Goal: Task Accomplishment & Management: Manage account settings

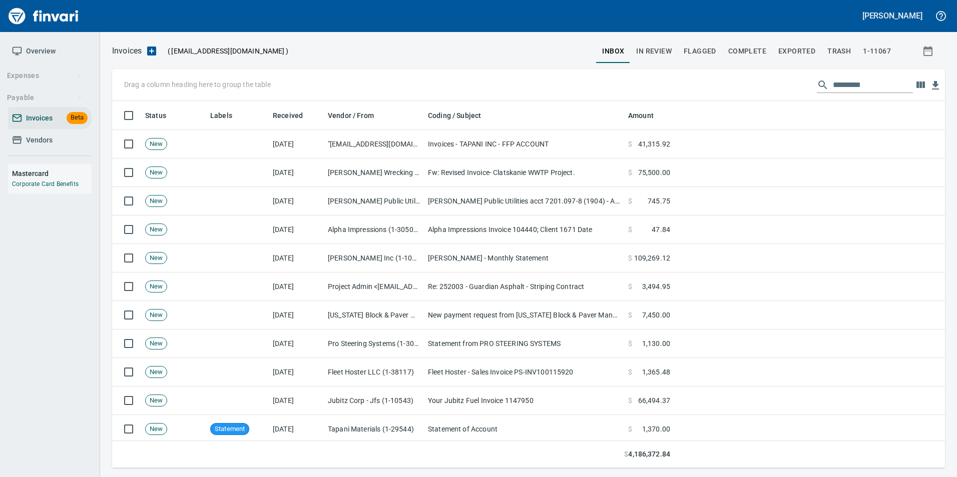
scroll to position [360, 818]
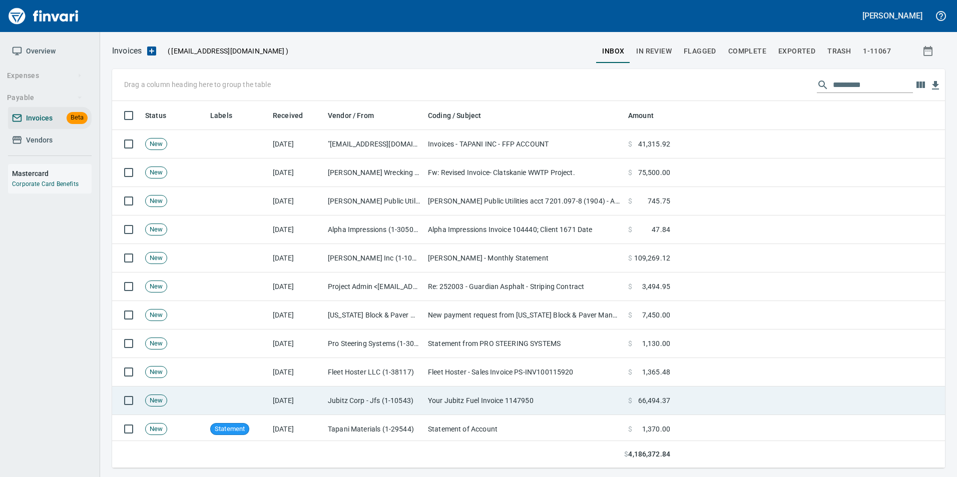
click at [445, 408] on td "Your Jubitz Fuel Invoice 1147950" at bounding box center [524, 401] width 200 height 29
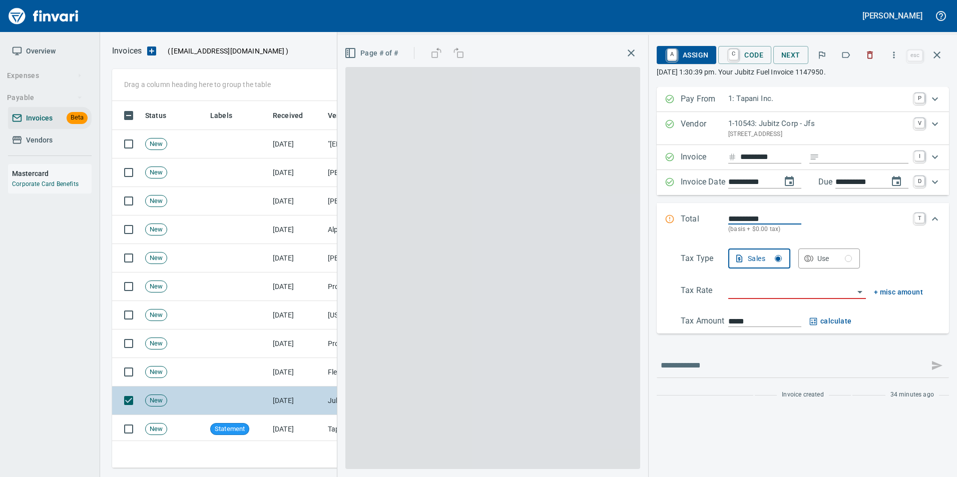
scroll to position [360, 817]
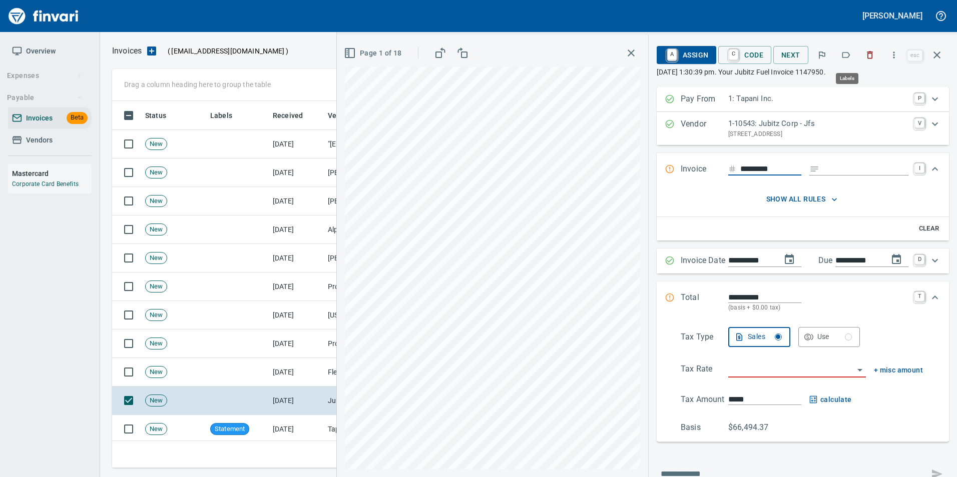
click at [847, 57] on icon "button" at bounding box center [846, 55] width 10 height 10
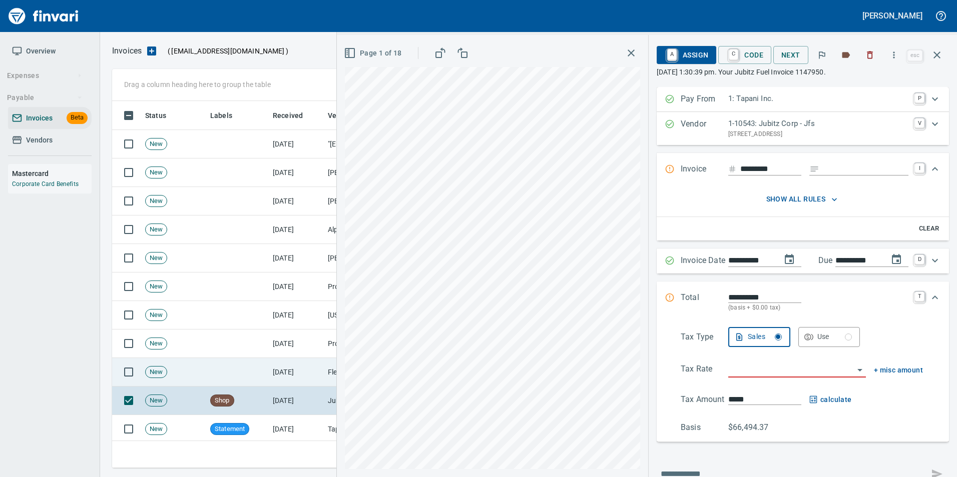
click at [310, 370] on td "[DATE]" at bounding box center [296, 372] width 55 height 29
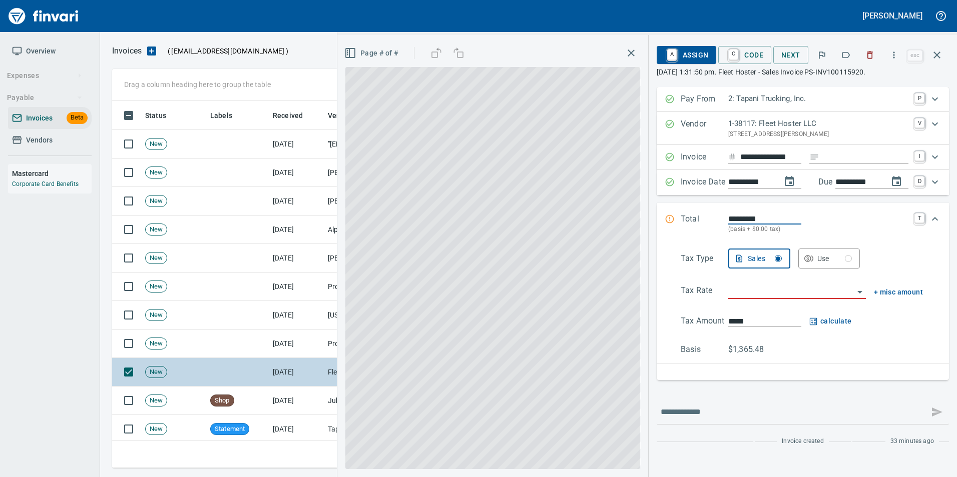
scroll to position [0, 6]
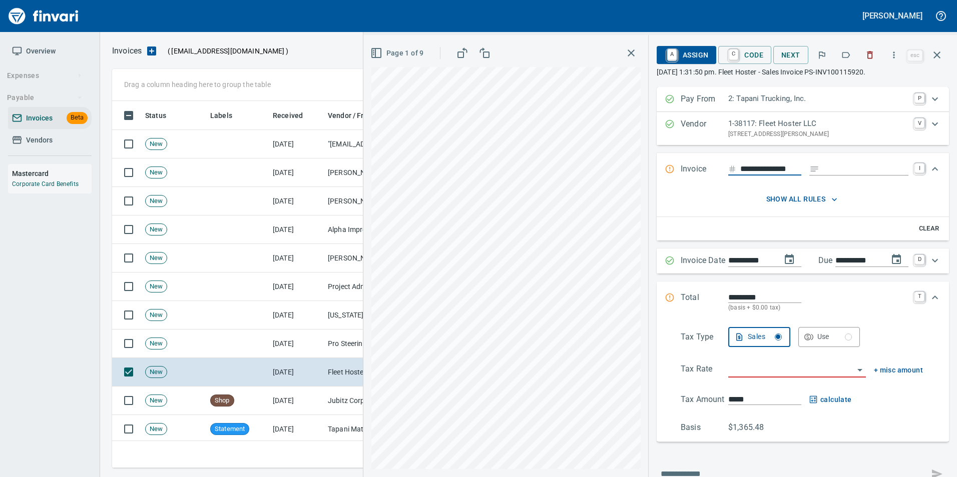
click at [851, 58] on icon "button" at bounding box center [846, 55] width 10 height 10
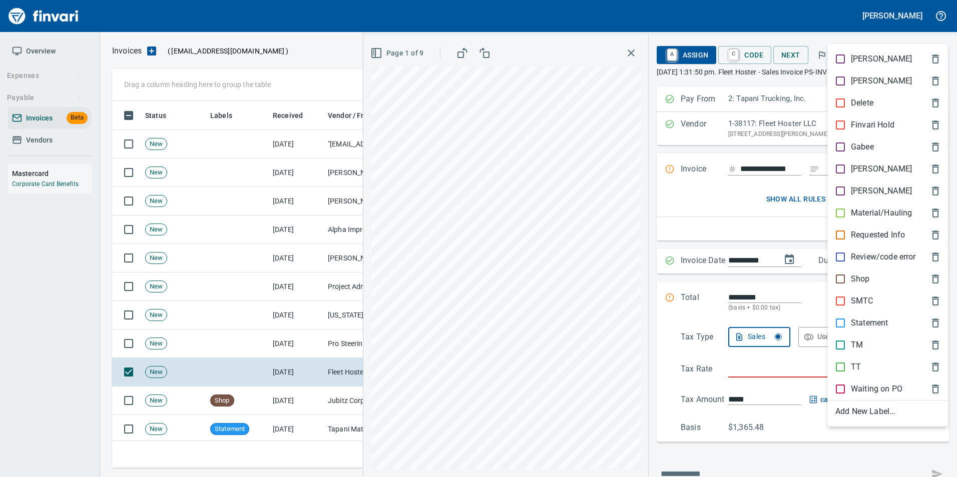
scroll to position [0, 0]
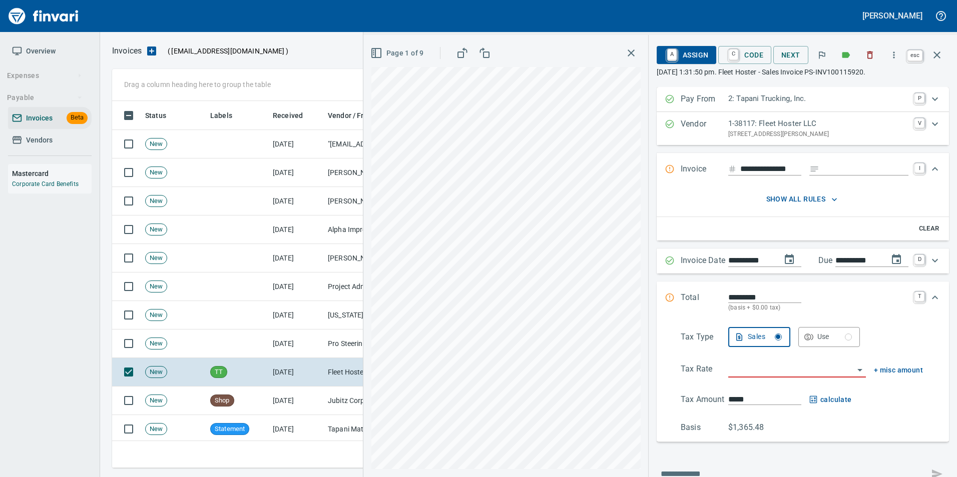
click at [939, 56] on icon "button" at bounding box center [937, 55] width 12 height 12
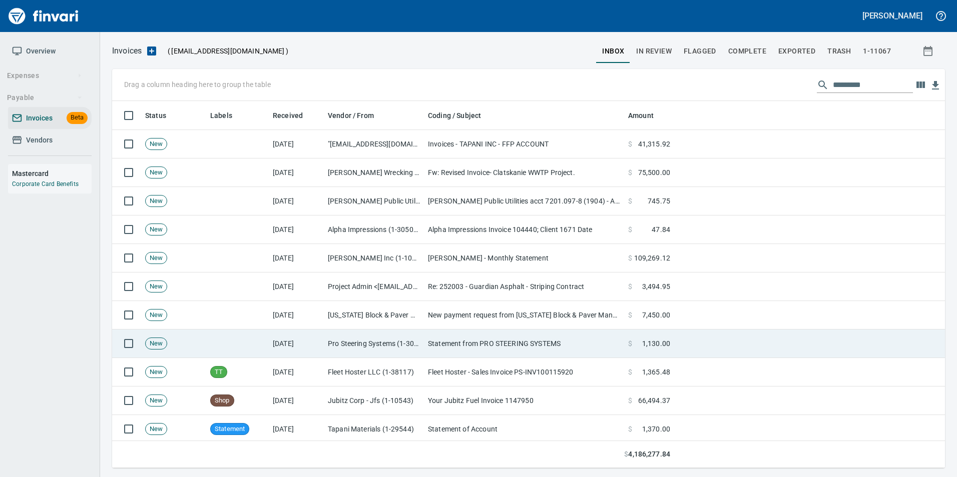
click at [438, 342] on td "Statement from PRO STEERING SYSTEMS" at bounding box center [524, 344] width 200 height 29
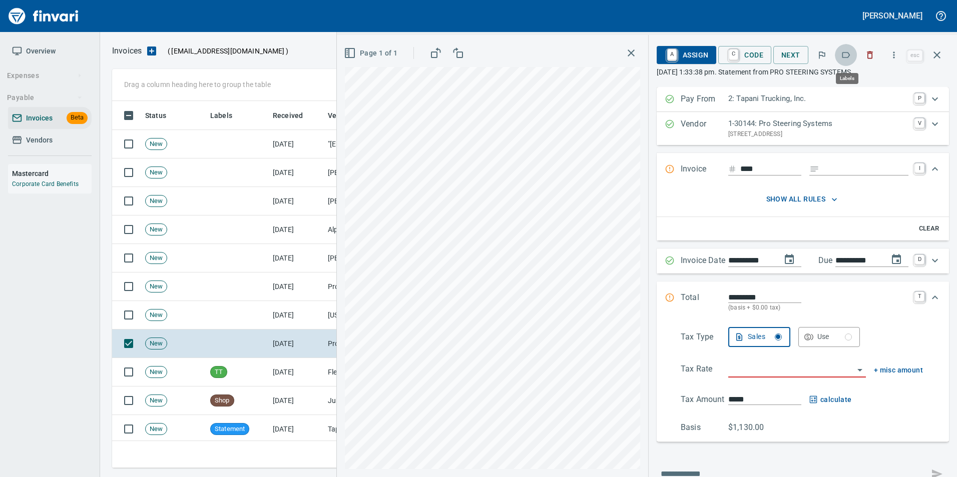
click at [842, 55] on icon "button" at bounding box center [846, 55] width 10 height 10
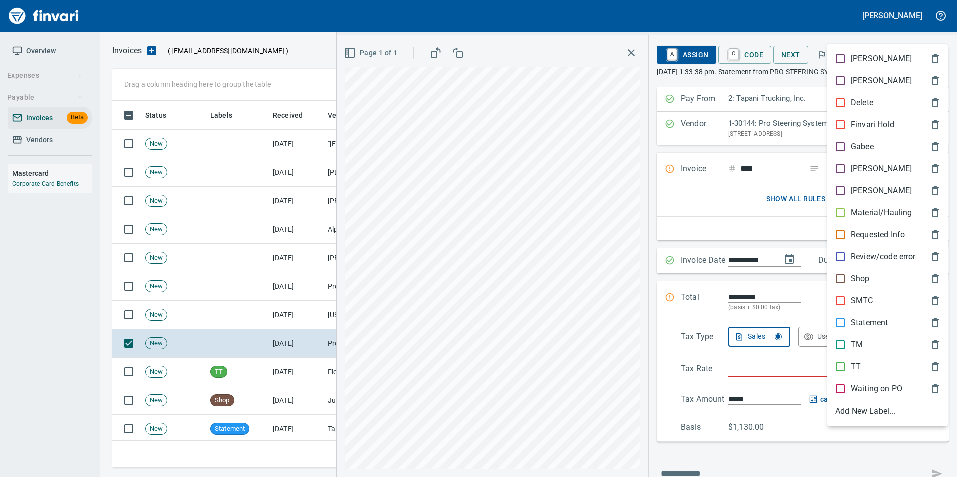
click at [865, 324] on p "Statement" at bounding box center [869, 323] width 37 height 12
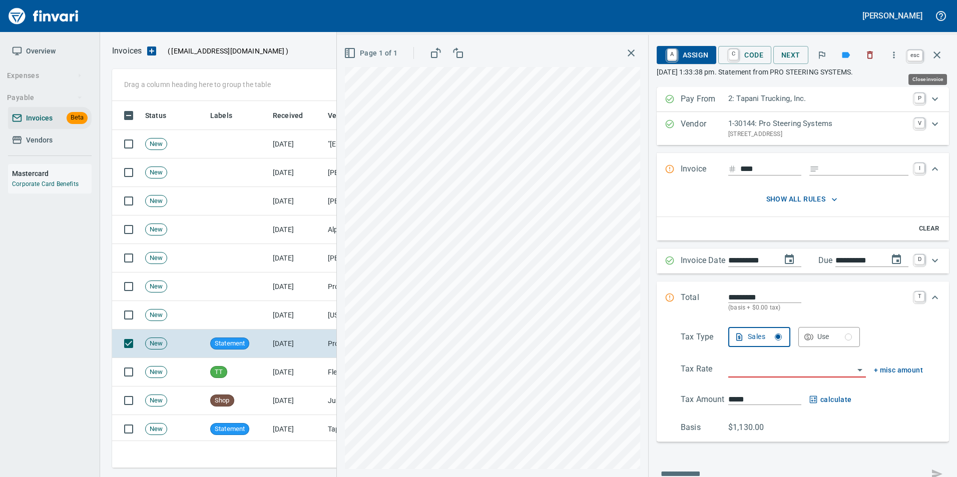
click at [943, 52] on button "button" at bounding box center [937, 55] width 24 height 24
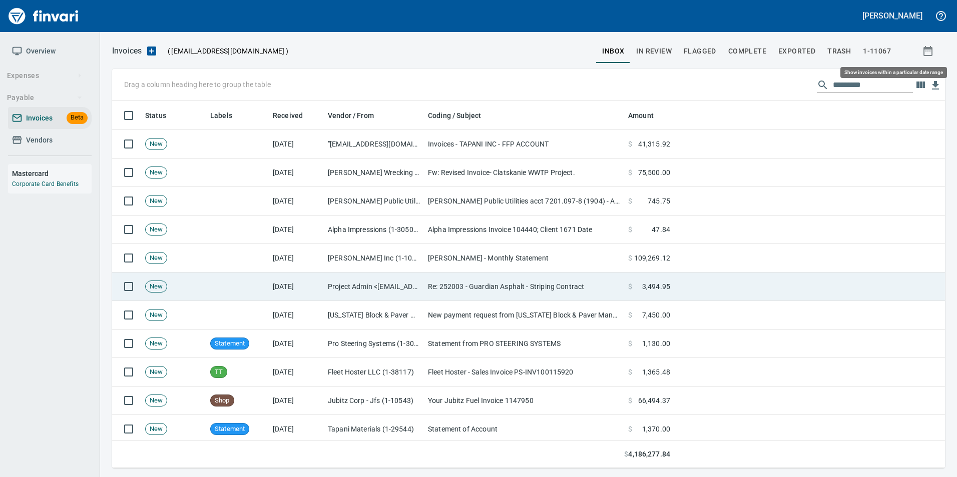
scroll to position [360, 817]
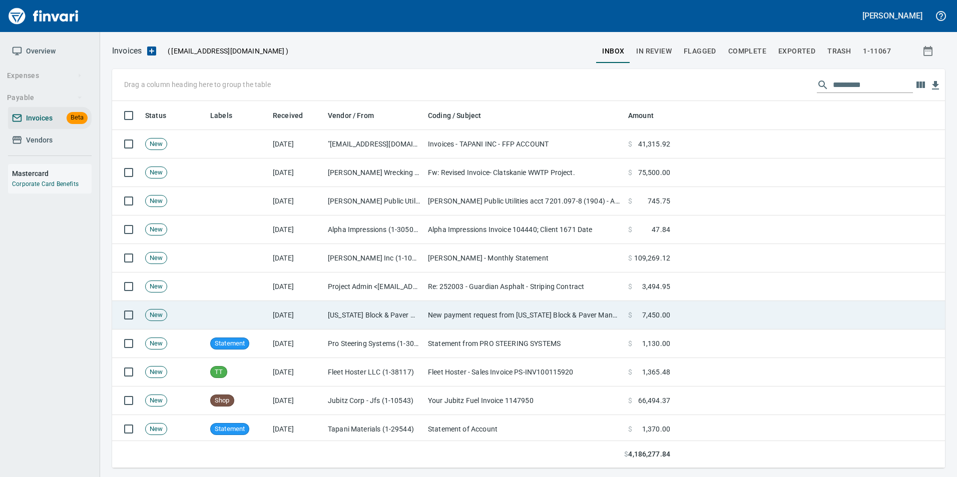
click at [504, 319] on td "New payment request from [US_STATE] Block & Paver Manufacturing Inc. for 7450.0…" at bounding box center [524, 315] width 200 height 29
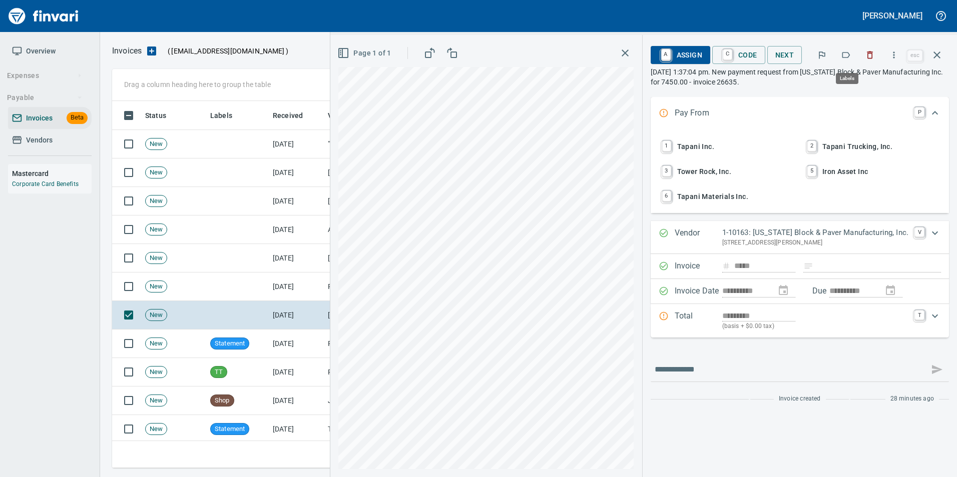
click at [849, 57] on icon "button" at bounding box center [846, 55] width 10 height 10
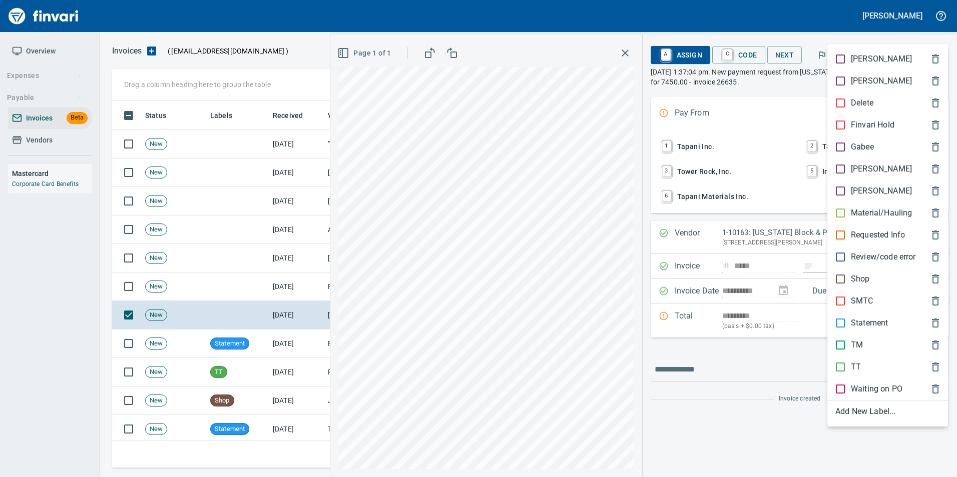
click at [874, 163] on span "[PERSON_NAME]" at bounding box center [879, 169] width 89 height 12
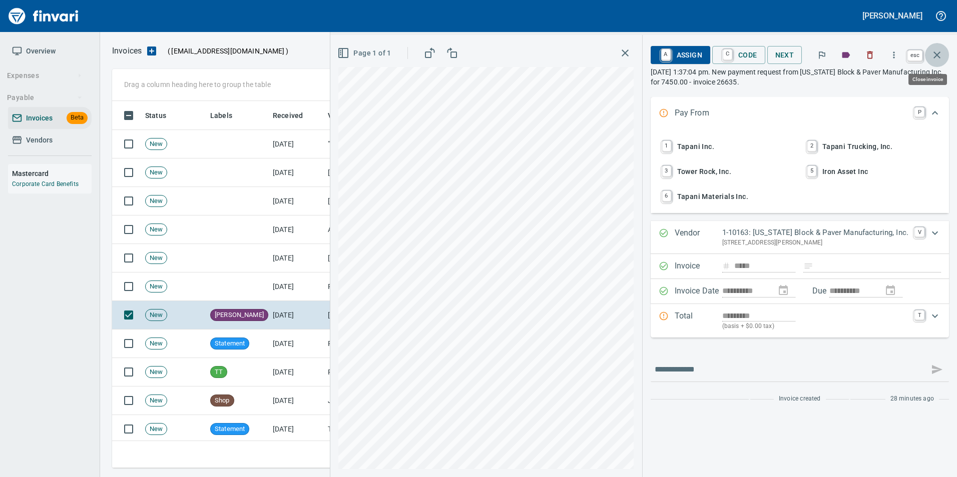
click at [933, 51] on icon "button" at bounding box center [937, 55] width 12 height 12
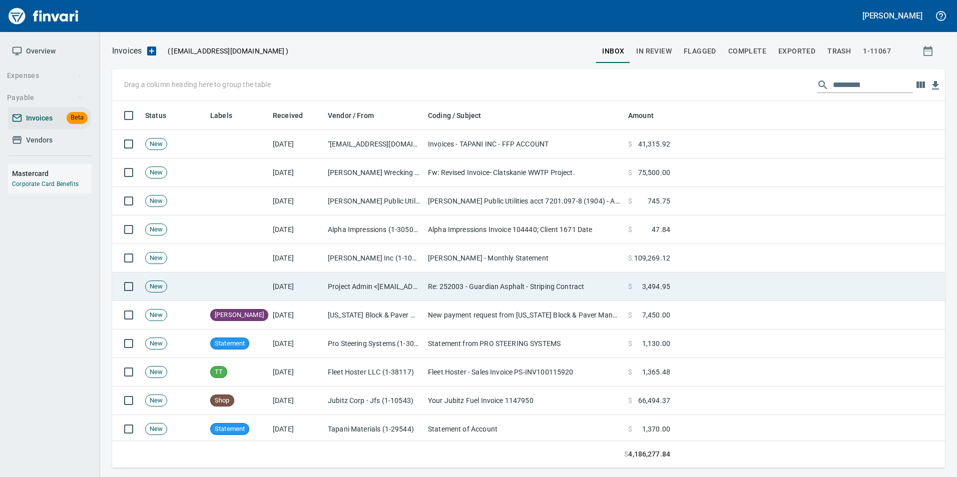
click at [437, 273] on td "Re: 252003 - Guardian Asphalt - Striping Contract" at bounding box center [524, 287] width 200 height 29
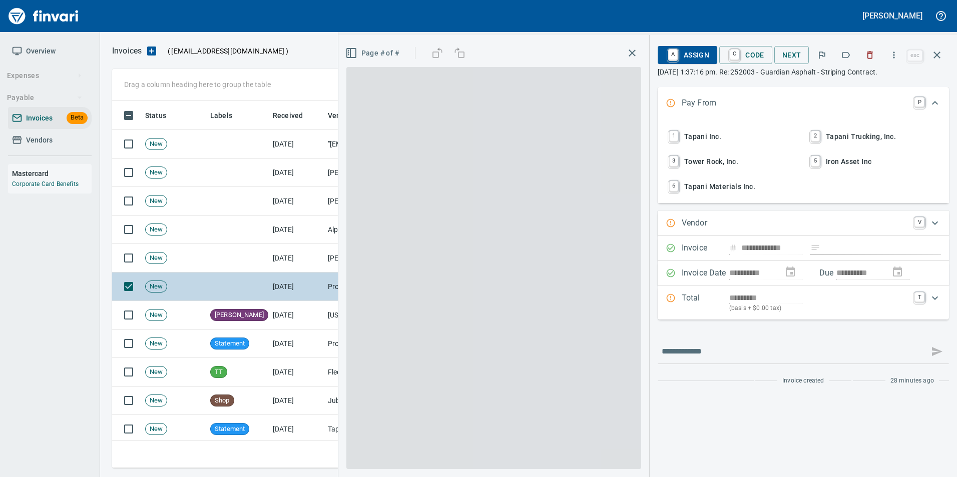
type input "**********"
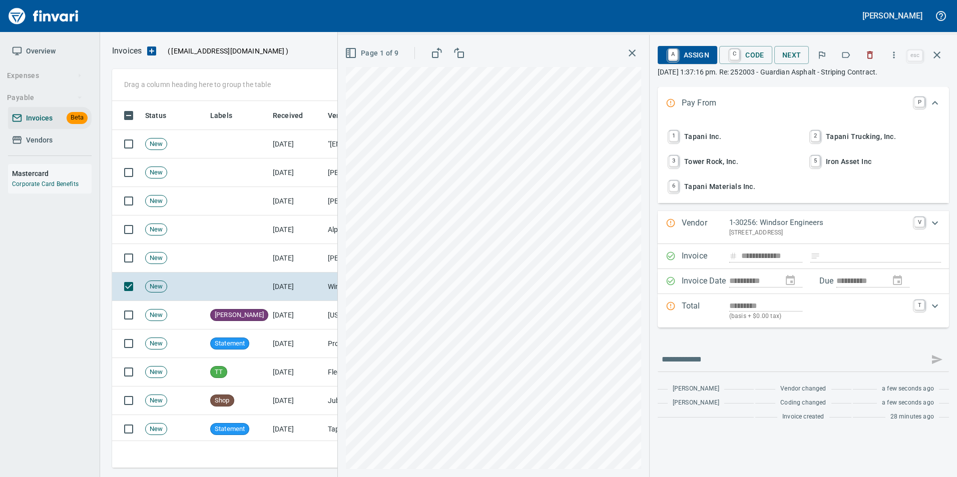
click at [868, 51] on icon "button" at bounding box center [870, 55] width 10 height 10
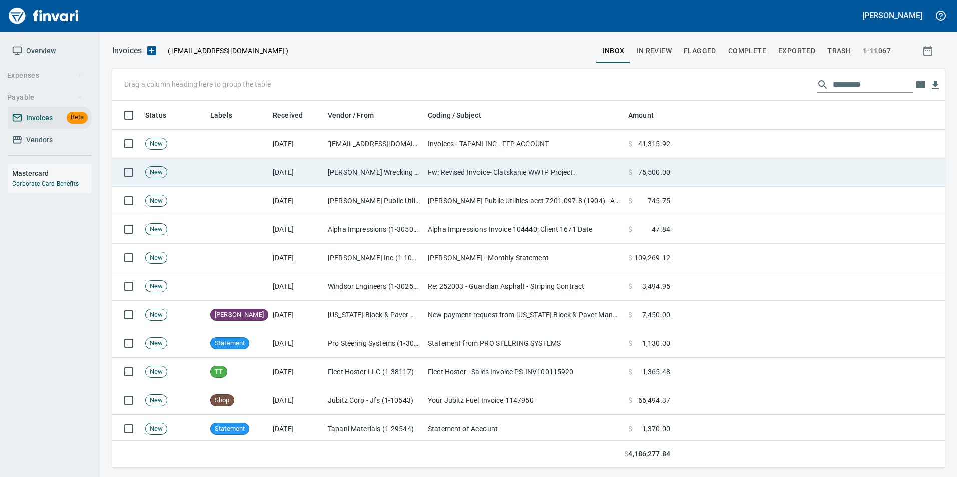
scroll to position [360, 817]
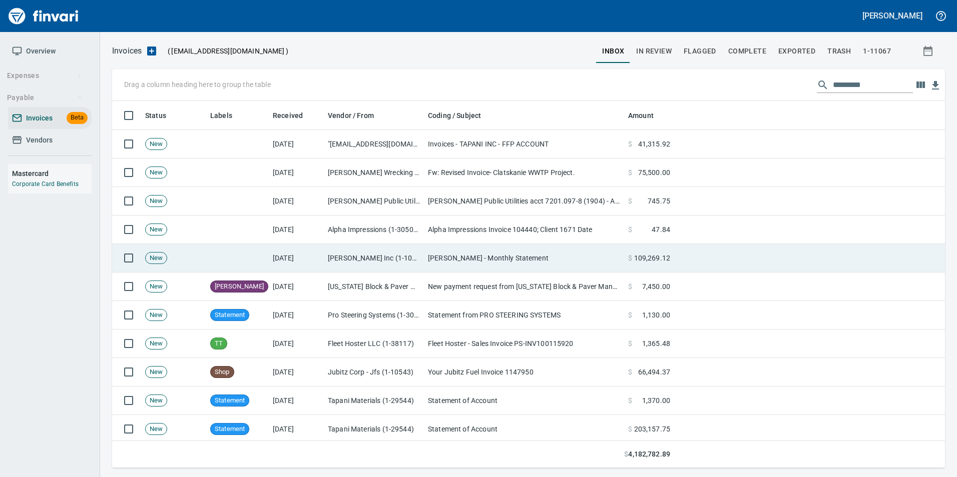
click at [494, 259] on td "[PERSON_NAME] - Monthly Statement" at bounding box center [524, 258] width 200 height 29
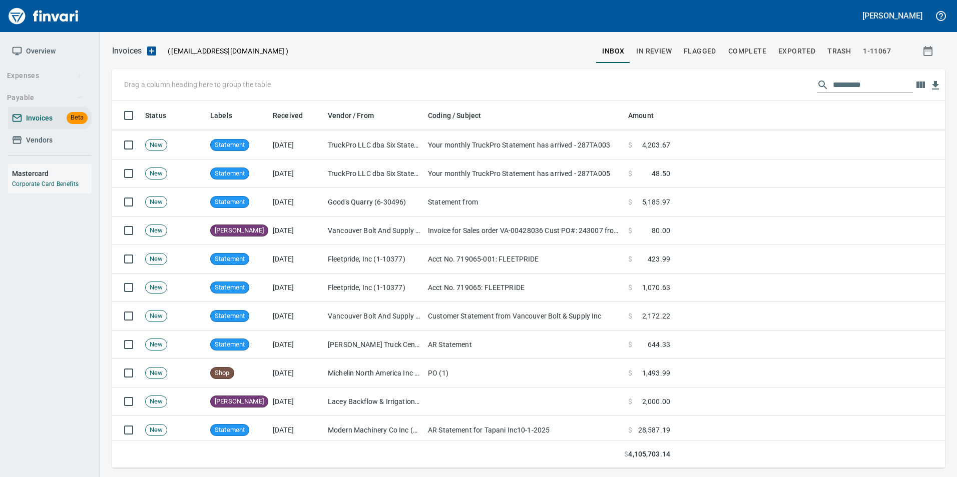
scroll to position [601, 0]
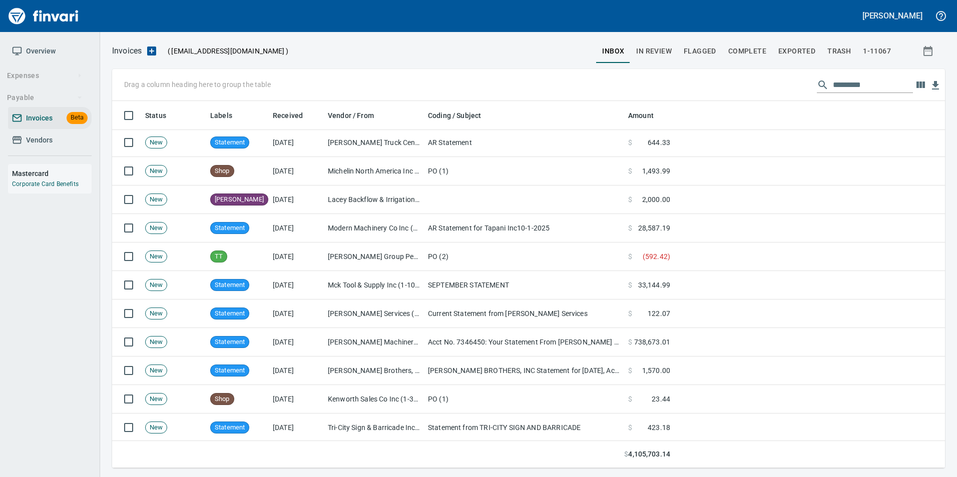
click at [583, 256] on td "PO (2)" at bounding box center [524, 257] width 200 height 29
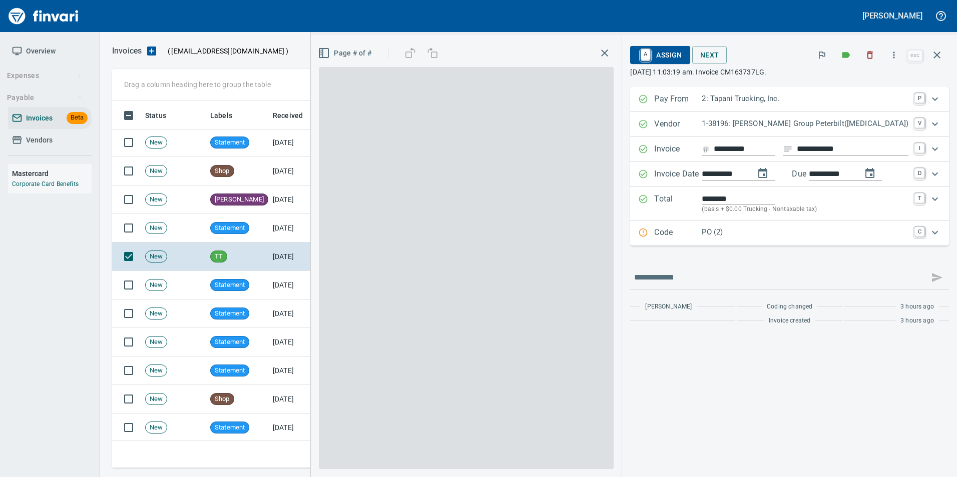
scroll to position [360, 817]
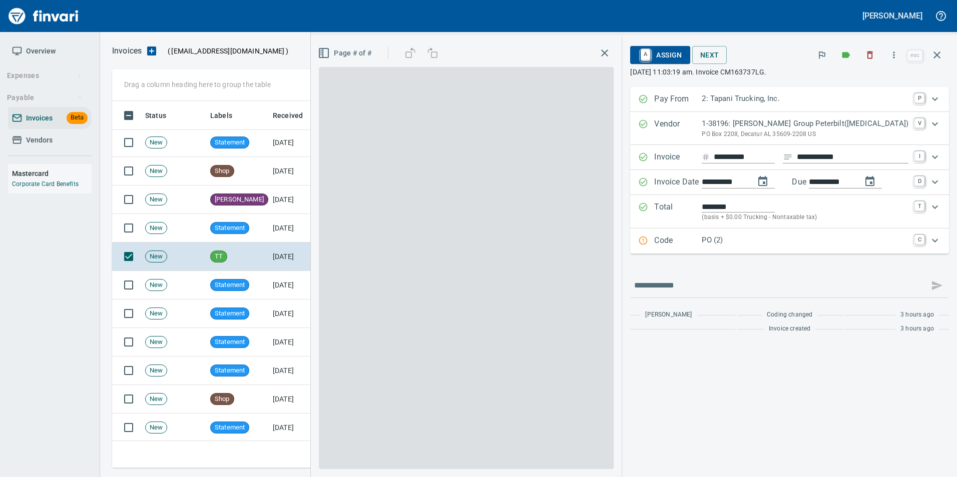
click at [735, 244] on p "PO (2)" at bounding box center [805, 241] width 207 height 12
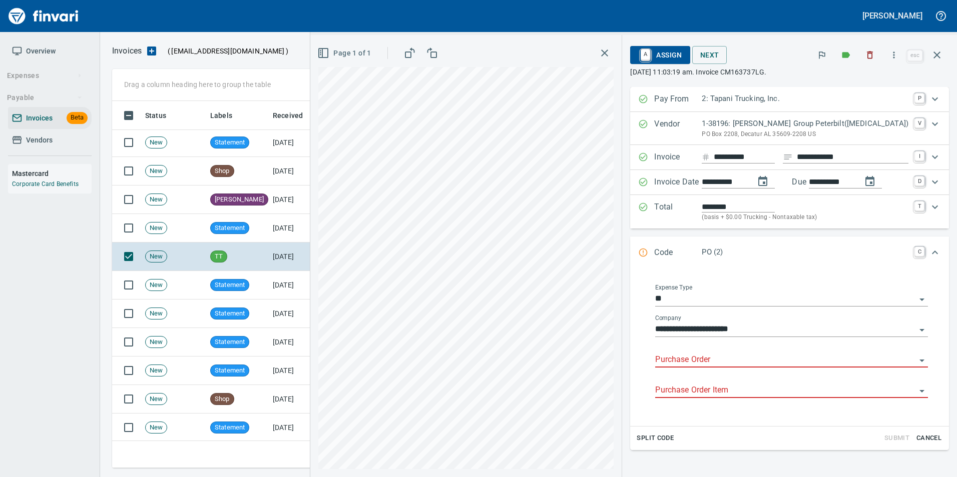
click at [710, 356] on input "Purchase Order" at bounding box center [785, 360] width 261 height 14
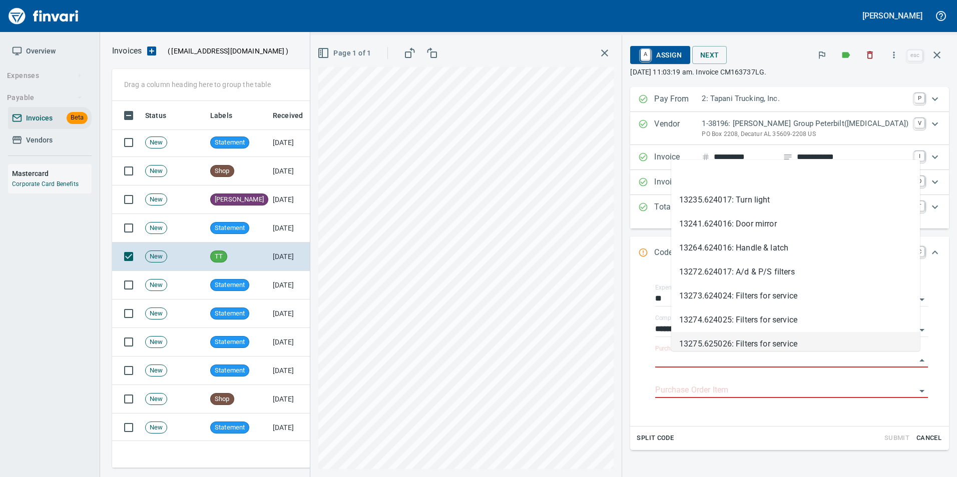
type input "**********"
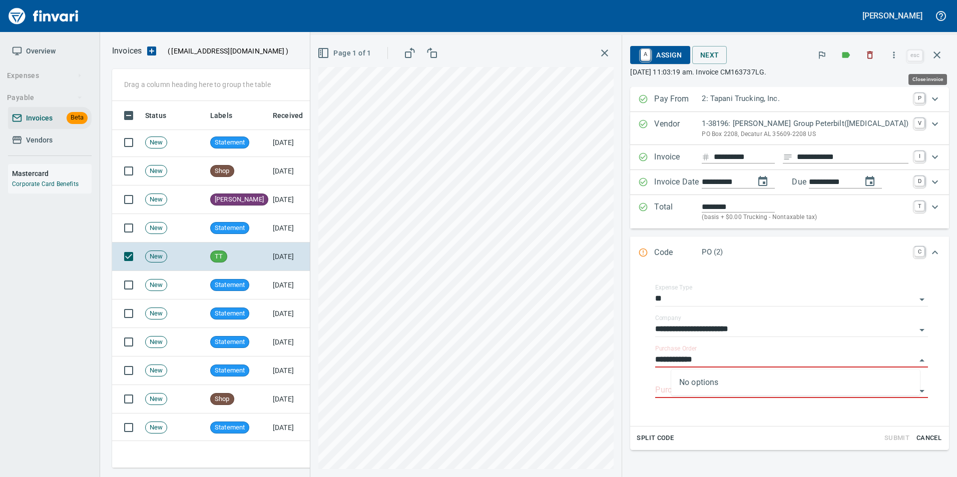
click at [929, 58] on button "button" at bounding box center [937, 55] width 24 height 24
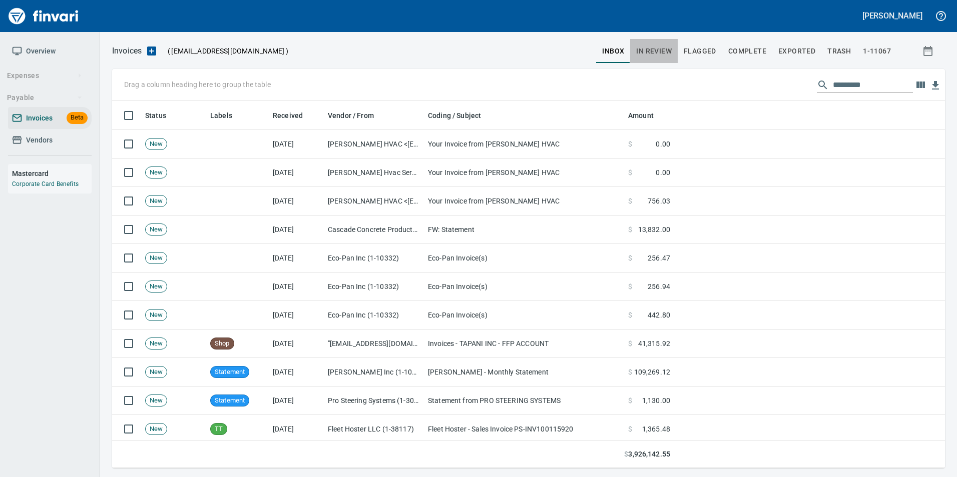
click at [663, 49] on span "In Review" at bounding box center [654, 51] width 36 height 13
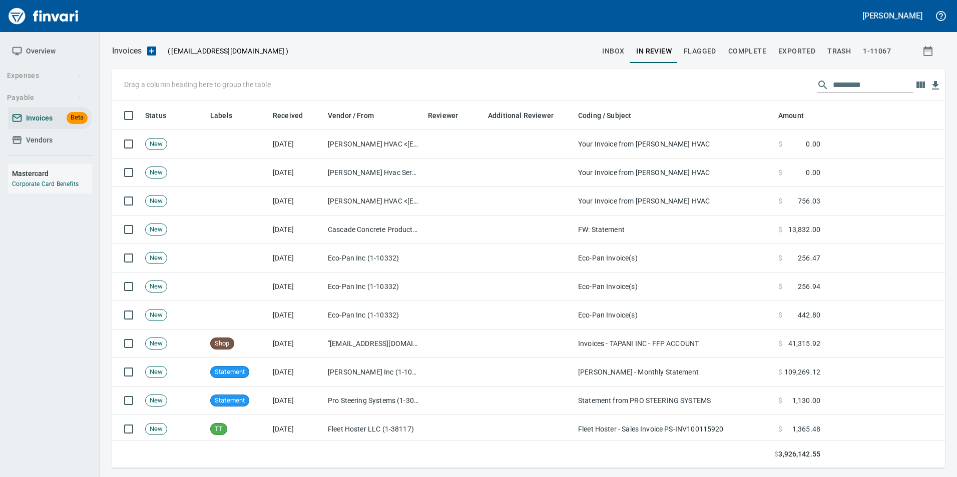
scroll to position [360, 818]
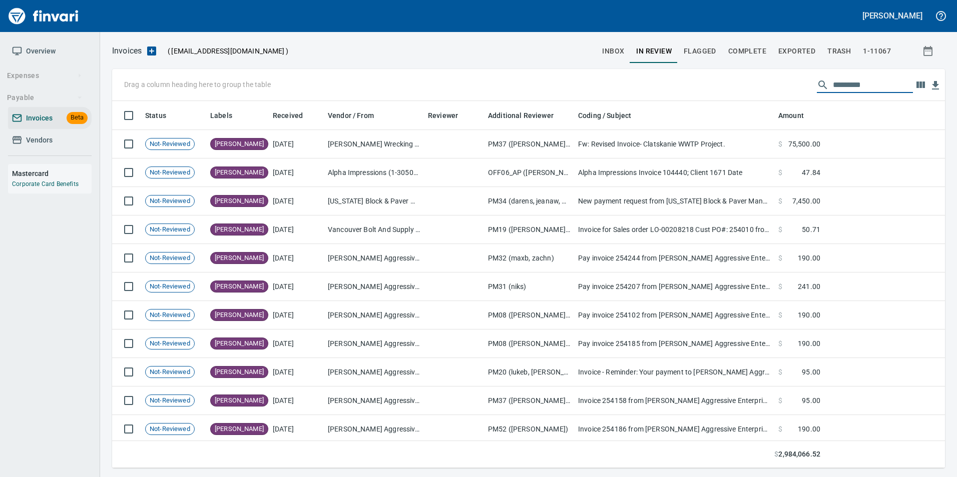
click at [834, 84] on input "text" at bounding box center [873, 85] width 80 height 16
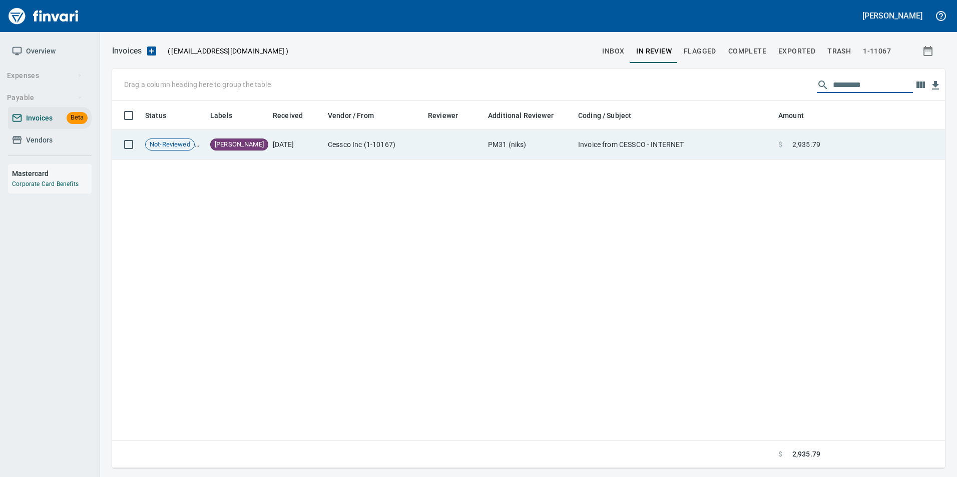
click at [813, 133] on td "$ 2,935.79" at bounding box center [799, 145] width 50 height 30
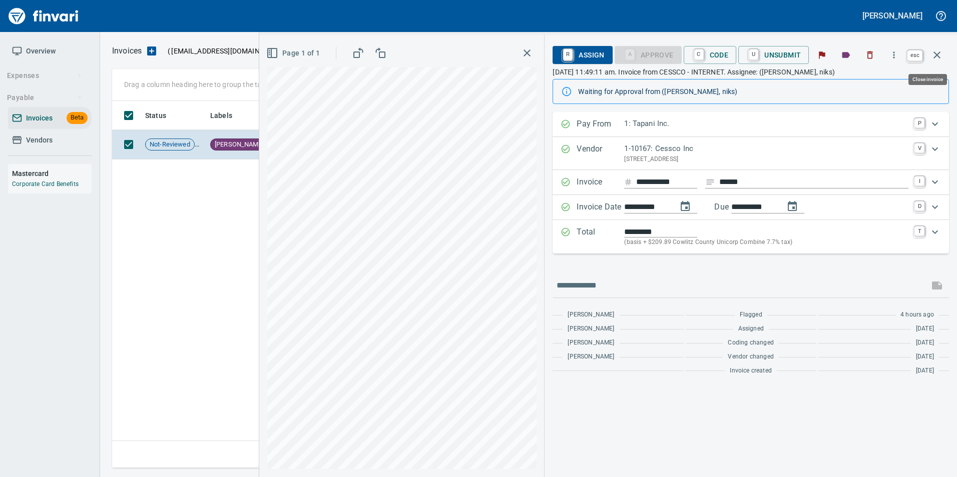
drag, startPoint x: 939, startPoint y: 53, endPoint x: 862, endPoint y: 74, distance: 80.5
click at [940, 53] on icon "button" at bounding box center [936, 55] width 7 height 7
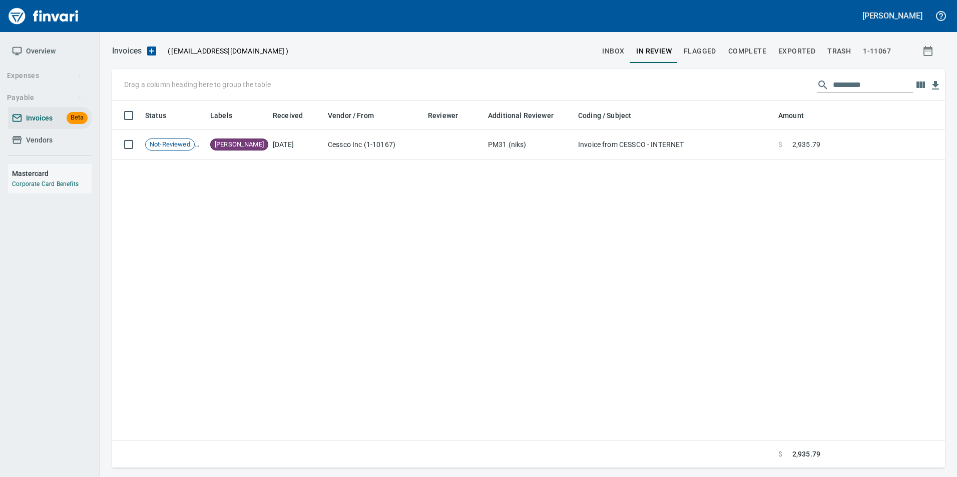
scroll to position [360, 825]
drag, startPoint x: 850, startPoint y: 84, endPoint x: 904, endPoint y: 86, distance: 54.1
click at [904, 86] on input "*********" at bounding box center [873, 85] width 80 height 16
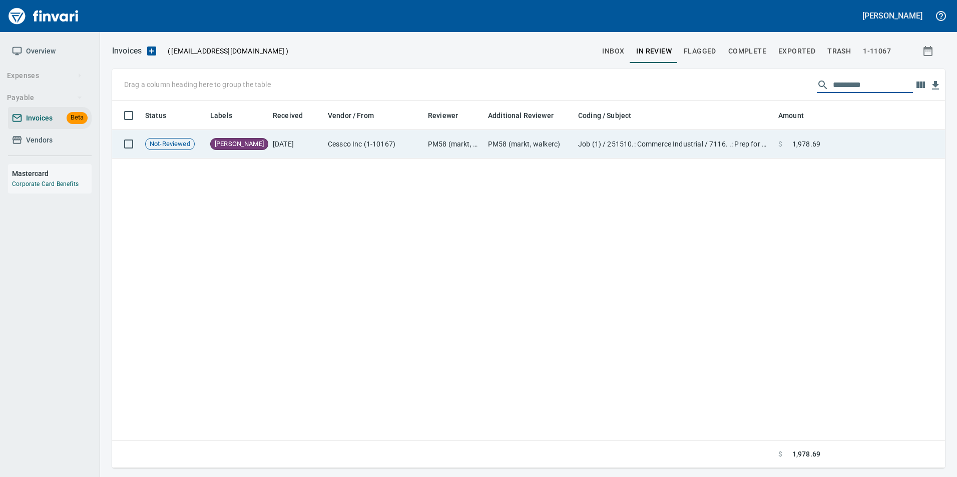
type input "*********"
click at [835, 138] on td at bounding box center [884, 144] width 121 height 29
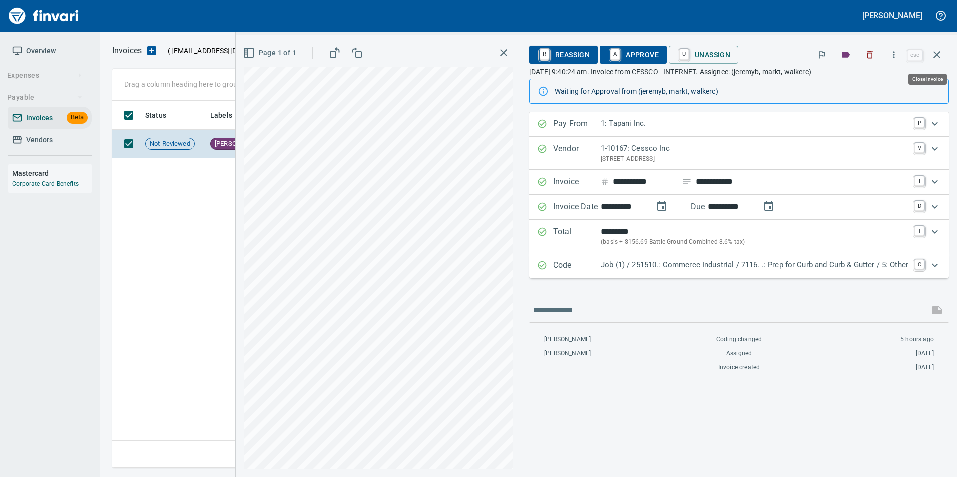
click at [942, 56] on icon "button" at bounding box center [937, 55] width 12 height 12
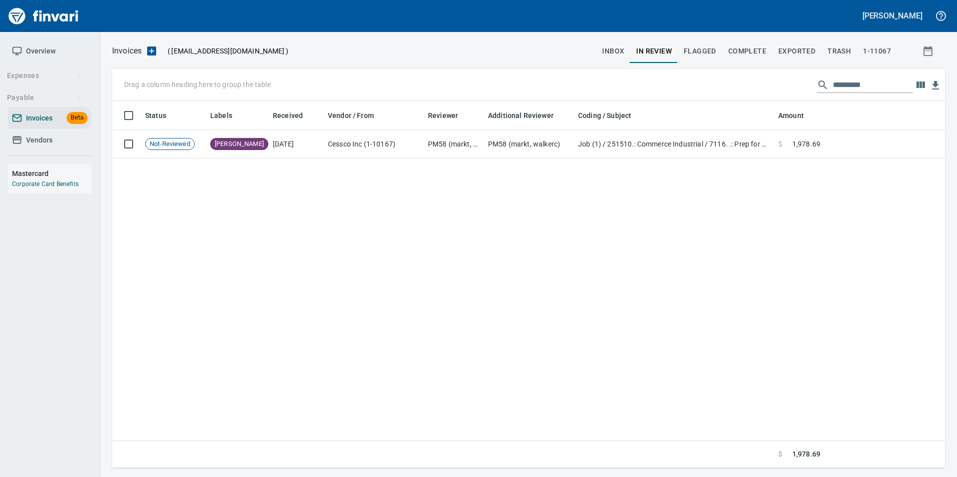
scroll to position [360, 825]
click at [862, 91] on input "*********" at bounding box center [873, 85] width 80 height 16
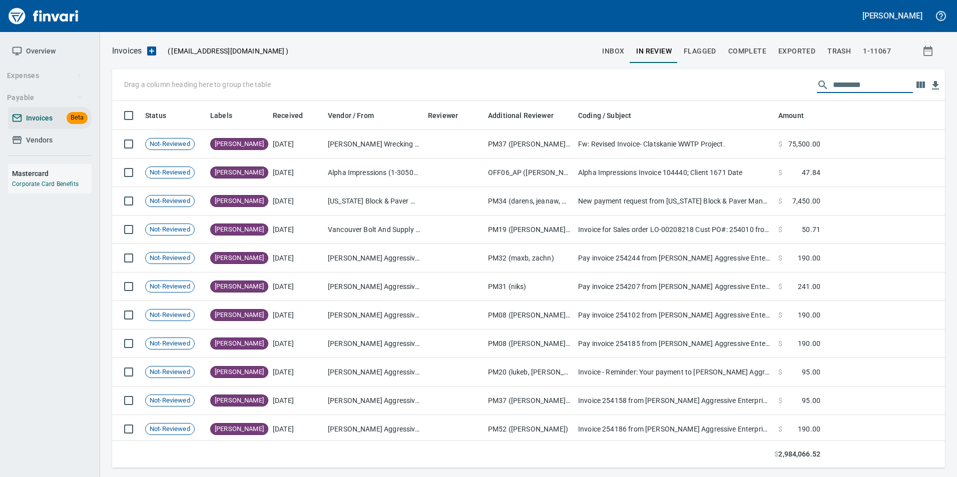
scroll to position [360, 818]
click at [850, 87] on input "text" at bounding box center [873, 85] width 80 height 16
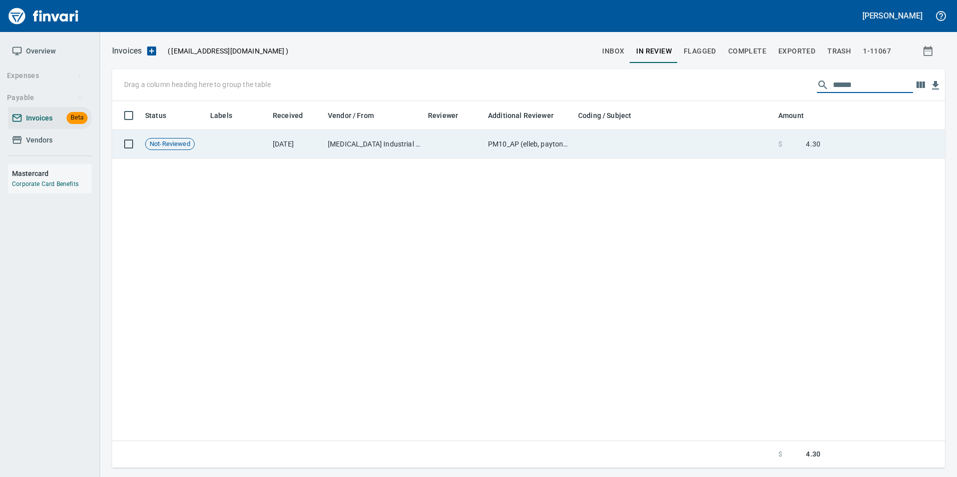
type input "******"
click at [846, 149] on td at bounding box center [884, 144] width 121 height 29
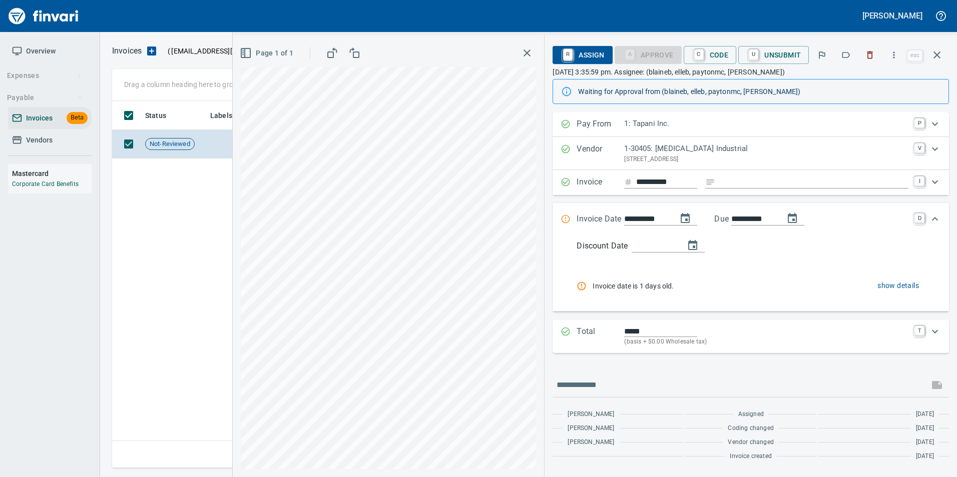
click at [935, 58] on icon "button" at bounding box center [937, 55] width 12 height 12
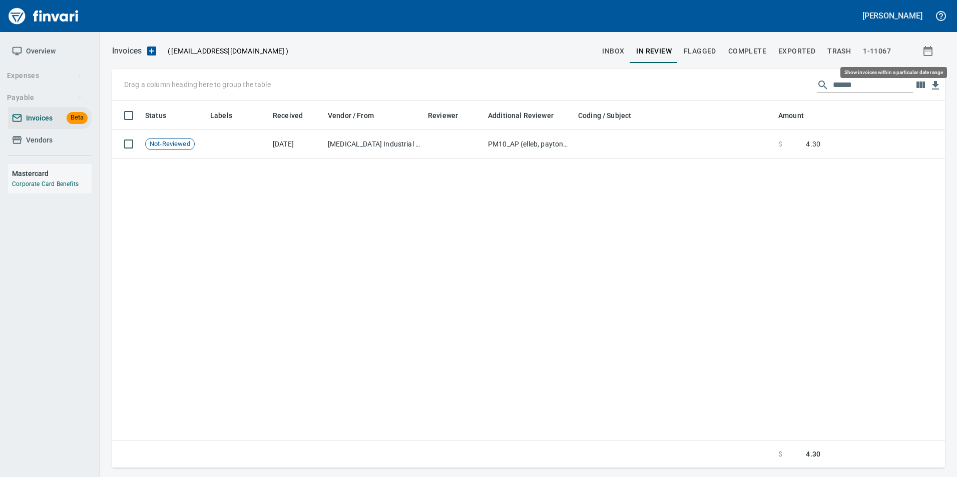
scroll to position [360, 825]
click at [853, 83] on input "******" at bounding box center [873, 85] width 80 height 16
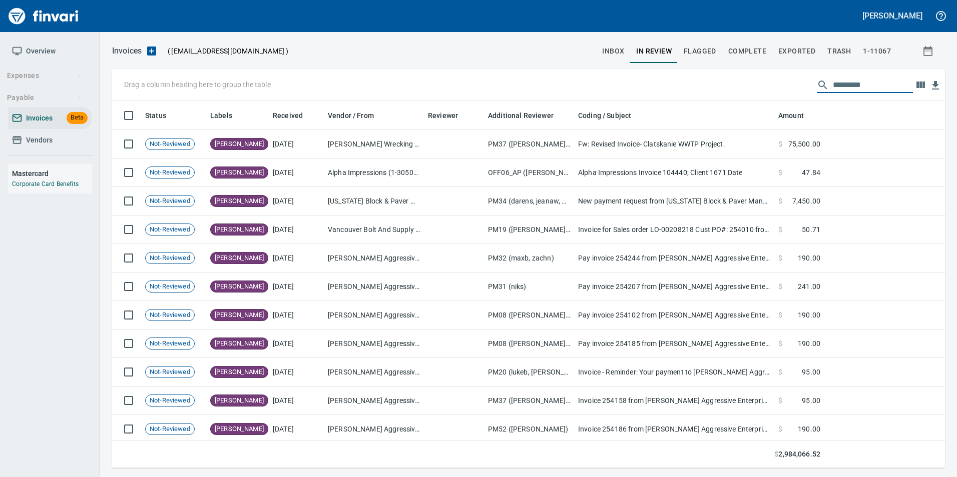
scroll to position [360, 818]
click at [603, 54] on button "inbox" at bounding box center [613, 51] width 34 height 24
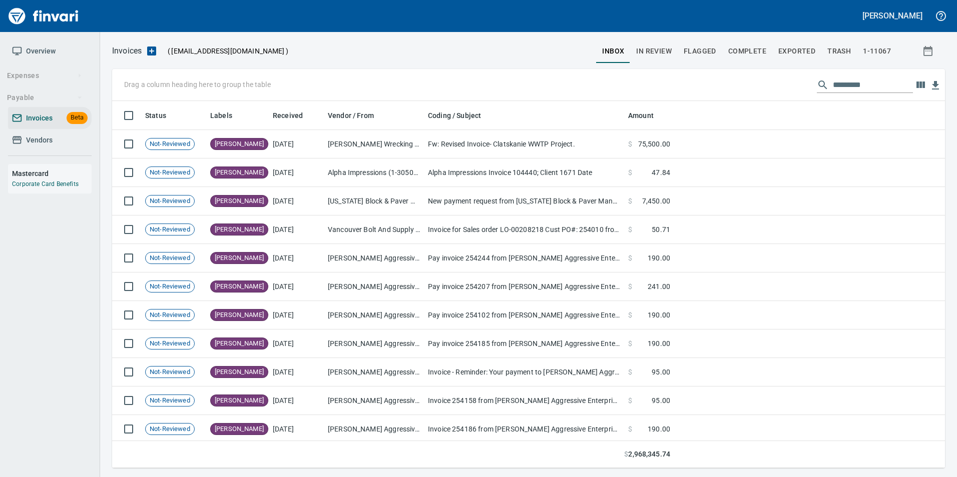
scroll to position [360, 818]
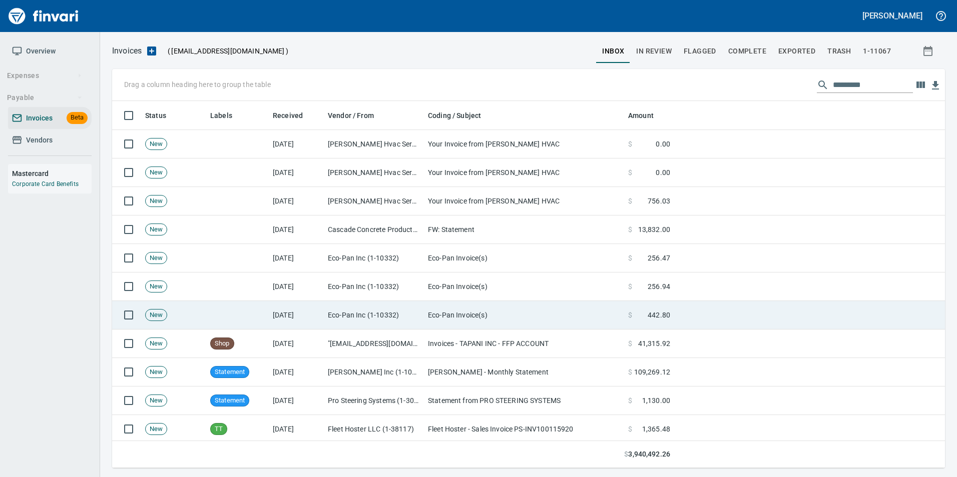
click at [345, 319] on td "Eco-Pan Inc (1-10332)" at bounding box center [374, 315] width 100 height 29
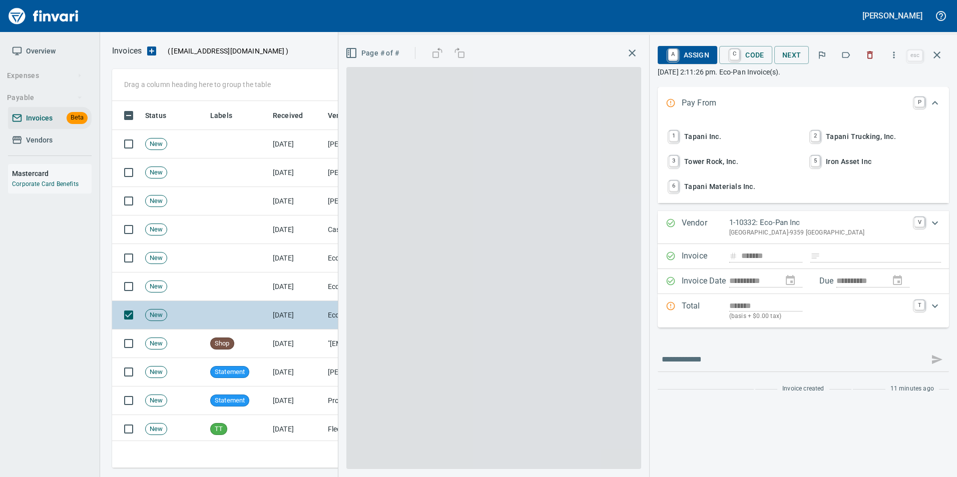
scroll to position [360, 817]
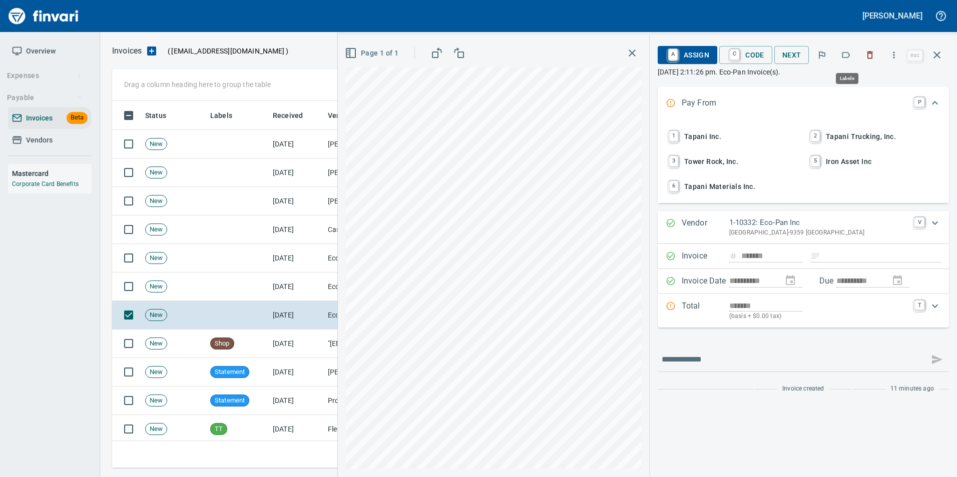
click at [846, 57] on icon "button" at bounding box center [846, 55] width 10 height 10
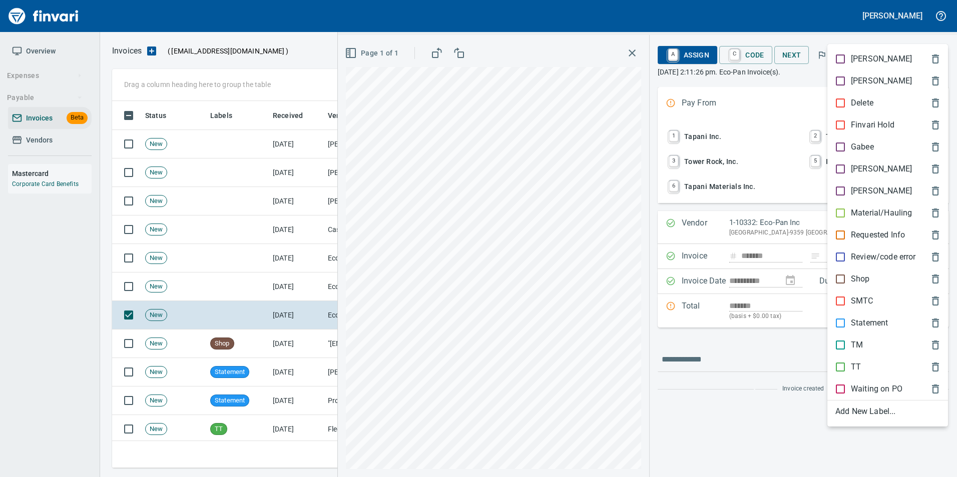
click at [855, 167] on p "[PERSON_NAME]" at bounding box center [881, 169] width 61 height 12
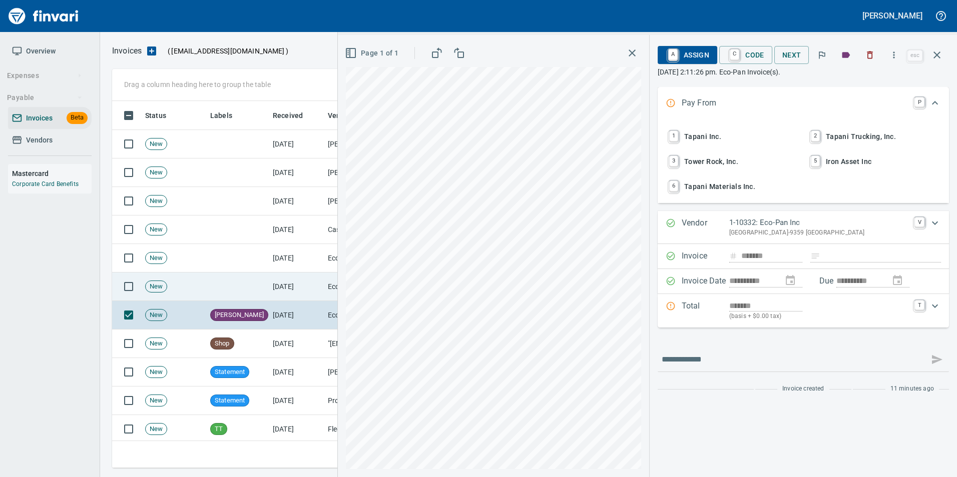
click at [317, 292] on td "[DATE]" at bounding box center [296, 287] width 55 height 29
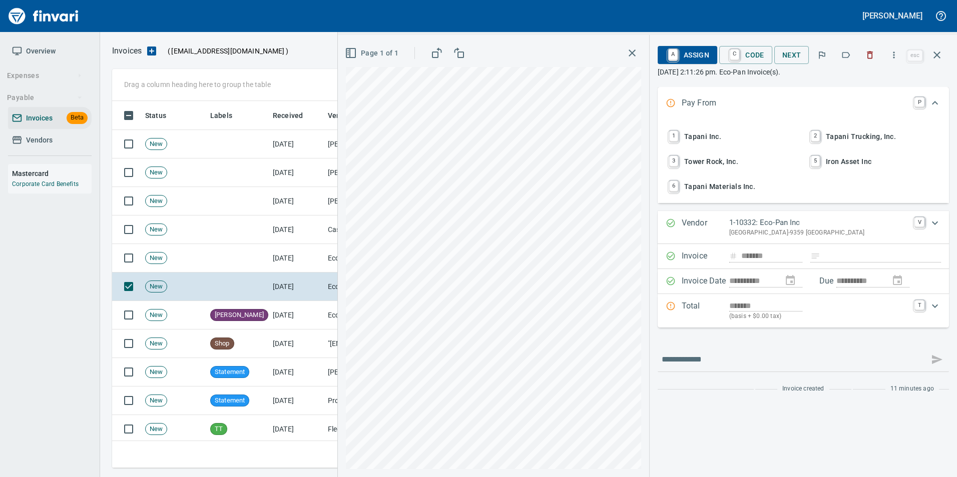
scroll to position [360, 817]
click at [848, 54] on icon "button" at bounding box center [846, 55] width 10 height 10
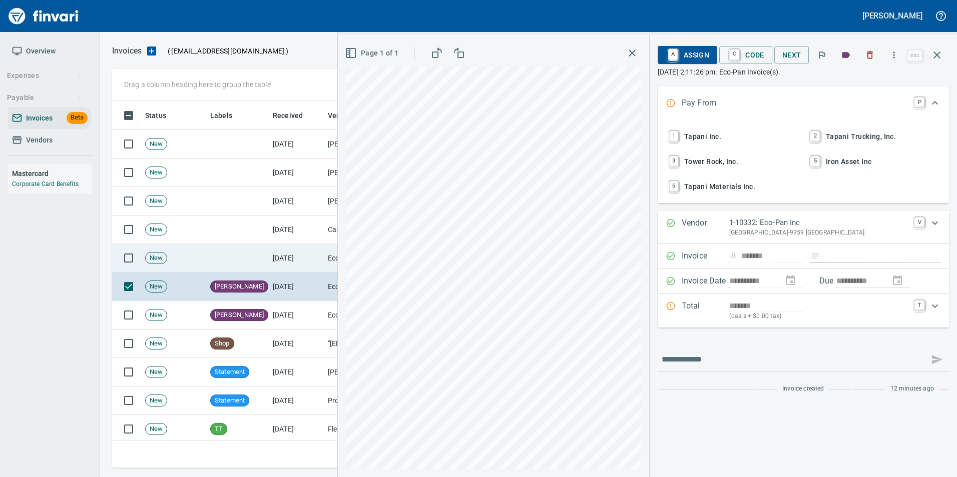
click at [295, 262] on td "[DATE]" at bounding box center [296, 258] width 55 height 29
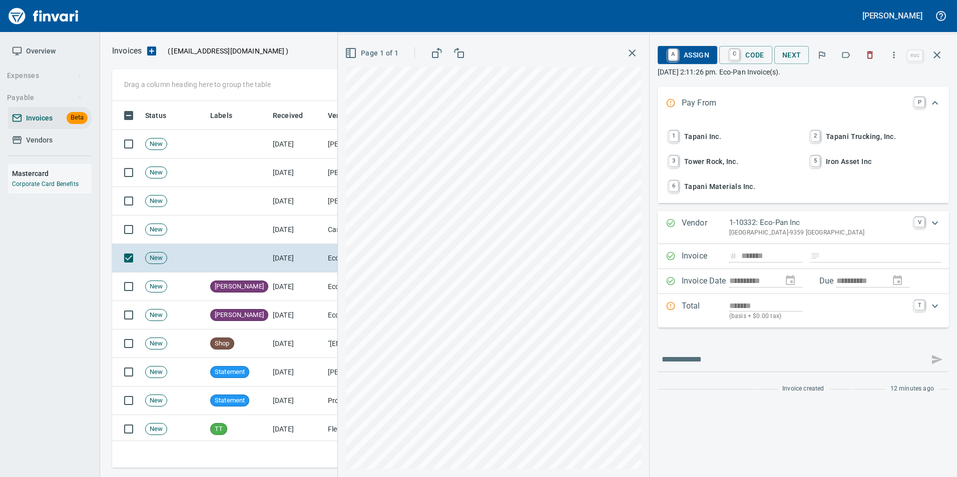
click at [844, 58] on icon "button" at bounding box center [846, 55] width 10 height 10
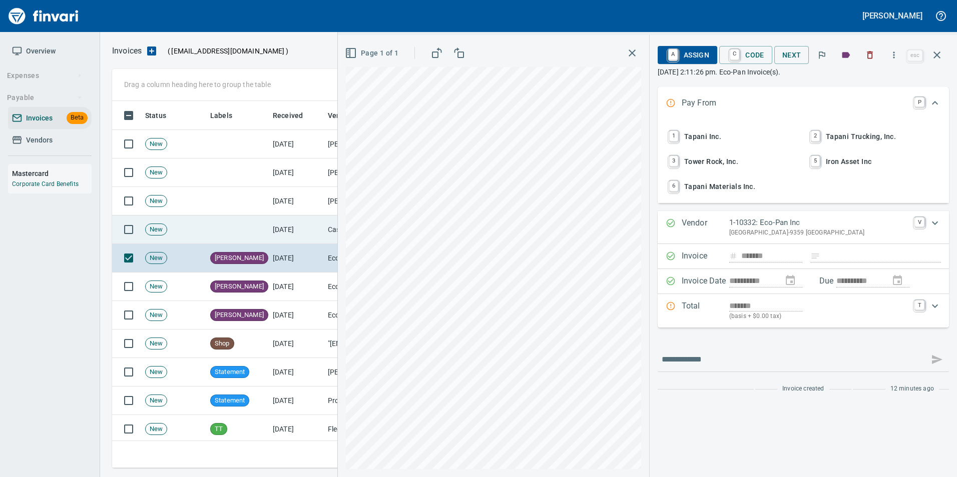
click at [323, 226] on td "[DATE]" at bounding box center [296, 230] width 55 height 29
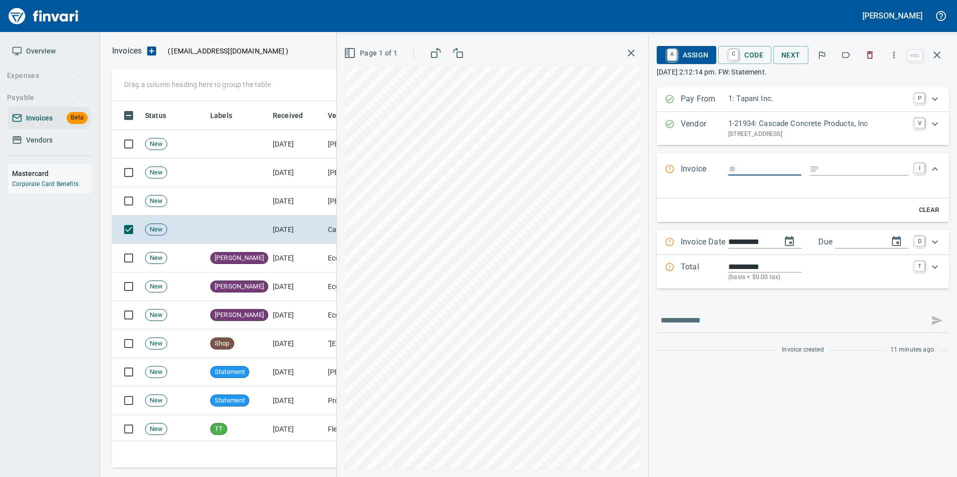
click at [845, 52] on icon "button" at bounding box center [846, 55] width 10 height 10
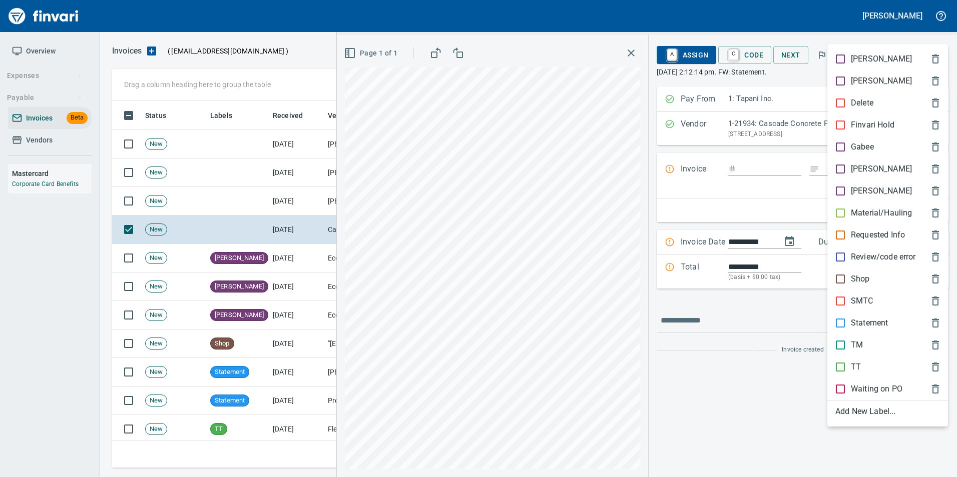
click at [874, 315] on div "Statement" at bounding box center [887, 323] width 121 height 22
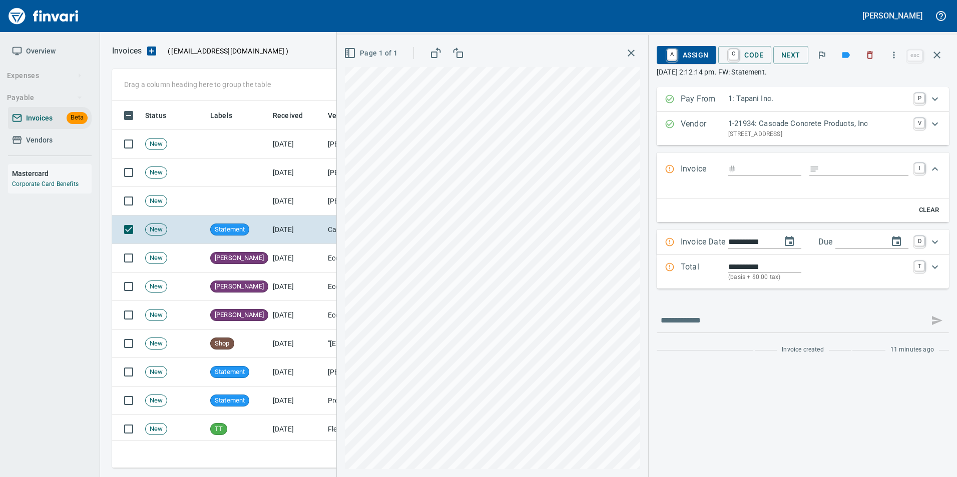
click at [939, 63] on button "button" at bounding box center [937, 55] width 24 height 24
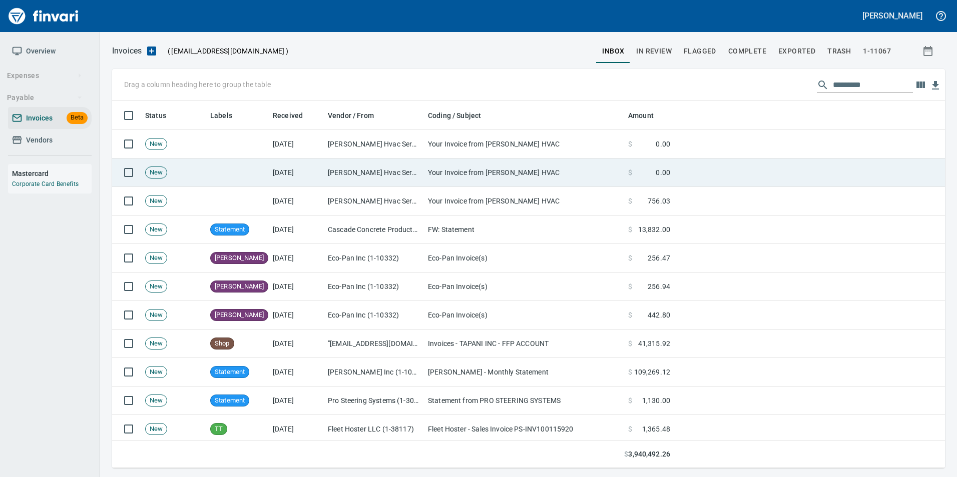
scroll to position [360, 817]
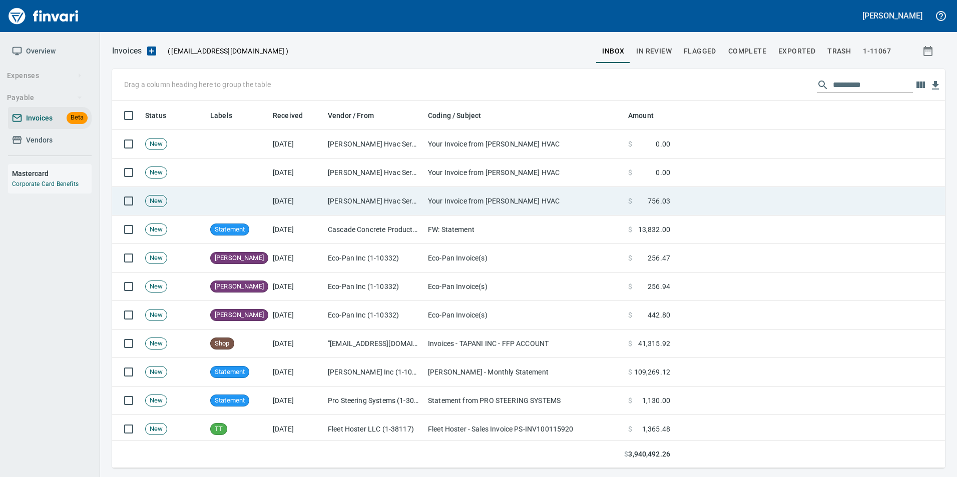
click at [470, 198] on td "Your Invoice from [PERSON_NAME] HVAC" at bounding box center [524, 201] width 200 height 29
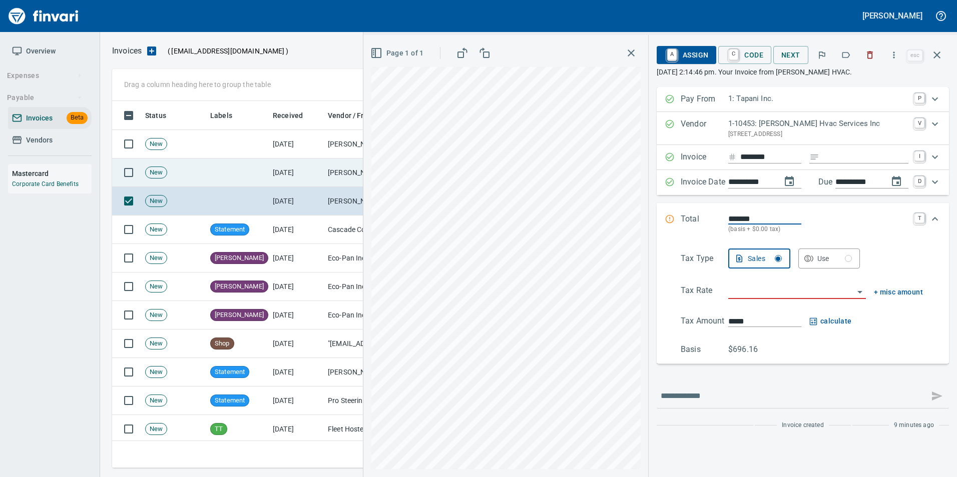
click at [285, 166] on td "[DATE]" at bounding box center [296, 173] width 55 height 29
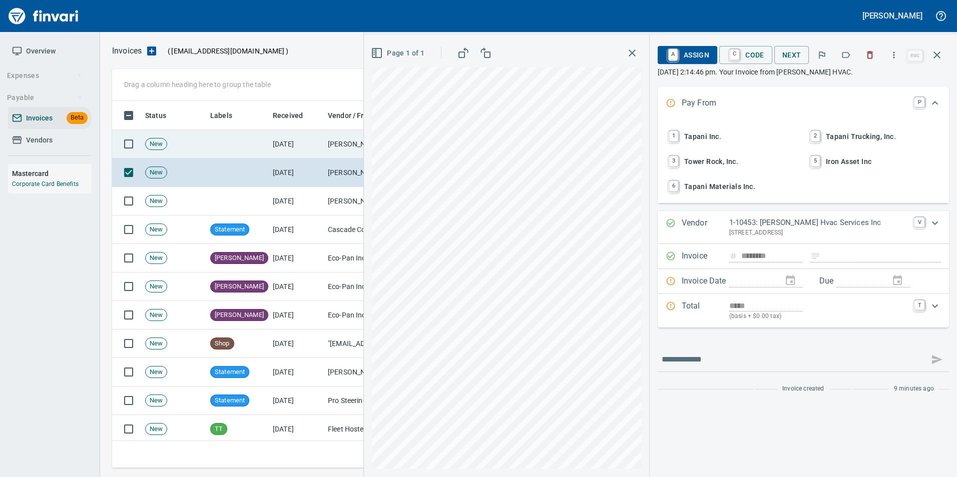
click at [279, 147] on td "[DATE]" at bounding box center [296, 144] width 55 height 29
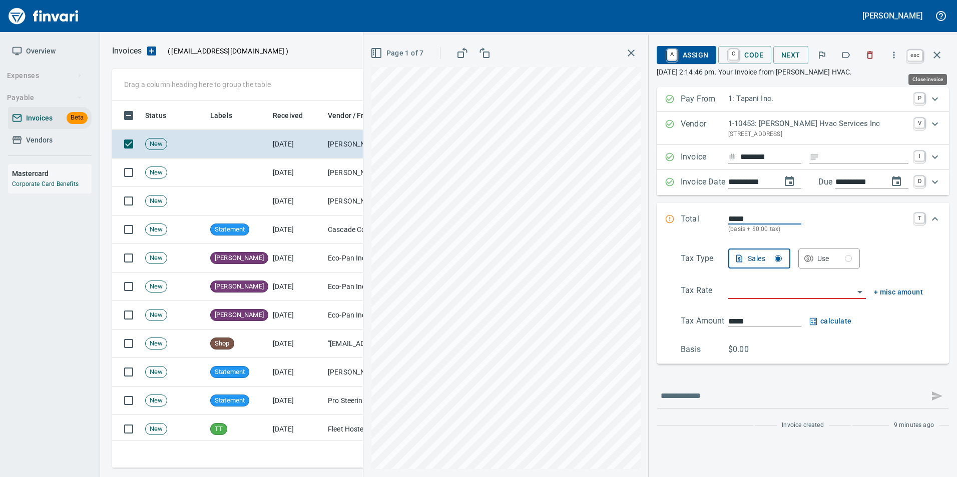
click at [937, 59] on icon "button" at bounding box center [937, 55] width 12 height 12
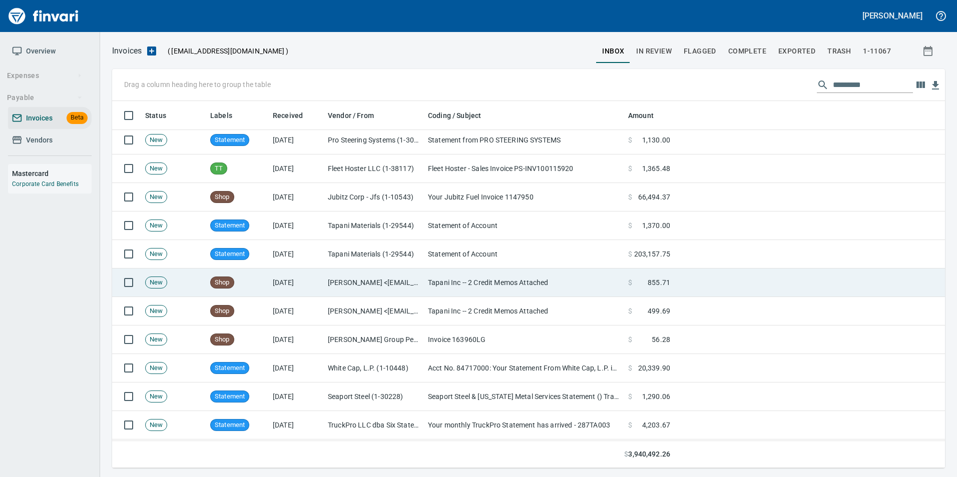
scroll to position [250, 0]
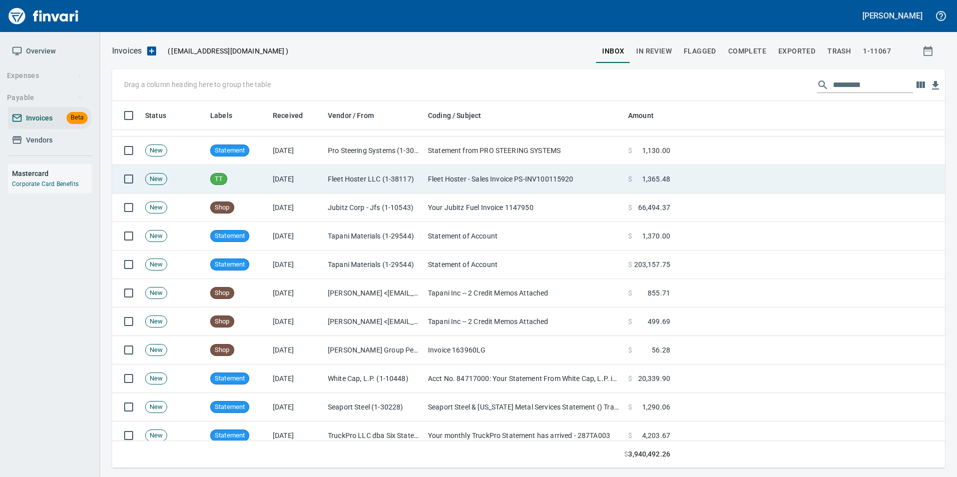
click at [358, 180] on td "Fleet Hoster LLC (1-38117)" at bounding box center [374, 179] width 100 height 29
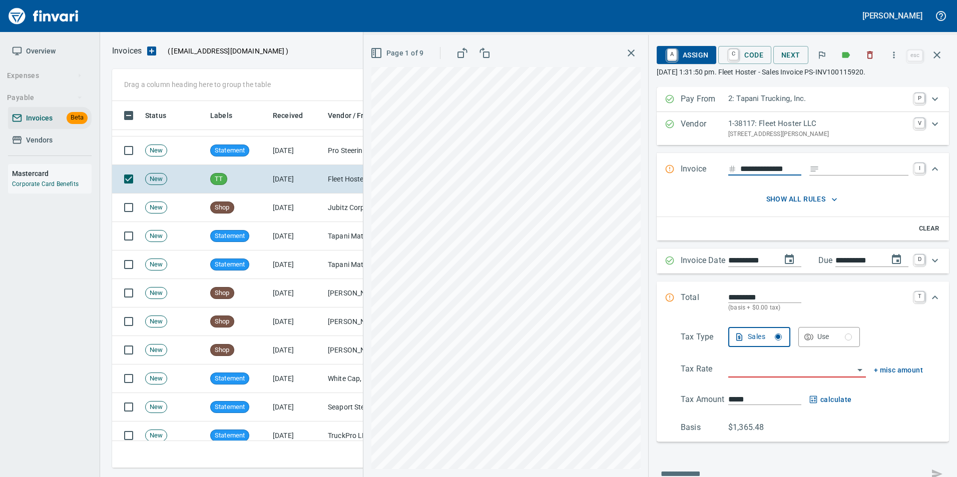
scroll to position [0, 1]
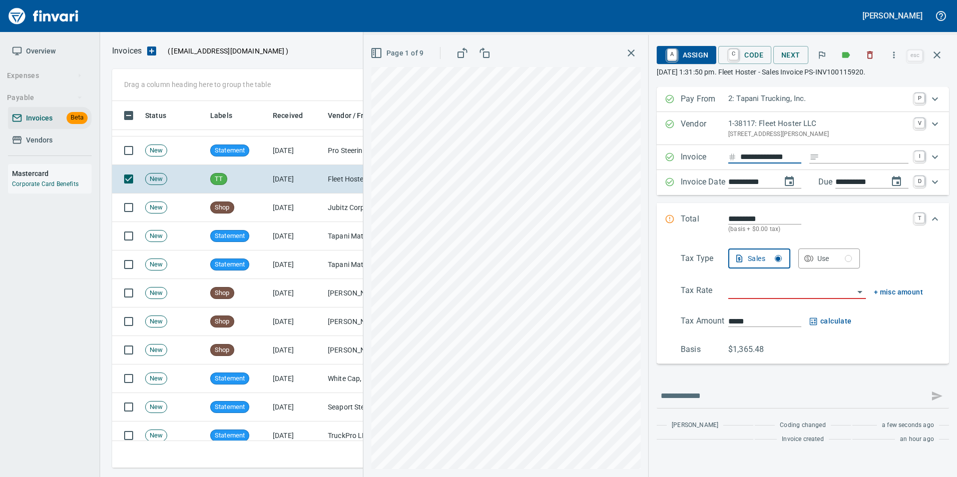
type input "**********"
click at [829, 159] on input "Expand" at bounding box center [865, 157] width 85 height 13
click at [401, 52] on span "Page 1 of 9" at bounding box center [398, 53] width 52 height 13
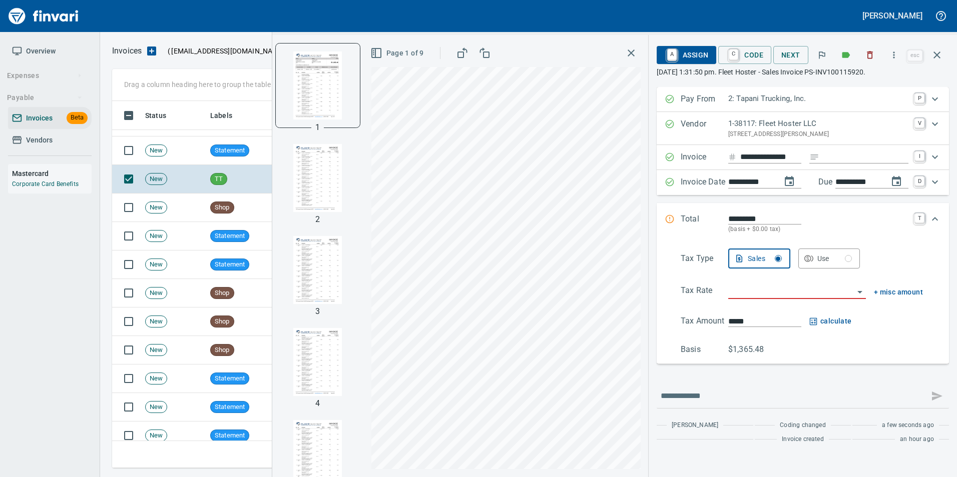
click at [325, 176] on img "button" at bounding box center [318, 178] width 68 height 68
click at [314, 265] on img "button" at bounding box center [318, 270] width 68 height 68
click at [316, 356] on img "button" at bounding box center [318, 362] width 68 height 68
click at [300, 437] on img "button" at bounding box center [318, 454] width 68 height 68
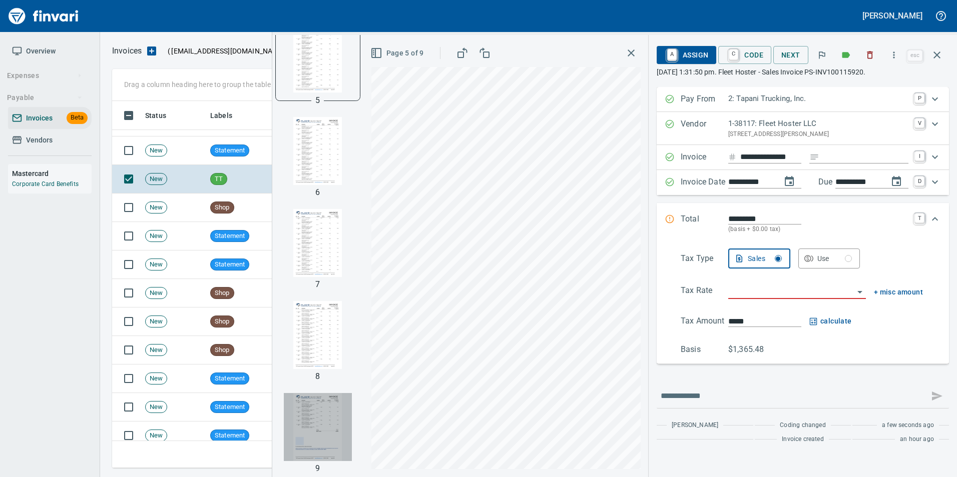
click at [324, 422] on img "button" at bounding box center [318, 427] width 68 height 68
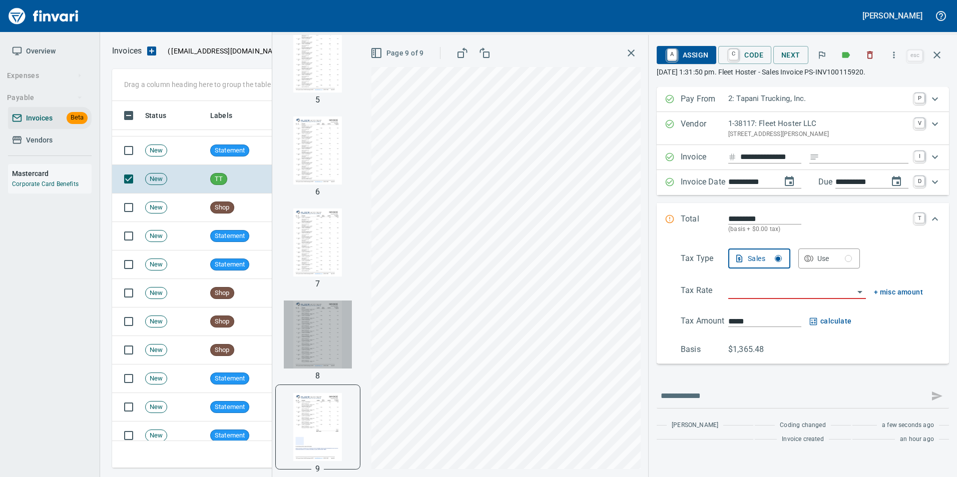
drag, startPoint x: 317, startPoint y: 350, endPoint x: 324, endPoint y: 323, distance: 28.4
click at [317, 351] on img "button" at bounding box center [318, 335] width 68 height 68
click at [323, 262] on img "button" at bounding box center [318, 243] width 68 height 68
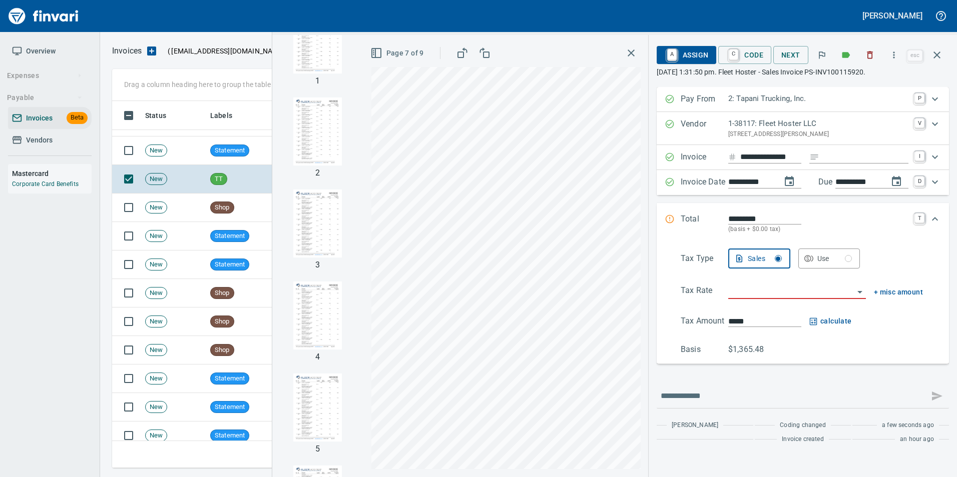
scroll to position [0, 0]
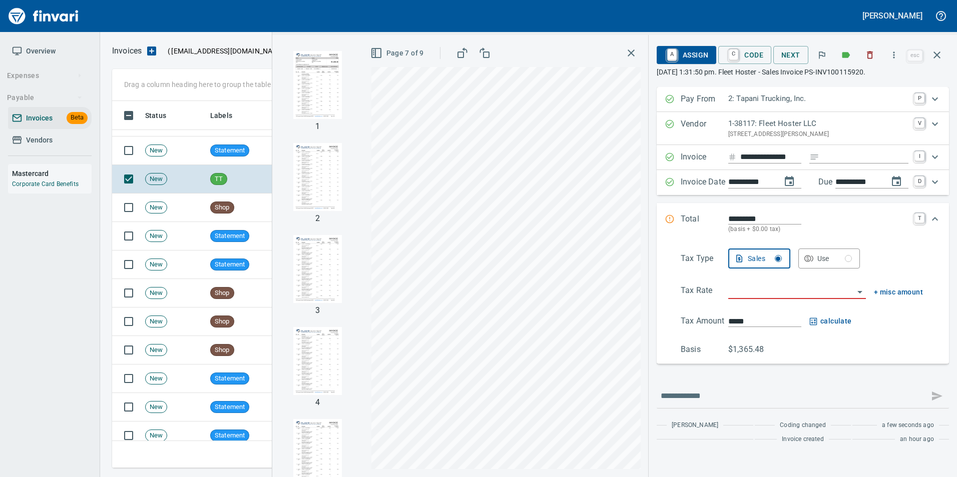
click at [327, 93] on img "button" at bounding box center [318, 85] width 68 height 68
click at [404, 60] on button "Page 1 of 9" at bounding box center [398, 53] width 60 height 19
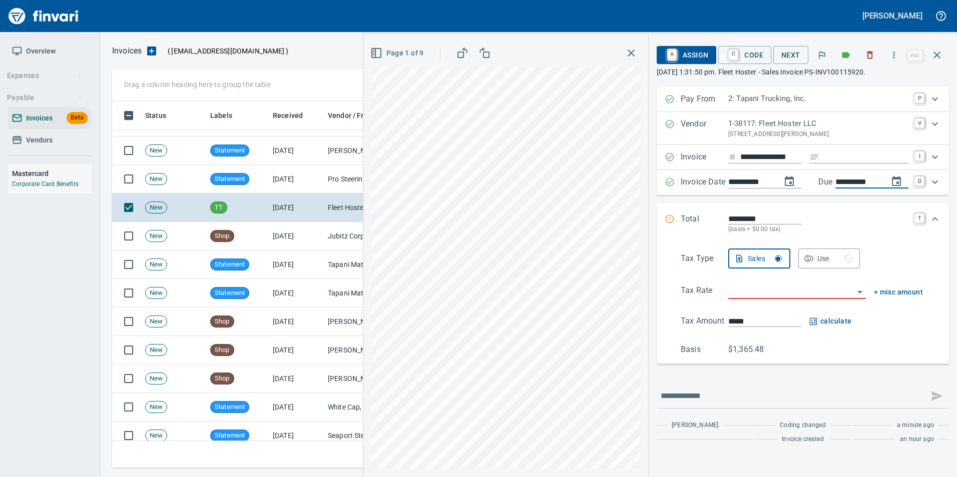
drag, startPoint x: 850, startPoint y: 182, endPoint x: 844, endPoint y: 185, distance: 7.0
click at [844, 185] on input "**********" at bounding box center [857, 182] width 45 height 13
type input "**********"
click at [858, 202] on div "**********" at bounding box center [803, 225] width 292 height 277
click at [399, 49] on span "Page 1 of 9" at bounding box center [398, 53] width 52 height 13
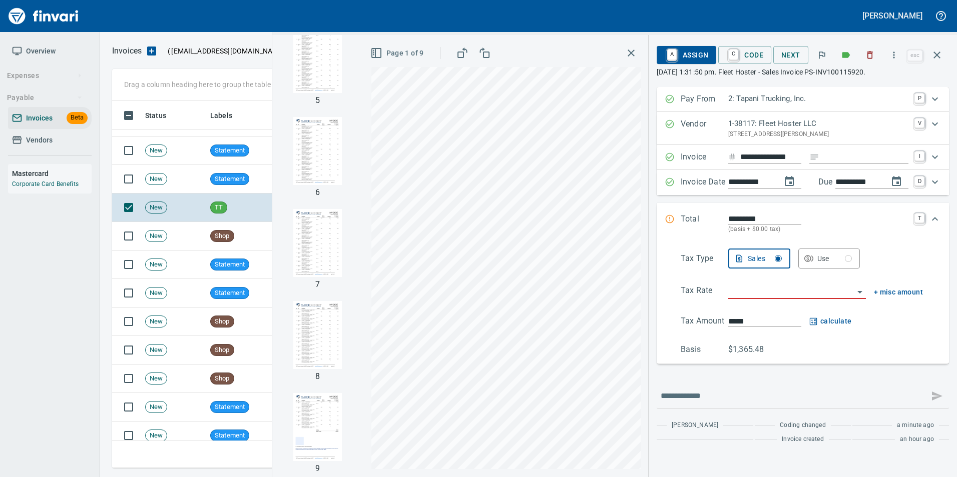
click at [319, 411] on img "button" at bounding box center [318, 427] width 68 height 68
click at [813, 290] on input "search" at bounding box center [791, 292] width 126 height 14
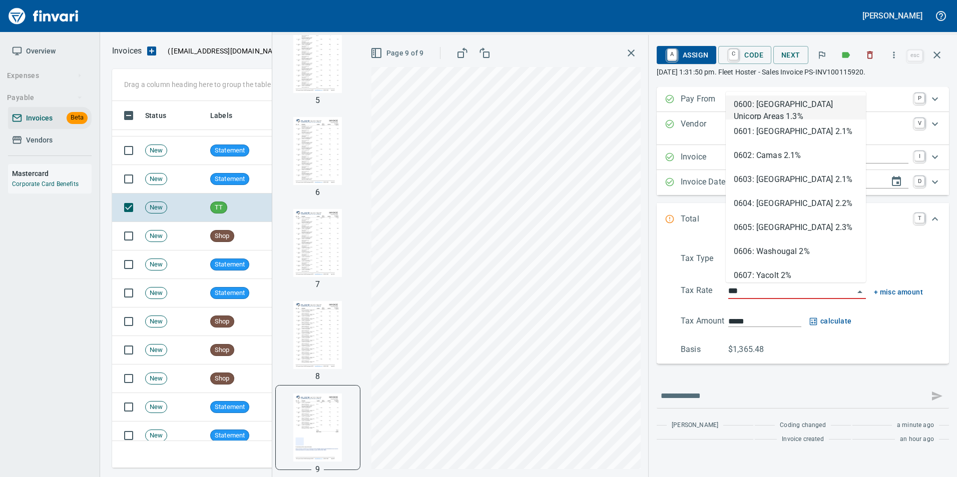
type input "****"
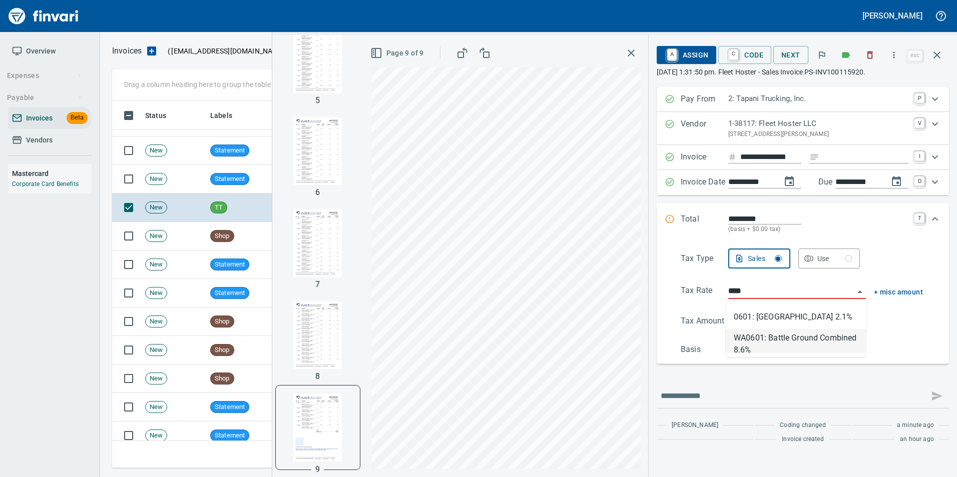
click at [805, 342] on li "WA0601: Battle Ground Combined 8.6%" at bounding box center [796, 341] width 140 height 24
type input "*******"
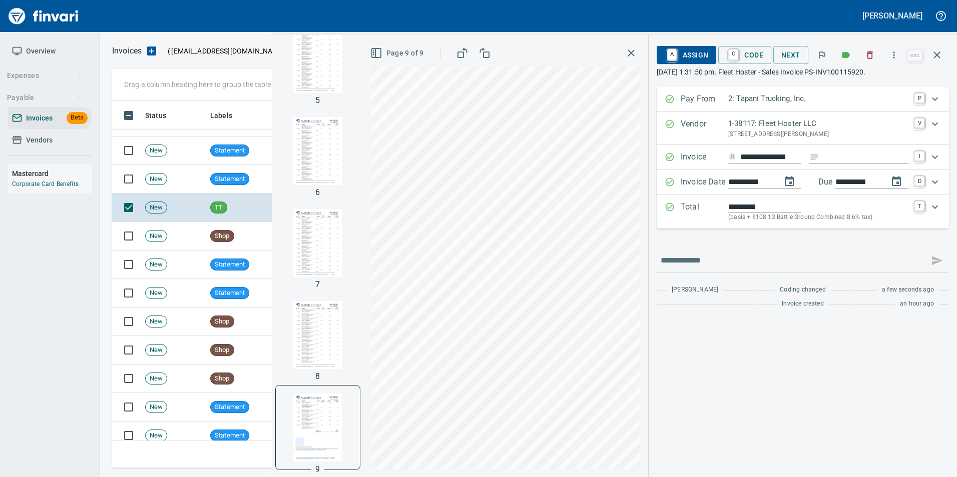
click at [669, 210] on icon "Expand" at bounding box center [670, 207] width 10 height 10
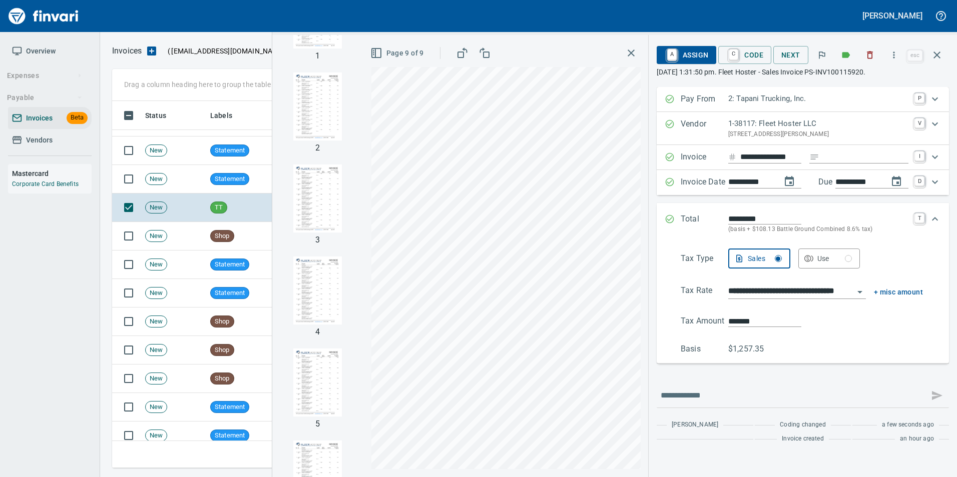
scroll to position [0, 0]
click at [322, 105] on img "button" at bounding box center [318, 85] width 68 height 68
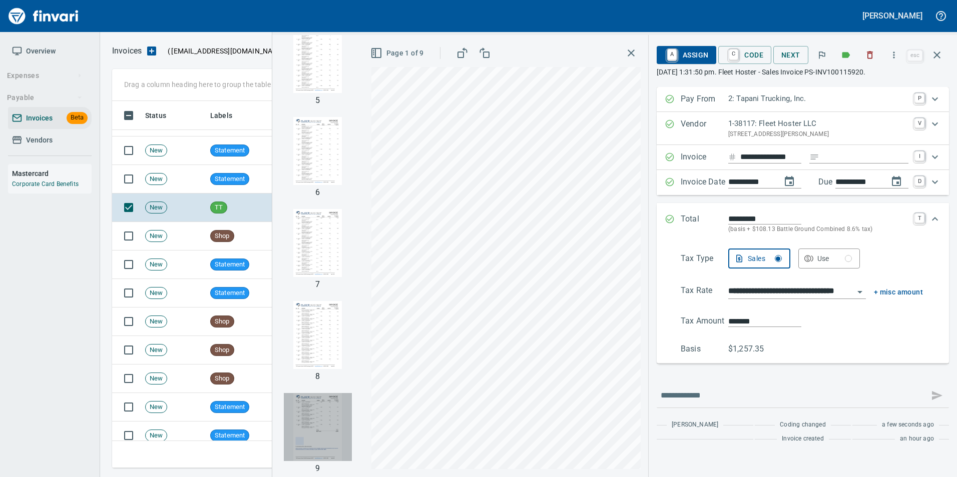
click at [315, 410] on img "button" at bounding box center [318, 427] width 68 height 68
click at [768, 296] on input "**********" at bounding box center [791, 292] width 126 height 14
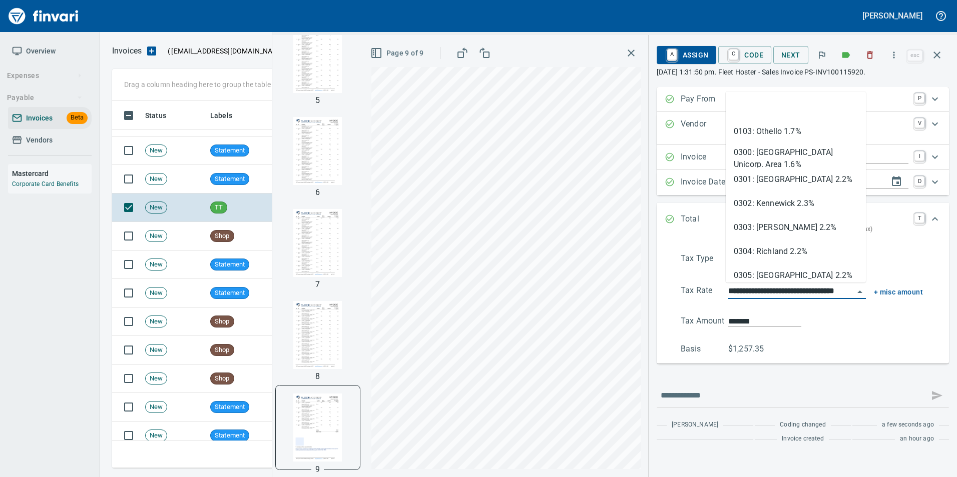
click at [768, 296] on input "**********" at bounding box center [791, 292] width 126 height 14
click at [768, 295] on input "**********" at bounding box center [791, 292] width 126 height 14
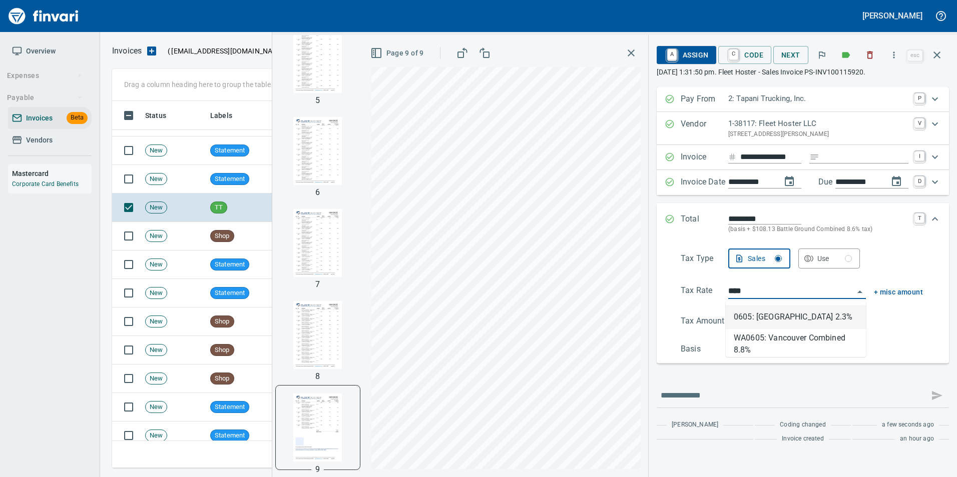
scroll to position [360, 817]
click at [853, 335] on li "WA0605: Vancouver Combined 8.8%" at bounding box center [796, 341] width 140 height 24
type input "**********"
type input "*******"
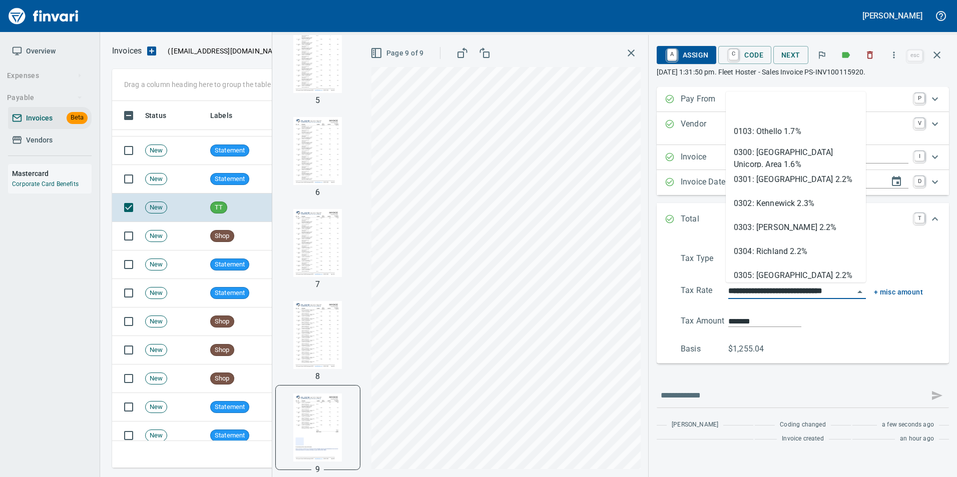
click at [829, 291] on input "**********" at bounding box center [791, 292] width 126 height 14
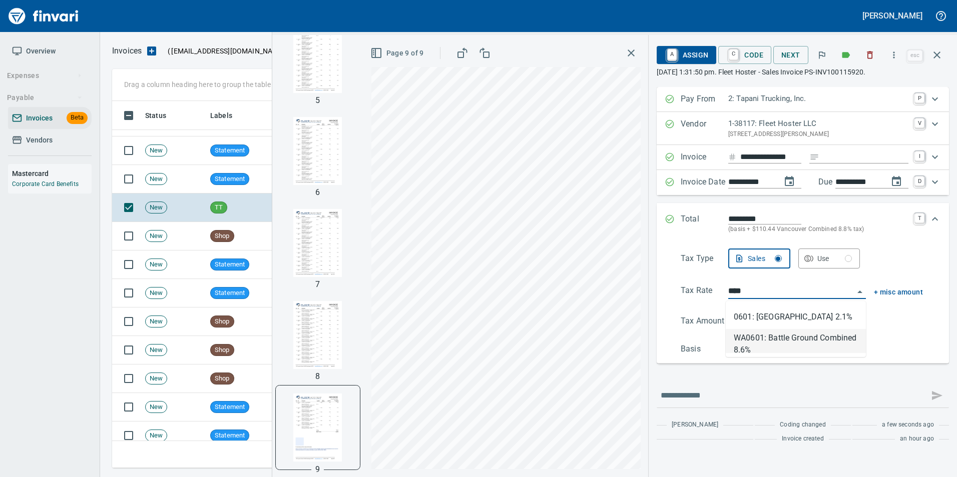
click at [770, 340] on li "WA0601: Battle Ground Combined 8.6%" at bounding box center [796, 341] width 140 height 24
type input "**********"
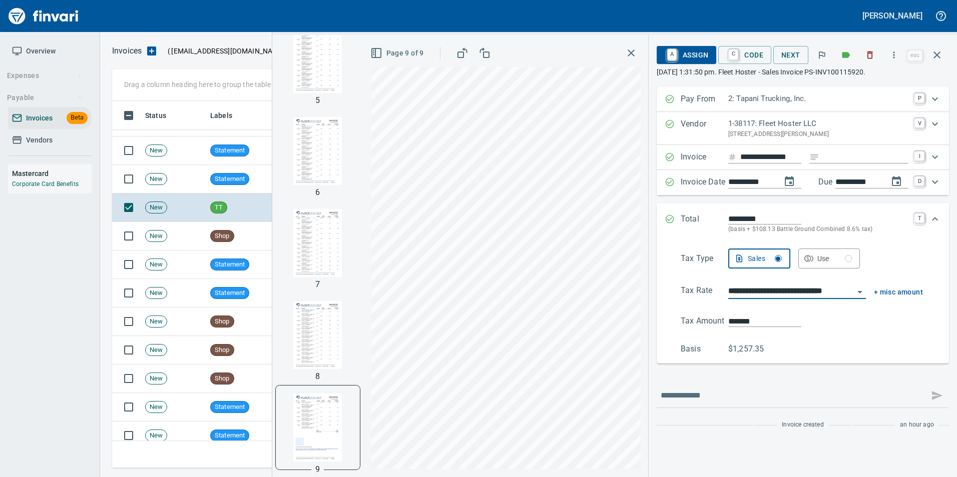
type input "*******"
type input "**********"
click at [750, 319] on input "*******" at bounding box center [764, 322] width 73 height 12
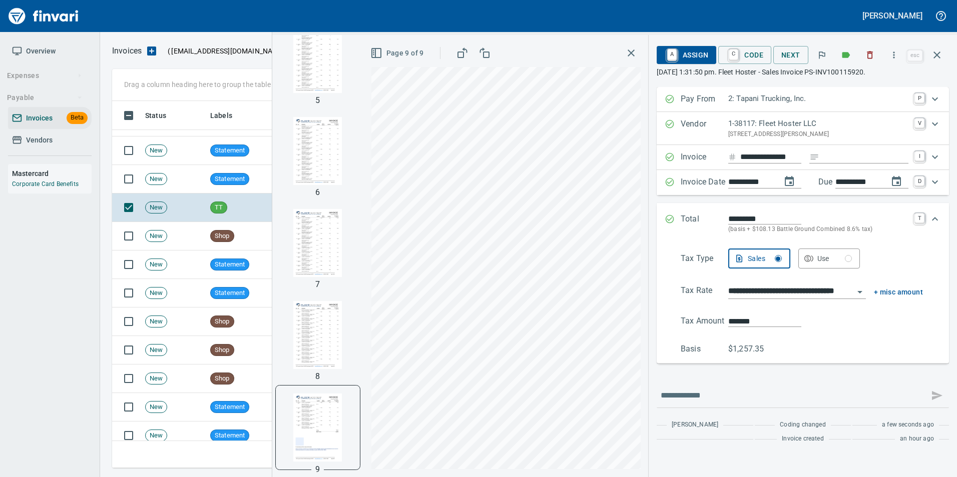
click at [775, 323] on input "*******" at bounding box center [764, 322] width 73 height 12
type input "*******"
click at [858, 319] on div "*******" at bounding box center [825, 321] width 195 height 12
click at [666, 217] on icon "Expand" at bounding box center [670, 219] width 10 height 10
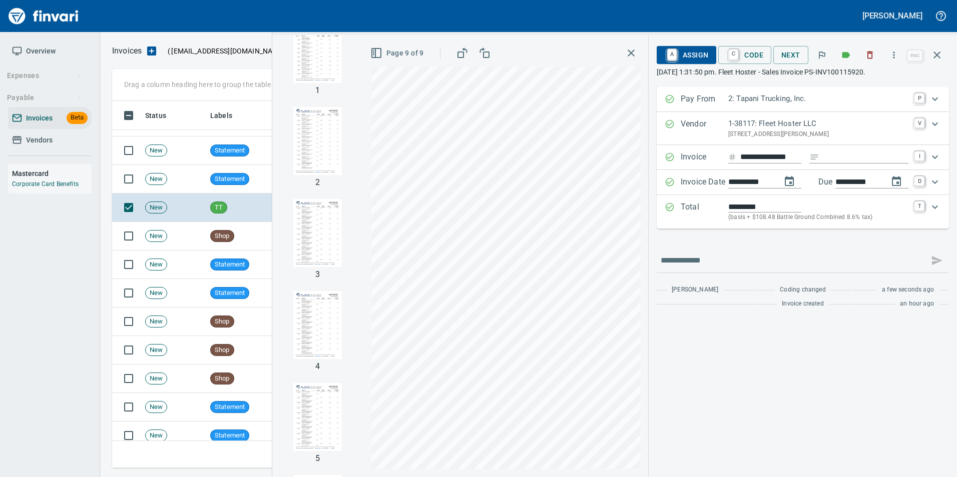
scroll to position [0, 0]
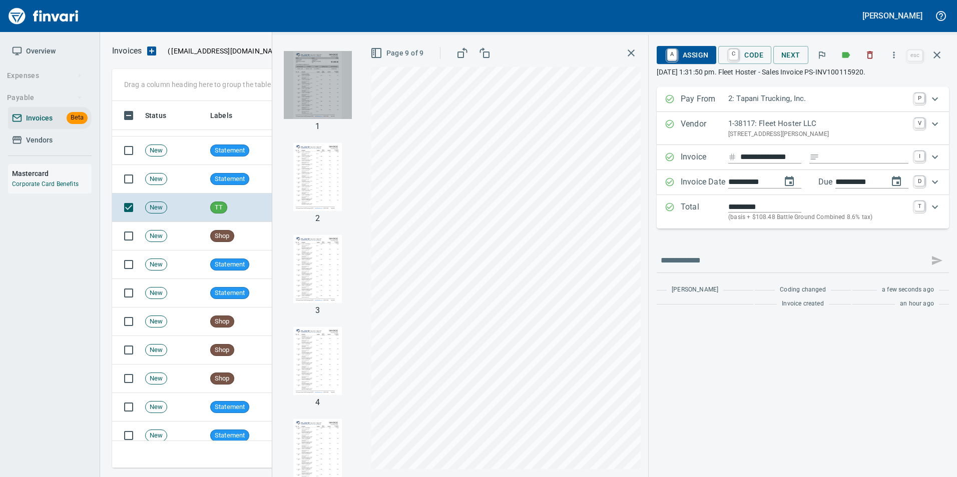
click at [311, 92] on img "button" at bounding box center [318, 85] width 68 height 68
click at [404, 55] on span "Page 1 of 9" at bounding box center [398, 53] width 52 height 13
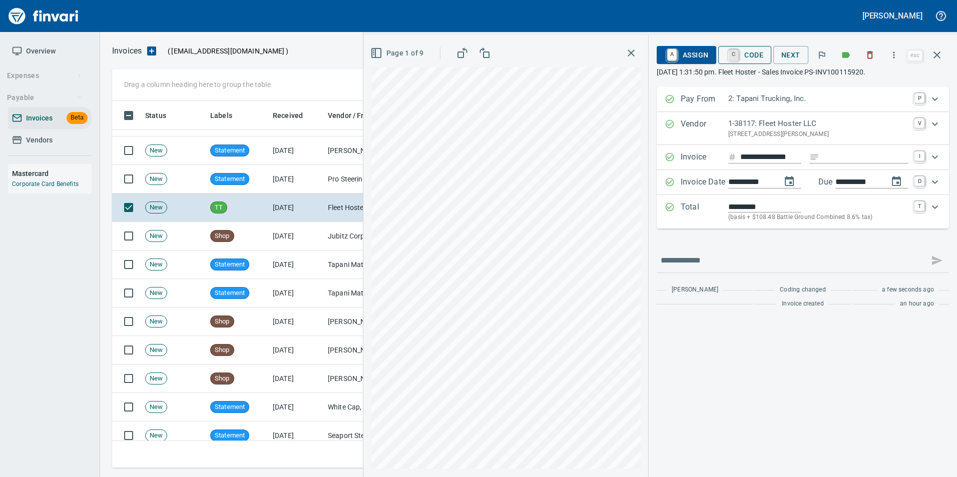
click at [734, 53] on link "C" at bounding box center [734, 55] width 10 height 11
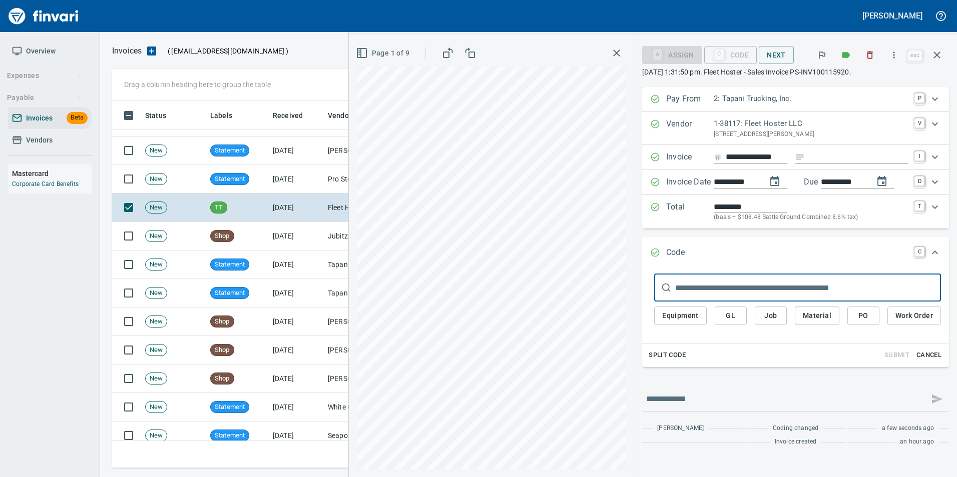
click at [935, 356] on span "Cancel" at bounding box center [928, 356] width 27 height 12
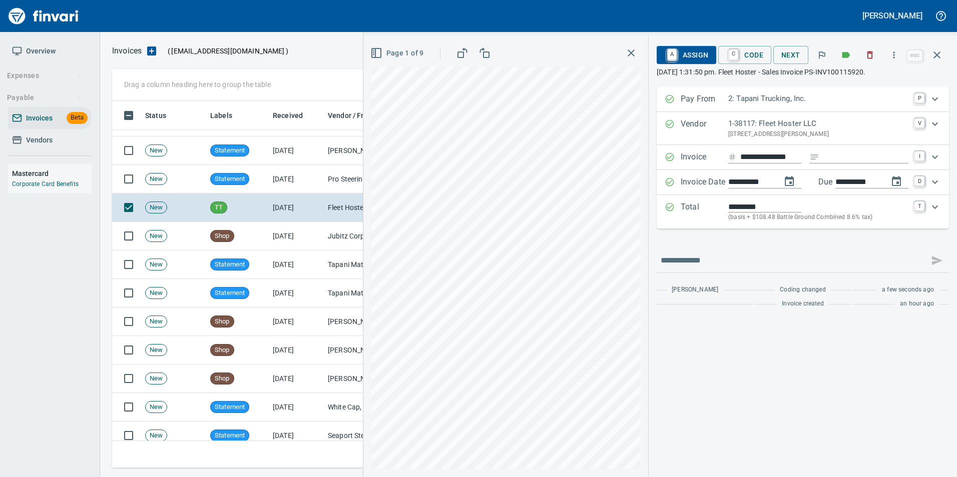
click at [385, 55] on span "Page 1 of 9" at bounding box center [398, 53] width 52 height 13
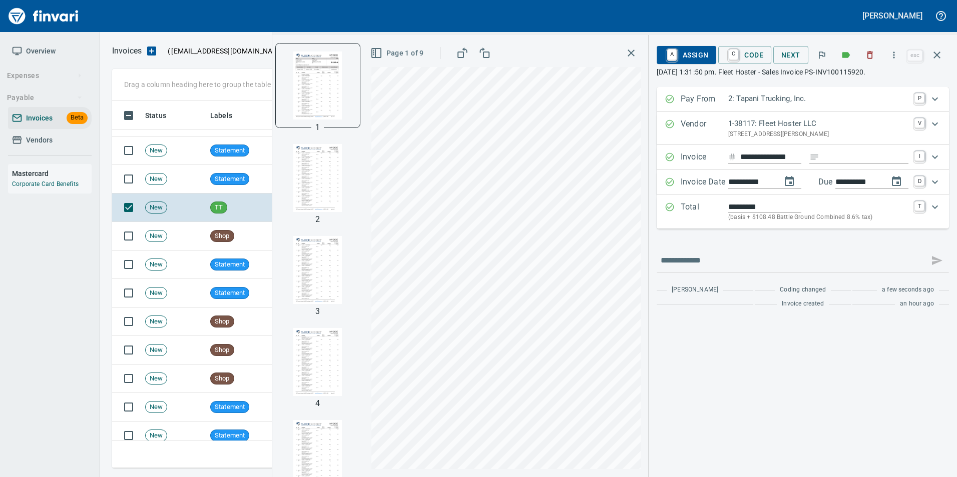
click at [327, 182] on img "button" at bounding box center [318, 178] width 68 height 68
click at [311, 91] on img "button" at bounding box center [318, 85] width 68 height 68
click at [398, 60] on button "Page 1 of 9" at bounding box center [398, 53] width 60 height 19
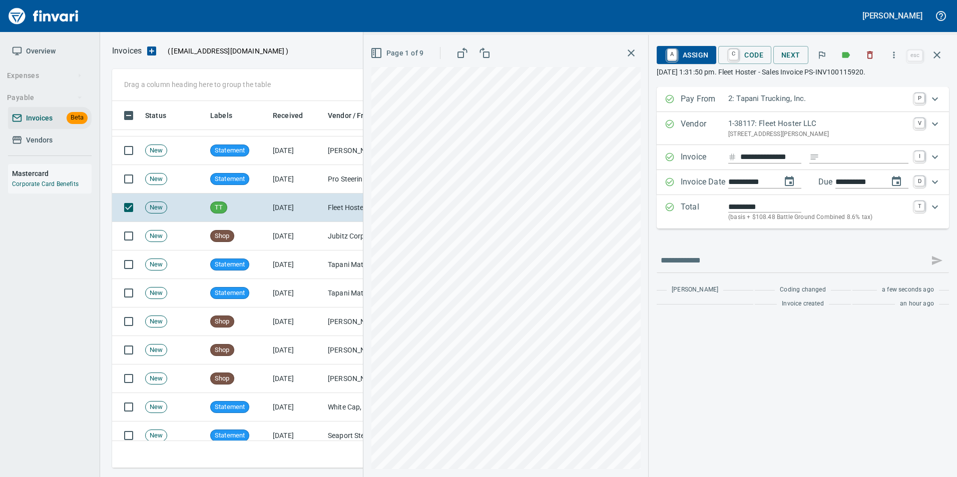
click at [695, 61] on span "A Assign" at bounding box center [687, 55] width 44 height 17
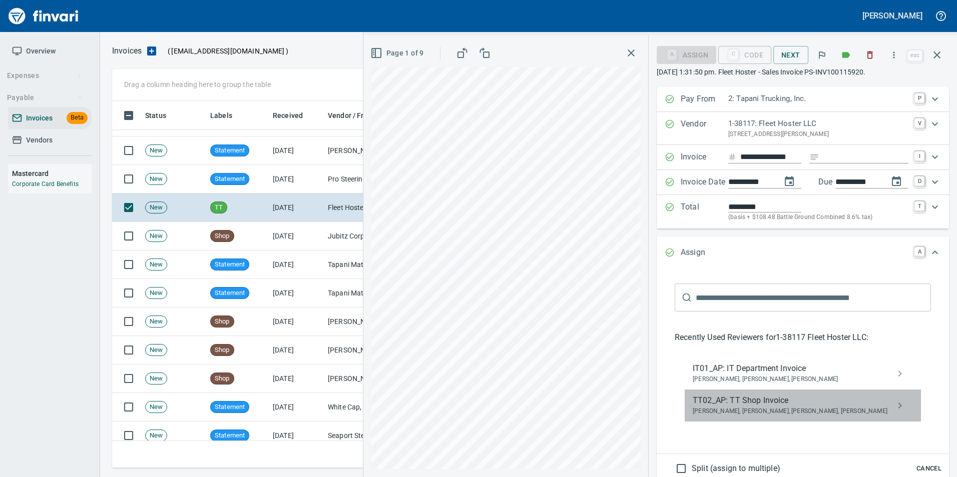
click at [765, 410] on span "Caroline Sarkinen, Cindy Hughes, Linzy Sanders, Norvell McDaniels" at bounding box center [795, 412] width 204 height 10
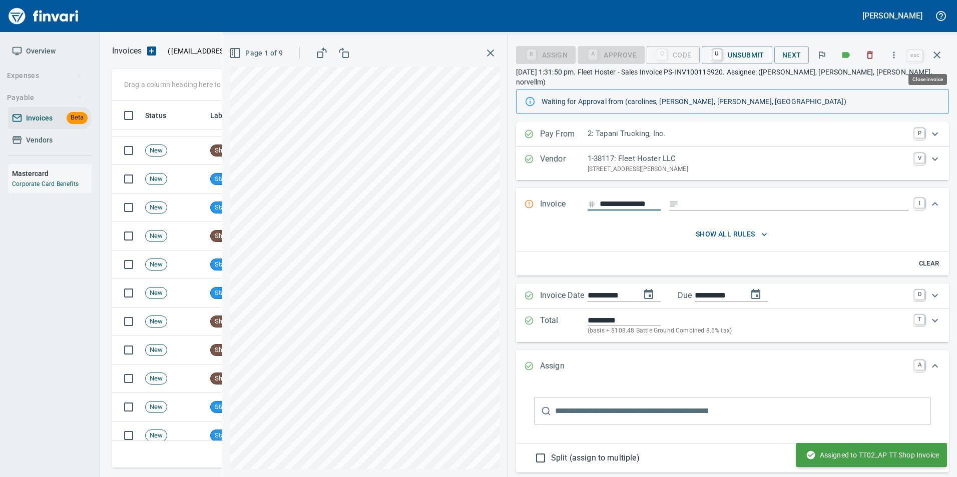
scroll to position [360, 817]
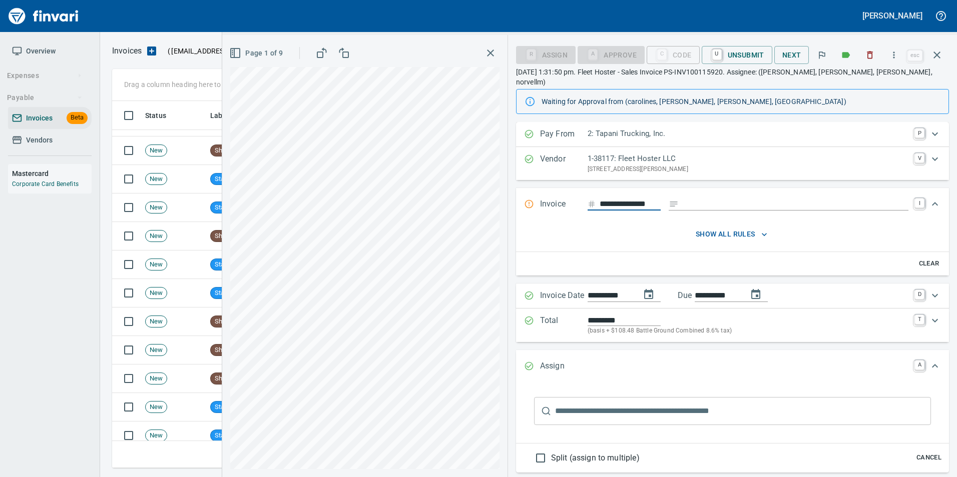
drag, startPoint x: 939, startPoint y: 58, endPoint x: 934, endPoint y: 60, distance: 6.0
click at [939, 57] on icon "button" at bounding box center [936, 55] width 7 height 7
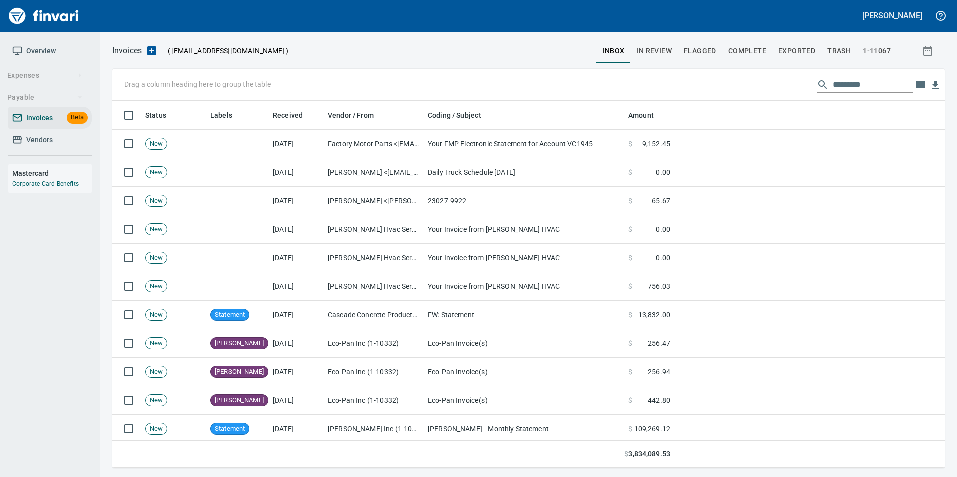
click at [663, 51] on span "In Review" at bounding box center [654, 51] width 36 height 13
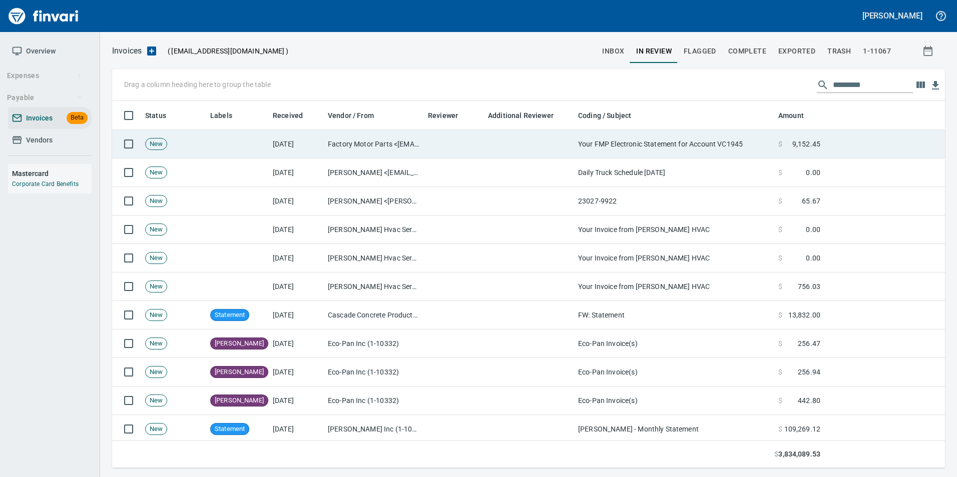
scroll to position [360, 818]
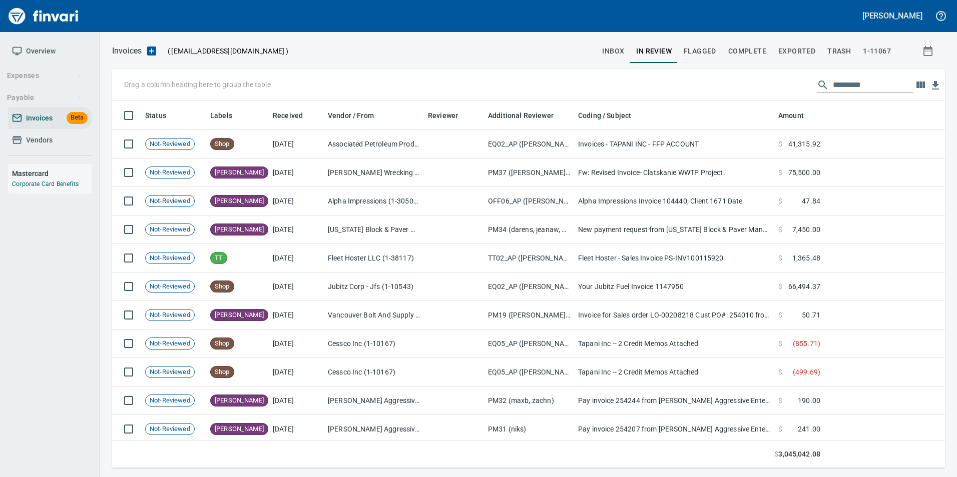
click at [876, 82] on input "text" at bounding box center [873, 85] width 80 height 16
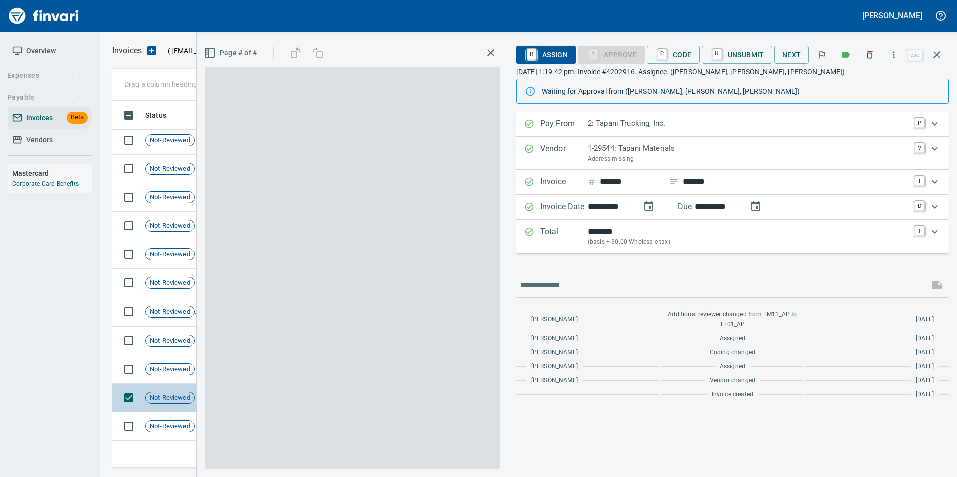
scroll to position [360, 817]
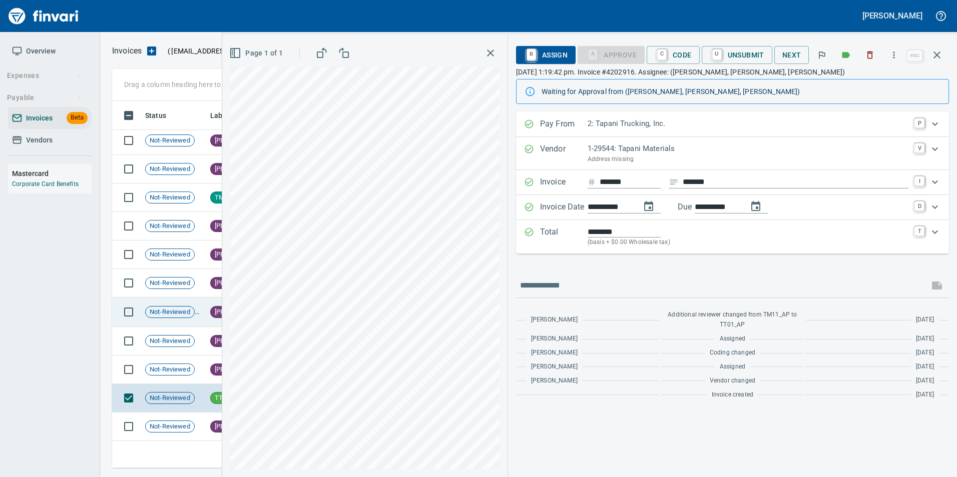
click at [939, 58] on icon "button" at bounding box center [937, 55] width 12 height 12
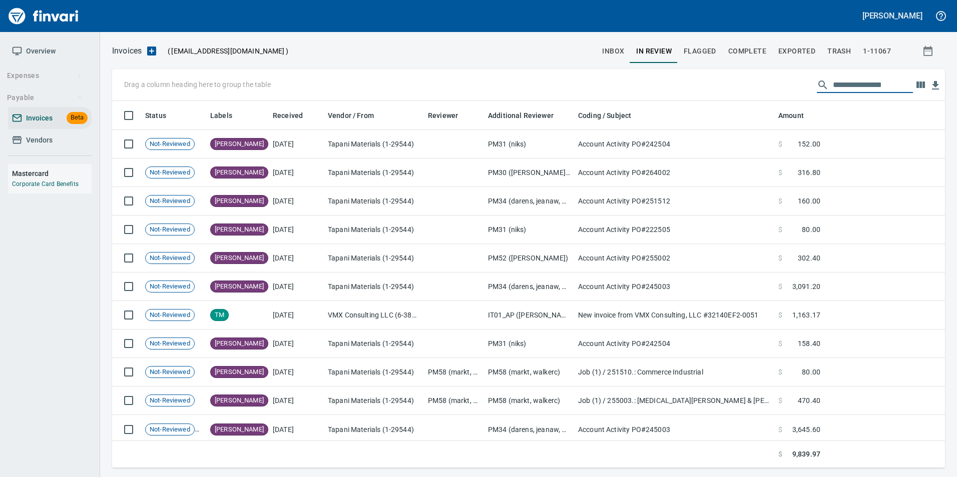
click at [877, 88] on input "**********" at bounding box center [873, 85] width 80 height 16
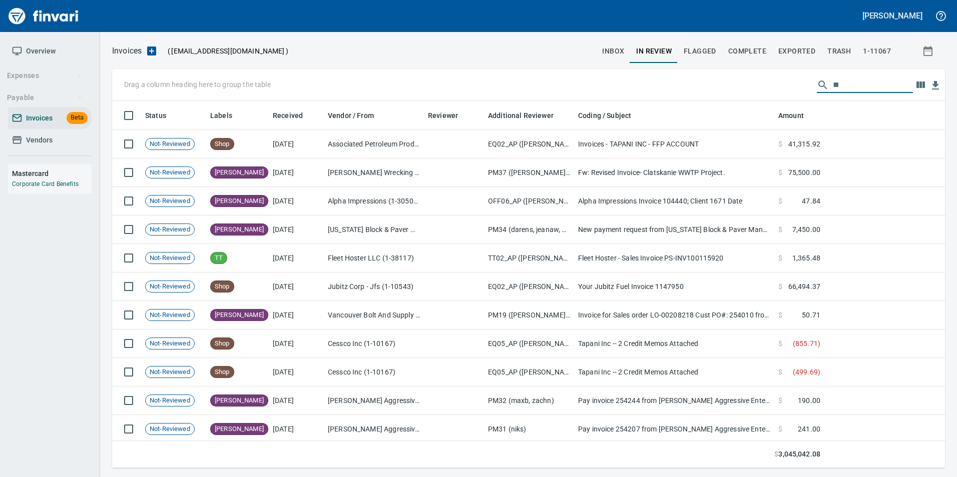
type input "*"
click at [62, 144] on span "Vendors" at bounding box center [50, 140] width 76 height 13
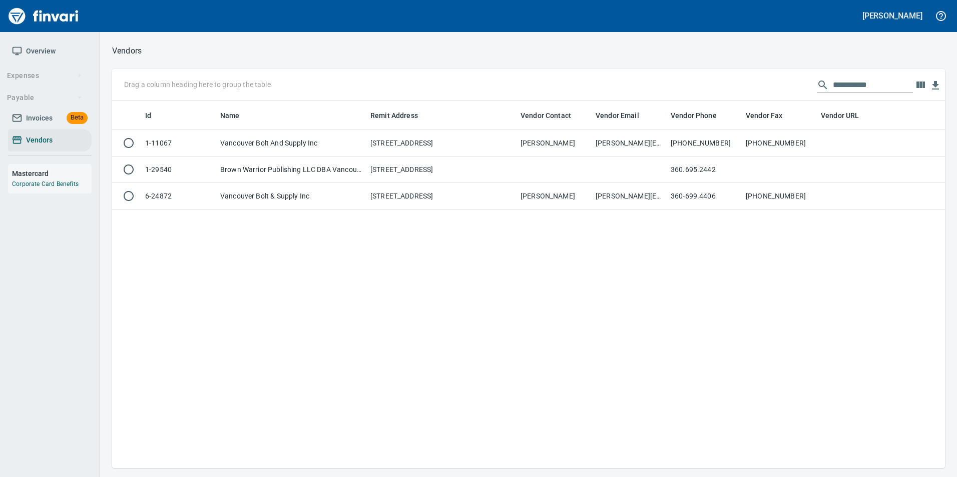
scroll to position [360, 825]
click at [893, 84] on input "**********" at bounding box center [873, 85] width 80 height 16
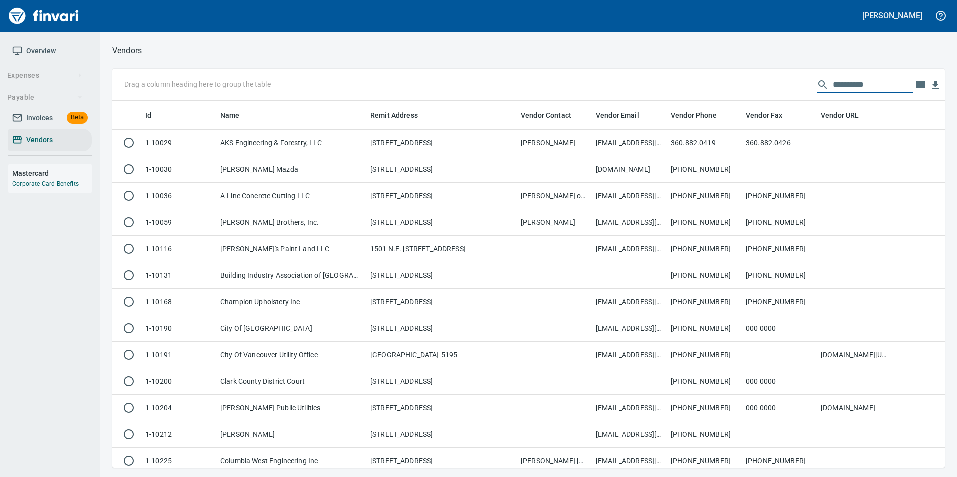
scroll to position [360, 818]
type input "*"
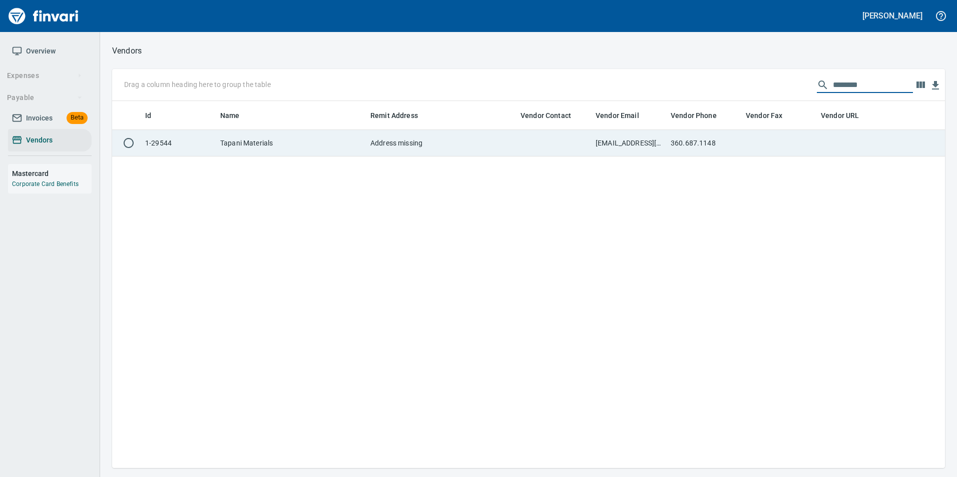
type input "********"
click at [781, 149] on td at bounding box center [779, 143] width 75 height 27
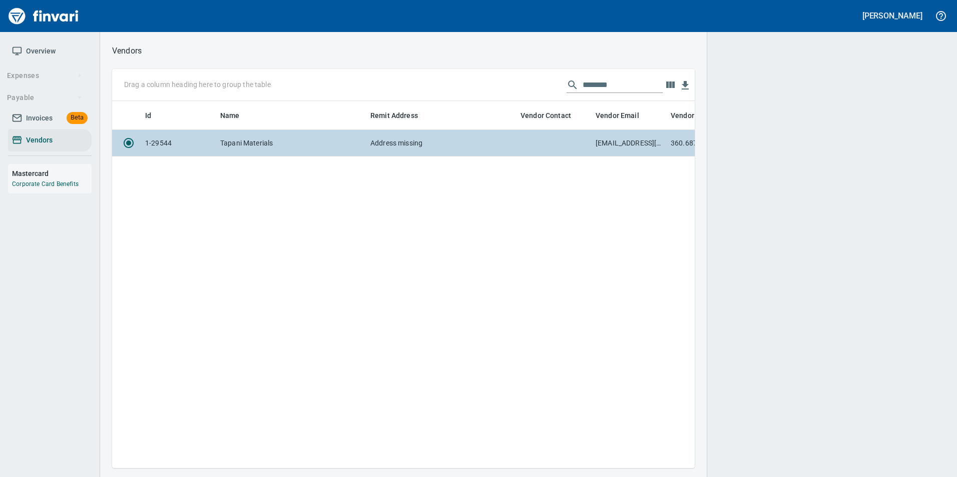
scroll to position [352, 575]
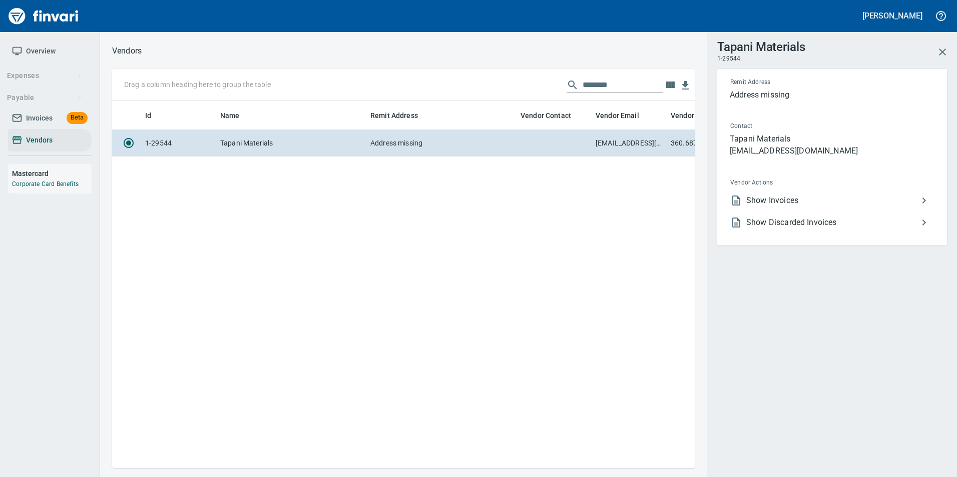
click at [792, 200] on span "Show Invoices" at bounding box center [832, 201] width 172 height 12
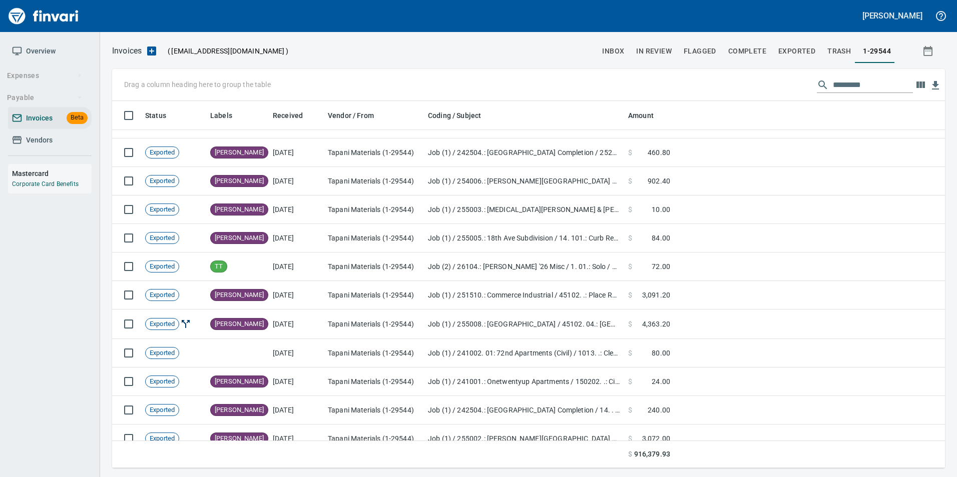
scroll to position [547, 0]
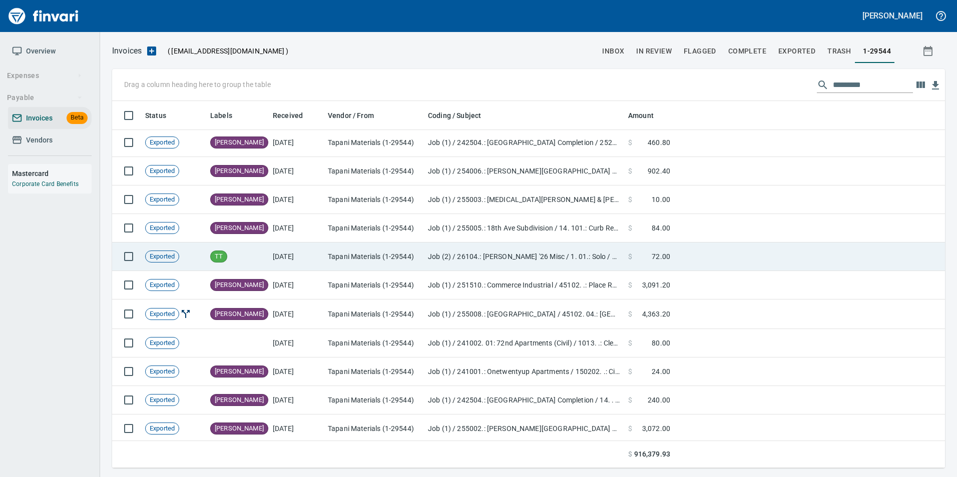
click at [562, 250] on td "Job (2) / 26104.: Shane Tapani '26 Misc / 1. 01.: Solo / 3: Material" at bounding box center [524, 257] width 200 height 29
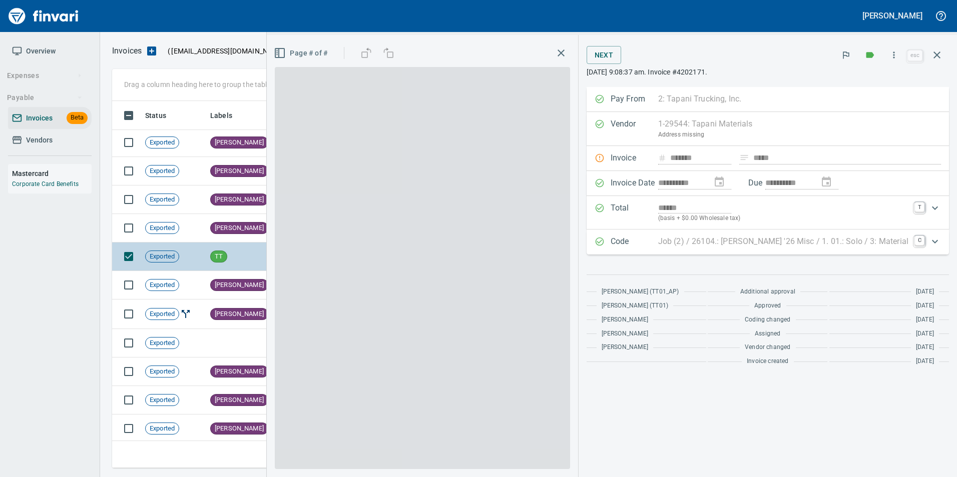
scroll to position [360, 817]
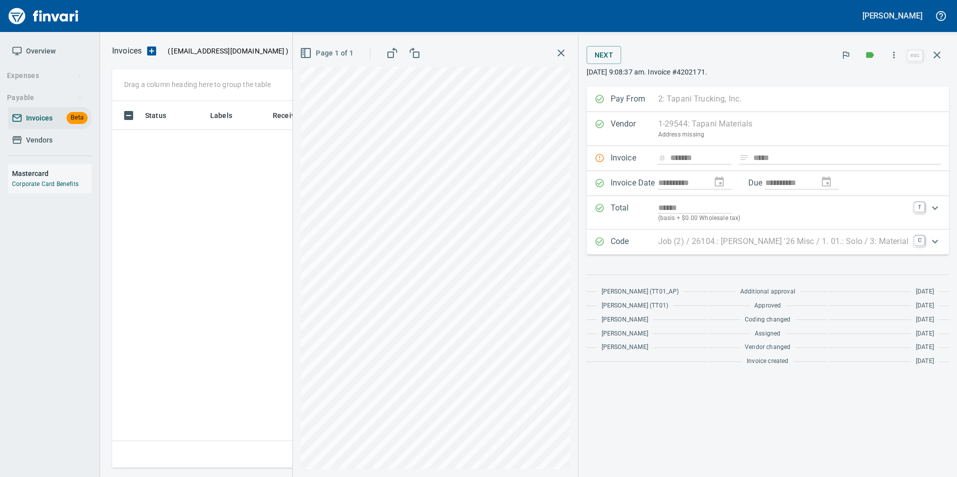
scroll to position [360, 817]
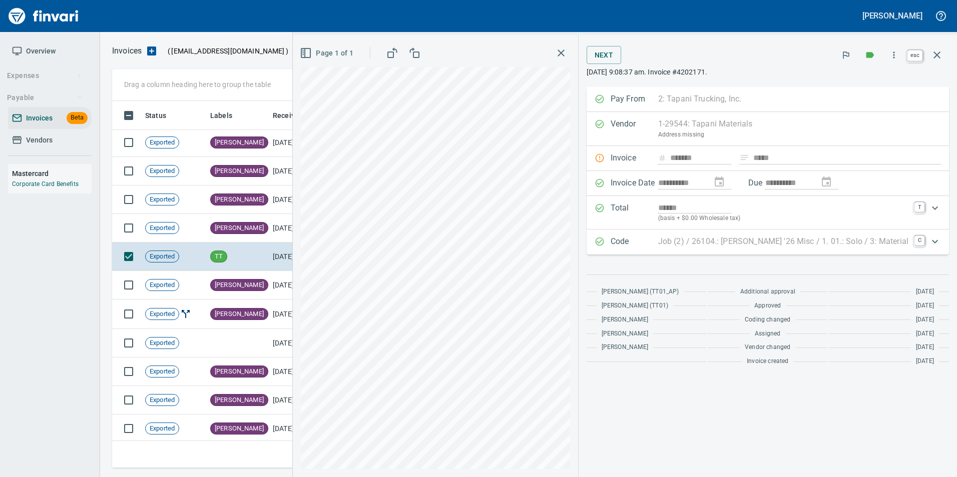
click at [936, 50] on icon "button" at bounding box center [937, 55] width 12 height 12
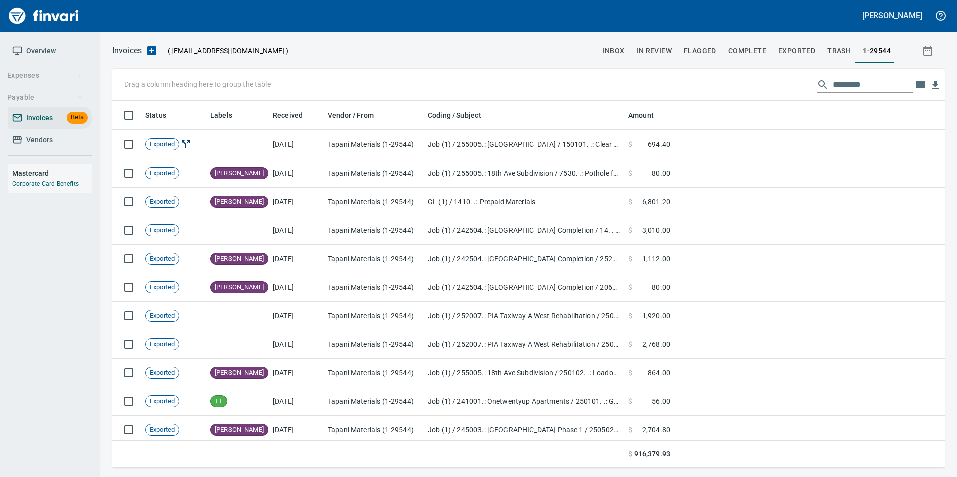
click at [843, 86] on input "text" at bounding box center [873, 85] width 80 height 16
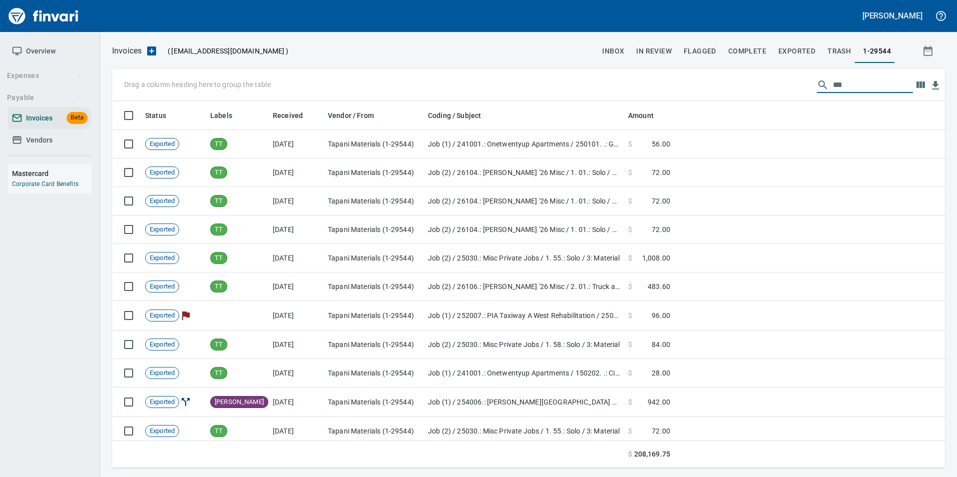
scroll to position [360, 818]
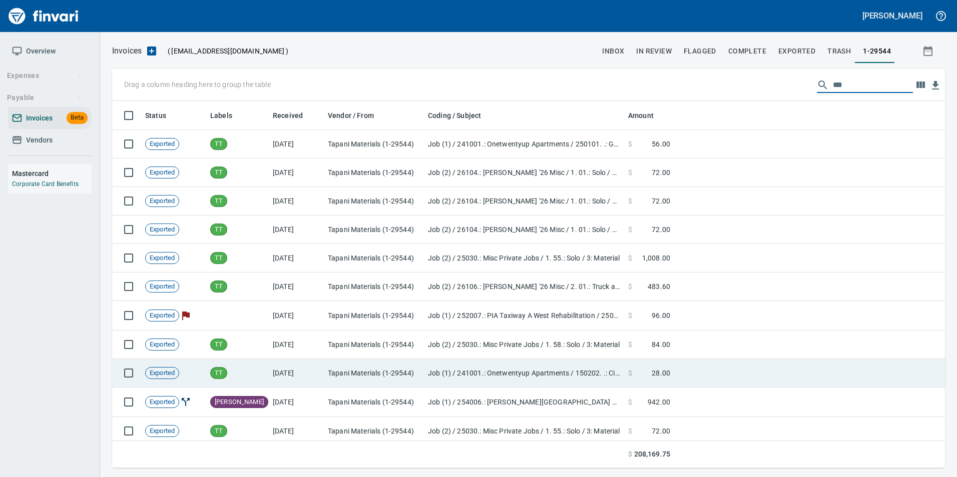
type input "***"
click at [685, 372] on td at bounding box center [809, 373] width 271 height 29
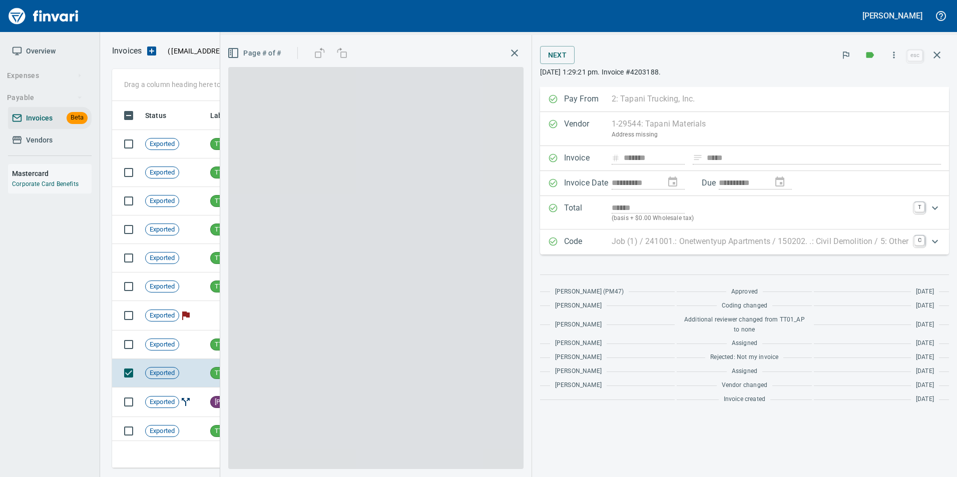
scroll to position [360, 817]
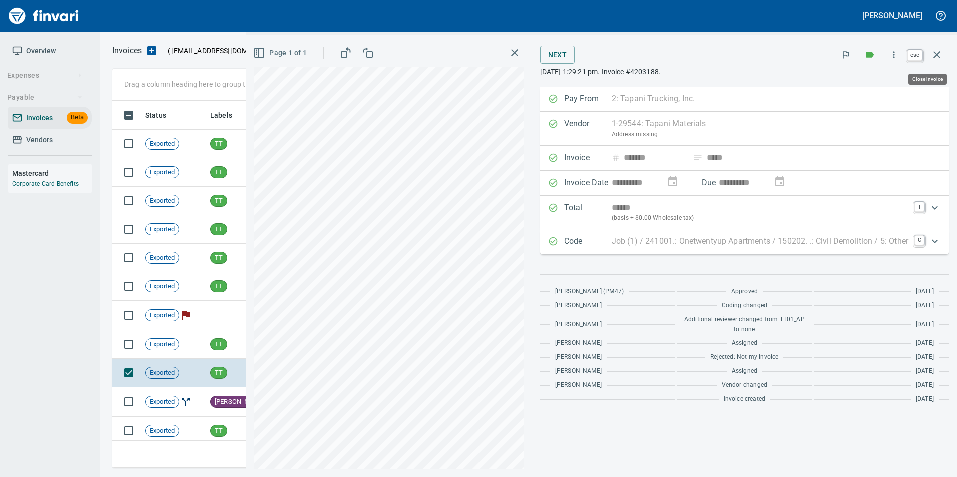
drag, startPoint x: 940, startPoint y: 55, endPoint x: 908, endPoint y: 108, distance: 62.7
click at [941, 55] on icon "button" at bounding box center [937, 55] width 12 height 12
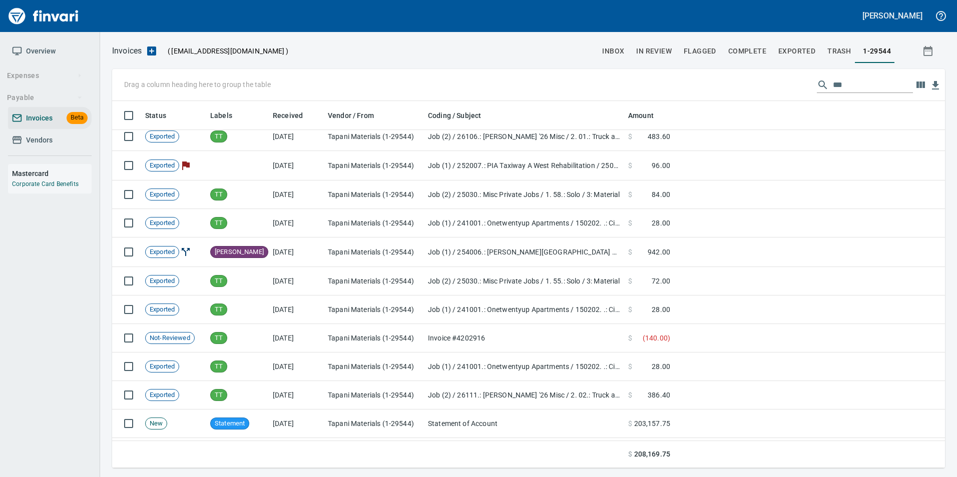
scroll to position [200, 0]
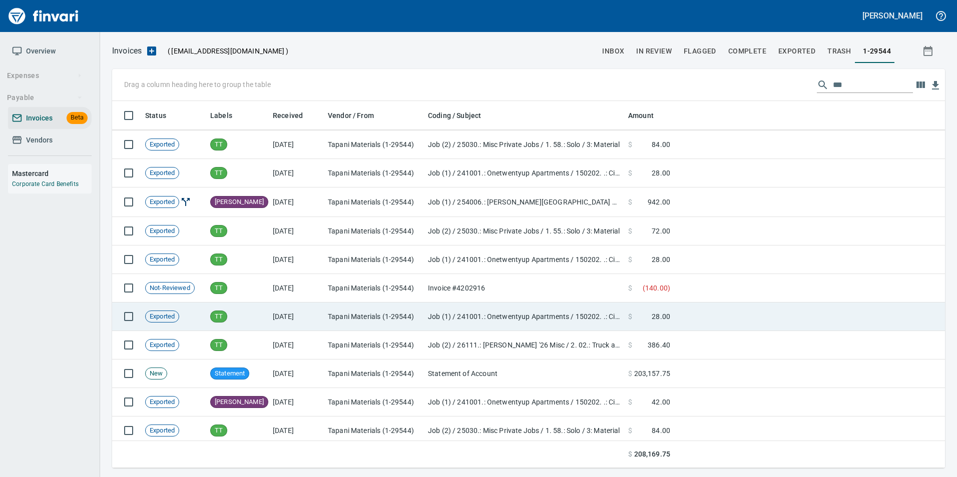
click at [682, 321] on td at bounding box center [809, 317] width 271 height 29
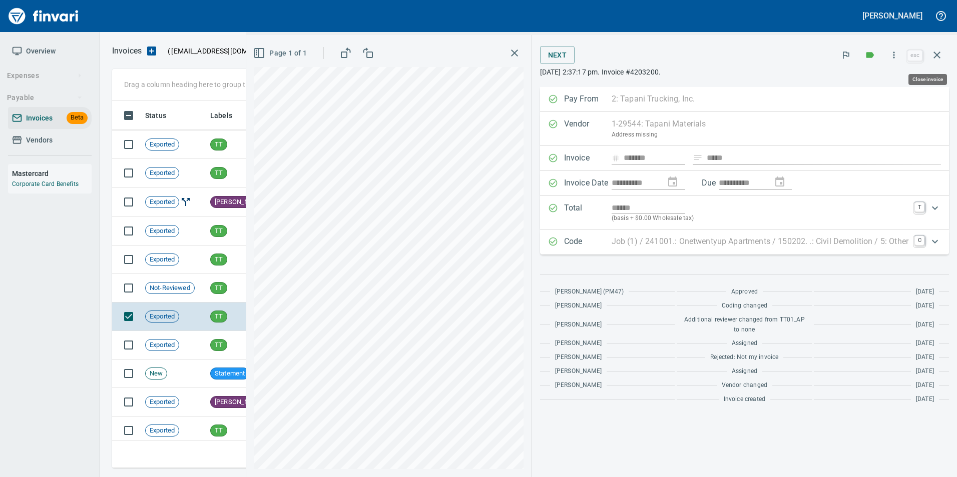
click at [946, 59] on button "button" at bounding box center [937, 55] width 24 height 24
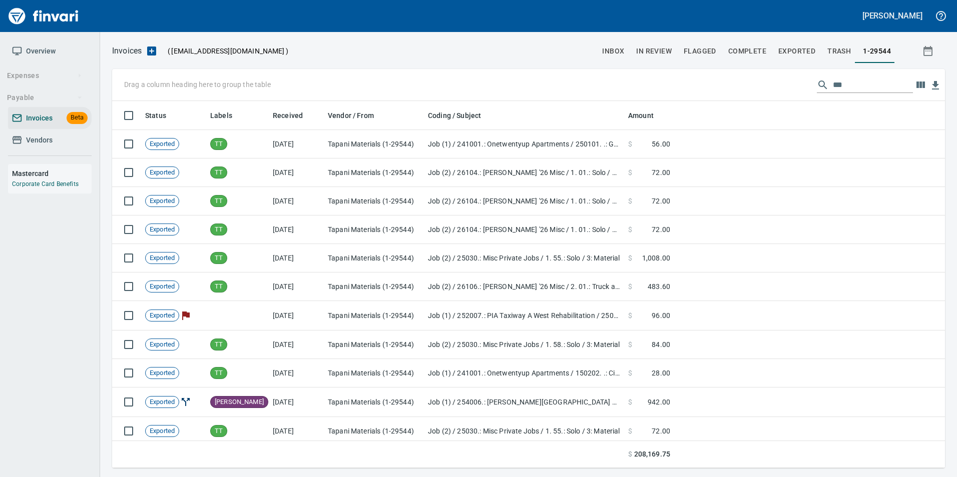
click at [836, 86] on input "***" at bounding box center [873, 85] width 80 height 16
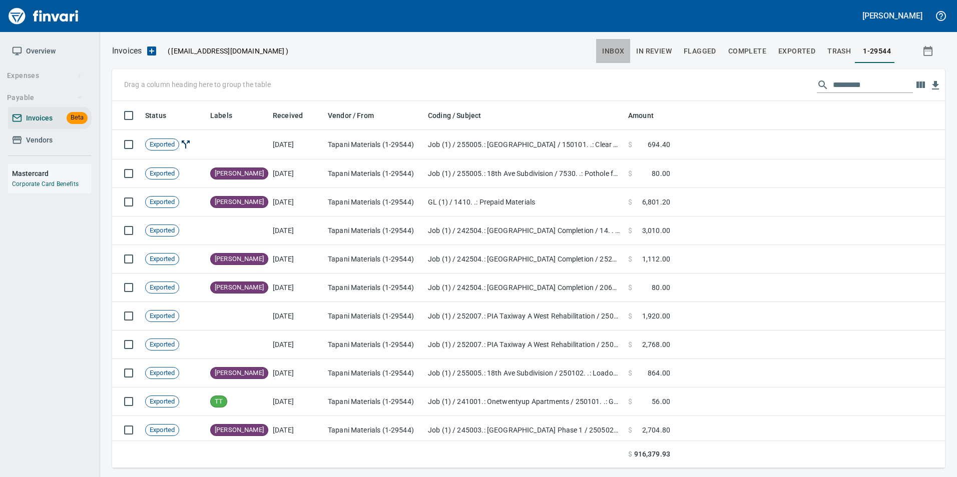
click at [628, 49] on button "inbox" at bounding box center [613, 51] width 34 height 24
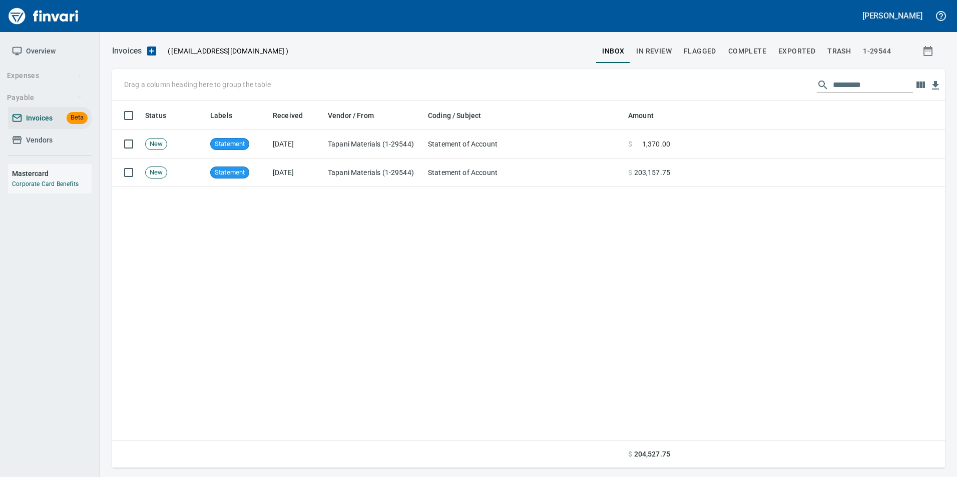
scroll to position [360, 818]
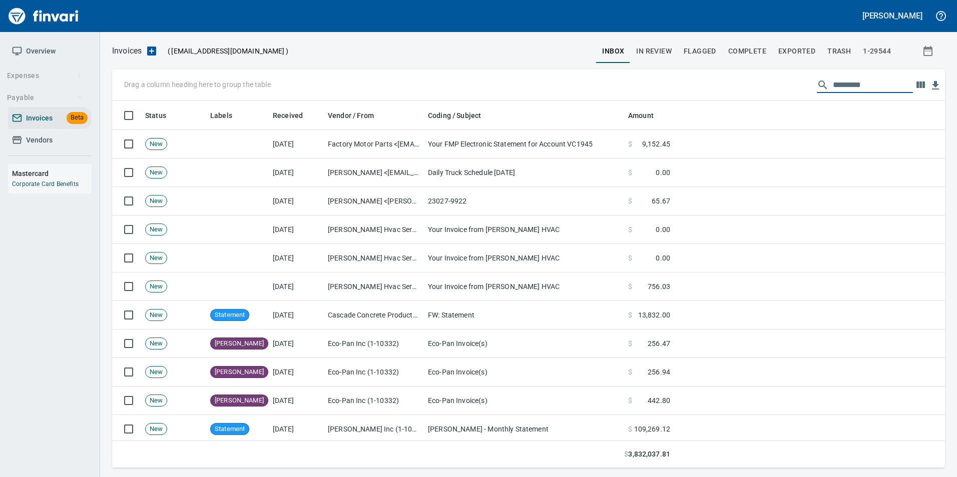
click at [858, 86] on input "text" at bounding box center [873, 85] width 80 height 16
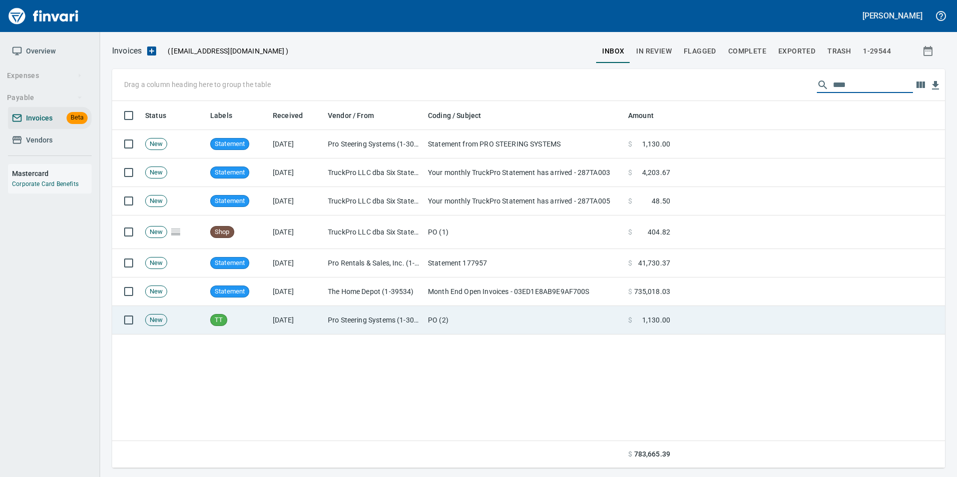
type input "***"
click at [720, 310] on td at bounding box center [809, 320] width 271 height 29
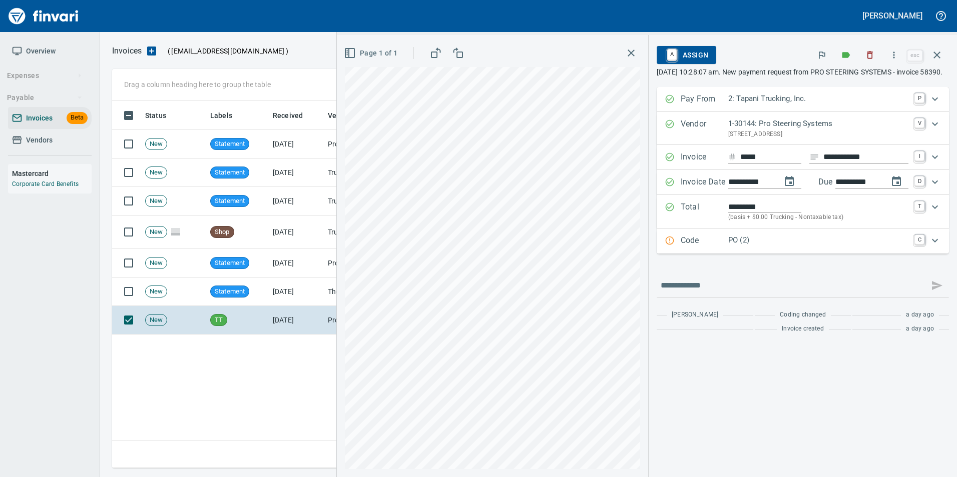
click at [945, 52] on button "button" at bounding box center [937, 55] width 24 height 24
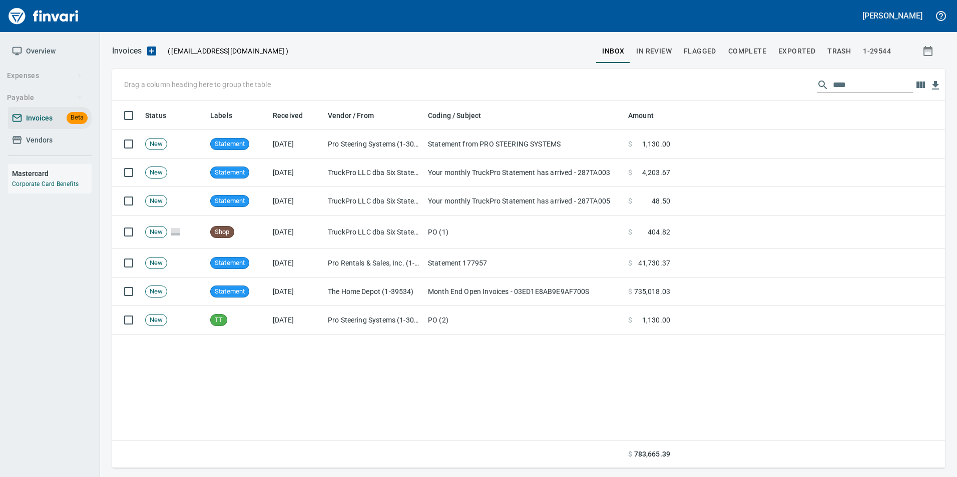
scroll to position [360, 825]
click at [75, 145] on span "Vendors" at bounding box center [50, 140] width 76 height 13
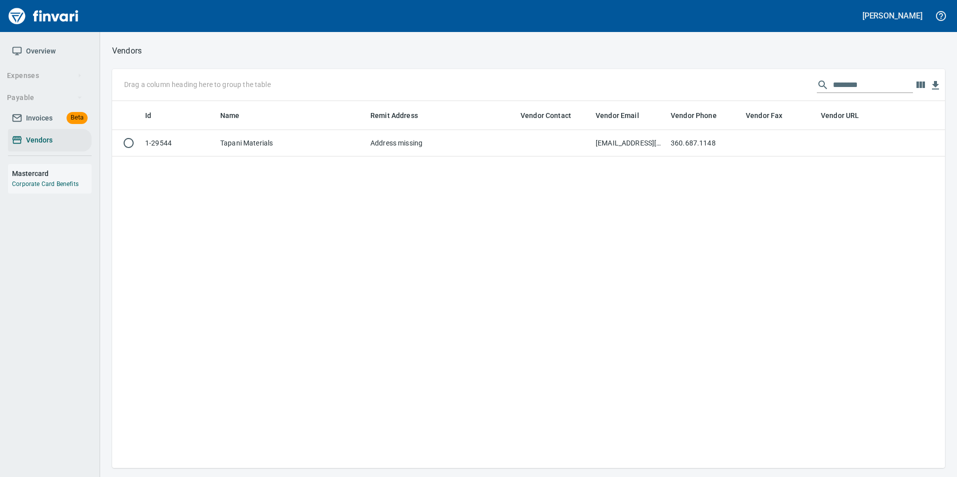
scroll to position [360, 825]
click at [878, 89] on input "********" at bounding box center [873, 85] width 80 height 16
type input "*"
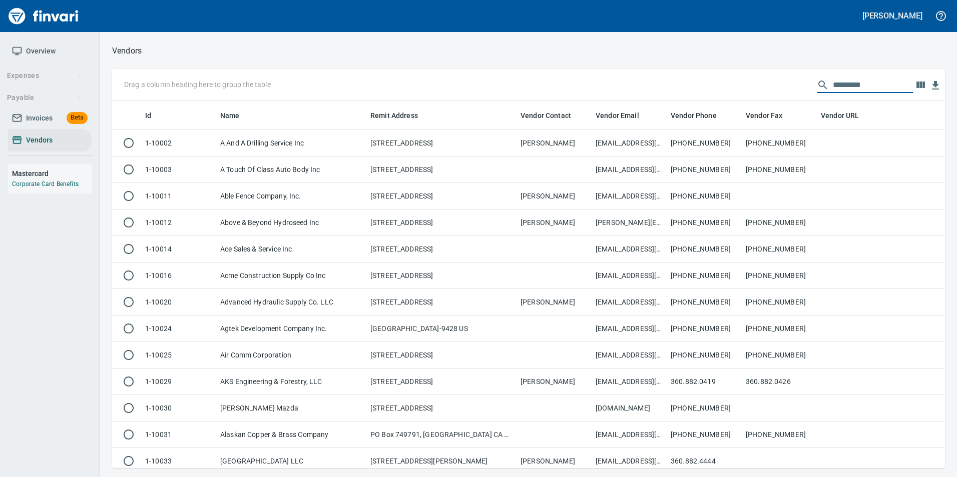
scroll to position [360, 818]
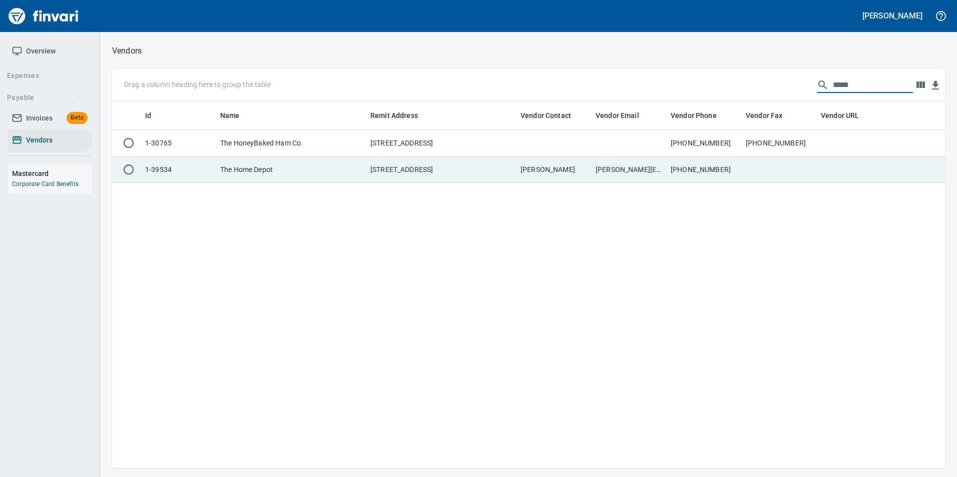
type input "*****"
click at [723, 170] on td "206-470-9671" at bounding box center [704, 170] width 75 height 27
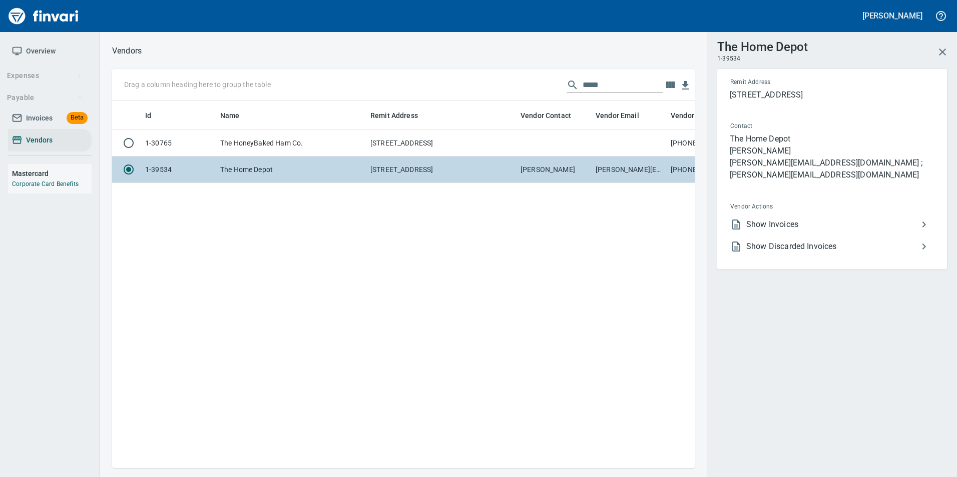
scroll to position [352, 575]
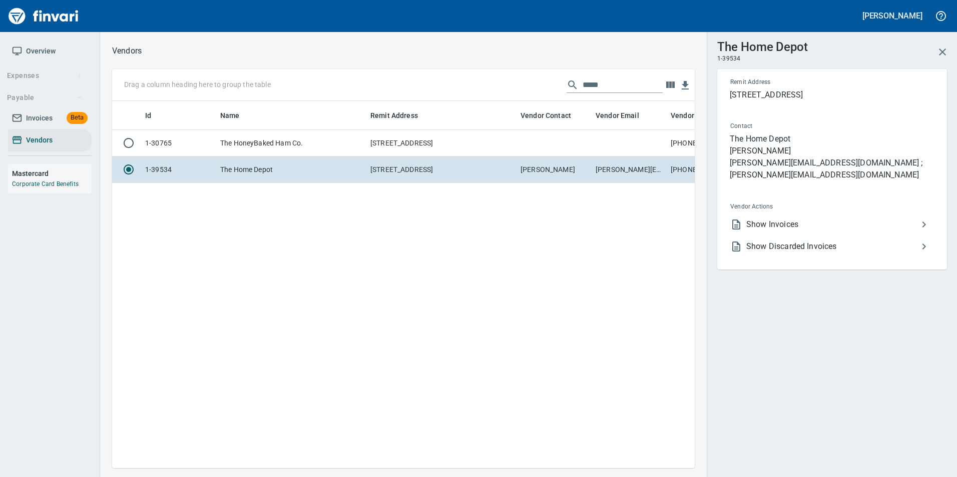
click at [783, 218] on li "Show Invoices" at bounding box center [828, 225] width 212 height 22
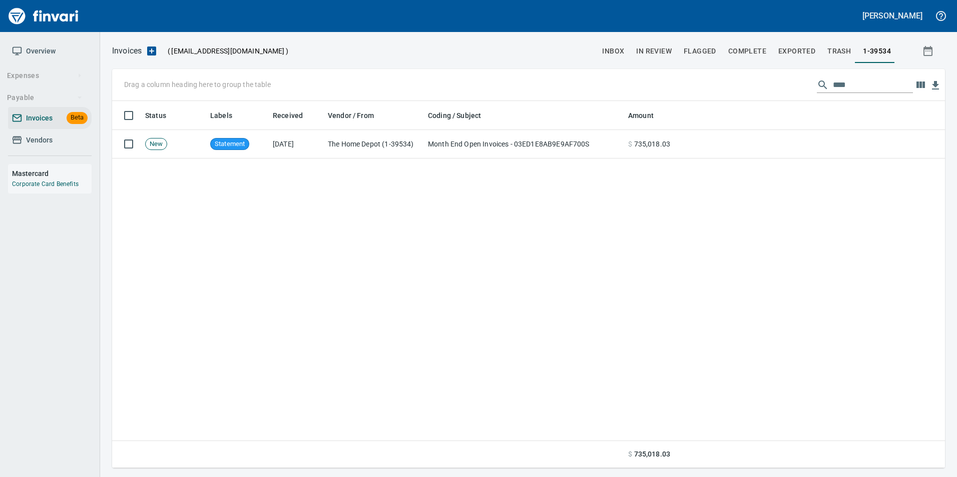
scroll to position [360, 825]
click at [846, 81] on input "***" at bounding box center [873, 85] width 80 height 16
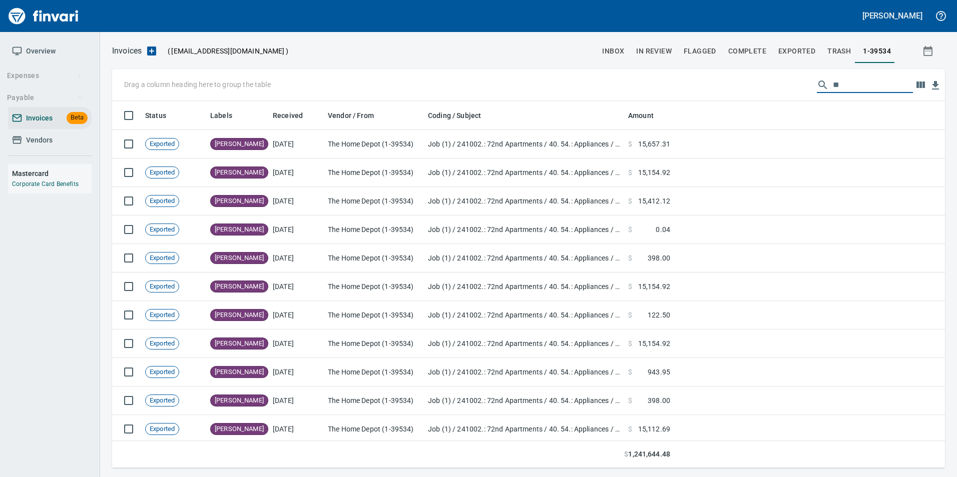
type input "*"
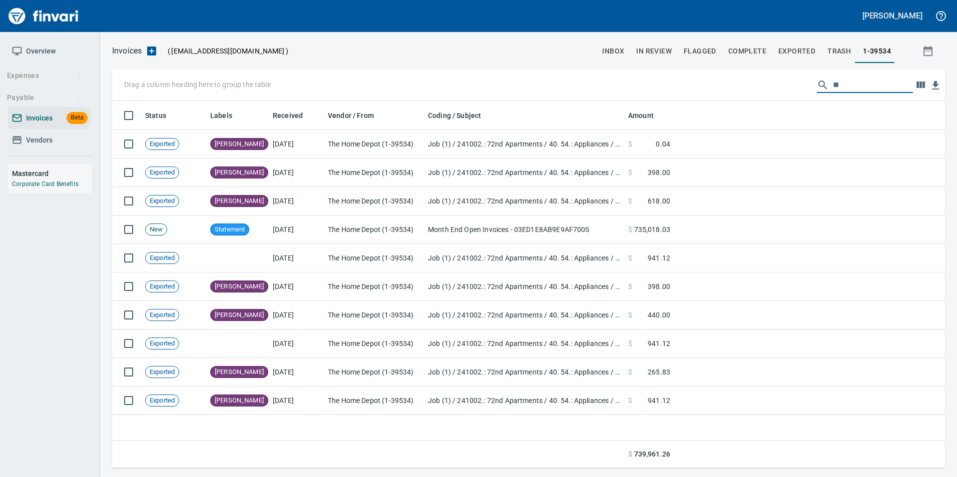
type input "*"
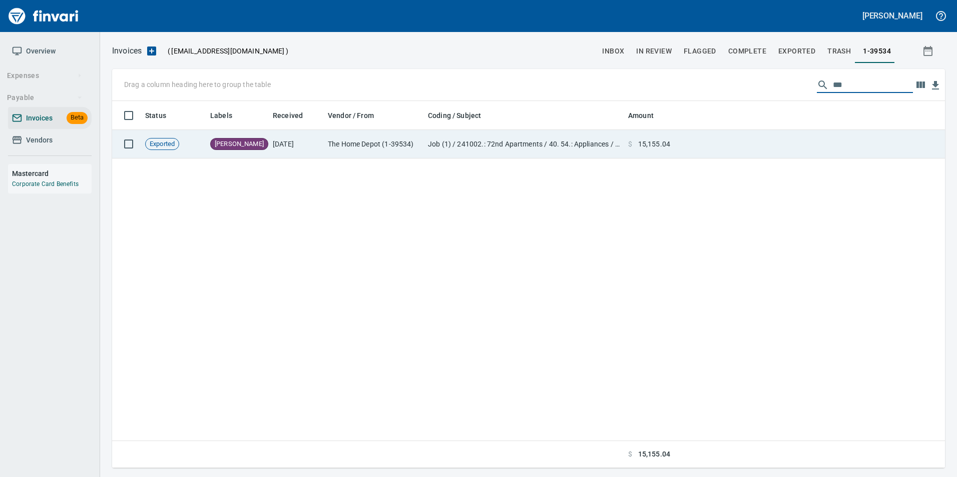
click at [813, 140] on td at bounding box center [809, 144] width 271 height 29
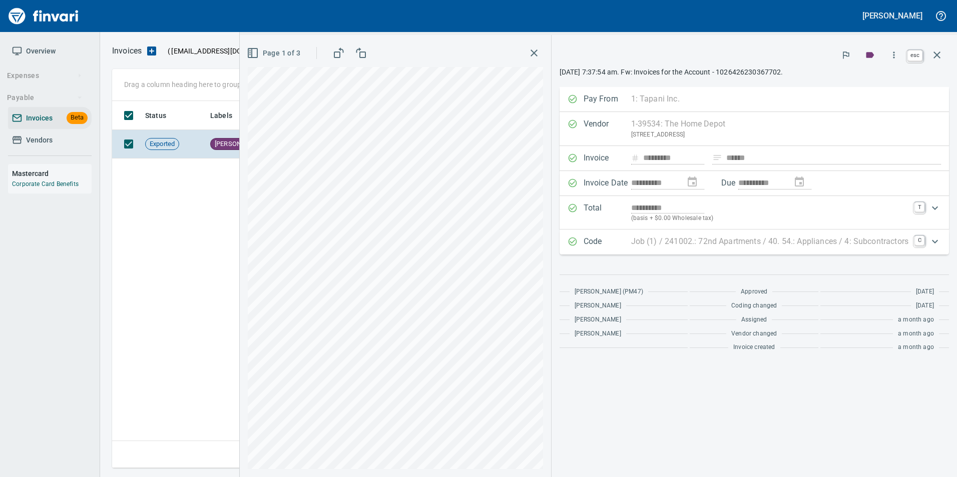
scroll to position [360, 825]
click at [941, 55] on icon "button" at bounding box center [937, 55] width 12 height 12
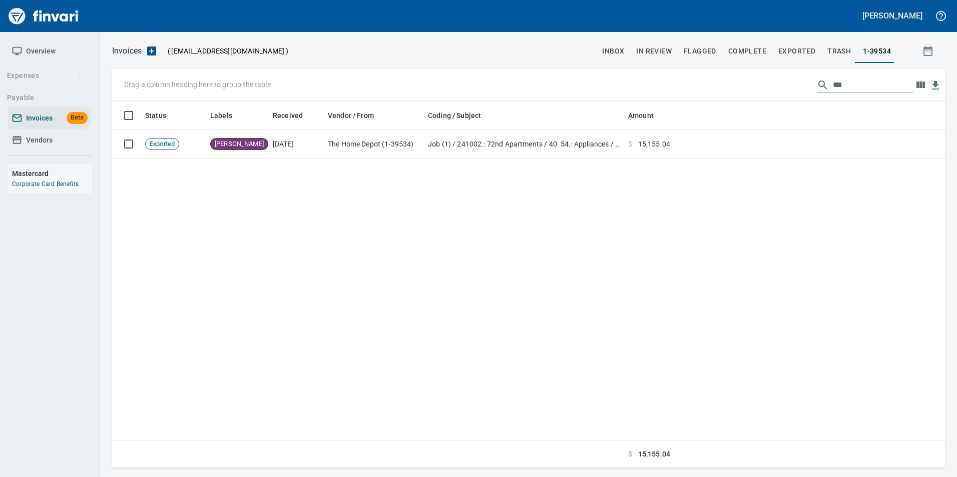
scroll to position [360, 825]
click at [872, 83] on input "***" at bounding box center [873, 85] width 80 height 16
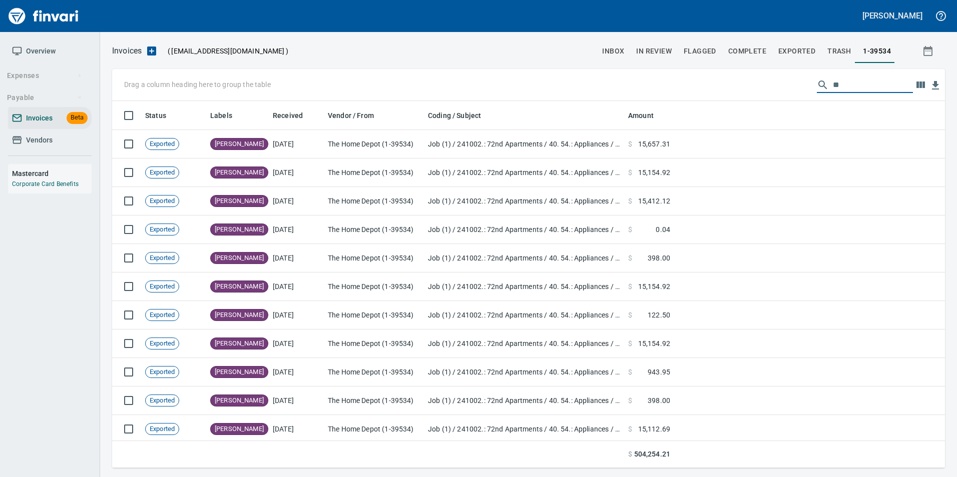
type input "*"
click at [613, 57] on span "inbox" at bounding box center [613, 51] width 22 height 13
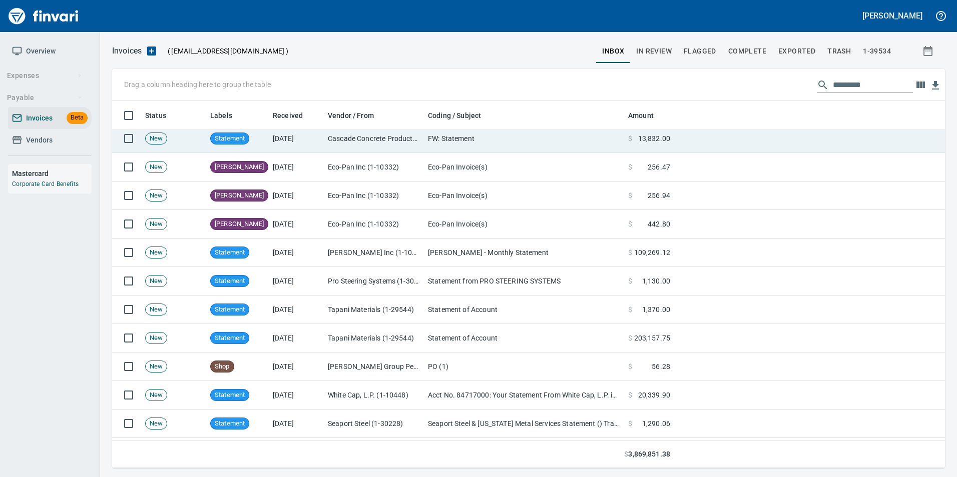
scroll to position [551, 0]
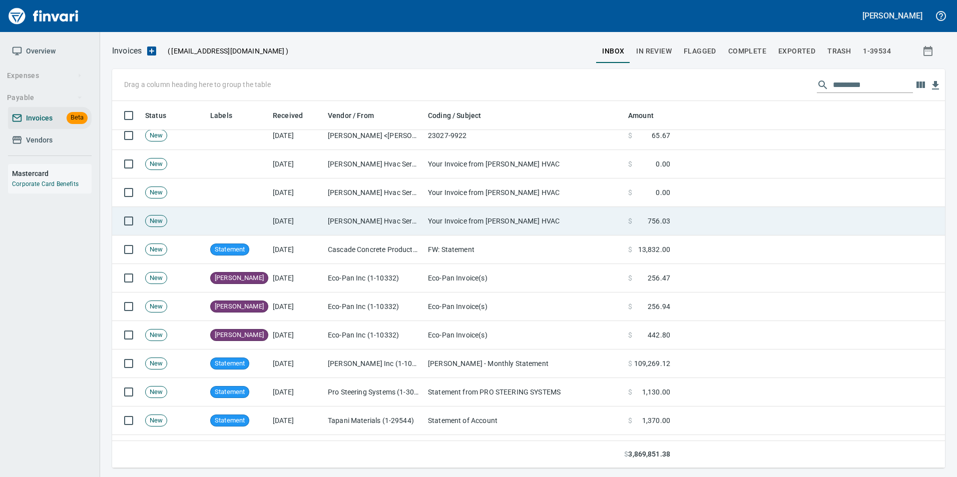
click at [430, 211] on td "Your Invoice from [PERSON_NAME] HVAC" at bounding box center [524, 221] width 200 height 29
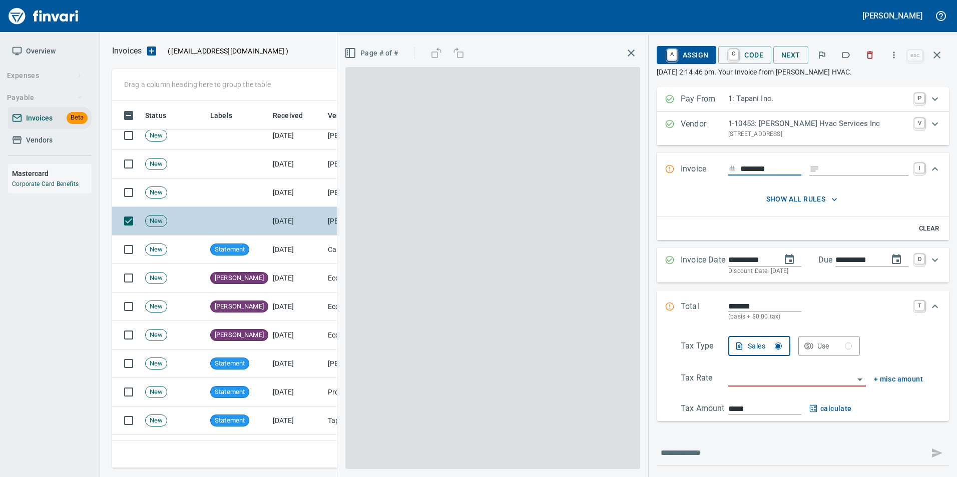
scroll to position [360, 817]
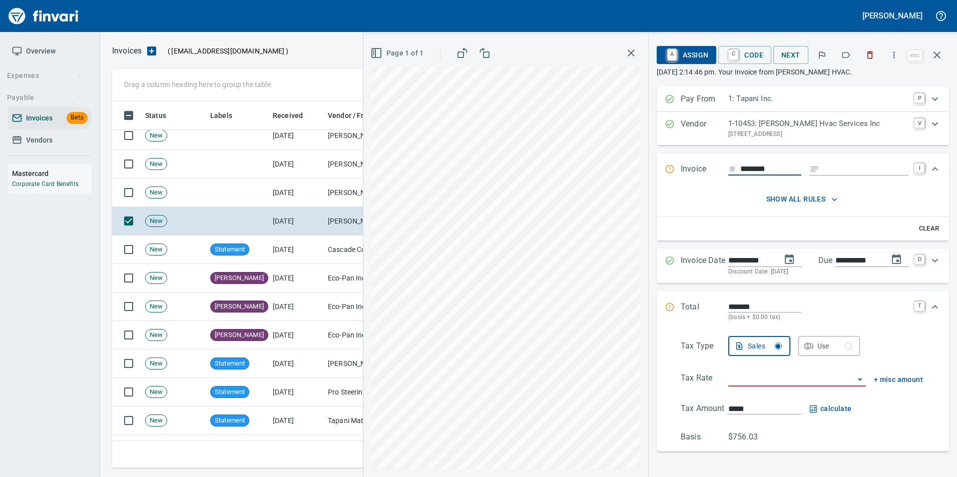
click at [949, 53] on div "**********" at bounding box center [803, 256] width 308 height 442
click at [938, 61] on icon "button" at bounding box center [937, 55] width 12 height 12
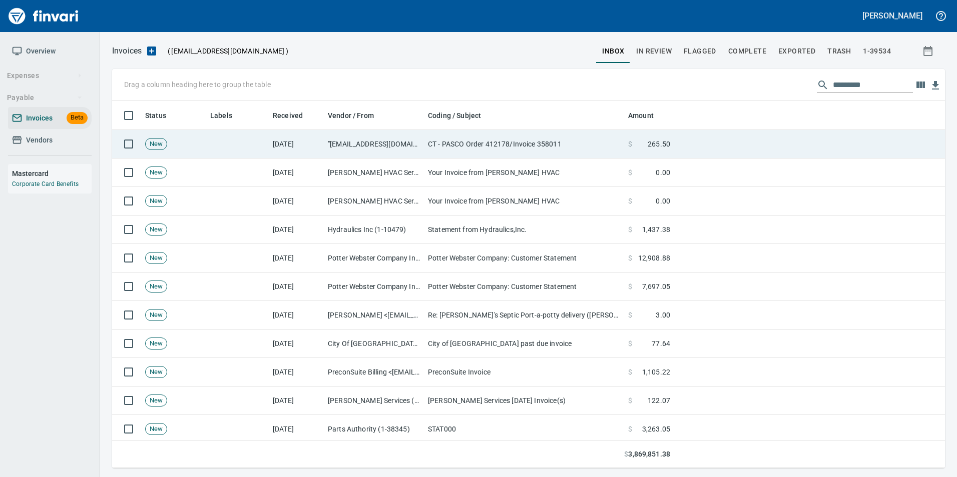
click at [411, 144] on td ""invoices@commercialtire.com" <invoices@commercialtire.com>" at bounding box center [374, 144] width 100 height 29
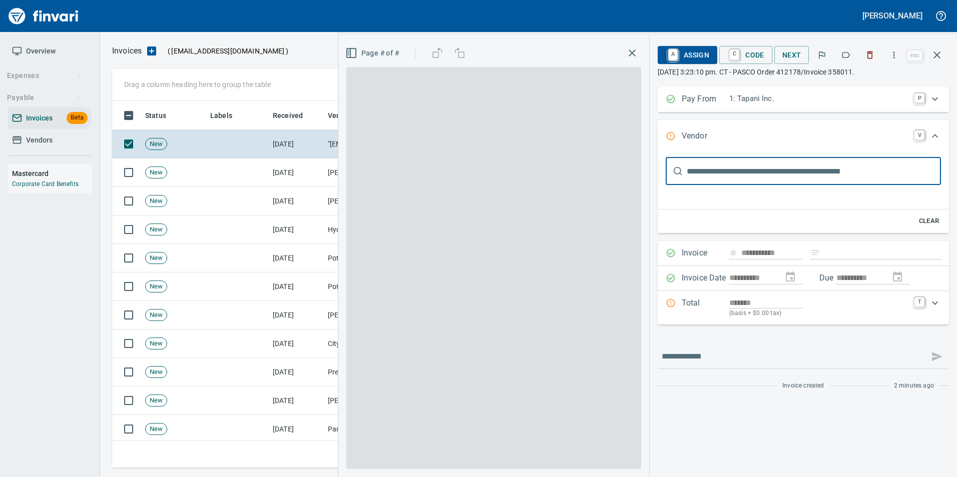
type input "**********"
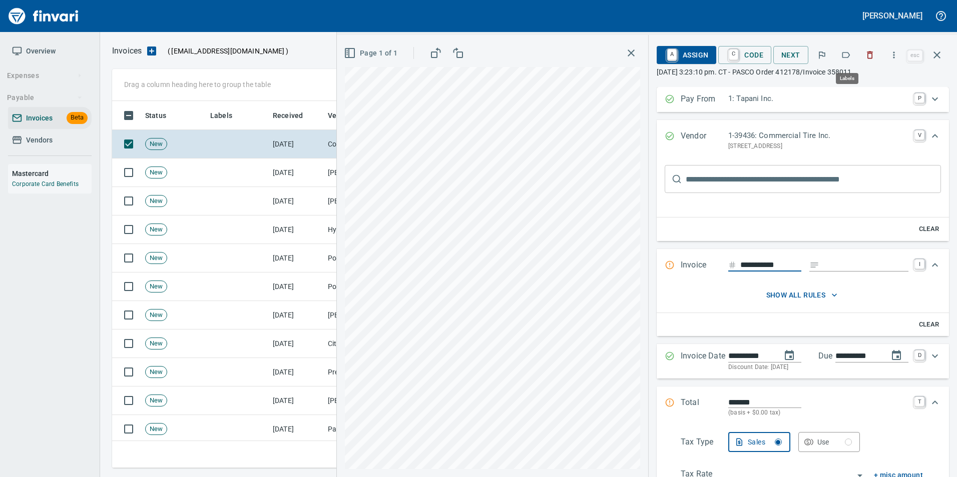
click at [853, 58] on button "button" at bounding box center [846, 55] width 22 height 22
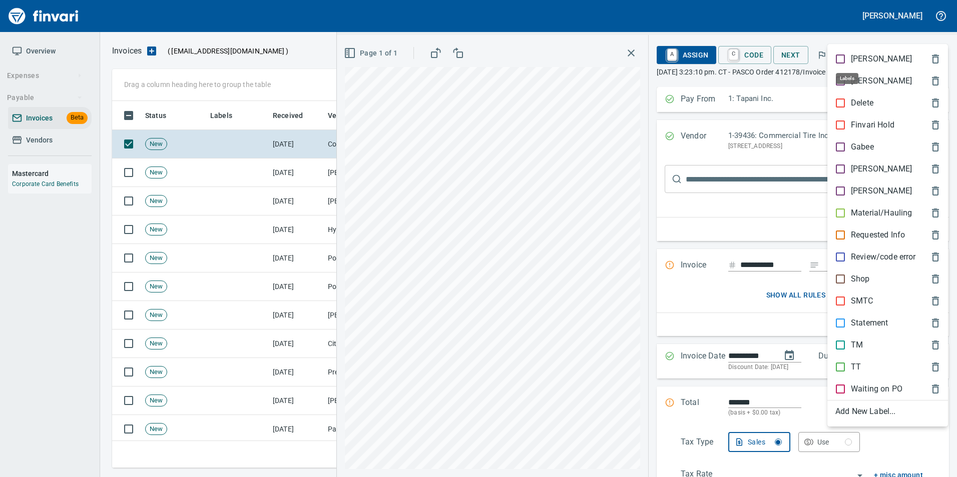
scroll to position [360, 817]
drag, startPoint x: 868, startPoint y: 284, endPoint x: 793, endPoint y: 258, distance: 79.9
click at [868, 283] on p "Shop" at bounding box center [860, 279] width 19 height 12
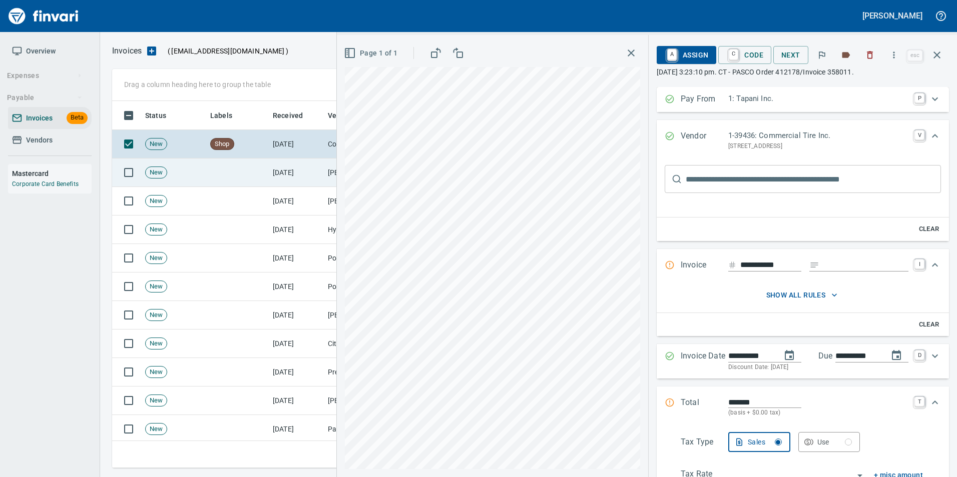
click at [312, 183] on td "[DATE]" at bounding box center [296, 173] width 55 height 29
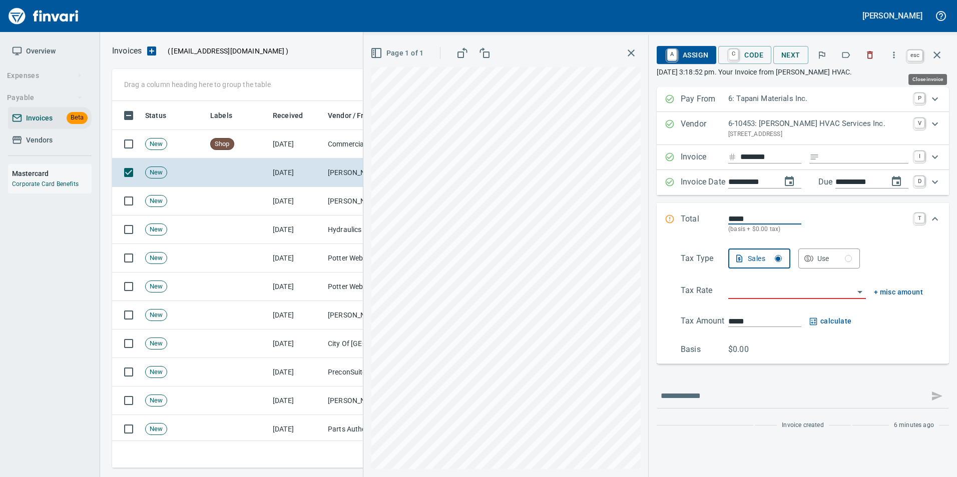
click at [940, 56] on icon "button" at bounding box center [937, 55] width 12 height 12
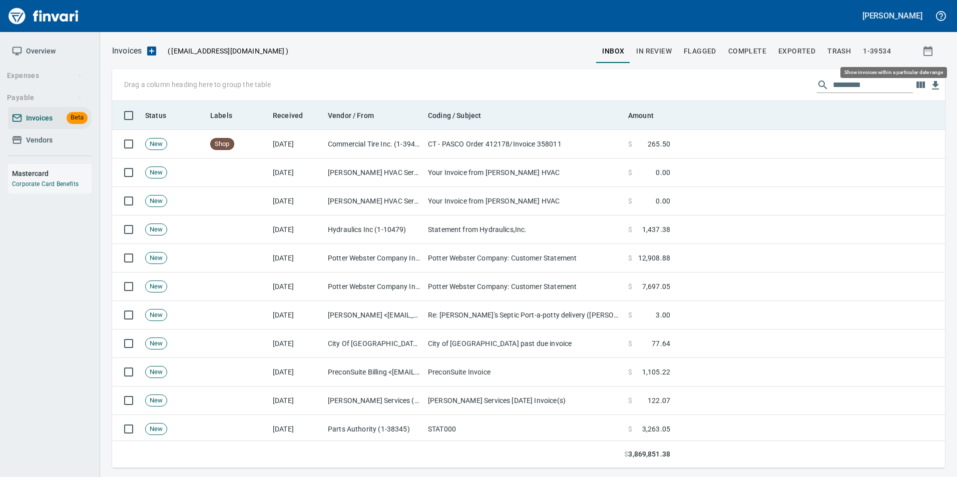
scroll to position [360, 818]
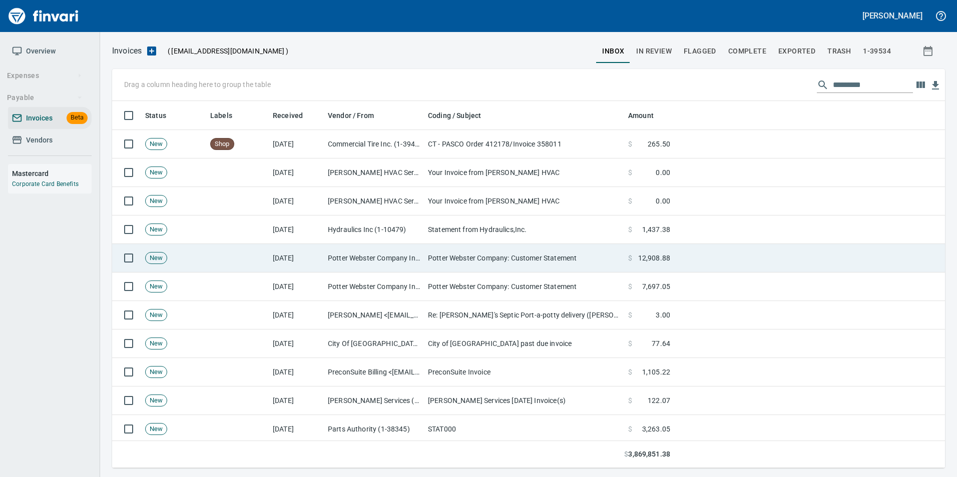
click at [482, 254] on td "Potter Webster Company: Customer Statement" at bounding box center [524, 258] width 200 height 29
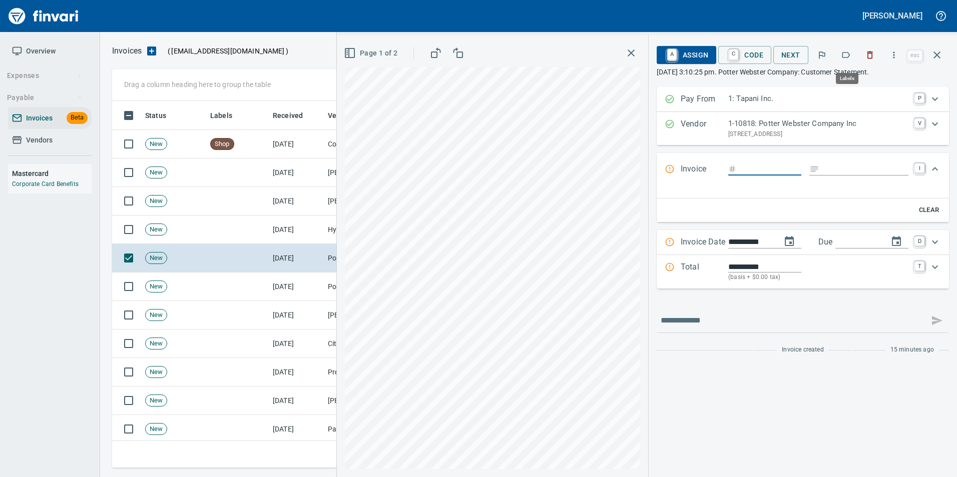
click at [849, 56] on icon "button" at bounding box center [846, 55] width 10 height 10
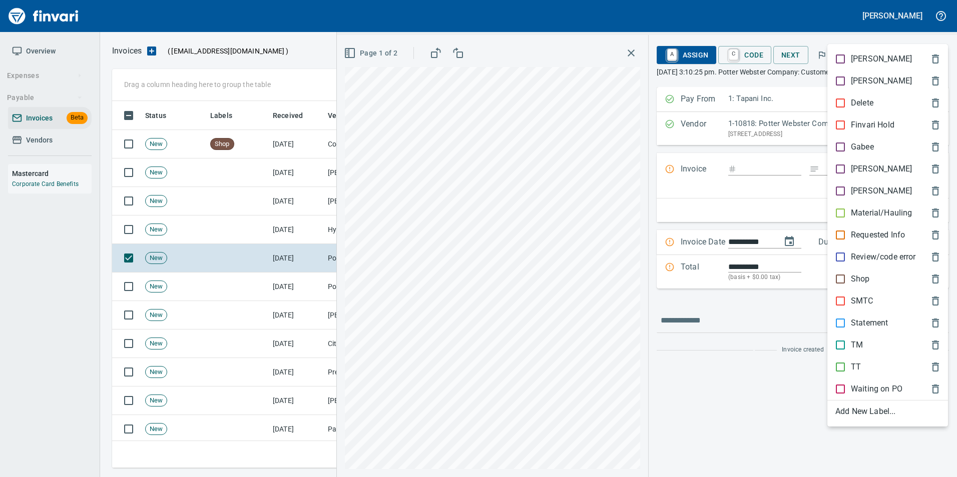
scroll to position [360, 817]
click at [876, 315] on div "Statement" at bounding box center [887, 323] width 121 height 22
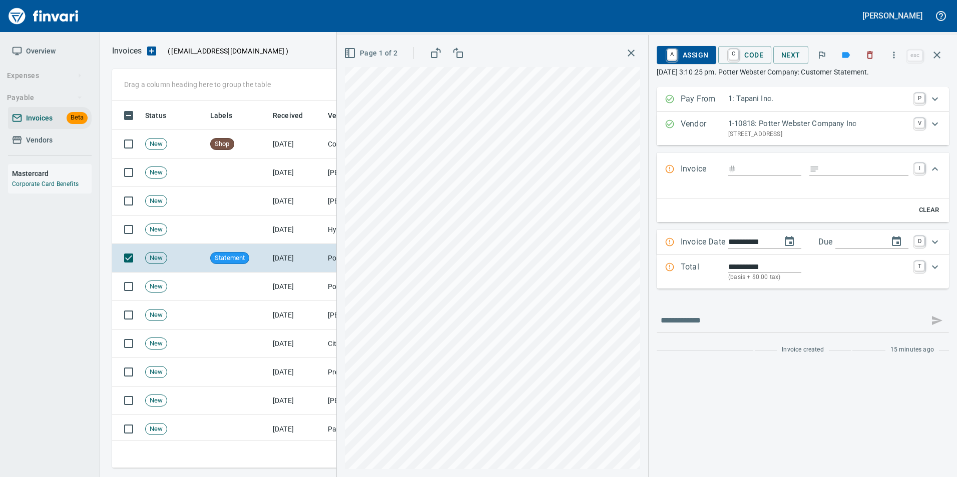
click at [939, 58] on icon "button" at bounding box center [936, 55] width 7 height 7
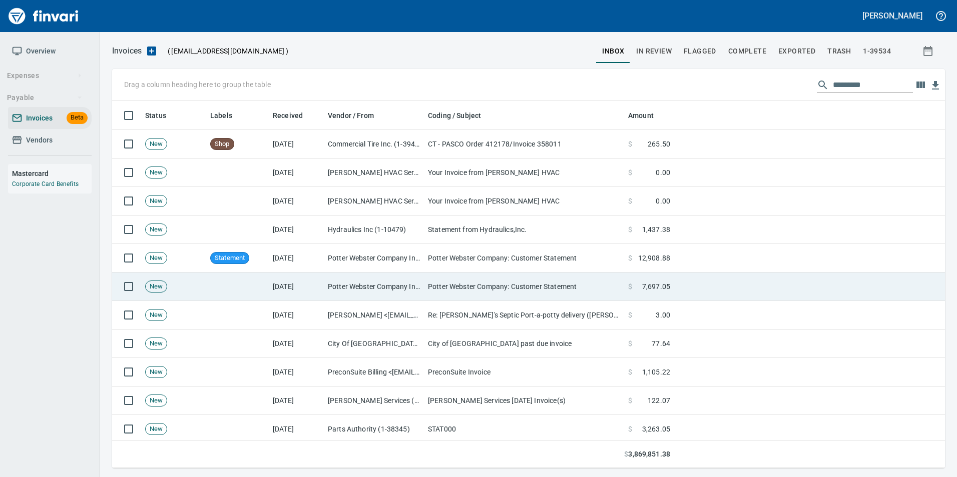
click at [715, 284] on td at bounding box center [809, 287] width 271 height 29
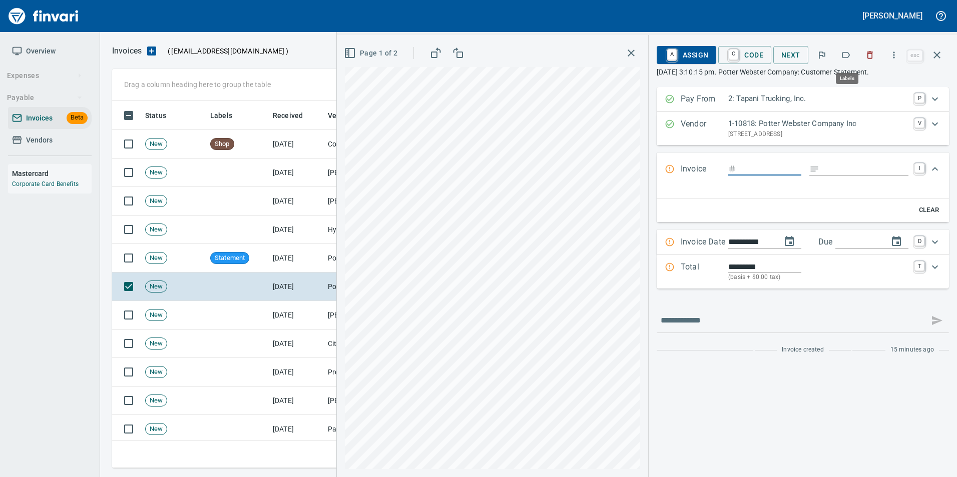
click at [850, 57] on icon "button" at bounding box center [846, 55] width 8 height 6
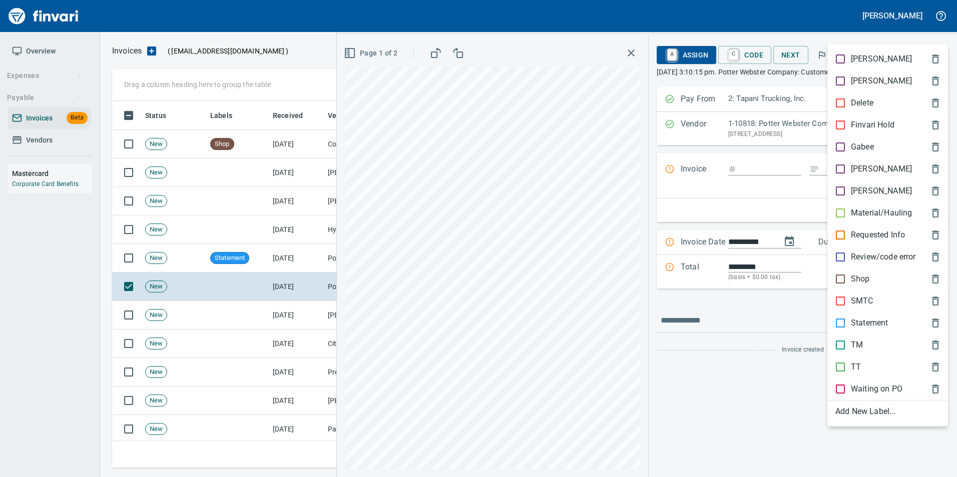
scroll to position [360, 817]
click at [878, 323] on p "Statement" at bounding box center [869, 323] width 37 height 12
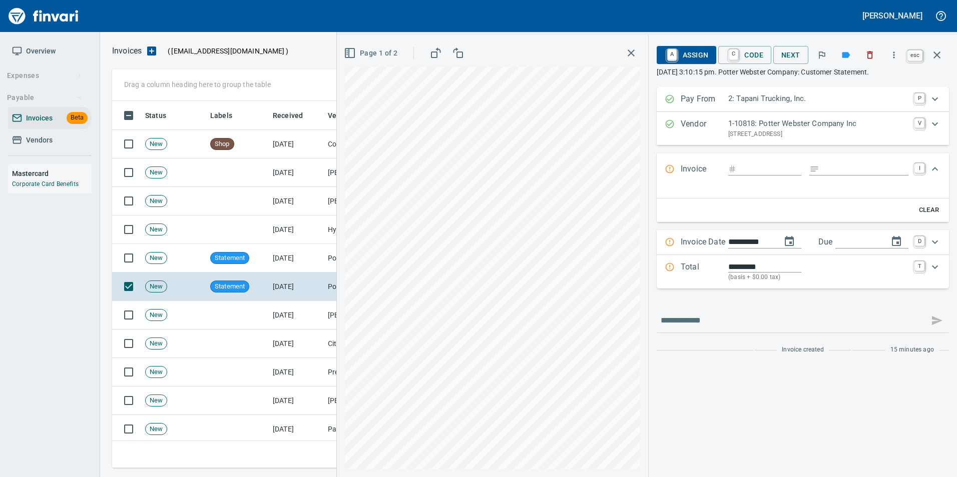
click at [940, 57] on icon "button" at bounding box center [937, 55] width 12 height 12
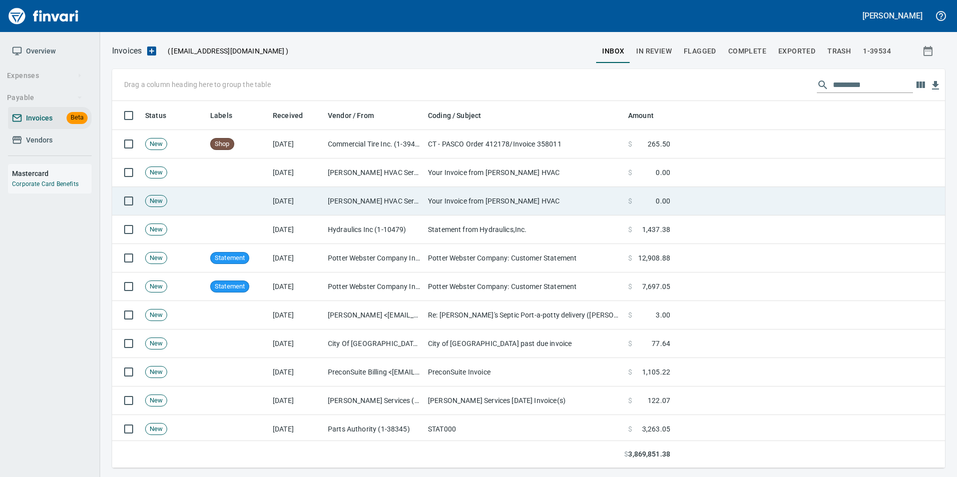
scroll to position [360, 817]
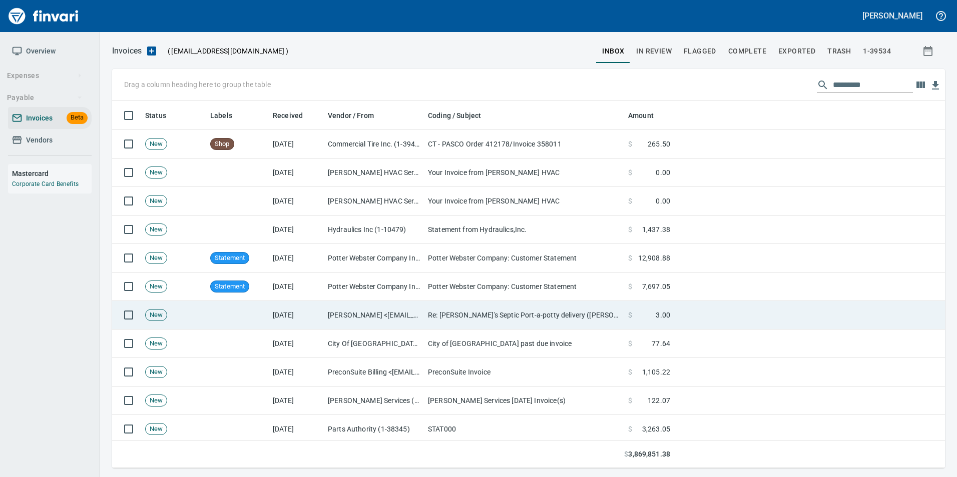
click at [639, 309] on td "$ 3.00" at bounding box center [649, 315] width 50 height 29
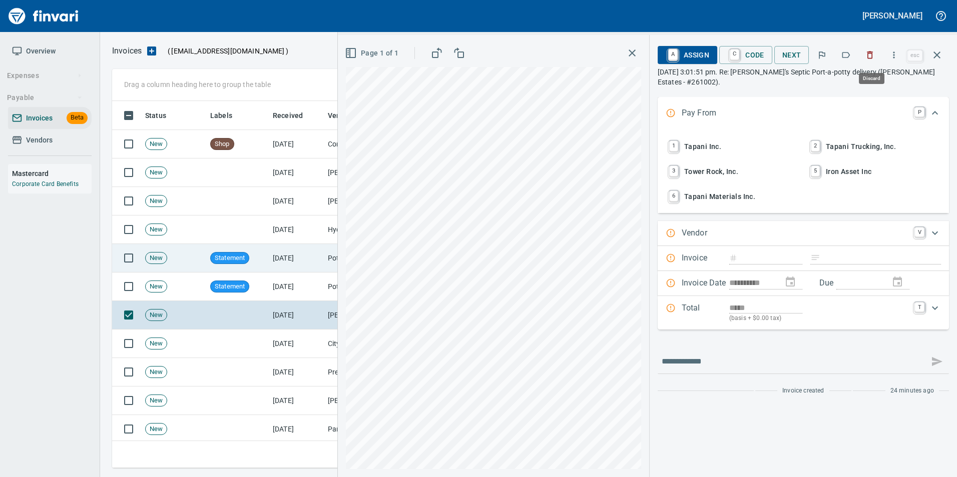
drag, startPoint x: 866, startPoint y: 55, endPoint x: 704, endPoint y: 258, distance: 260.7
click at [867, 55] on icon "button" at bounding box center [870, 55] width 10 height 10
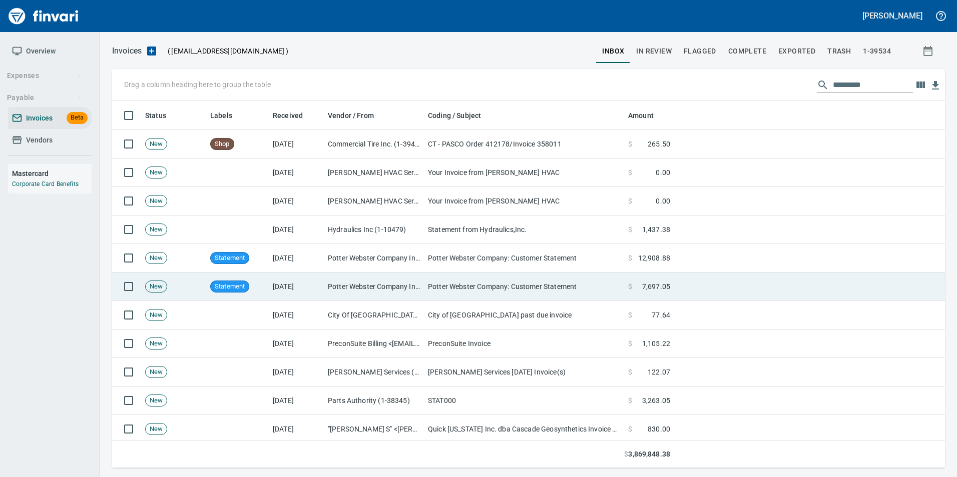
scroll to position [360, 817]
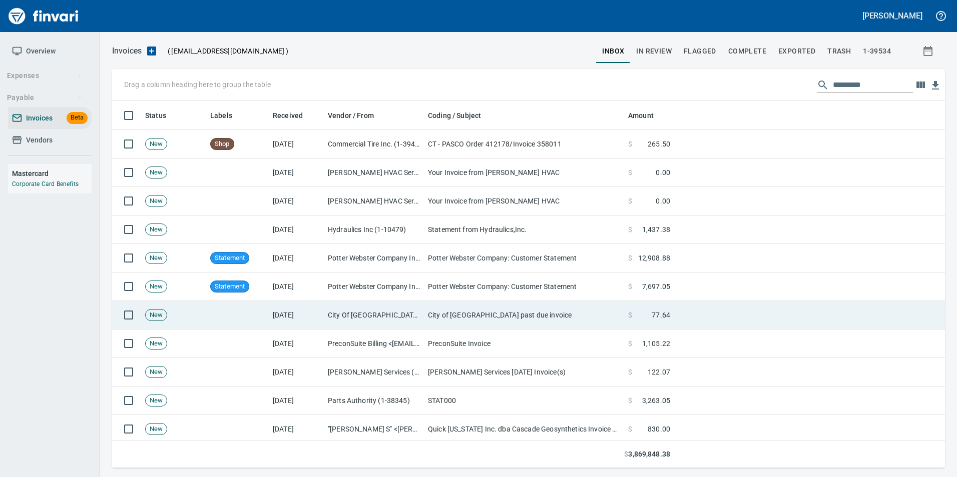
click at [658, 314] on span "77.64" at bounding box center [661, 315] width 19 height 10
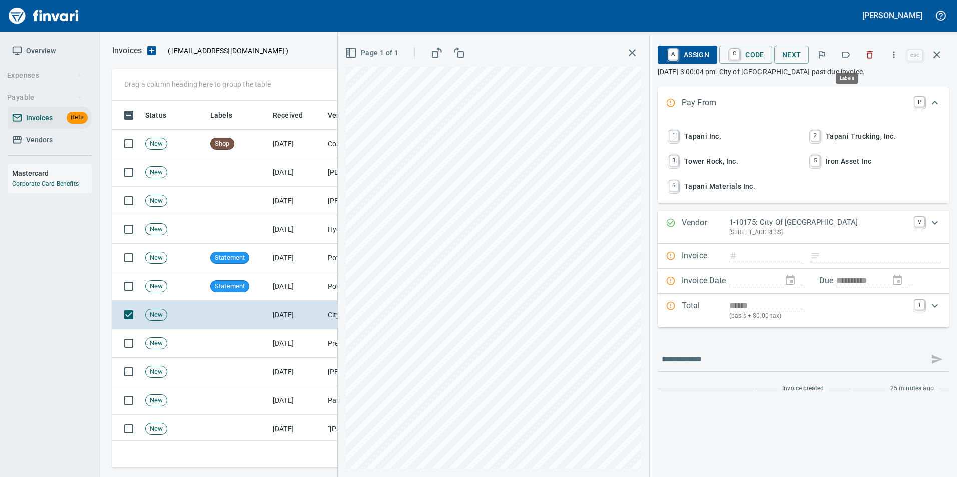
click at [844, 55] on icon "button" at bounding box center [846, 55] width 8 height 6
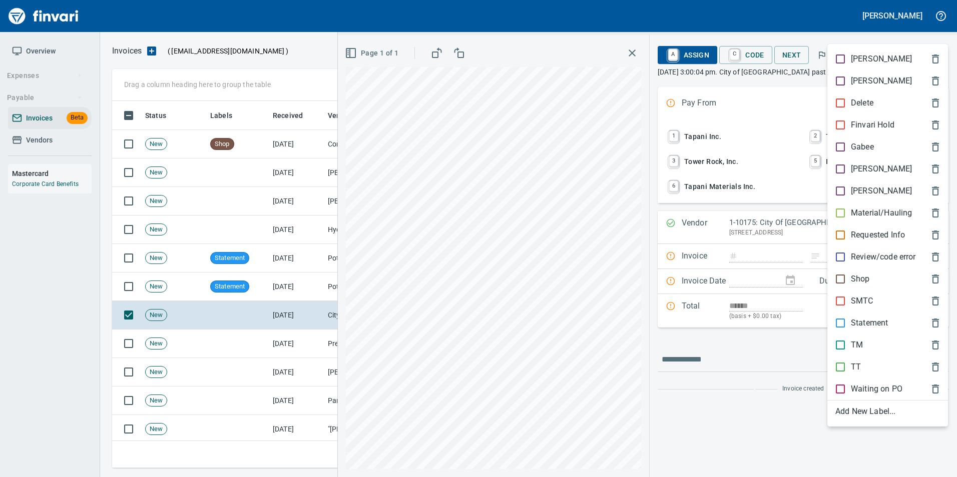
click at [856, 166] on p "[PERSON_NAME]" at bounding box center [881, 169] width 61 height 12
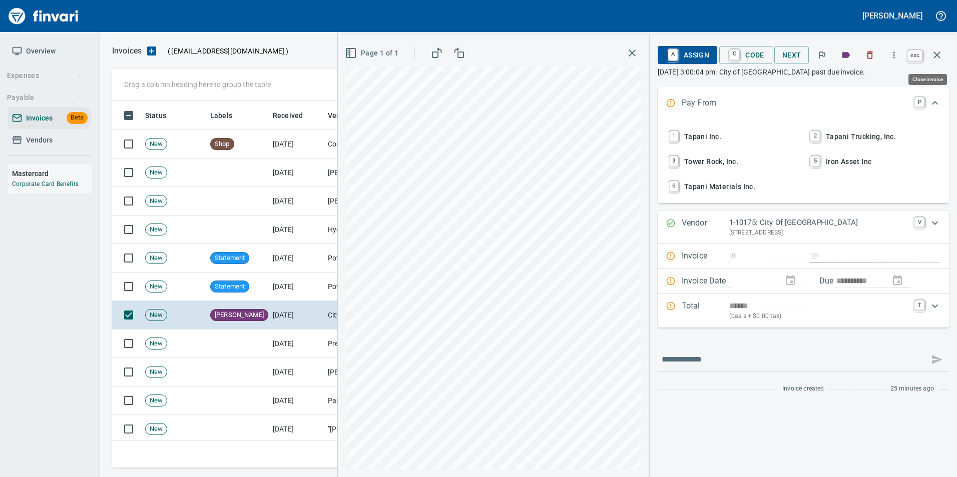
click at [940, 53] on icon "button" at bounding box center [936, 55] width 7 height 7
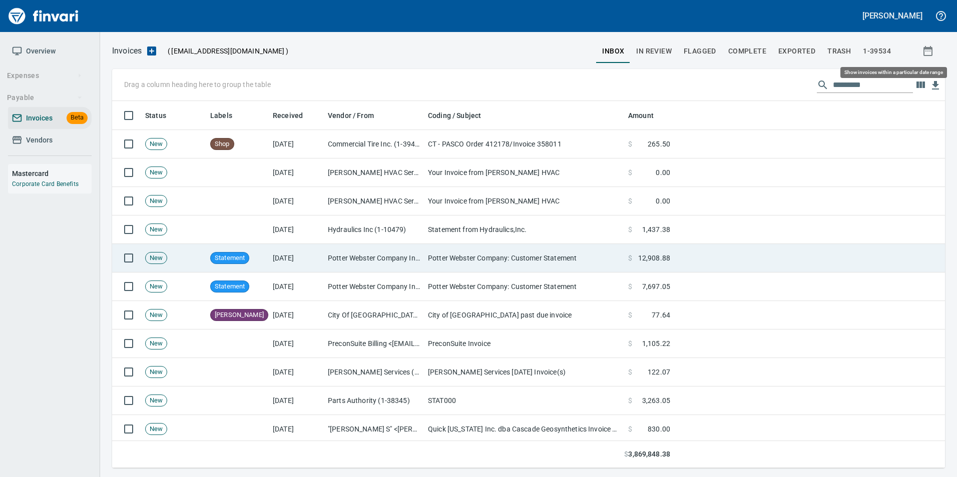
scroll to position [360, 817]
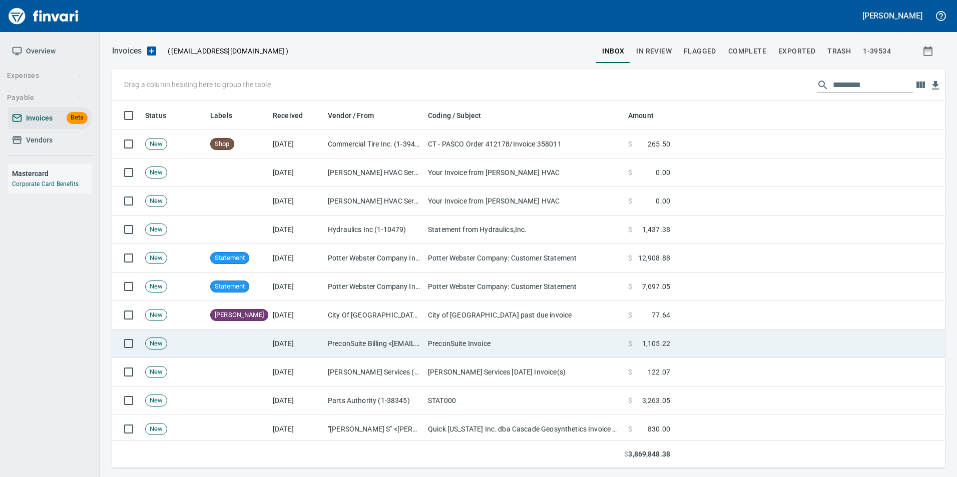
click at [438, 338] on td "PreconSuite Invoice" at bounding box center [524, 344] width 200 height 29
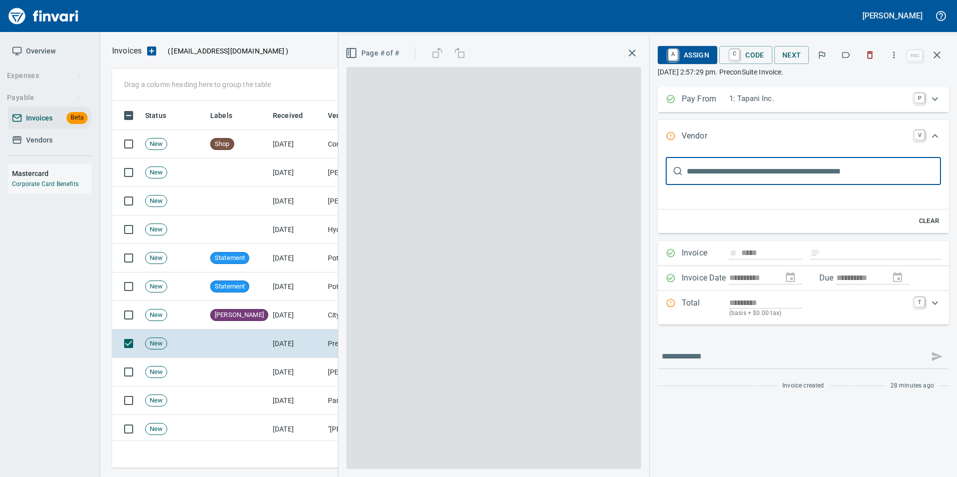
type input "**********"
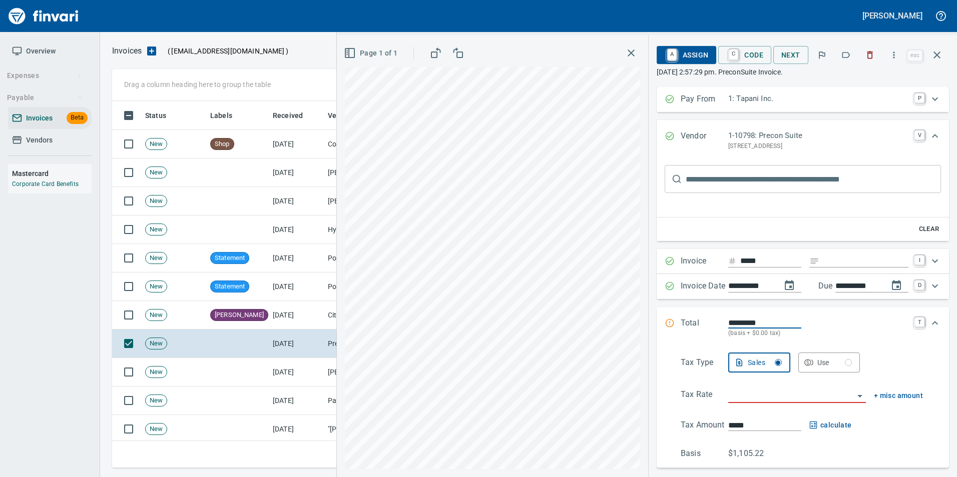
click at [840, 51] on button "button" at bounding box center [846, 55] width 22 height 22
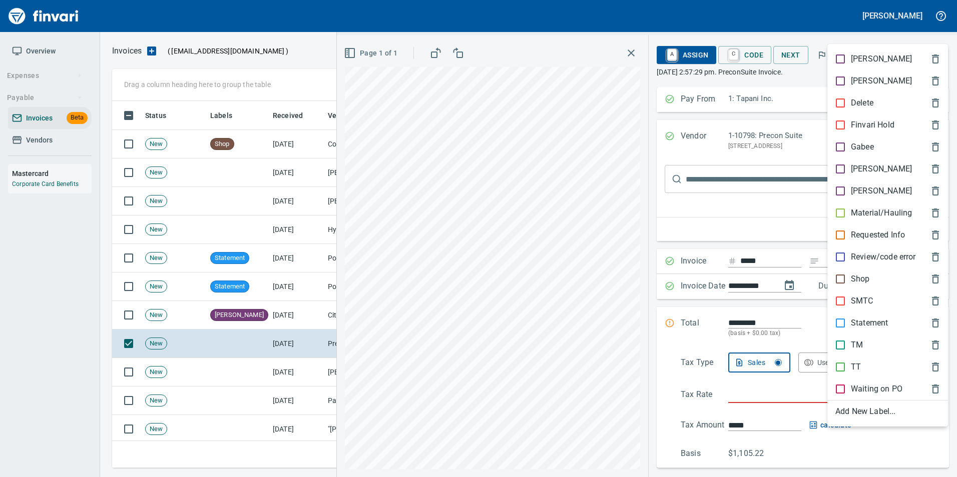
scroll to position [360, 817]
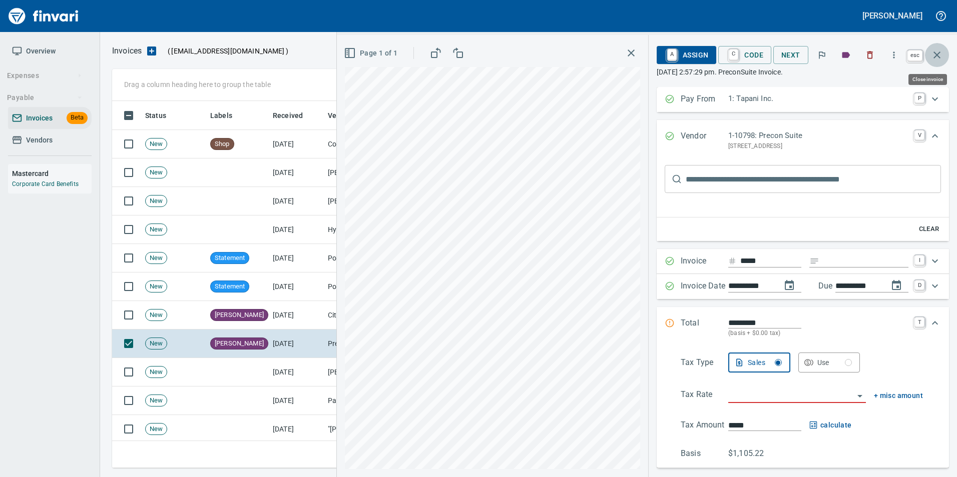
click at [944, 62] on button "button" at bounding box center [937, 55] width 24 height 24
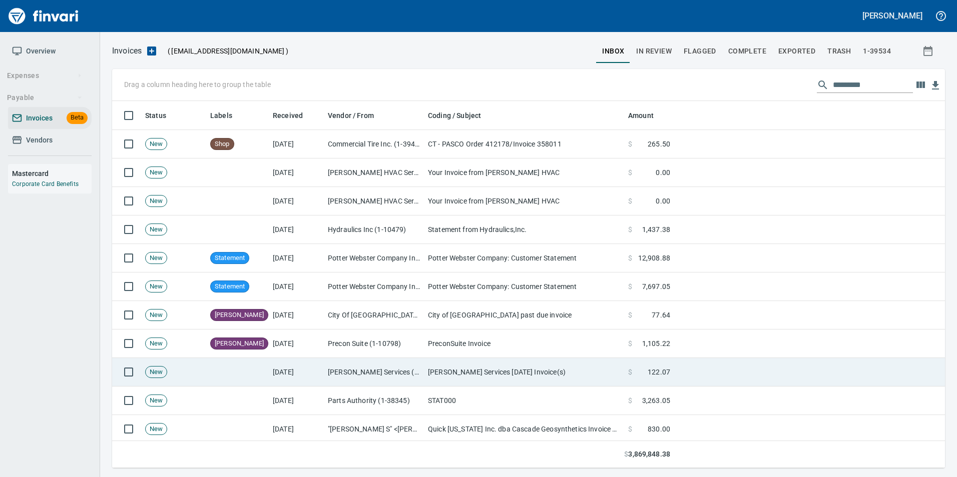
click at [522, 365] on td "[PERSON_NAME] Services [DATE] Invoice(s)" at bounding box center [524, 372] width 200 height 29
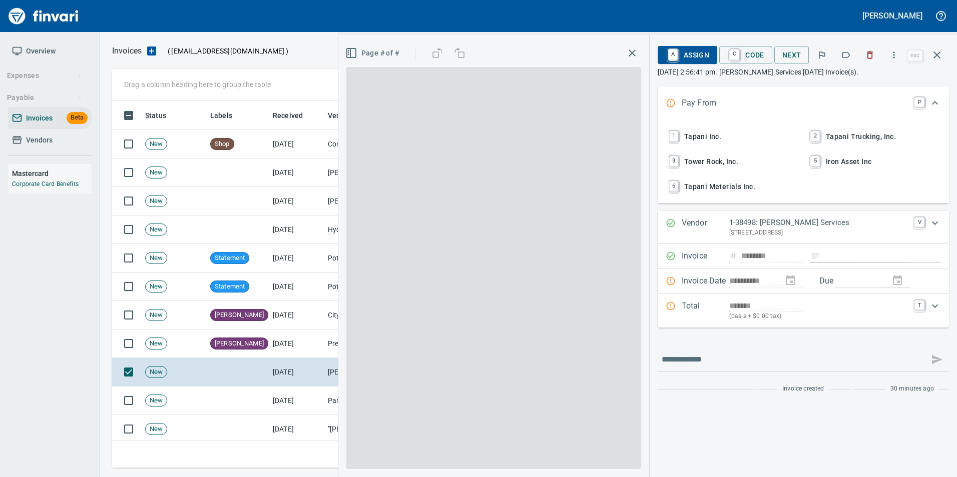
scroll to position [360, 817]
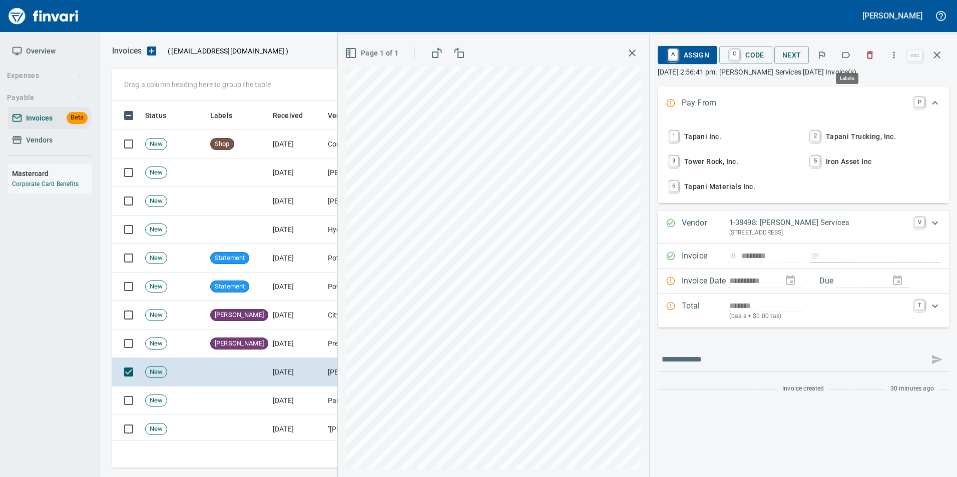
click at [844, 58] on icon "button" at bounding box center [846, 55] width 10 height 10
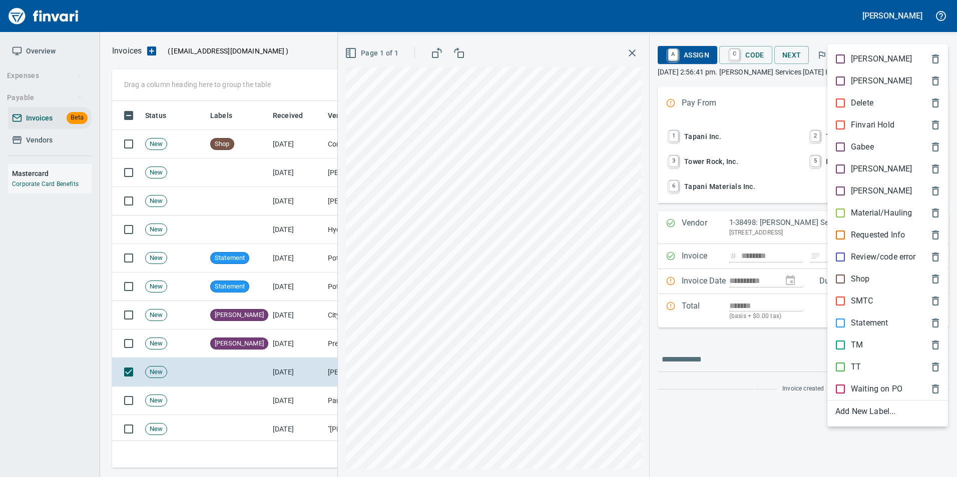
click at [860, 163] on div "[PERSON_NAME]" at bounding box center [887, 169] width 121 height 22
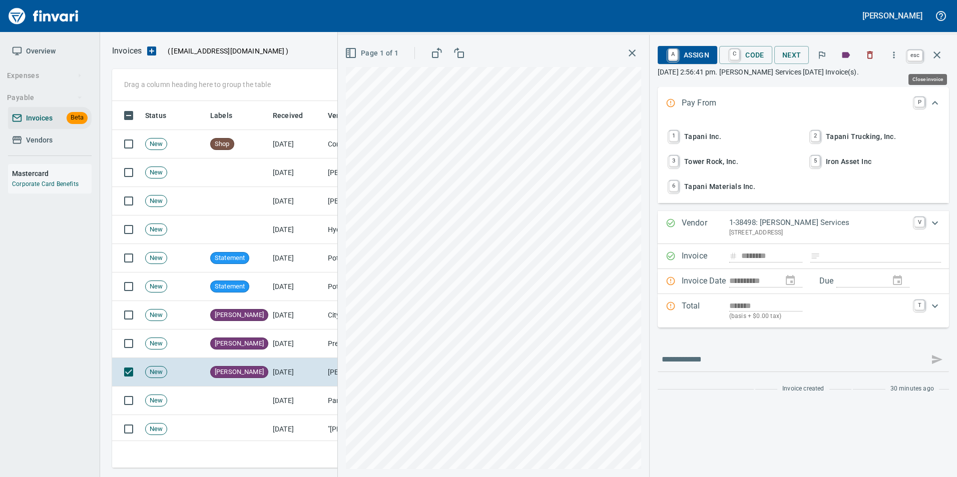
click at [937, 58] on icon "button" at bounding box center [937, 55] width 12 height 12
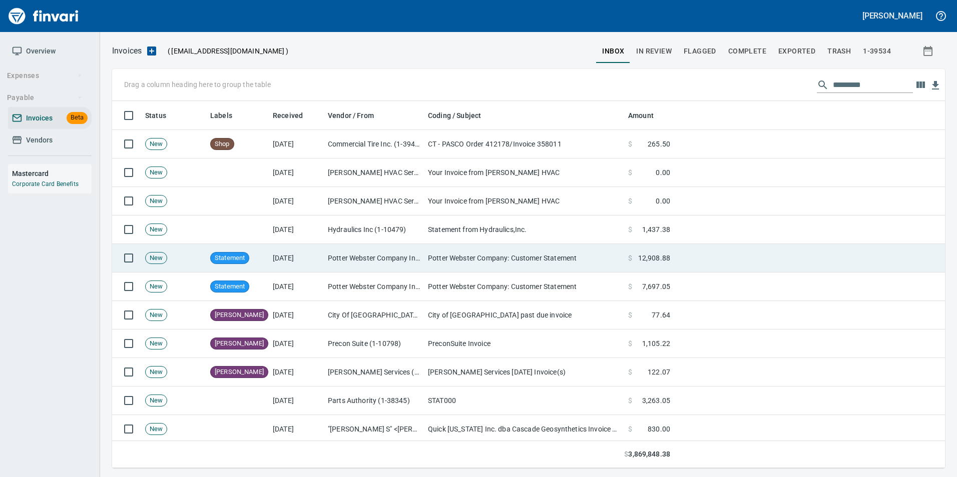
scroll to position [360, 817]
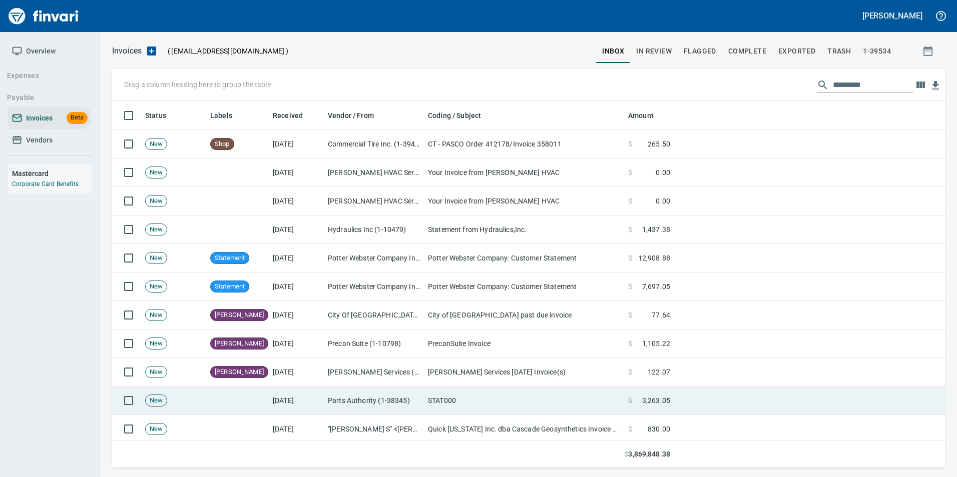
click at [524, 397] on td "STAT000" at bounding box center [524, 401] width 200 height 29
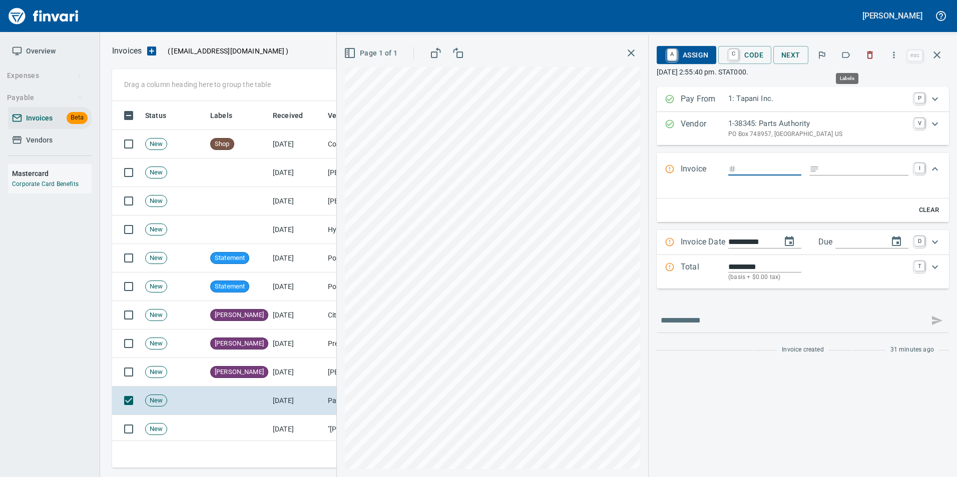
click at [844, 55] on icon "button" at bounding box center [846, 55] width 10 height 10
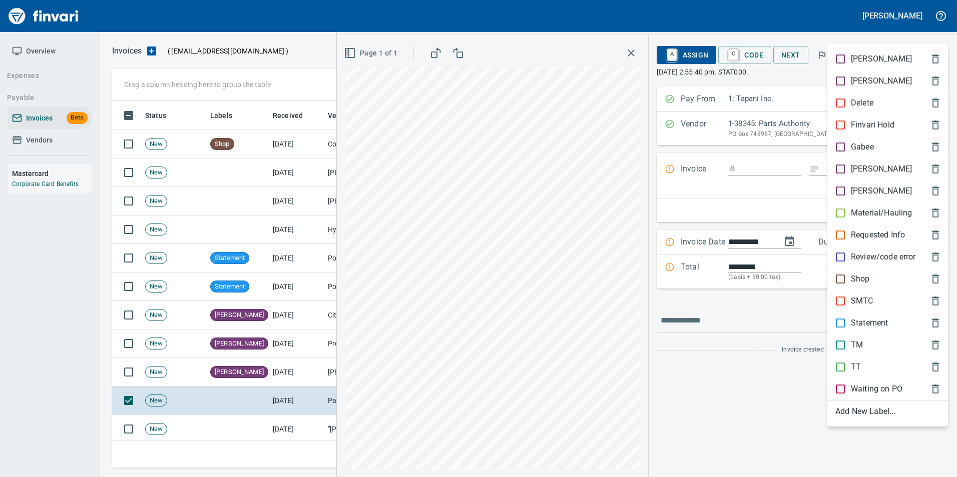
scroll to position [360, 817]
click at [861, 323] on p "Statement" at bounding box center [869, 323] width 37 height 12
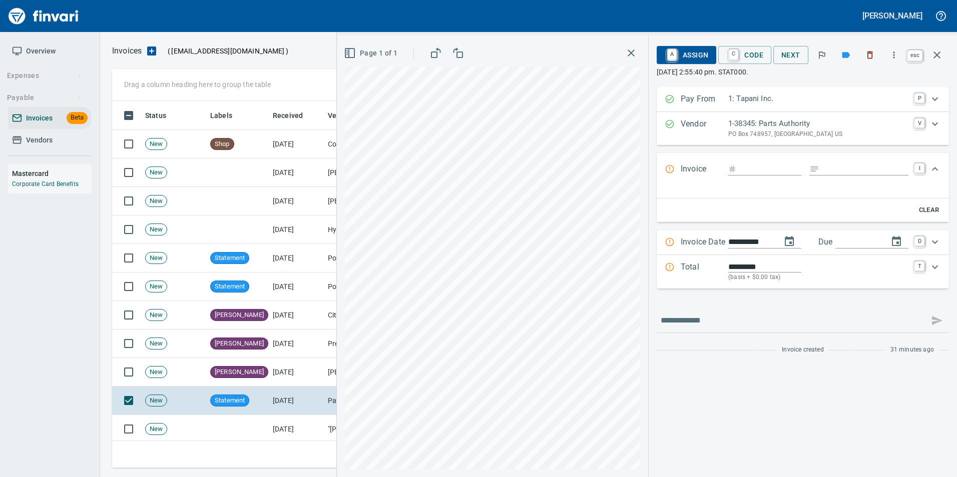
drag, startPoint x: 933, startPoint y: 53, endPoint x: 911, endPoint y: 99, distance: 51.0
click at [933, 53] on icon "button" at bounding box center [937, 55] width 12 height 12
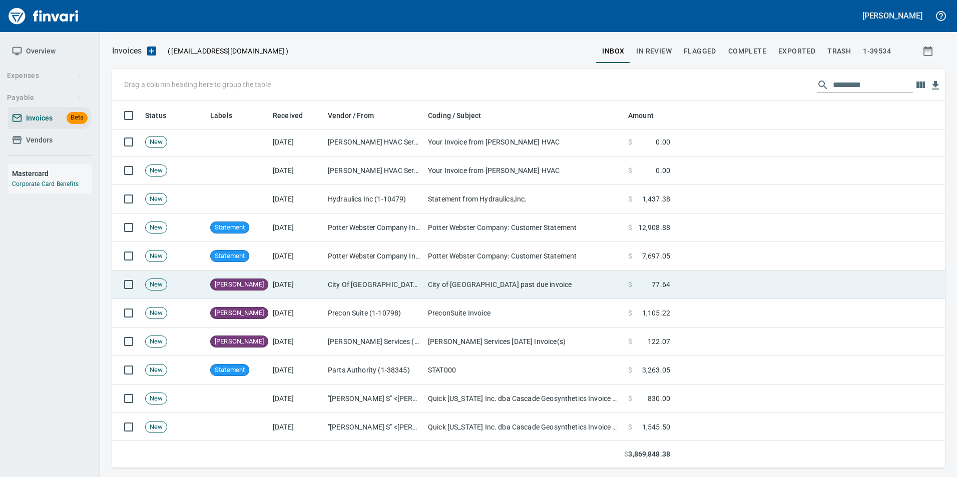
scroll to position [150, 0]
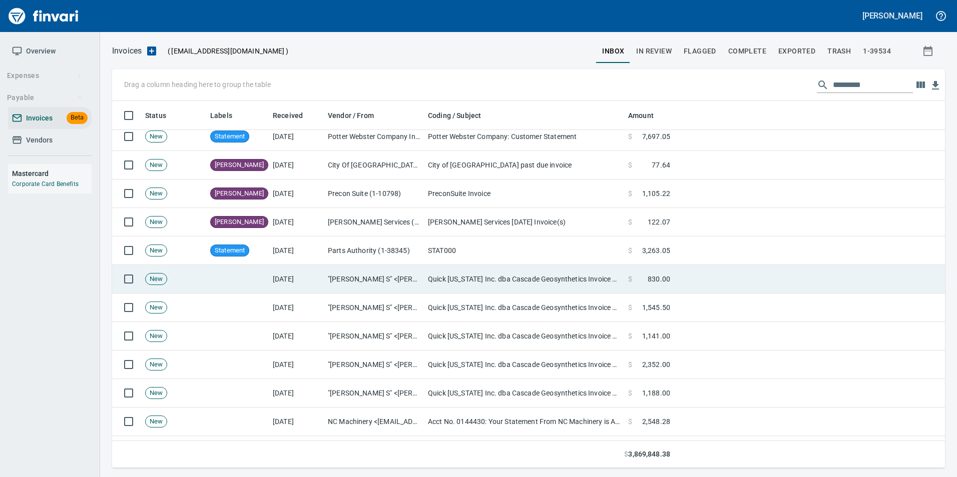
click at [380, 276] on td ""Cruz, Angelina S" <angelina@bowmanconstructionsupply.com>" at bounding box center [374, 279] width 100 height 29
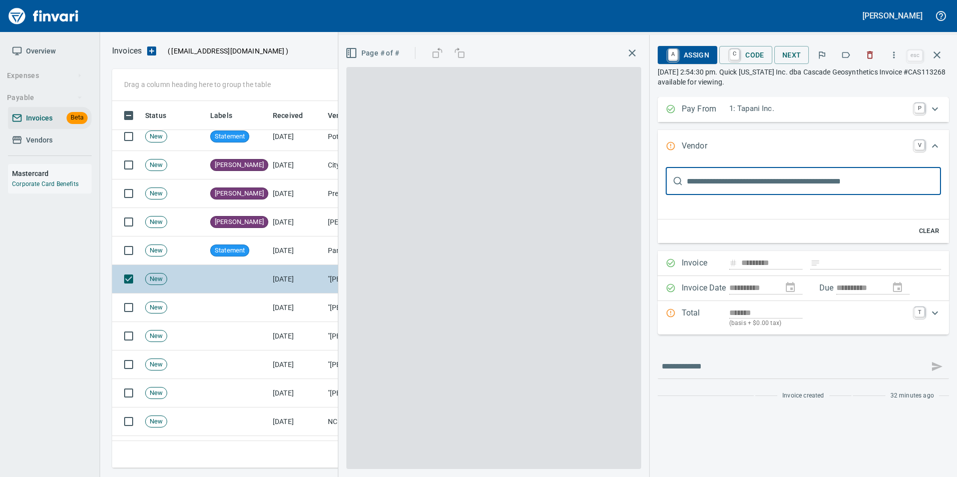
type input "**********"
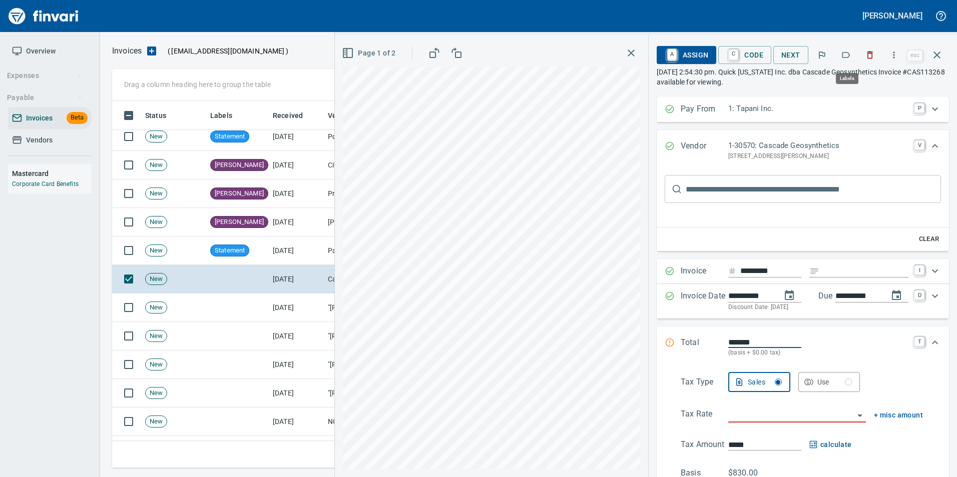
click at [840, 56] on button "button" at bounding box center [846, 55] width 22 height 22
click at [944, 59] on button "button" at bounding box center [937, 55] width 24 height 24
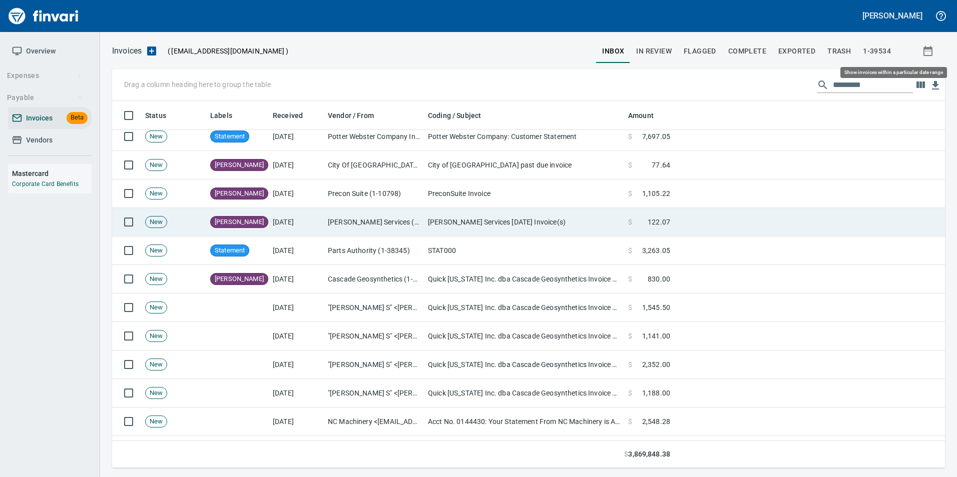
scroll to position [360, 817]
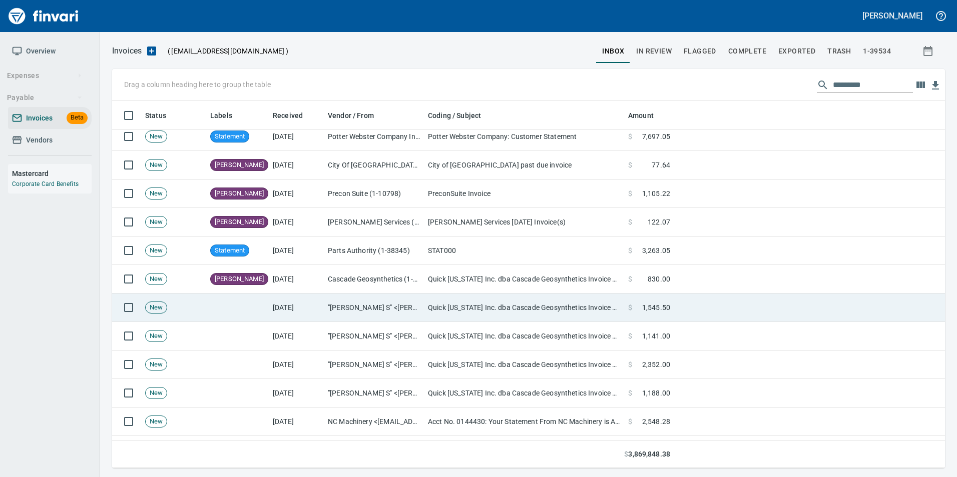
click at [476, 307] on td "Quick [US_STATE] Inc. dba Cascade Geosynthetics Invoice #CAS113292 available fo…" at bounding box center [524, 308] width 200 height 29
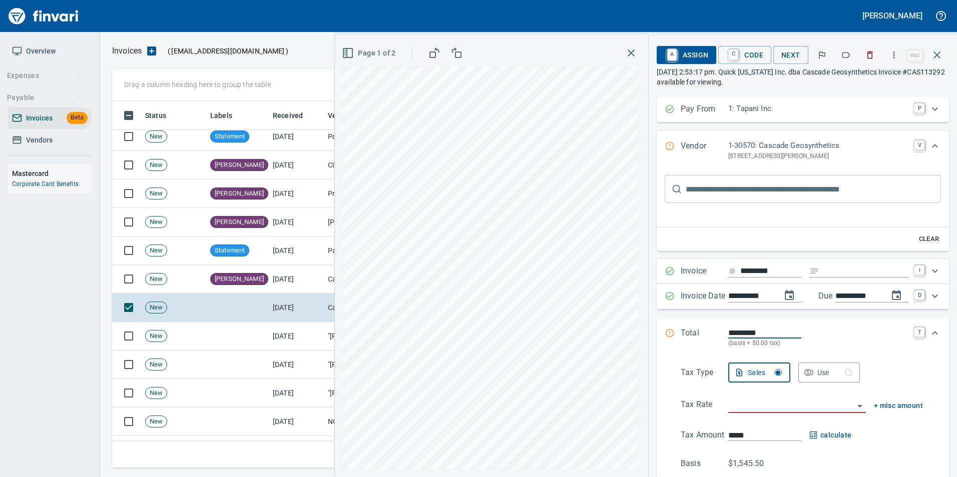
scroll to position [360, 817]
click at [846, 57] on icon "button" at bounding box center [846, 55] width 10 height 10
click at [935, 57] on icon "button" at bounding box center [936, 55] width 7 height 7
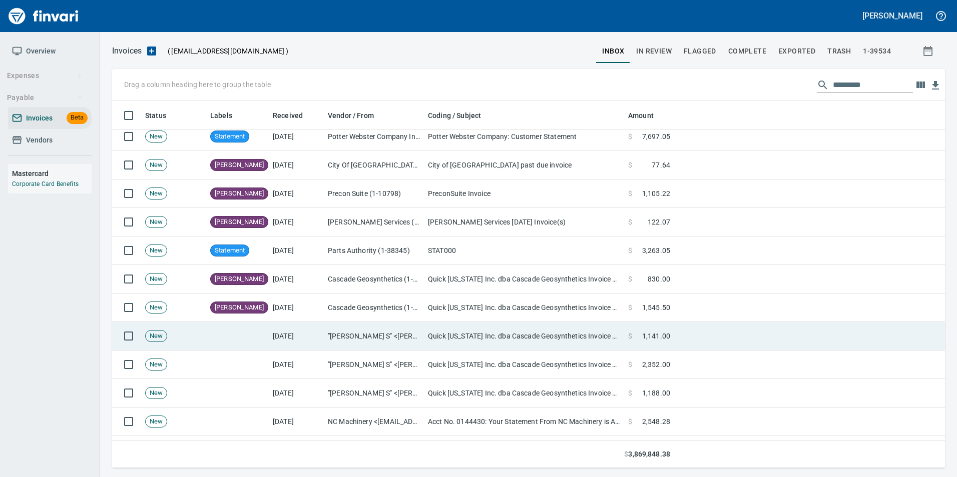
click at [484, 329] on td "Quick [US_STATE] Inc. dba Cascade Geosynthetics Invoice #CAS113272 available fo…" at bounding box center [524, 336] width 200 height 29
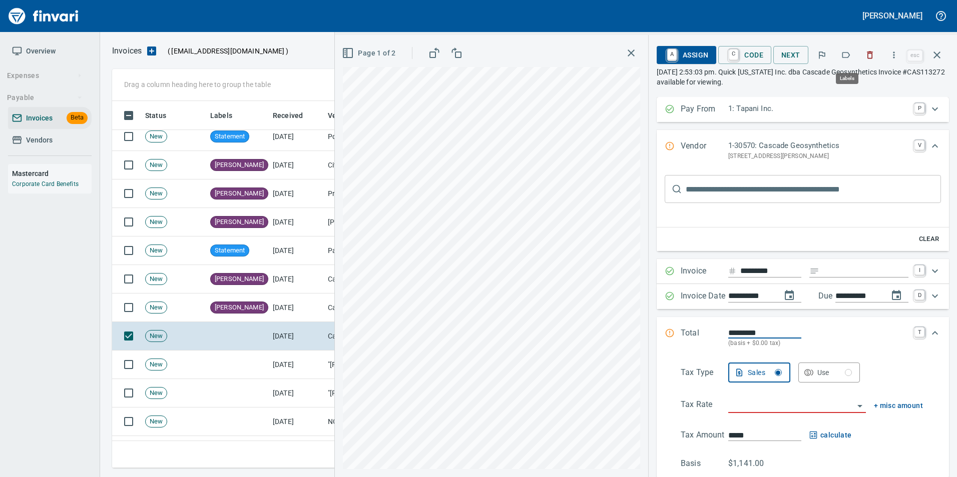
click at [846, 56] on icon "button" at bounding box center [846, 55] width 10 height 10
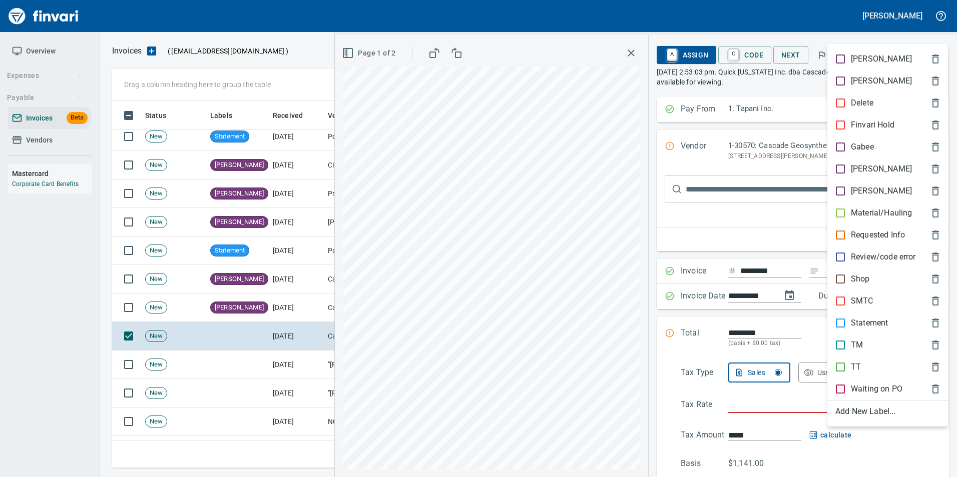
scroll to position [360, 817]
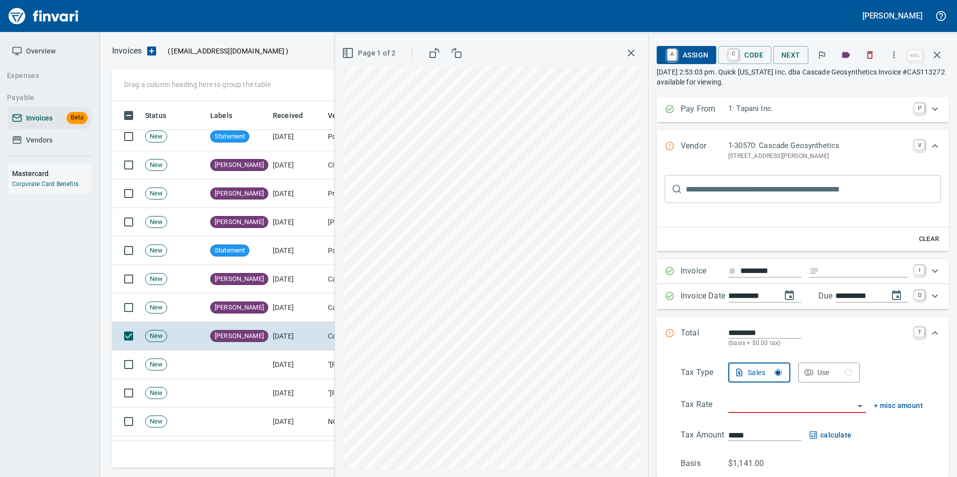
click at [941, 58] on icon "button" at bounding box center [937, 55] width 12 height 12
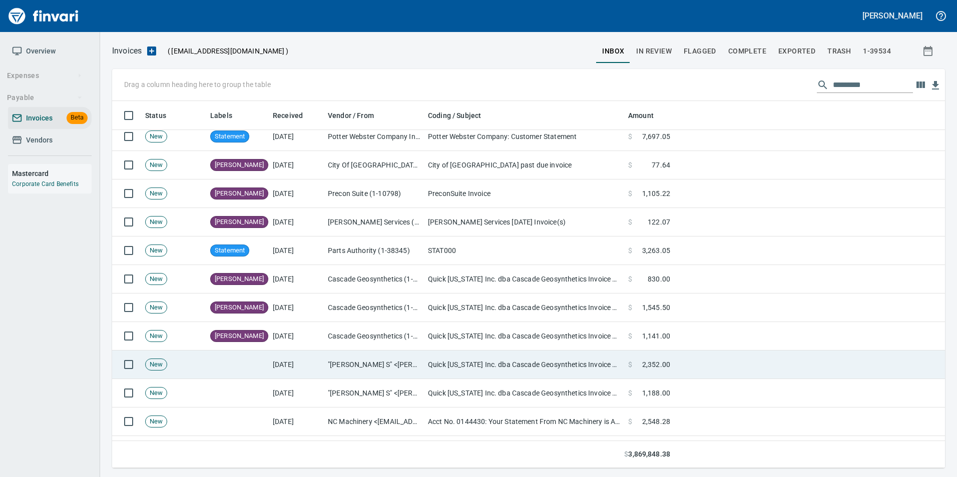
drag, startPoint x: 520, startPoint y: 365, endPoint x: 523, endPoint y: 372, distance: 8.1
click at [520, 365] on td "Quick [US_STATE] Inc. dba Cascade Geosynthetics Invoice #CAS113258 available fo…" at bounding box center [524, 365] width 200 height 29
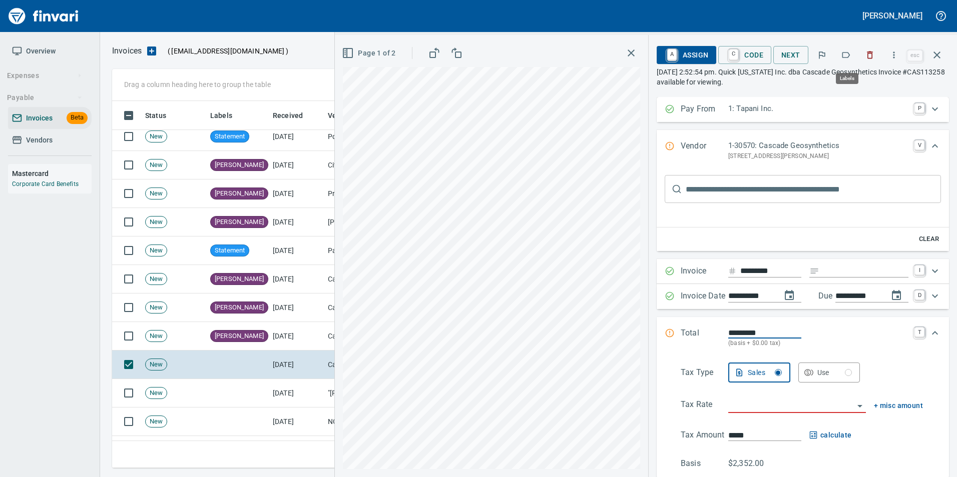
scroll to position [360, 817]
click at [846, 53] on icon "button" at bounding box center [846, 55] width 10 height 10
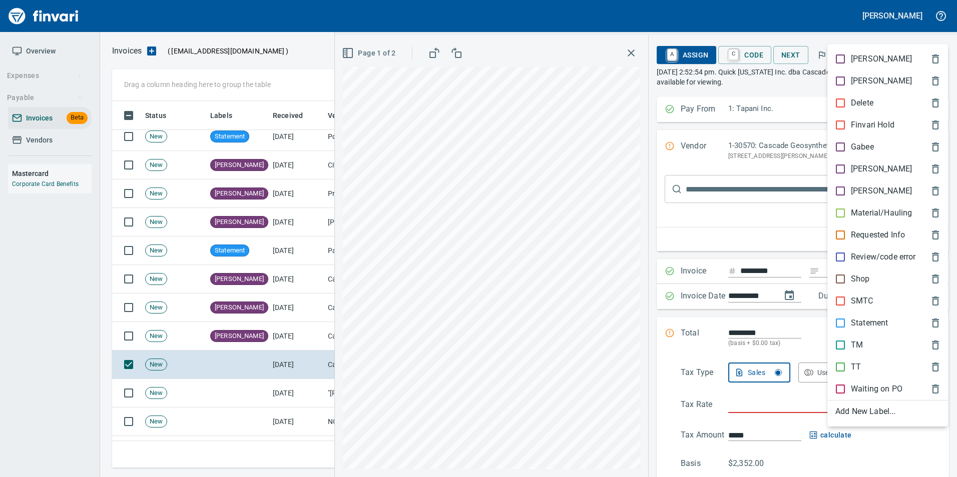
click at [845, 161] on div "[PERSON_NAME]" at bounding box center [887, 169] width 121 height 22
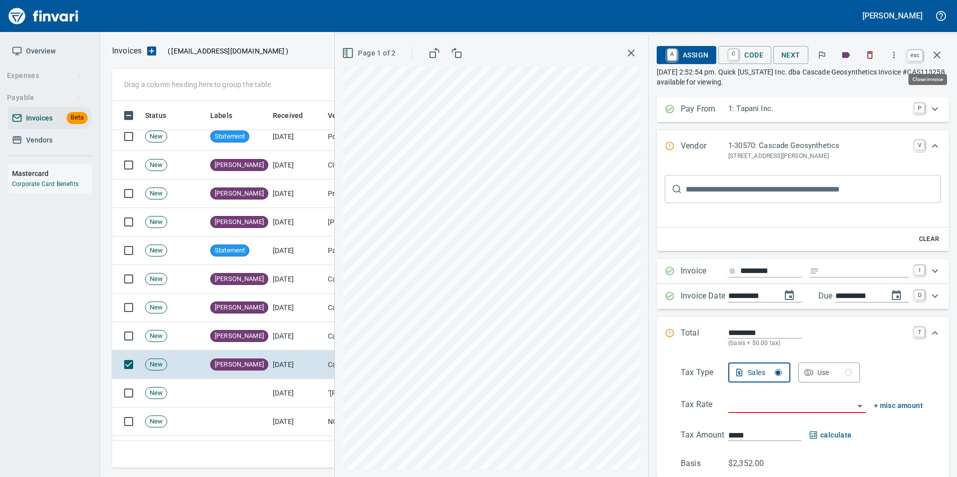
click at [939, 59] on icon "button" at bounding box center [937, 55] width 12 height 12
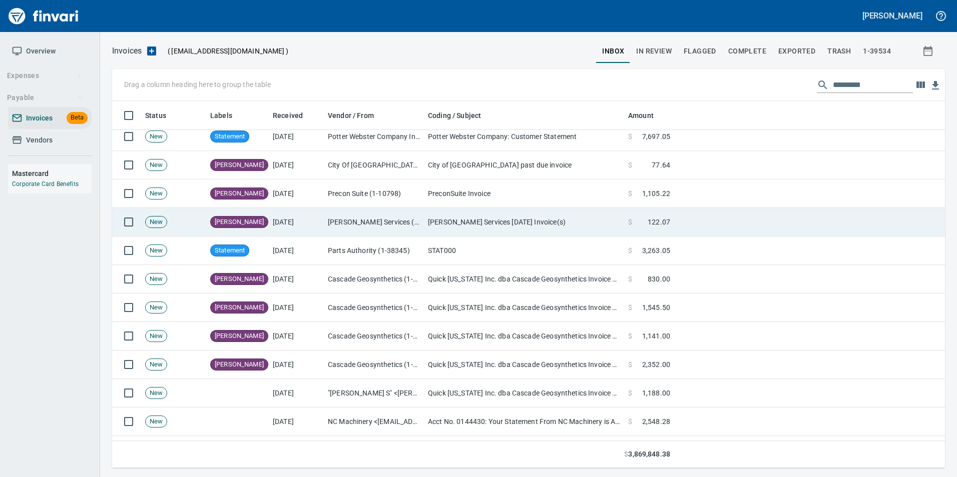
scroll to position [360, 817]
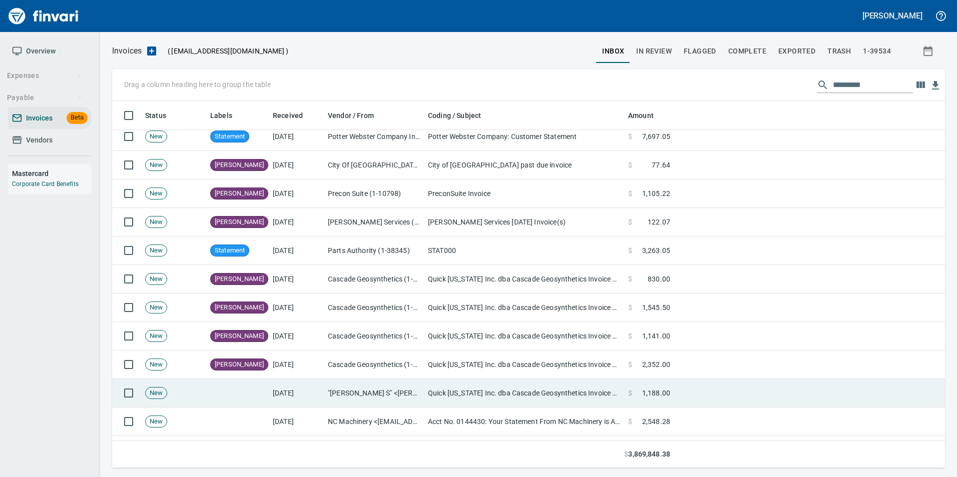
click at [473, 390] on td "Quick [US_STATE] Inc. dba Cascade Geosynthetics Invoice #CAS113257 available fo…" at bounding box center [524, 393] width 200 height 29
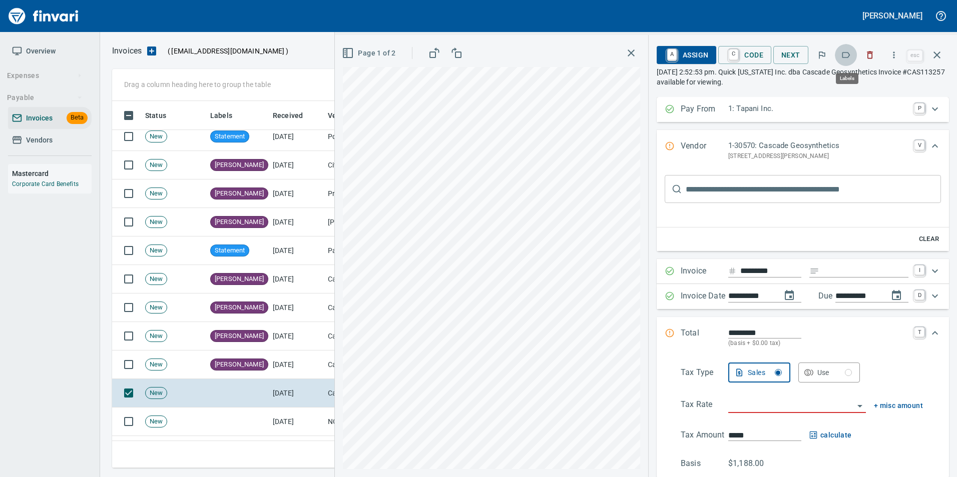
click at [844, 59] on icon "button" at bounding box center [846, 55] width 10 height 10
click at [943, 56] on button "button" at bounding box center [937, 55] width 24 height 24
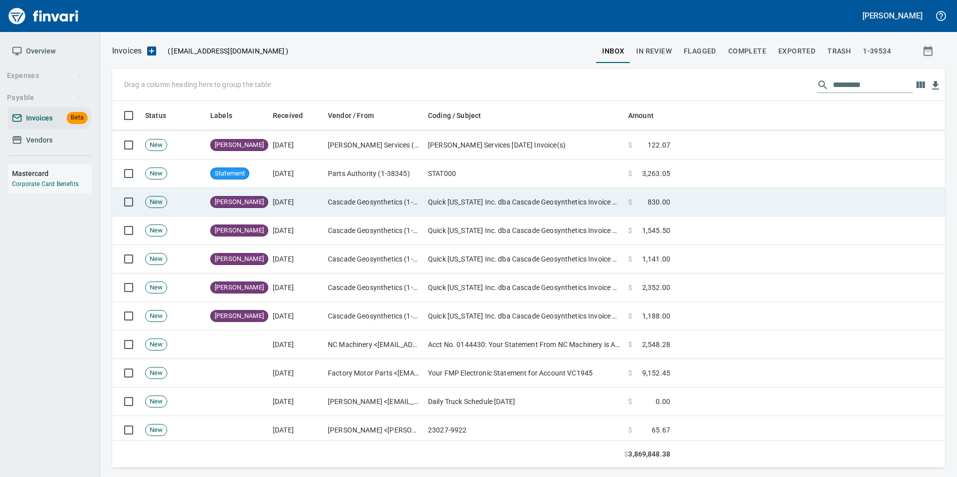
scroll to position [250, 0]
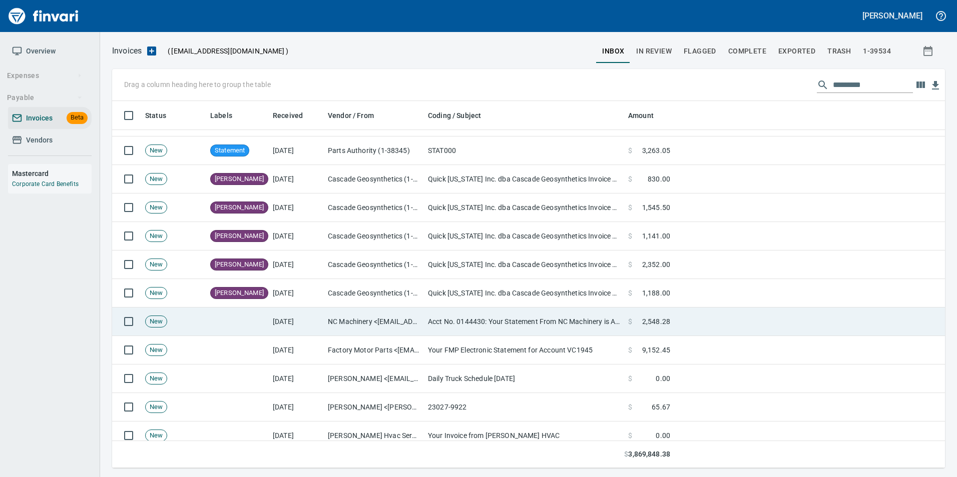
click at [421, 312] on td "NC Machinery <[EMAIL_ADDRESS][DOMAIN_NAME]>" at bounding box center [374, 322] width 100 height 29
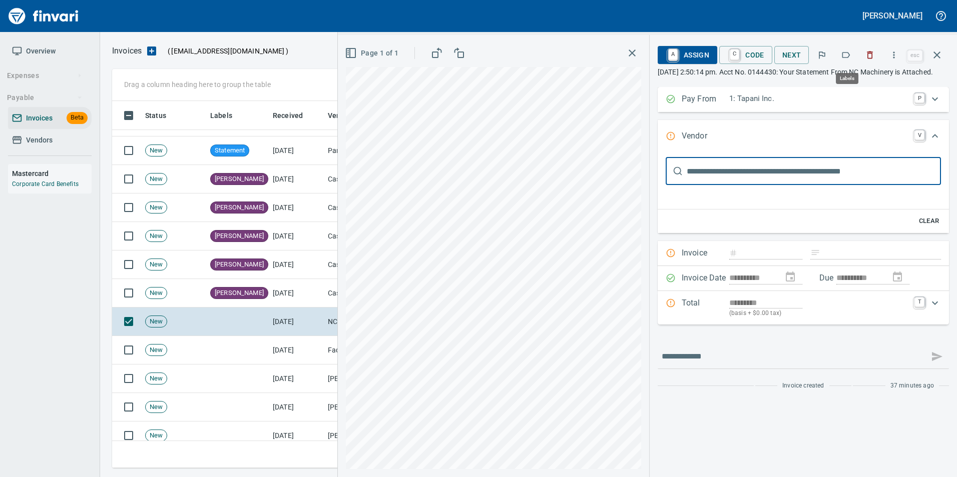
click at [839, 54] on button "button" at bounding box center [846, 55] width 22 height 22
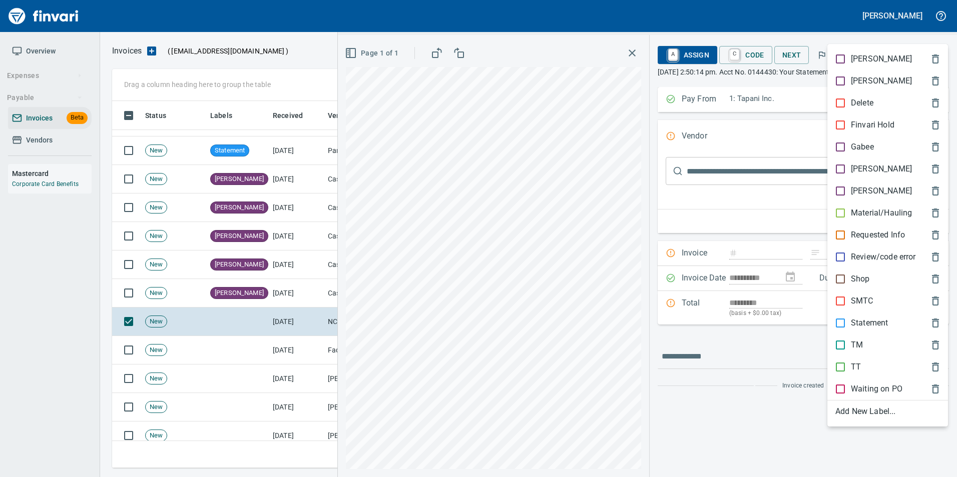
scroll to position [360, 817]
click at [871, 321] on p "Statement" at bounding box center [869, 323] width 37 height 12
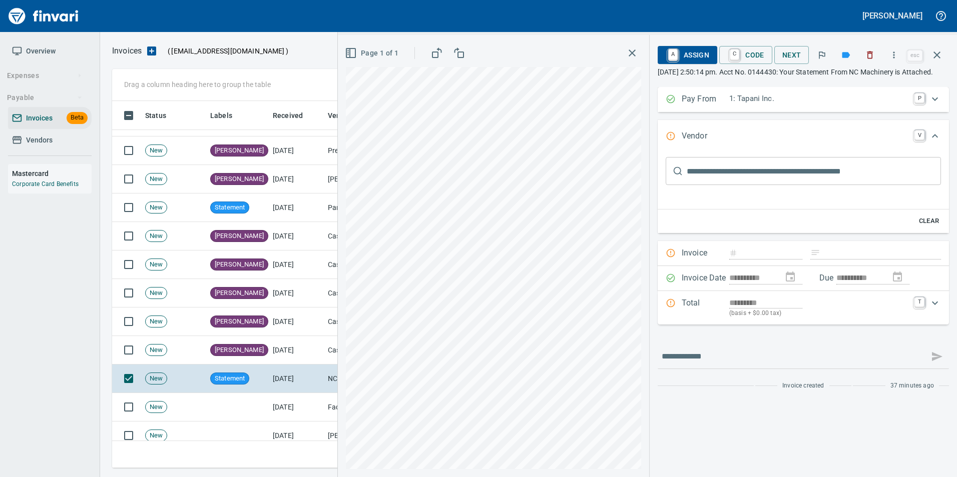
click at [938, 58] on icon "button" at bounding box center [937, 55] width 12 height 12
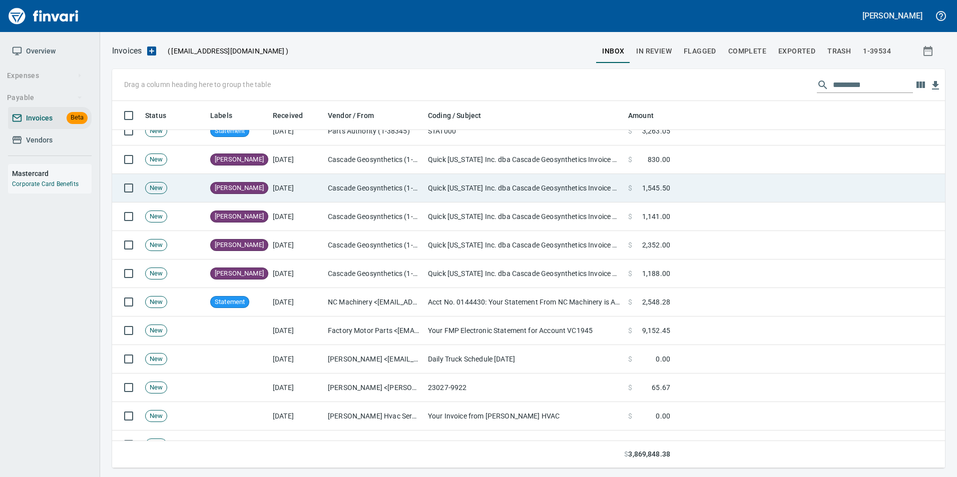
scroll to position [350, 0]
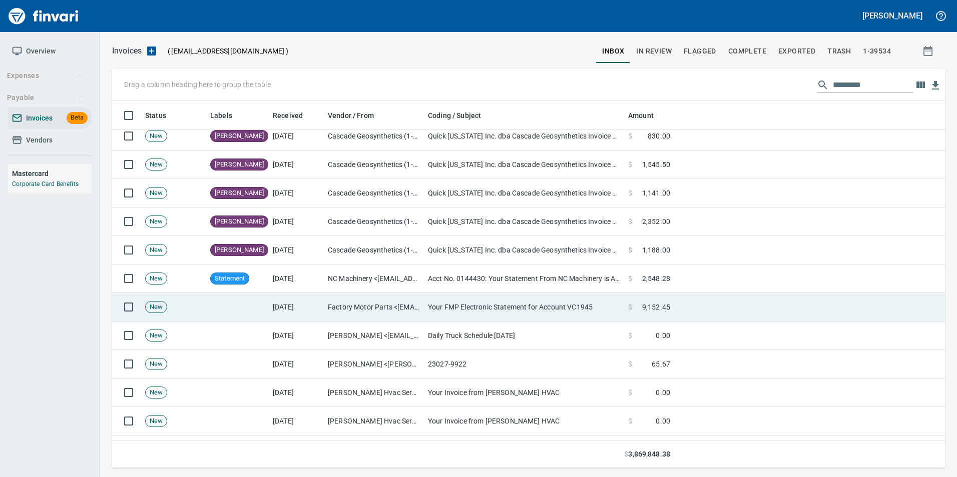
click at [470, 300] on td "Your FMP Electronic Statement for Account VC1945" at bounding box center [524, 307] width 200 height 29
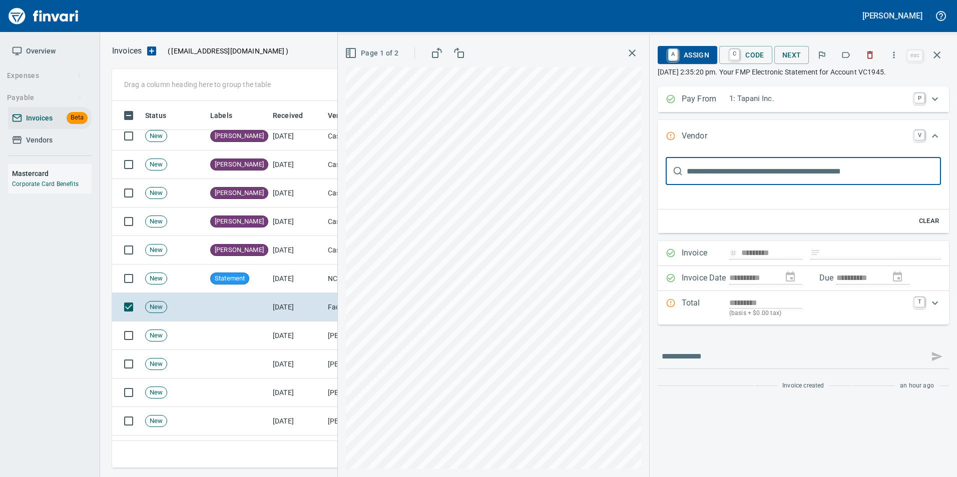
click at [843, 56] on icon "button" at bounding box center [846, 55] width 10 height 10
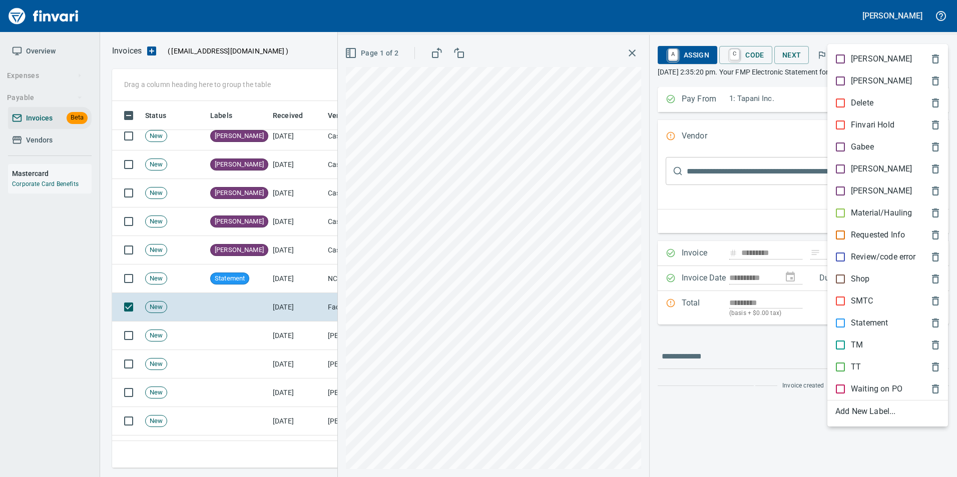
scroll to position [360, 817]
click at [873, 321] on p "Statement" at bounding box center [869, 323] width 37 height 12
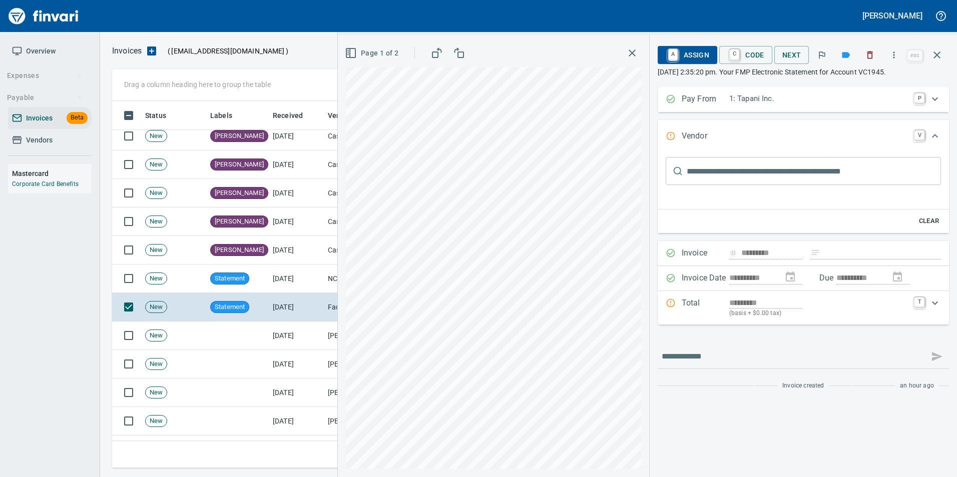
drag, startPoint x: 937, startPoint y: 61, endPoint x: 917, endPoint y: 83, distance: 29.7
click at [937, 61] on button "button" at bounding box center [937, 55] width 24 height 24
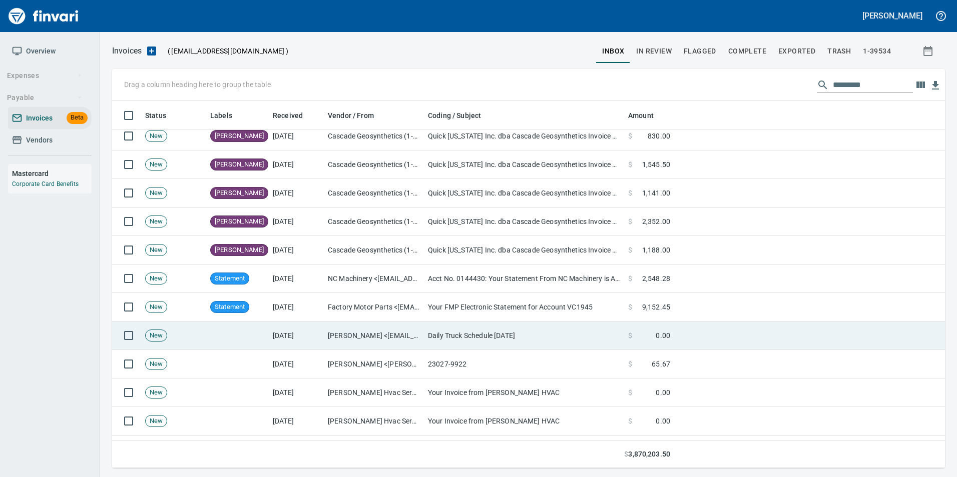
scroll to position [360, 817]
click at [527, 338] on td "Daily Truck Schedule [DATE]" at bounding box center [524, 336] width 200 height 29
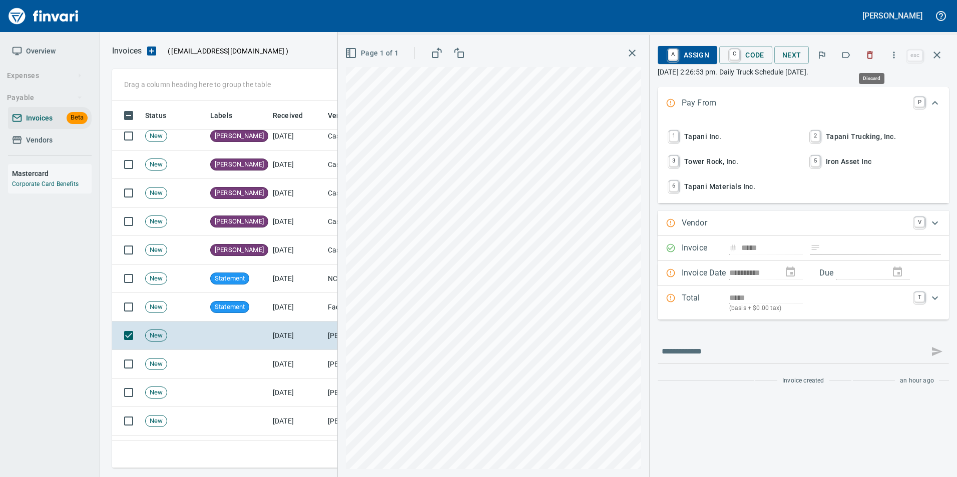
click at [867, 51] on icon "button" at bounding box center [870, 55] width 10 height 10
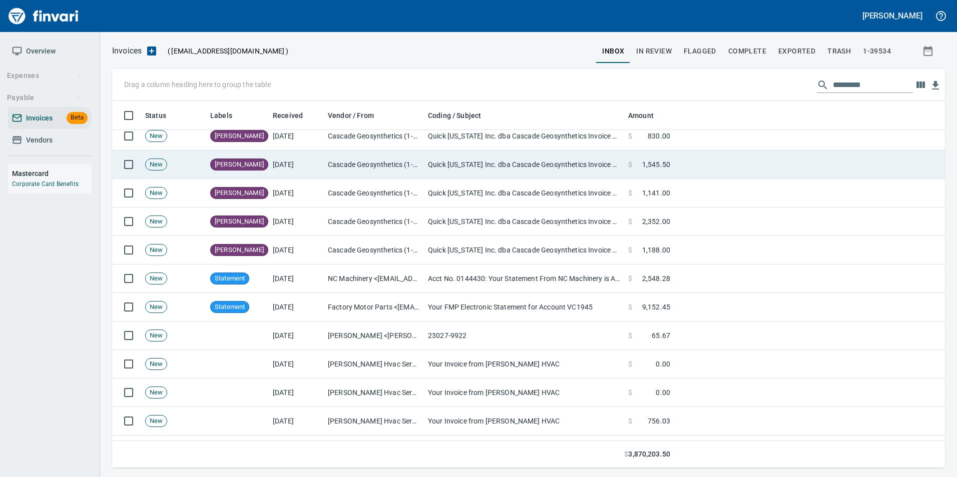
scroll to position [360, 817]
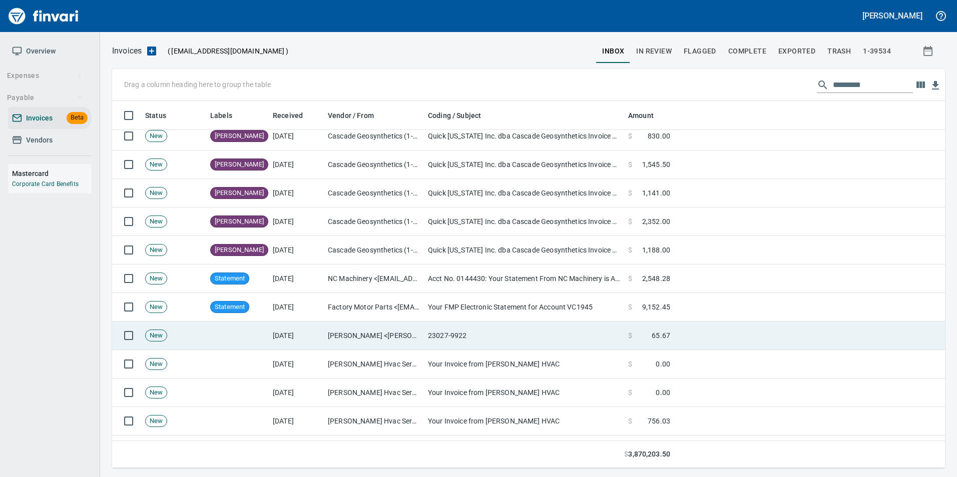
click at [542, 333] on td "23027-9922" at bounding box center [524, 336] width 200 height 29
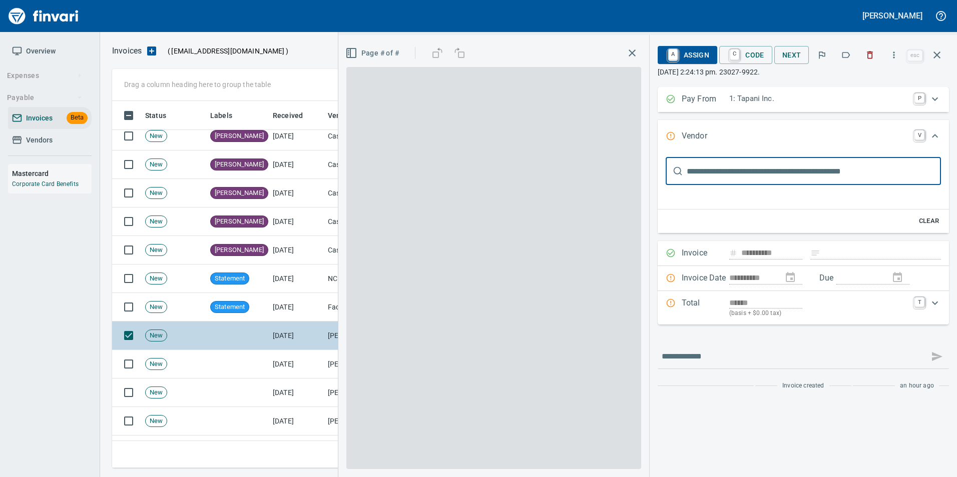
type input "**********"
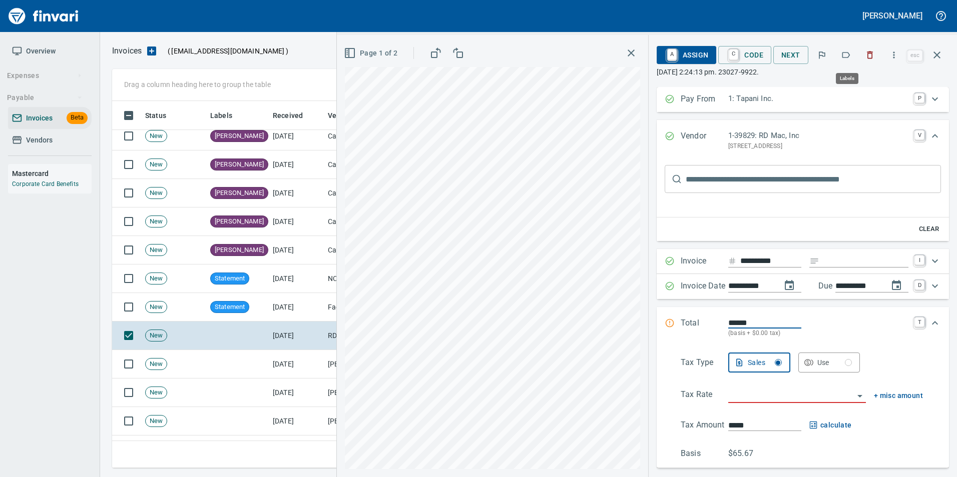
click at [850, 55] on icon "button" at bounding box center [846, 55] width 8 height 6
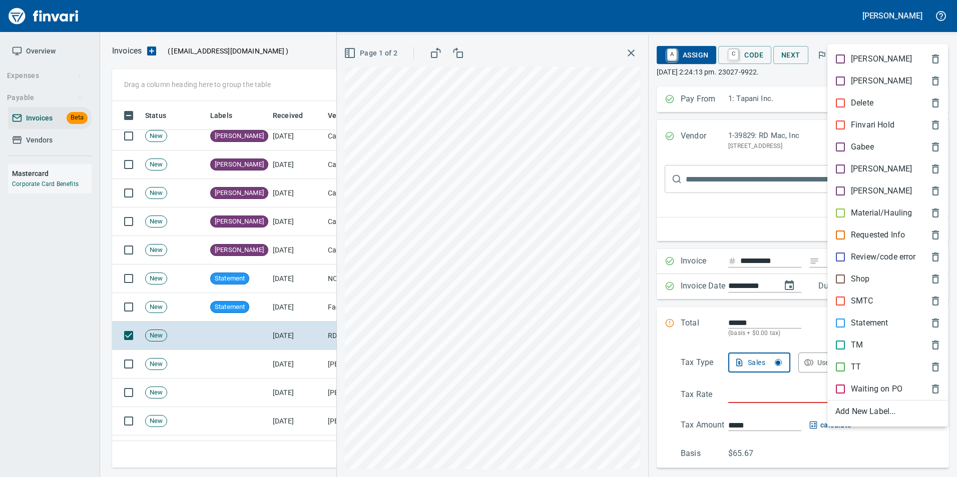
scroll to position [360, 817]
click at [873, 212] on p "Material/Hauling" at bounding box center [881, 213] width 61 height 12
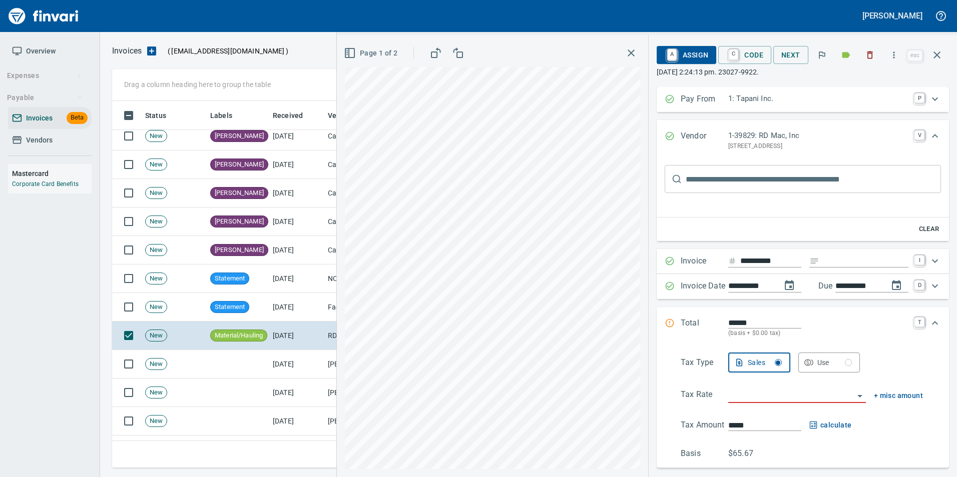
click at [937, 59] on icon "button" at bounding box center [937, 55] width 12 height 12
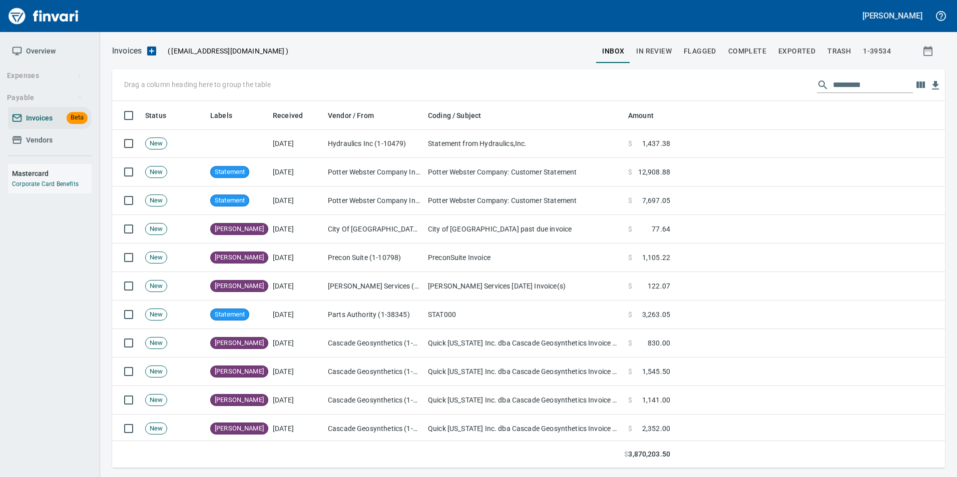
scroll to position [50, 0]
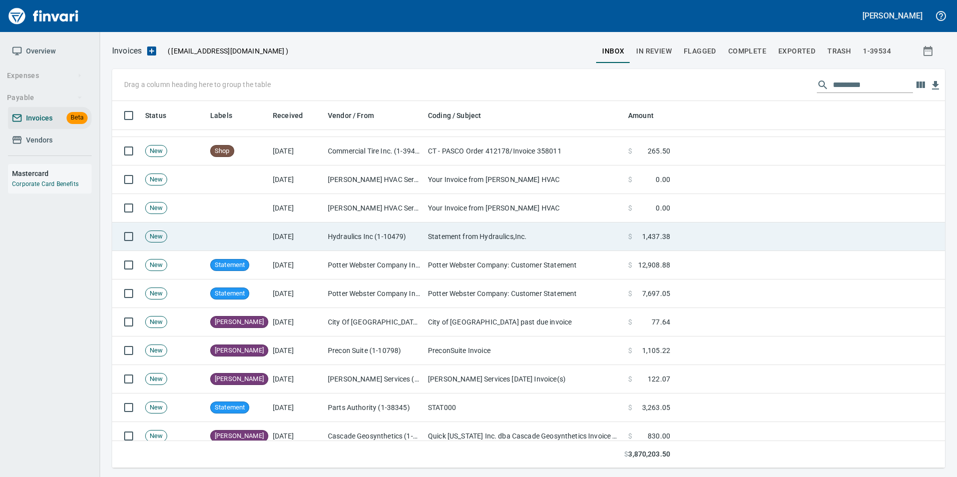
click at [377, 240] on td "Hydraulics Inc (1-10479)" at bounding box center [374, 237] width 100 height 29
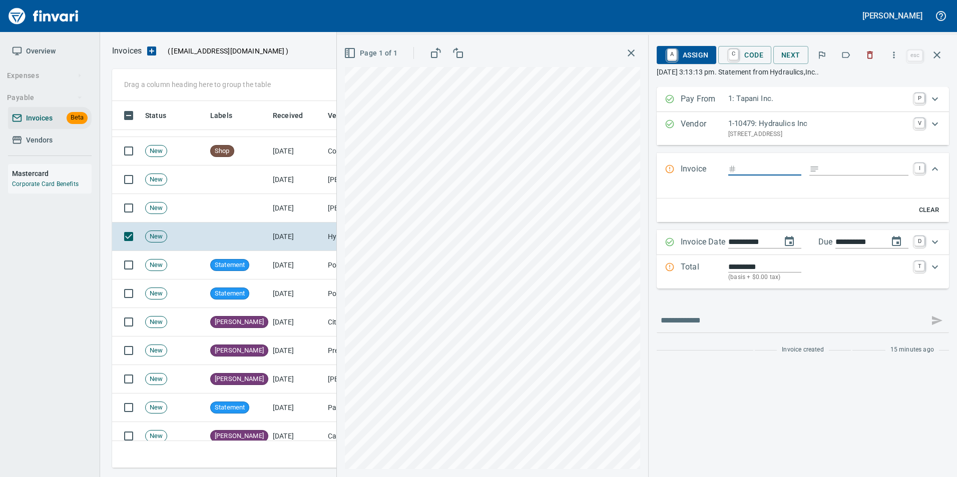
click at [844, 52] on icon "button" at bounding box center [846, 55] width 10 height 10
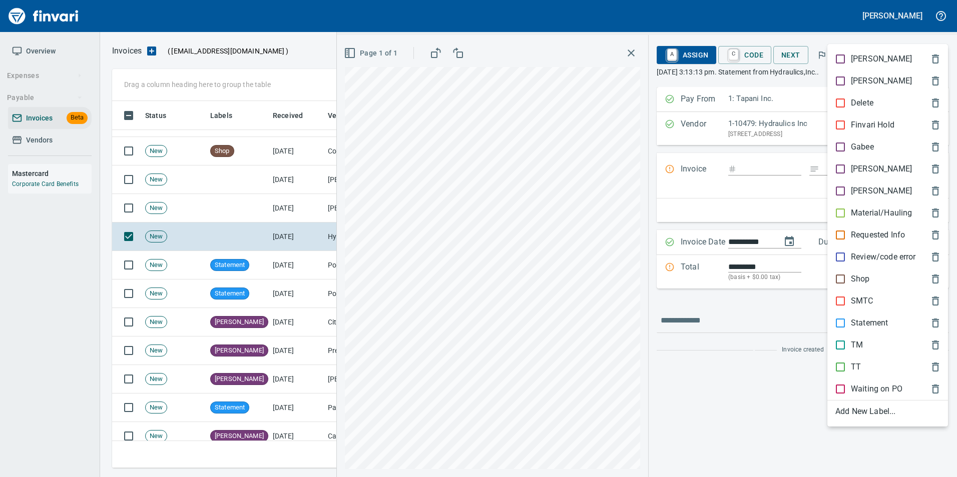
scroll to position [360, 817]
click at [853, 315] on div "Statement" at bounding box center [887, 323] width 121 height 22
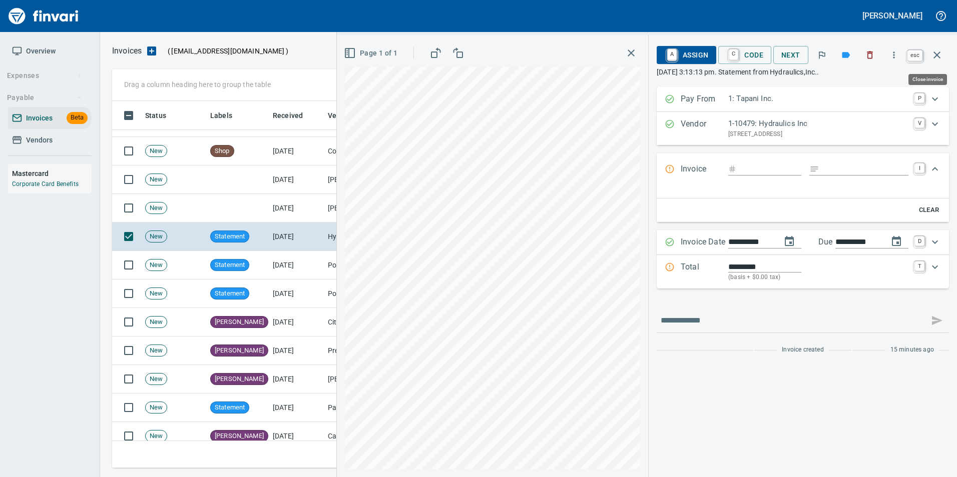
click at [943, 58] on button "button" at bounding box center [937, 55] width 24 height 24
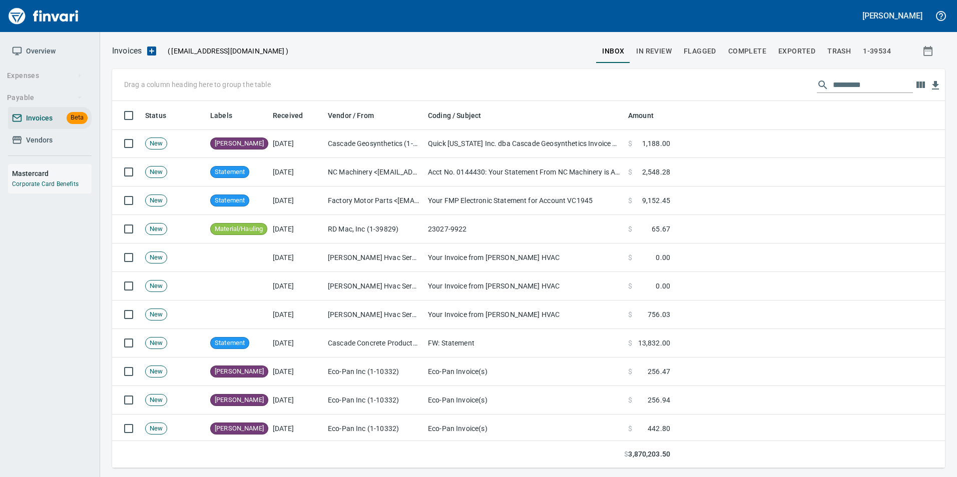
scroll to position [501, 0]
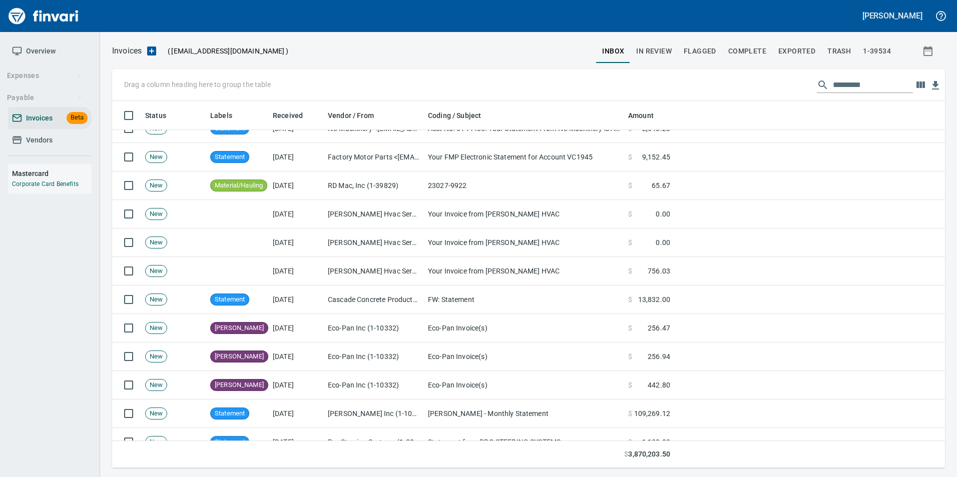
click at [655, 213] on span at bounding box center [644, 214] width 24 height 10
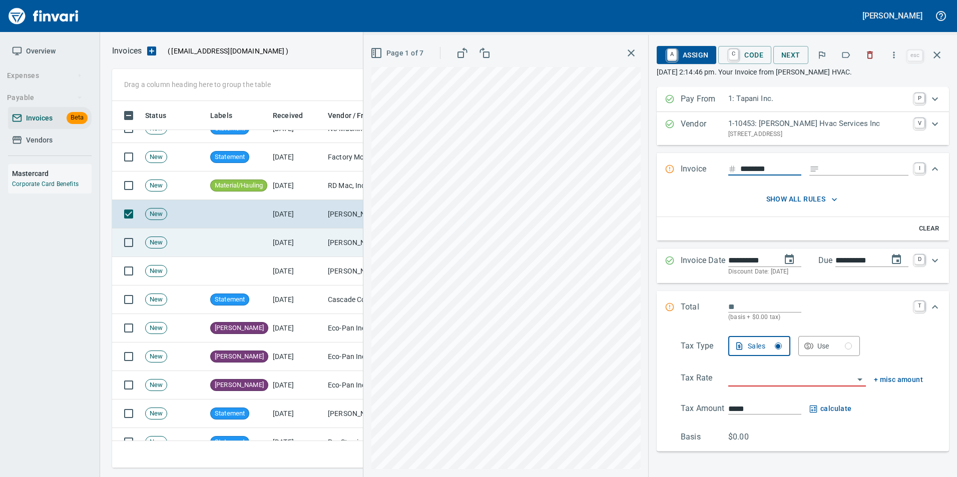
click at [313, 236] on td "[DATE]" at bounding box center [296, 243] width 55 height 29
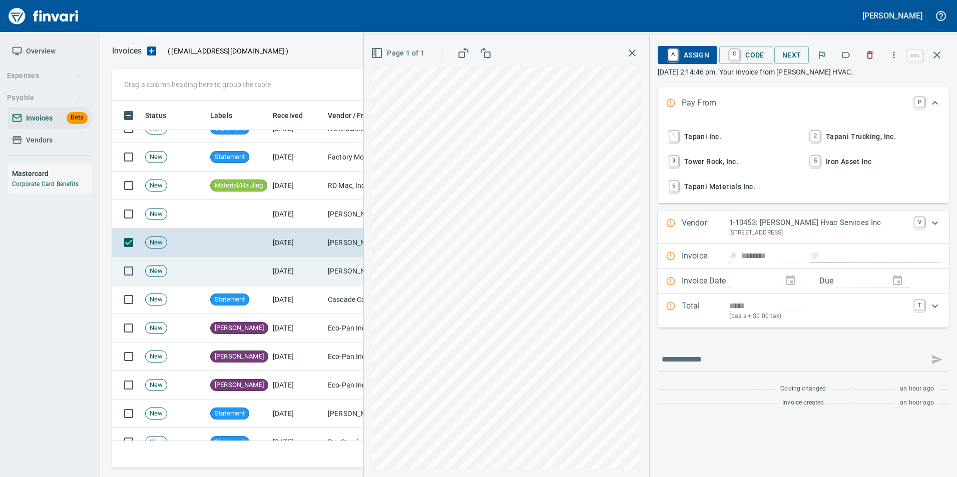
click at [305, 265] on td "[DATE]" at bounding box center [296, 271] width 55 height 29
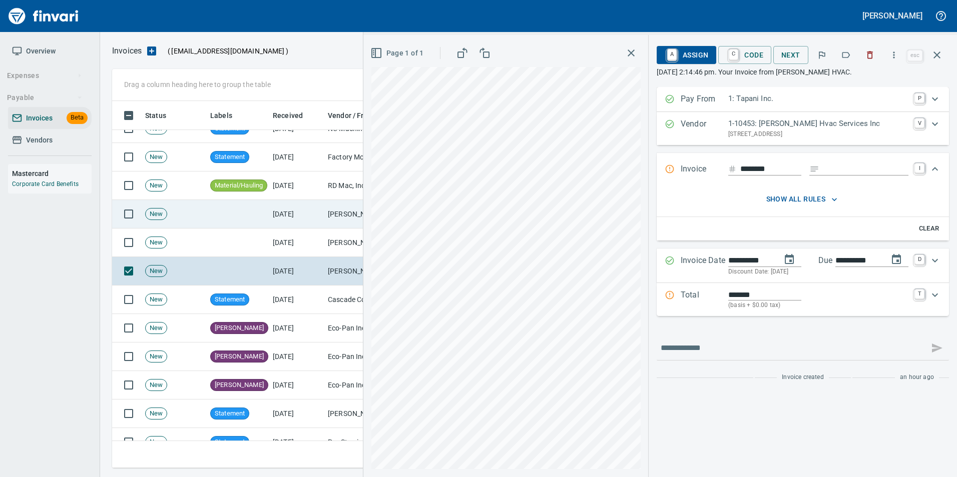
click at [304, 220] on td "[DATE]" at bounding box center [296, 214] width 55 height 29
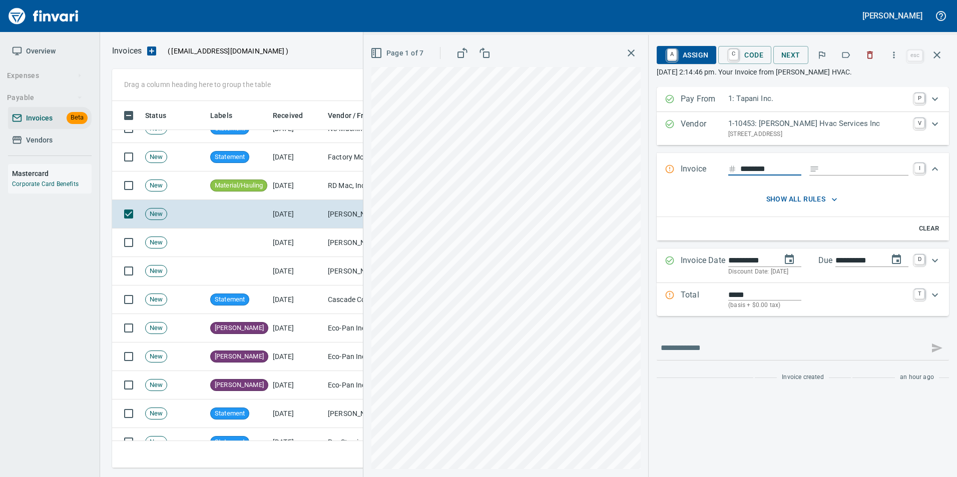
click at [873, 58] on icon "button" at bounding box center [870, 56] width 6 height 8
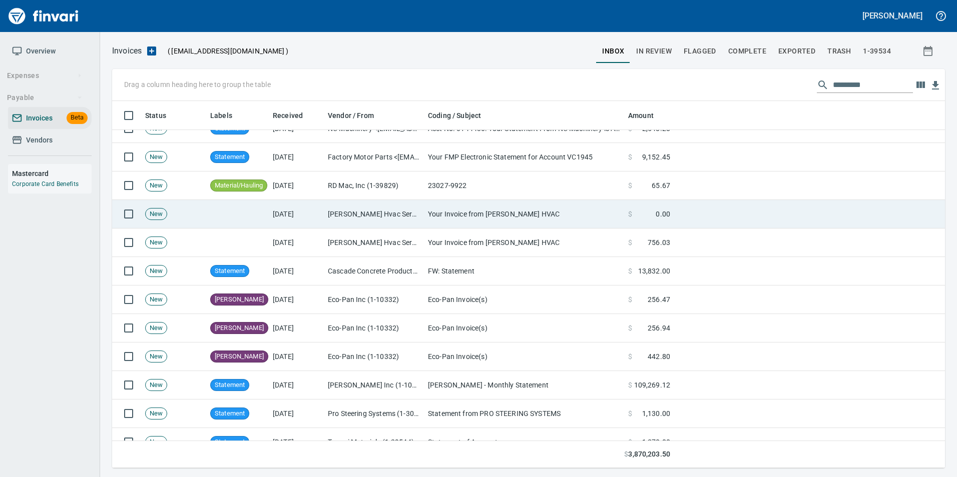
click at [591, 212] on td "Your Invoice from [PERSON_NAME] HVAC" at bounding box center [524, 214] width 200 height 29
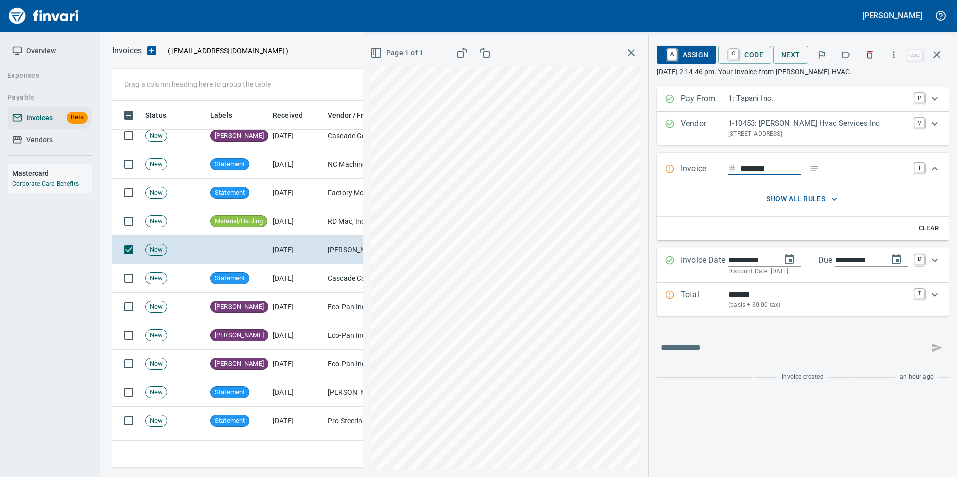
scroll to position [360, 817]
click at [851, 56] on icon "button" at bounding box center [846, 55] width 10 height 10
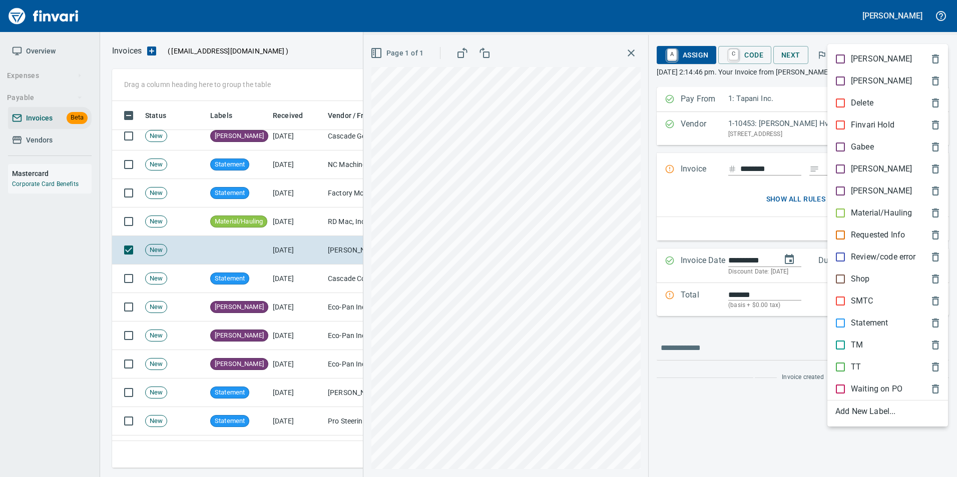
click at [872, 166] on span "[PERSON_NAME]" at bounding box center [879, 169] width 89 height 12
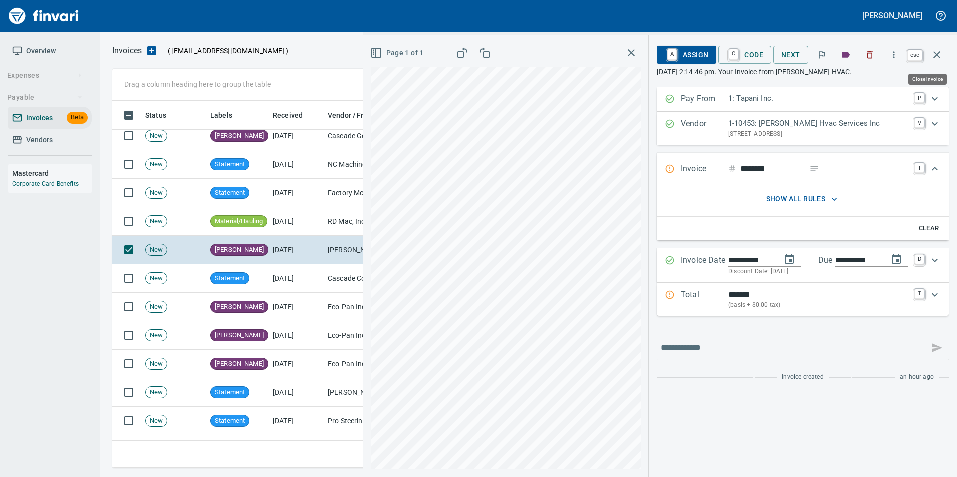
click at [938, 63] on button "button" at bounding box center [937, 55] width 24 height 24
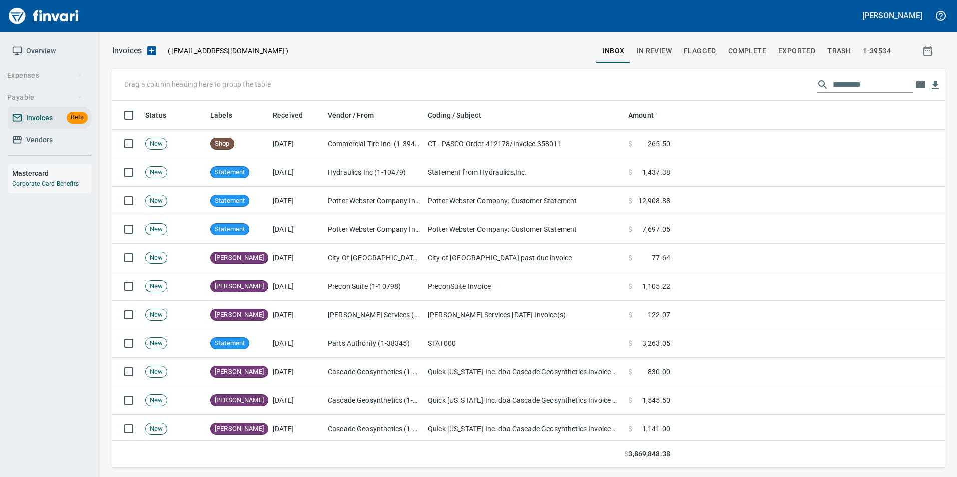
click at [887, 56] on span "1-39534" at bounding box center [877, 51] width 28 height 13
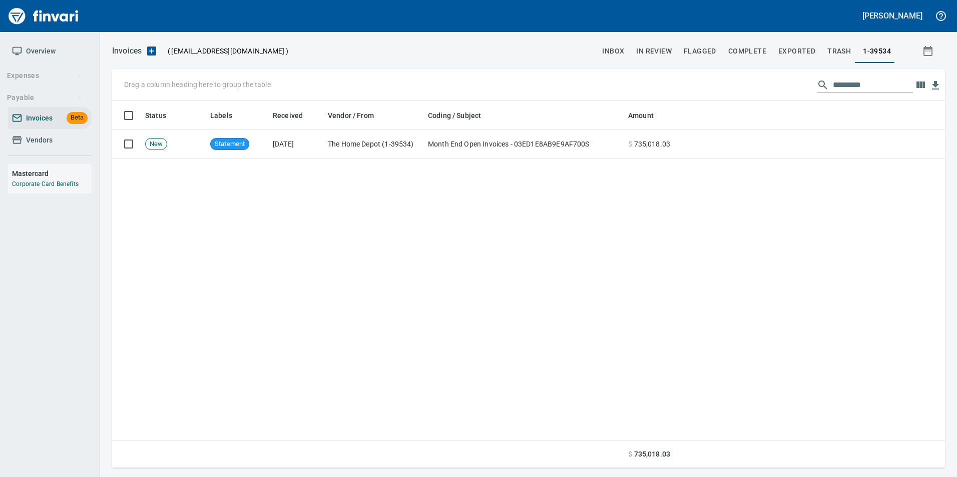
scroll to position [360, 818]
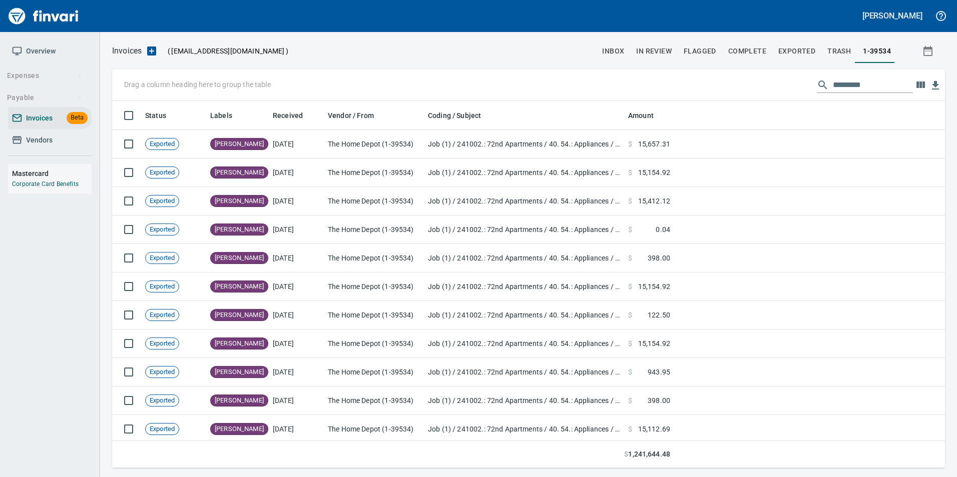
click at [840, 51] on span "trash" at bounding box center [839, 51] width 24 height 13
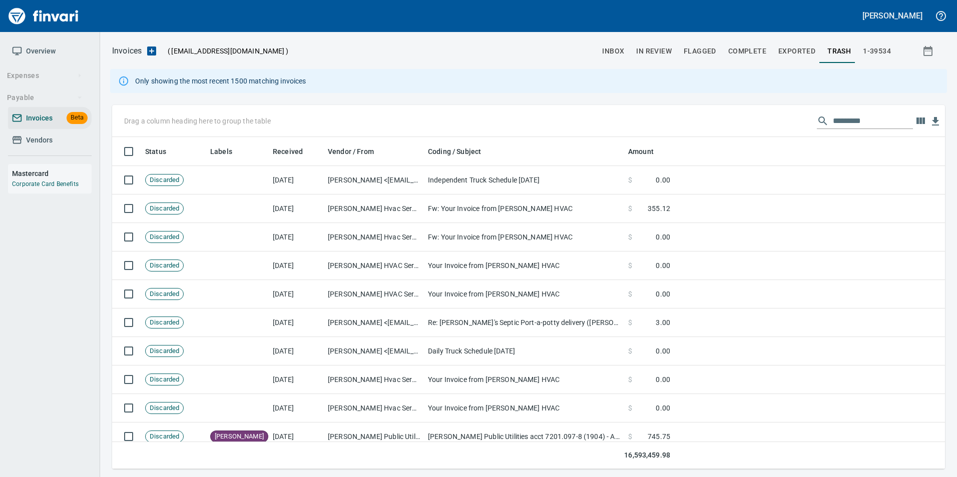
scroll to position [325, 818]
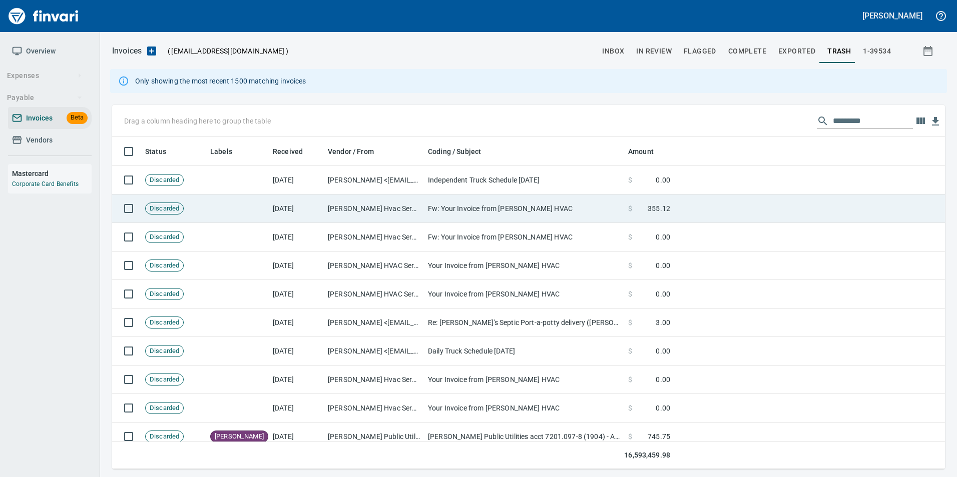
click at [464, 209] on td "Fw: Your Invoice from Hendrickson HVAC" at bounding box center [524, 209] width 200 height 29
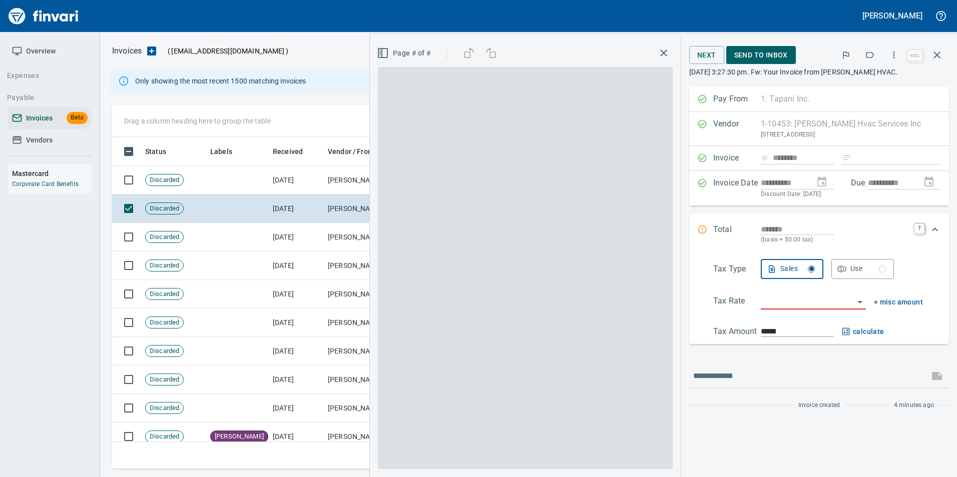
scroll to position [325, 817]
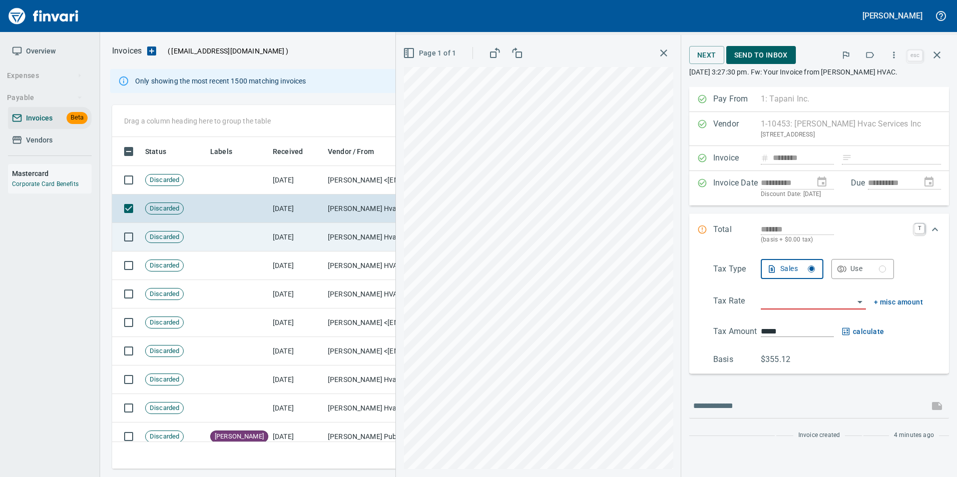
click at [360, 242] on td "[PERSON_NAME] Hvac Services Inc (1-10453)" at bounding box center [374, 237] width 100 height 29
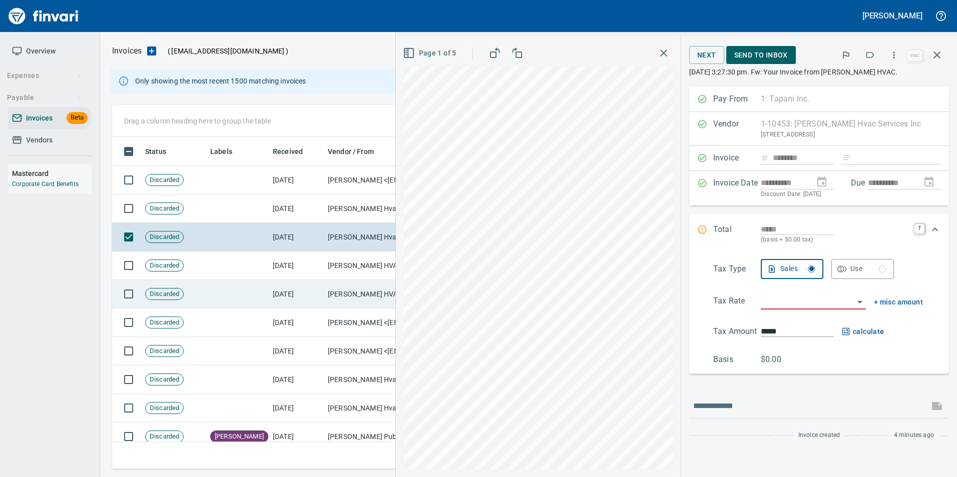
click at [343, 302] on td "[PERSON_NAME] HVAC Services Inc. (6-10453)" at bounding box center [374, 294] width 100 height 29
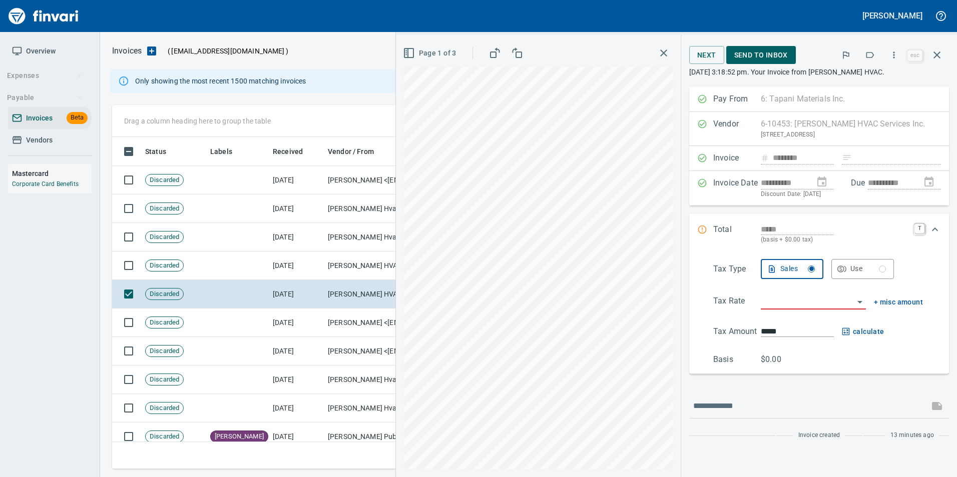
click at [939, 53] on icon "button" at bounding box center [936, 55] width 7 height 7
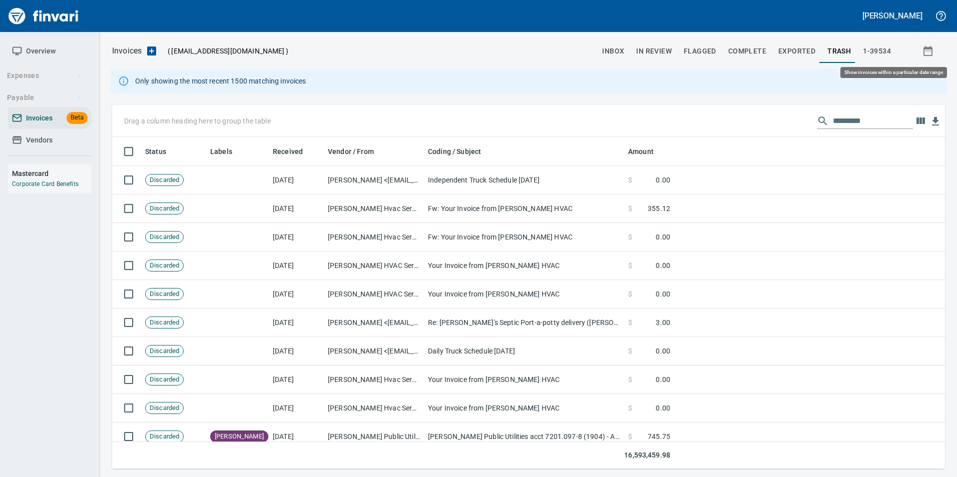
scroll to position [325, 817]
click at [624, 48] on span "inbox" at bounding box center [613, 51] width 22 height 13
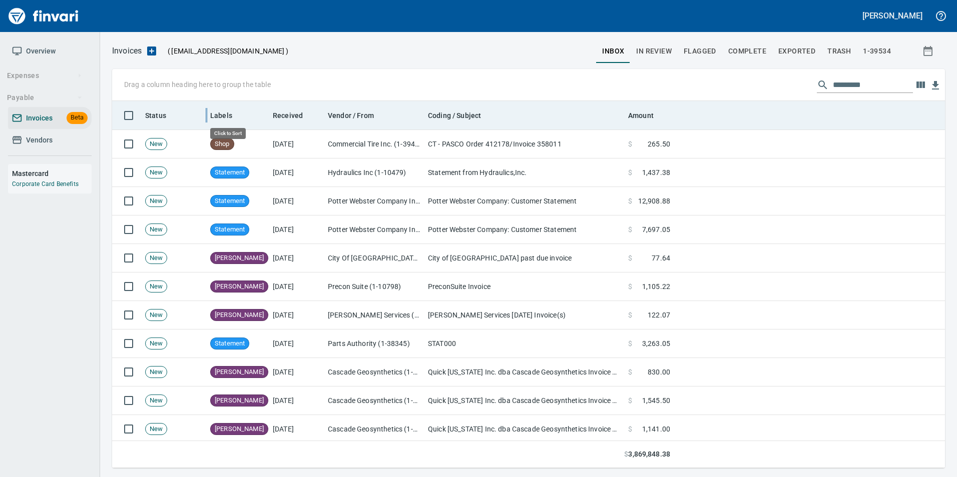
scroll to position [360, 818]
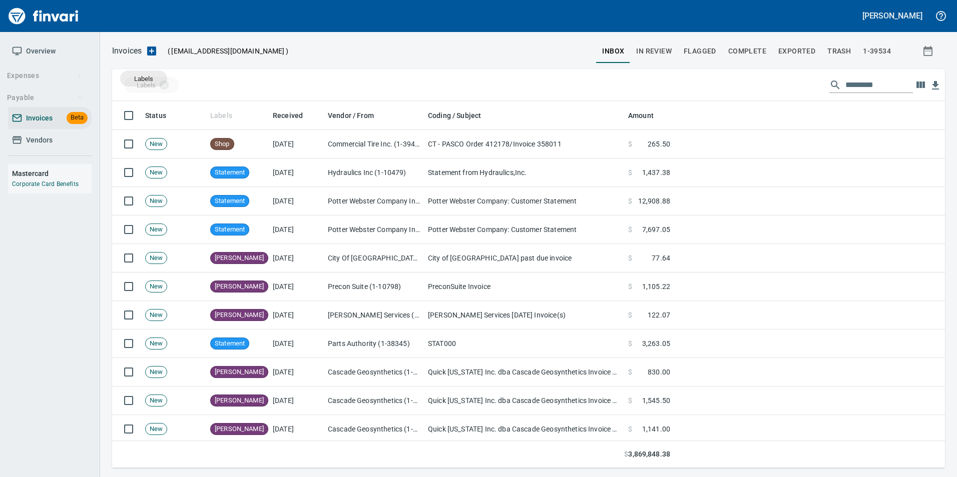
drag, startPoint x: 213, startPoint y: 114, endPoint x: 140, endPoint y: 77, distance: 82.4
click at [140, 77] on body "Gabee Homola Overview Expenses Payable Invoices Beta Vendors Mastercard Corpora…" at bounding box center [478, 238] width 957 height 477
drag, startPoint x: 212, startPoint y: 112, endPoint x: 149, endPoint y: 83, distance: 69.4
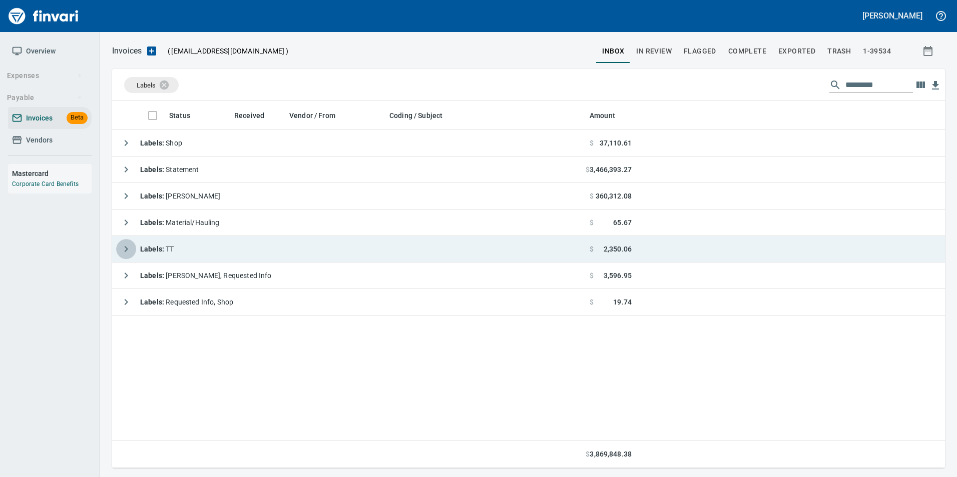
click at [124, 251] on icon "button" at bounding box center [126, 249] width 12 height 12
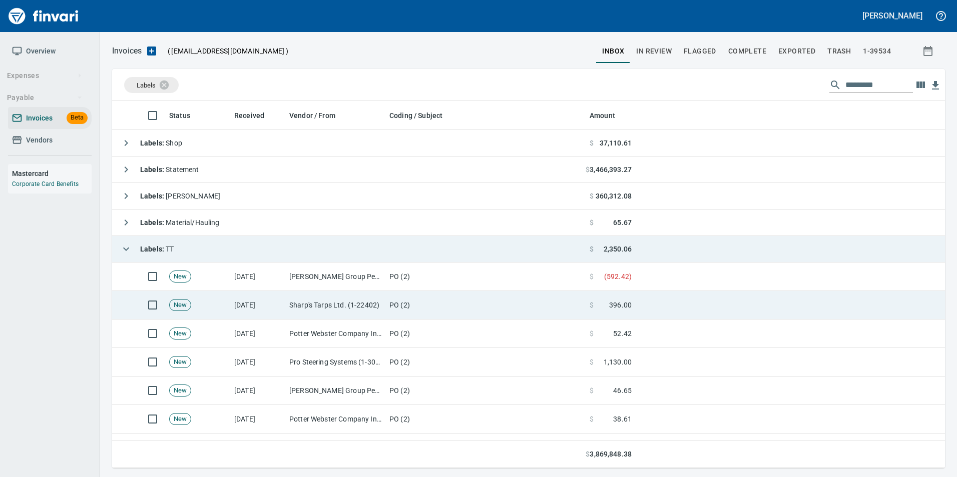
scroll to position [239, 0]
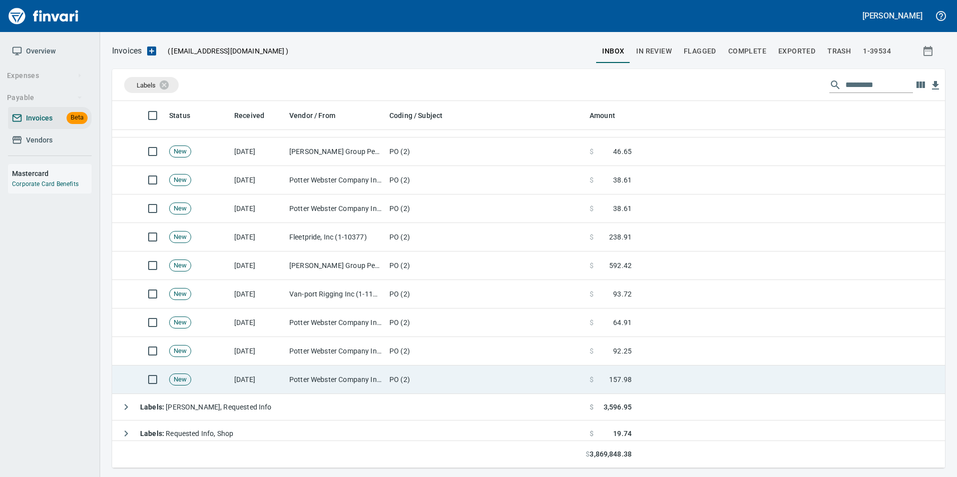
click at [298, 375] on td "Potter Webster Company Inc (1-10818)" at bounding box center [335, 380] width 100 height 29
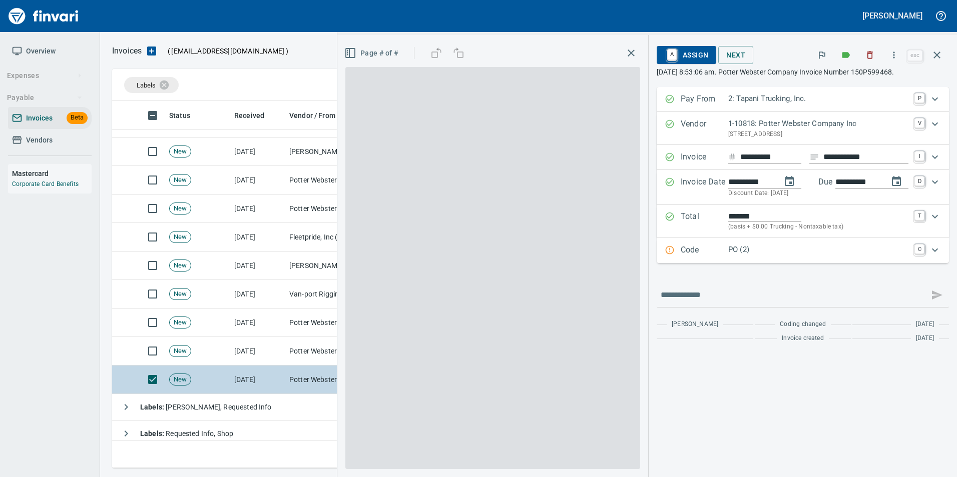
scroll to position [360, 817]
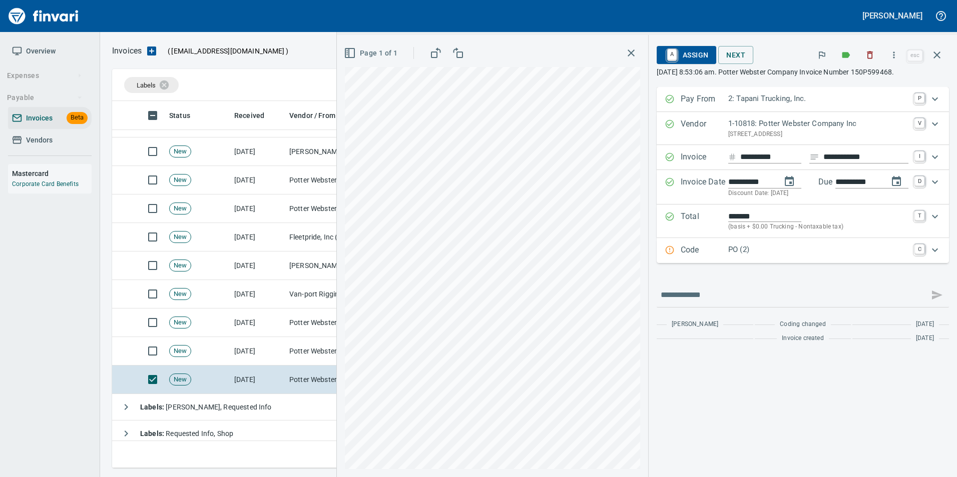
drag, startPoint x: 298, startPoint y: 375, endPoint x: 763, endPoint y: 268, distance: 477.6
click at [763, 268] on div "**********" at bounding box center [803, 217] width 292 height 261
click at [692, 249] on p "Code" at bounding box center [705, 250] width 48 height 13
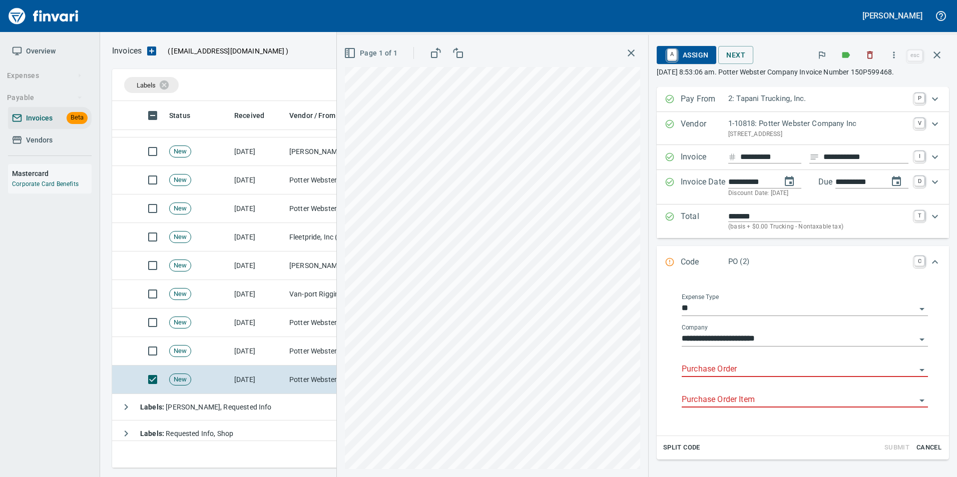
click at [695, 368] on input "Purchase Order" at bounding box center [799, 370] width 234 height 14
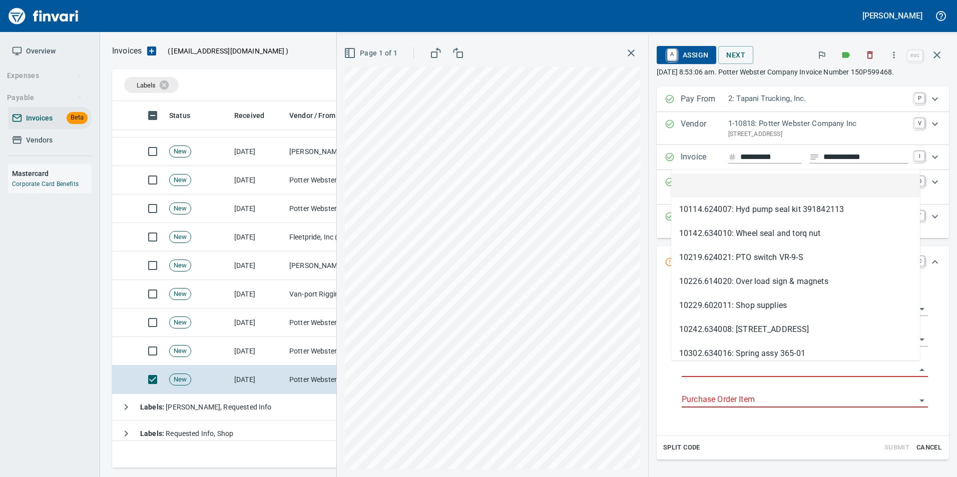
type input "**********"
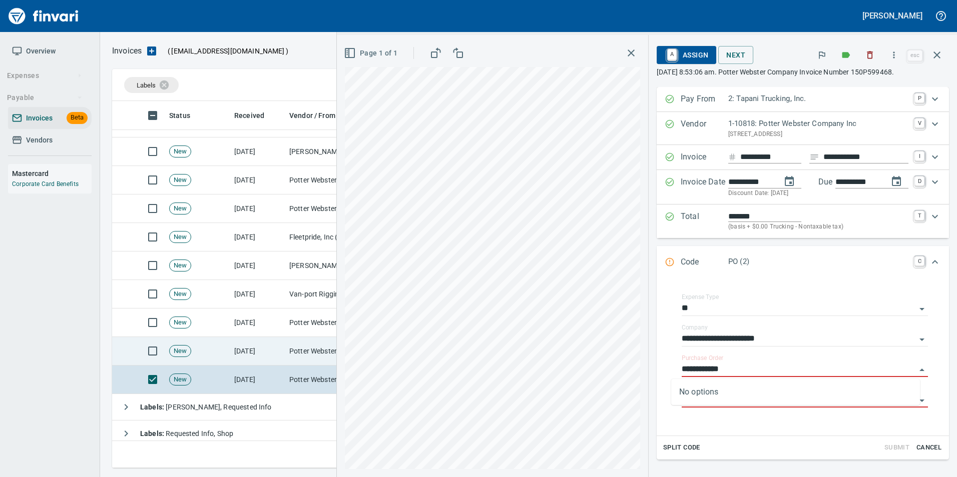
click at [302, 356] on td "Potter Webster Company Inc (1-10818)" at bounding box center [335, 351] width 100 height 29
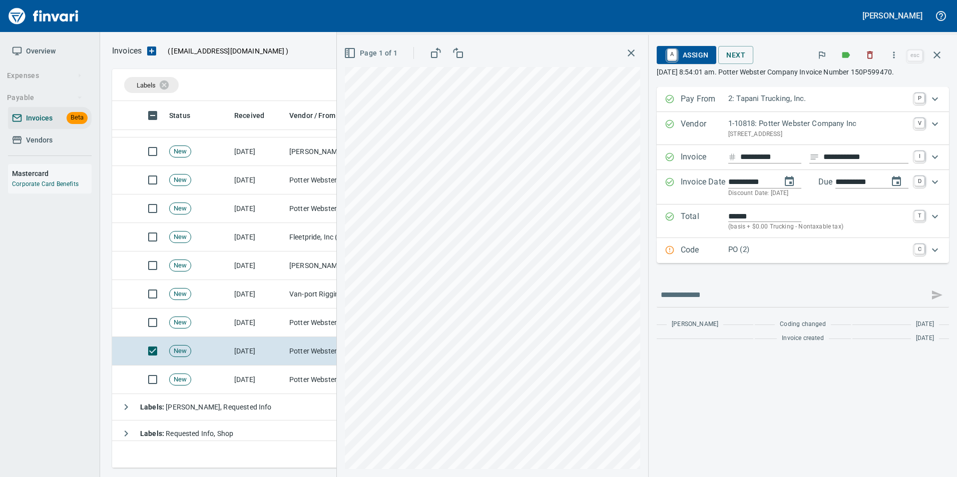
click at [762, 251] on p "PO (2)" at bounding box center [818, 250] width 180 height 12
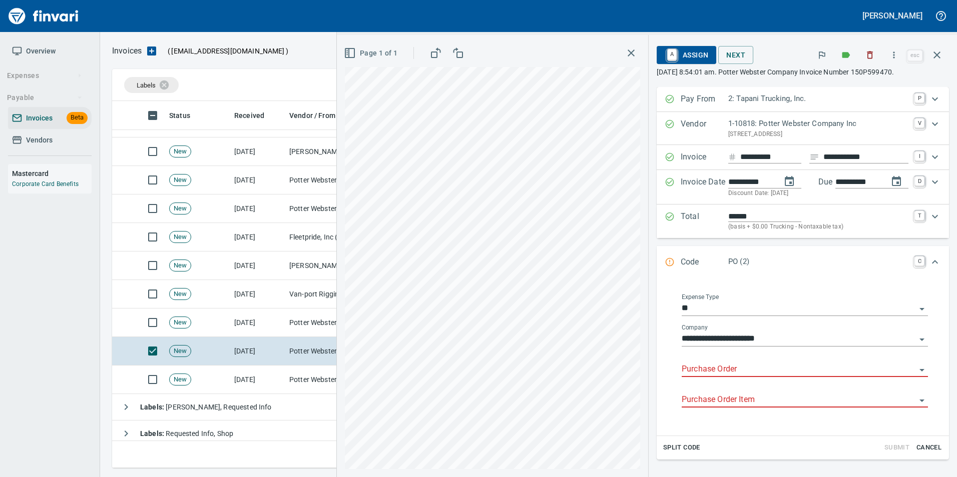
click at [710, 376] on input "Purchase Order" at bounding box center [799, 370] width 234 height 14
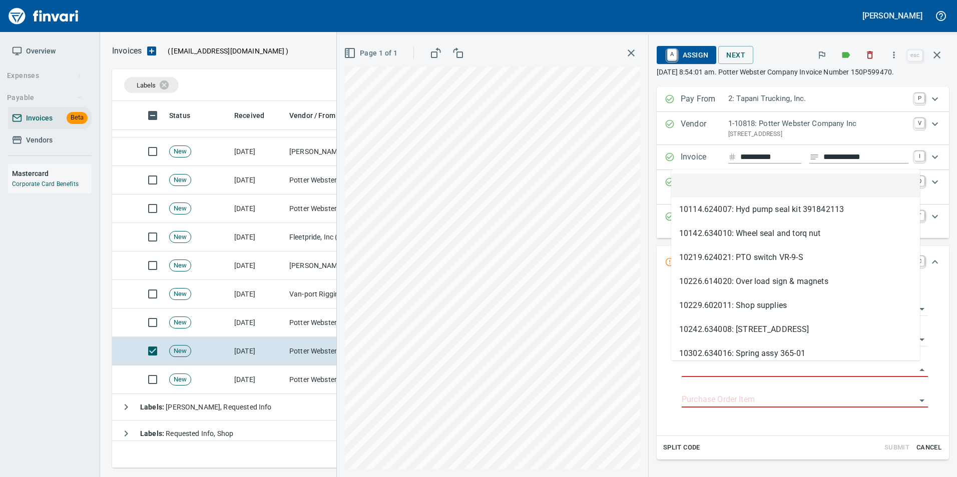
scroll to position [360, 817]
type input "**********"
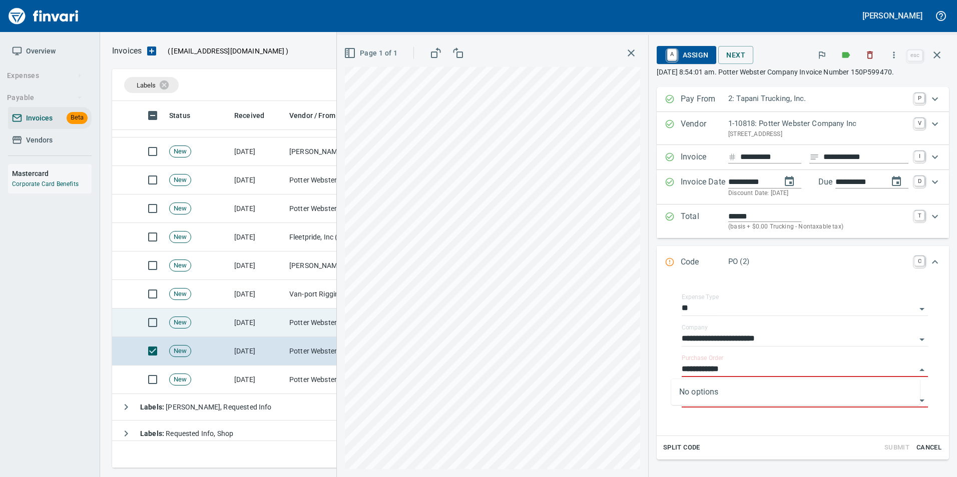
click at [307, 323] on td "Potter Webster Company Inc (1-10818)" at bounding box center [335, 323] width 100 height 29
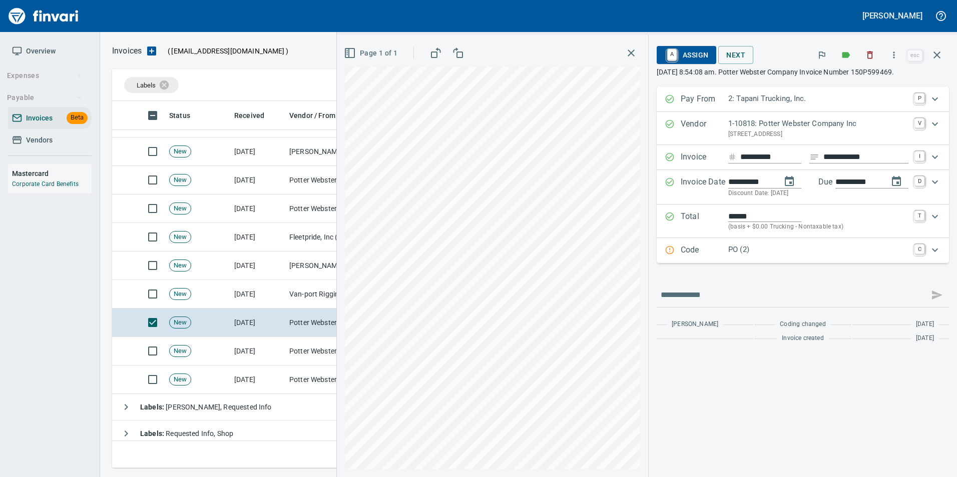
click at [694, 254] on p "Code" at bounding box center [705, 250] width 48 height 13
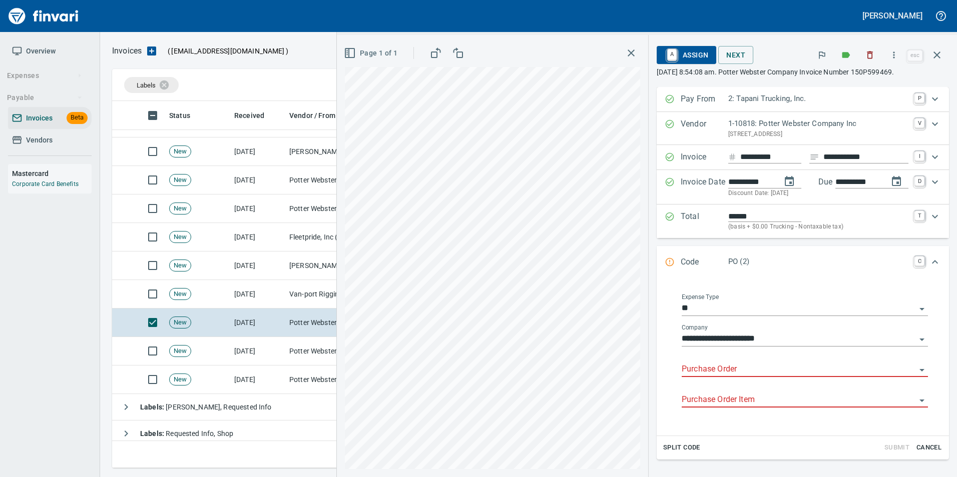
click at [695, 370] on input "Purchase Order" at bounding box center [799, 370] width 234 height 14
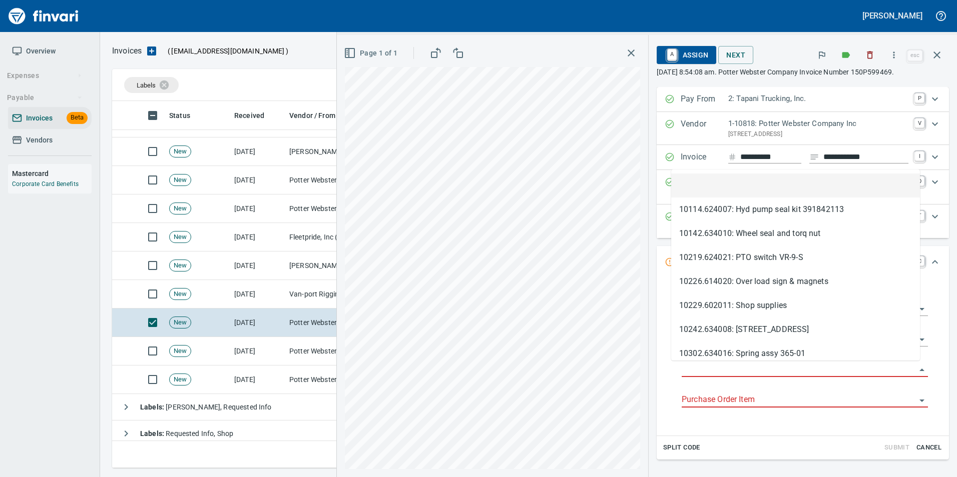
scroll to position [360, 817]
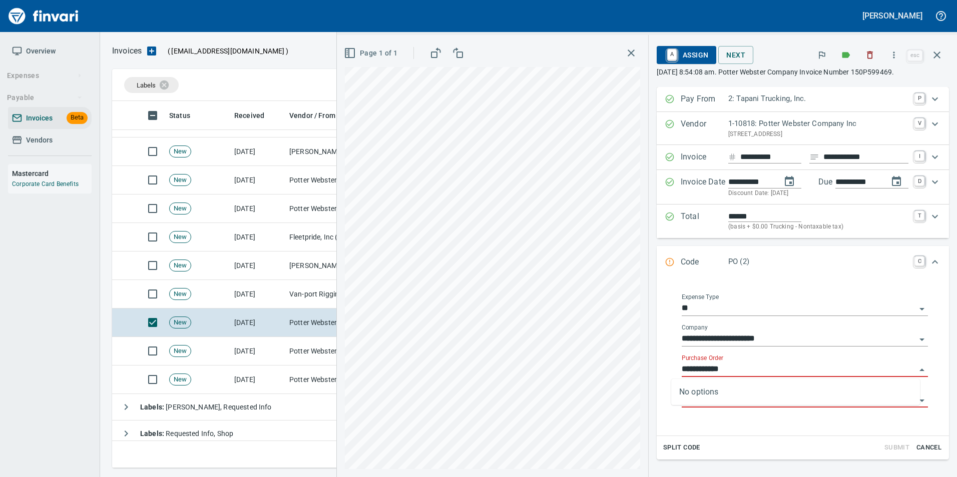
type input "**********"
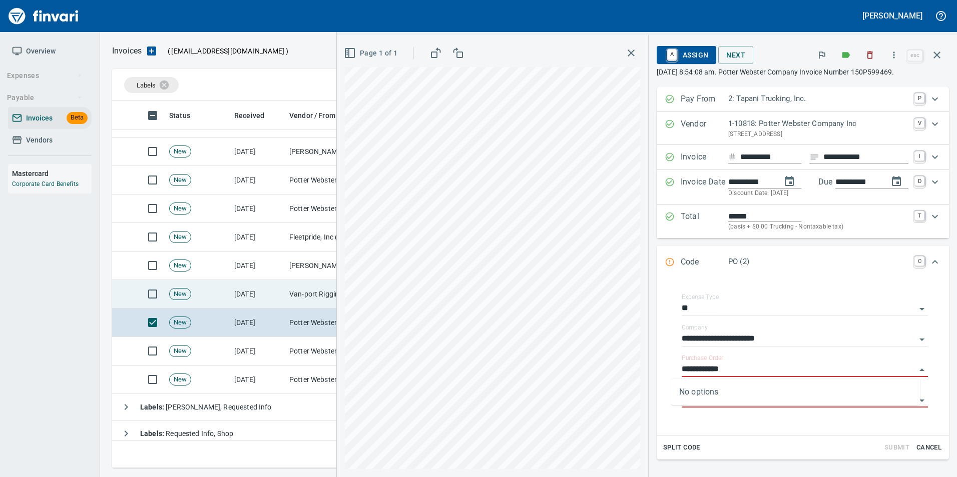
click at [225, 299] on td "New" at bounding box center [197, 294] width 65 height 29
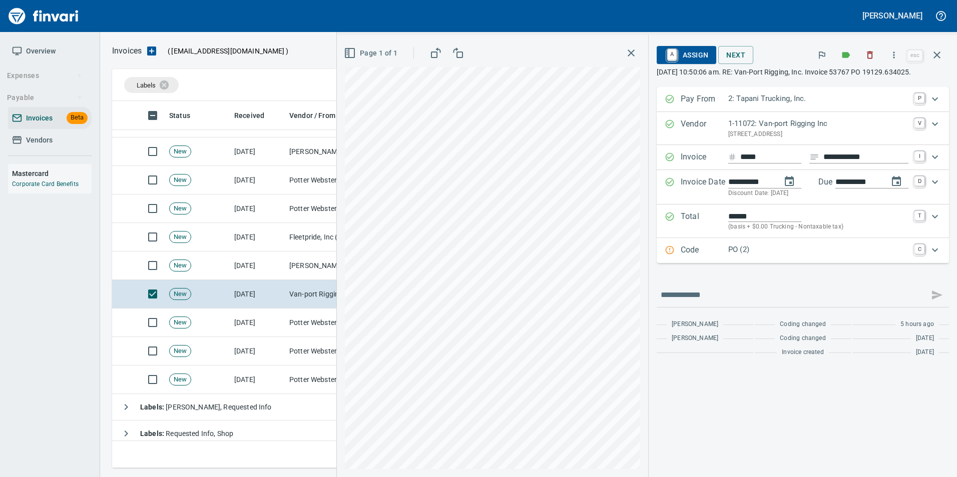
click at [739, 256] on p "PO (2)" at bounding box center [818, 250] width 180 height 12
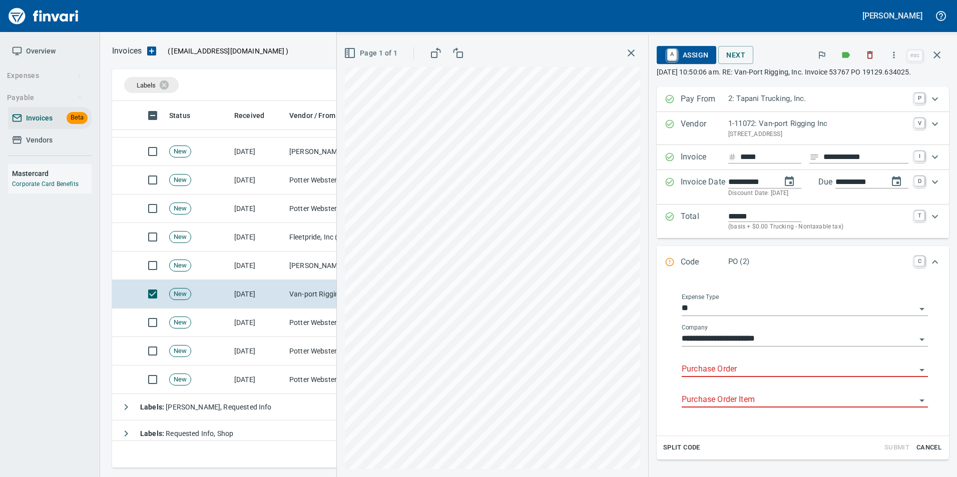
click at [707, 377] on input "Purchase Order" at bounding box center [799, 370] width 234 height 14
click at [724, 405] on li "19129.634025: Service parts" at bounding box center [795, 405] width 249 height 24
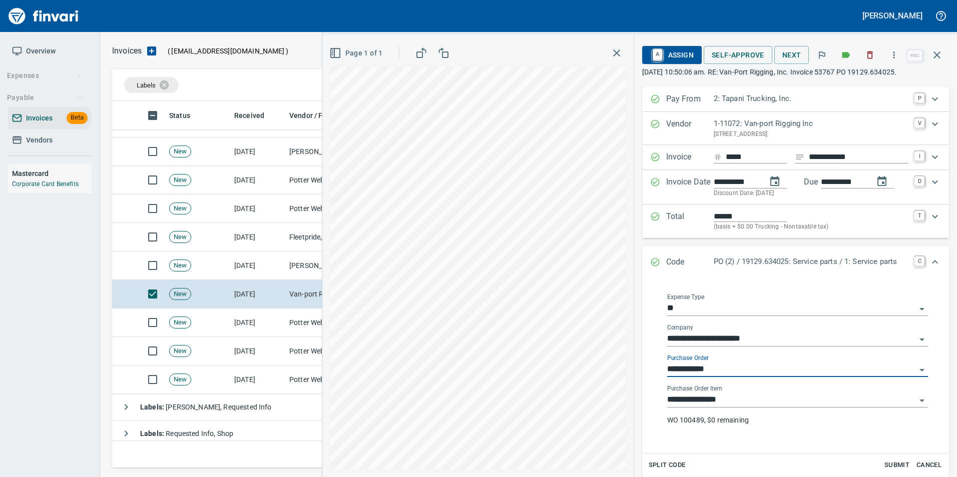
type input "**********"
click at [761, 374] on input "**********" at bounding box center [791, 370] width 249 height 14
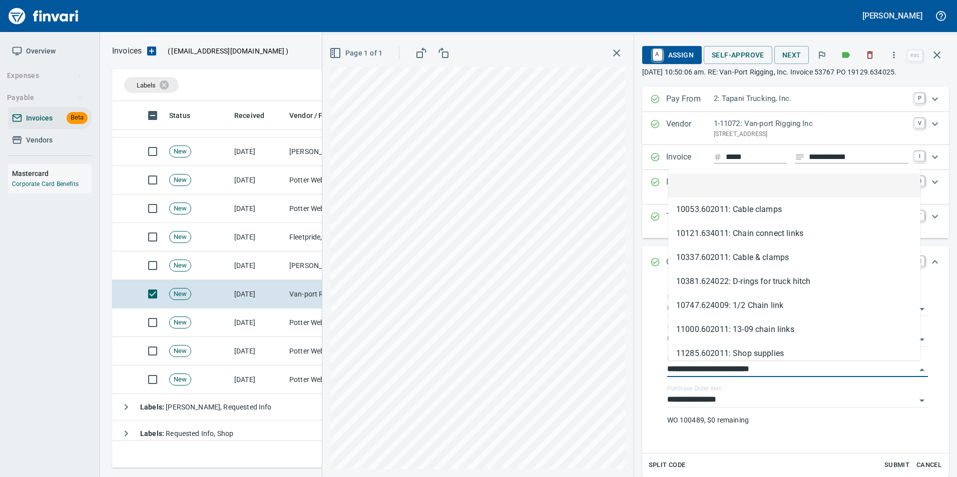
click at [716, 192] on li at bounding box center [794, 186] width 252 height 24
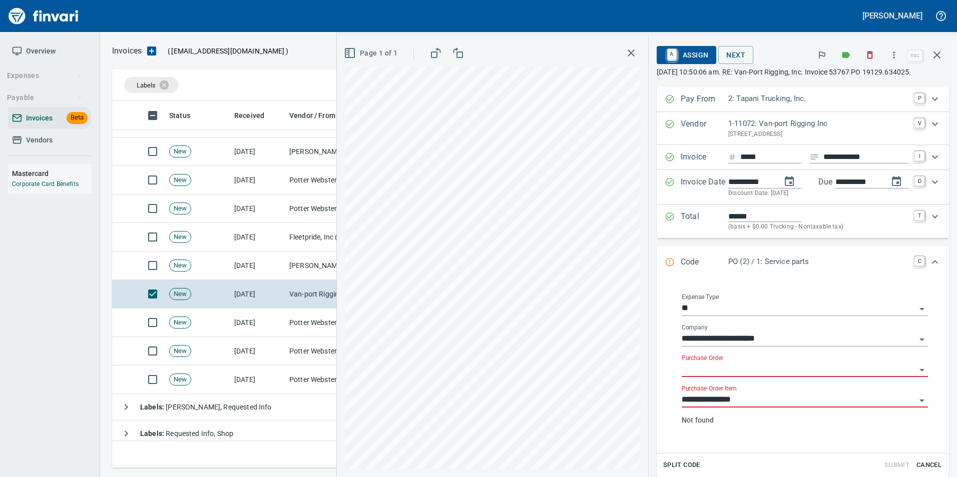
drag, startPoint x: 742, startPoint y: 410, endPoint x: 739, endPoint y: 405, distance: 6.1
click at [742, 407] on input "**********" at bounding box center [799, 400] width 234 height 14
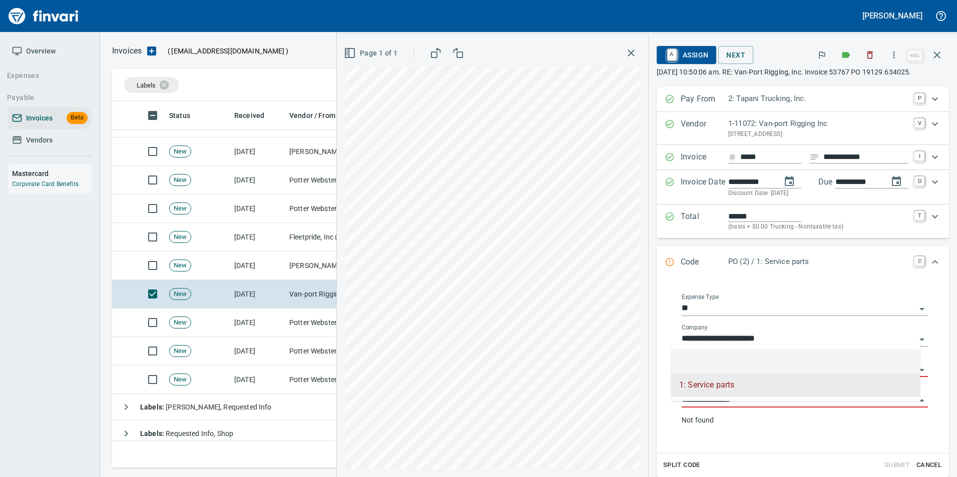
drag, startPoint x: 718, startPoint y: 362, endPoint x: 673, endPoint y: 350, distance: 47.2
click at [719, 362] on li at bounding box center [795, 361] width 249 height 24
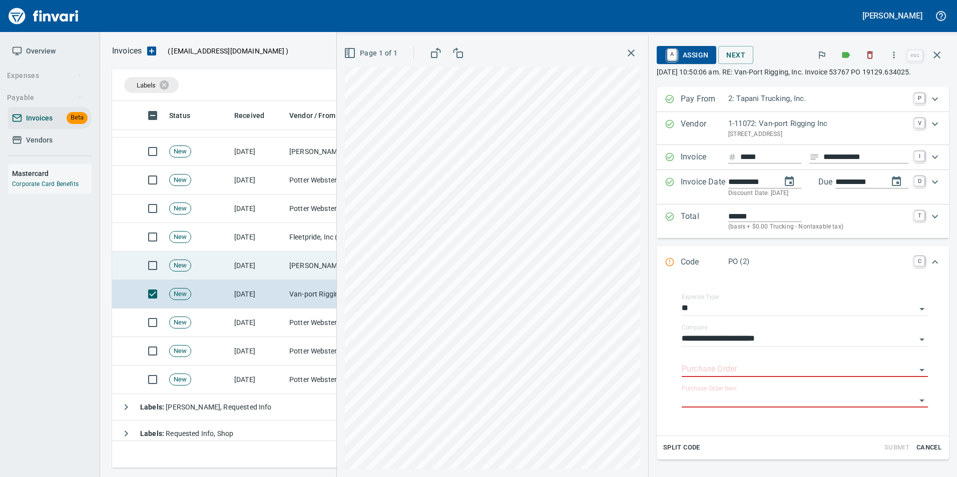
click at [306, 263] on td "Jackson Group Peterbilt(IBS) (1-38196)" at bounding box center [335, 266] width 100 height 29
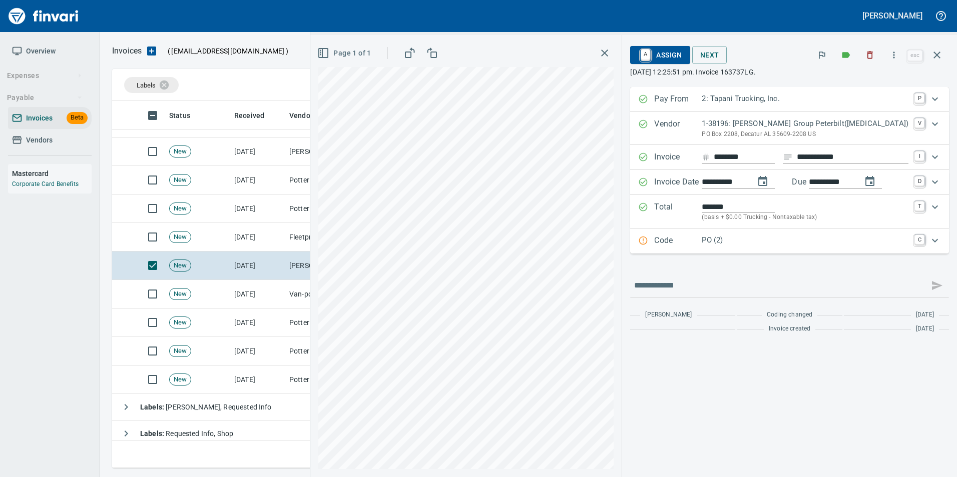
click at [702, 242] on p "Code" at bounding box center [678, 241] width 48 height 13
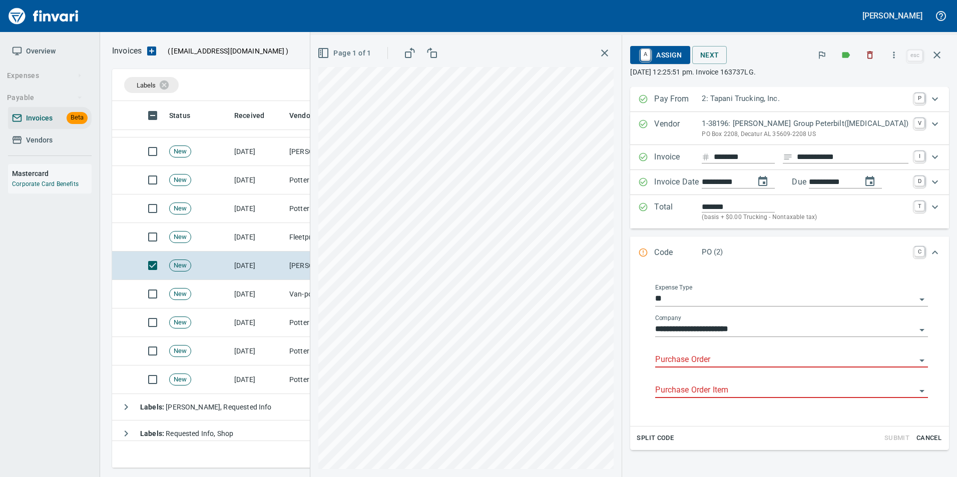
click at [706, 355] on input "Purchase Order" at bounding box center [785, 360] width 261 height 14
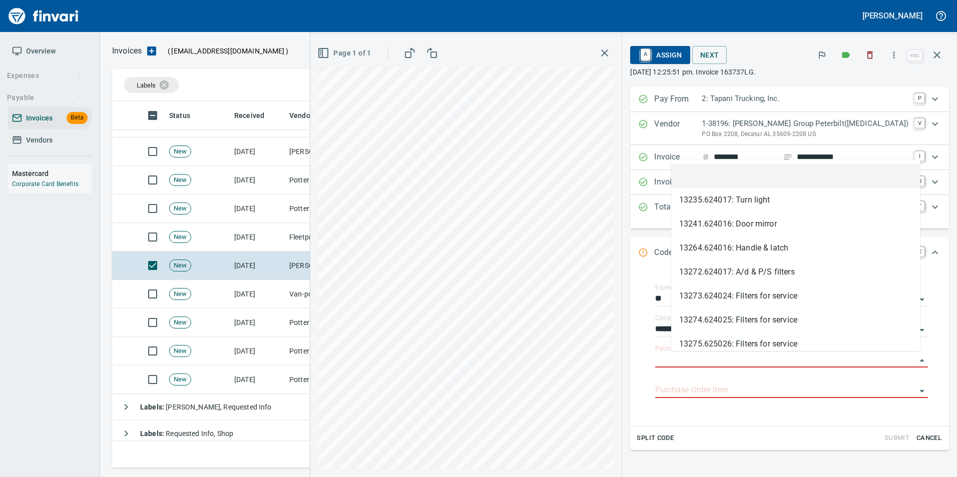
scroll to position [360, 817]
type input "**********"
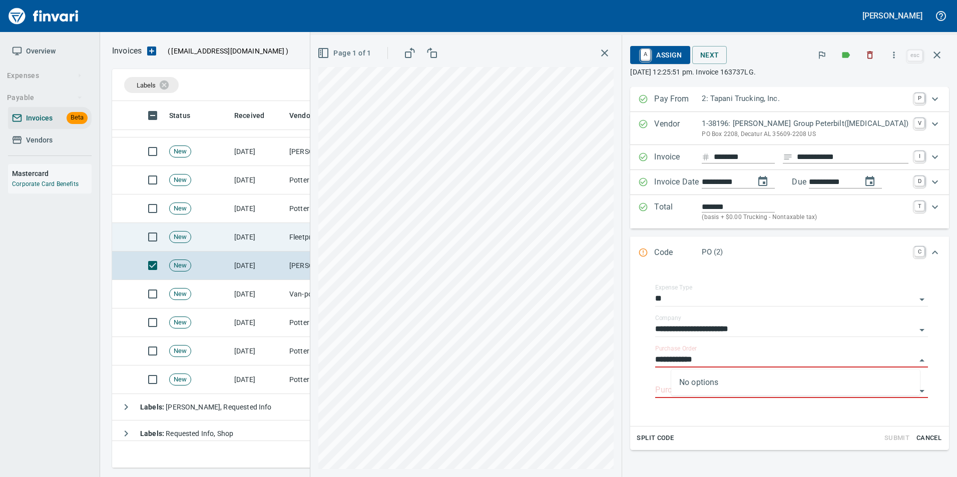
click at [316, 236] on td "Fleetpride, Inc (1-10377)" at bounding box center [335, 237] width 100 height 29
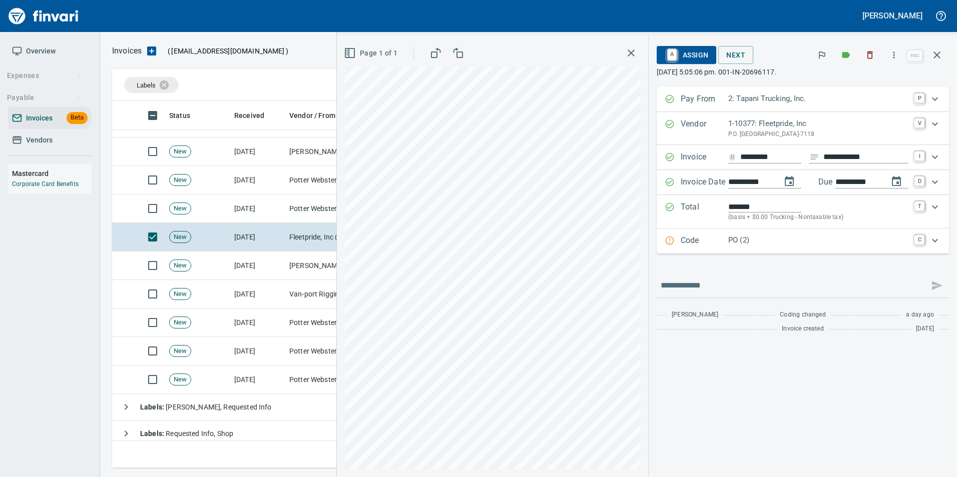
click at [689, 240] on p "Code" at bounding box center [705, 241] width 48 height 13
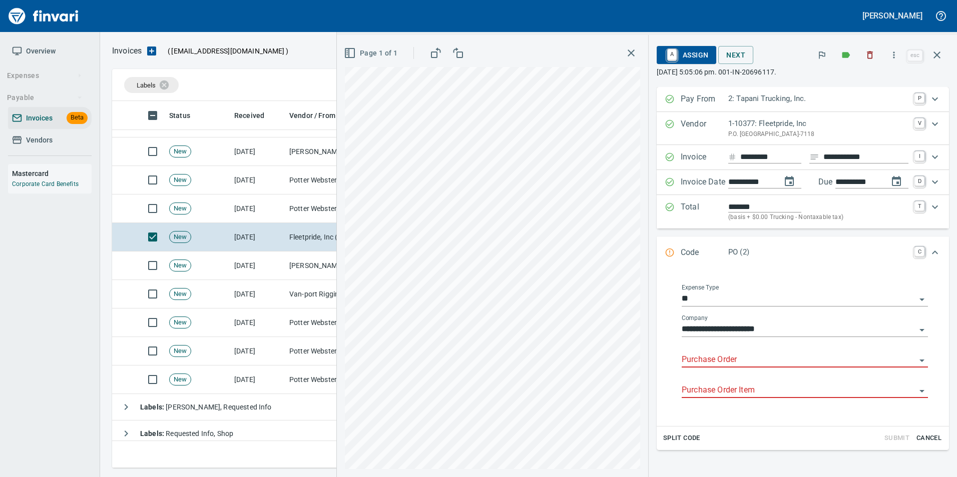
click at [702, 363] on input "Purchase Order" at bounding box center [799, 360] width 234 height 14
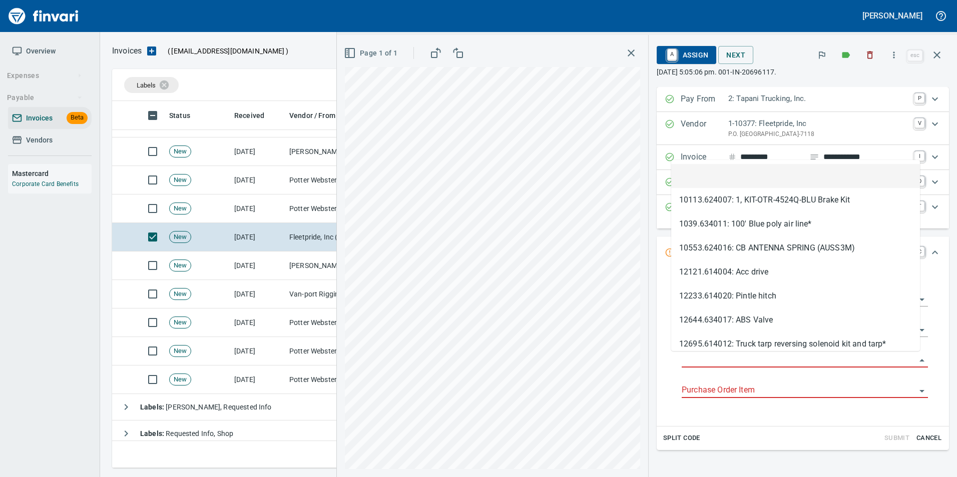
type input "**********"
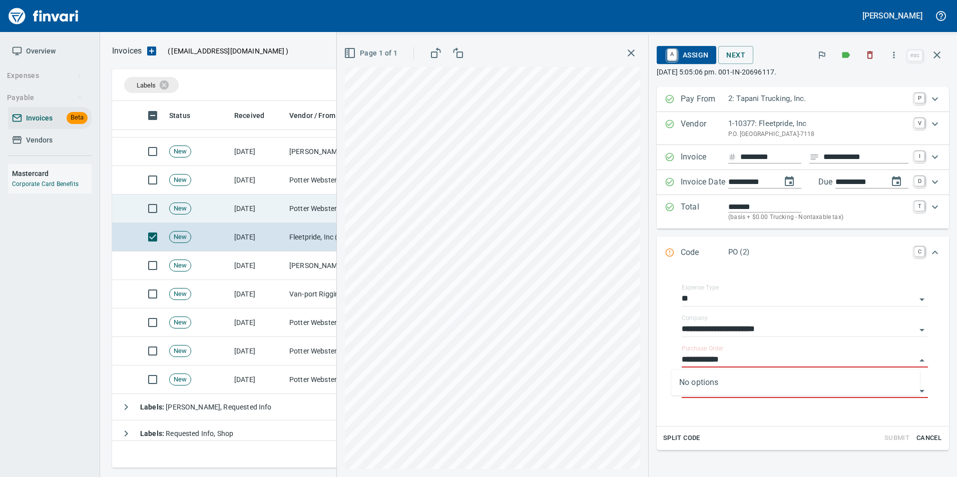
click at [292, 203] on td "Potter Webster Company Inc (1-10818)" at bounding box center [335, 209] width 100 height 29
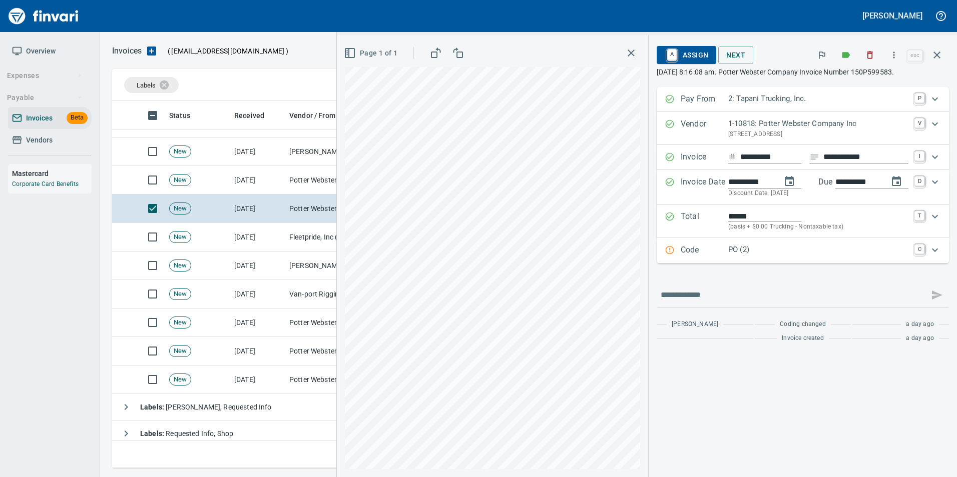
click at [682, 257] on div "Code PO (2) C" at bounding box center [803, 250] width 292 height 25
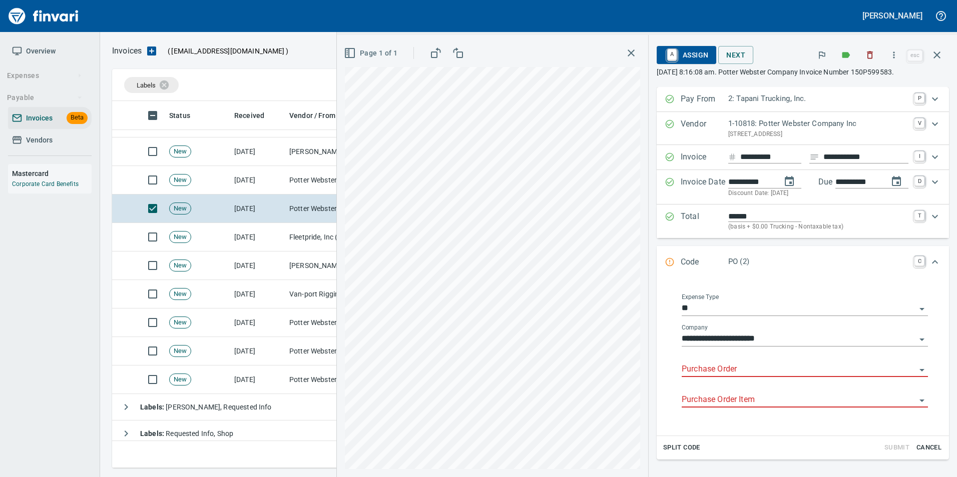
click at [723, 366] on input "Purchase Order" at bounding box center [799, 370] width 234 height 14
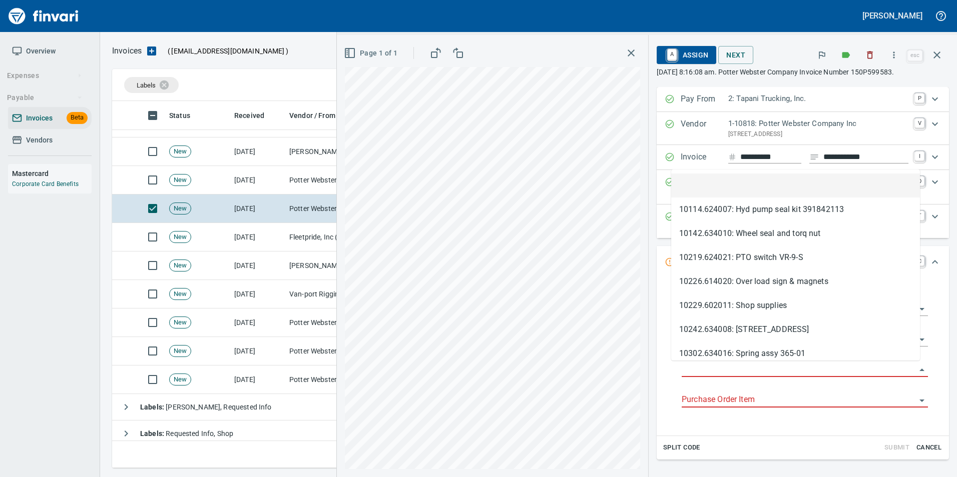
scroll to position [360, 817]
type input "**********"
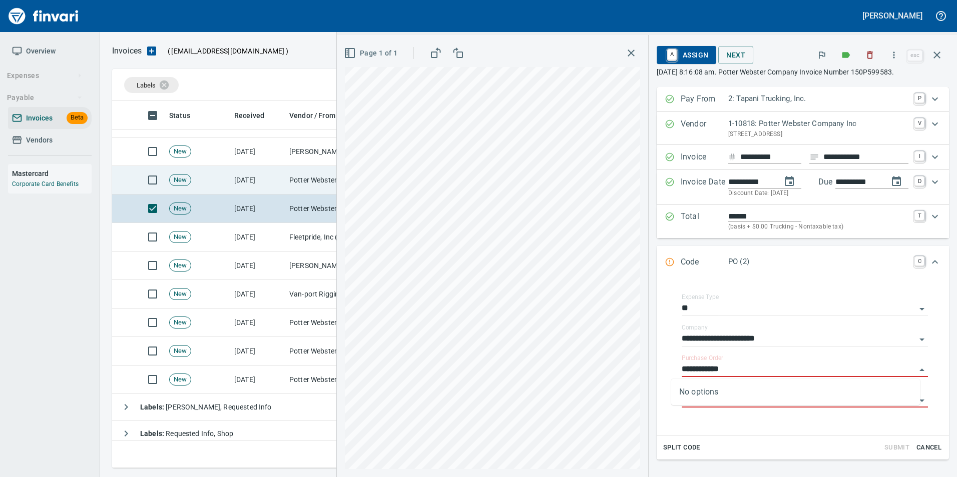
click at [281, 174] on td "9/30/2025" at bounding box center [257, 180] width 55 height 29
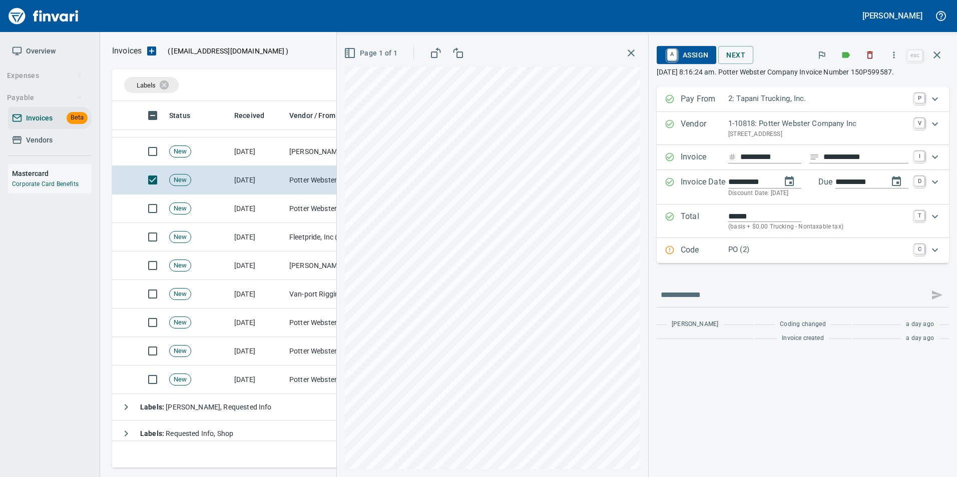
click at [683, 258] on div "Code PO (2) C" at bounding box center [803, 250] width 292 height 25
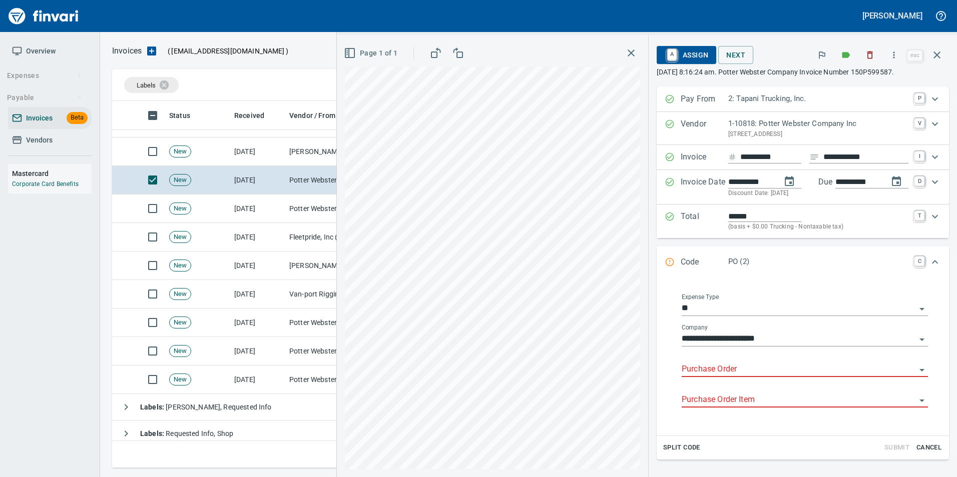
click at [723, 367] on input "Purchase Order" at bounding box center [799, 370] width 234 height 14
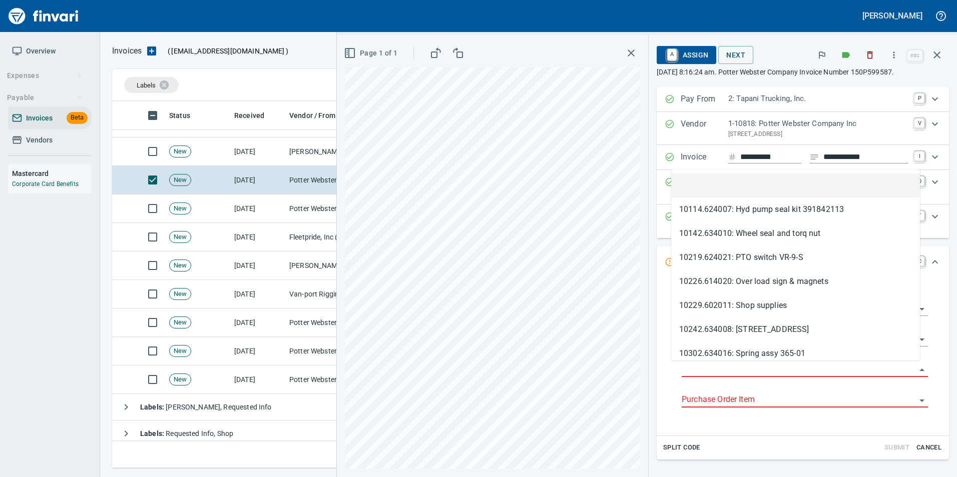
scroll to position [360, 817]
type input "**********"
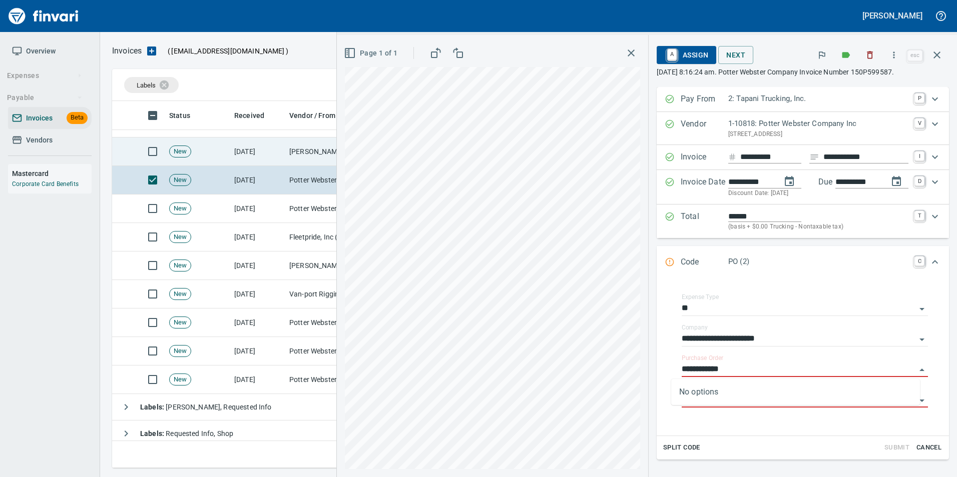
click at [281, 154] on td "9/30/2025" at bounding box center [257, 152] width 55 height 29
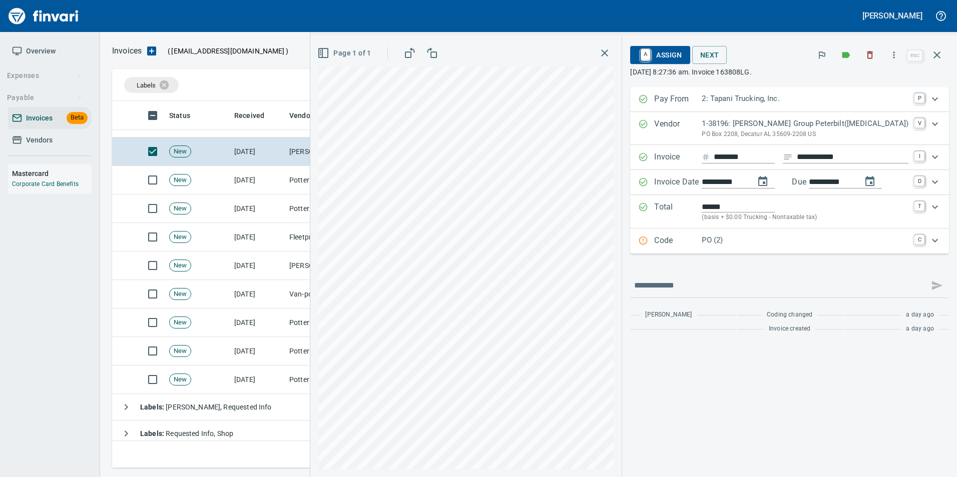
click at [702, 243] on p "Code" at bounding box center [678, 241] width 48 height 13
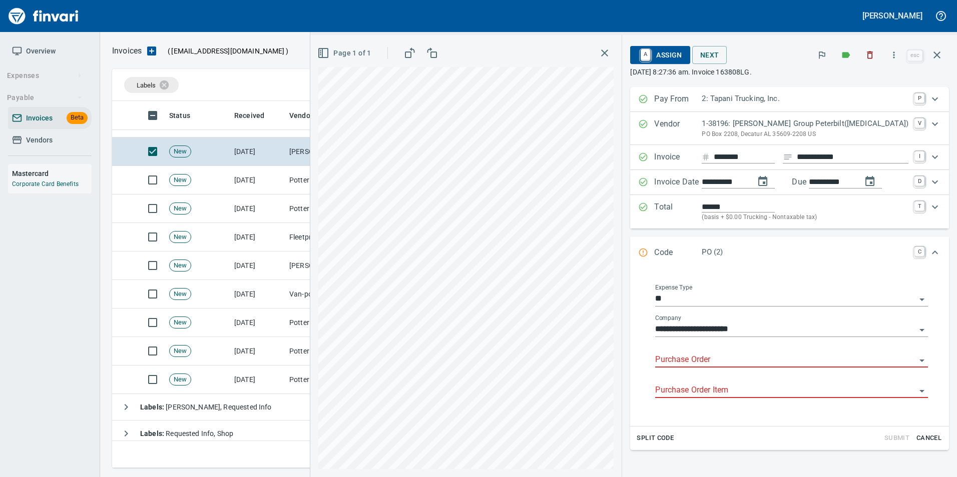
click at [724, 361] on input "Purchase Order" at bounding box center [785, 360] width 261 height 14
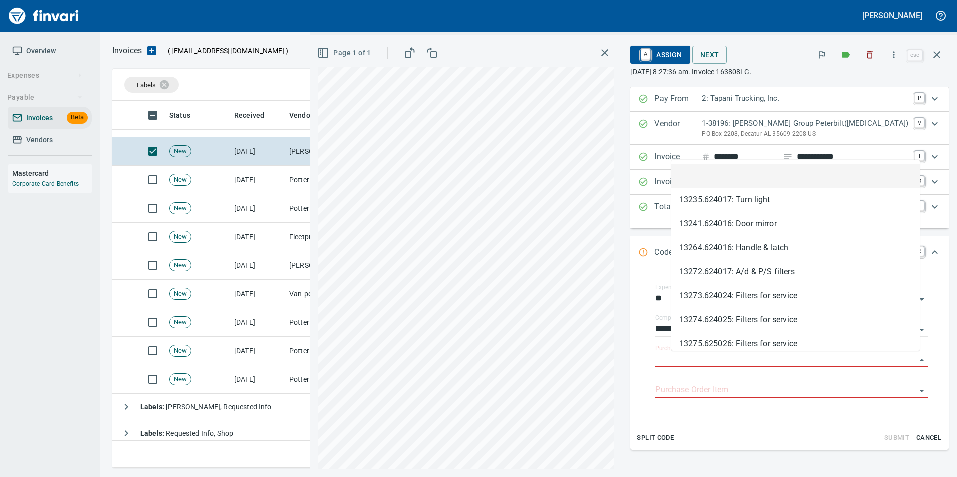
scroll to position [360, 817]
type input "**********"
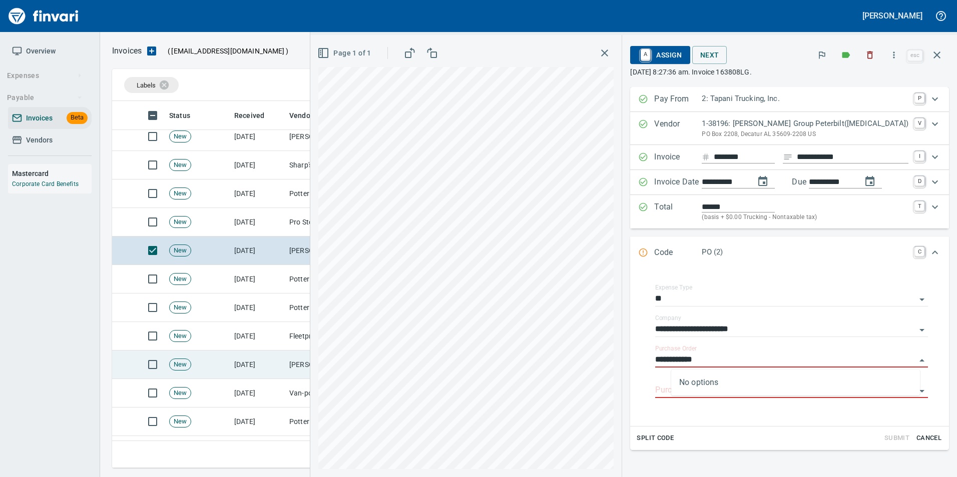
scroll to position [139, 0]
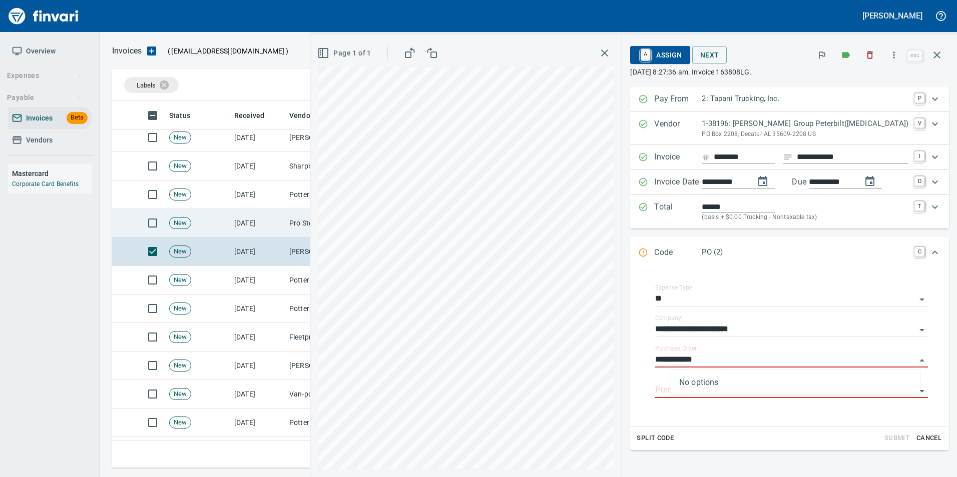
click at [265, 224] on td "9/30/2025" at bounding box center [257, 223] width 55 height 29
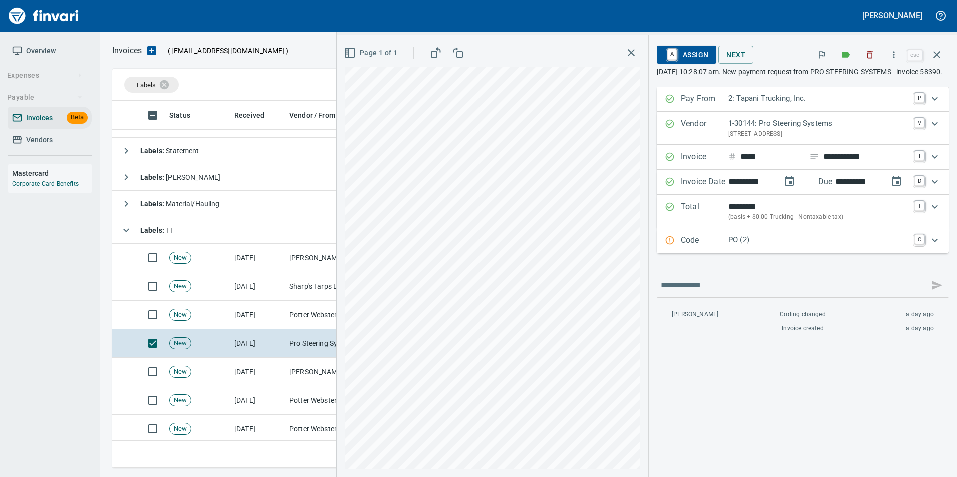
scroll to position [39, 0]
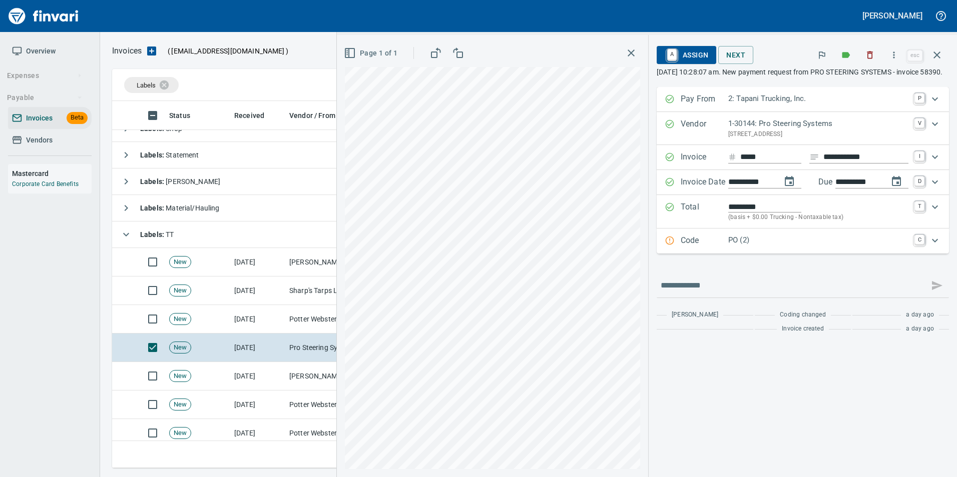
click at [683, 248] on p "Code" at bounding box center [705, 241] width 48 height 13
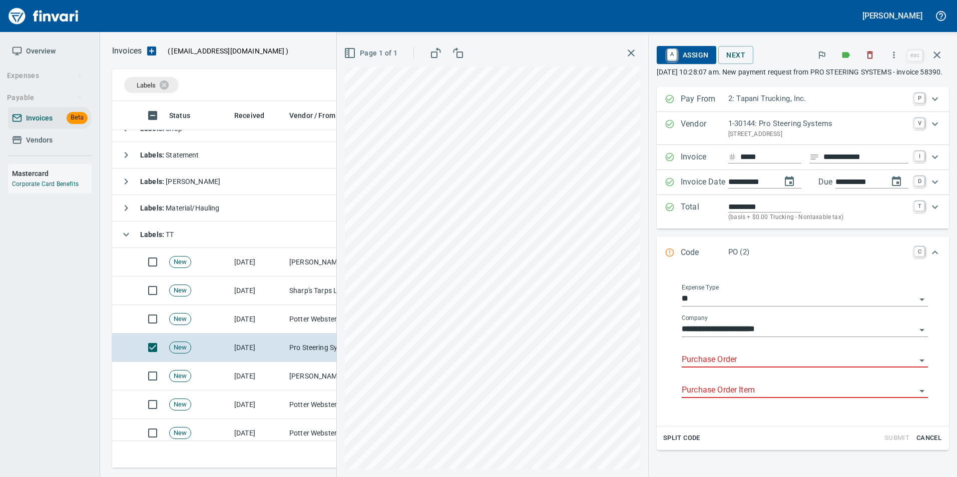
click at [742, 367] on input "Purchase Order" at bounding box center [799, 360] width 234 height 14
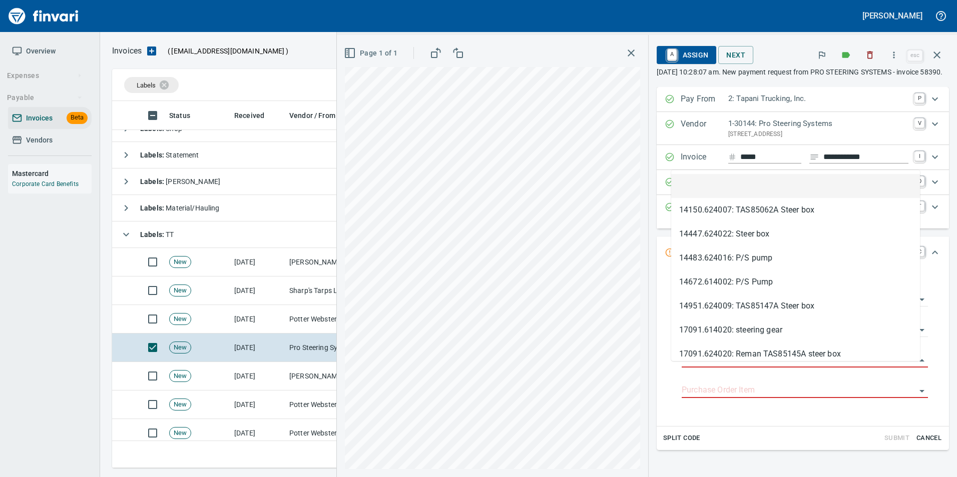
scroll to position [360, 817]
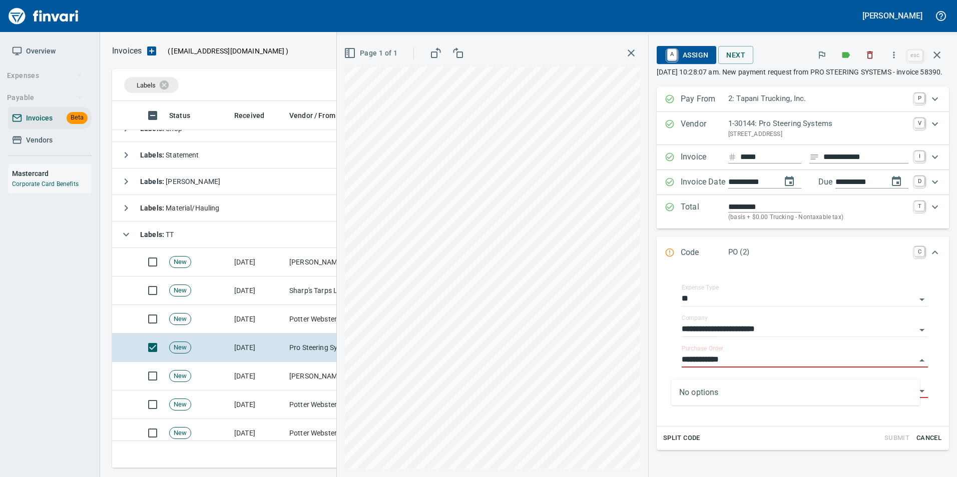
type input "**********"
click at [301, 317] on td "Potter Webster Company Inc (1-10818)" at bounding box center [335, 319] width 100 height 29
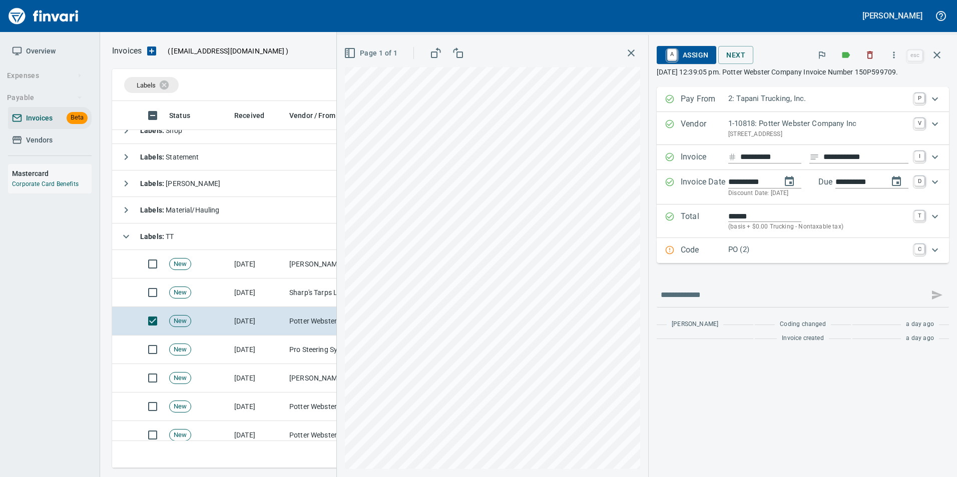
click at [691, 239] on div "Code PO (2) C" at bounding box center [803, 250] width 292 height 25
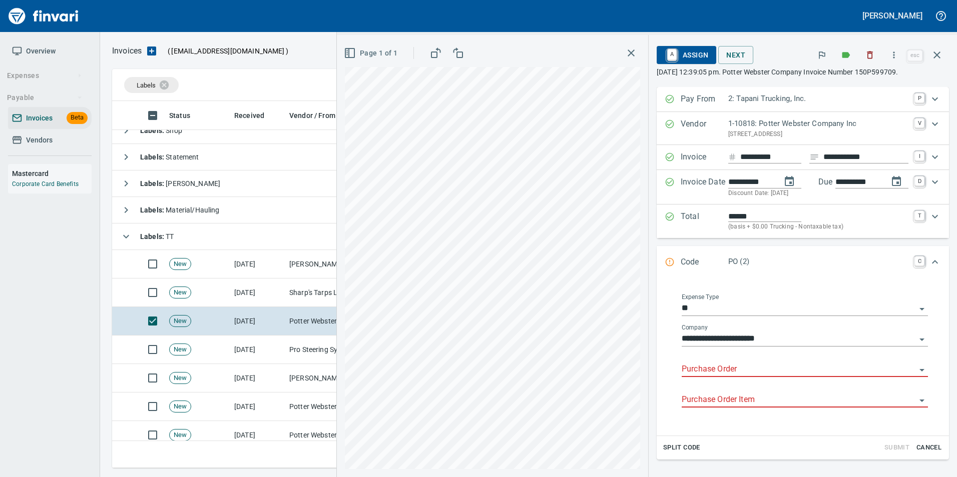
click at [697, 374] on input "Purchase Order" at bounding box center [799, 370] width 234 height 14
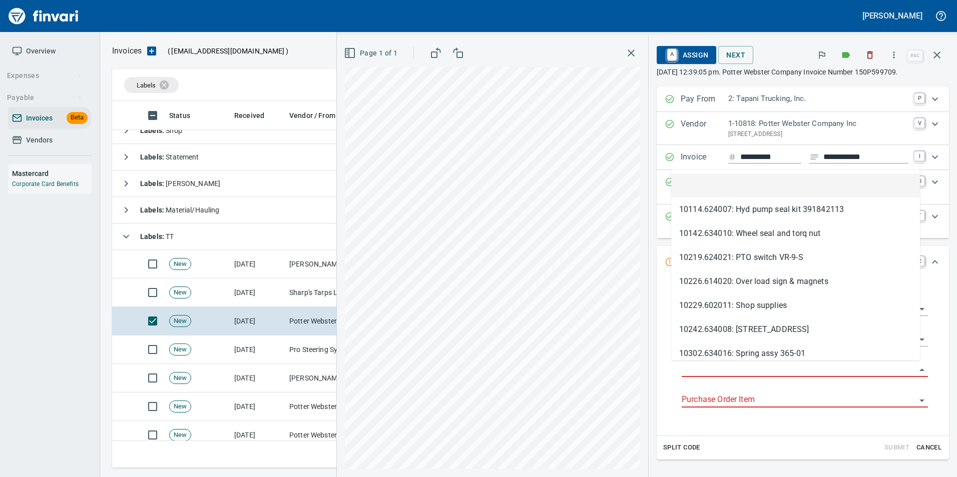
scroll to position [360, 817]
type input "**********"
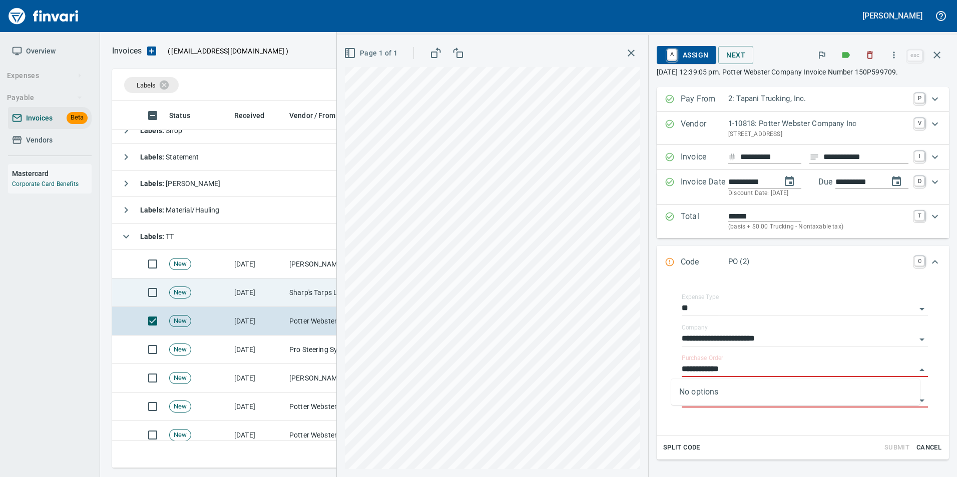
click at [318, 288] on td "Sharp's Tarps Ltd. (1-22402)" at bounding box center [335, 293] width 100 height 29
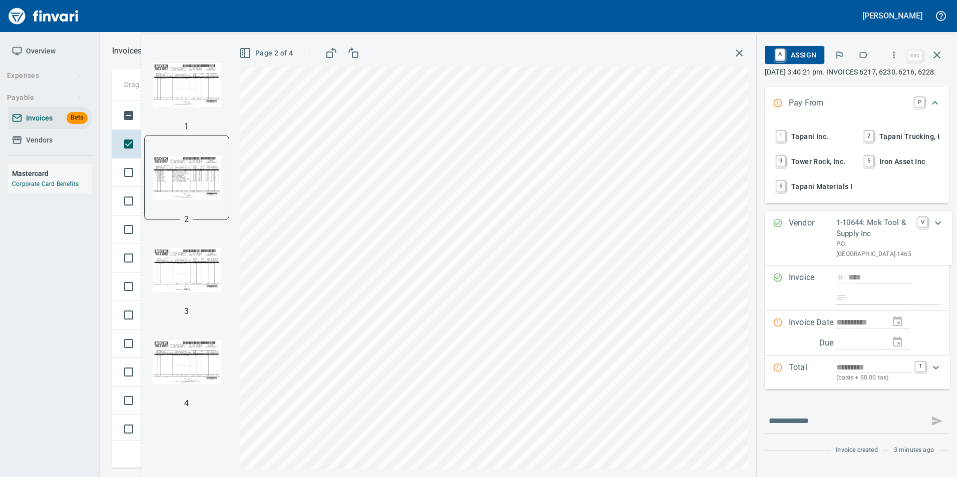
scroll to position [360, 817]
click at [938, 54] on icon "button" at bounding box center [936, 55] width 7 height 7
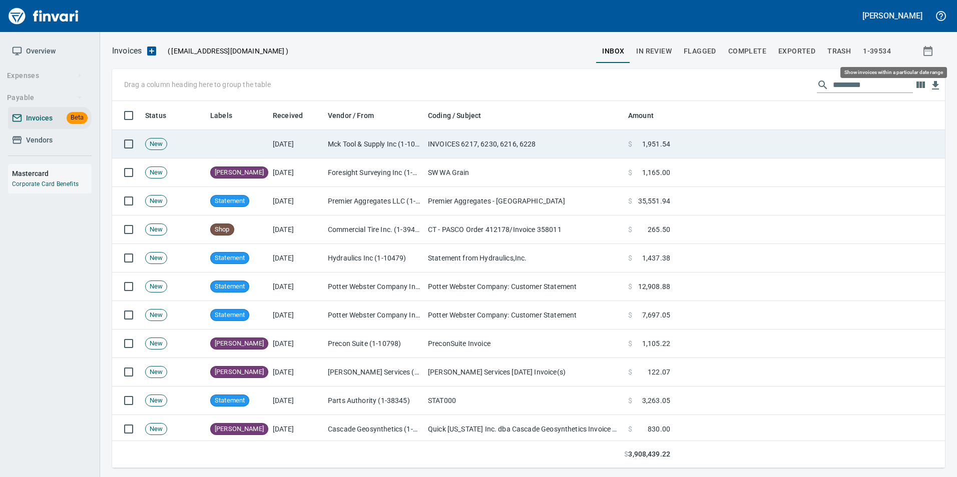
scroll to position [360, 818]
click at [737, 148] on td at bounding box center [809, 144] width 271 height 29
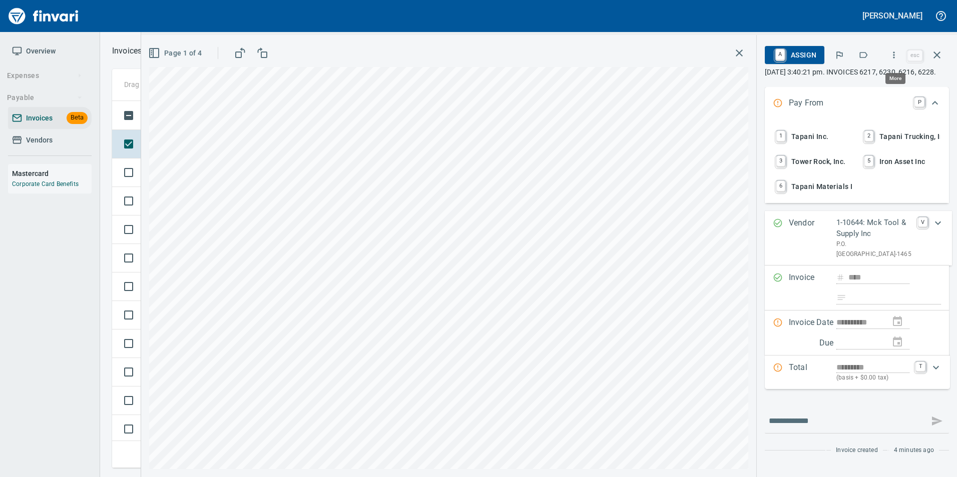
scroll to position [360, 817]
click at [886, 58] on button "button" at bounding box center [894, 55] width 22 height 22
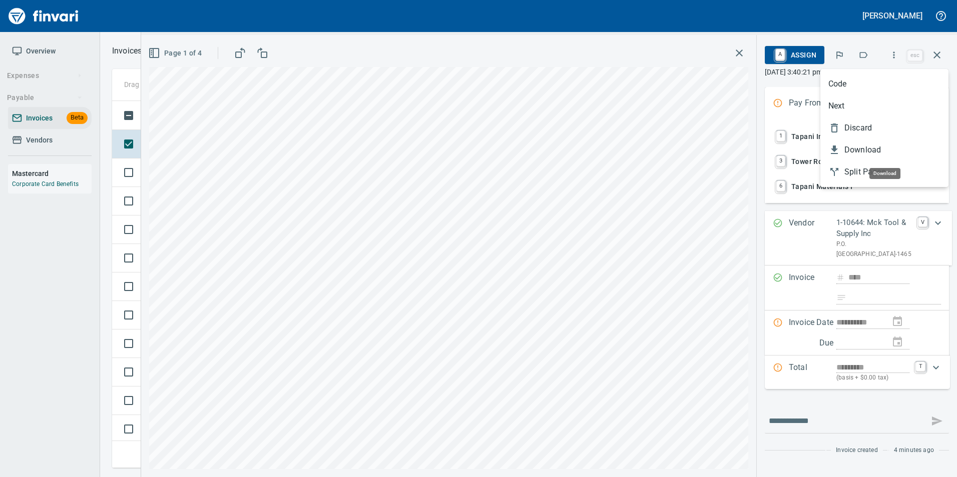
click at [868, 154] on span "Download" at bounding box center [892, 150] width 96 height 12
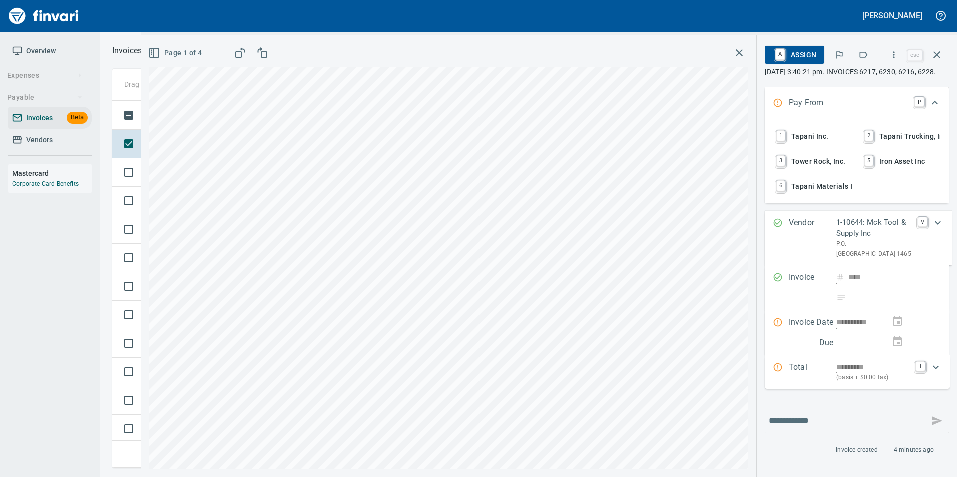
click at [928, 77] on p "[DATE] 3:40:21 pm. INVOICES 6217, 6230, 6216, 6228." at bounding box center [857, 72] width 184 height 10
click at [889, 53] on button "button" at bounding box center [894, 55] width 22 height 22
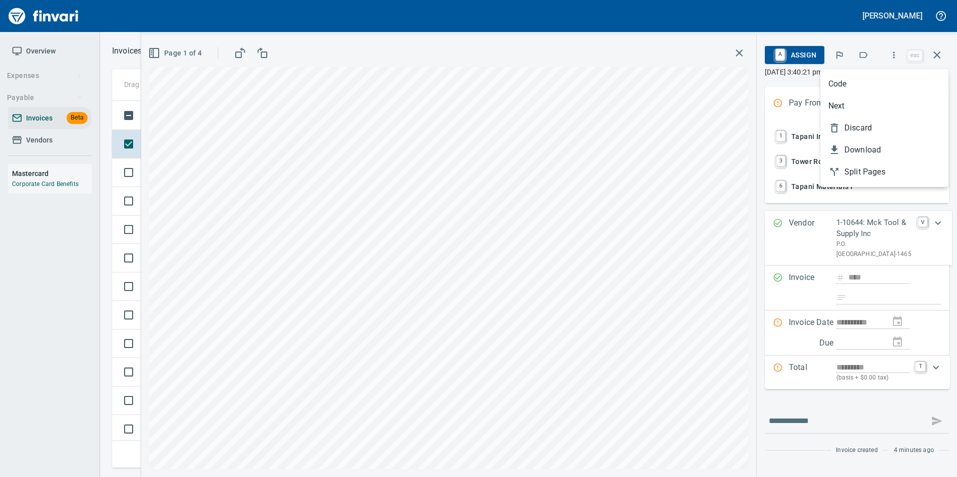
click at [757, 215] on div at bounding box center [478, 238] width 957 height 477
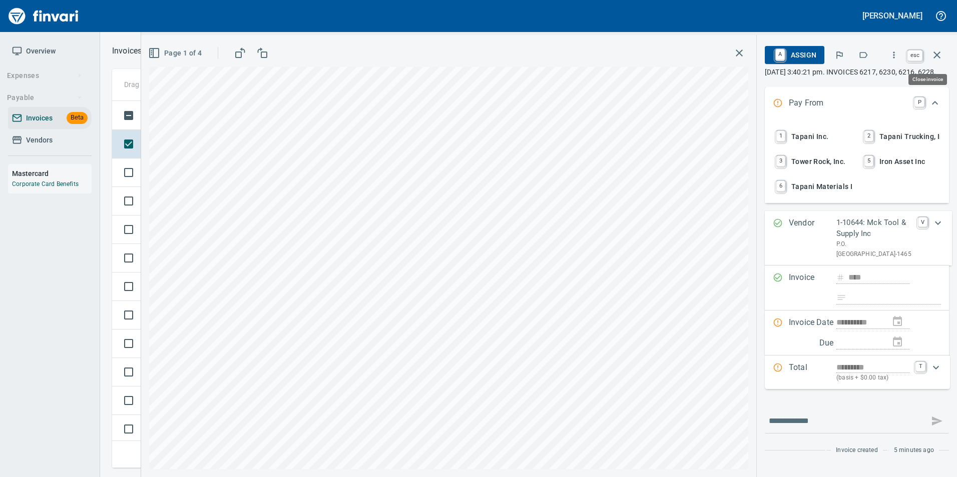
click at [942, 54] on icon "button" at bounding box center [937, 55] width 12 height 12
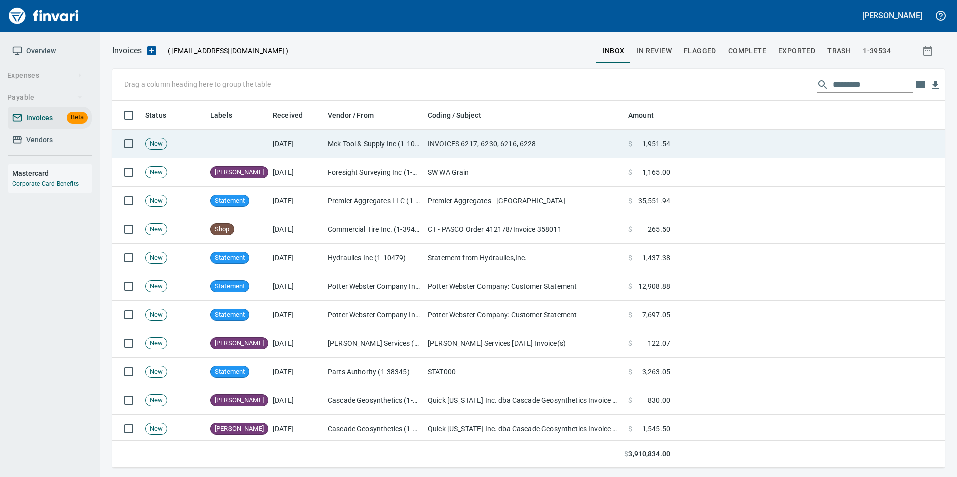
click at [882, 138] on td at bounding box center [809, 144] width 271 height 29
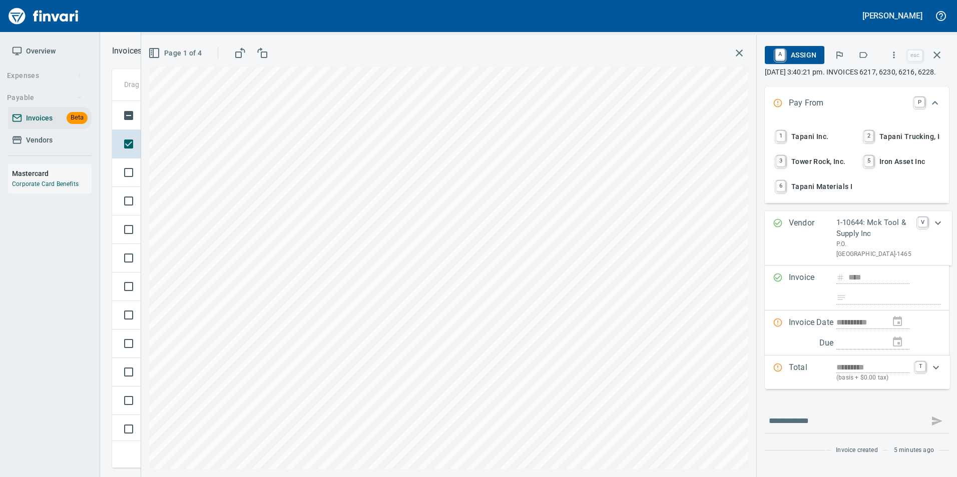
scroll to position [360, 817]
click at [897, 54] on icon "button" at bounding box center [894, 55] width 10 height 10
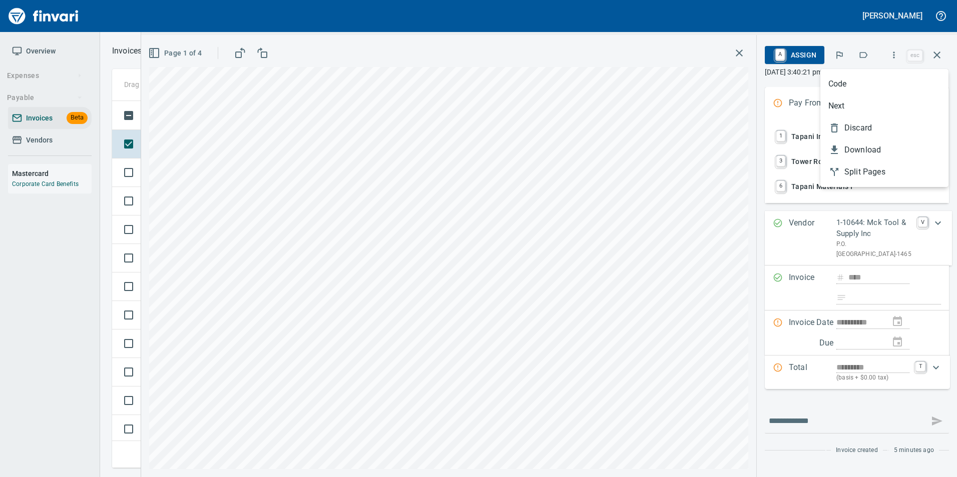
click at [880, 122] on span "Discard" at bounding box center [892, 128] width 96 height 12
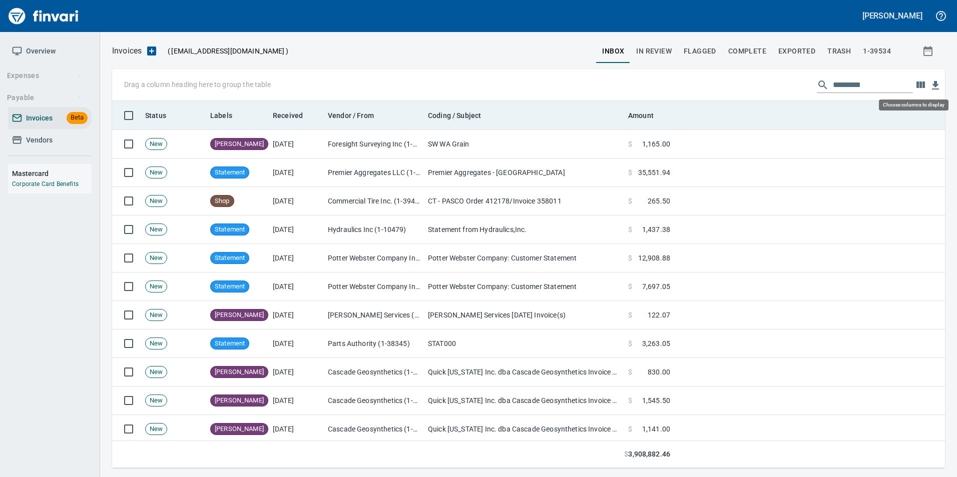
scroll to position [360, 818]
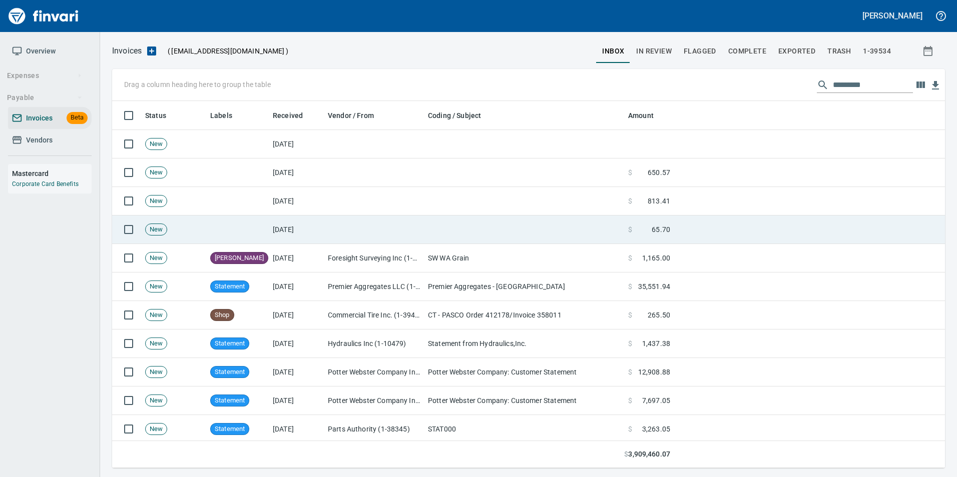
click at [636, 234] on span at bounding box center [642, 230] width 20 height 10
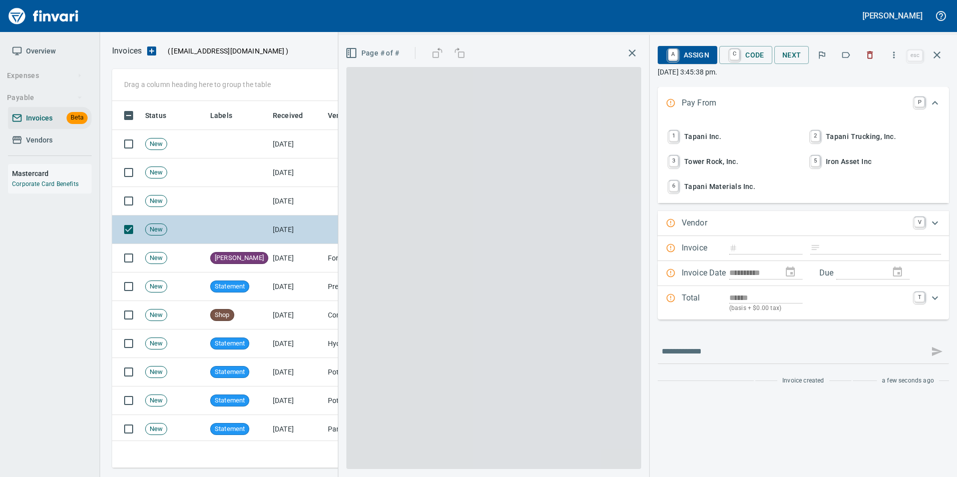
scroll to position [360, 817]
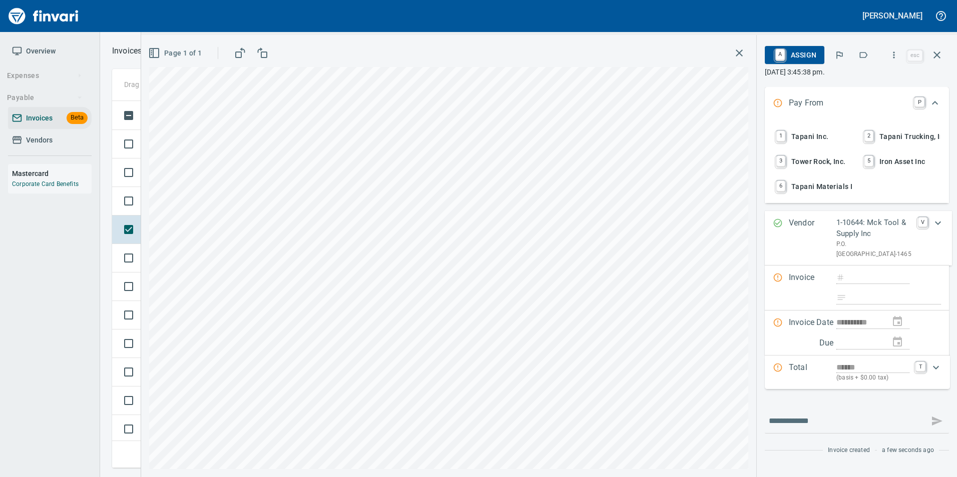
click at [810, 139] on span "1 Tapani Inc." at bounding box center [813, 136] width 78 height 17
type input "**********"
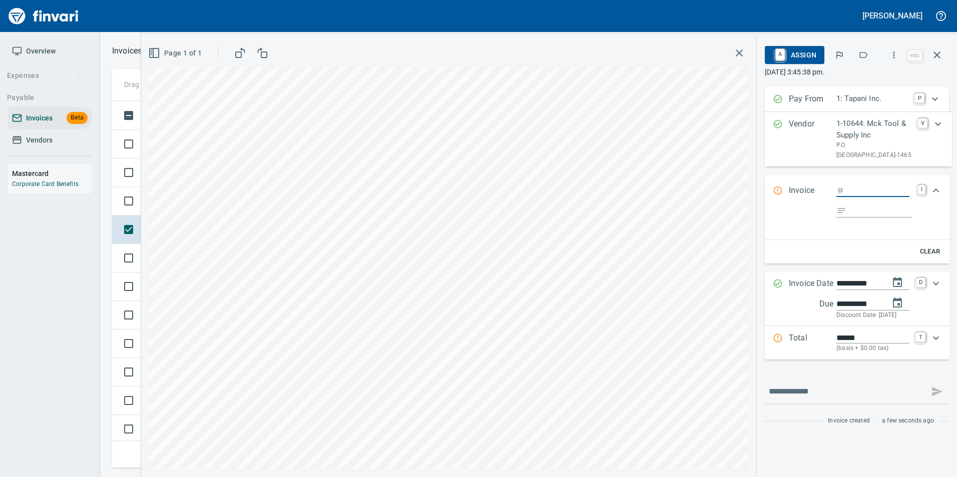
type input "****"
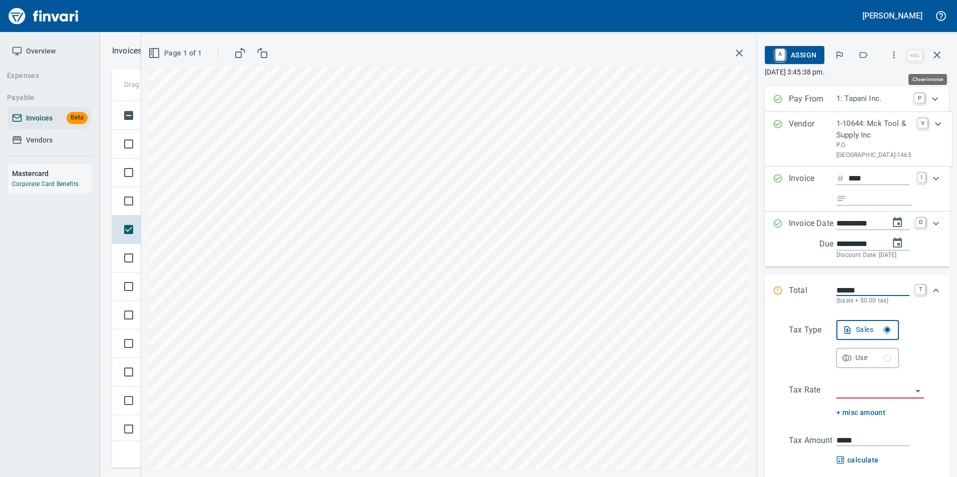
click at [937, 48] on button "button" at bounding box center [937, 55] width 24 height 24
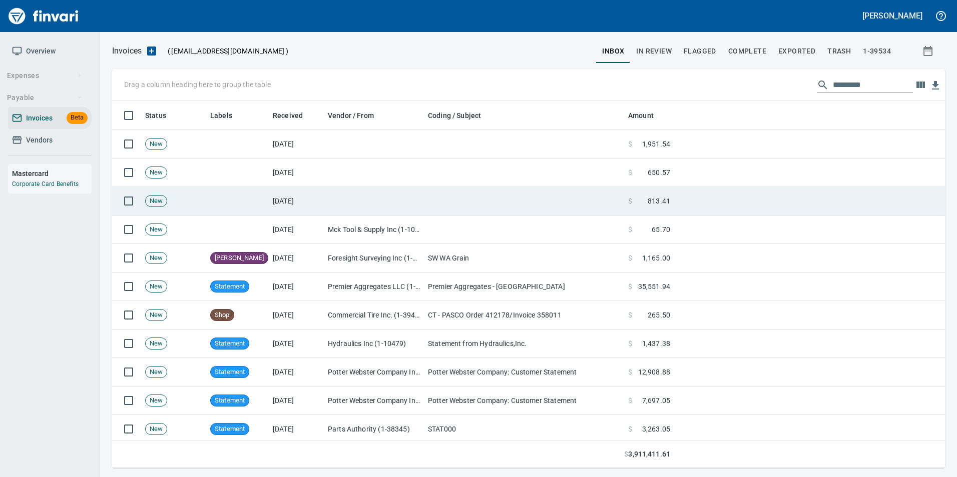
click at [617, 204] on td at bounding box center [524, 201] width 200 height 29
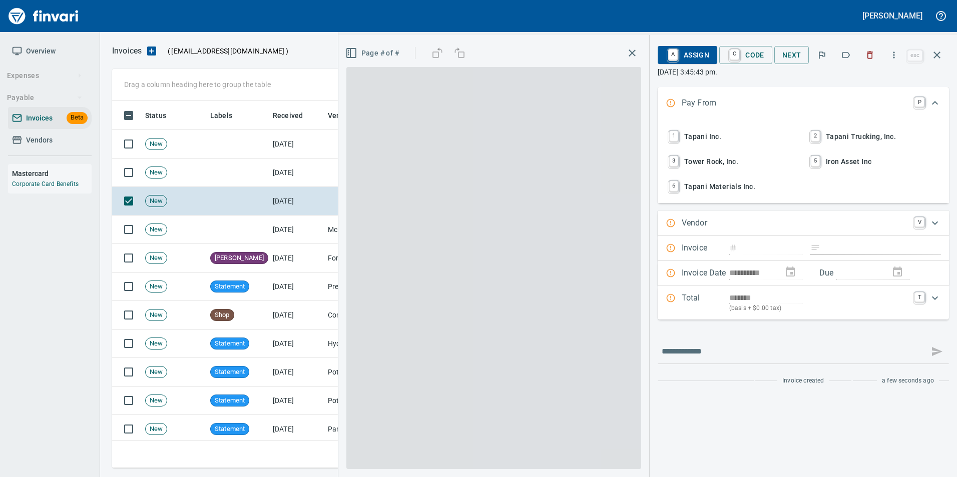
scroll to position [360, 817]
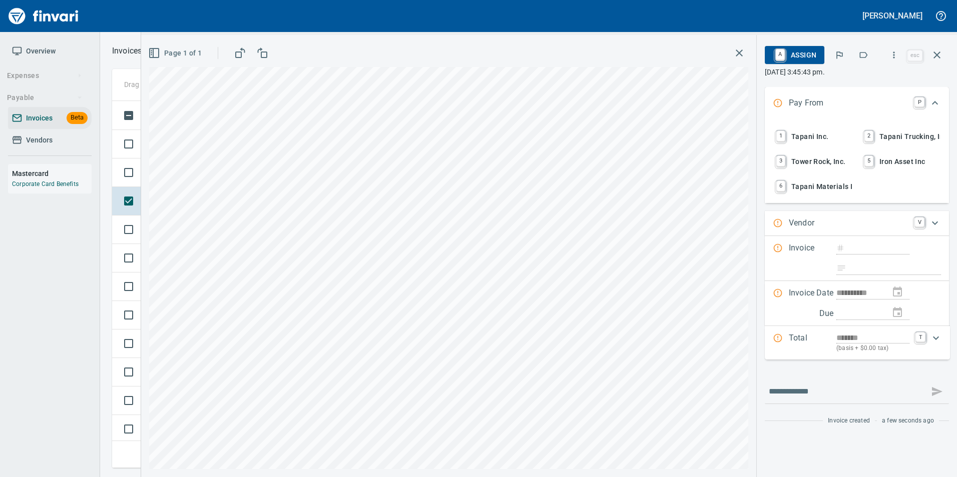
click at [805, 134] on span "1 Tapani Inc." at bounding box center [813, 136] width 78 height 17
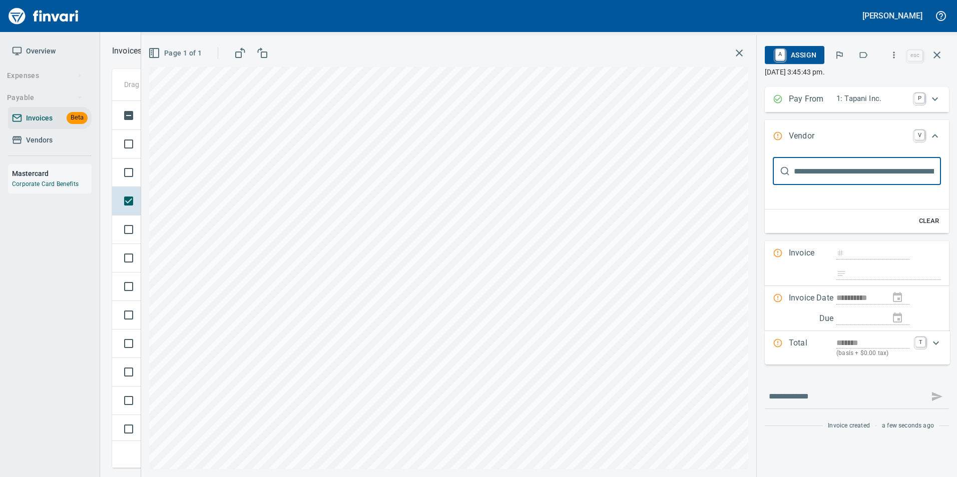
scroll to position [0, 0]
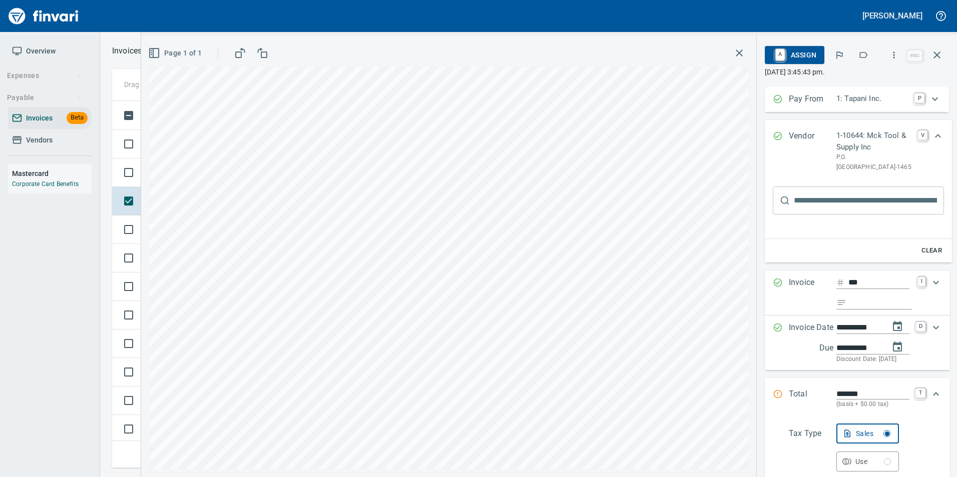
type input "***"
type input "**********"
click at [872, 286] on div "Invoice *** I" at bounding box center [857, 293] width 185 height 45
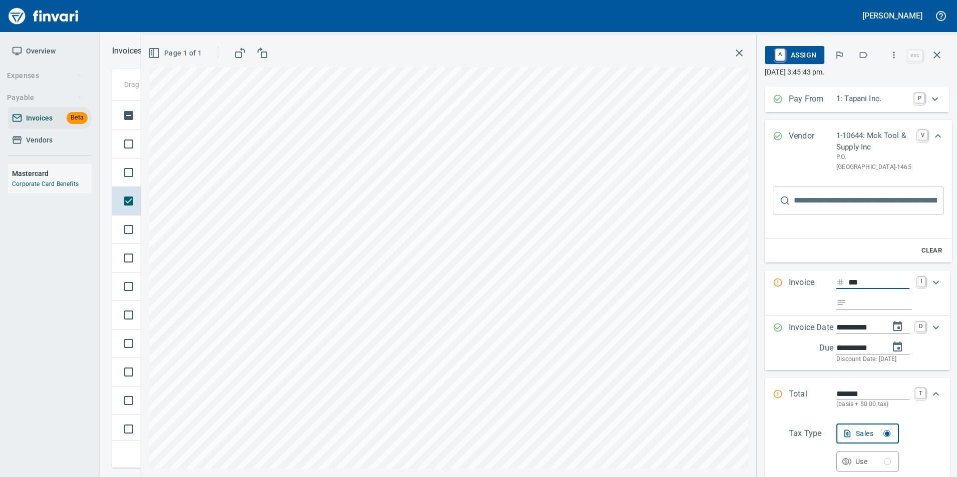
click at [868, 289] on input "***" at bounding box center [878, 283] width 61 height 13
type input "****"
click at [936, 58] on icon "button" at bounding box center [937, 55] width 12 height 12
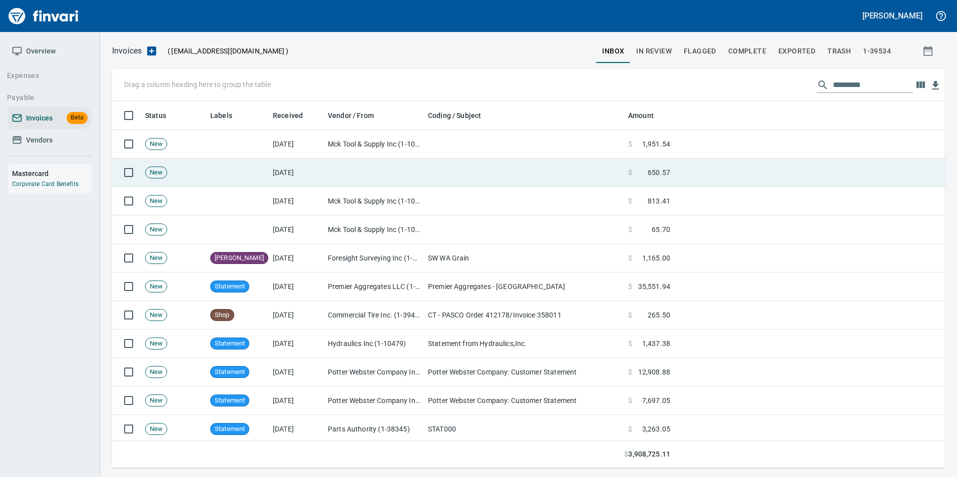
scroll to position [360, 817]
click at [380, 171] on td at bounding box center [374, 173] width 100 height 29
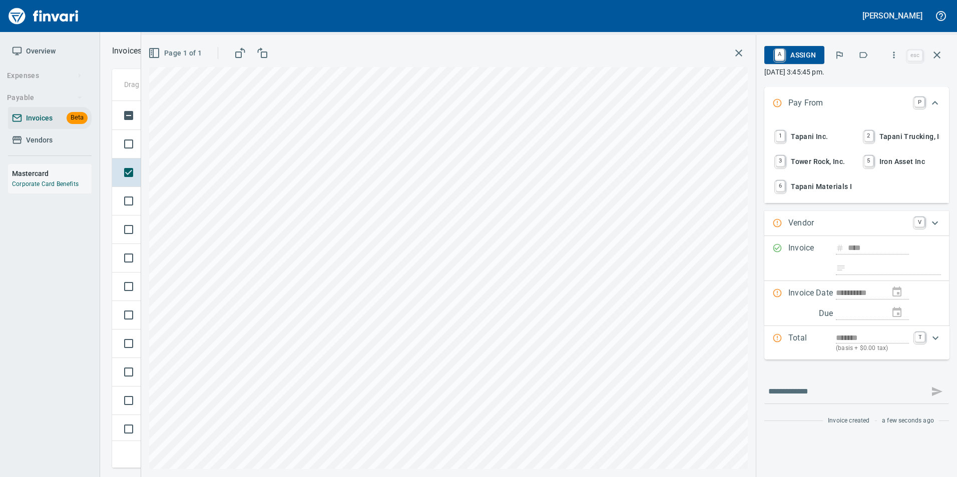
click at [813, 136] on span "1 Tapani Inc." at bounding box center [812, 136] width 78 height 17
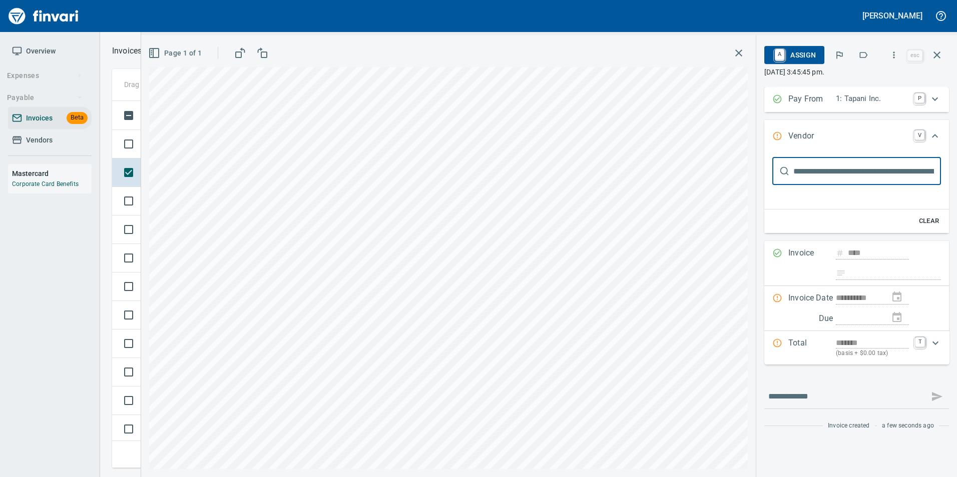
type input "***"
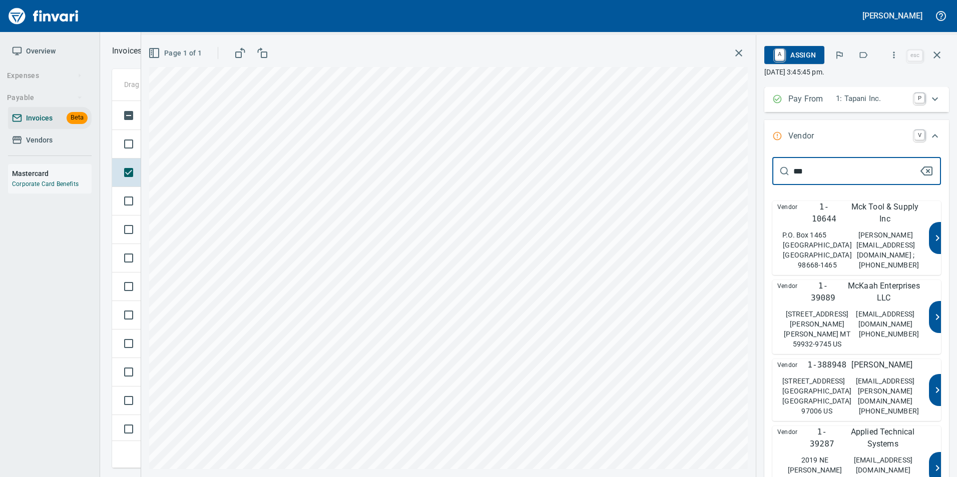
click at [880, 218] on p "Mck Tool & Supply Inc" at bounding box center [885, 213] width 78 height 24
type input "**********"
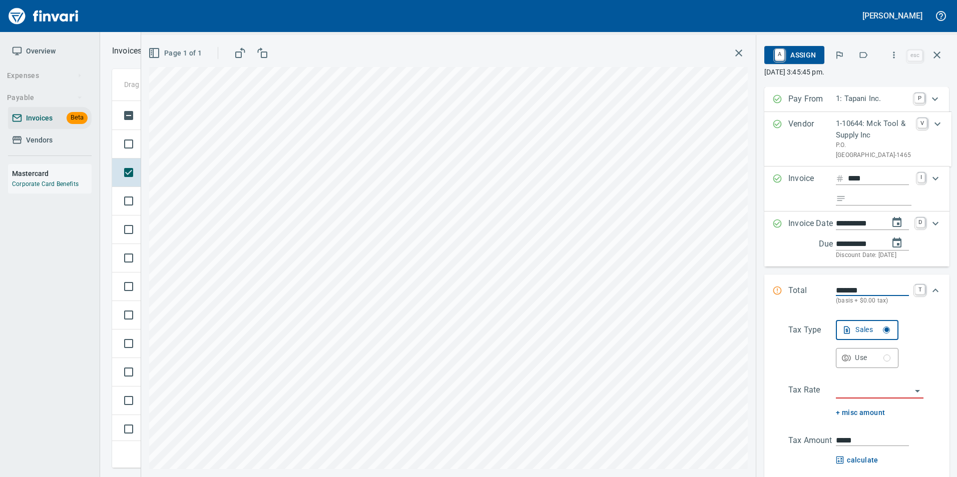
scroll to position [360, 817]
click at [939, 54] on icon "button" at bounding box center [937, 55] width 12 height 12
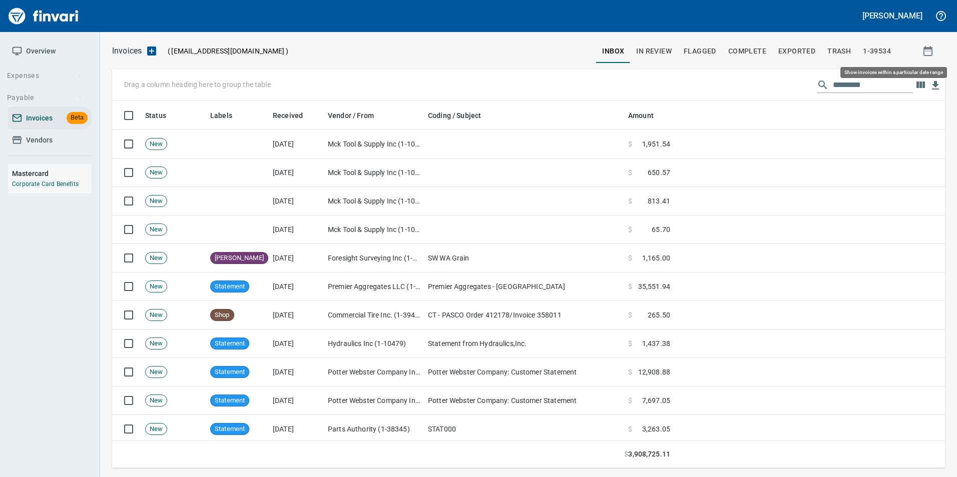
scroll to position [360, 817]
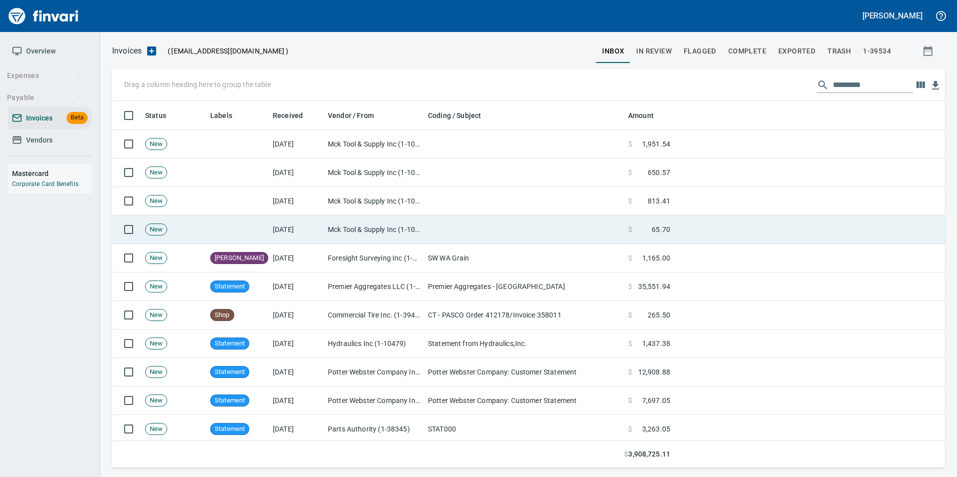
click at [454, 236] on td at bounding box center [524, 230] width 200 height 29
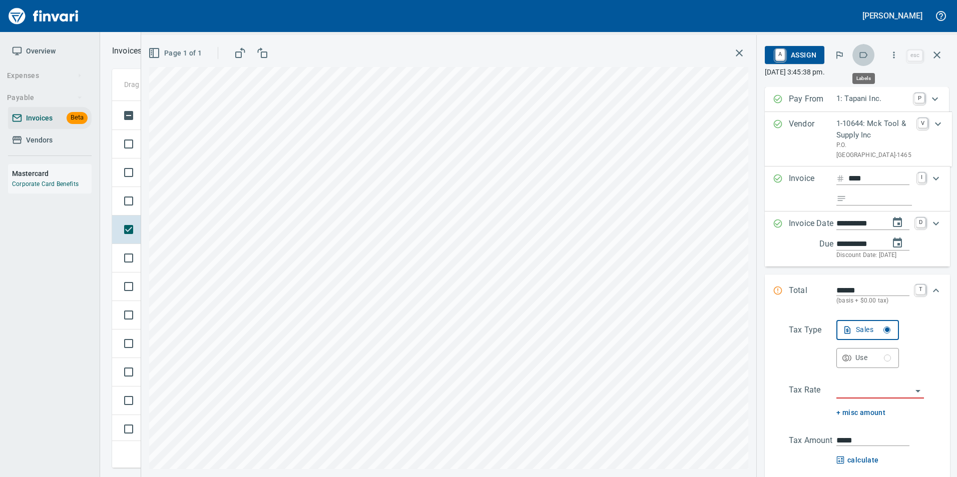
click at [867, 57] on icon "button" at bounding box center [863, 55] width 10 height 10
click at [937, 53] on icon "button" at bounding box center [937, 55] width 12 height 12
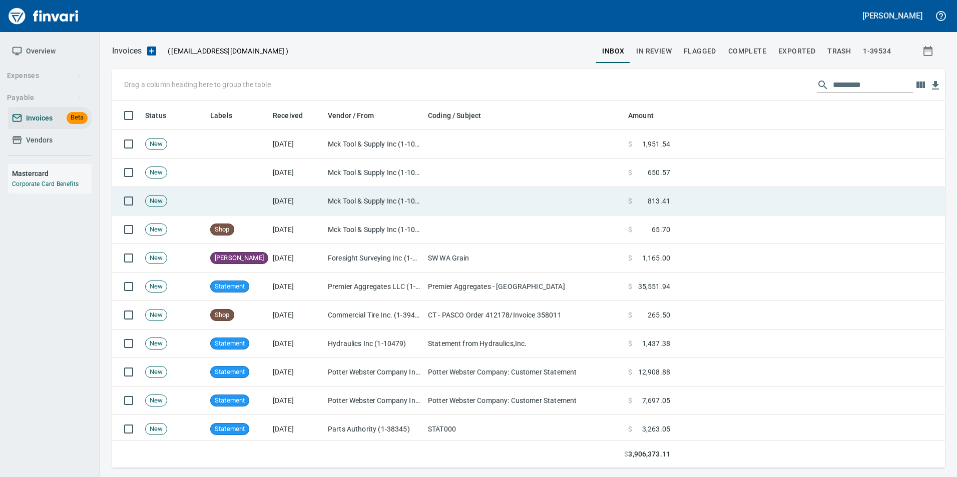
click at [522, 197] on td at bounding box center [524, 201] width 200 height 29
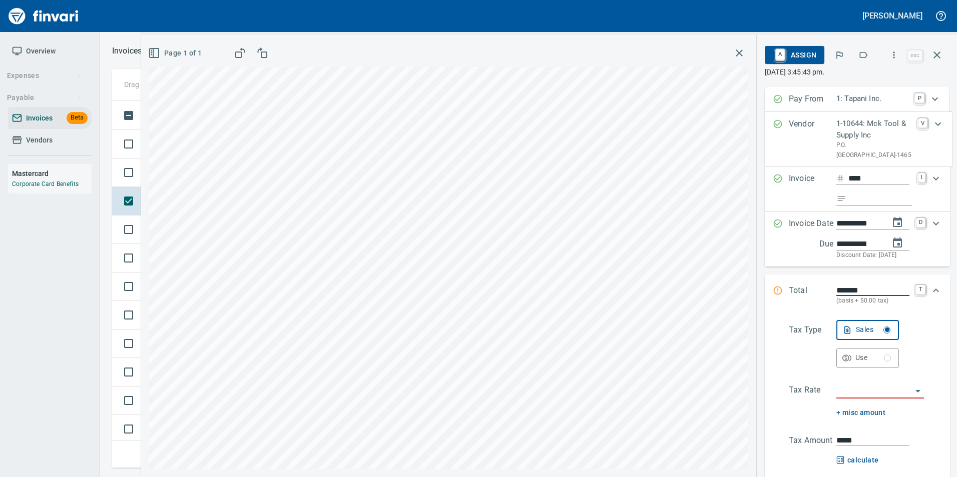
scroll to position [360, 817]
click at [861, 53] on icon "button" at bounding box center [863, 55] width 10 height 10
click at [941, 58] on icon "button" at bounding box center [937, 55] width 12 height 12
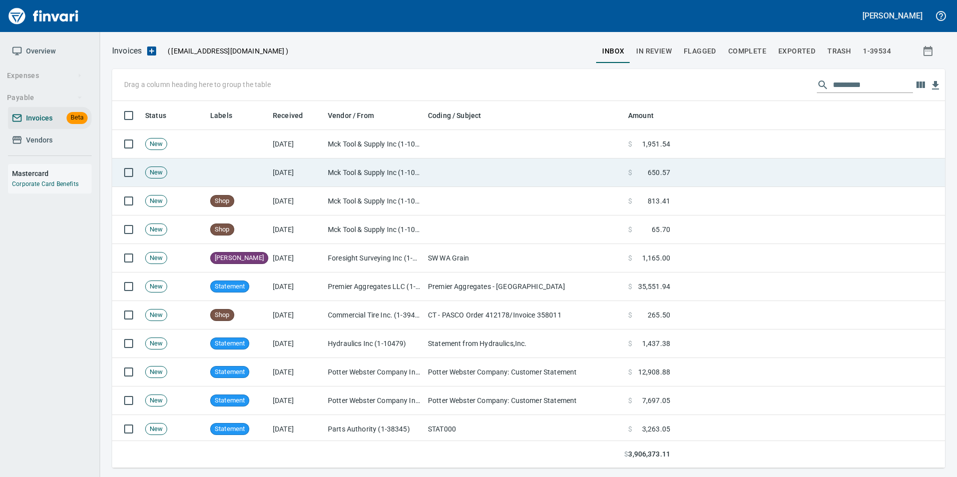
click at [507, 179] on td at bounding box center [524, 173] width 200 height 29
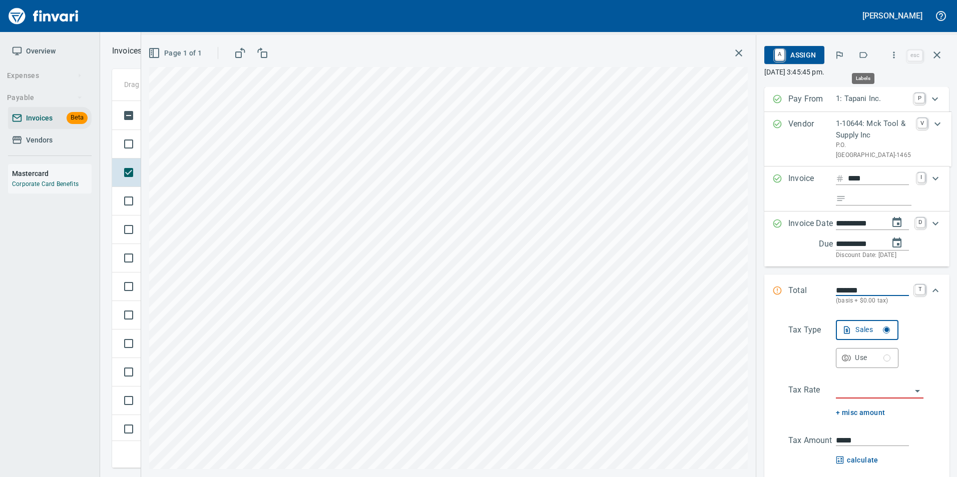
click at [860, 52] on icon "button" at bounding box center [863, 55] width 10 height 10
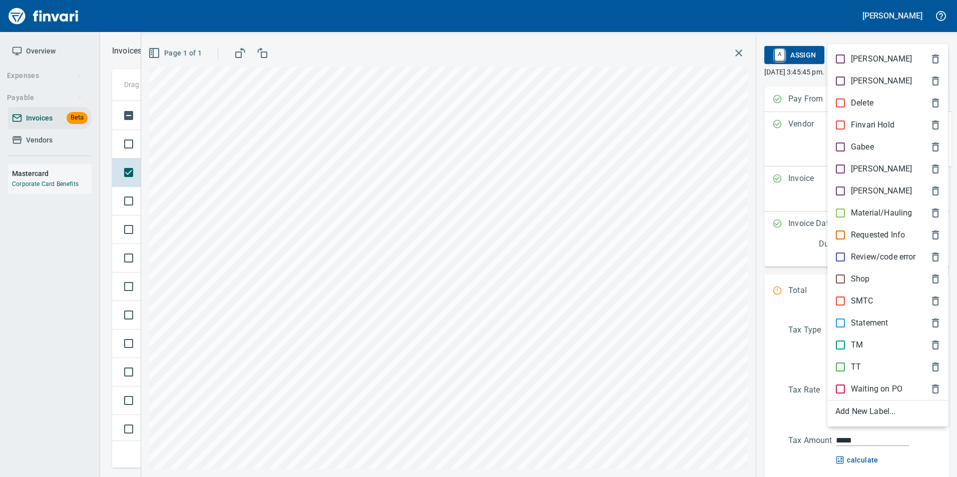
scroll to position [360, 817]
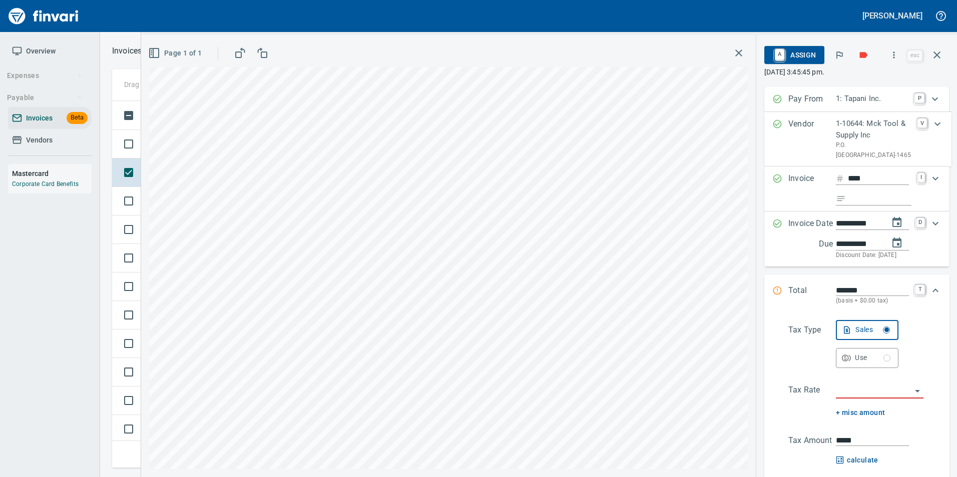
click at [940, 60] on icon "button" at bounding box center [937, 55] width 12 height 12
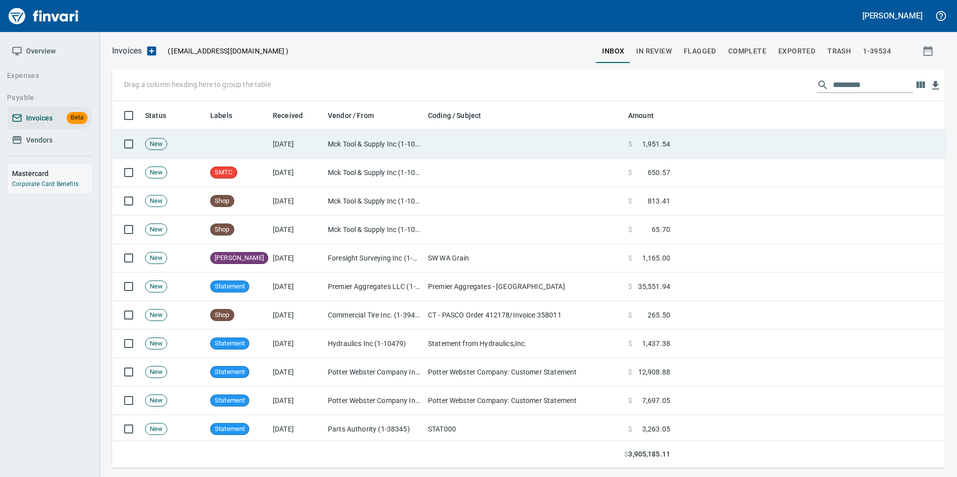
click at [507, 152] on td at bounding box center [524, 144] width 200 height 29
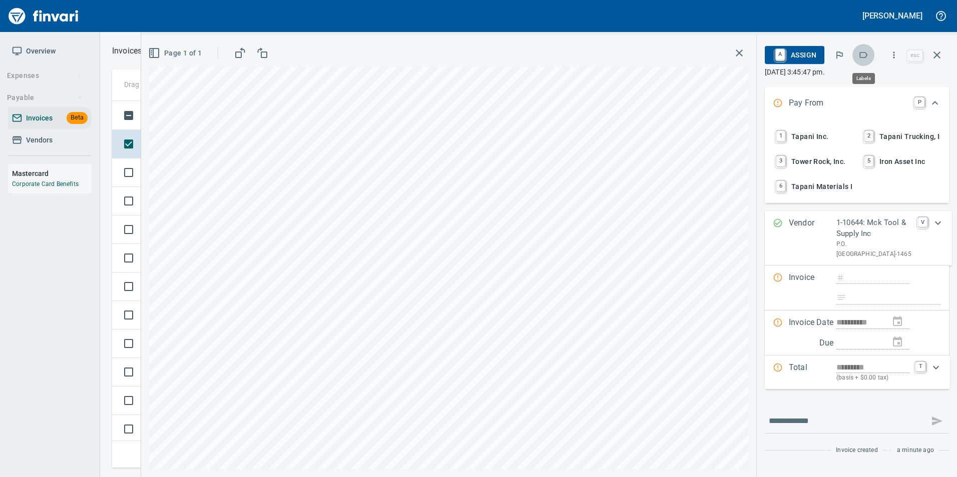
click at [861, 56] on icon "button" at bounding box center [863, 55] width 10 height 10
click at [938, 55] on icon "button" at bounding box center [937, 55] width 12 height 12
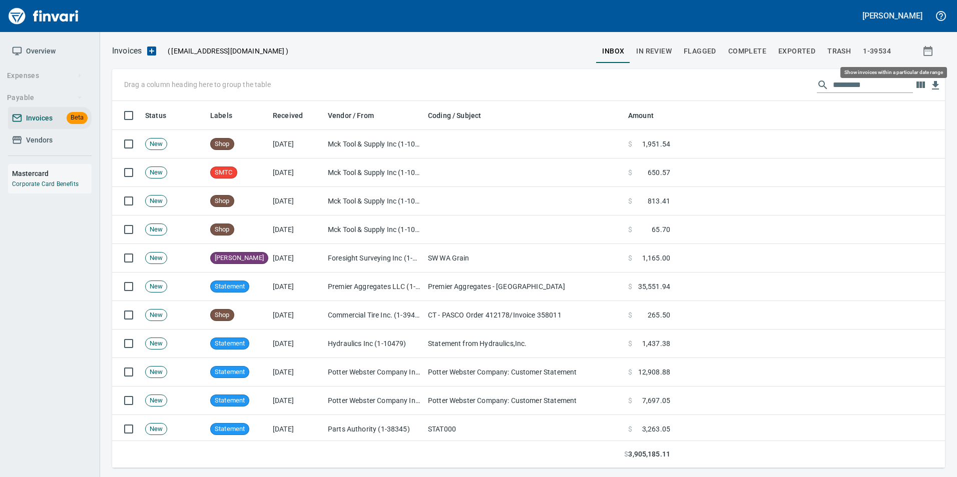
scroll to position [360, 817]
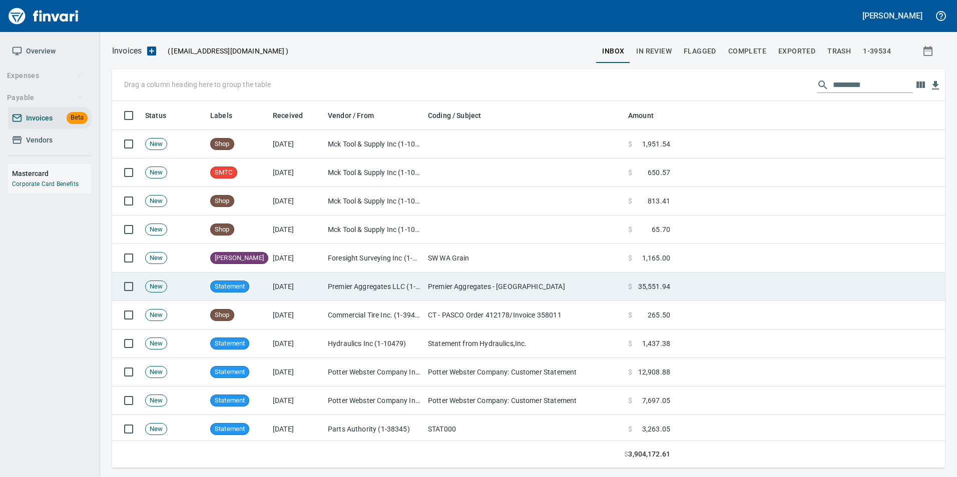
click at [536, 287] on td "Premier Aggregates - [GEOGRAPHIC_DATA]" at bounding box center [524, 287] width 200 height 29
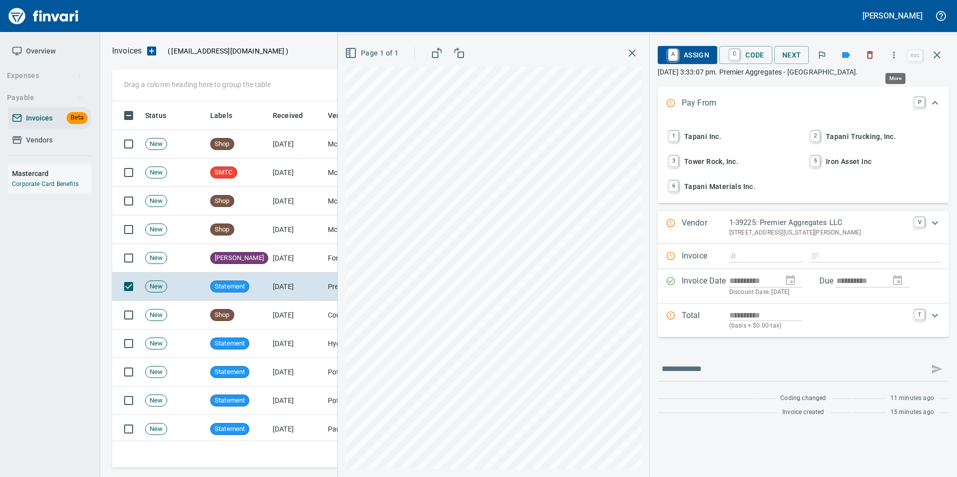
click at [888, 55] on button "button" at bounding box center [894, 55] width 22 height 22
click at [852, 86] on span "Download" at bounding box center [892, 84] width 96 height 12
click at [937, 60] on icon "button" at bounding box center [937, 55] width 12 height 12
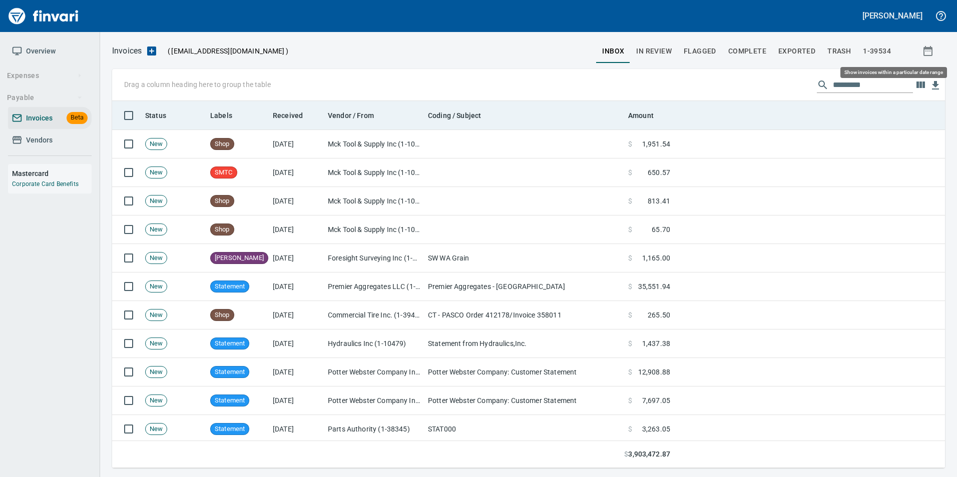
scroll to position [360, 818]
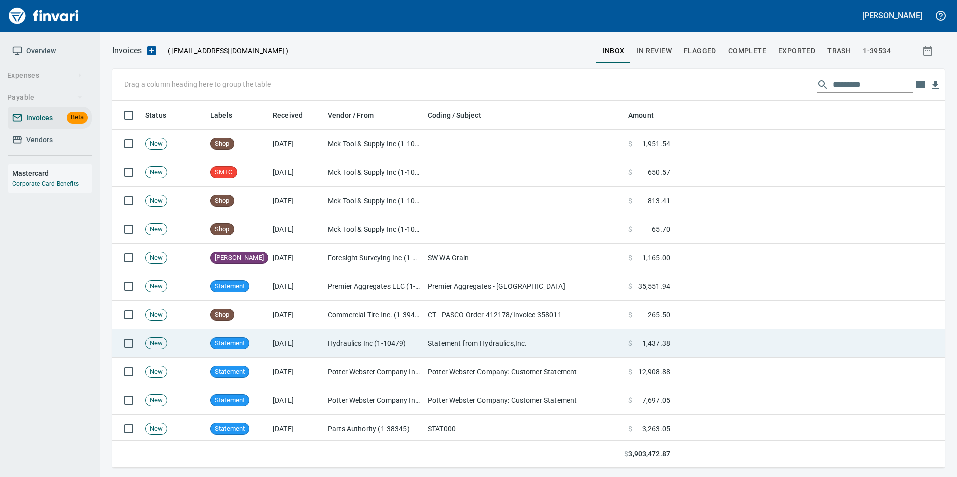
click at [562, 345] on td "Statement from Hydraulics,Inc." at bounding box center [524, 344] width 200 height 29
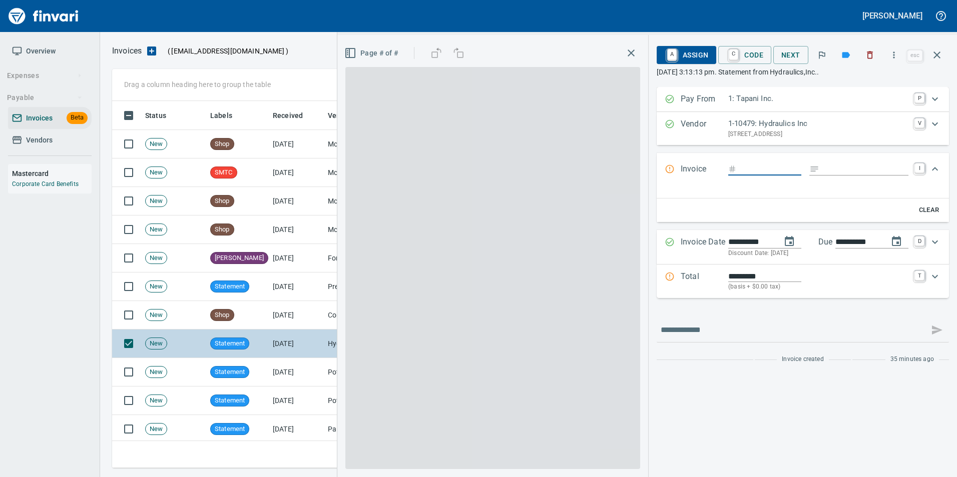
scroll to position [360, 817]
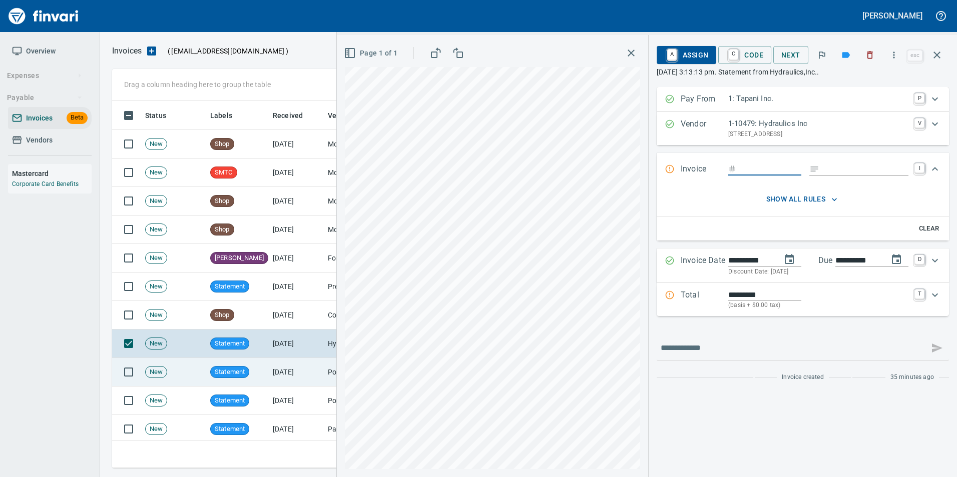
click at [305, 366] on td "[DATE]" at bounding box center [296, 372] width 55 height 29
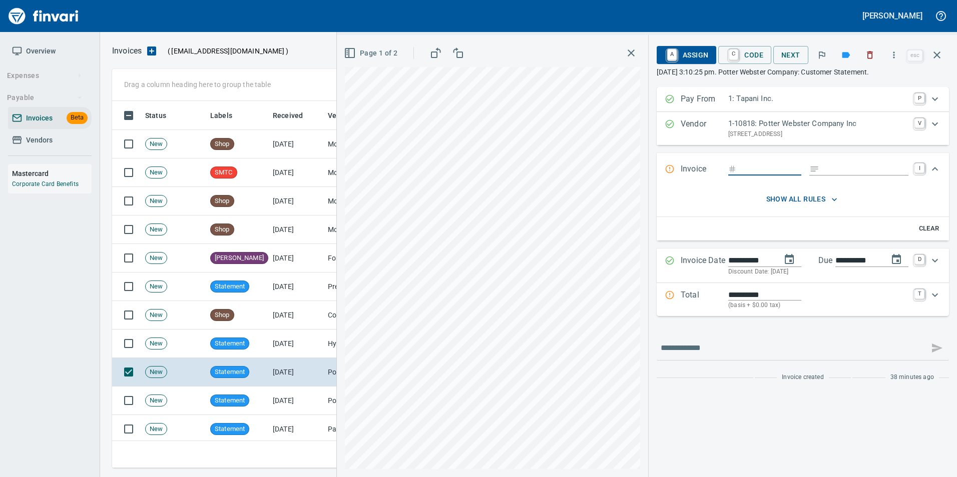
click at [382, 45] on button "Page 1 of 2" at bounding box center [372, 53] width 60 height 19
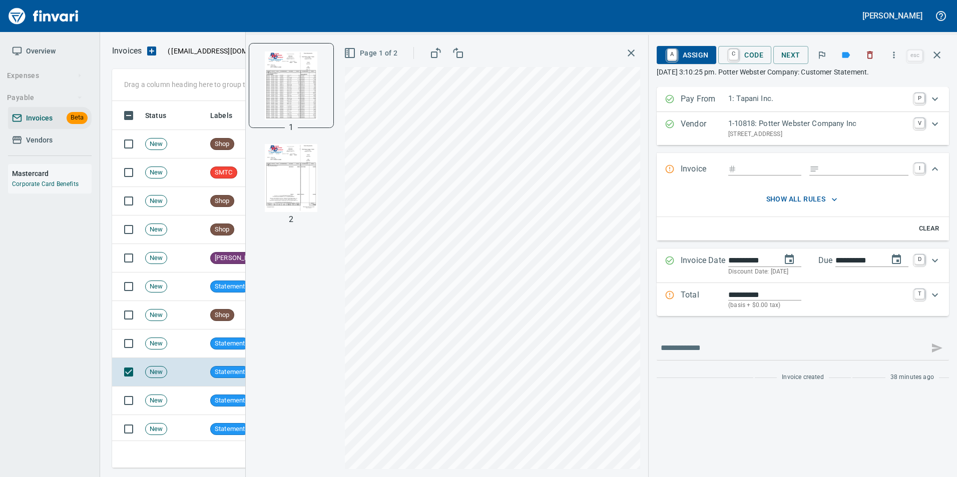
click at [378, 48] on span "Page 1 of 2" at bounding box center [372, 53] width 52 height 13
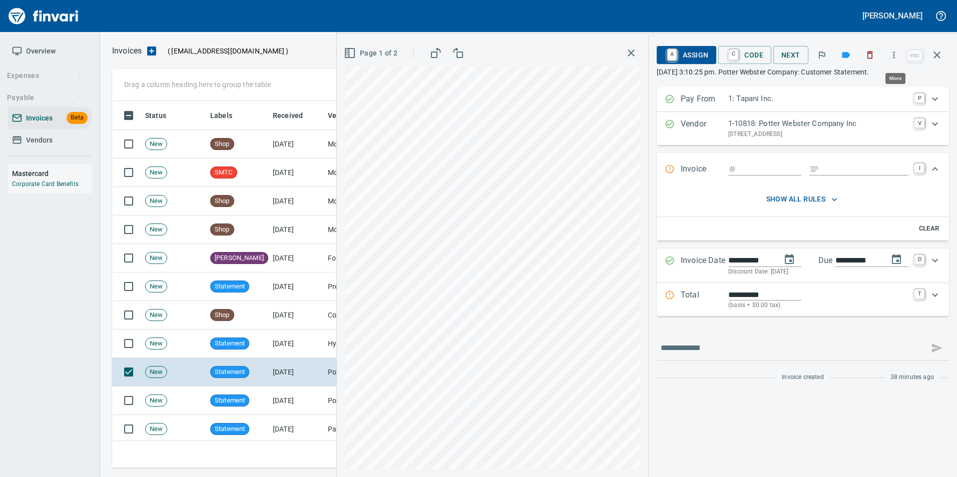
click at [891, 55] on icon "button" at bounding box center [894, 55] width 10 height 10
click at [863, 80] on span "Download" at bounding box center [892, 84] width 96 height 12
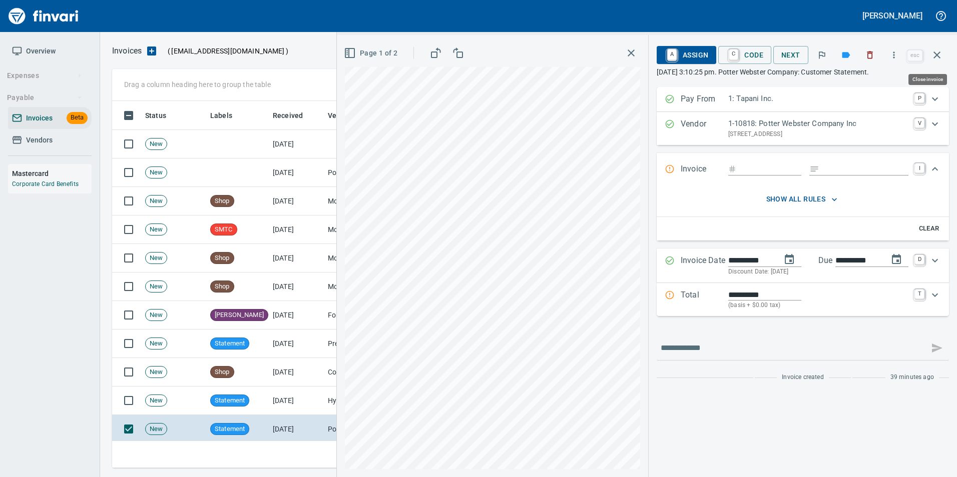
click at [944, 62] on button "button" at bounding box center [937, 55] width 24 height 24
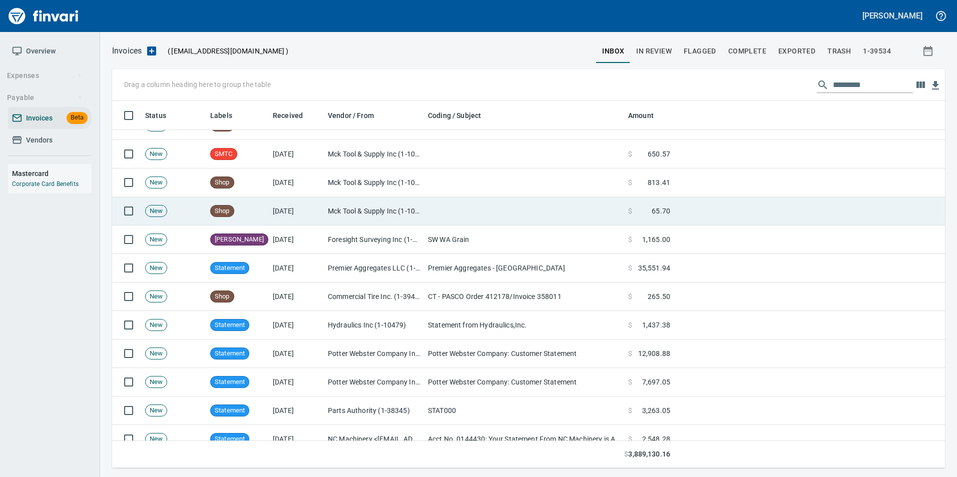
scroll to position [100, 0]
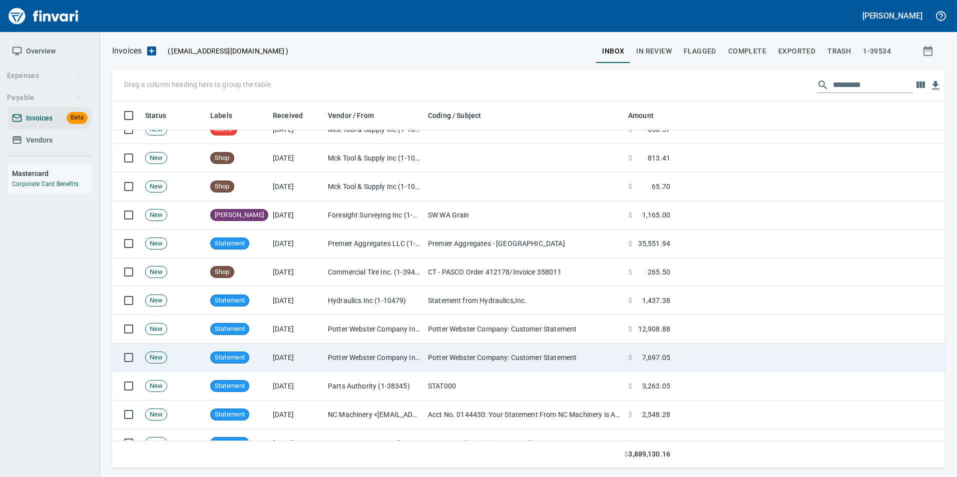
click at [494, 357] on td "Potter Webster Company: Customer Statement" at bounding box center [524, 358] width 200 height 29
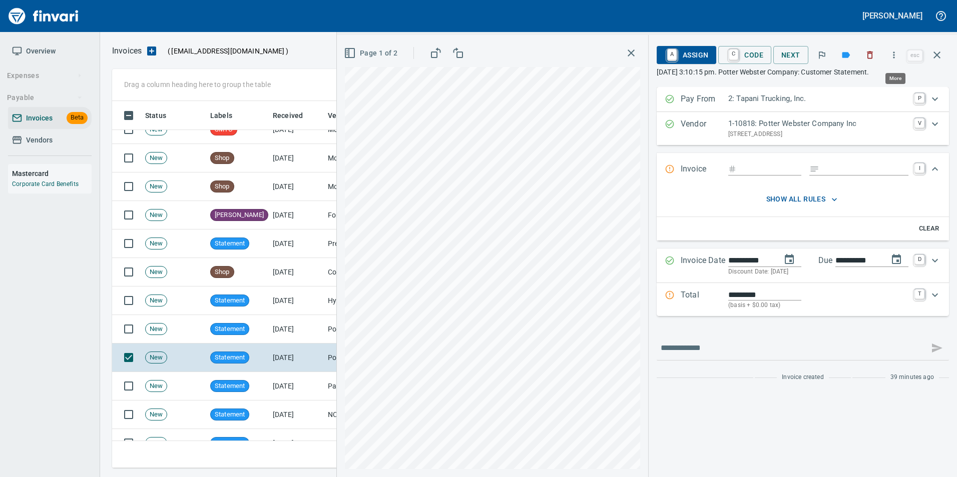
click at [891, 56] on icon "button" at bounding box center [894, 55] width 10 height 10
click at [862, 76] on li "Download" at bounding box center [884, 84] width 128 height 22
drag, startPoint x: 941, startPoint y: 56, endPoint x: 663, endPoint y: 271, distance: 351.4
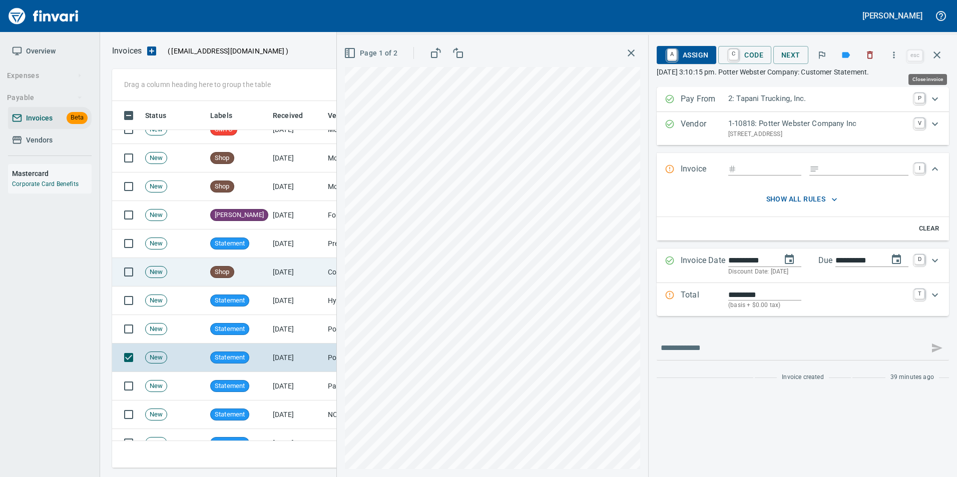
click at [941, 56] on icon "button" at bounding box center [937, 55] width 12 height 12
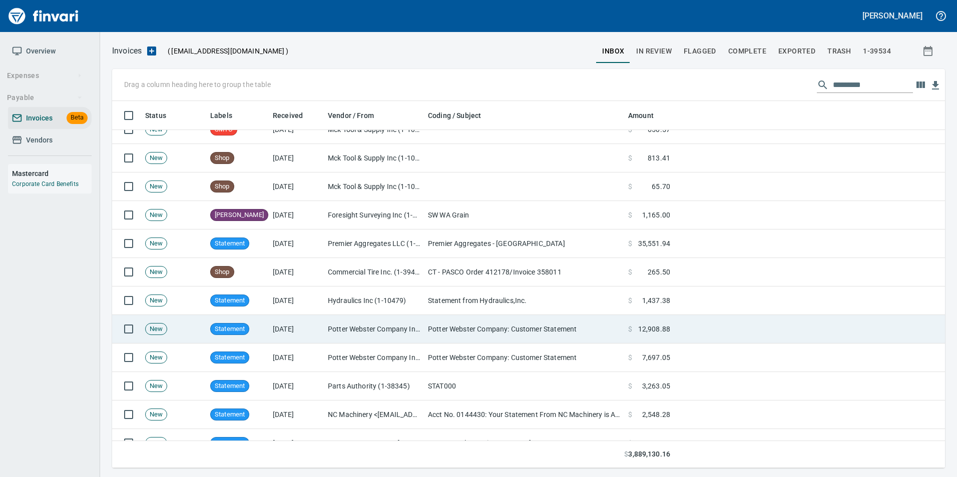
scroll to position [360, 817]
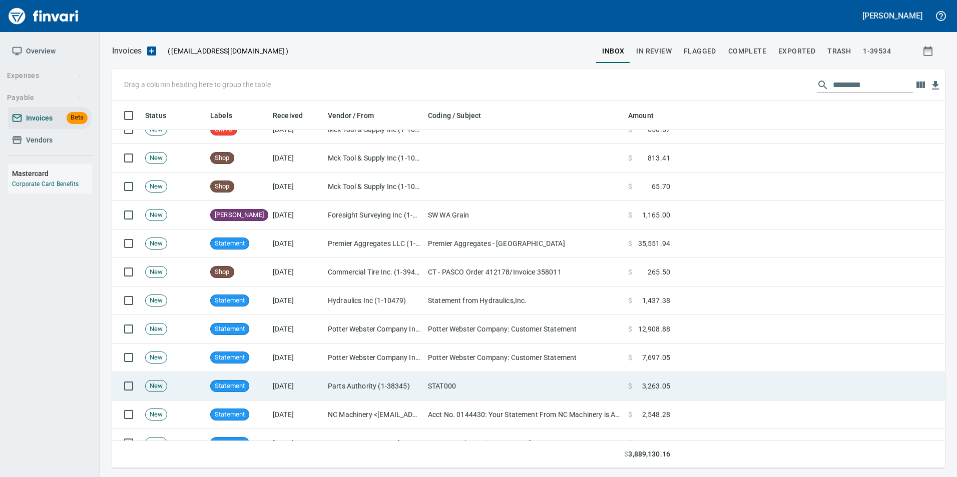
click at [375, 380] on td "Parts Authority (1-38345)" at bounding box center [374, 386] width 100 height 29
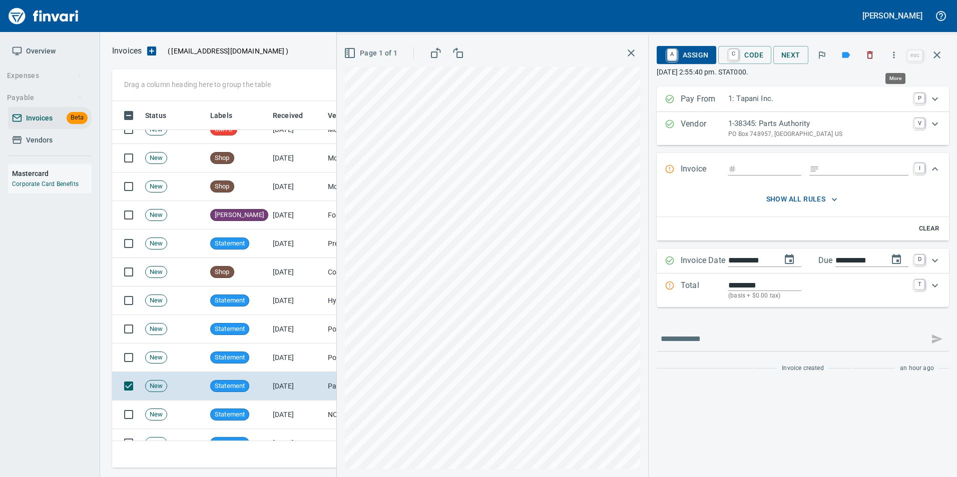
click at [896, 56] on icon "button" at bounding box center [894, 55] width 10 height 10
click at [866, 83] on span "Download" at bounding box center [892, 84] width 96 height 12
drag, startPoint x: 943, startPoint y: 61, endPoint x: 701, endPoint y: 198, distance: 277.9
click at [943, 61] on button "button" at bounding box center [937, 55] width 24 height 24
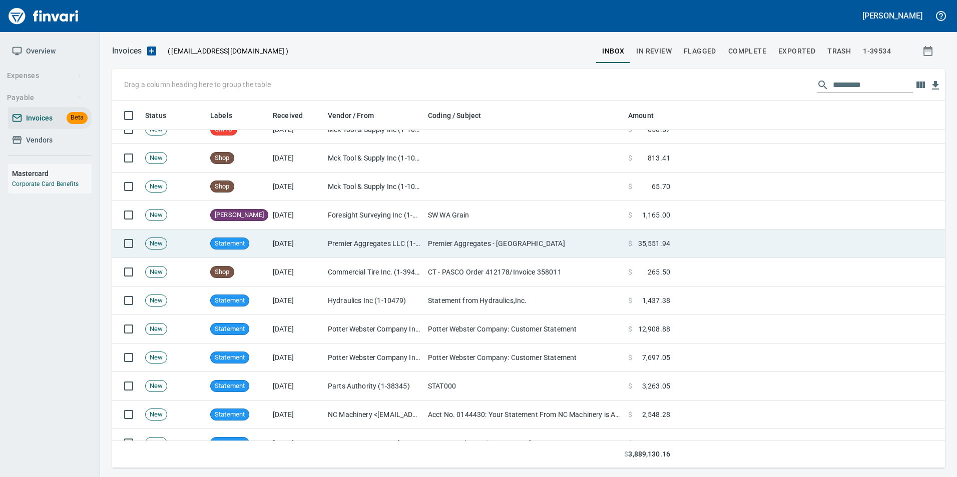
scroll to position [360, 817]
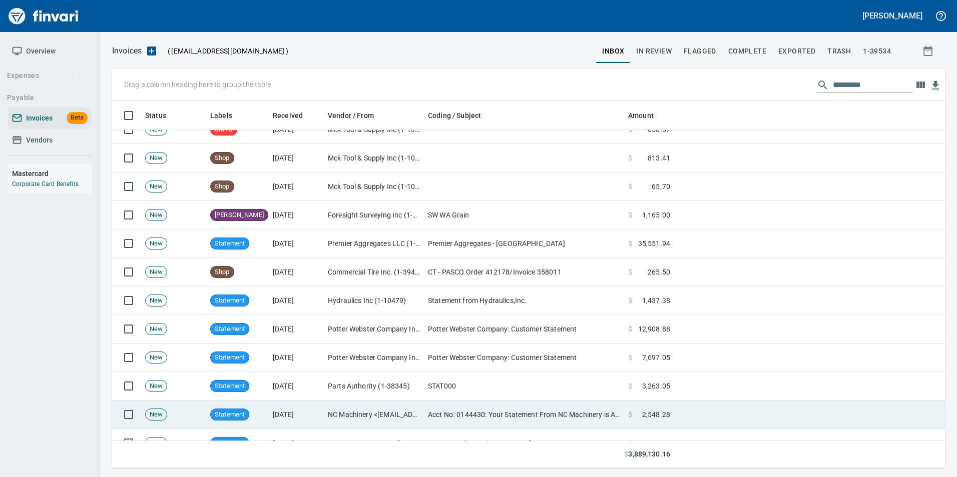
click at [323, 409] on td "[DATE]" at bounding box center [296, 415] width 55 height 29
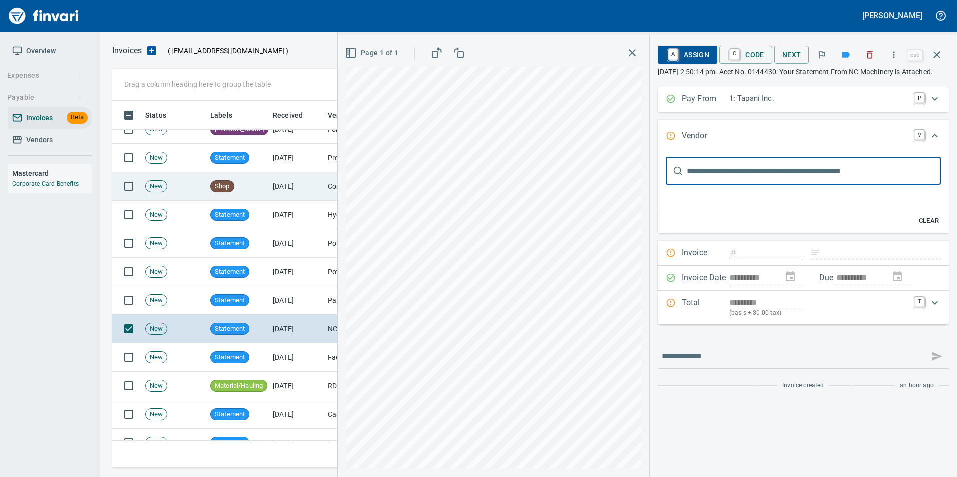
scroll to position [200, 0]
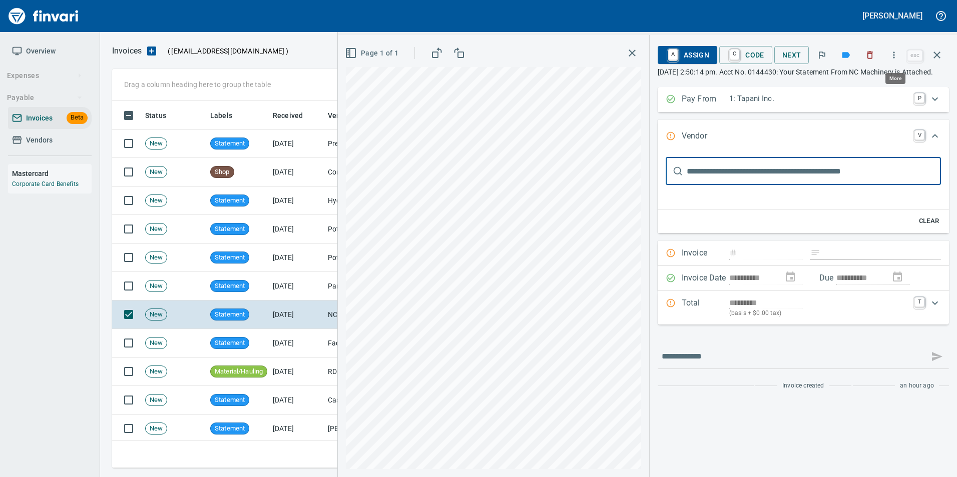
click at [891, 53] on icon "button" at bounding box center [894, 55] width 10 height 10
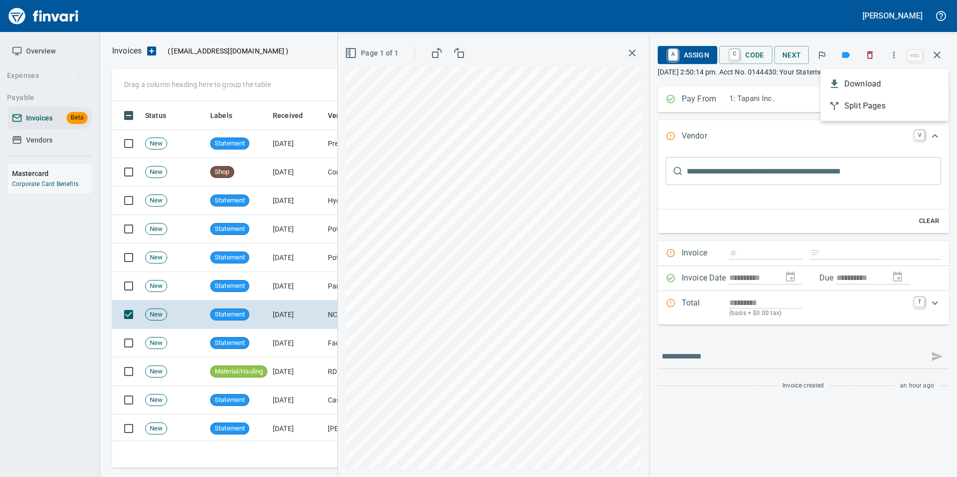
scroll to position [360, 817]
click at [870, 76] on li "Download" at bounding box center [884, 84] width 128 height 22
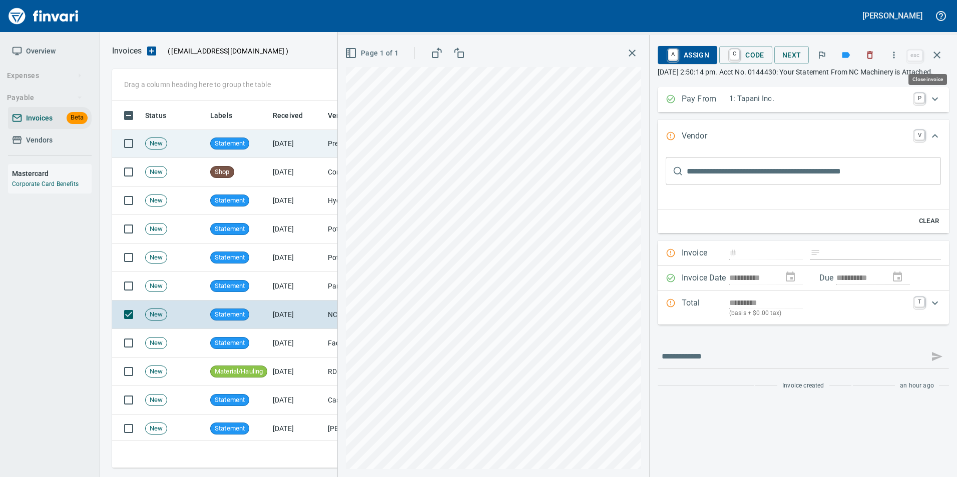
drag, startPoint x: 943, startPoint y: 56, endPoint x: 852, endPoint y: 144, distance: 126.7
click at [943, 57] on button "button" at bounding box center [937, 55] width 24 height 24
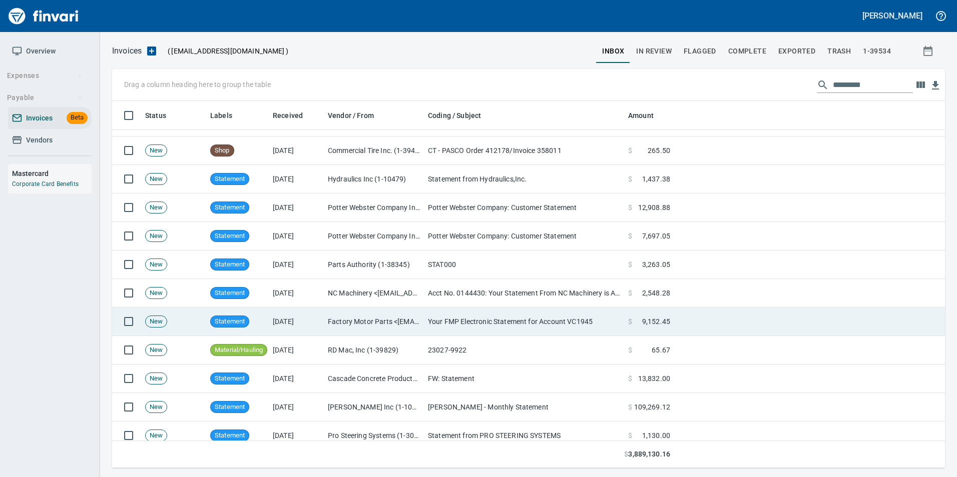
scroll to position [300, 0]
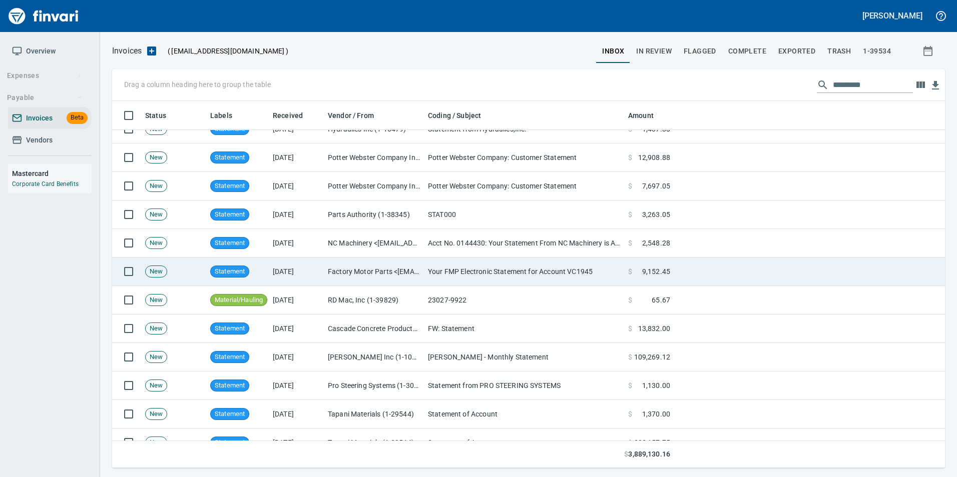
click at [465, 364] on td "[PERSON_NAME] - Monthly Statement" at bounding box center [524, 357] width 200 height 29
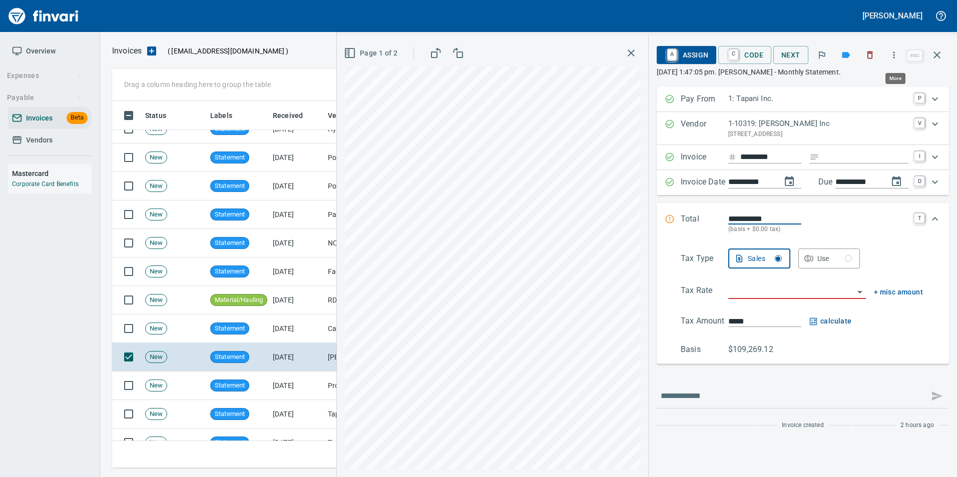
click at [891, 59] on icon "button" at bounding box center [894, 55] width 10 height 10
click at [896, 76] on li "Download" at bounding box center [884, 84] width 128 height 22
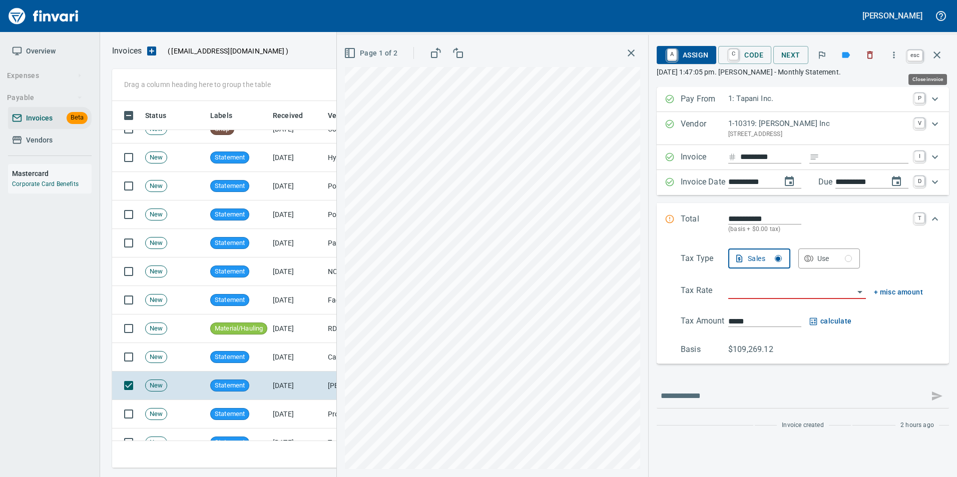
click at [936, 56] on icon "button" at bounding box center [936, 55] width 7 height 7
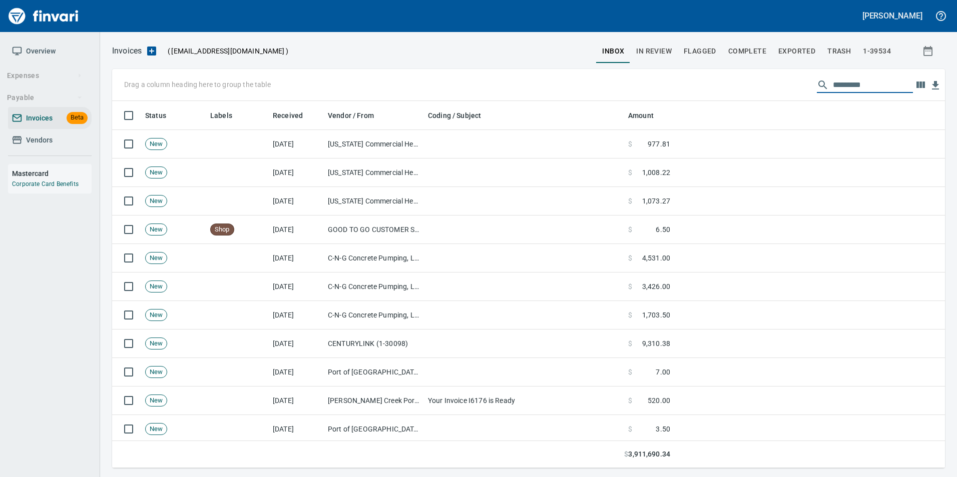
click at [842, 85] on input "text" at bounding box center [873, 85] width 80 height 16
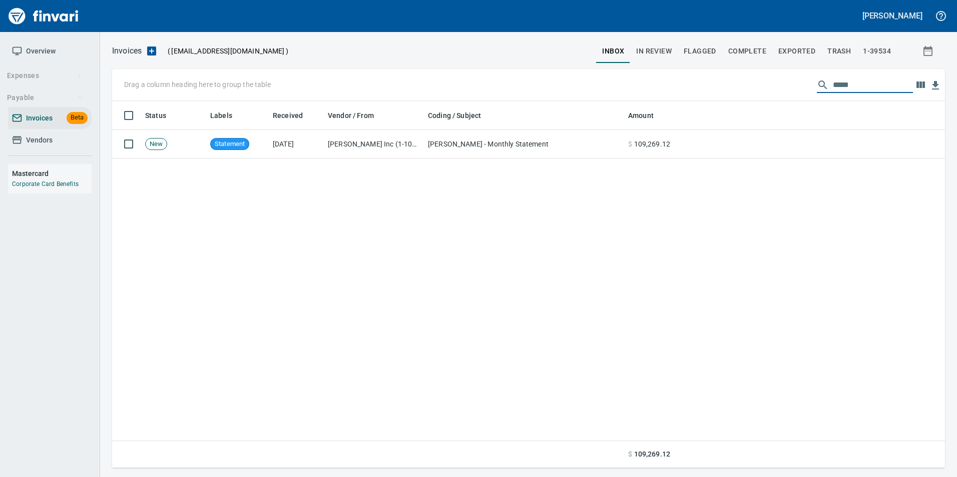
type input "******"
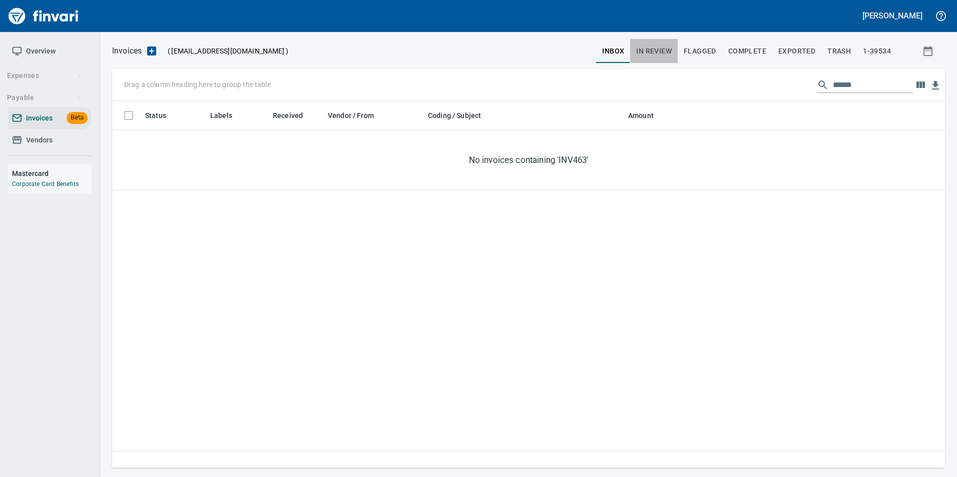
click at [661, 46] on span "In Review" at bounding box center [654, 51] width 36 height 13
click at [755, 58] on button "Complete" at bounding box center [747, 51] width 50 height 24
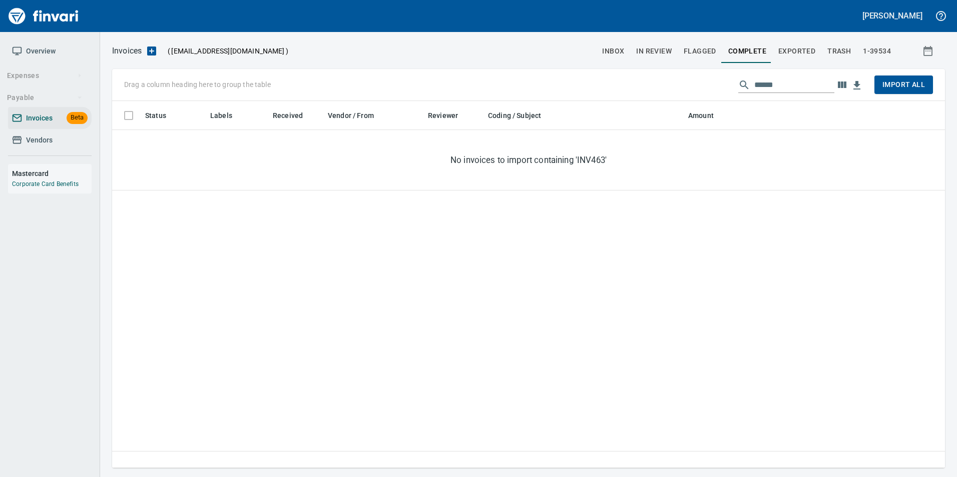
scroll to position [360, 825]
click at [664, 53] on span "In Review" at bounding box center [654, 51] width 36 height 13
click at [838, 84] on input "******" at bounding box center [873, 85] width 80 height 16
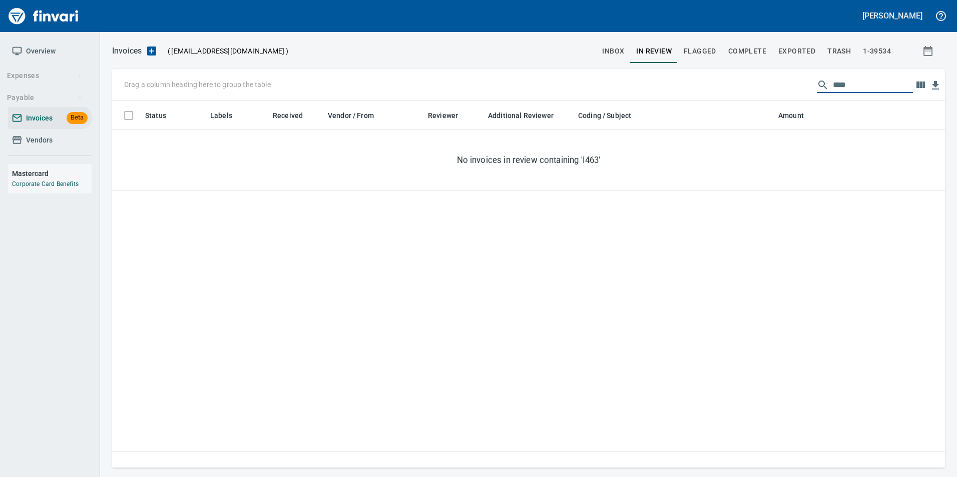
type input "***"
click at [615, 54] on span "inbox" at bounding box center [613, 51] width 22 height 13
click at [844, 85] on input "***" at bounding box center [873, 85] width 80 height 16
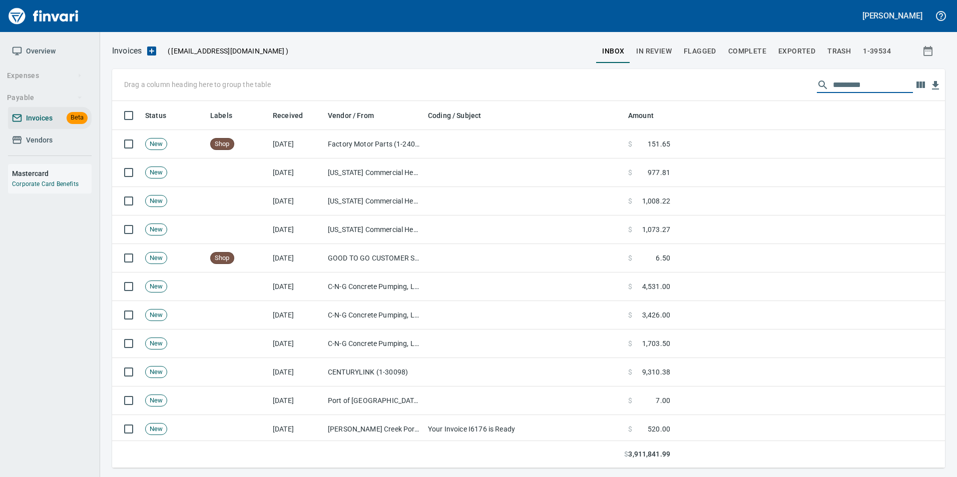
scroll to position [360, 818]
click at [844, 85] on input "text" at bounding box center [873, 85] width 80 height 16
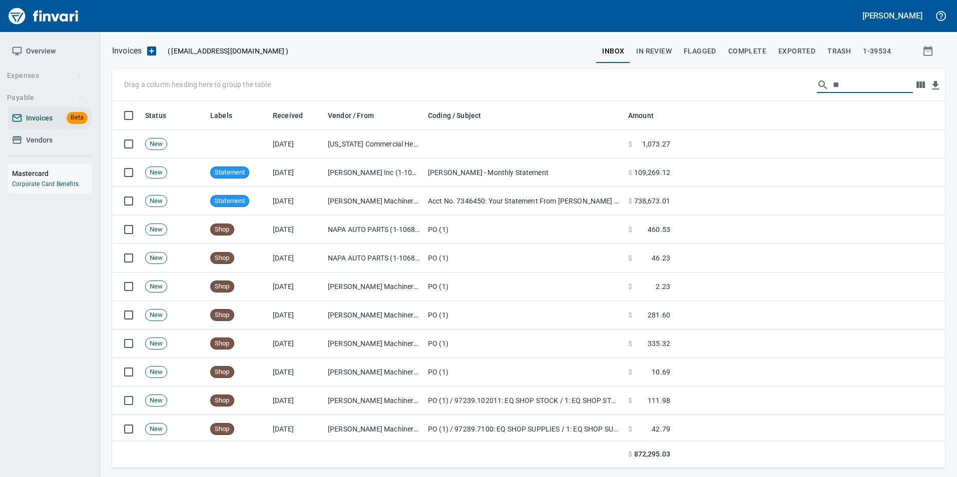
type input "*"
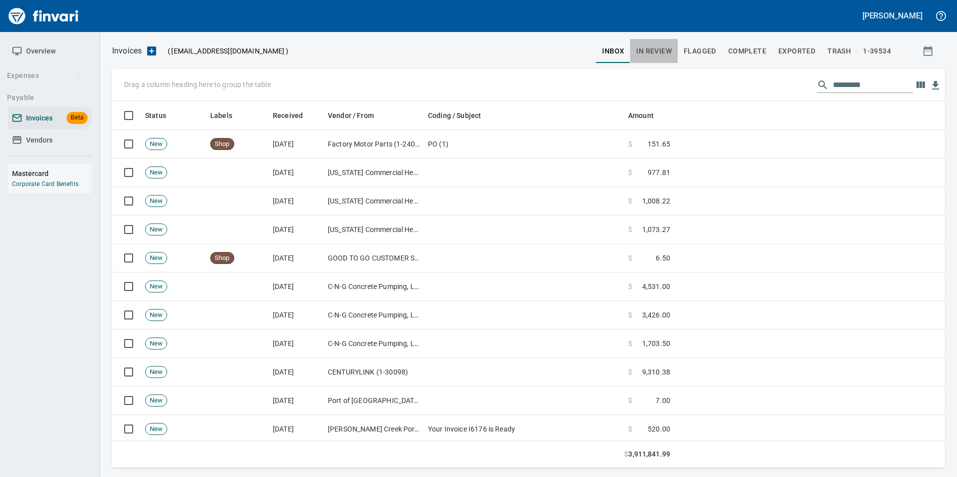
click at [649, 54] on span "In Review" at bounding box center [654, 51] width 36 height 13
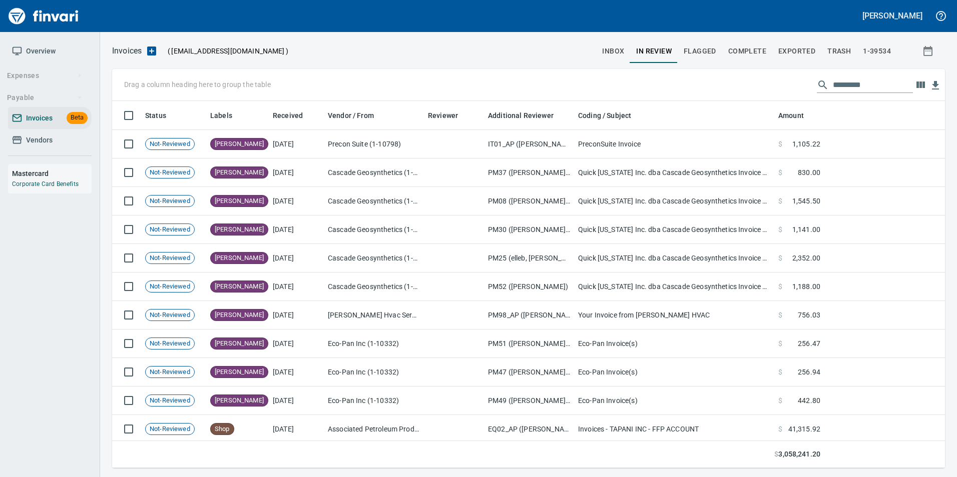
scroll to position [360, 818]
click at [869, 83] on input "text" at bounding box center [873, 85] width 80 height 16
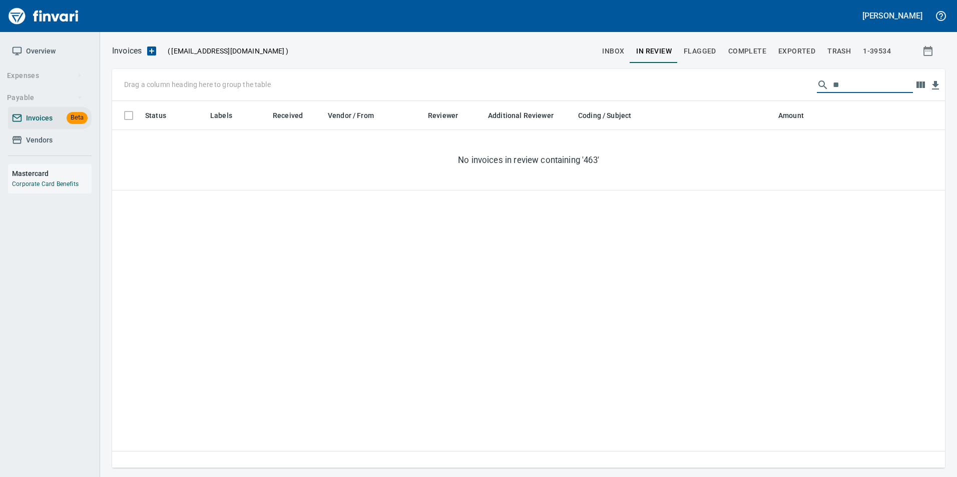
type input "*"
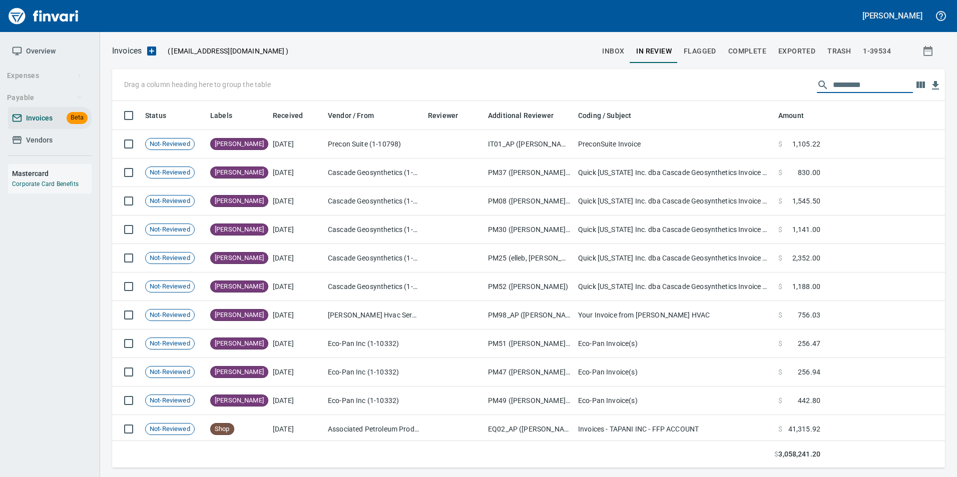
click at [31, 144] on span "Vendors" at bounding box center [39, 140] width 27 height 13
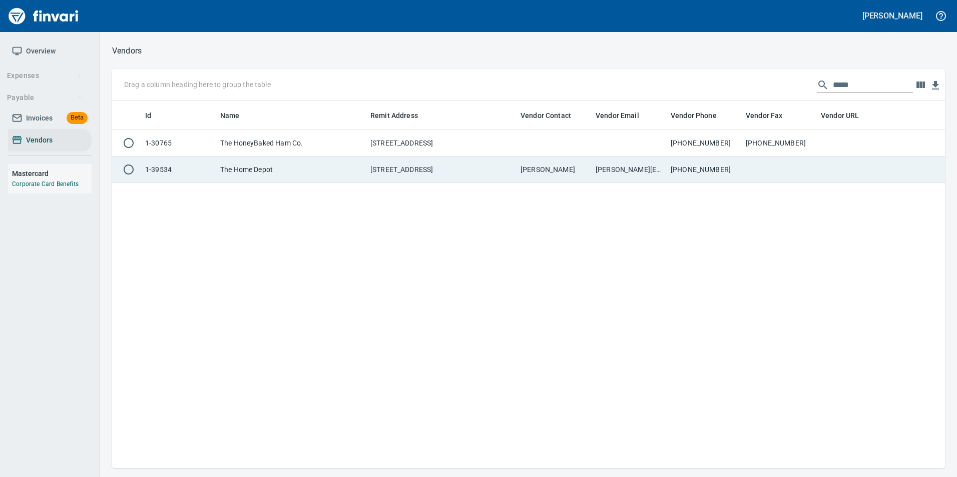
scroll to position [360, 825]
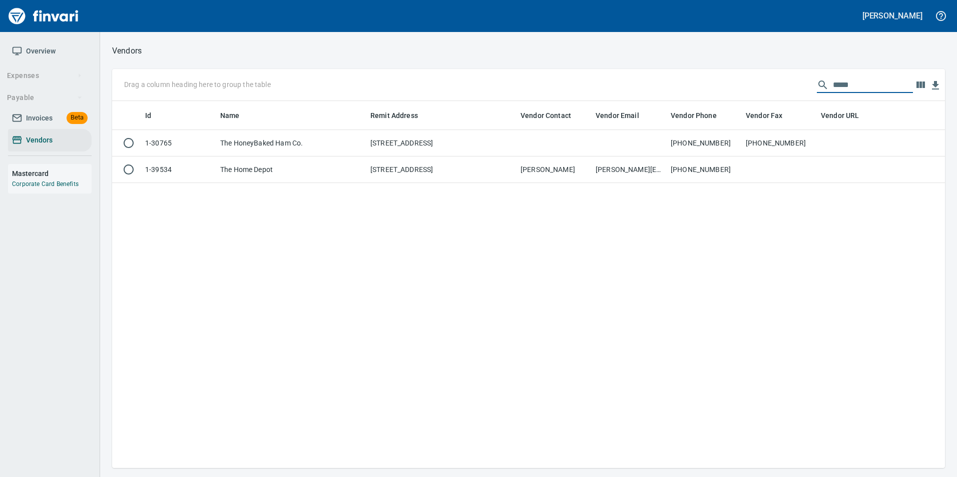
click at [849, 86] on input "*****" at bounding box center [873, 85] width 80 height 16
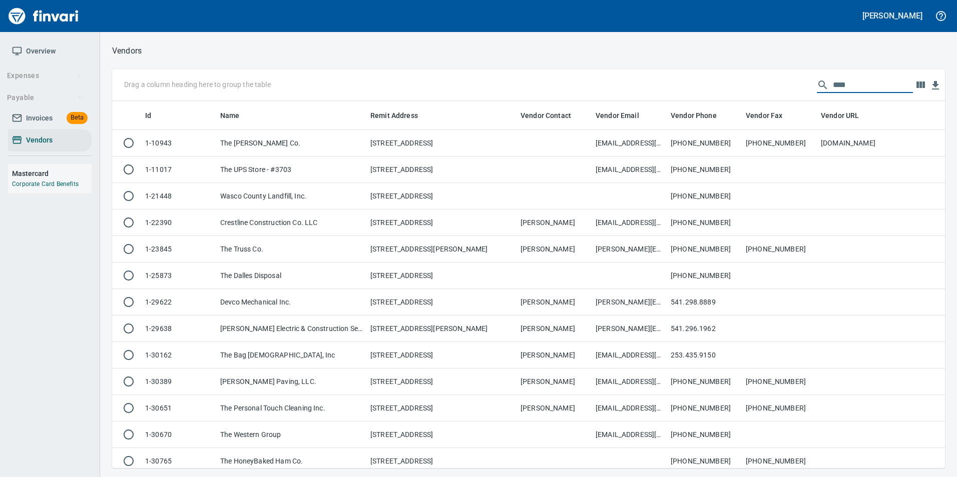
scroll to position [360, 818]
type input "*"
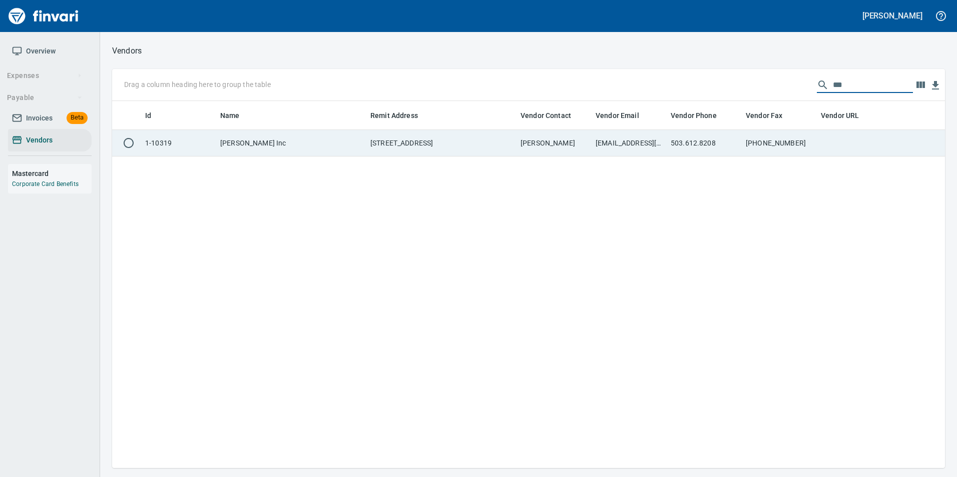
type input "***"
click at [808, 142] on td "503-692-6549" at bounding box center [779, 143] width 75 height 27
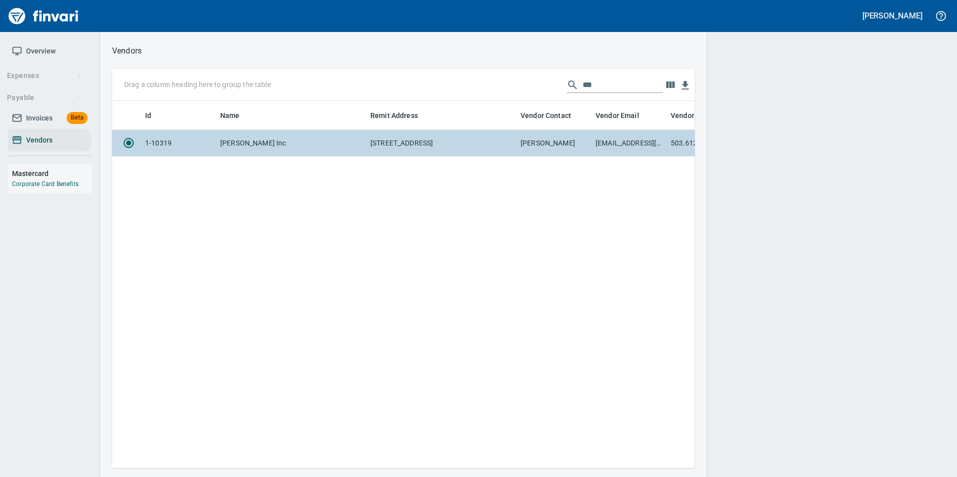
scroll to position [352, 575]
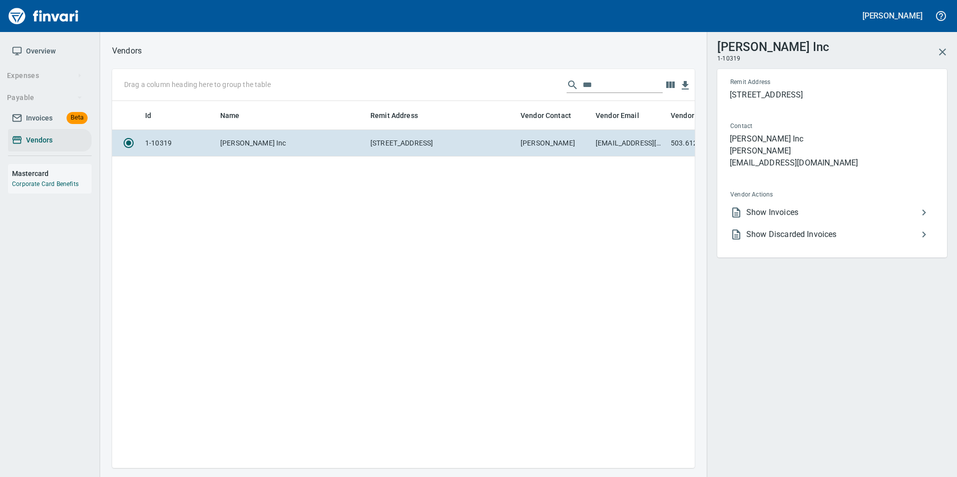
click at [776, 216] on span "Show Invoices" at bounding box center [832, 213] width 172 height 12
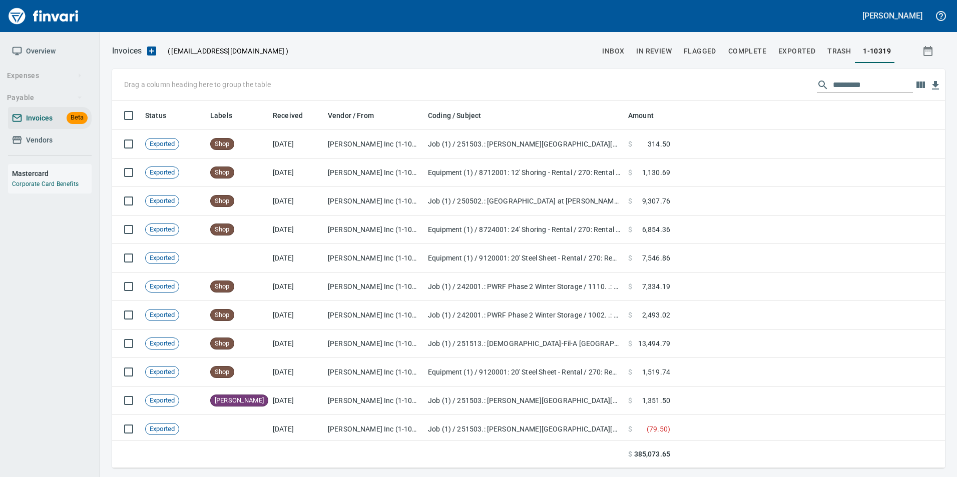
scroll to position [360, 818]
click at [839, 89] on input "text" at bounding box center [873, 85] width 80 height 16
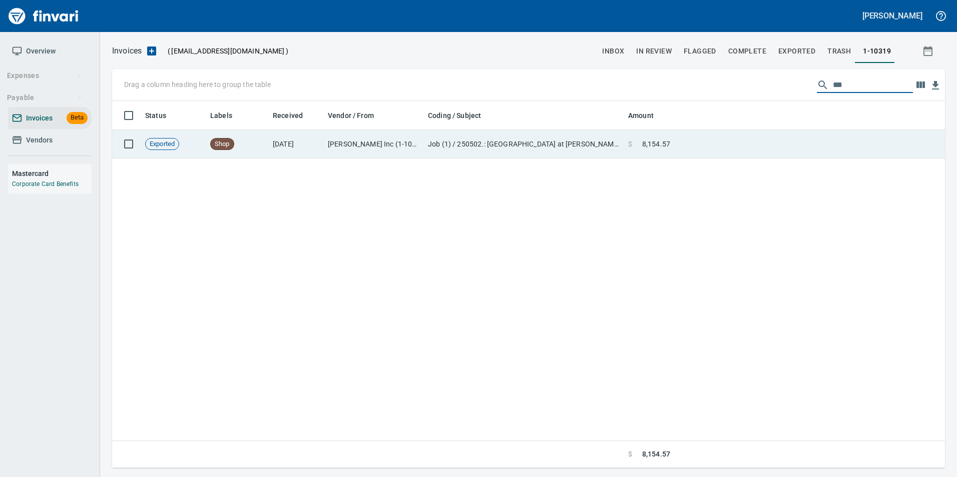
click at [824, 154] on td at bounding box center [809, 144] width 271 height 29
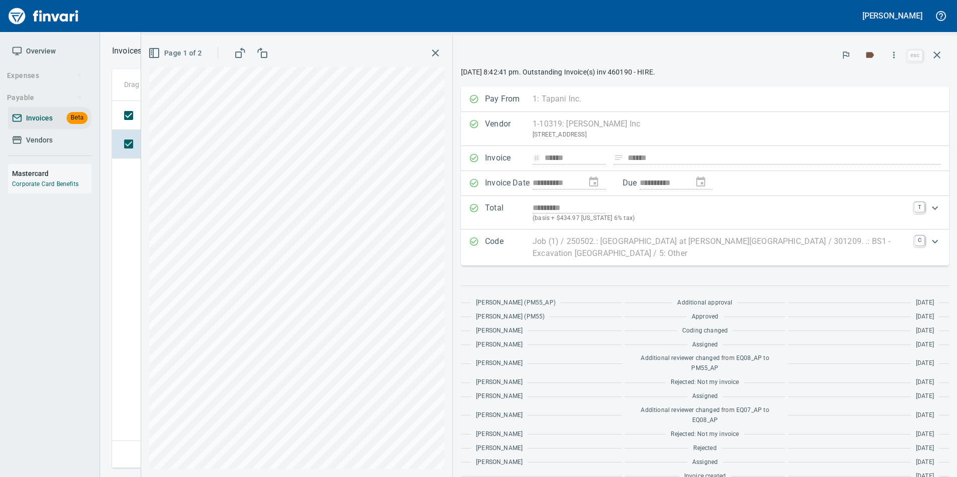
click at [943, 58] on button "button" at bounding box center [937, 55] width 24 height 24
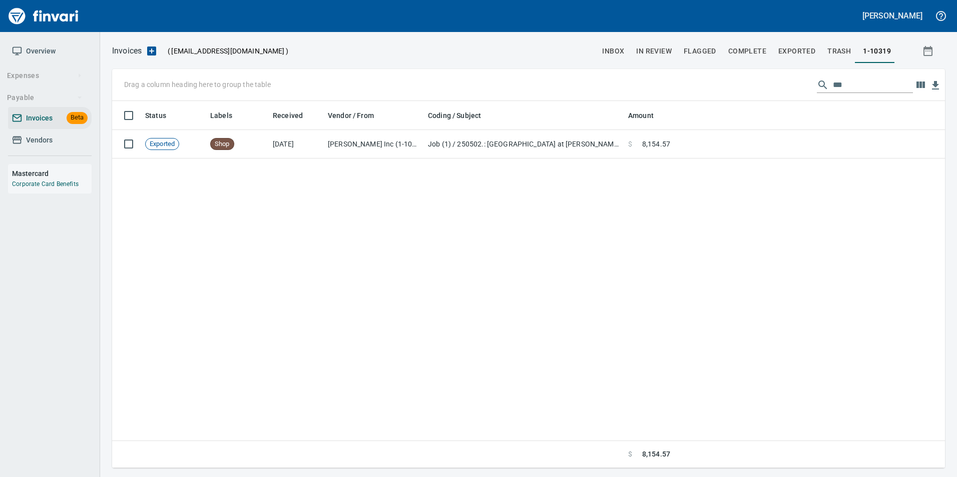
scroll to position [360, 825]
click at [850, 87] on input "***" at bounding box center [873, 85] width 80 height 16
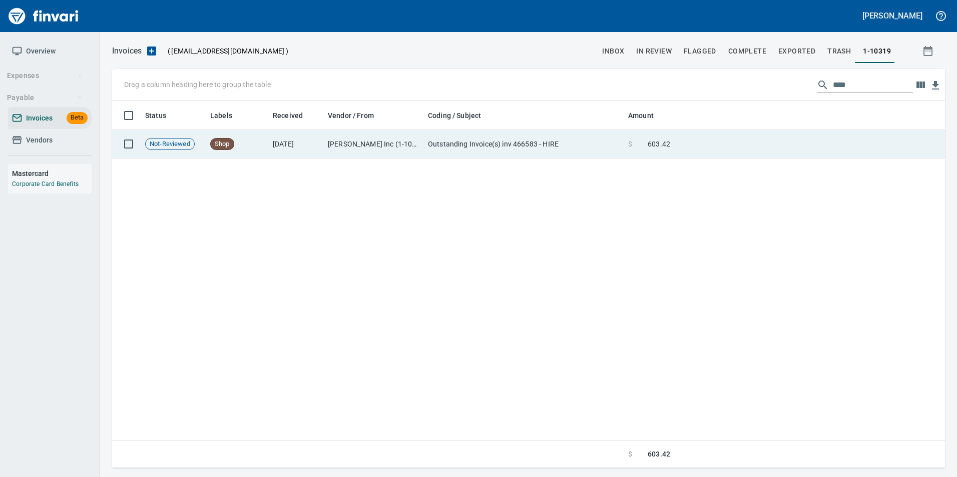
click at [781, 143] on td at bounding box center [809, 144] width 271 height 29
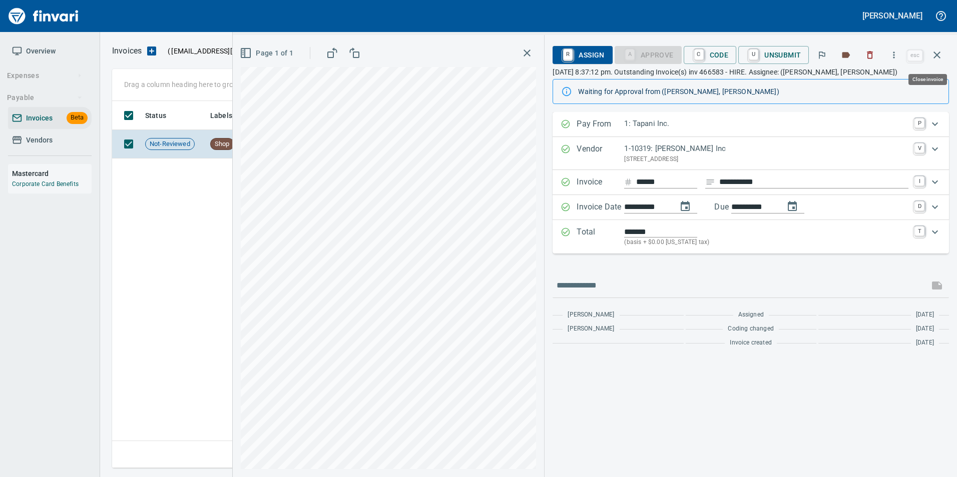
click at [940, 52] on icon "button" at bounding box center [936, 55] width 7 height 7
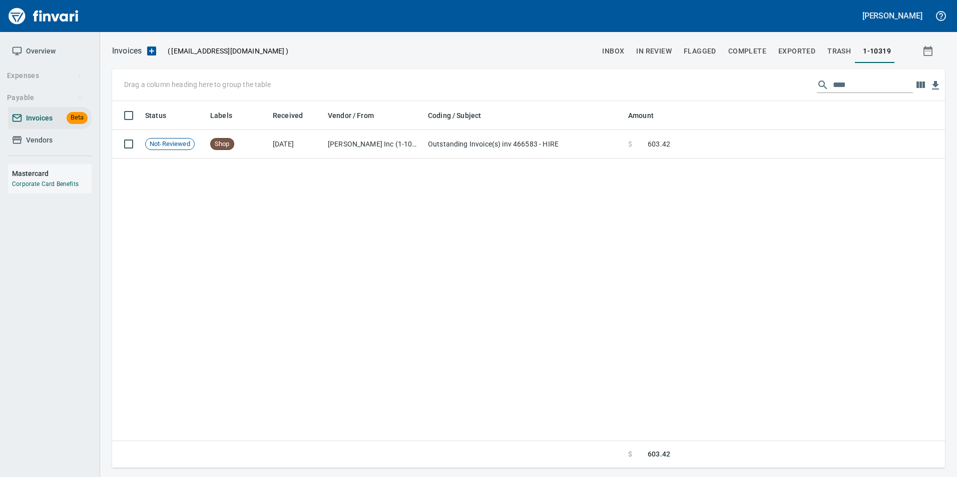
scroll to position [360, 825]
click at [877, 88] on input "****" at bounding box center [873, 85] width 80 height 16
type input "*"
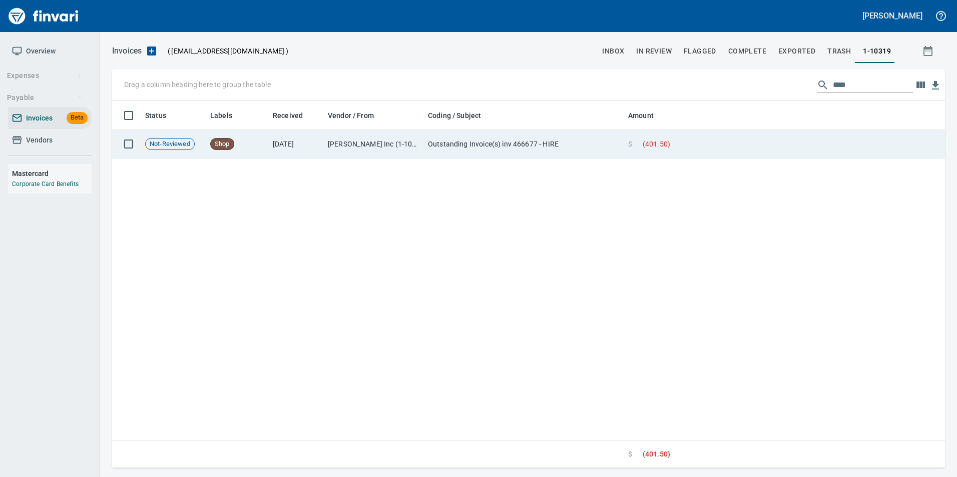
click at [797, 136] on td at bounding box center [809, 144] width 271 height 29
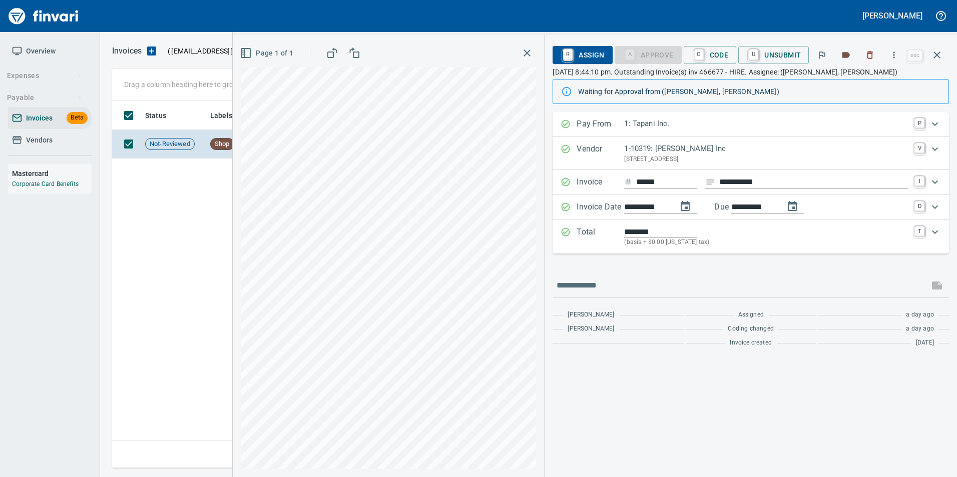
drag, startPoint x: 951, startPoint y: 51, endPoint x: 943, endPoint y: 60, distance: 11.3
click at [951, 51] on div "**********" at bounding box center [751, 256] width 412 height 442
click at [932, 54] on icon "button" at bounding box center [937, 55] width 12 height 12
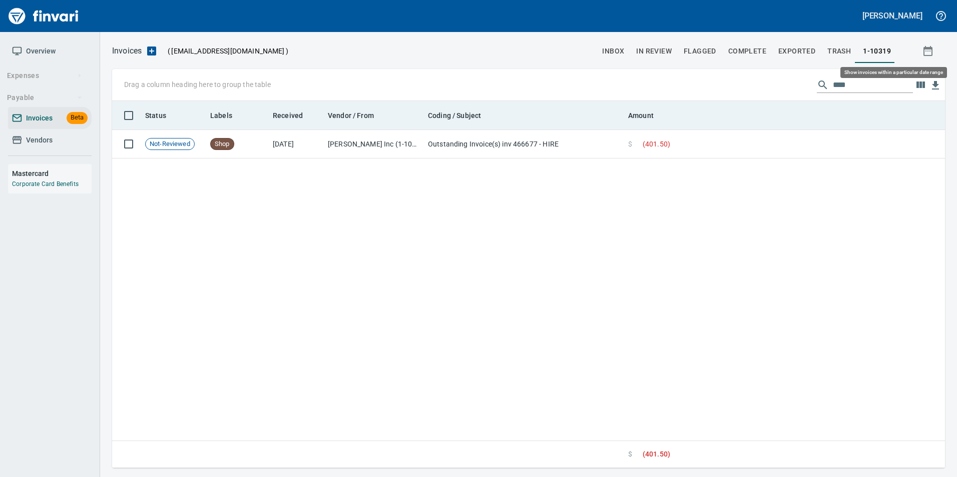
scroll to position [360, 825]
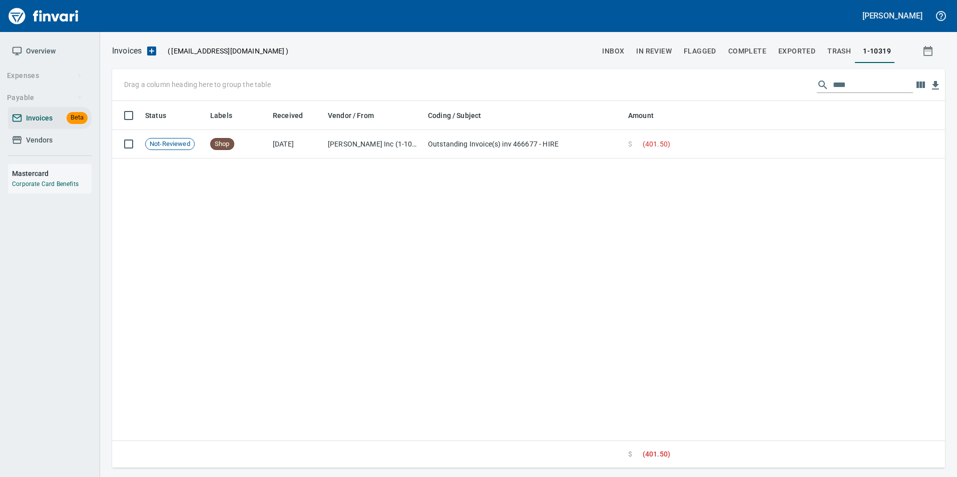
click at [851, 86] on input "****" at bounding box center [873, 85] width 80 height 16
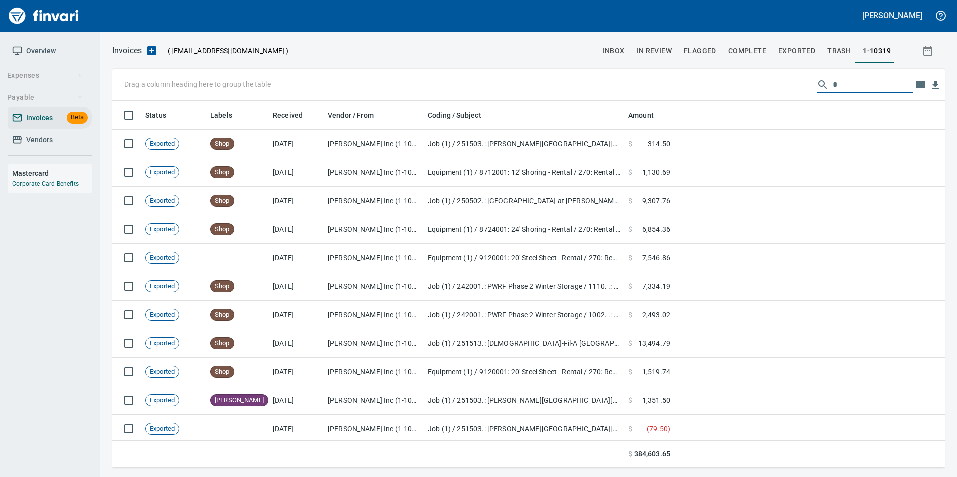
scroll to position [360, 818]
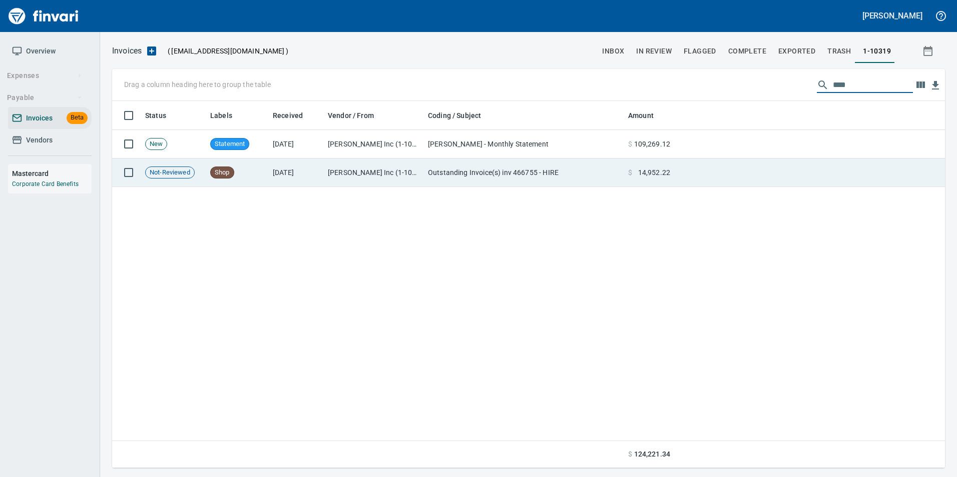
click at [815, 168] on td at bounding box center [809, 173] width 271 height 29
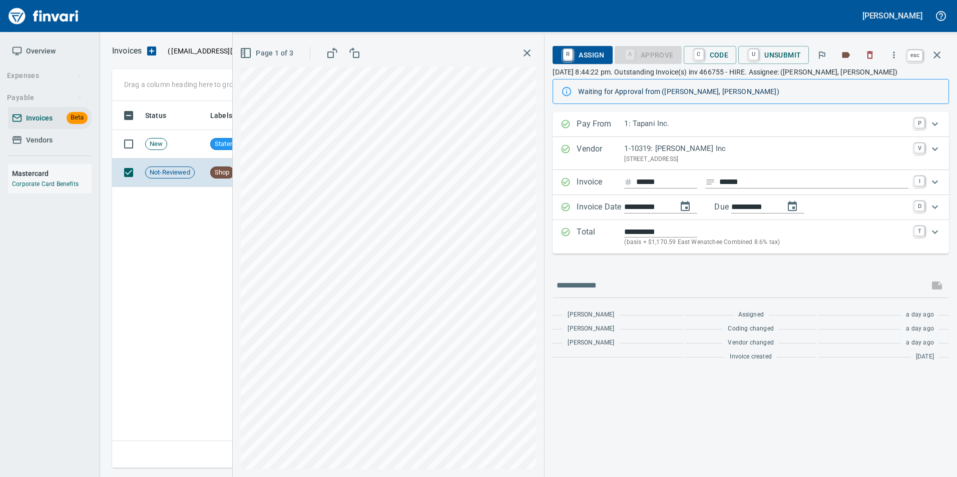
drag, startPoint x: 936, startPoint y: 51, endPoint x: 922, endPoint y: 67, distance: 21.2
click at [936, 51] on icon "button" at bounding box center [937, 55] width 12 height 12
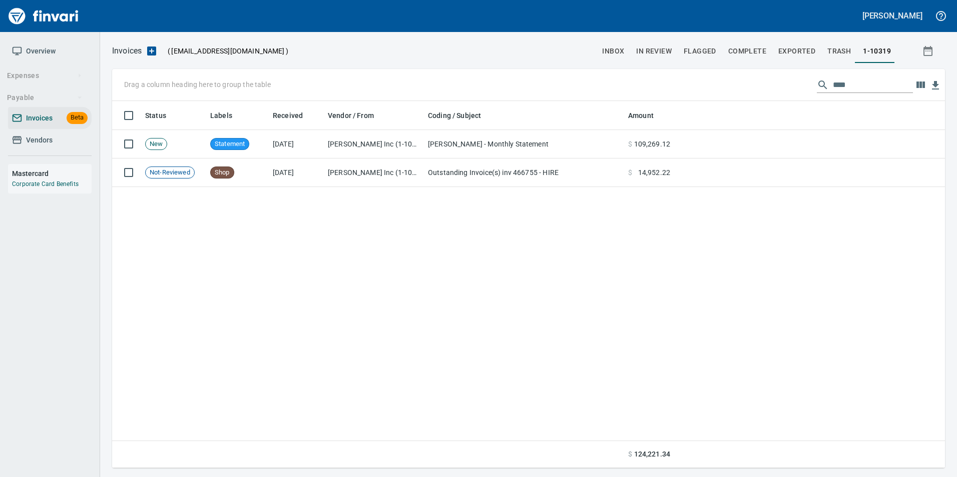
scroll to position [360, 825]
click at [841, 85] on input "****" at bounding box center [873, 85] width 80 height 16
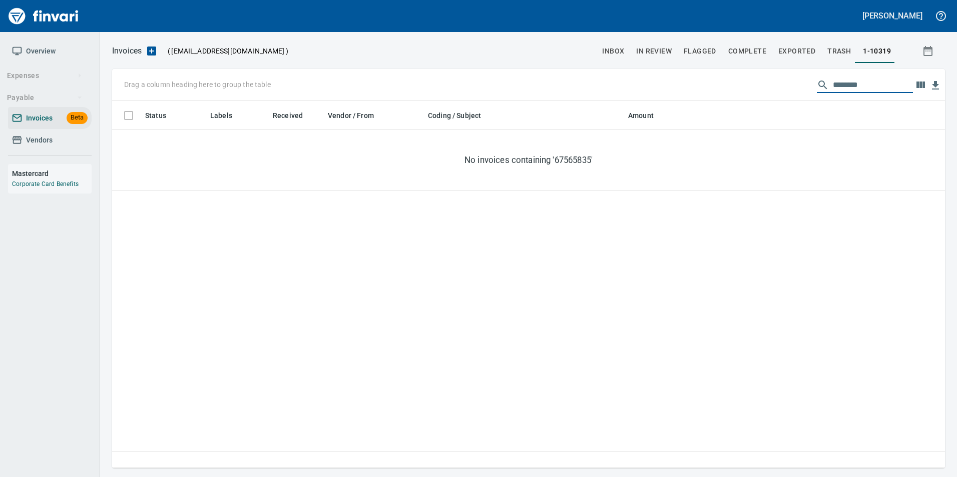
click at [859, 84] on input "********" at bounding box center [873, 85] width 80 height 16
click at [865, 86] on input "********" at bounding box center [873, 85] width 80 height 16
type input "*"
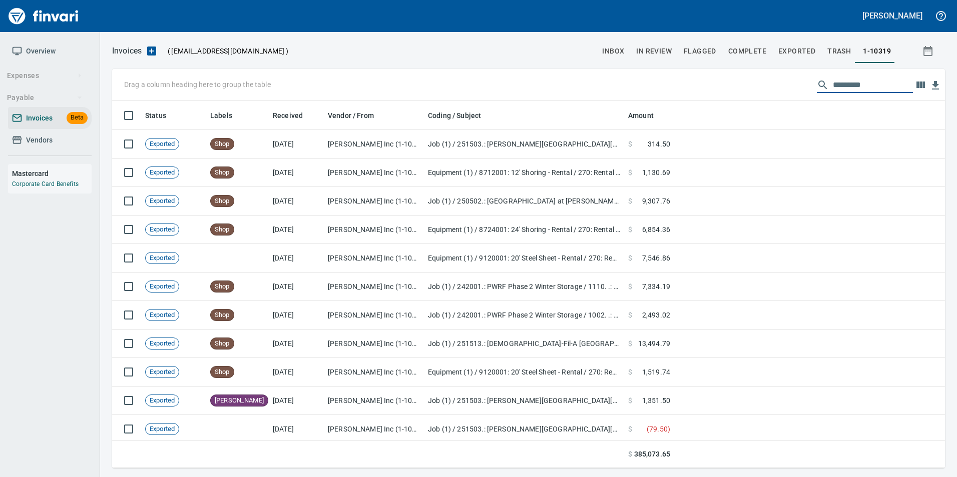
scroll to position [360, 818]
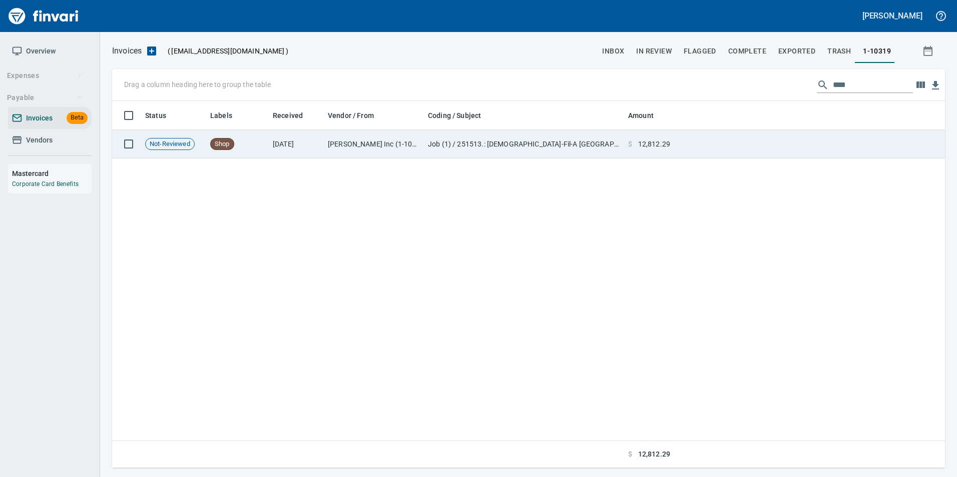
click at [801, 146] on td at bounding box center [809, 144] width 271 height 29
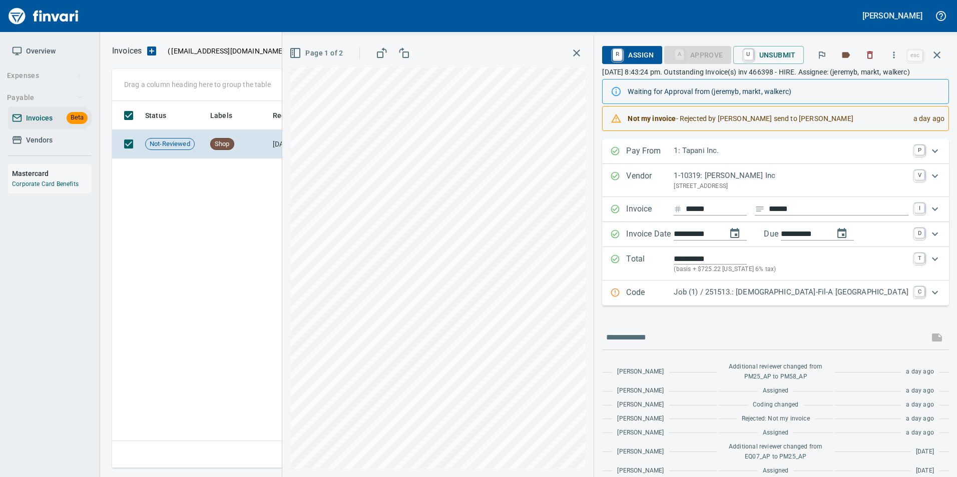
click at [944, 53] on button "button" at bounding box center [937, 55] width 24 height 24
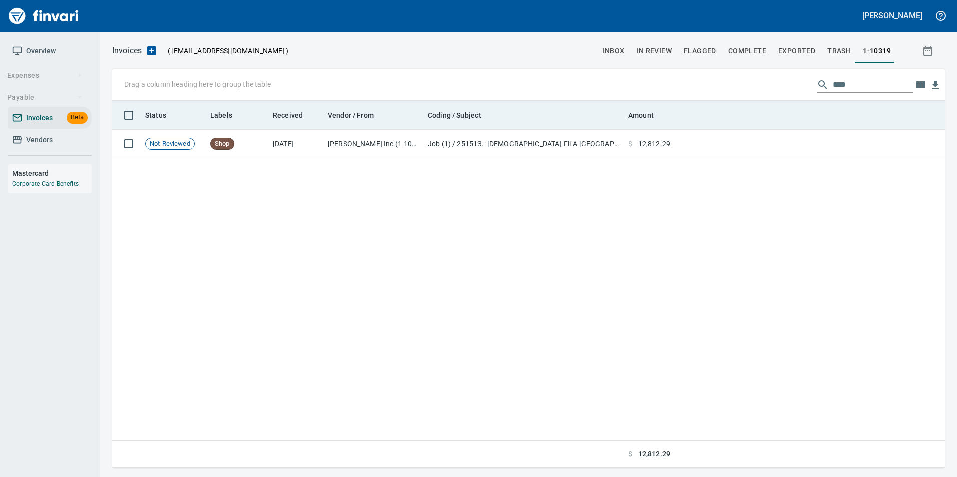
scroll to position [360, 825]
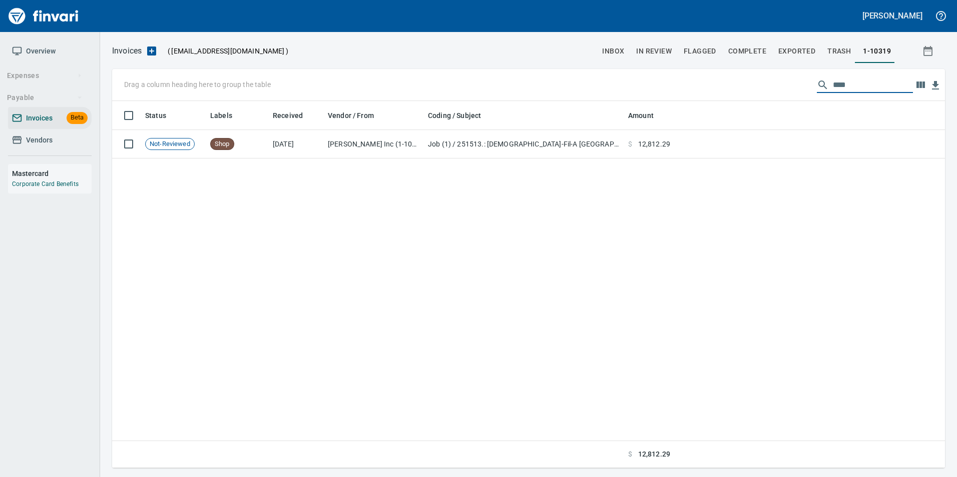
click at [838, 85] on input "****" at bounding box center [873, 85] width 80 height 16
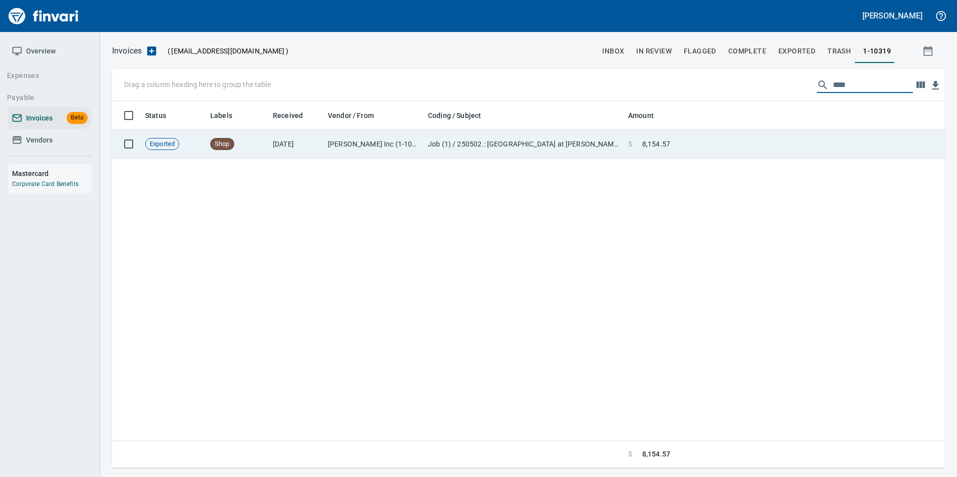
type input "****"
click at [841, 137] on td at bounding box center [809, 144] width 271 height 29
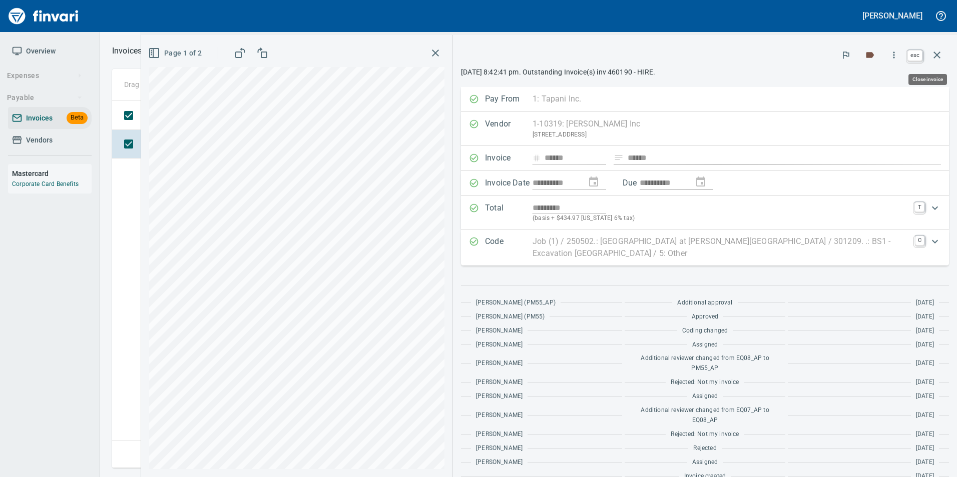
scroll to position [360, 825]
click at [938, 51] on icon "button" at bounding box center [937, 55] width 12 height 12
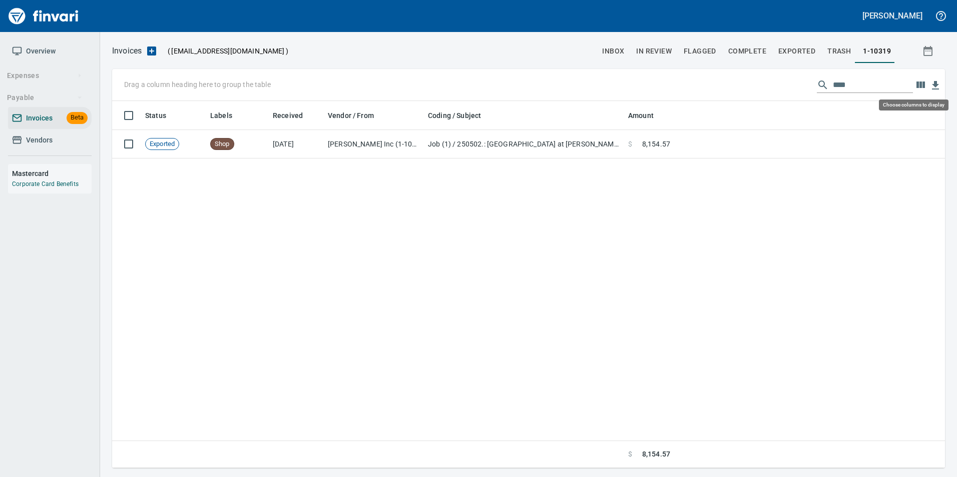
scroll to position [360, 825]
click at [850, 83] on input "****" at bounding box center [873, 85] width 80 height 16
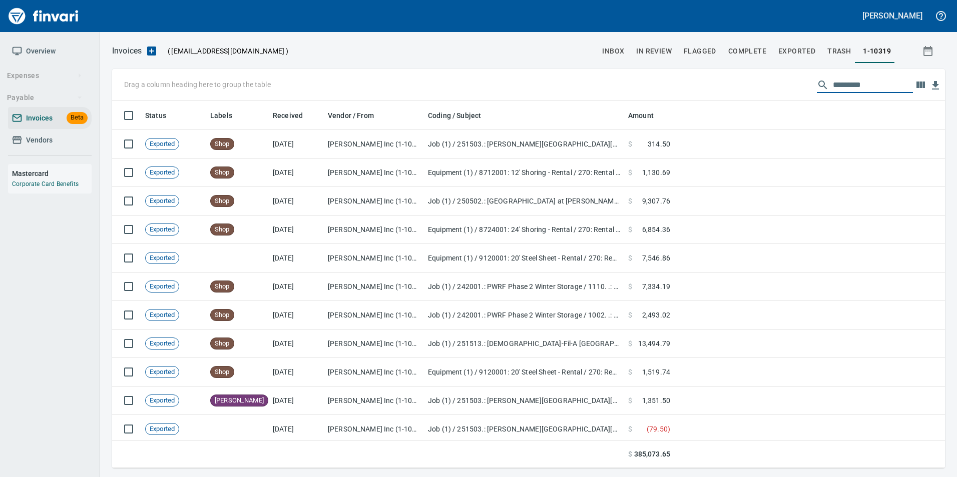
click at [619, 49] on span "inbox" at bounding box center [613, 51] width 22 height 13
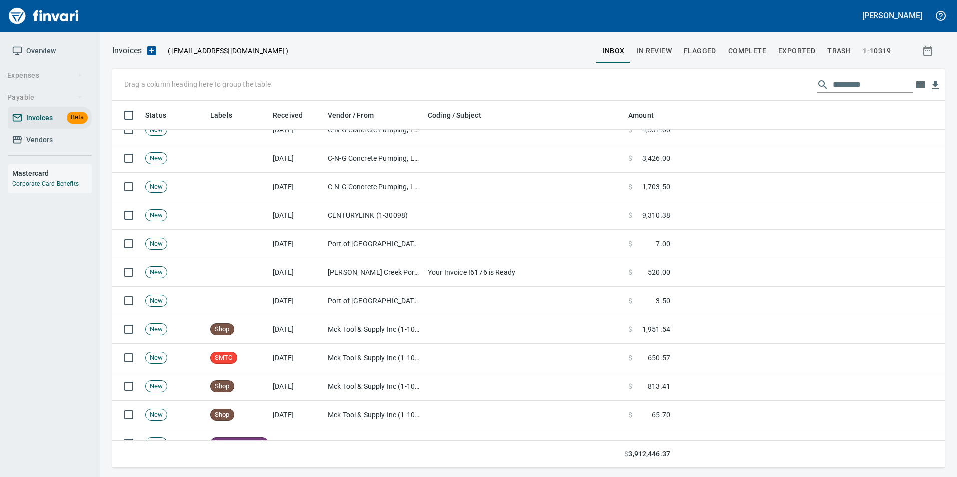
scroll to position [300, 0]
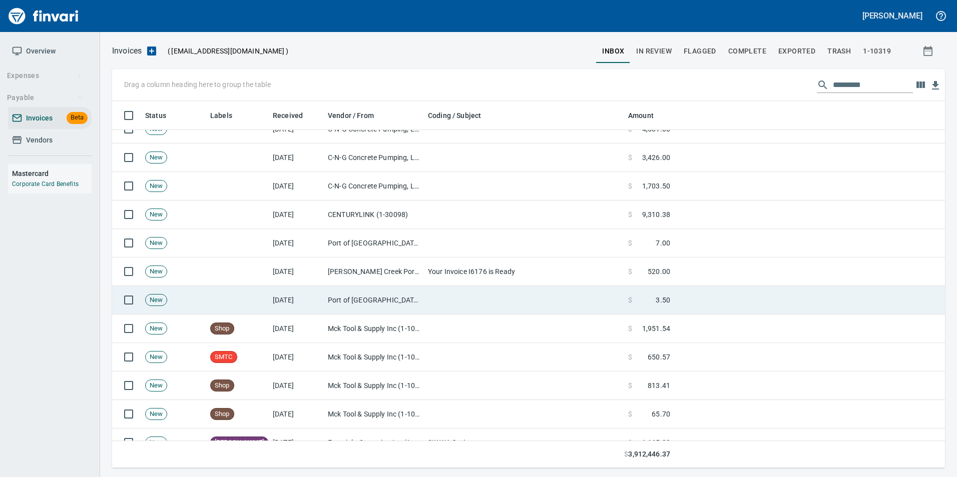
click at [338, 289] on td "Port of [GEOGRAPHIC_DATA] (1-24796)" at bounding box center [374, 300] width 100 height 29
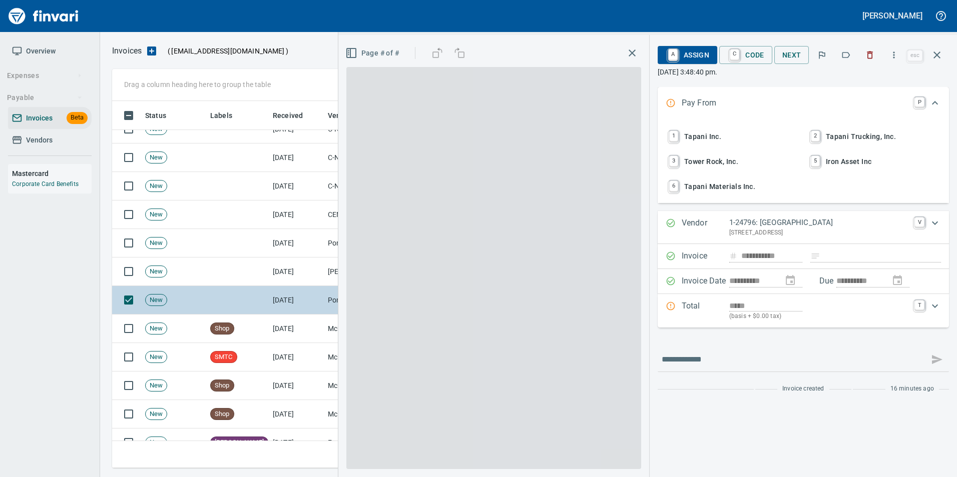
scroll to position [360, 817]
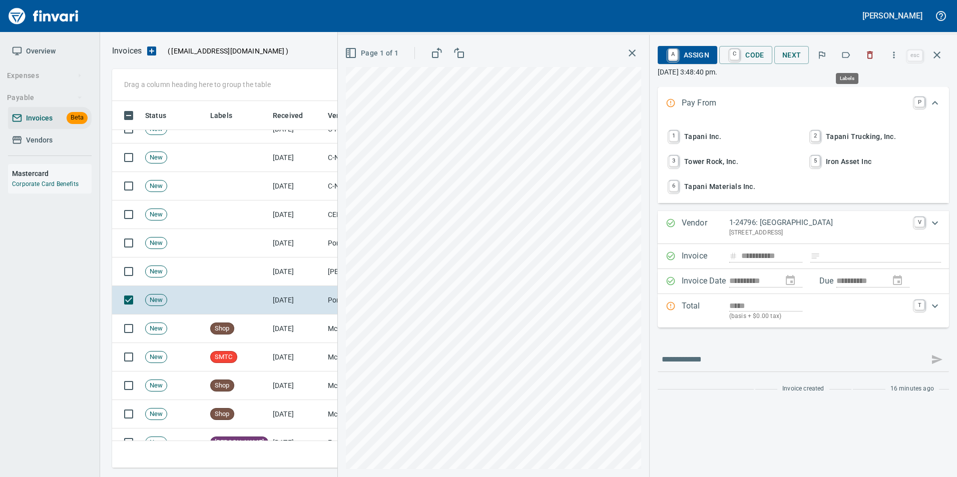
click at [845, 55] on icon "button" at bounding box center [846, 55] width 10 height 10
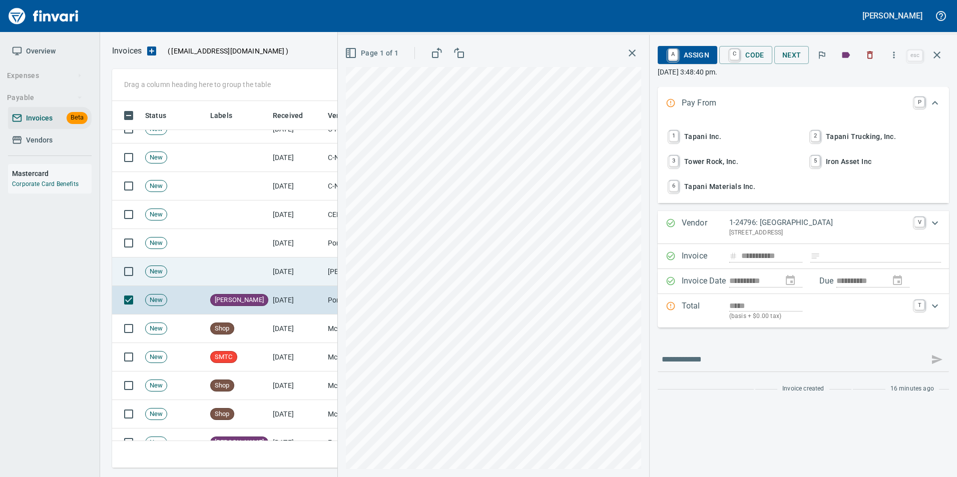
click at [302, 270] on td "[DATE]" at bounding box center [296, 272] width 55 height 29
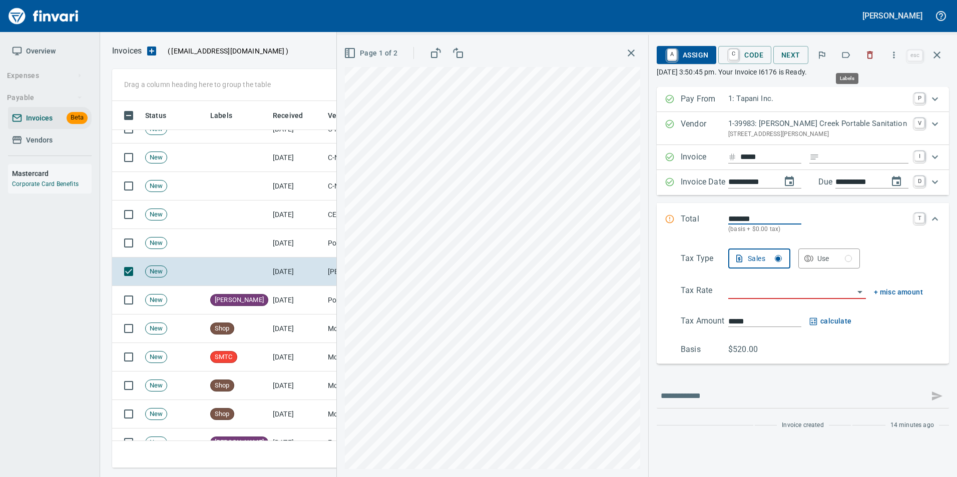
click at [846, 55] on icon "button" at bounding box center [846, 55] width 10 height 10
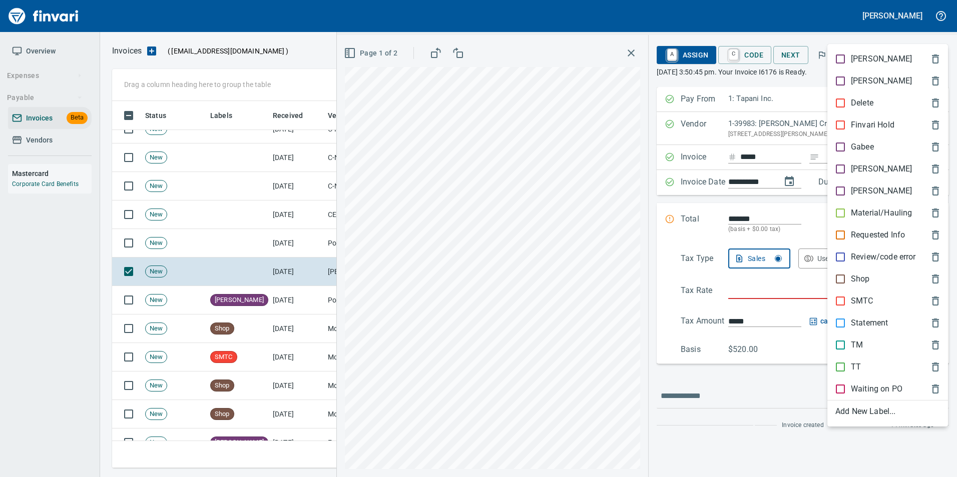
scroll to position [360, 817]
click at [862, 162] on div "[PERSON_NAME]" at bounding box center [887, 169] width 121 height 22
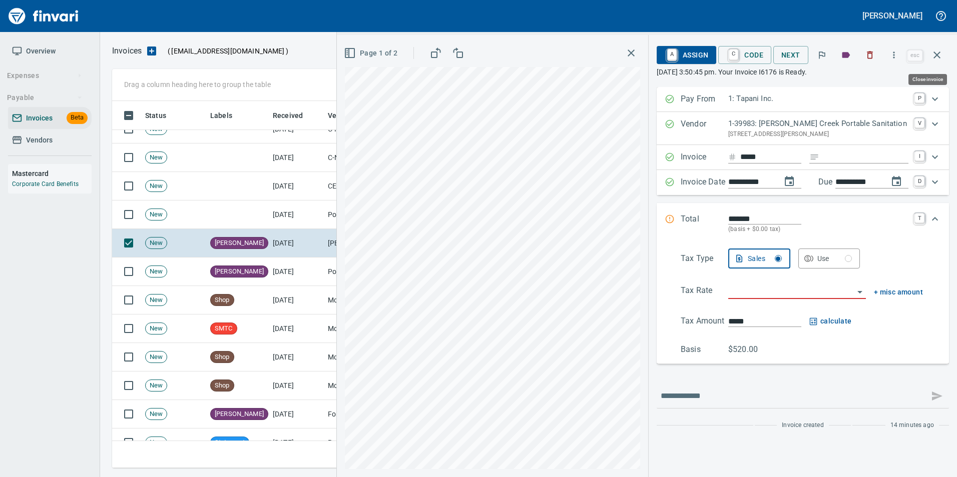
click at [932, 56] on icon "button" at bounding box center [937, 55] width 12 height 12
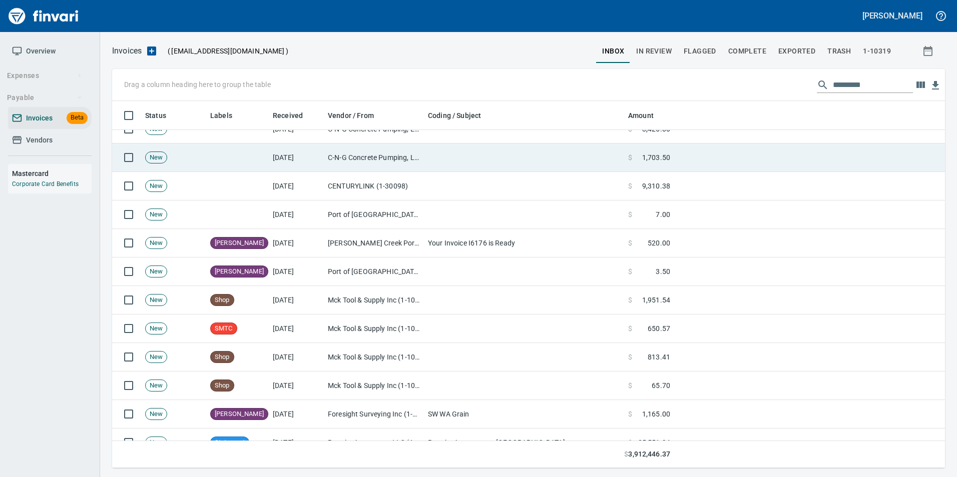
scroll to position [360, 817]
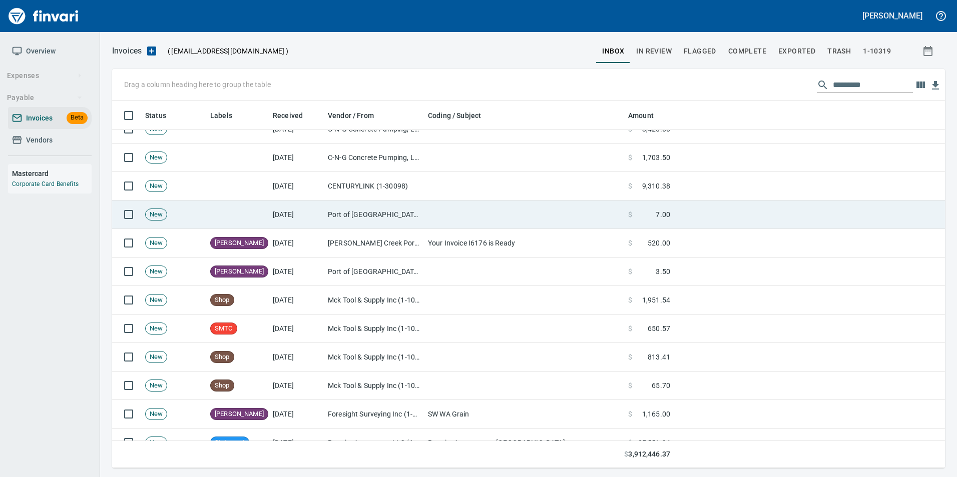
click at [401, 215] on td "Port of Hood River (1-24796)" at bounding box center [374, 215] width 100 height 29
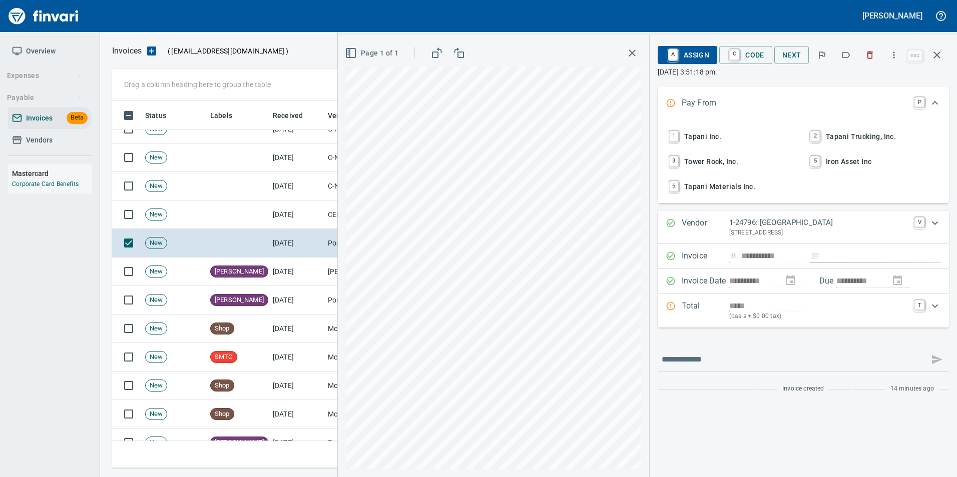
click at [849, 53] on icon "button" at bounding box center [846, 55] width 10 height 10
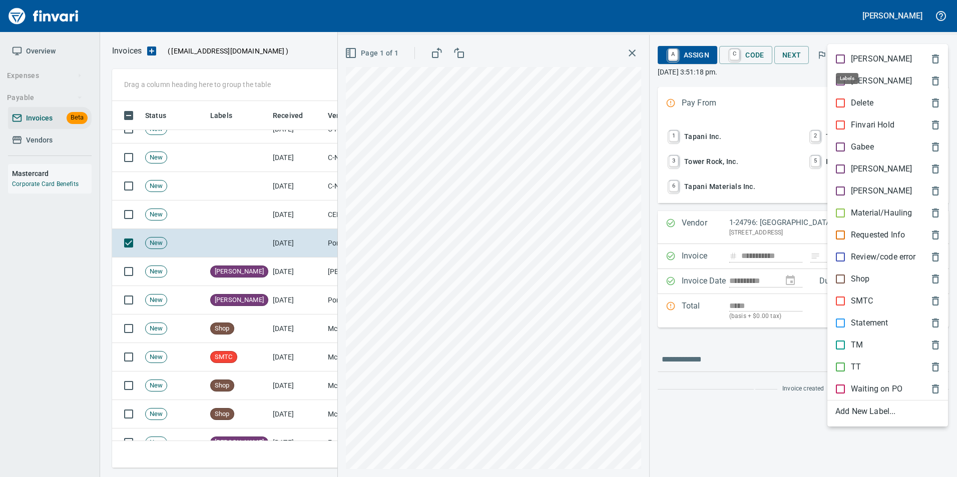
scroll to position [360, 817]
click at [870, 170] on span "[PERSON_NAME]" at bounding box center [879, 169] width 89 height 12
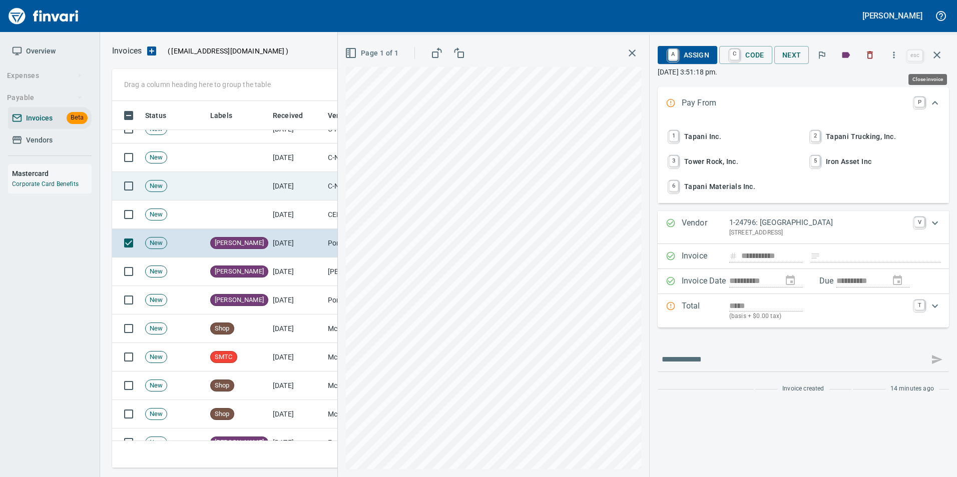
drag, startPoint x: 937, startPoint y: 50, endPoint x: 596, endPoint y: 172, distance: 362.7
click at [937, 49] on icon "button" at bounding box center [937, 55] width 12 height 12
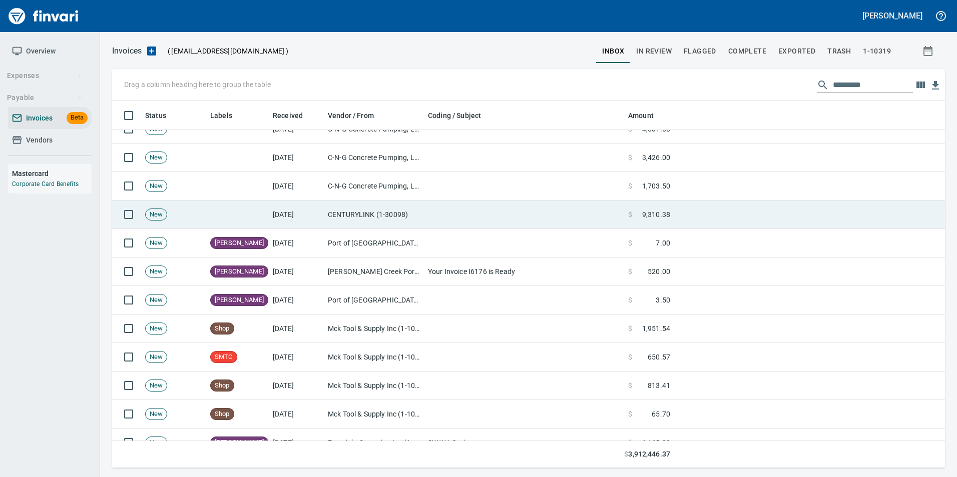
scroll to position [360, 817]
click at [397, 207] on td "CENTURYLINK (1-30098)" at bounding box center [374, 215] width 100 height 29
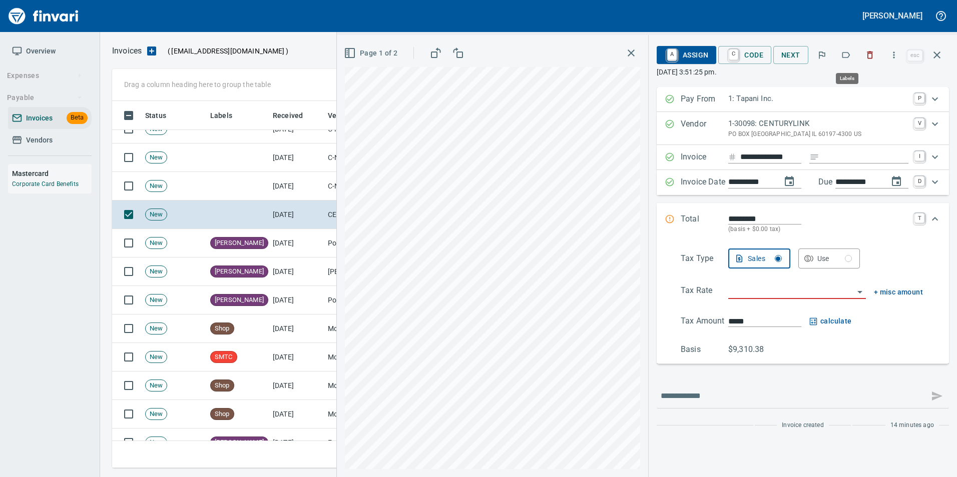
click at [846, 56] on icon "button" at bounding box center [846, 55] width 10 height 10
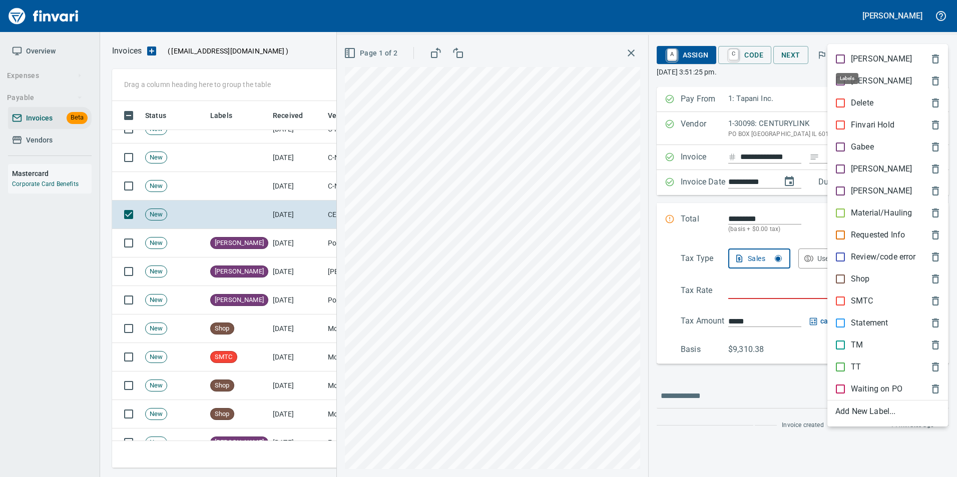
scroll to position [360, 817]
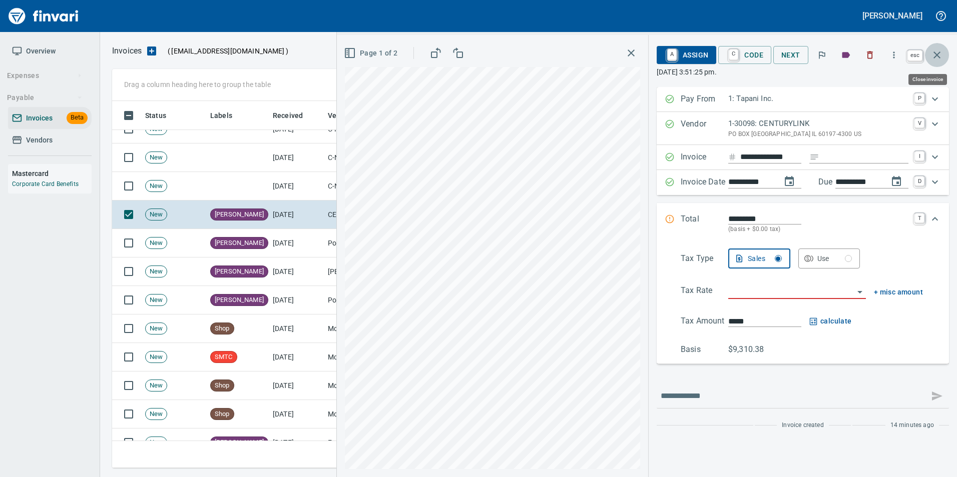
click at [942, 57] on icon "button" at bounding box center [937, 55] width 12 height 12
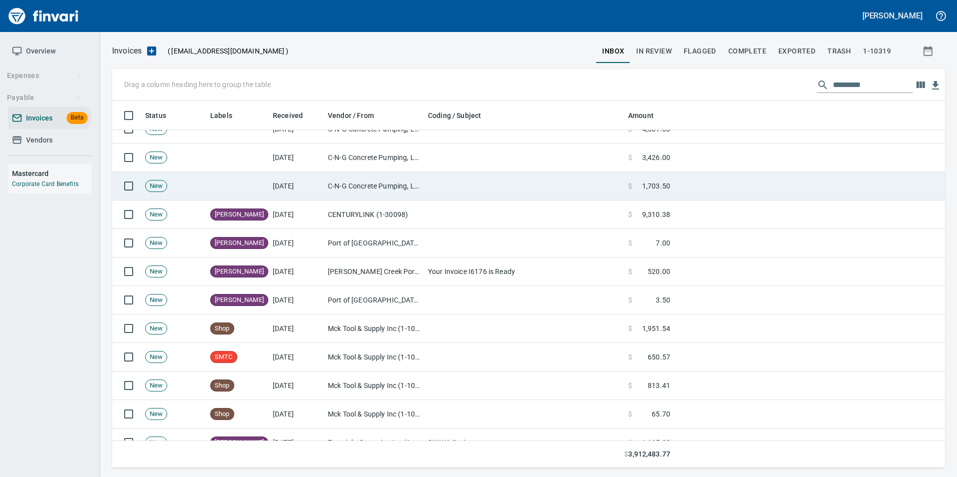
click at [402, 189] on td "C-N-G Concrete Pumping, LLC (1-39794)" at bounding box center [374, 186] width 100 height 29
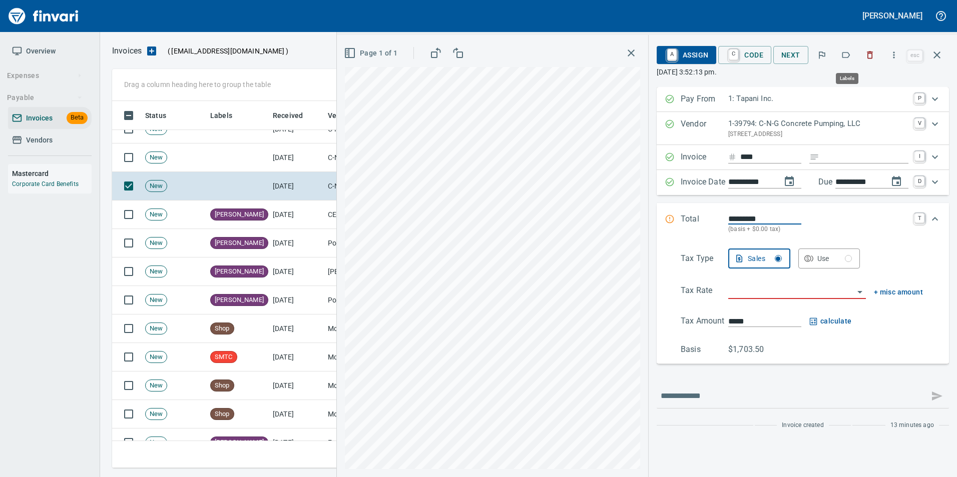
click at [841, 55] on button "button" at bounding box center [846, 55] width 22 height 22
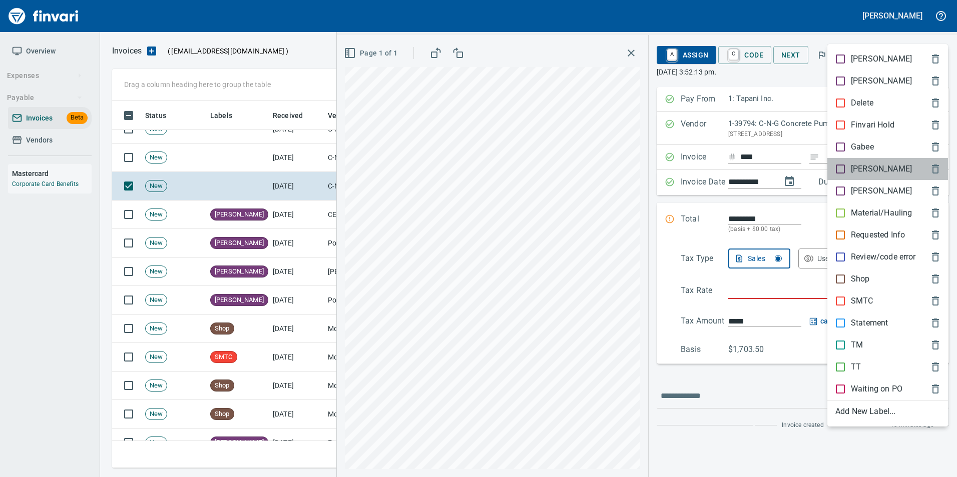
click at [861, 168] on p "[PERSON_NAME]" at bounding box center [881, 169] width 61 height 12
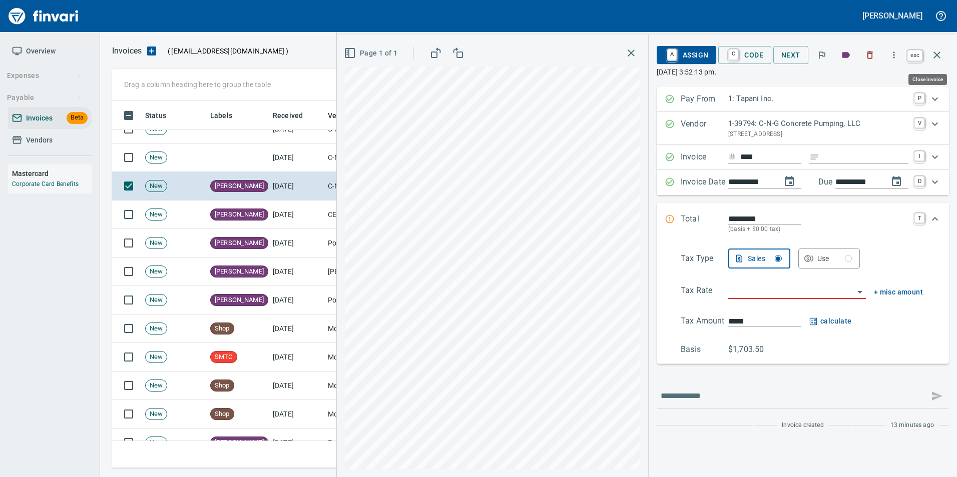
click at [938, 61] on icon "button" at bounding box center [937, 55] width 12 height 12
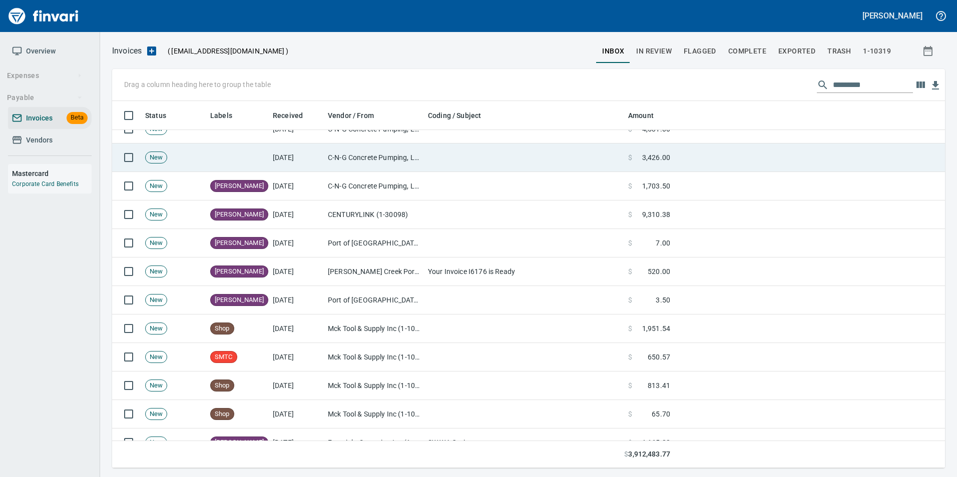
click at [472, 153] on td at bounding box center [524, 158] width 200 height 29
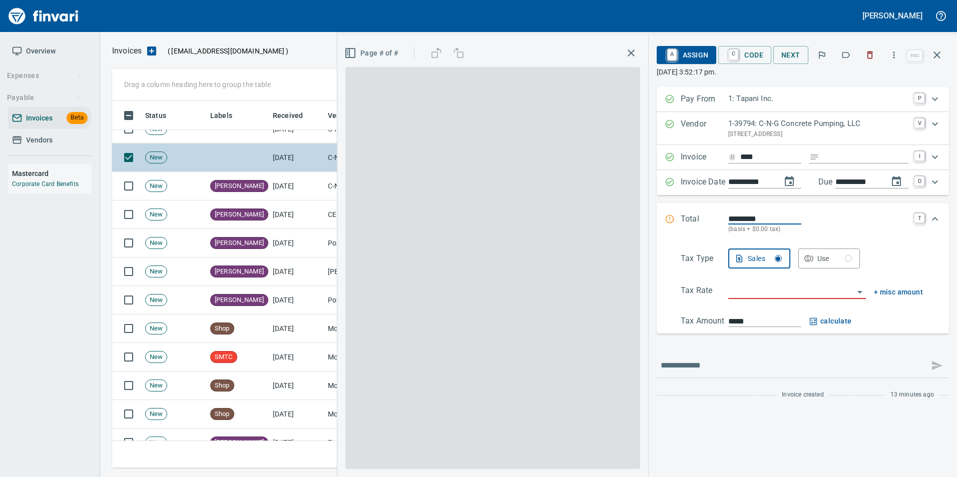
scroll to position [360, 817]
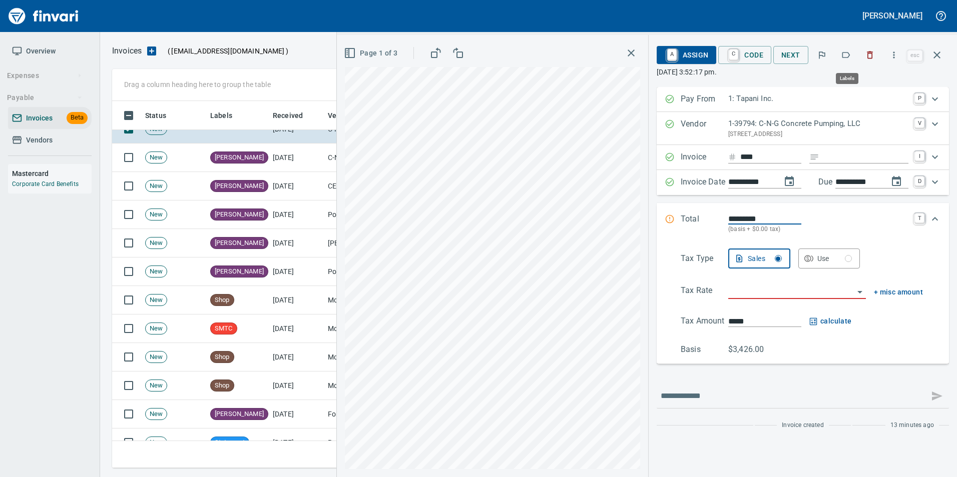
click at [851, 53] on icon "button" at bounding box center [846, 55] width 10 height 10
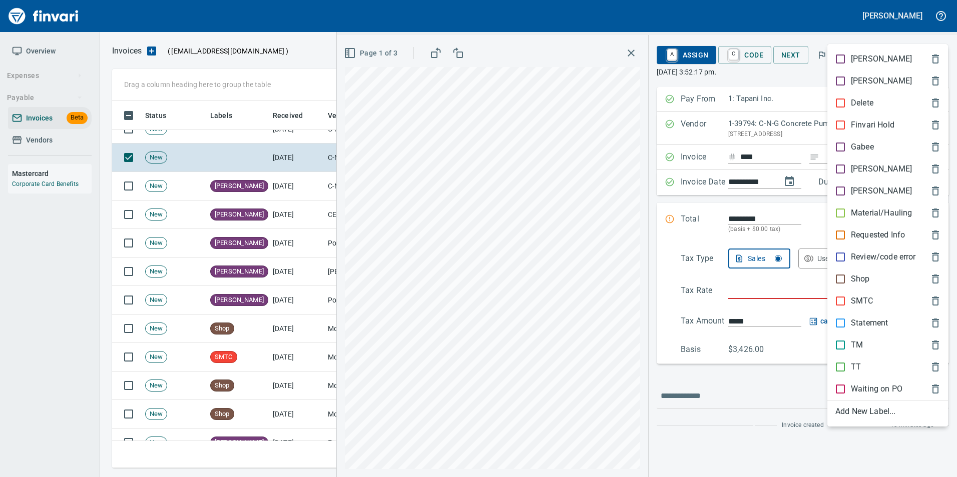
click at [867, 166] on p "[PERSON_NAME]" at bounding box center [881, 169] width 61 height 12
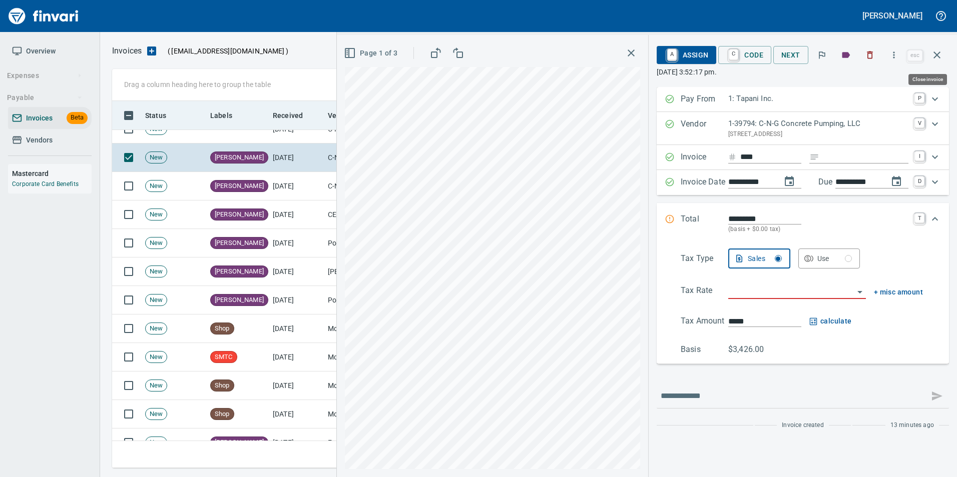
click at [935, 60] on icon "button" at bounding box center [937, 55] width 12 height 12
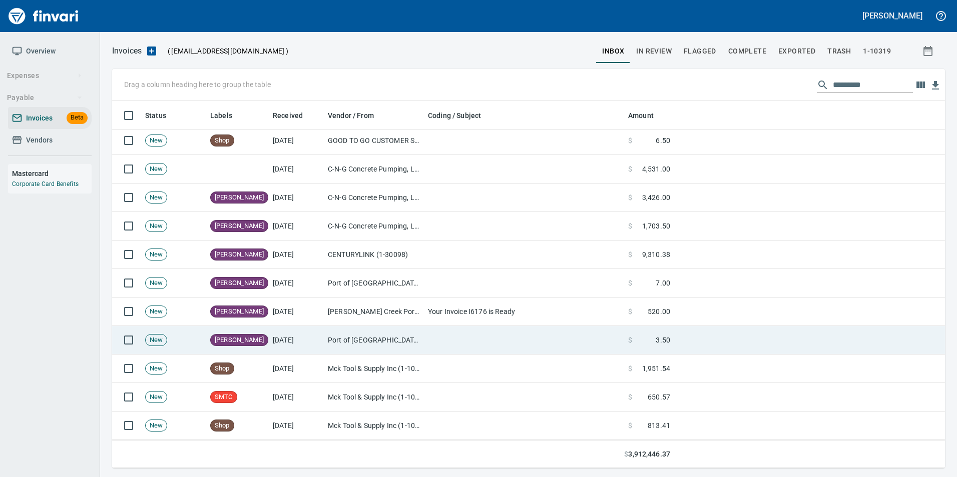
scroll to position [100, 0]
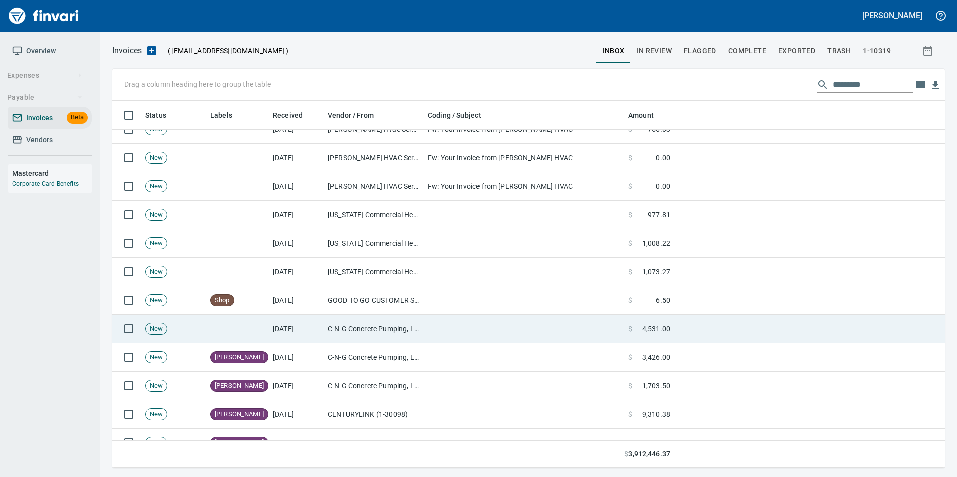
click at [374, 333] on td "C-N-G Concrete Pumping, LLC (1-39794)" at bounding box center [374, 329] width 100 height 29
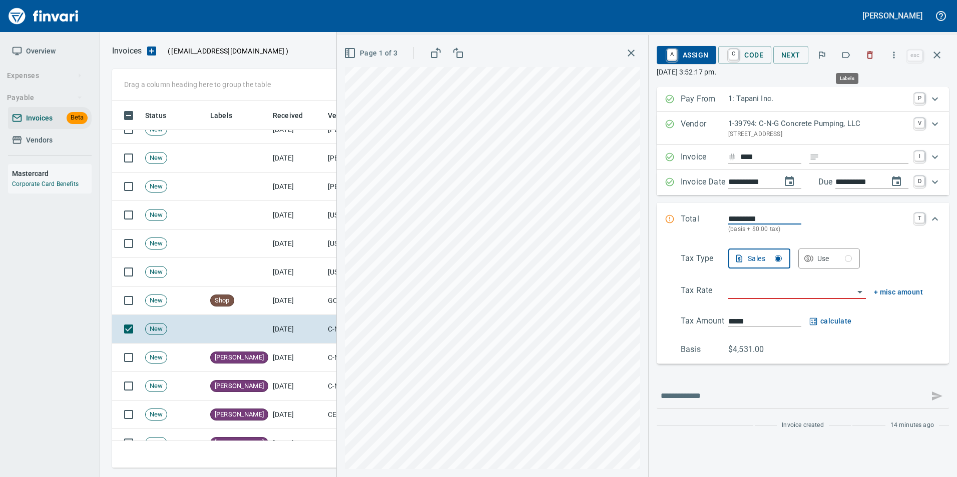
click at [847, 57] on icon "button" at bounding box center [846, 55] width 10 height 10
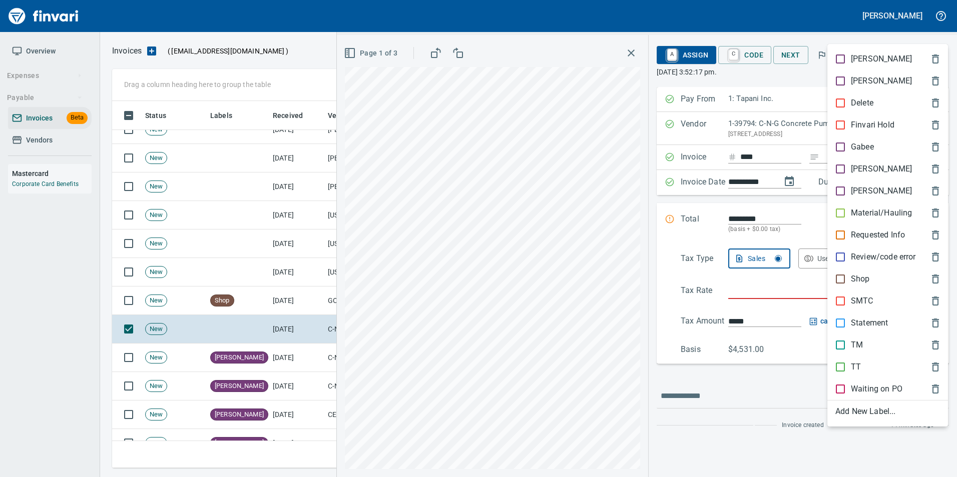
scroll to position [360, 817]
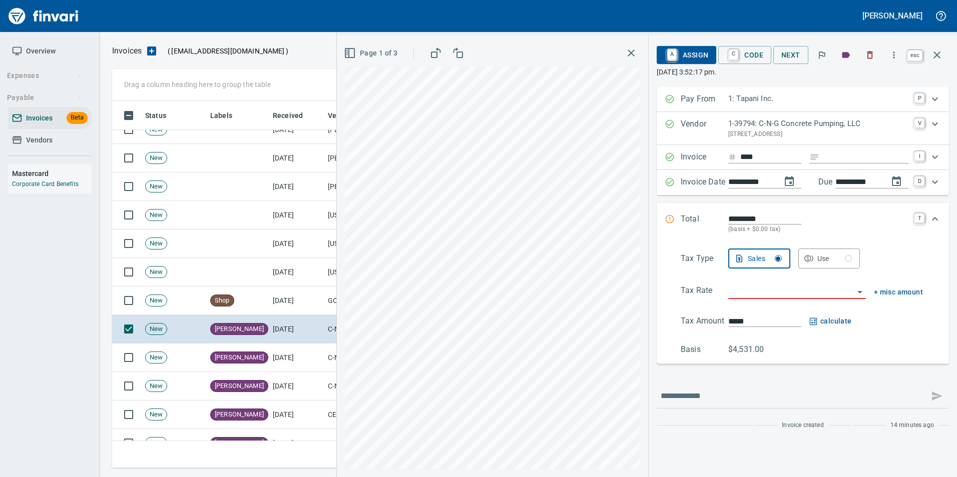
click at [943, 56] on button "button" at bounding box center [937, 55] width 24 height 24
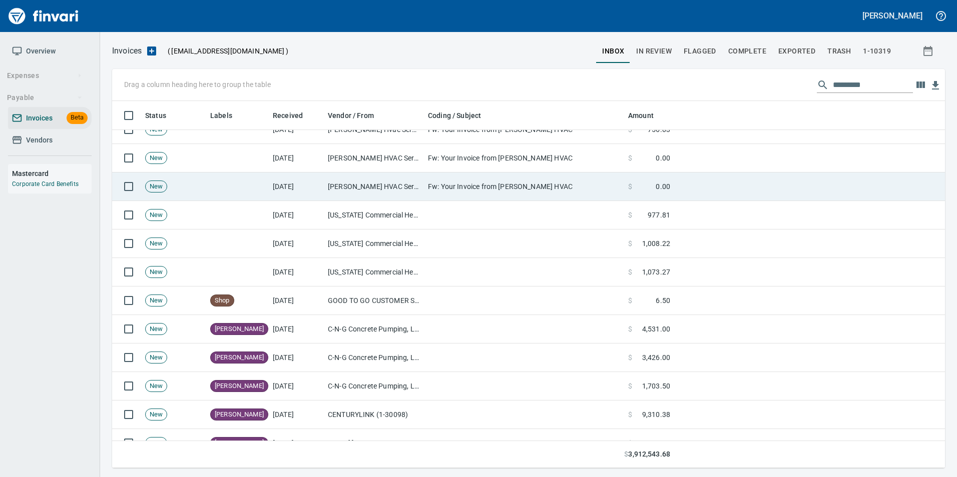
scroll to position [360, 817]
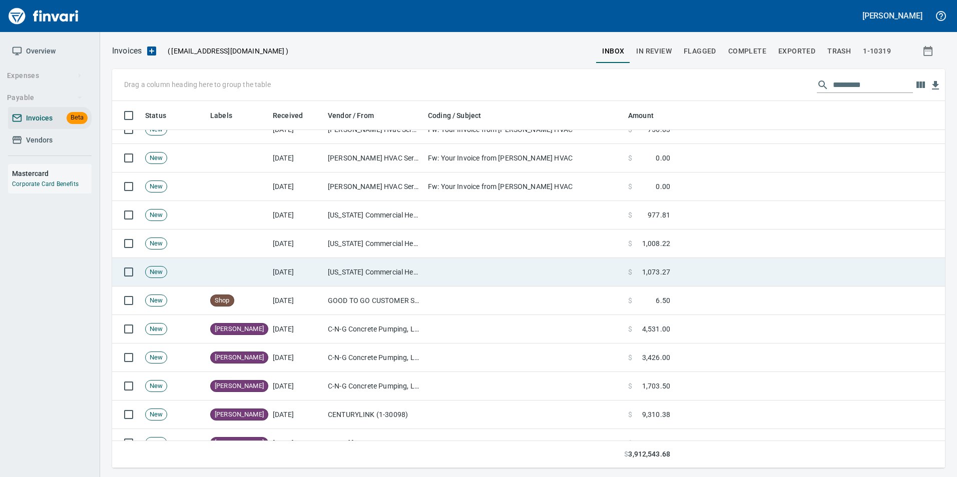
click at [431, 260] on td at bounding box center [524, 272] width 200 height 29
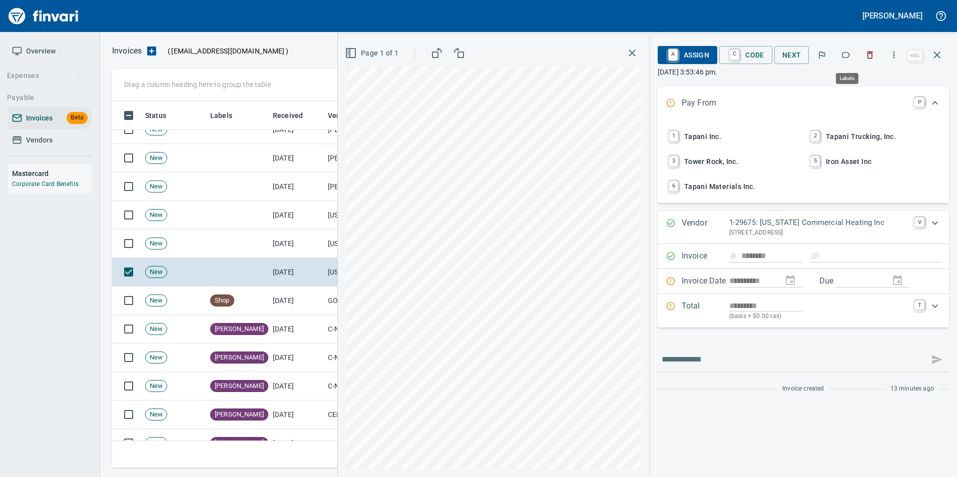
click at [852, 55] on button "button" at bounding box center [846, 55] width 22 height 22
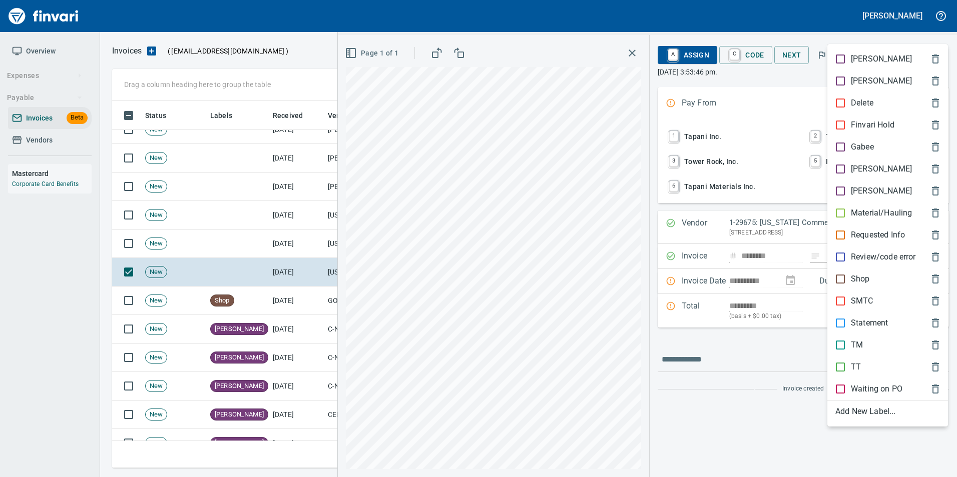
scroll to position [360, 817]
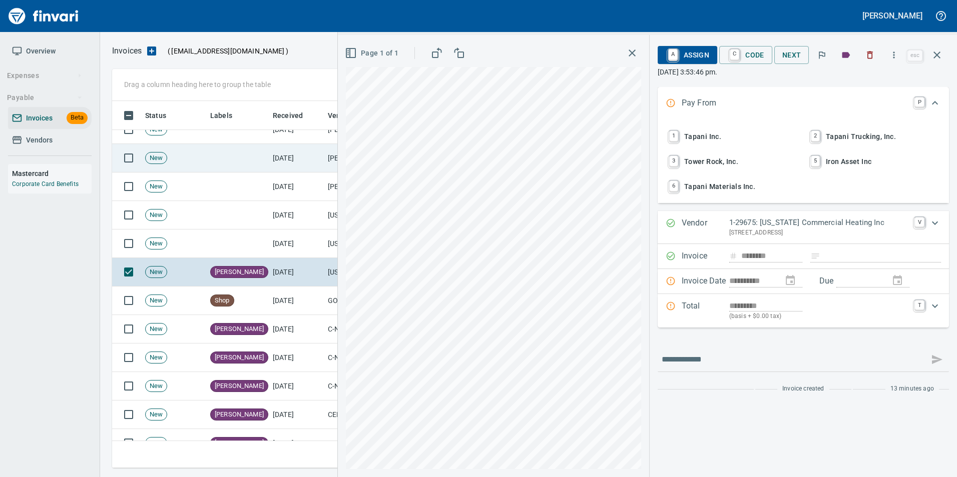
click at [938, 60] on icon "button" at bounding box center [937, 55] width 12 height 12
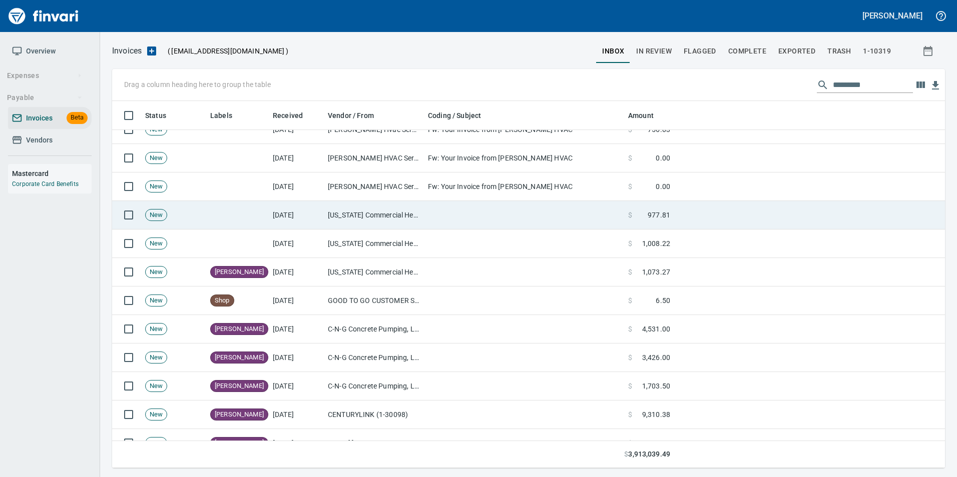
scroll to position [360, 817]
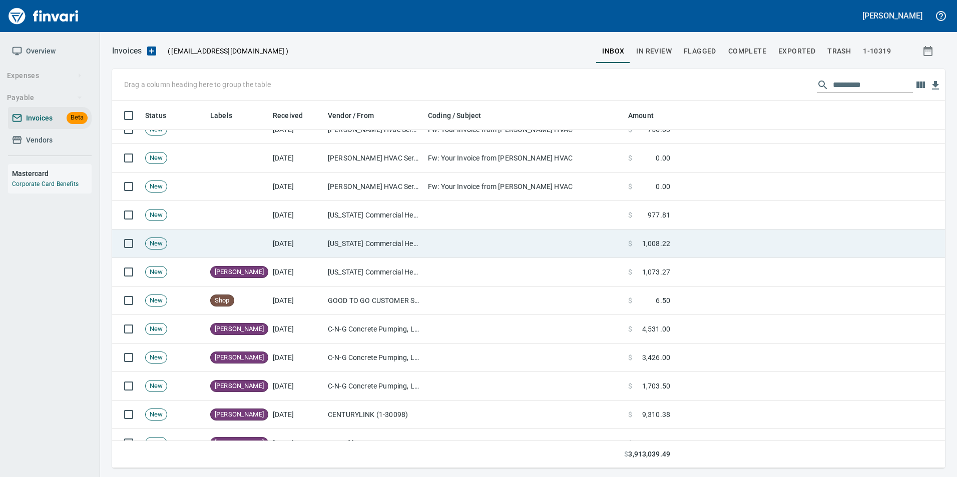
click at [442, 239] on td at bounding box center [524, 244] width 200 height 29
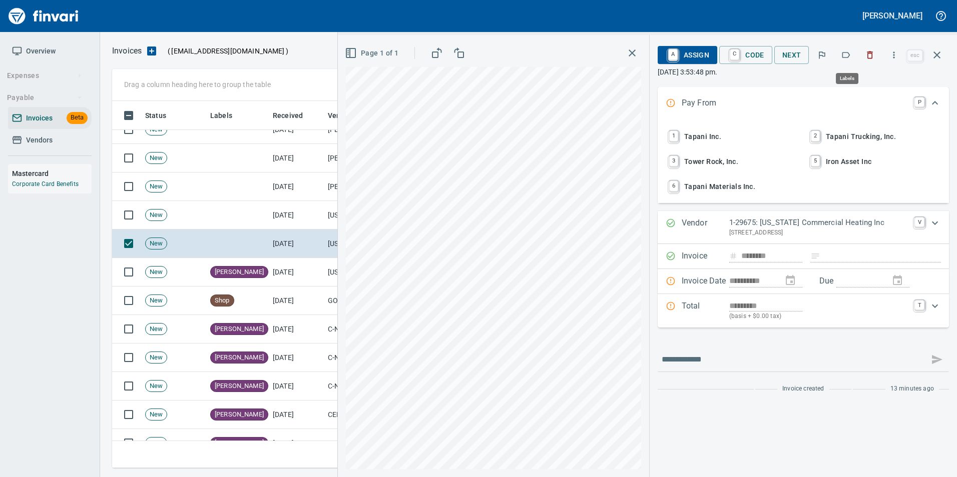
click at [844, 57] on icon "button" at bounding box center [846, 55] width 10 height 10
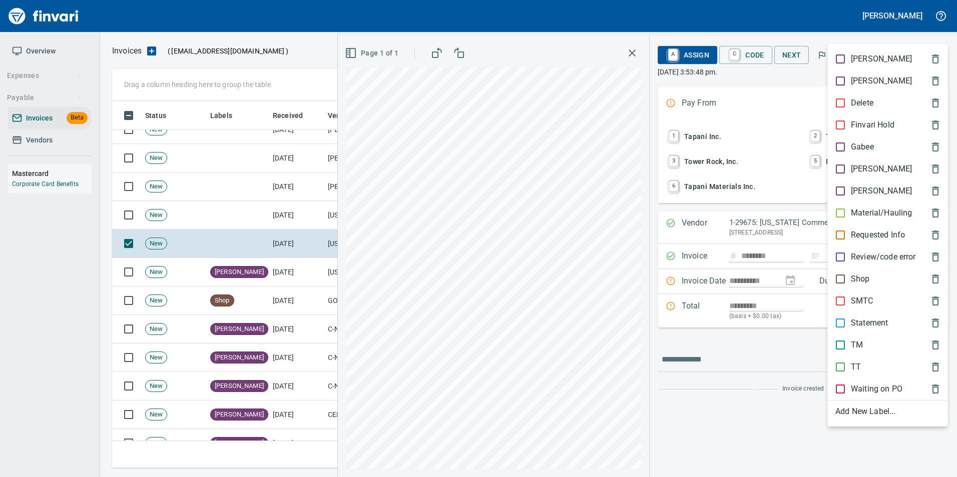
scroll to position [360, 817]
drag, startPoint x: 863, startPoint y: 173, endPoint x: 901, endPoint y: 117, distance: 68.2
click at [863, 172] on p "[PERSON_NAME]" at bounding box center [881, 169] width 61 height 12
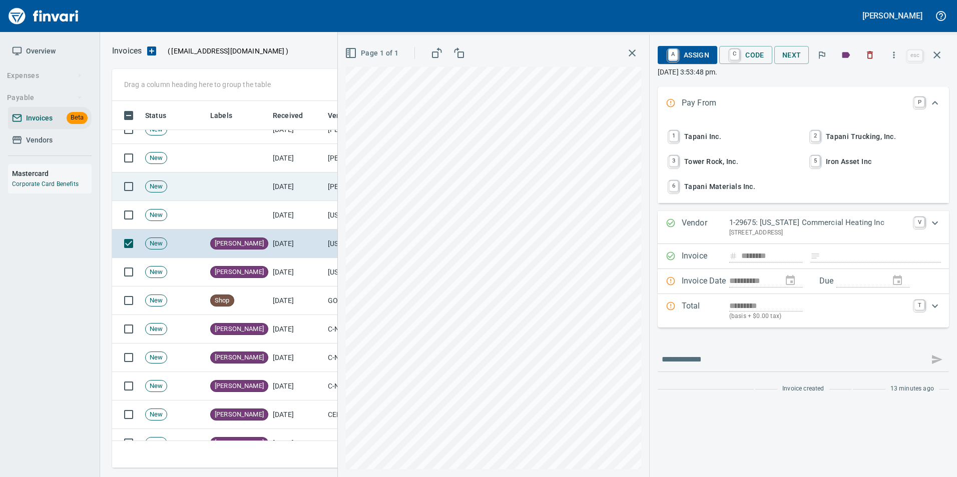
click at [941, 55] on icon "button" at bounding box center [937, 55] width 12 height 12
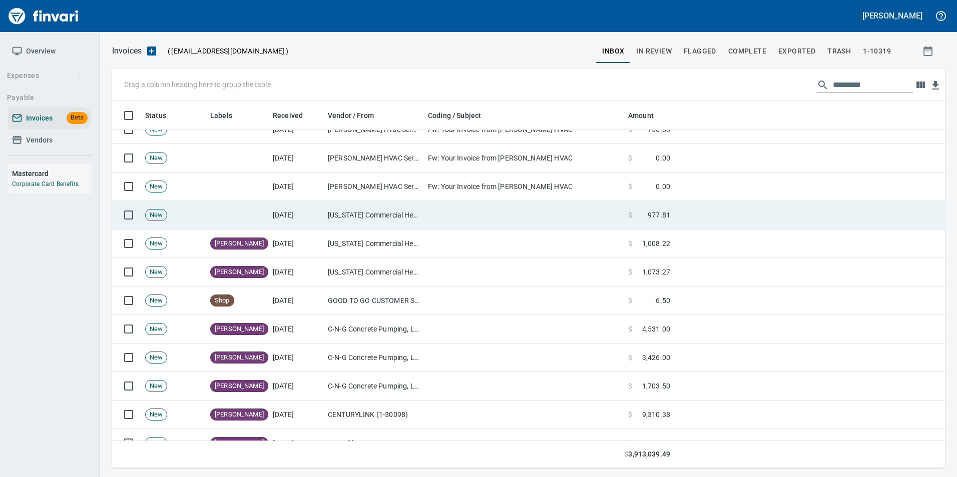
scroll to position [360, 817]
drag, startPoint x: 382, startPoint y: 217, endPoint x: 385, endPoint y: 222, distance: 5.8
click at [383, 217] on td "Oregon Commercial Heating Inc (1-29675)" at bounding box center [374, 215] width 100 height 29
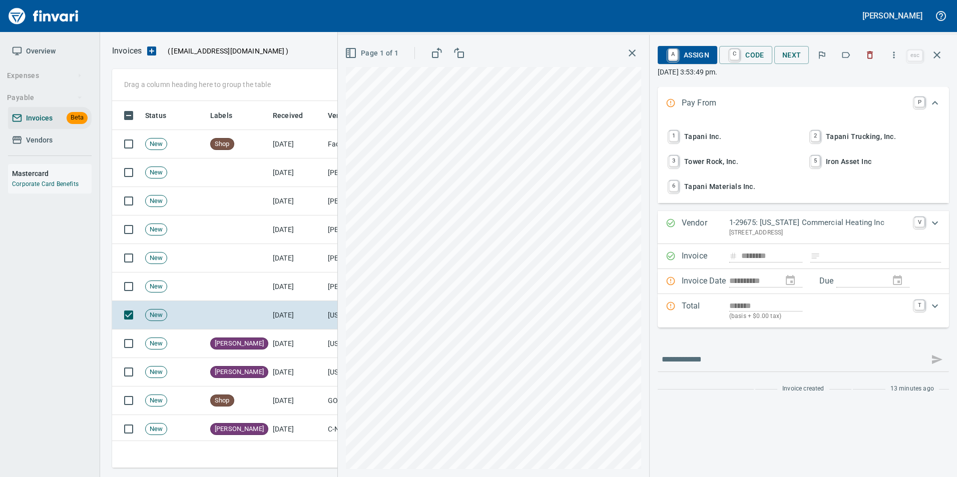
scroll to position [1, 1]
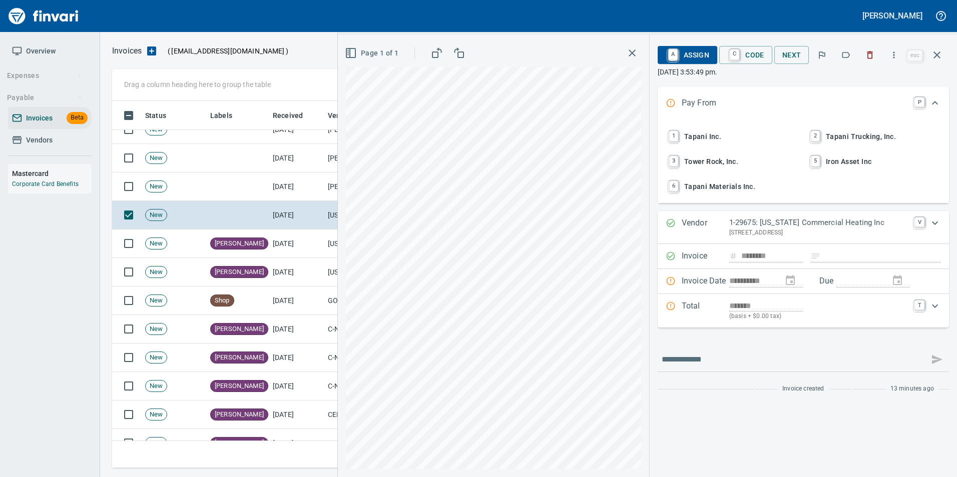
click at [846, 56] on icon "button" at bounding box center [846, 55] width 10 height 10
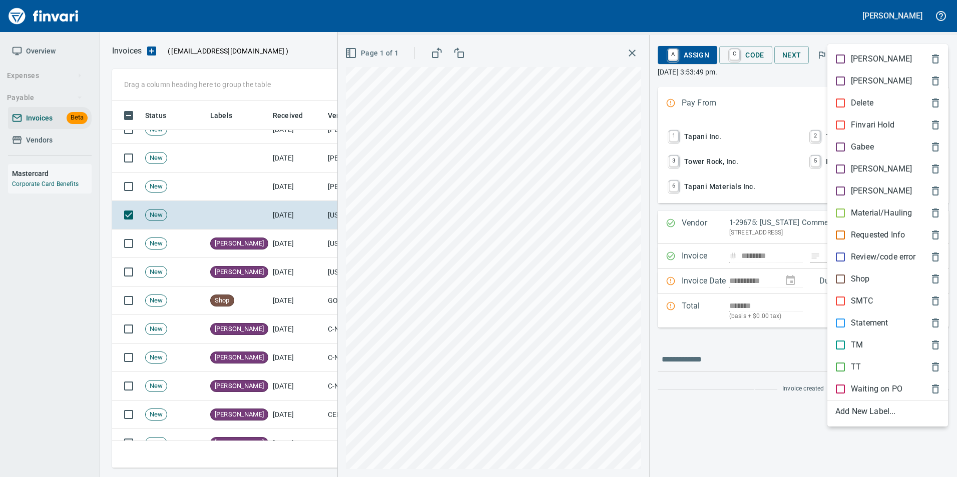
scroll to position [360, 817]
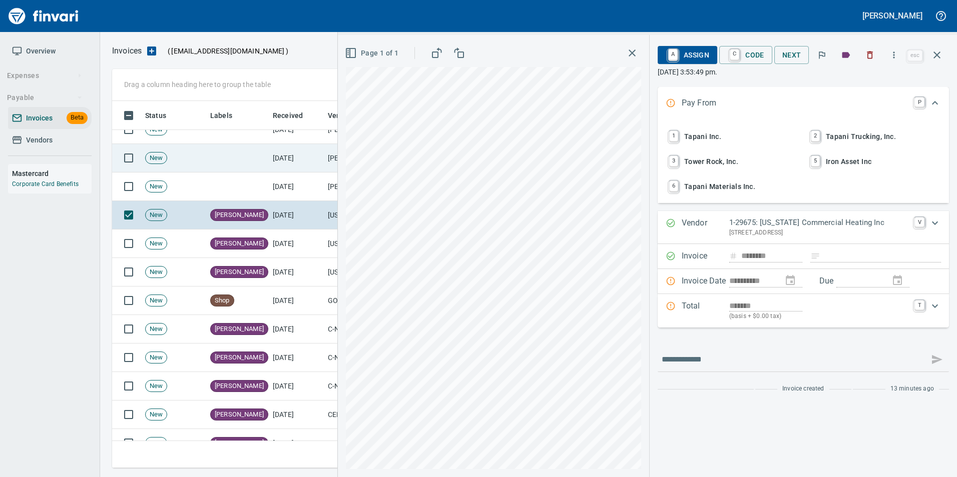
click at [935, 59] on icon "button" at bounding box center [937, 55] width 12 height 12
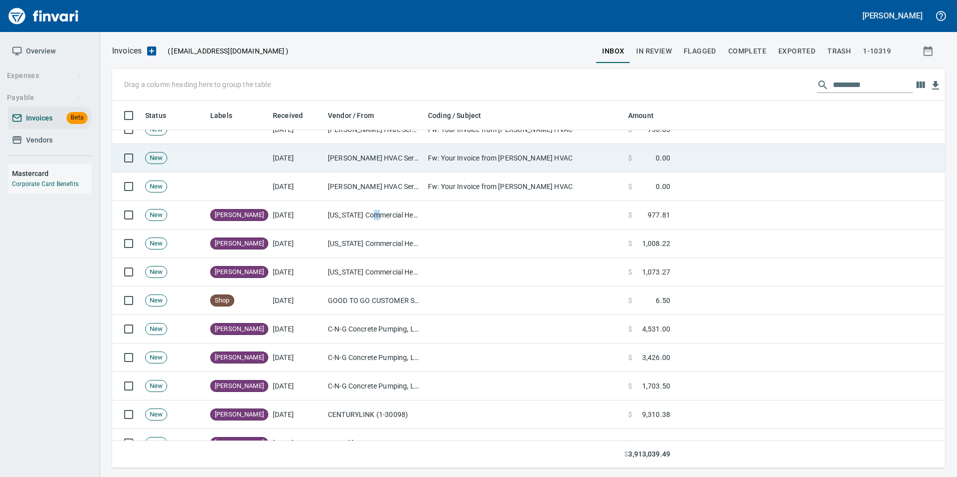
scroll to position [360, 817]
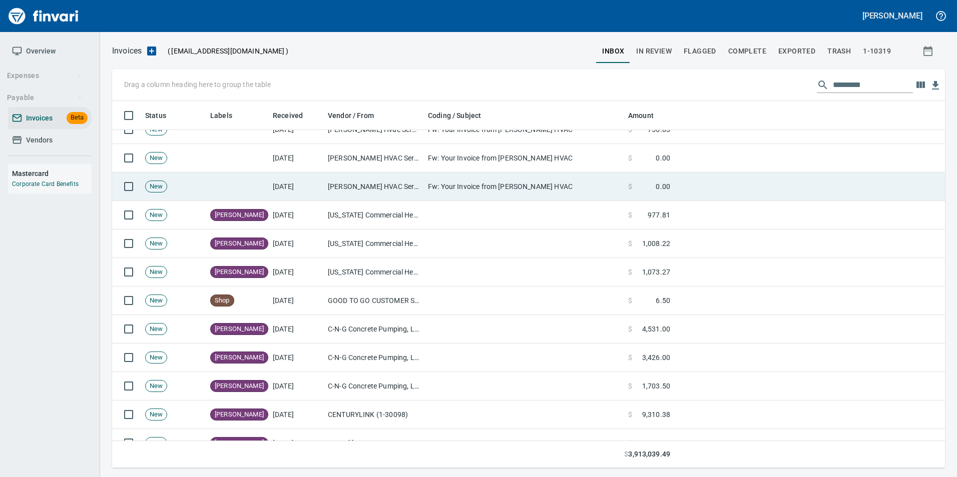
click at [384, 189] on td "[PERSON_NAME] HVAC Services Inc. (6-10453)" at bounding box center [374, 187] width 100 height 29
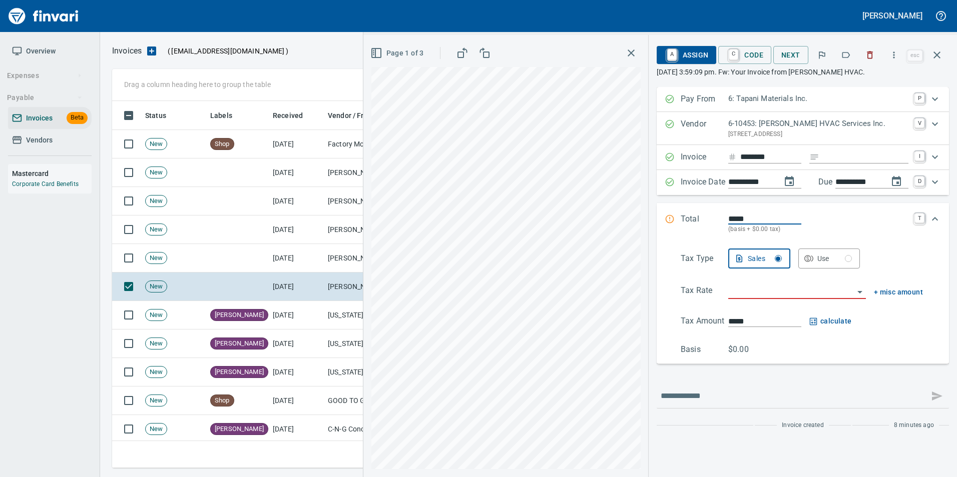
click at [410, 57] on span "Page 1 of 3" at bounding box center [398, 53] width 52 height 13
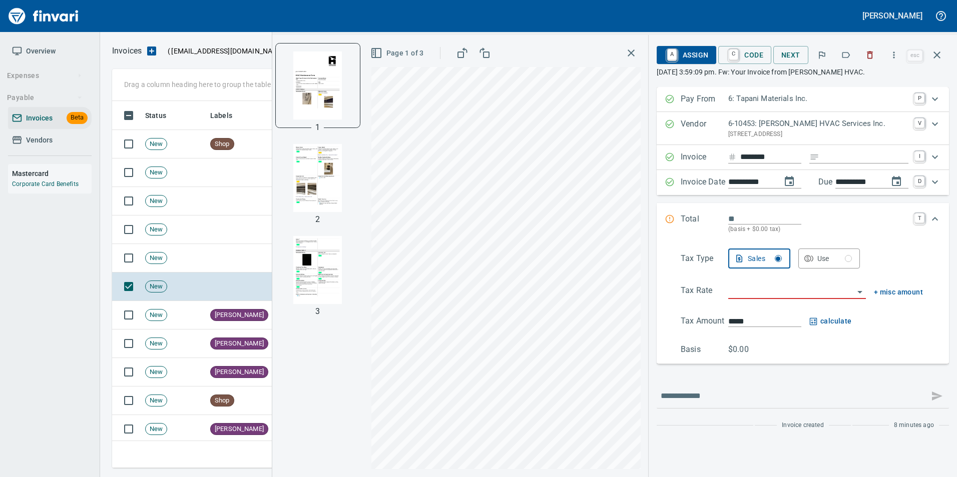
click at [334, 172] on img "button" at bounding box center [318, 178] width 68 height 68
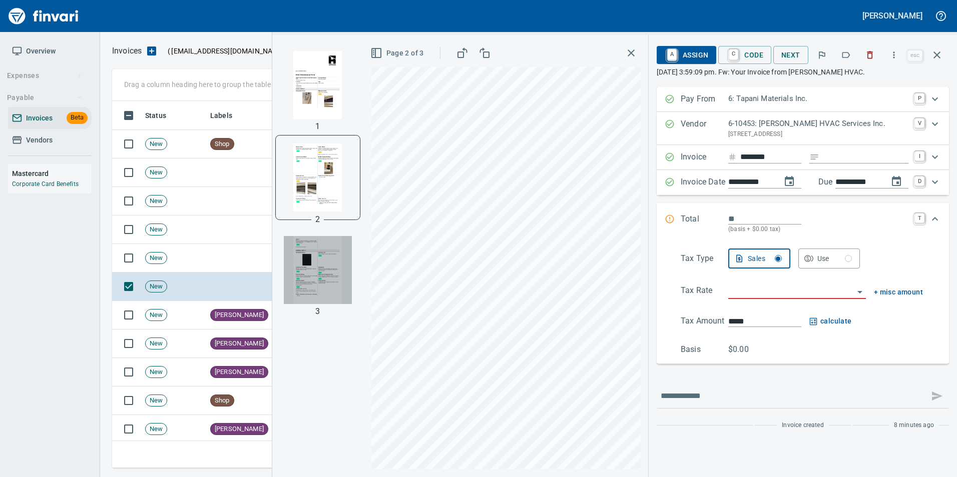
click at [333, 257] on img "button" at bounding box center [318, 270] width 68 height 68
click at [337, 196] on img "button" at bounding box center [318, 177] width 68 height 68
click at [340, 112] on img "button" at bounding box center [318, 85] width 68 height 68
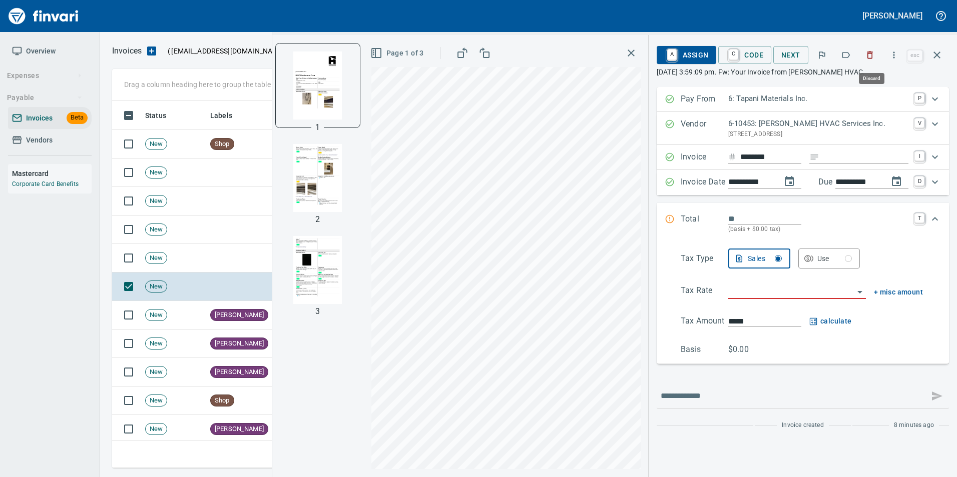
click at [868, 53] on icon "button" at bounding box center [870, 55] width 10 height 10
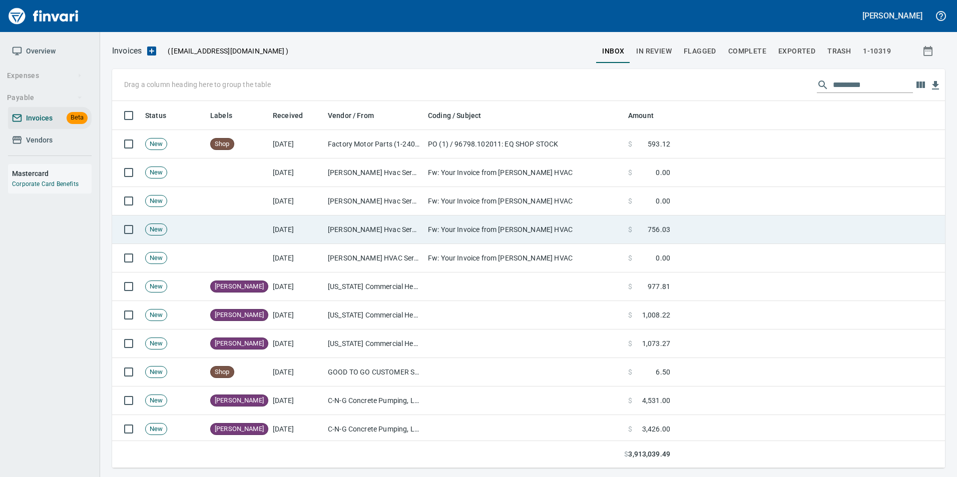
scroll to position [360, 817]
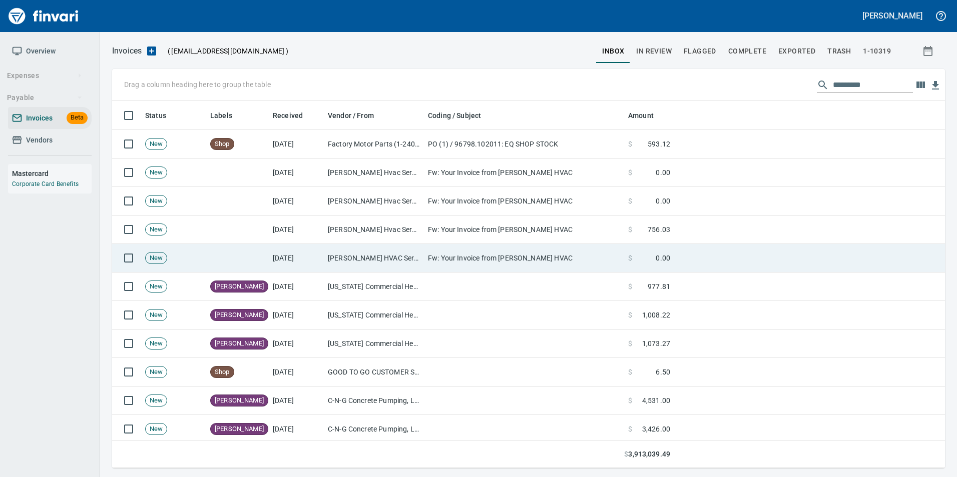
click at [342, 263] on td "[PERSON_NAME] HVAC Services Inc. (6-10453)" at bounding box center [374, 258] width 100 height 29
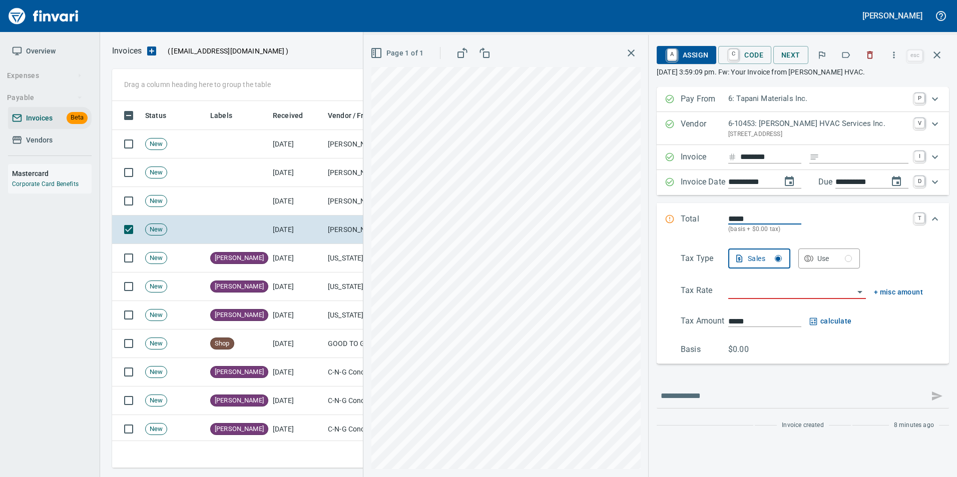
click at [848, 52] on icon "button" at bounding box center [846, 55] width 10 height 10
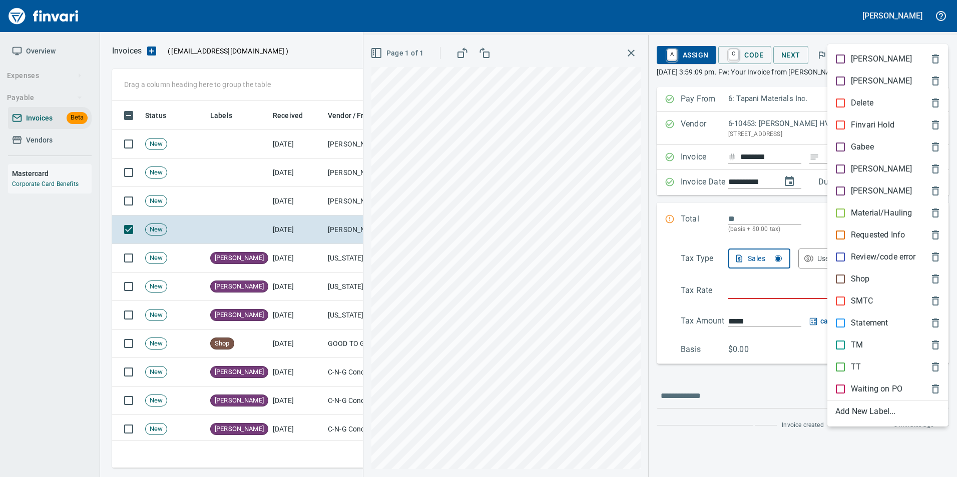
scroll to position [360, 817]
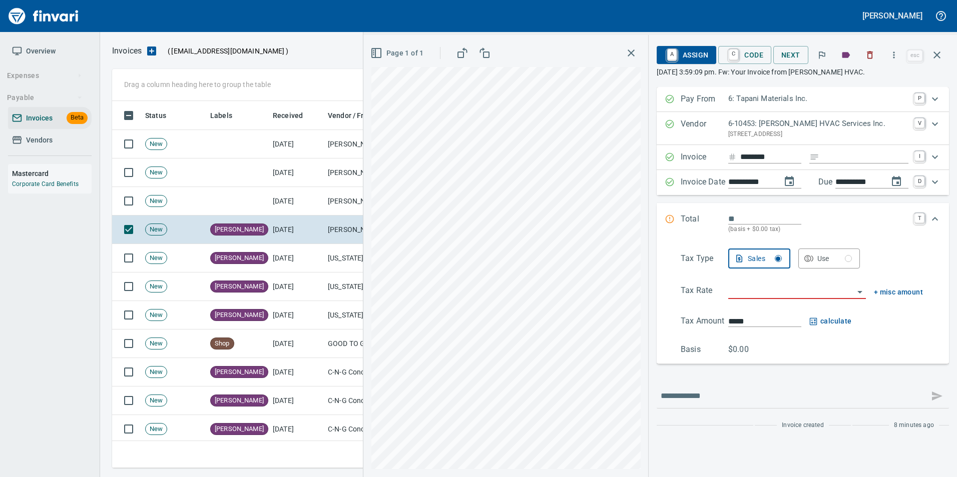
click at [938, 57] on icon "button" at bounding box center [936, 55] width 7 height 7
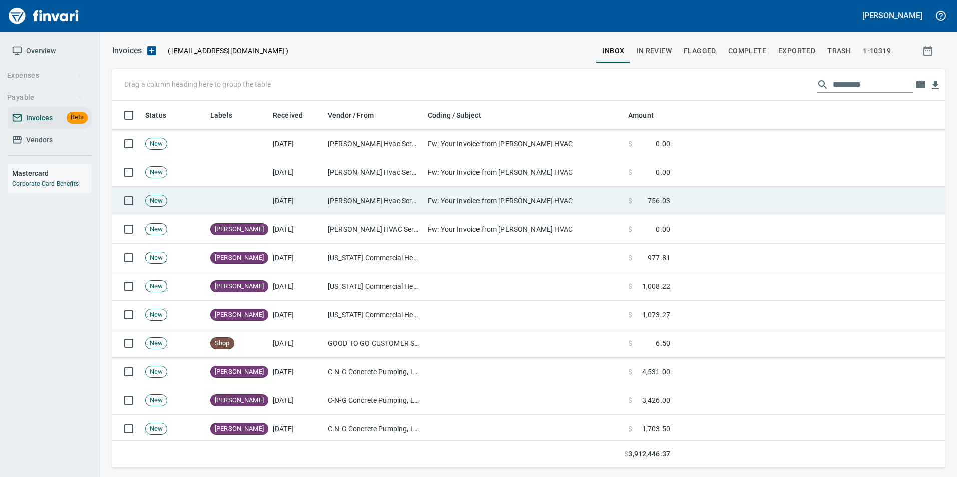
click at [504, 208] on td "Fw: Your Invoice from Hendrickson HVAC" at bounding box center [524, 201] width 200 height 29
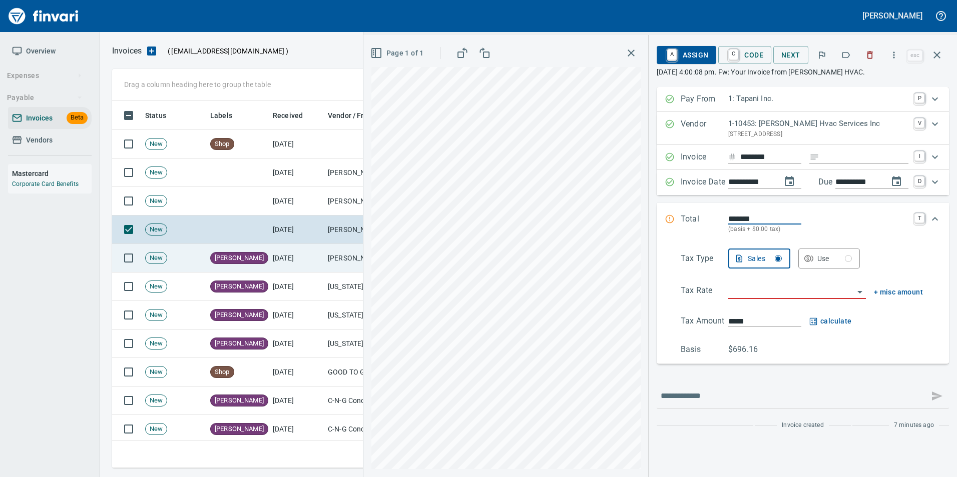
click at [329, 253] on td "Hendrickson HVAC Services Inc. (6-10453)" at bounding box center [374, 258] width 100 height 29
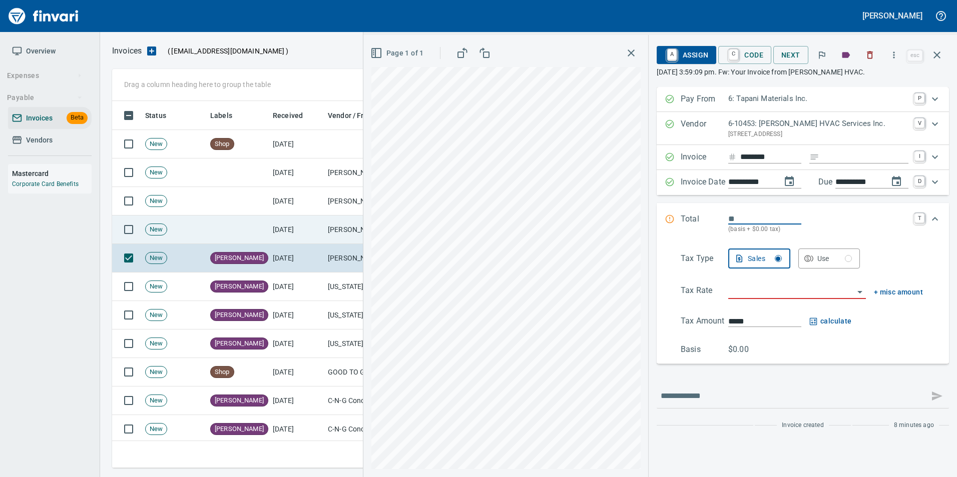
click at [319, 230] on td "[DATE]" at bounding box center [296, 230] width 55 height 29
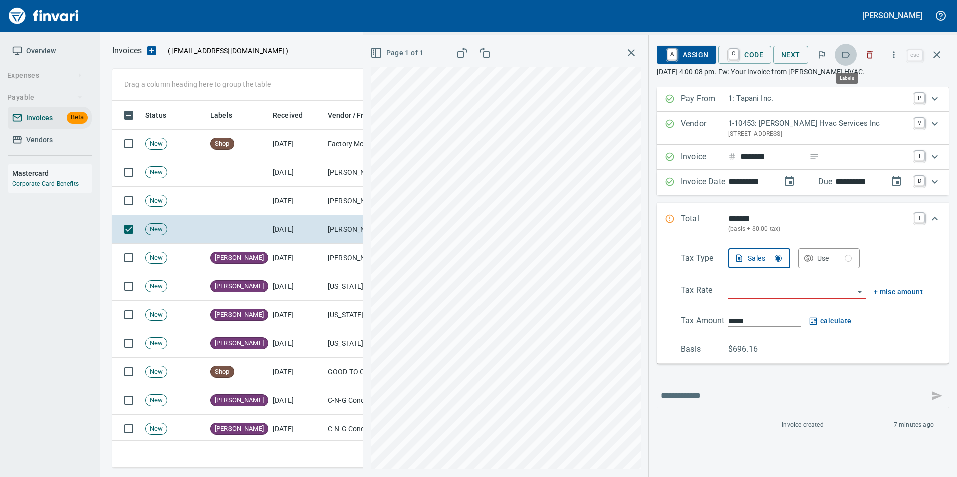
click at [851, 52] on icon "button" at bounding box center [846, 55] width 10 height 10
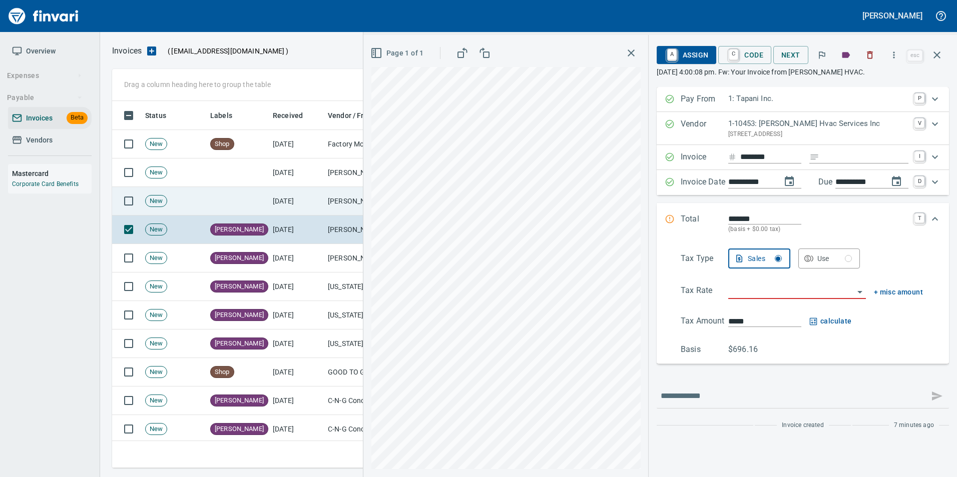
click at [325, 202] on td "[PERSON_NAME] Hvac Services Inc (1-10453)" at bounding box center [374, 201] width 100 height 29
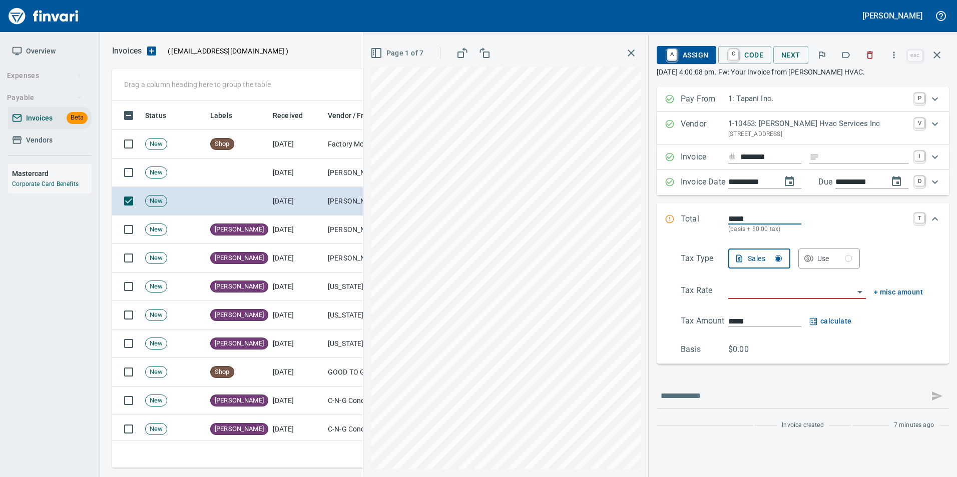
click at [869, 56] on icon "button" at bounding box center [870, 56] width 6 height 8
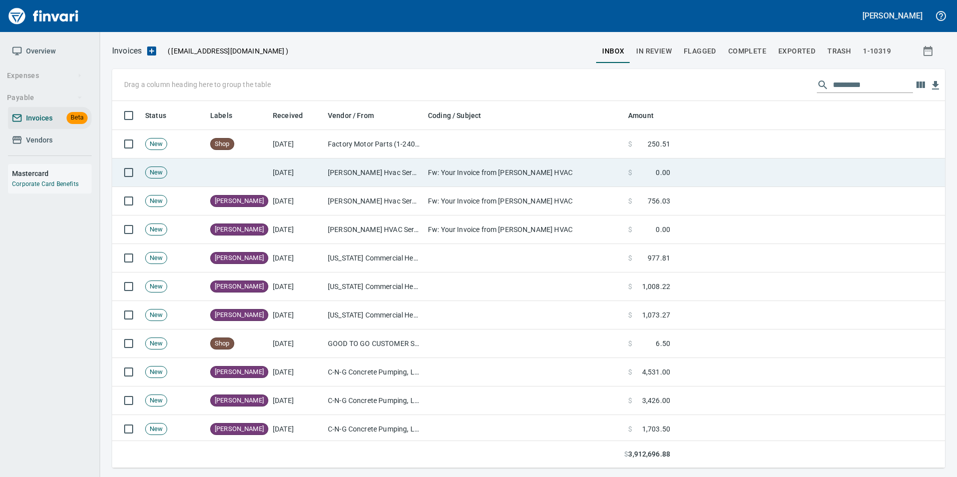
click at [414, 180] on td "[PERSON_NAME] Hvac Services Inc (1-10453)" at bounding box center [374, 173] width 100 height 29
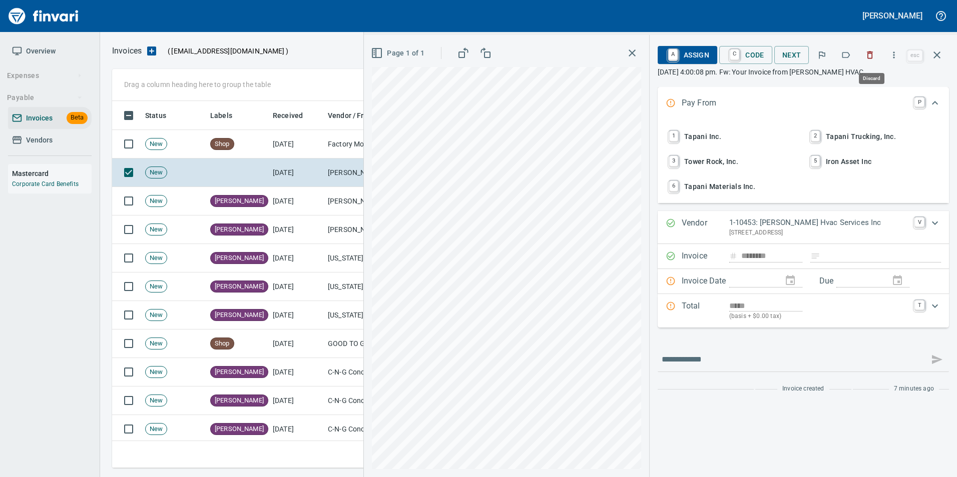
click at [866, 60] on icon "button" at bounding box center [870, 55] width 10 height 10
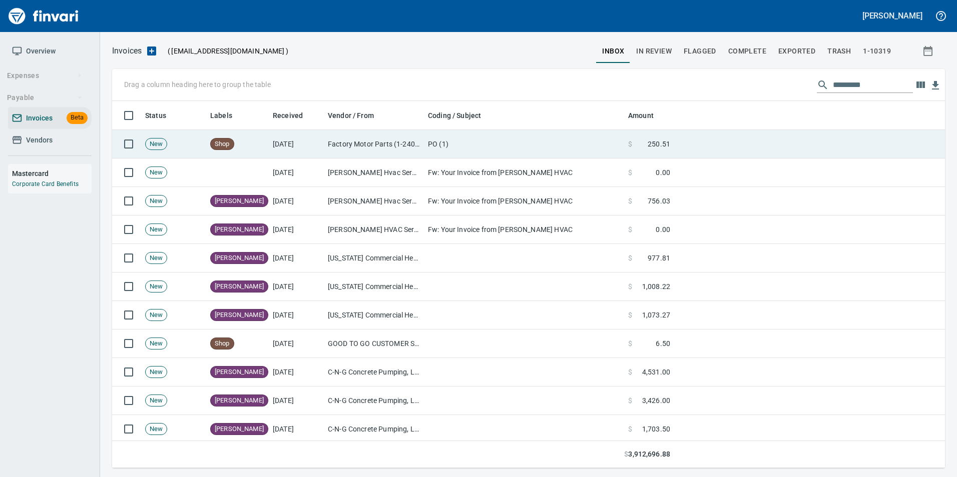
scroll to position [360, 817]
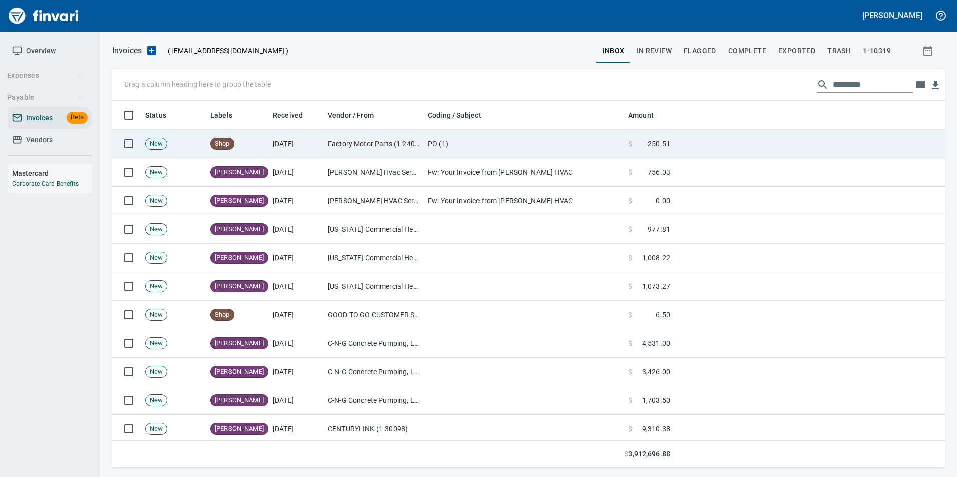
click at [347, 148] on td "Factory Motor Parts (1-24042)" at bounding box center [374, 144] width 100 height 29
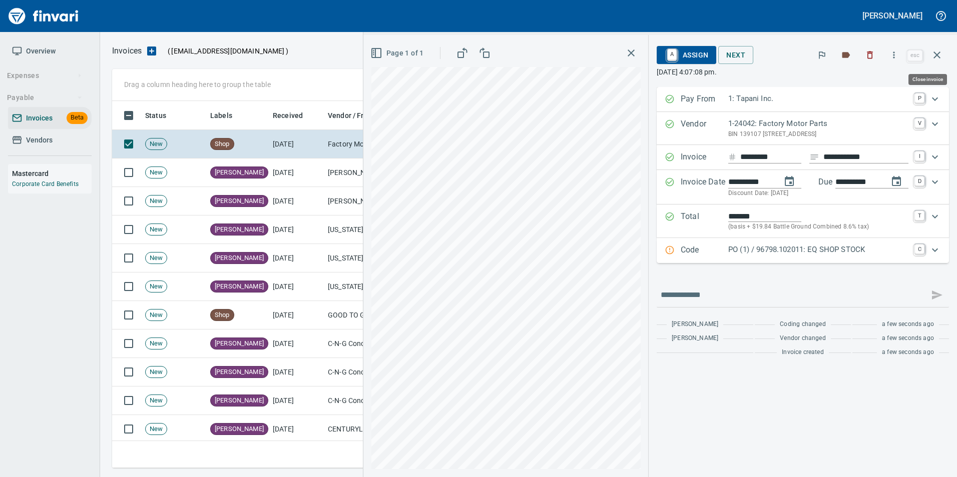
click at [936, 55] on icon "button" at bounding box center [936, 55] width 7 height 7
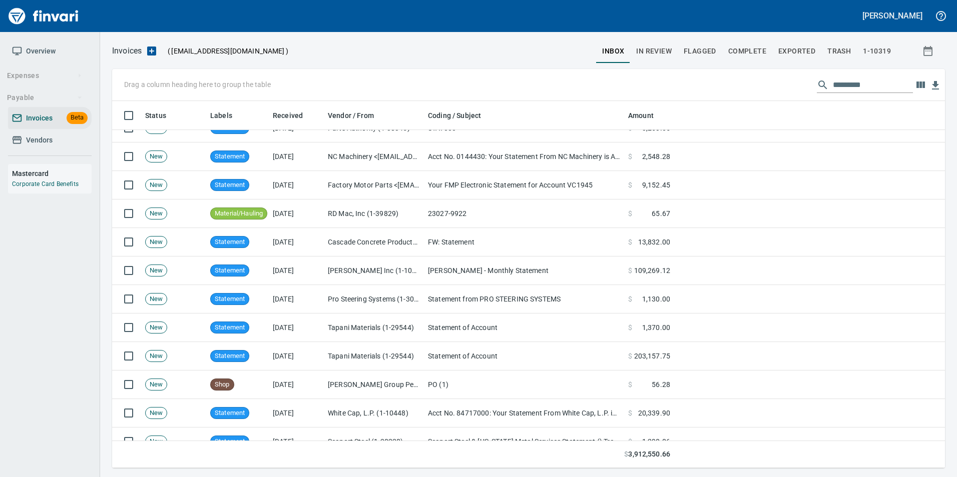
scroll to position [751, 0]
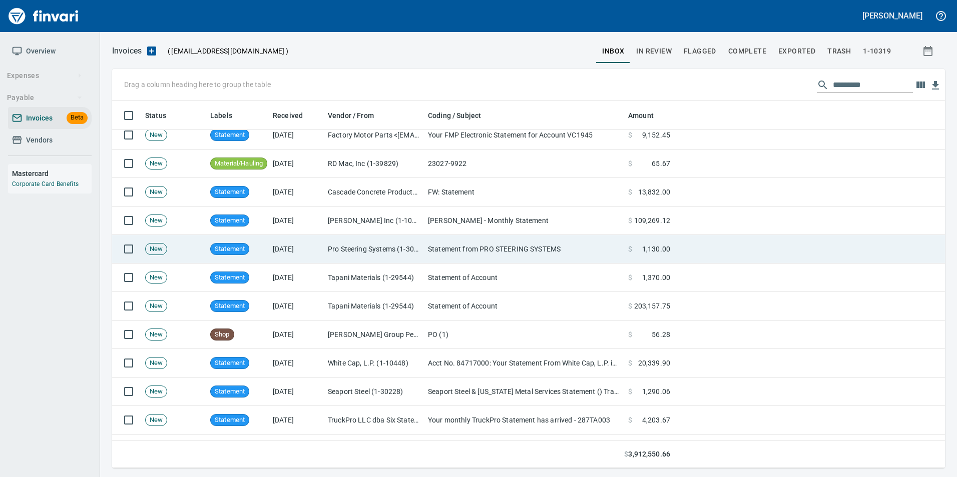
click at [333, 246] on td "Pro Steering Systems (1-30144)" at bounding box center [374, 249] width 100 height 29
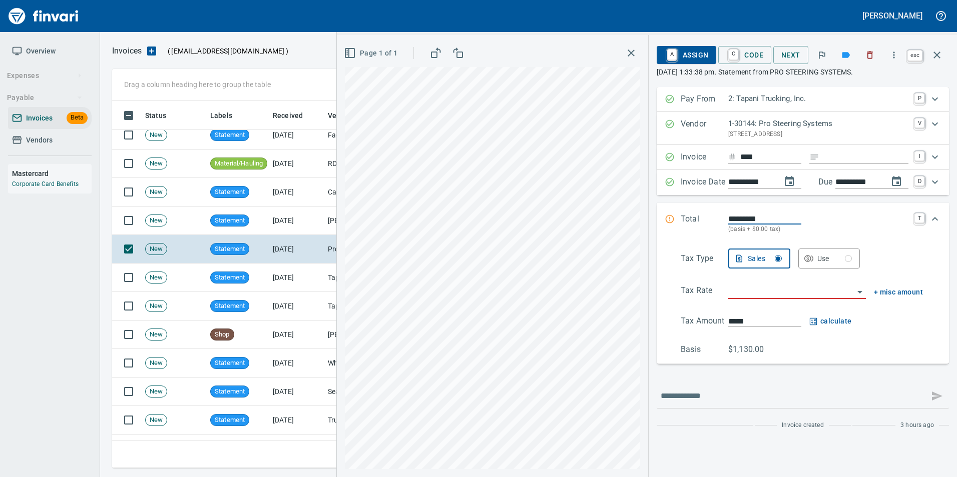
click at [943, 53] on button "button" at bounding box center [937, 55] width 24 height 24
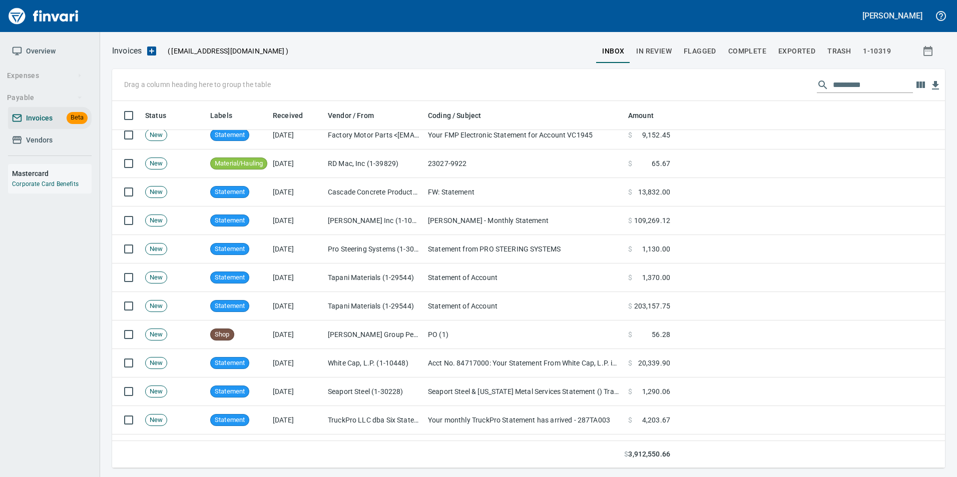
scroll to position [360, 817]
click at [868, 88] on input "text" at bounding box center [873, 85] width 80 height 16
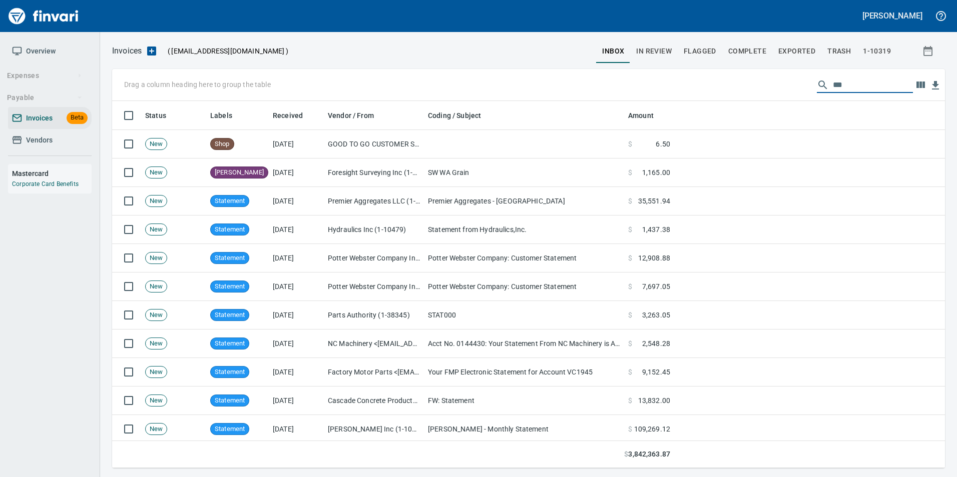
scroll to position [360, 818]
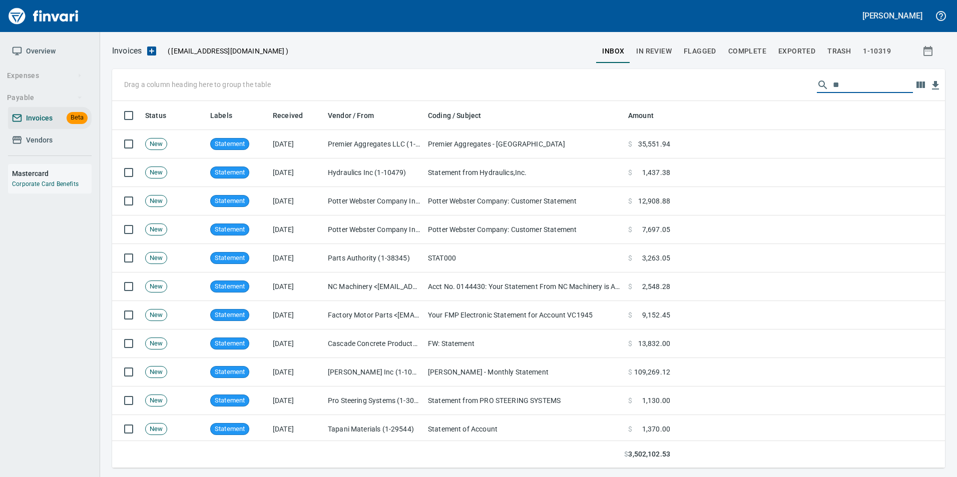
type input "*"
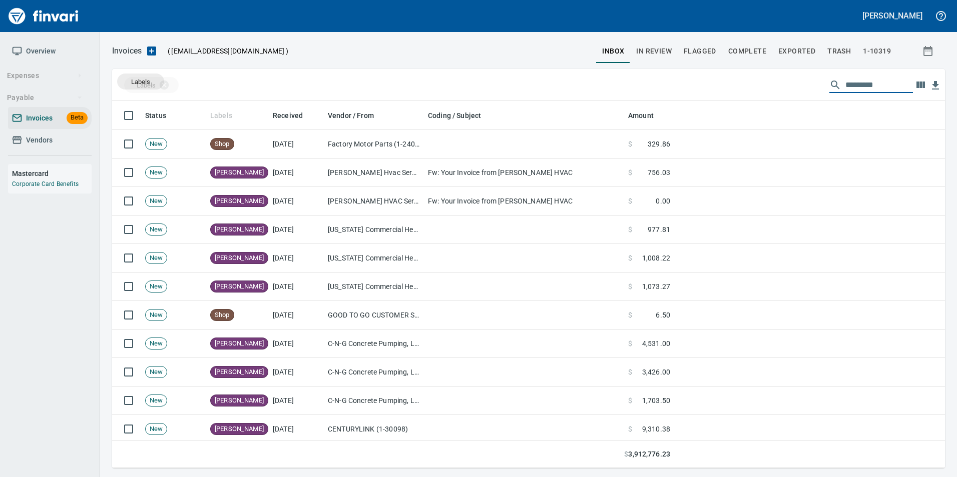
drag, startPoint x: 229, startPoint y: 110, endPoint x: 141, endPoint y: 82, distance: 92.6
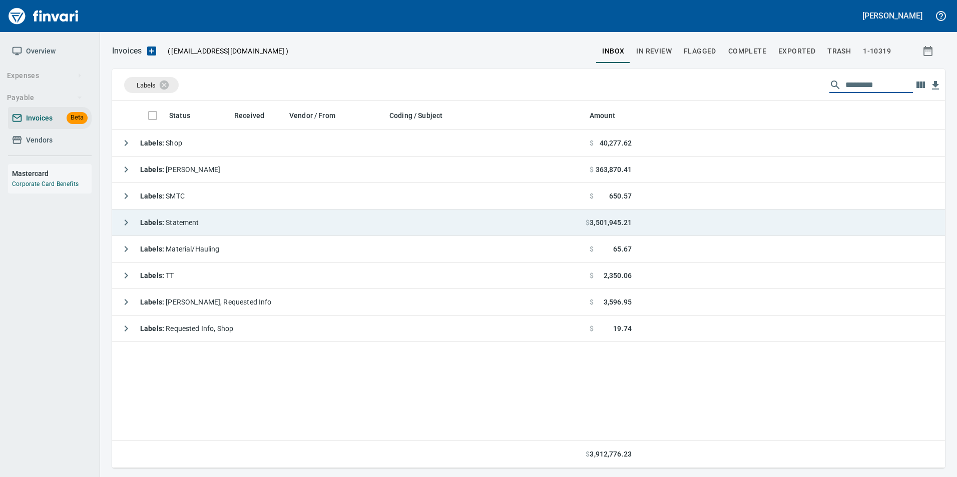
click at [128, 217] on icon "button" at bounding box center [126, 223] width 12 height 12
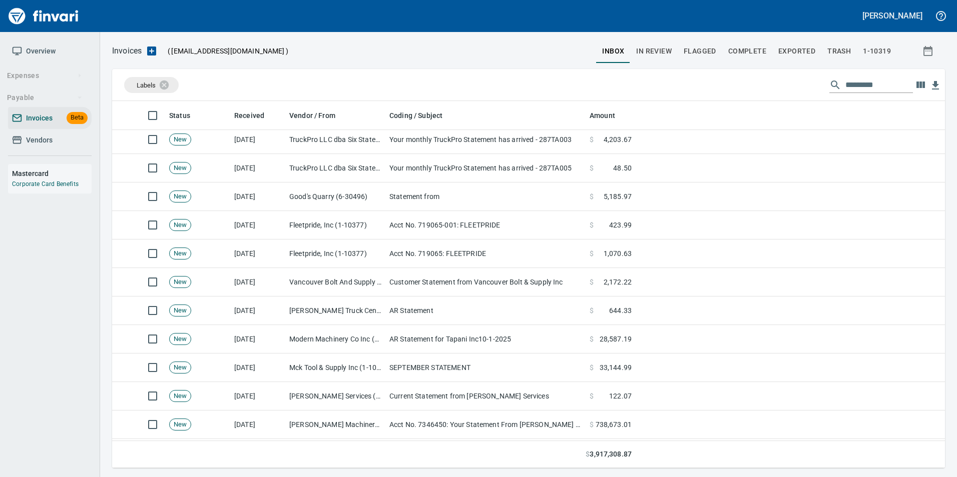
scroll to position [551, 0]
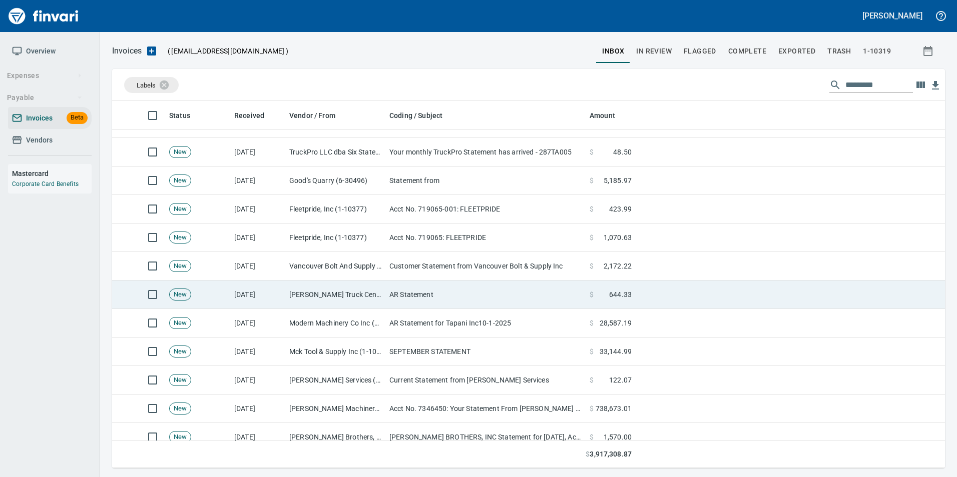
click at [481, 288] on td "AR Statement" at bounding box center [485, 295] width 200 height 29
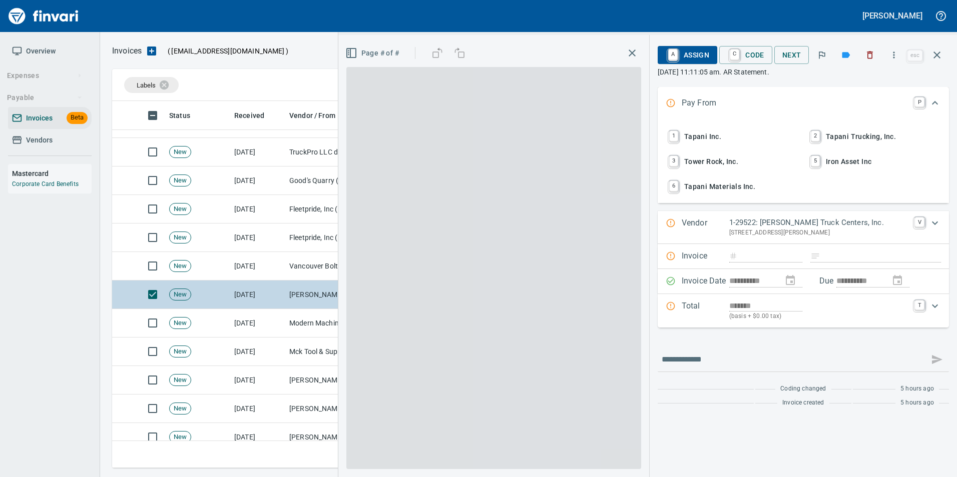
scroll to position [360, 817]
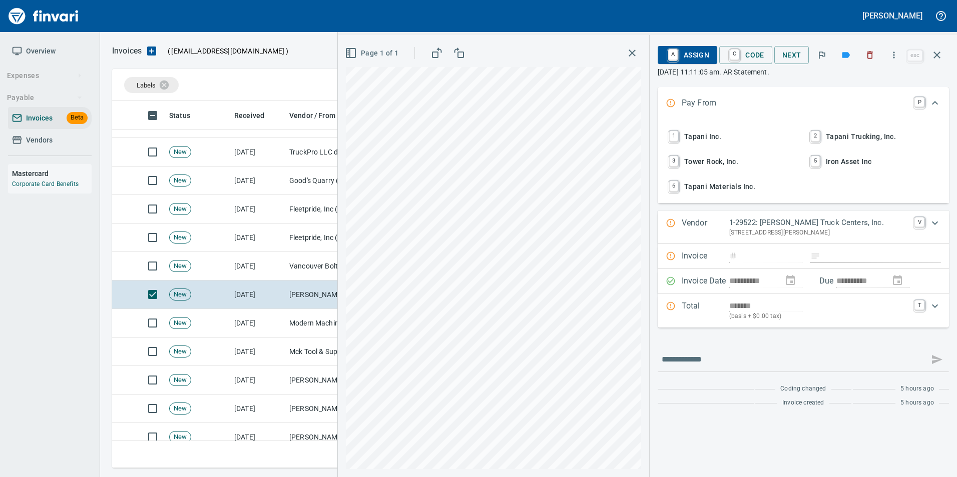
click at [942, 58] on icon "button" at bounding box center [937, 55] width 12 height 12
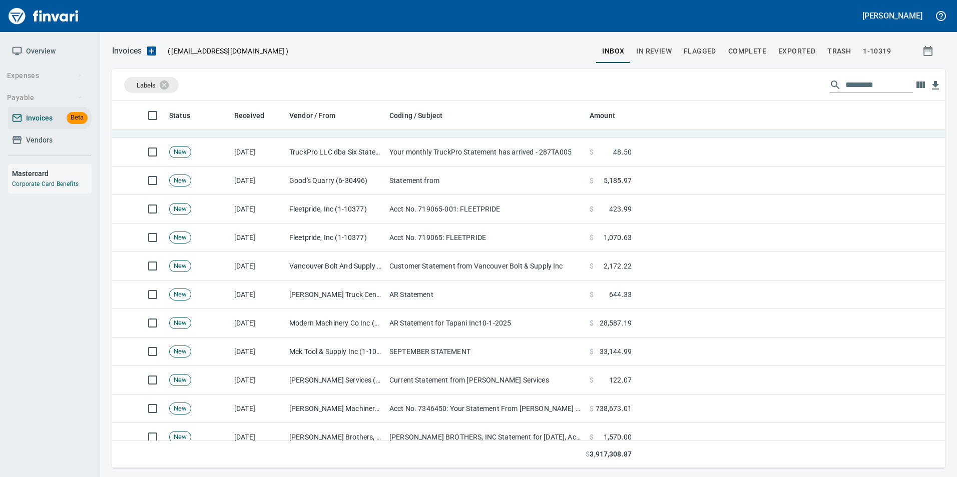
scroll to position [360, 817]
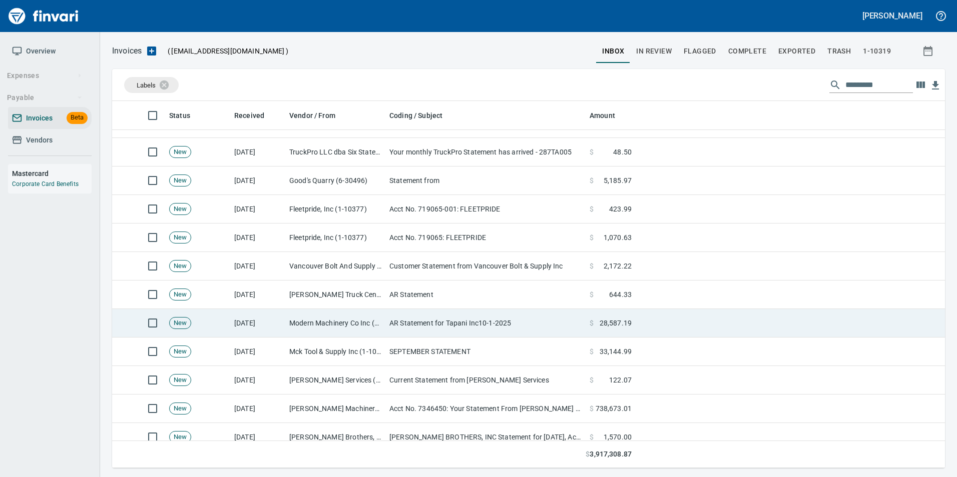
click at [745, 320] on td at bounding box center [790, 323] width 309 height 29
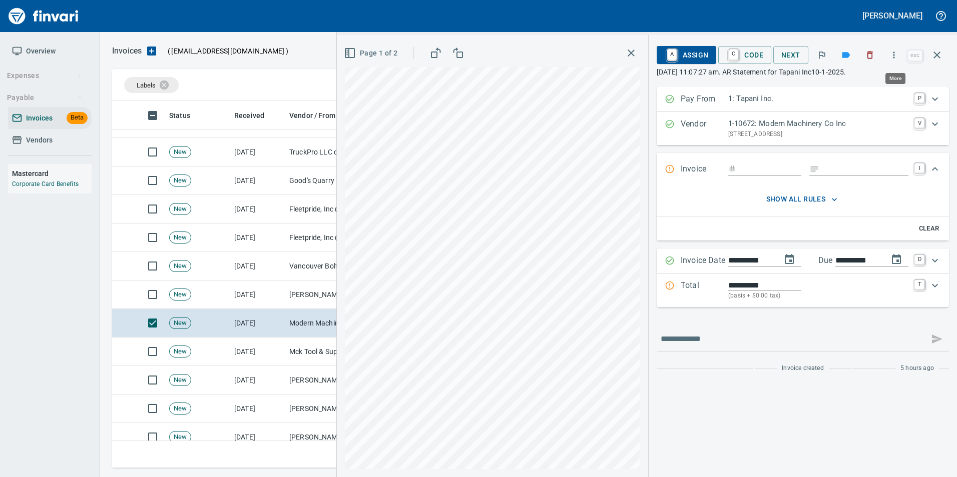
click at [890, 61] on button "button" at bounding box center [894, 55] width 22 height 22
click at [873, 79] on span "Download" at bounding box center [892, 84] width 96 height 12
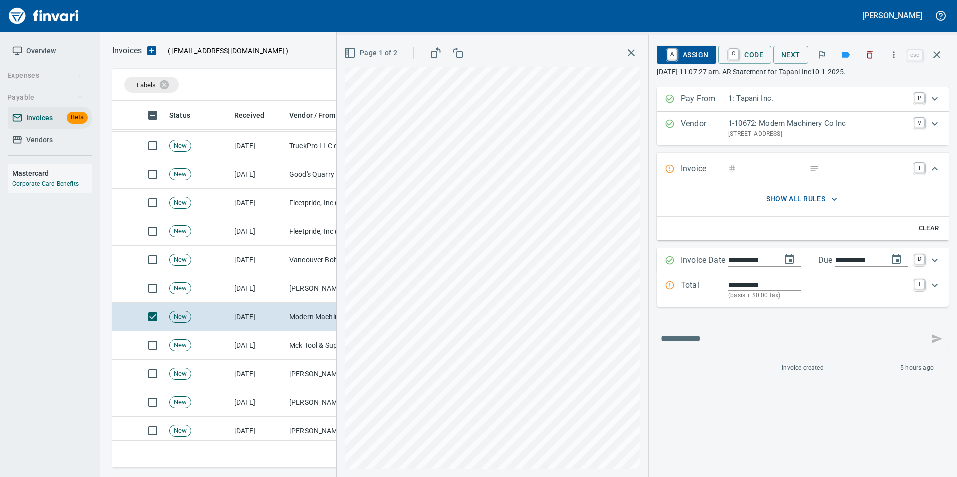
click at [923, 74] on p "October 1st 2025, 11:07:27 am. AR Statement for Tapani Inc10-1-2025." at bounding box center [803, 72] width 292 height 10
click at [941, 56] on icon "button" at bounding box center [937, 55] width 12 height 12
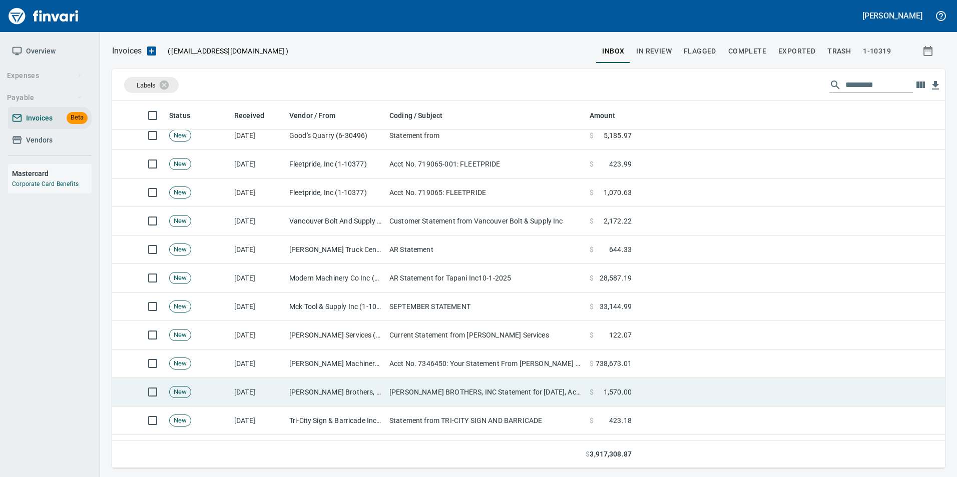
scroll to position [601, 0]
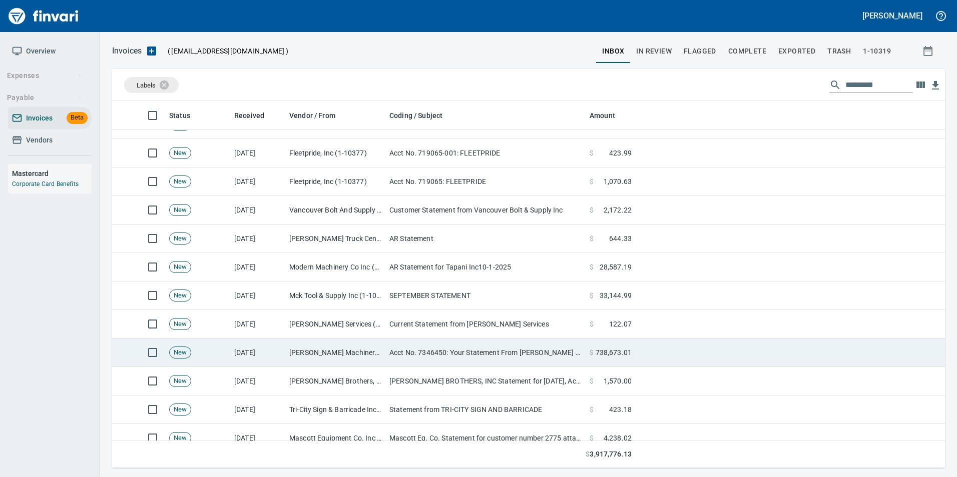
click at [487, 355] on td "Acct No. 7346450: Your Statement From [PERSON_NAME] CAT is Attached" at bounding box center [485, 353] width 200 height 29
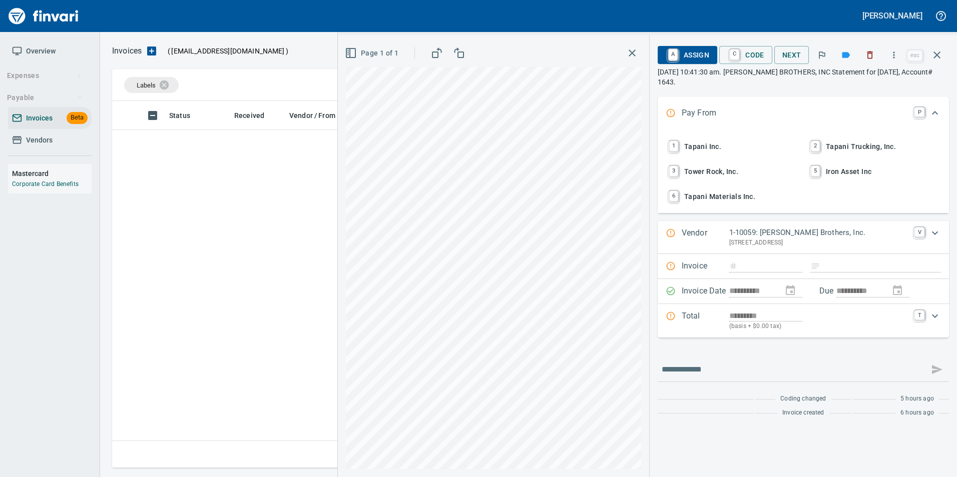
scroll to position [360, 817]
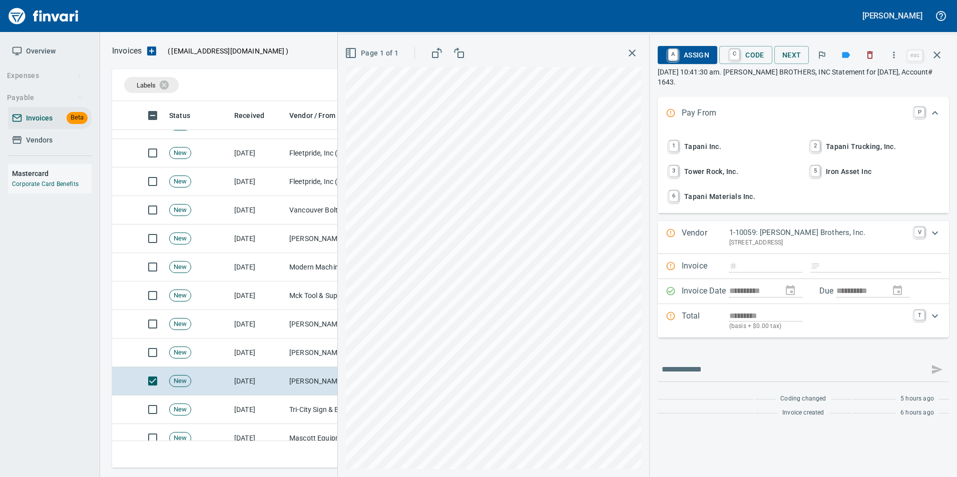
click at [893, 56] on icon "button" at bounding box center [894, 55] width 10 height 10
click at [848, 84] on span "Download" at bounding box center [892, 84] width 96 height 12
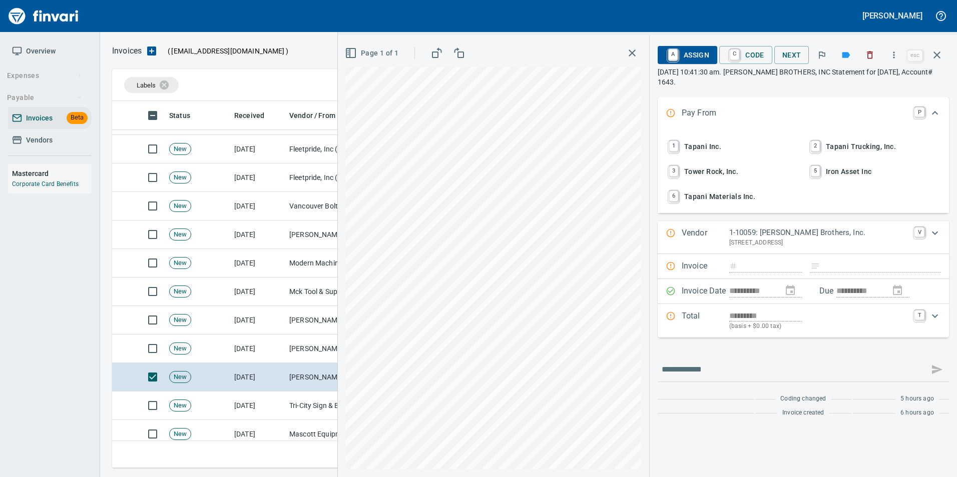
click at [945, 75] on p "[DATE] 10:41:30 am. [PERSON_NAME] BROTHERS, INC Statement for [DATE], Account# …" at bounding box center [803, 77] width 291 height 20
click at [936, 58] on icon "button" at bounding box center [937, 55] width 12 height 12
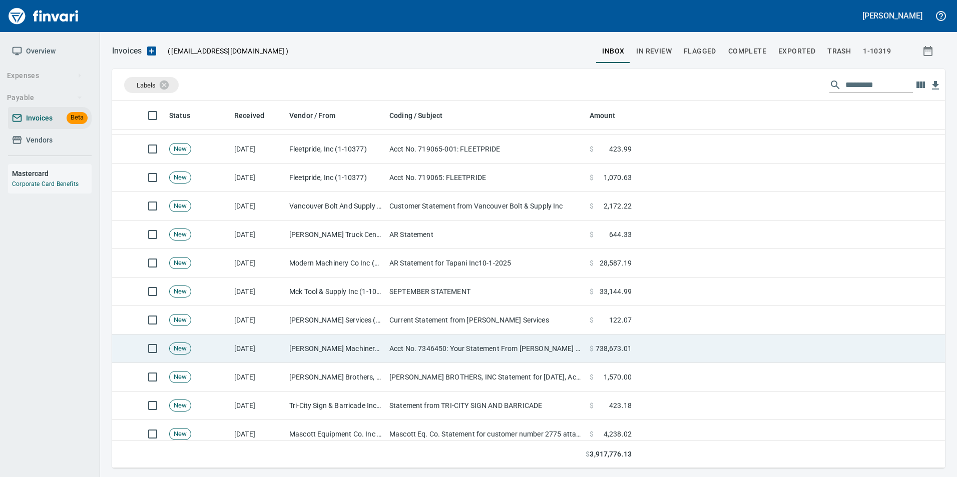
scroll to position [360, 817]
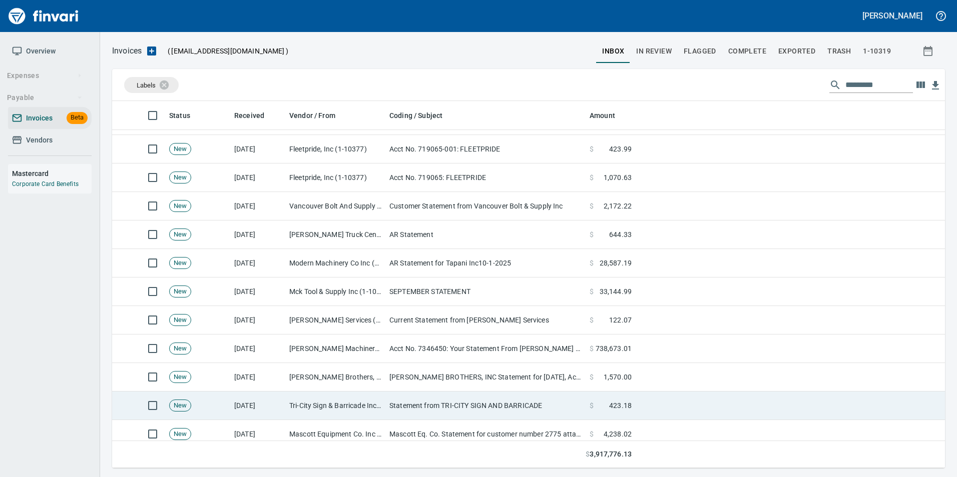
click at [354, 407] on td "Tri-City Sign & Barricade Inc (1-11042)" at bounding box center [335, 406] width 100 height 29
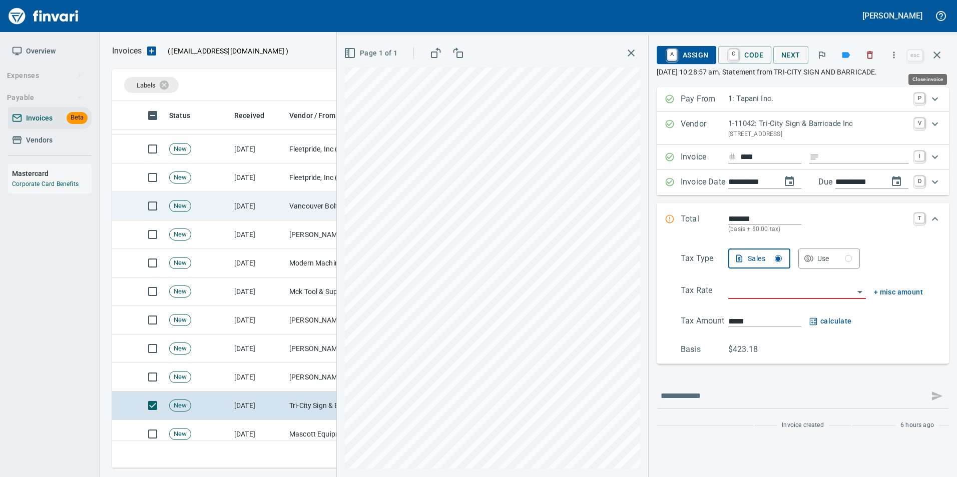
drag, startPoint x: 940, startPoint y: 56, endPoint x: 743, endPoint y: 198, distance: 242.8
click at [940, 56] on icon "button" at bounding box center [937, 55] width 12 height 12
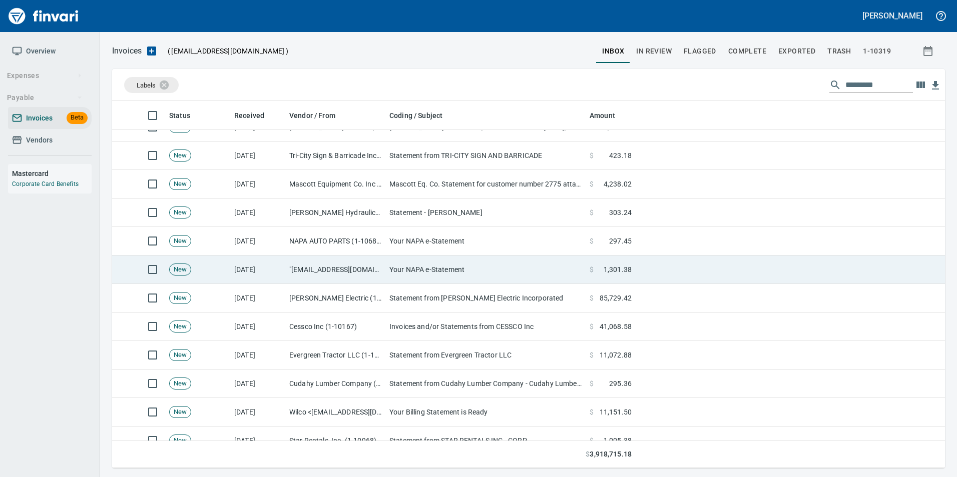
scroll to position [901, 0]
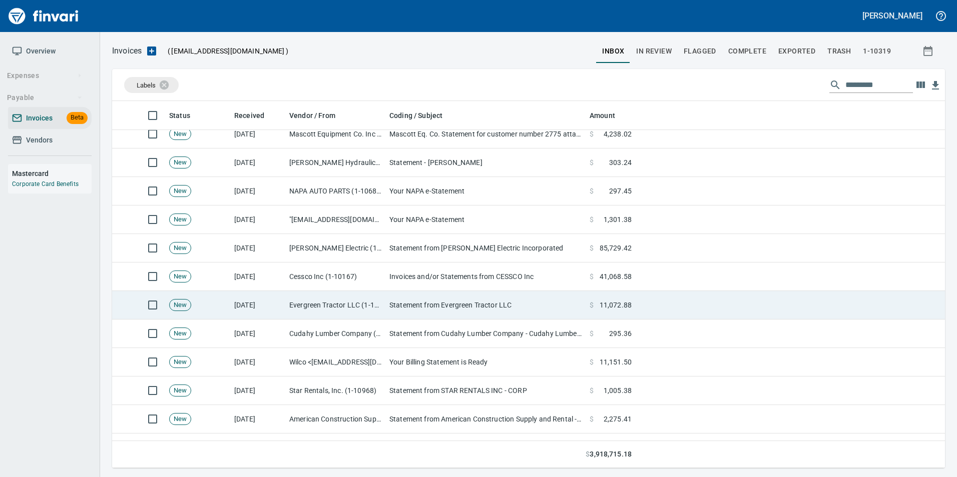
click at [487, 308] on td "Statement from Evergreen Tractor LLC" at bounding box center [485, 305] width 200 height 29
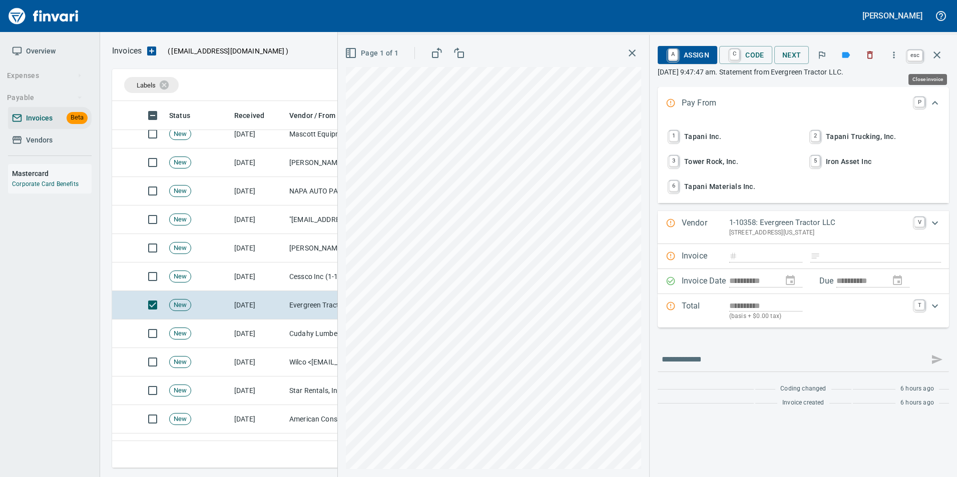
drag, startPoint x: 943, startPoint y: 56, endPoint x: 791, endPoint y: 173, distance: 191.6
click at [943, 56] on button "button" at bounding box center [937, 55] width 24 height 24
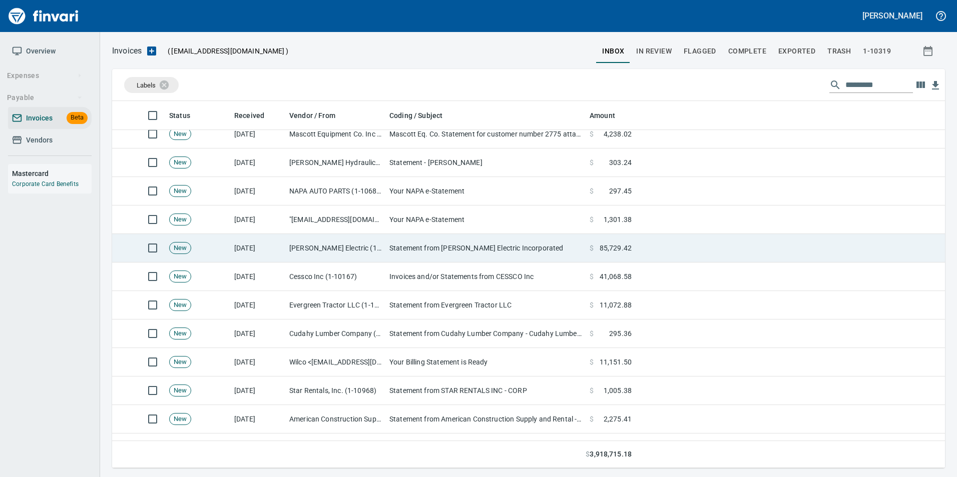
scroll to position [360, 817]
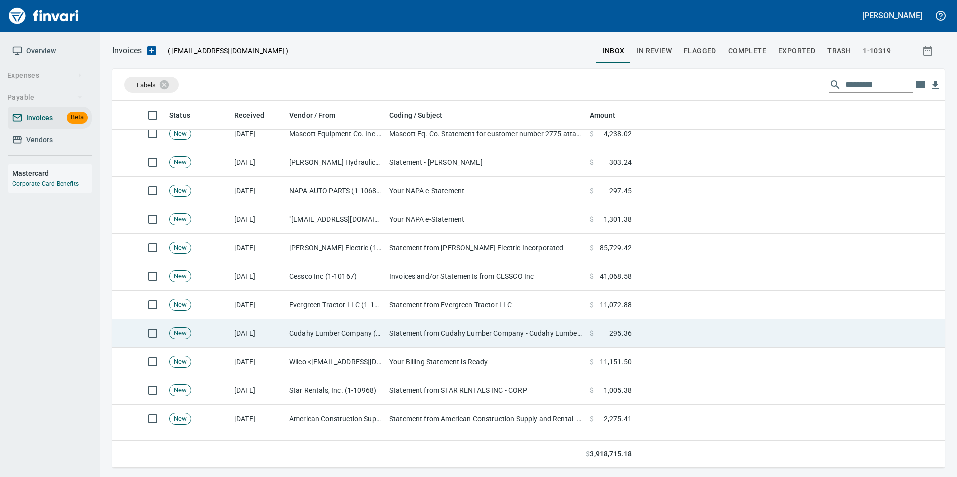
click at [360, 328] on td "Cudahy Lumber Company (1-30579)" at bounding box center [335, 334] width 100 height 29
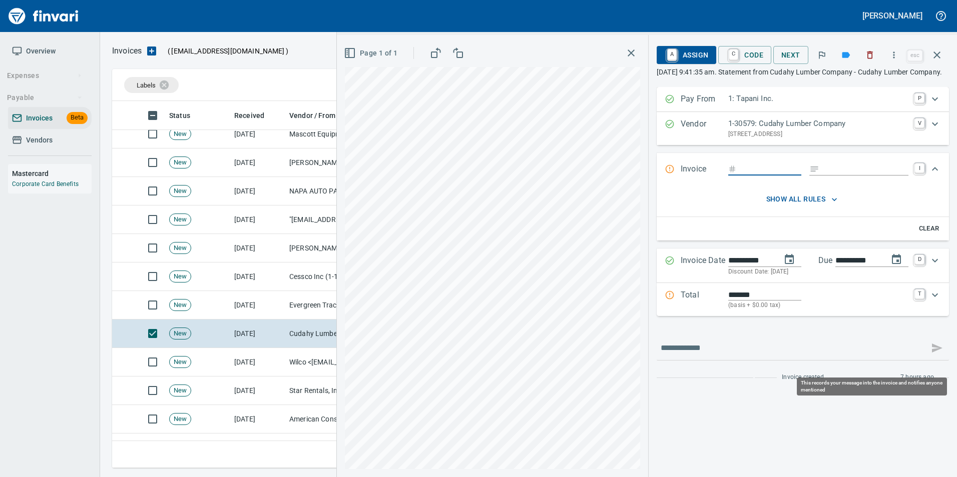
scroll to position [360, 817]
drag, startPoint x: 940, startPoint y: 61, endPoint x: 850, endPoint y: 135, distance: 117.0
click at [940, 61] on icon "button" at bounding box center [937, 55] width 12 height 12
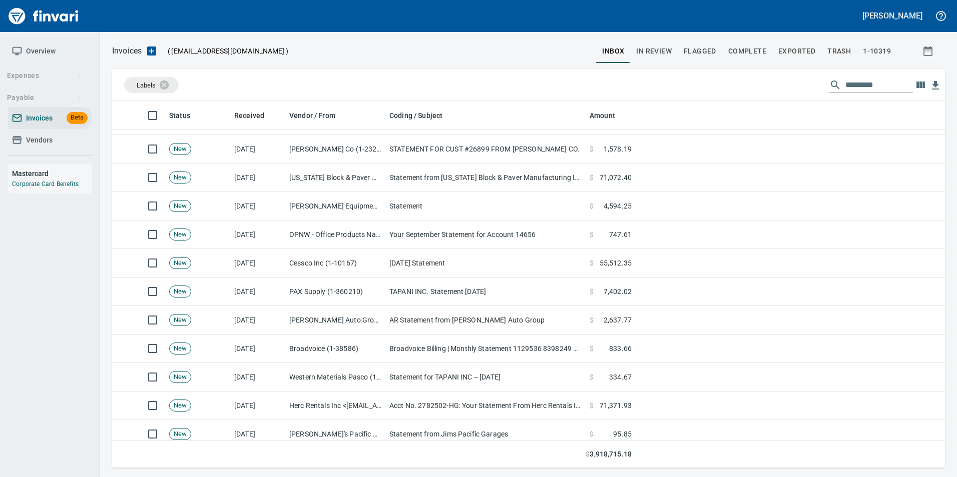
scroll to position [1301, 0]
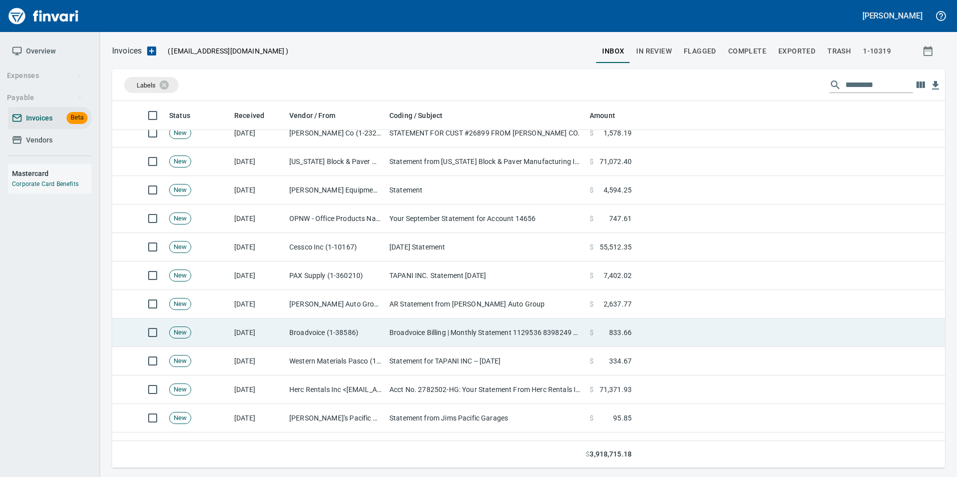
click at [331, 336] on td "Broadvoice (1-38586)" at bounding box center [335, 333] width 100 height 29
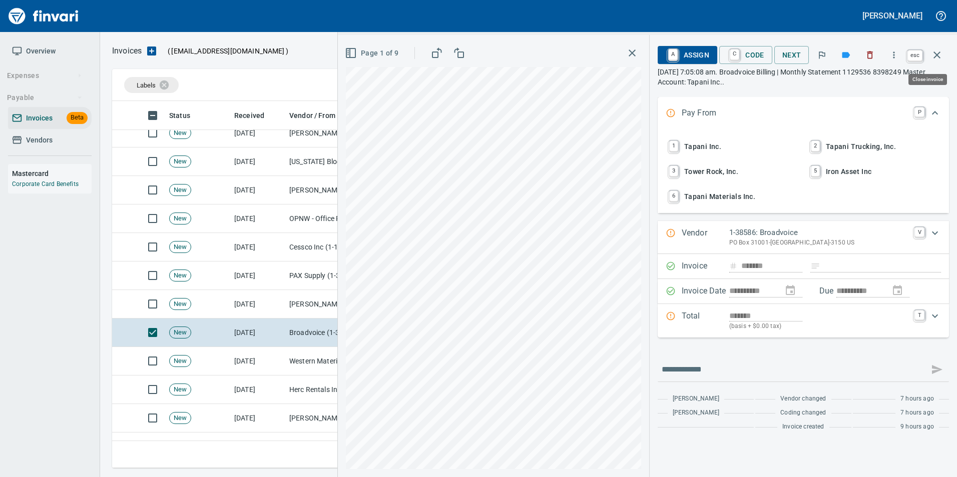
click at [942, 59] on icon "button" at bounding box center [937, 55] width 12 height 12
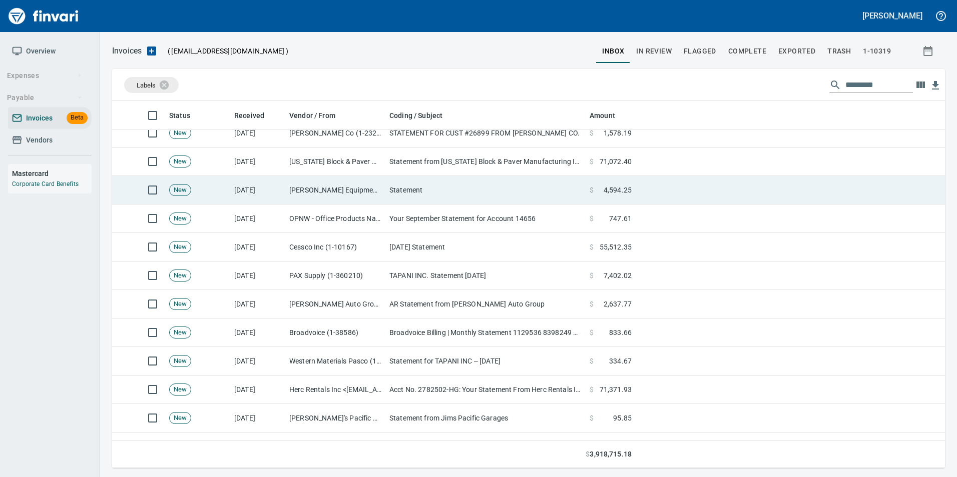
scroll to position [360, 817]
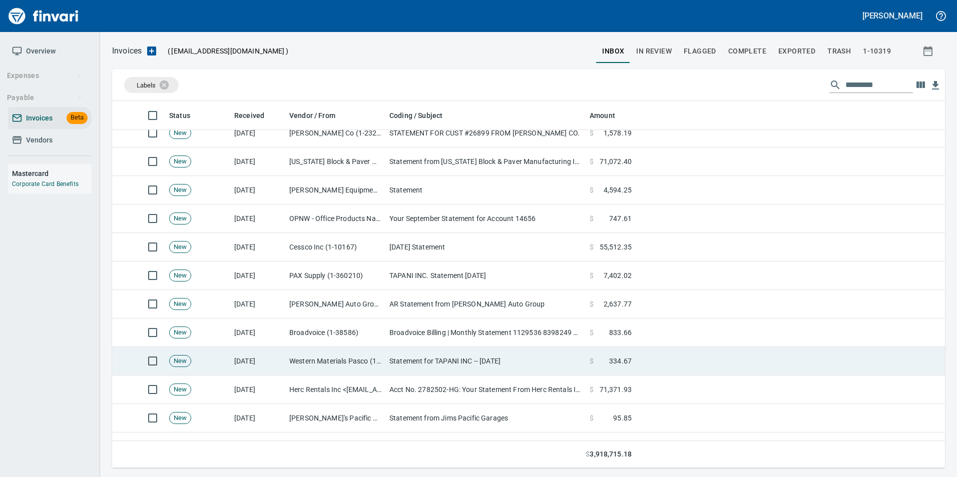
click at [298, 364] on td "Western Materials Pasco (1-38119)" at bounding box center [335, 361] width 100 height 29
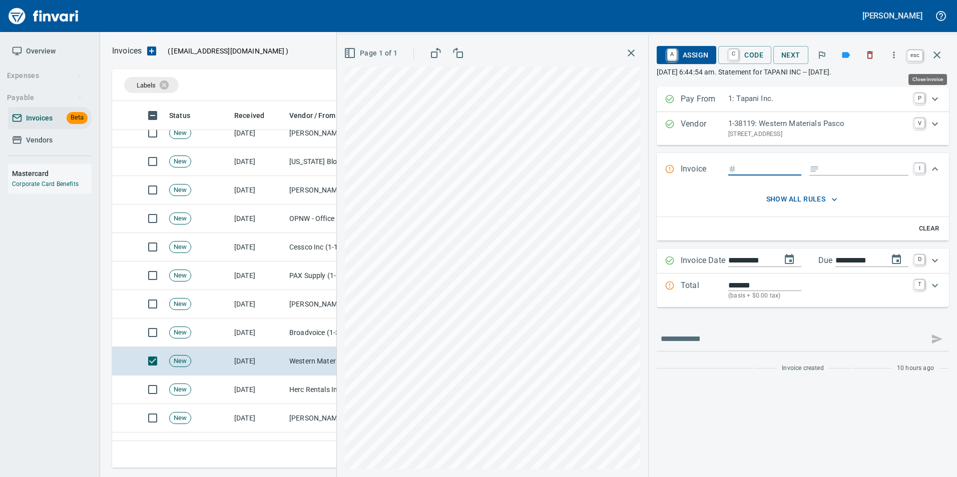
click at [937, 56] on icon "button" at bounding box center [936, 55] width 7 height 7
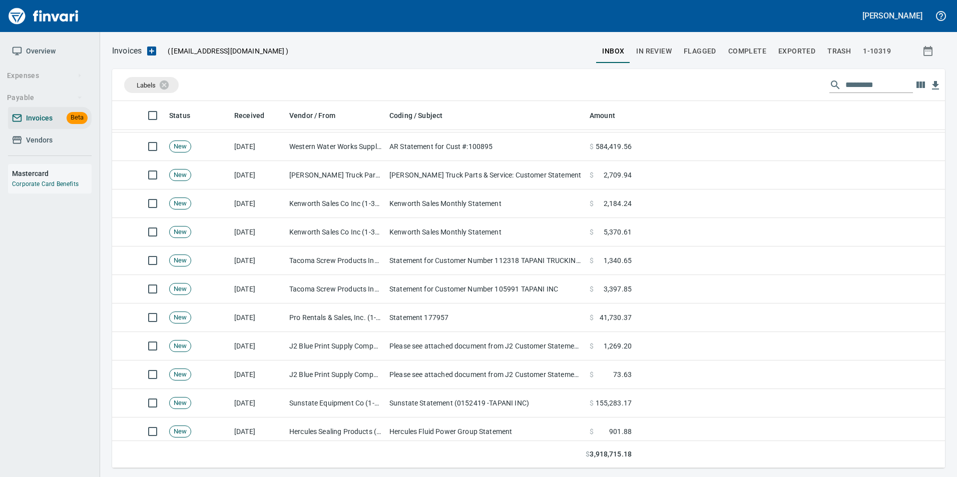
scroll to position [1652, 0]
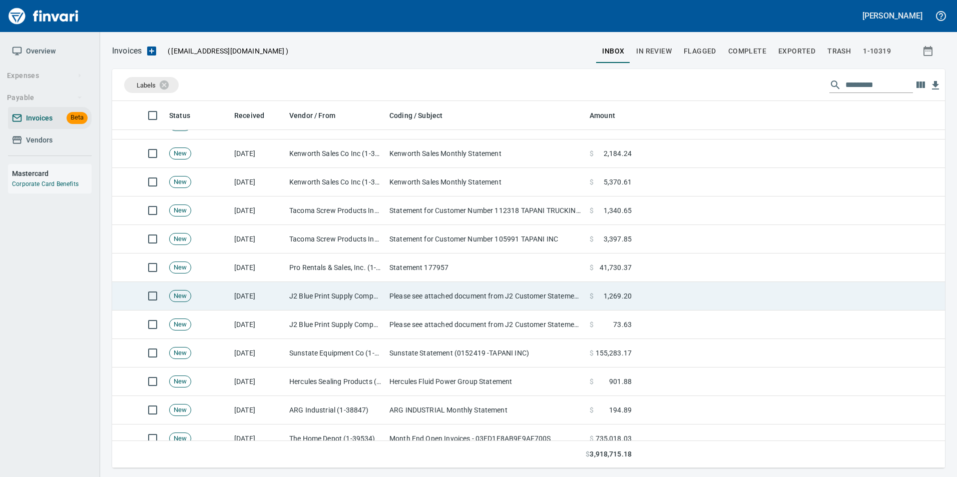
click at [465, 299] on td "Please see attached document from J2 Customer Statement as of [DATE]" at bounding box center [485, 296] width 200 height 29
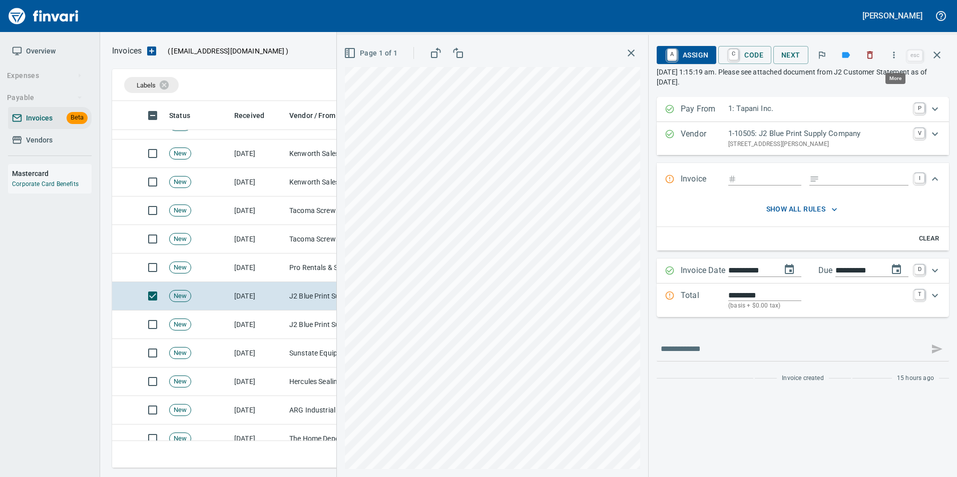
click at [895, 51] on icon "button" at bounding box center [894, 55] width 10 height 10
click at [864, 85] on span "Download" at bounding box center [892, 84] width 96 height 12
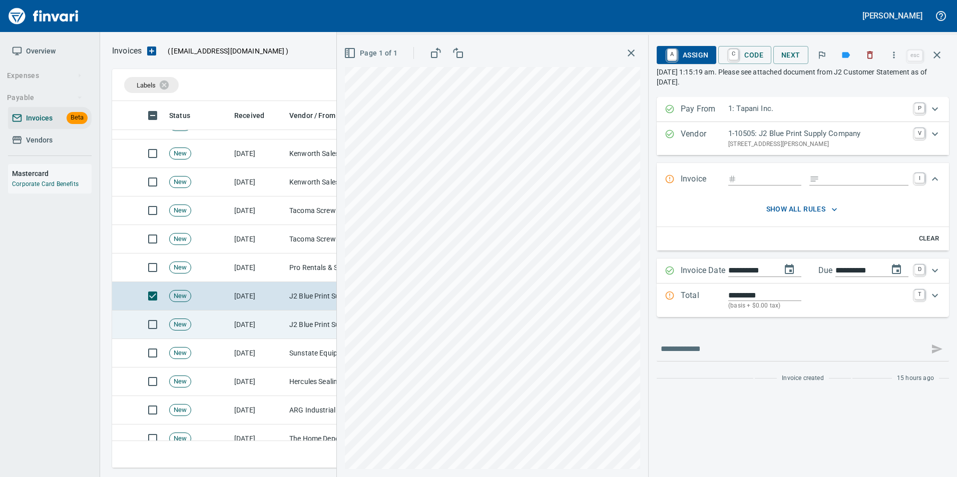
click at [285, 321] on td "[DATE]" at bounding box center [257, 325] width 55 height 29
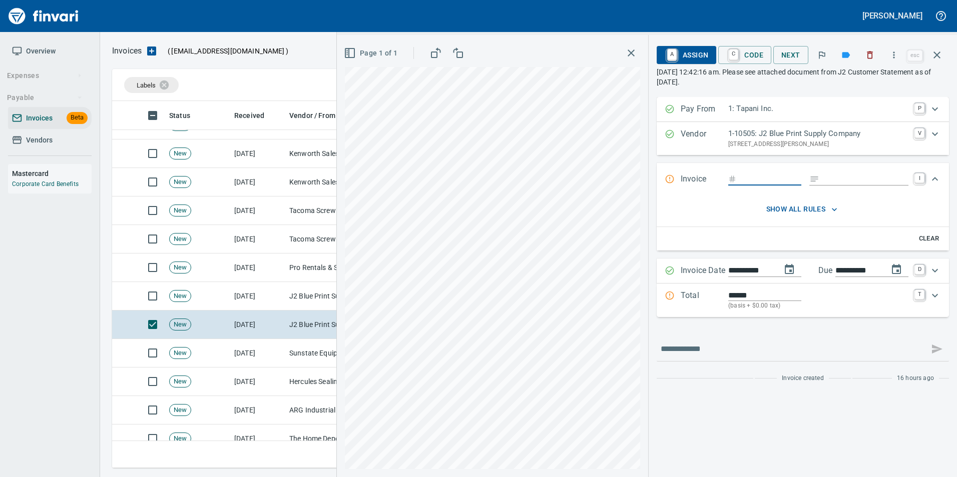
click at [899, 56] on icon "button" at bounding box center [894, 55] width 10 height 10
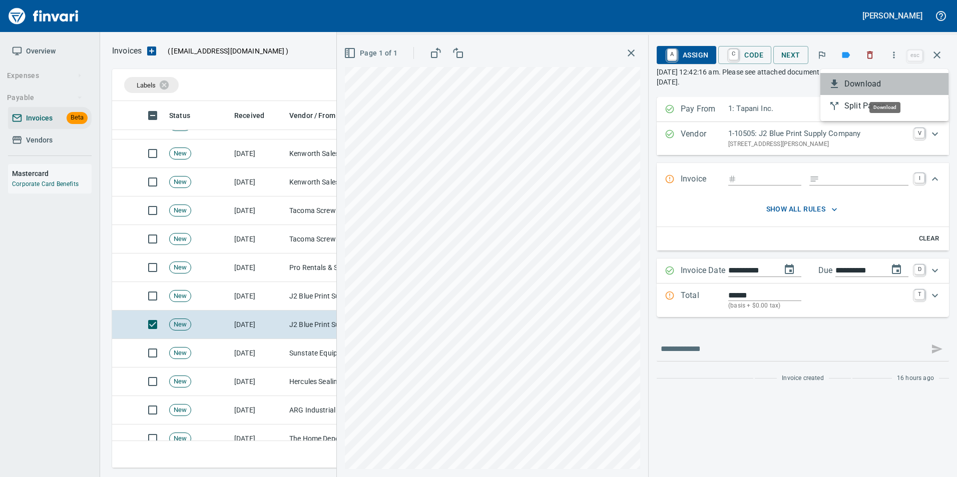
click at [876, 78] on span "Download" at bounding box center [892, 84] width 96 height 12
click at [939, 59] on icon "button" at bounding box center [937, 55] width 12 height 12
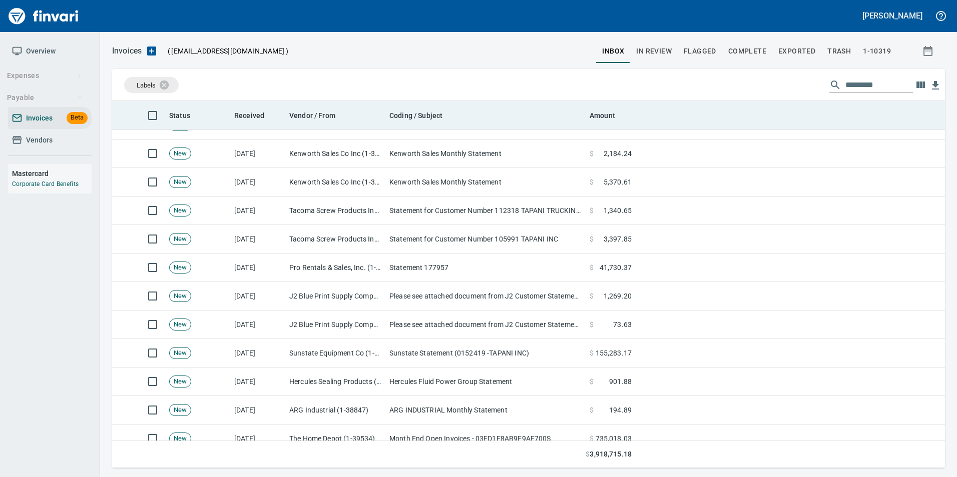
scroll to position [360, 817]
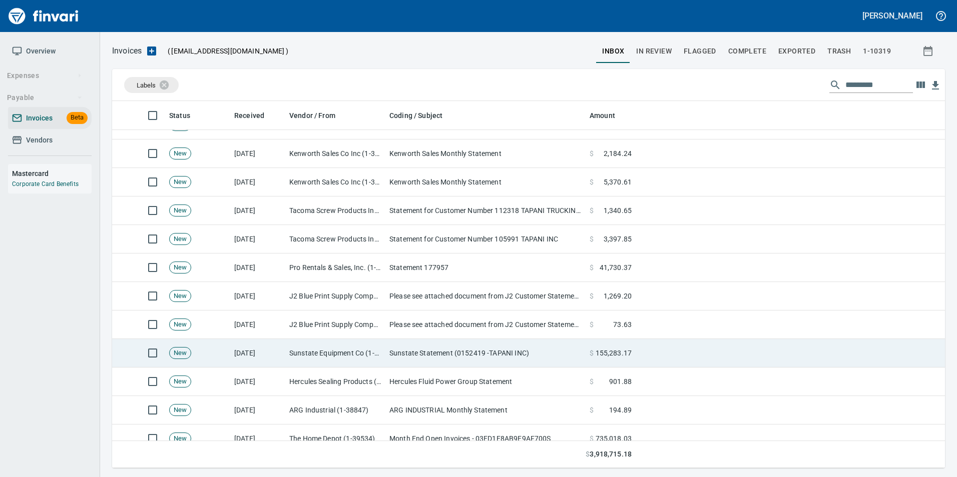
click at [467, 350] on td "Sunstate Statement (0152419 -TAPANI INC)" at bounding box center [485, 353] width 200 height 29
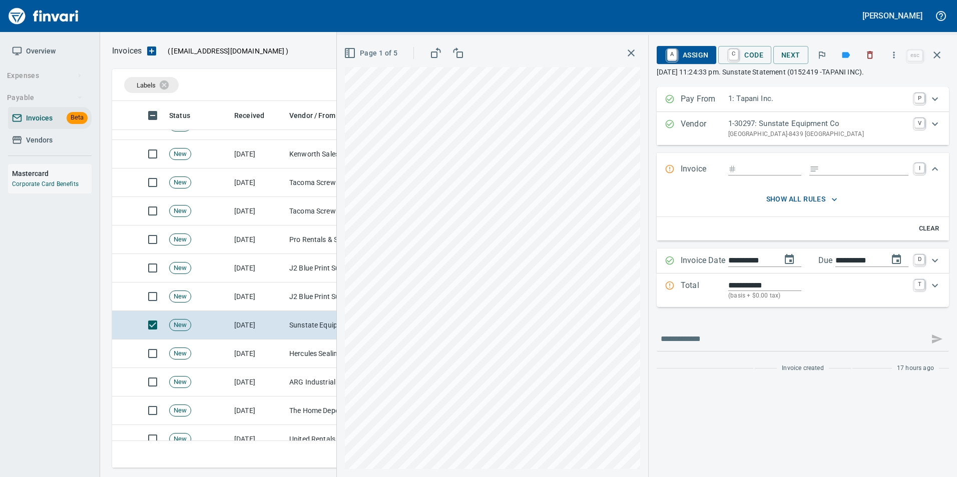
click at [391, 58] on span "Page 1 of 5" at bounding box center [372, 53] width 52 height 13
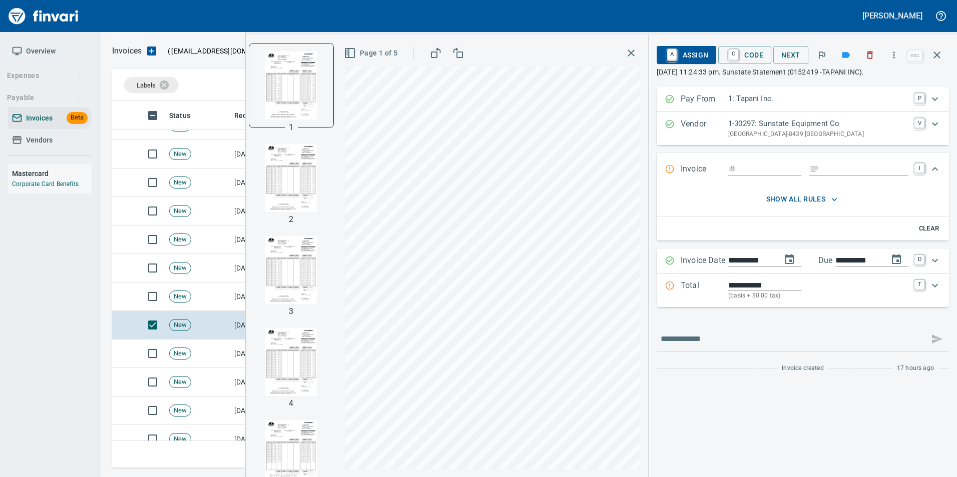
click at [369, 60] on button "Page 1 of 5" at bounding box center [372, 53] width 60 height 19
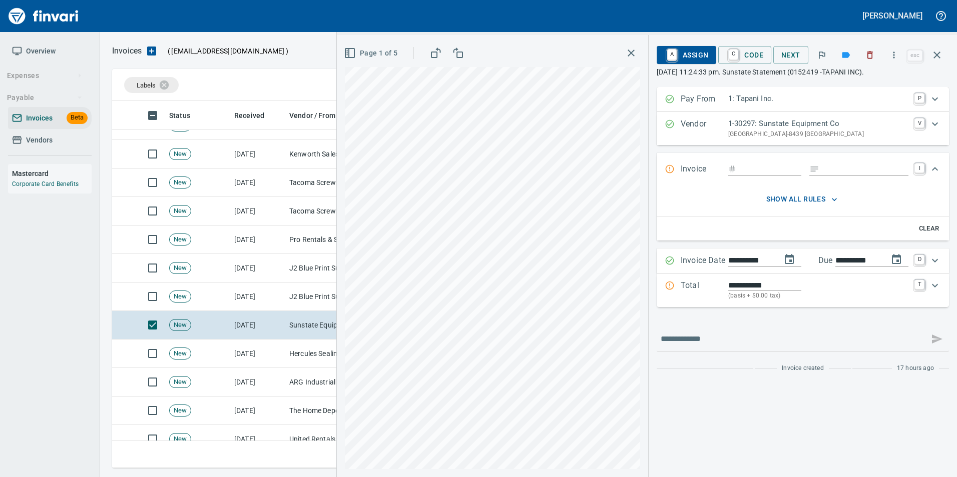
click at [893, 57] on icon "button" at bounding box center [894, 55] width 10 height 10
click at [870, 79] on span "Download" at bounding box center [892, 84] width 96 height 12
click at [946, 51] on button "button" at bounding box center [937, 55] width 24 height 24
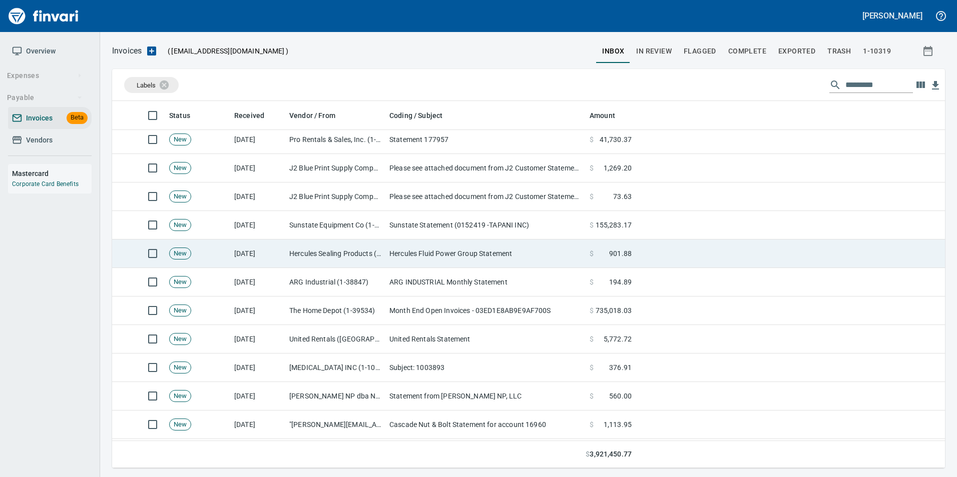
scroll to position [1802, 0]
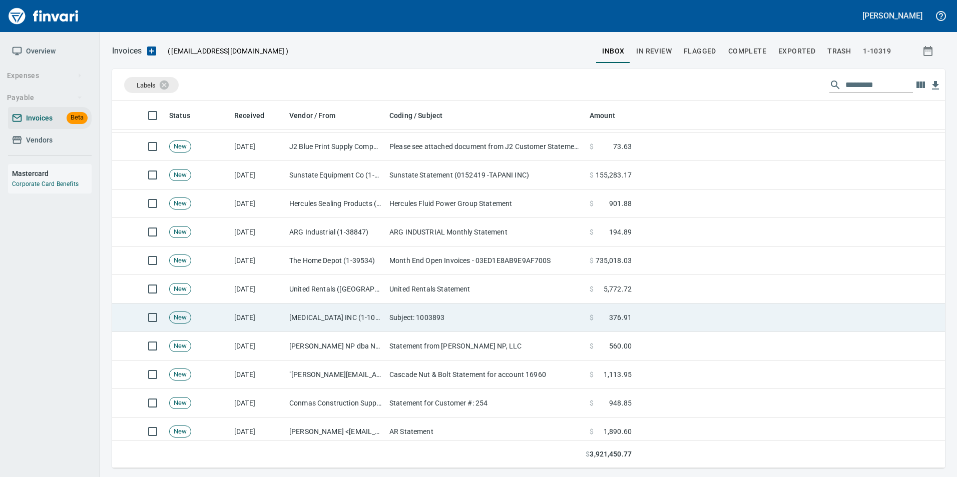
click at [394, 317] on td "Subject: 1003893" at bounding box center [485, 318] width 200 height 29
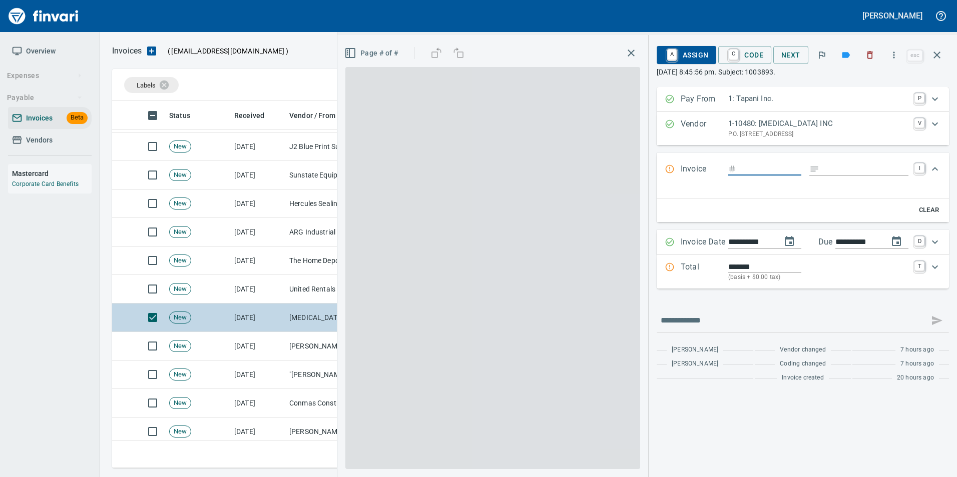
scroll to position [360, 817]
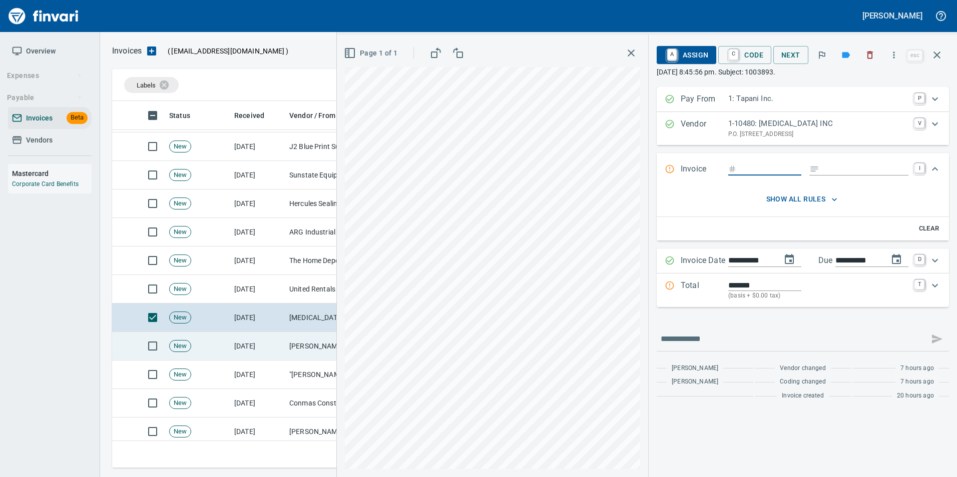
click at [274, 341] on td "[DATE]" at bounding box center [257, 346] width 55 height 29
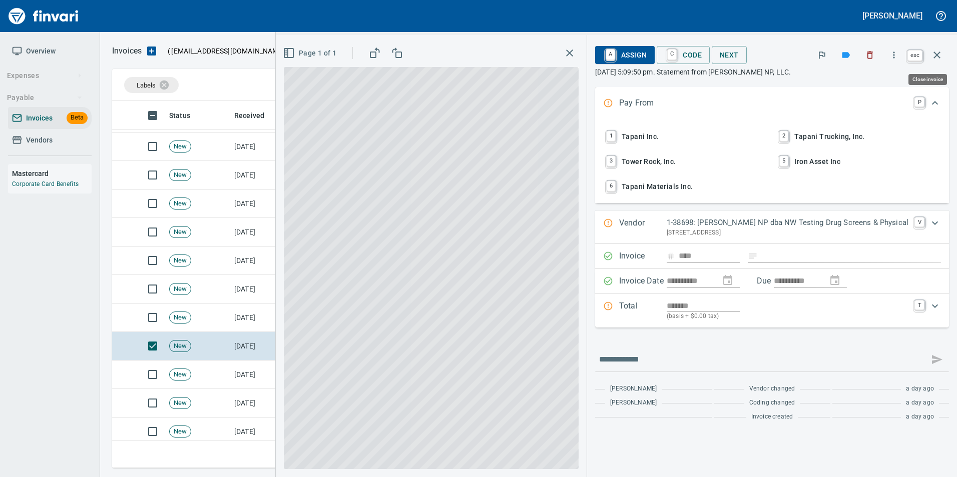
scroll to position [360, 817]
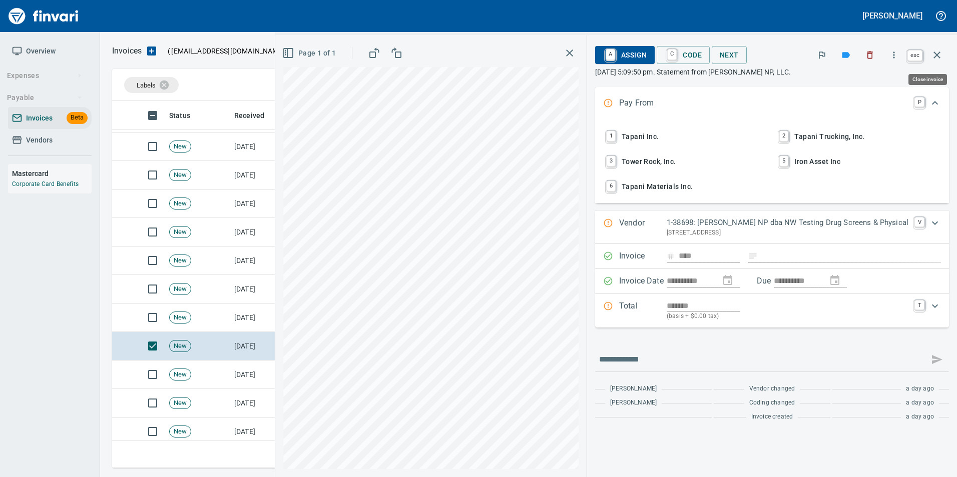
click at [934, 60] on icon "button" at bounding box center [937, 55] width 12 height 12
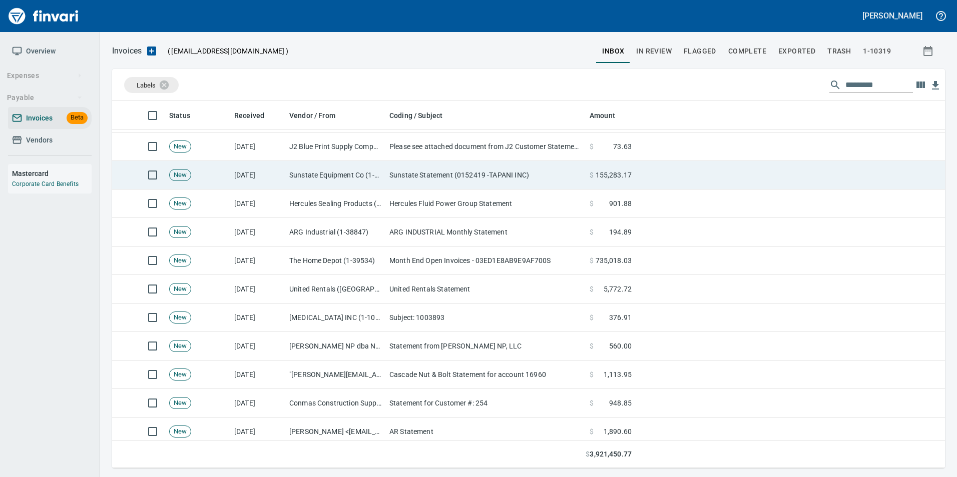
scroll to position [360, 817]
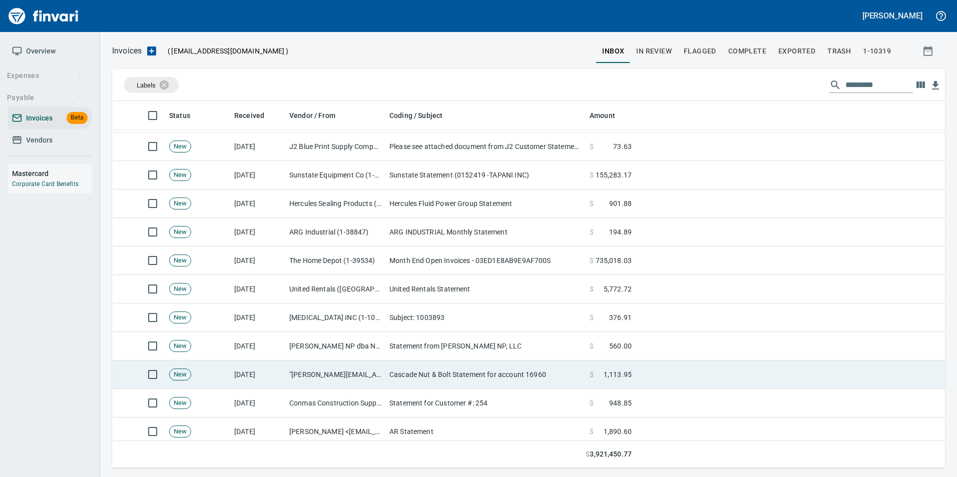
click at [302, 378] on td ""METZEL@CASCADENUTANDBOLT.COM" <METZEL@CASCADENUTANDBOLT.COM>" at bounding box center [335, 375] width 100 height 29
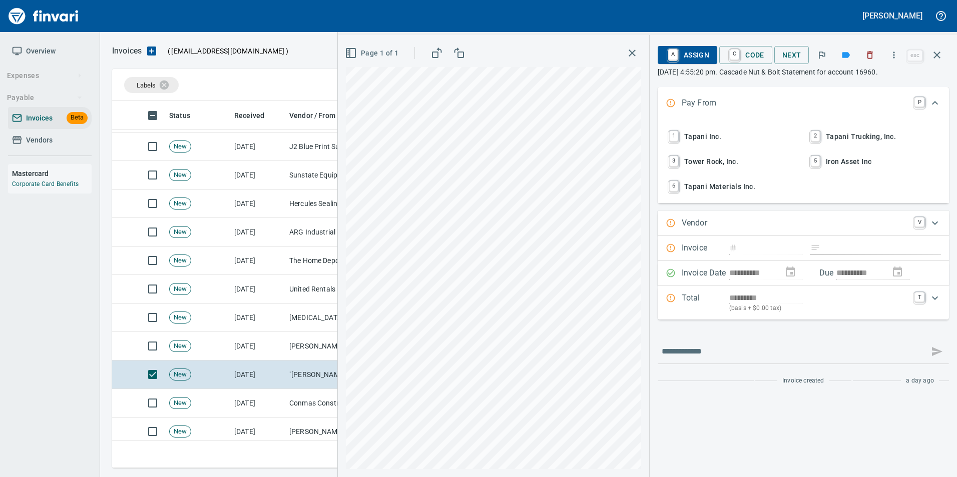
click at [897, 56] on icon "button" at bounding box center [894, 55] width 10 height 10
click at [872, 80] on span "Download" at bounding box center [892, 84] width 96 height 12
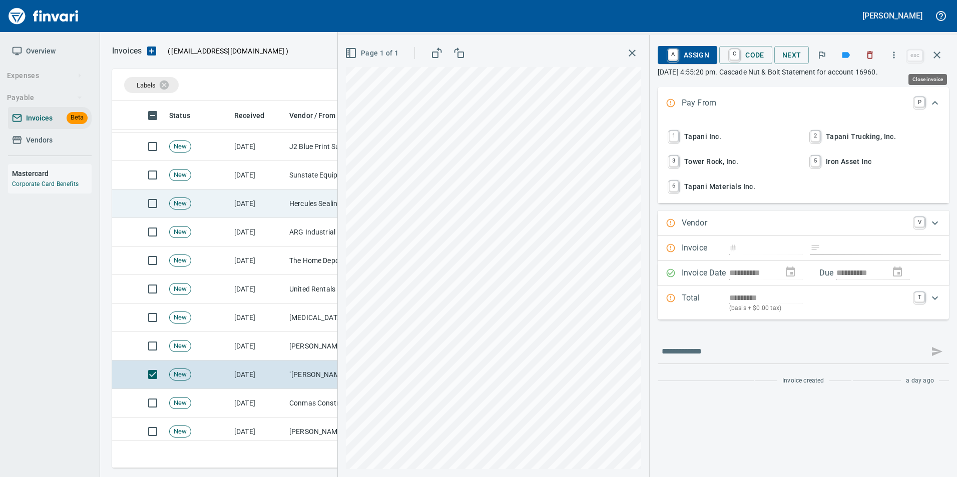
click at [934, 57] on icon "button" at bounding box center [937, 55] width 12 height 12
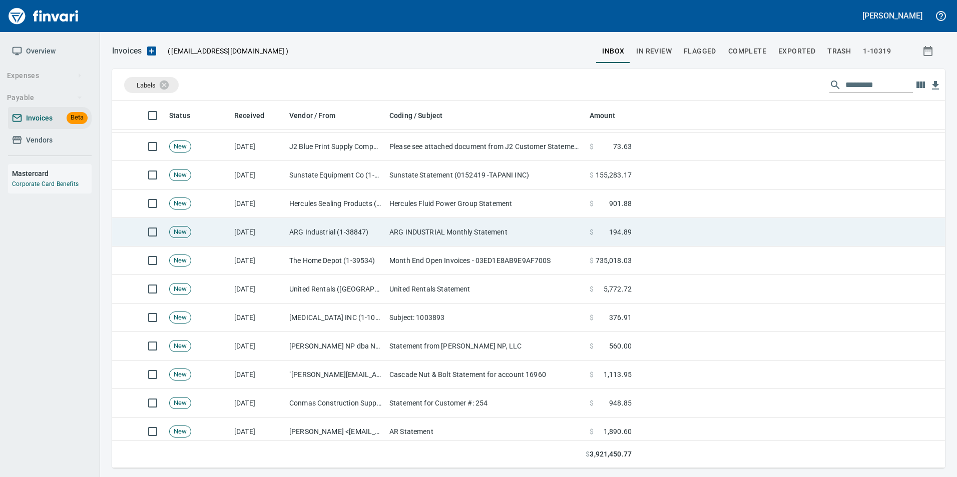
scroll to position [360, 817]
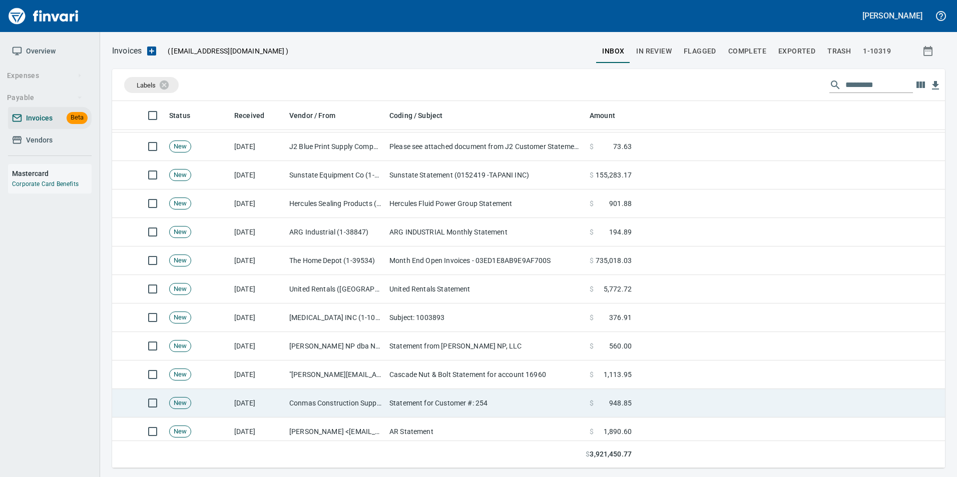
click at [372, 400] on td "Conmas Construction Supply (1-39531)" at bounding box center [335, 403] width 100 height 29
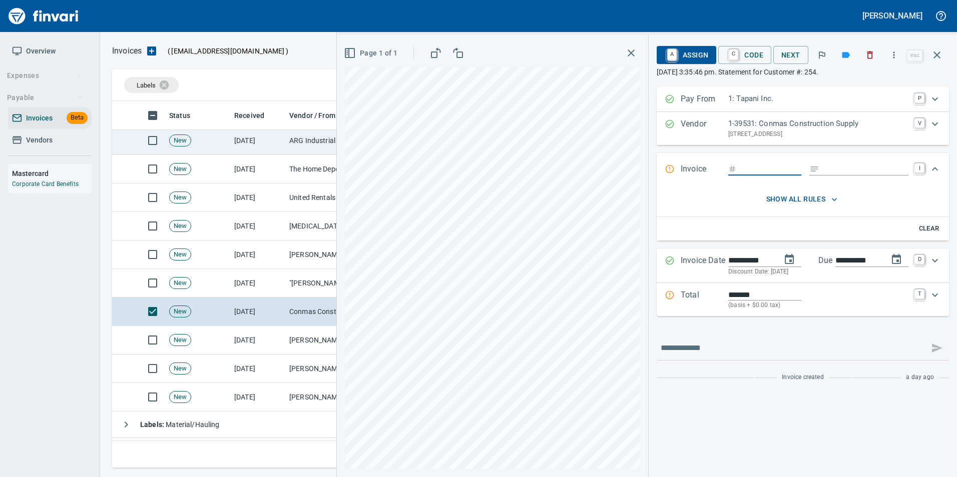
scroll to position [1902, 0]
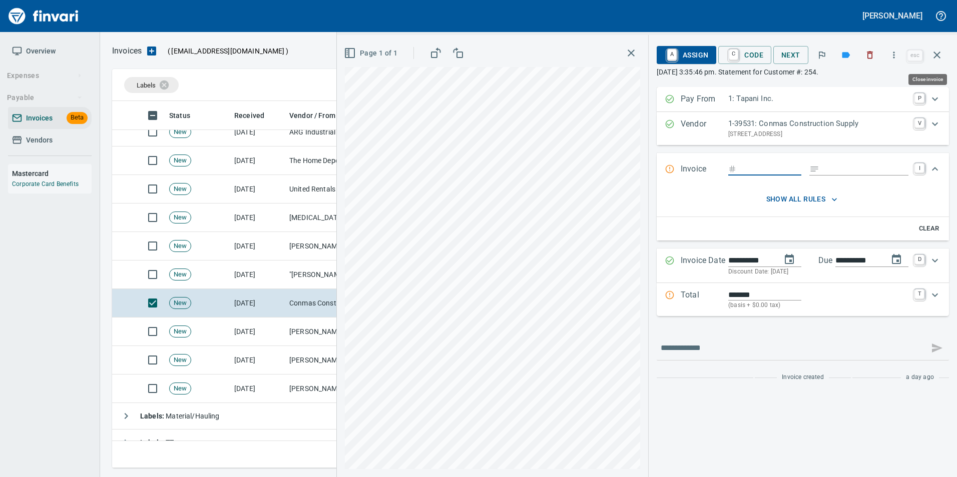
click at [937, 59] on icon "button" at bounding box center [937, 55] width 12 height 12
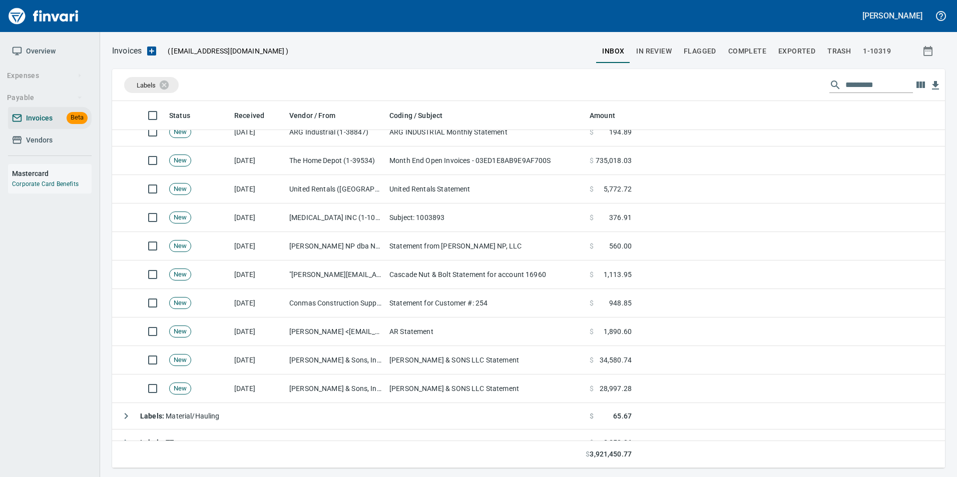
scroll to position [360, 818]
click at [22, 145] on icon at bounding box center [17, 140] width 10 height 10
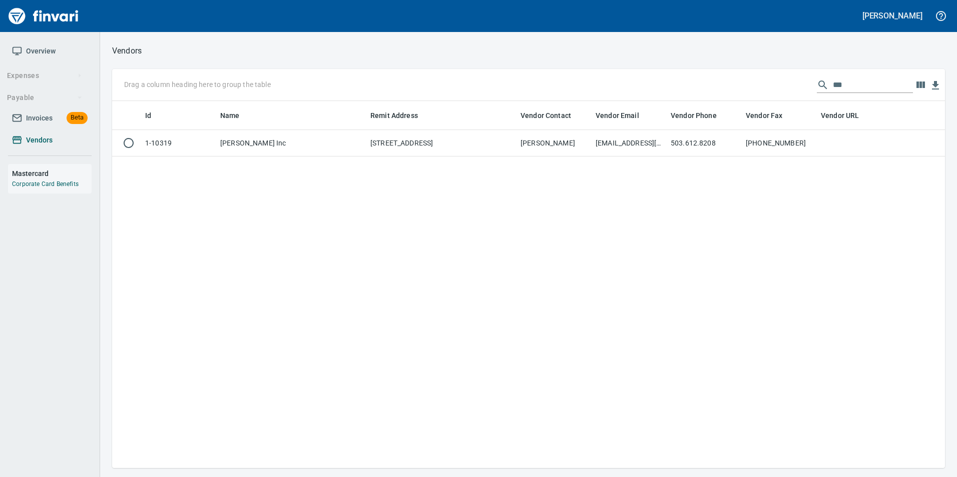
scroll to position [360, 825]
click at [833, 84] on input "***" at bounding box center [873, 85] width 80 height 16
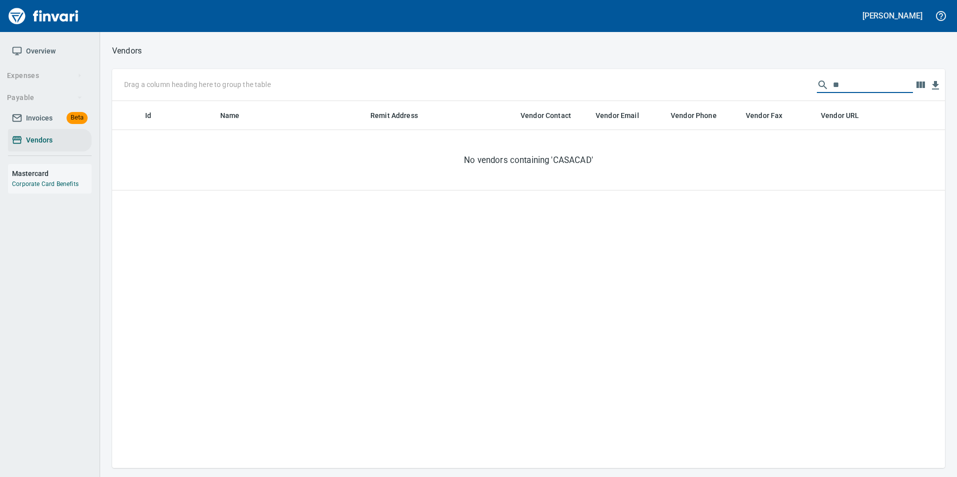
type input "*"
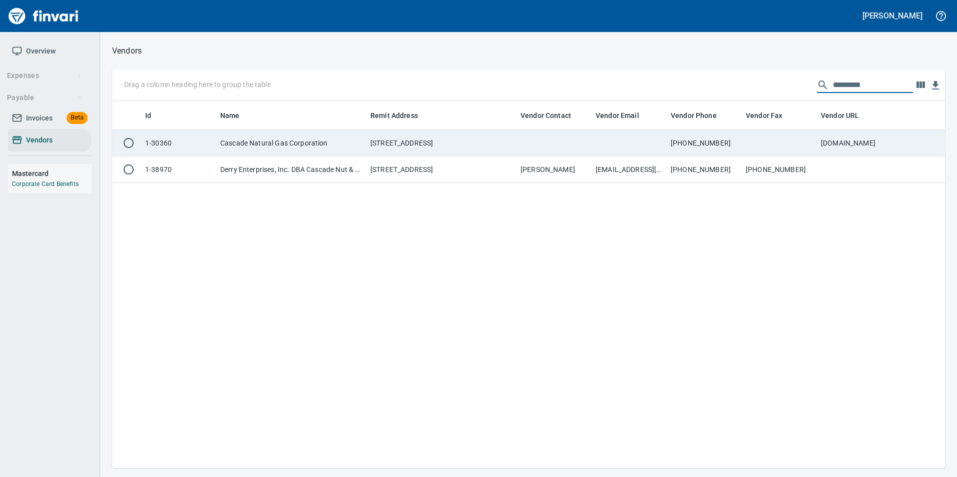
type input "*********"
click at [783, 153] on td at bounding box center [779, 143] width 75 height 27
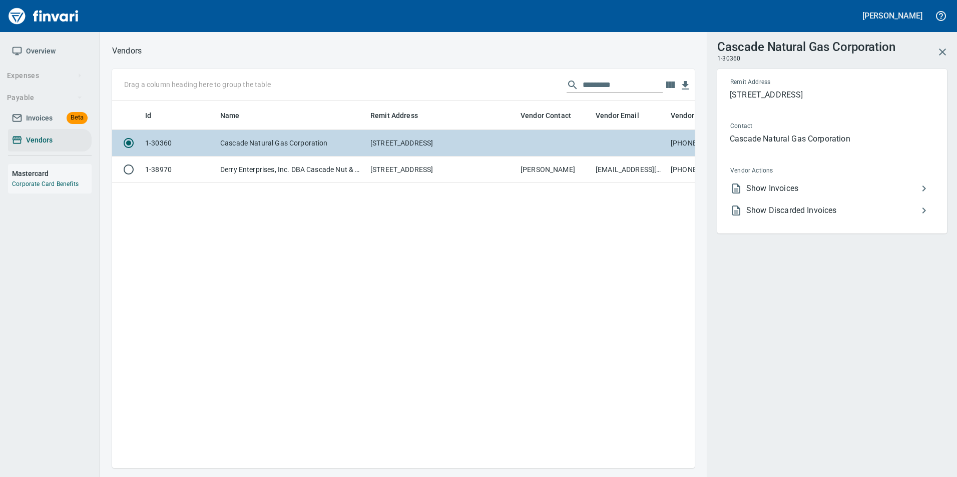
scroll to position [352, 575]
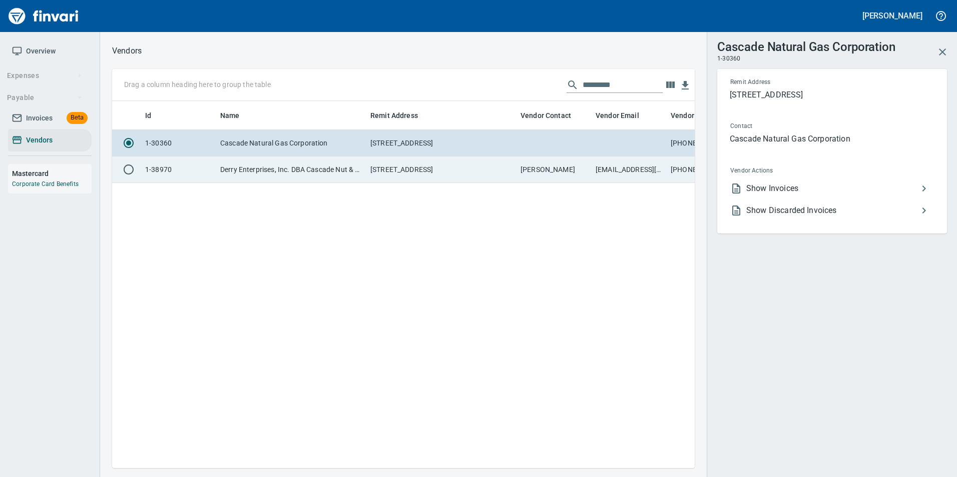
click at [658, 162] on td "tory@cascadenutandbolt.com" at bounding box center [629, 170] width 75 height 27
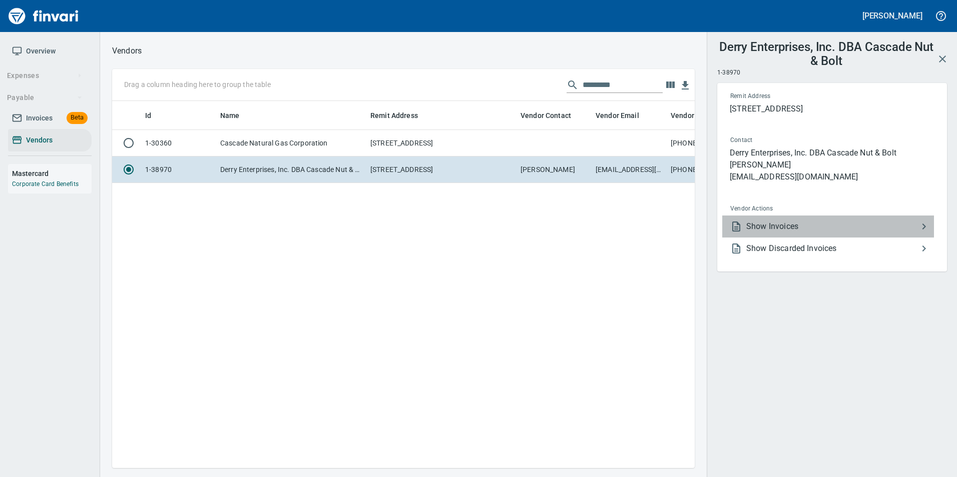
click at [855, 222] on span "Show Invoices" at bounding box center [832, 227] width 172 height 12
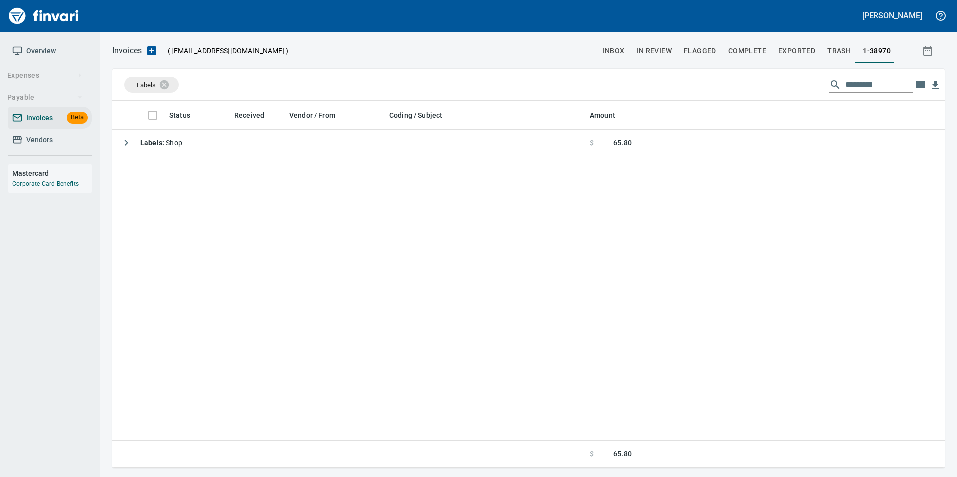
scroll to position [360, 825]
click at [174, 83] on icon at bounding box center [170, 84] width 9 height 9
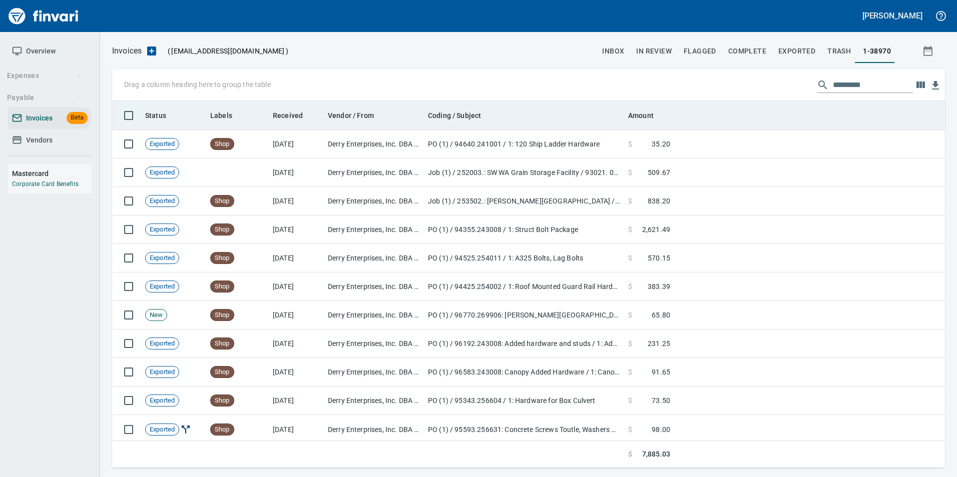
scroll to position [360, 818]
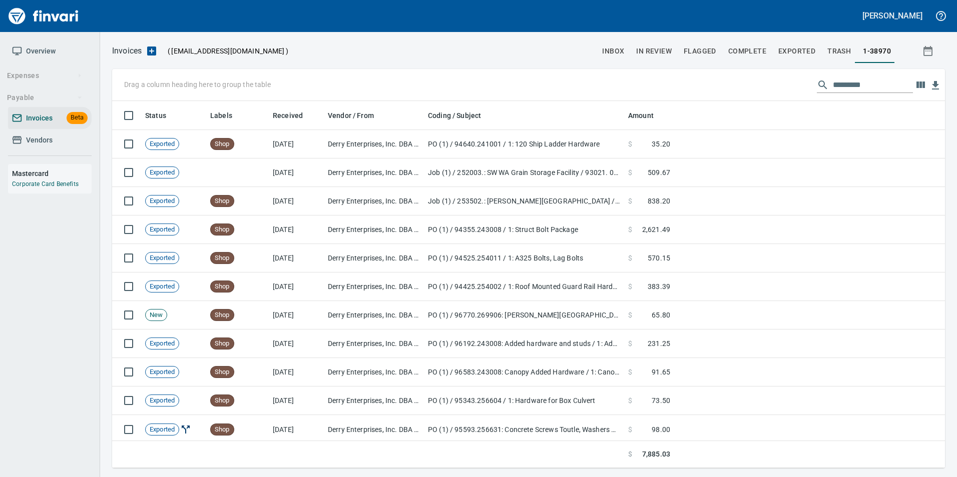
click at [862, 85] on input "text" at bounding box center [873, 85] width 80 height 16
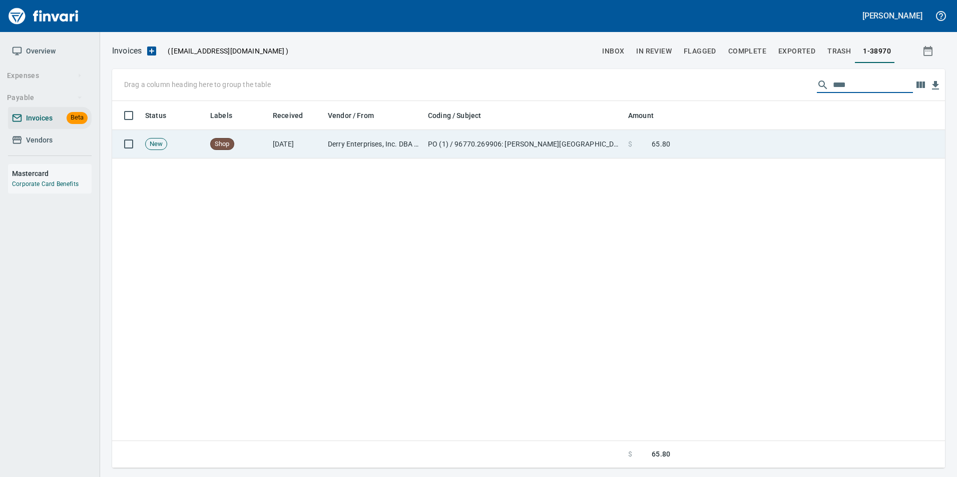
type input "****"
click at [797, 150] on td at bounding box center [809, 144] width 271 height 29
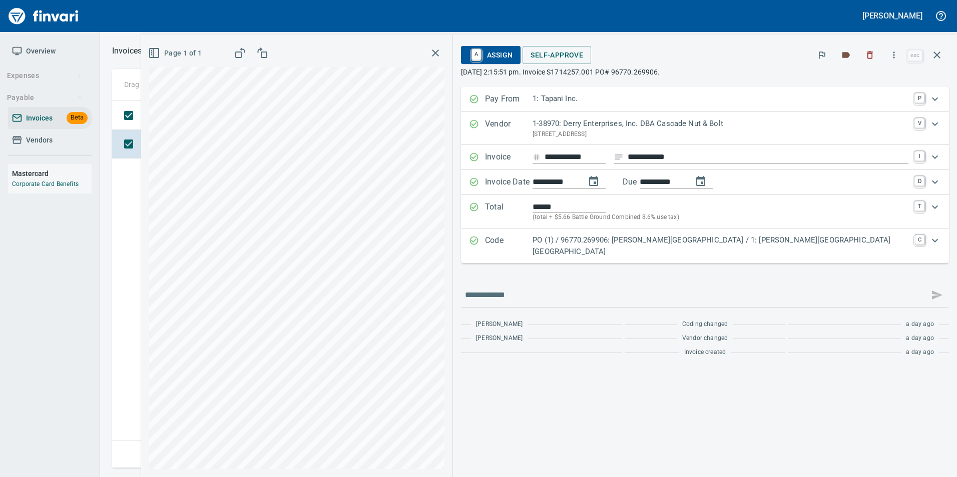
scroll to position [360, 825]
click at [936, 49] on icon "button" at bounding box center [937, 55] width 12 height 12
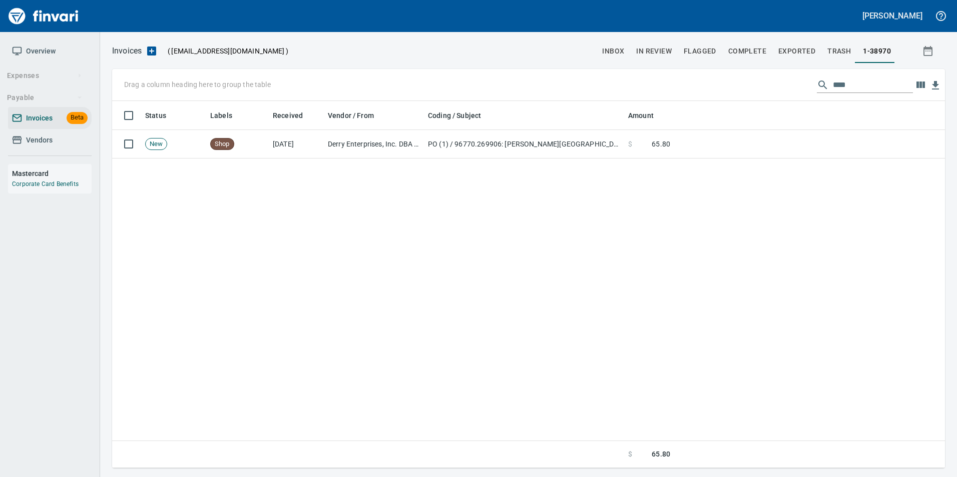
scroll to position [360, 825]
click at [67, 146] on span "Vendors" at bounding box center [50, 140] width 76 height 13
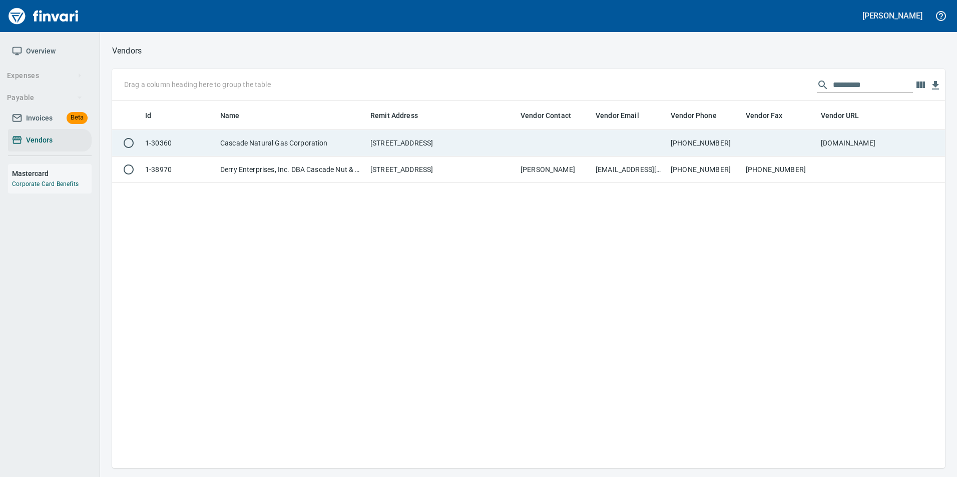
scroll to position [360, 825]
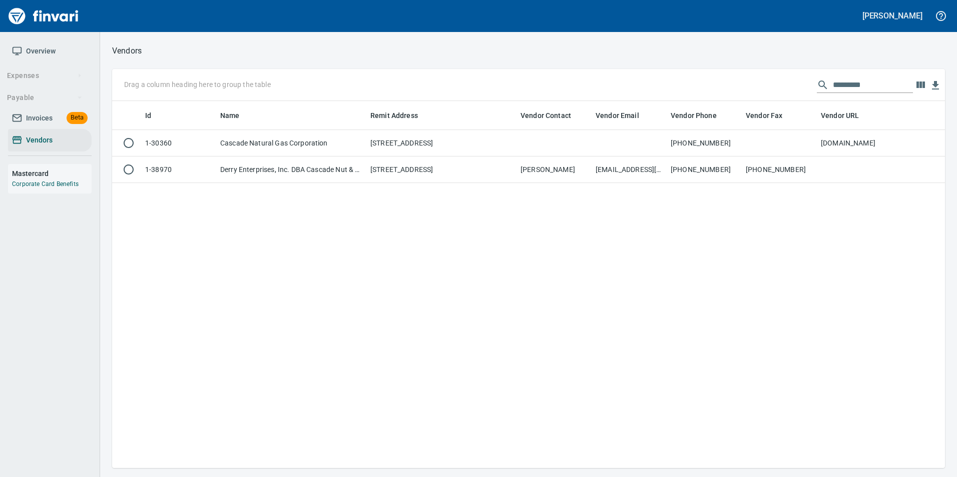
click at [877, 87] on input "*********" at bounding box center [873, 85] width 80 height 16
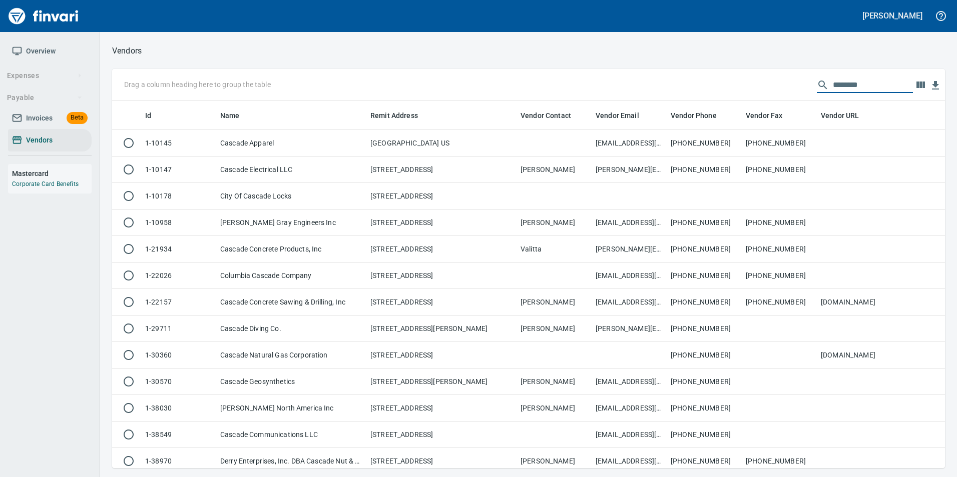
scroll to position [360, 818]
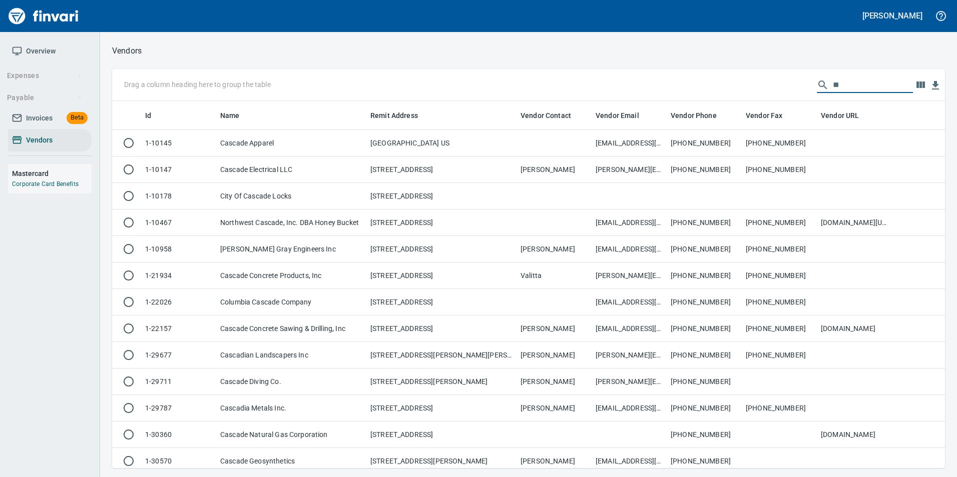
type input "*"
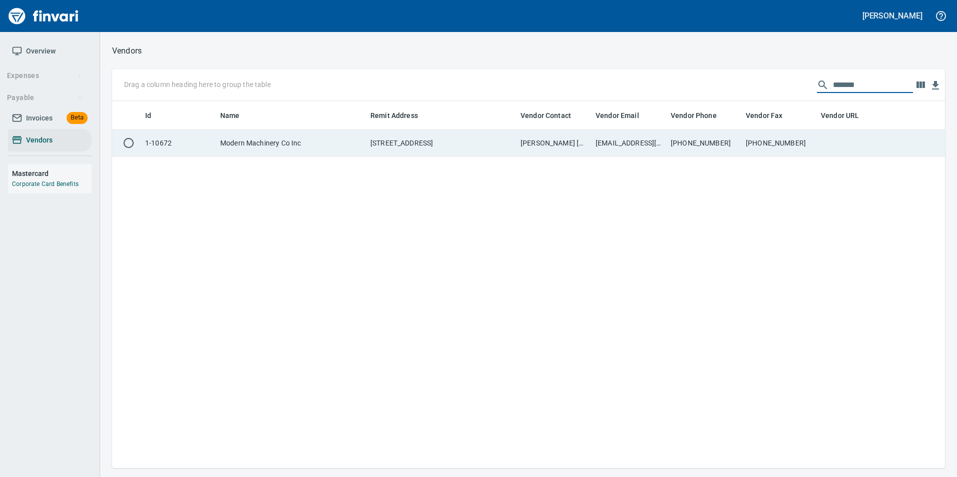
type input "******"
click at [846, 137] on td at bounding box center [854, 143] width 75 height 27
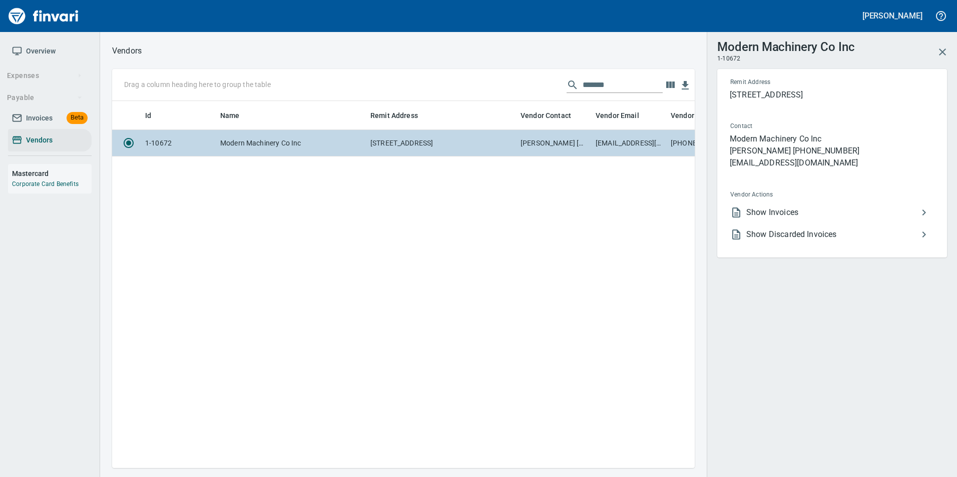
scroll to position [352, 575]
click at [839, 213] on span "Show Invoices" at bounding box center [832, 213] width 172 height 12
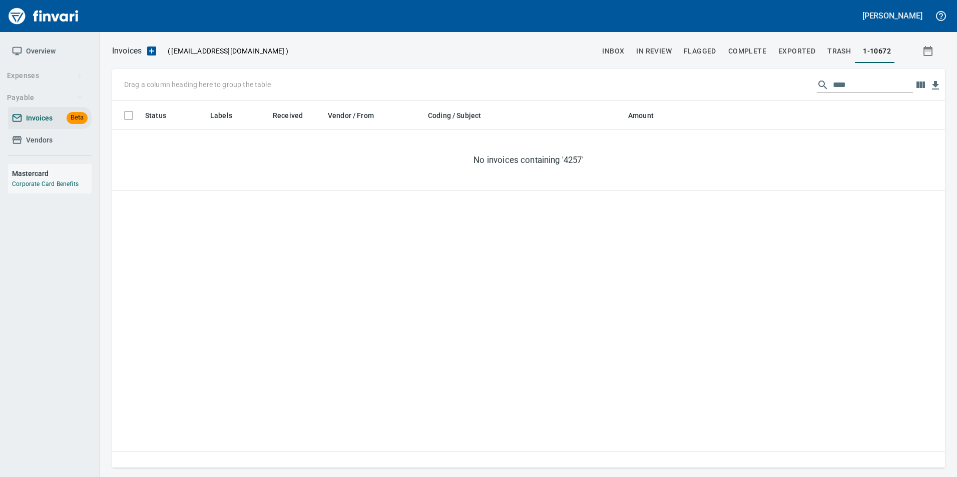
scroll to position [360, 825]
click at [840, 87] on input "****" at bounding box center [873, 85] width 80 height 16
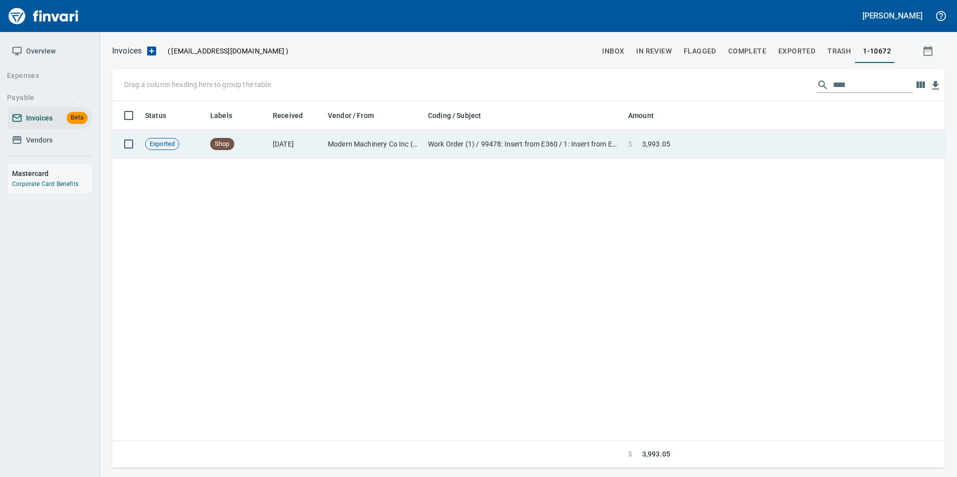
click at [854, 141] on td at bounding box center [809, 144] width 271 height 29
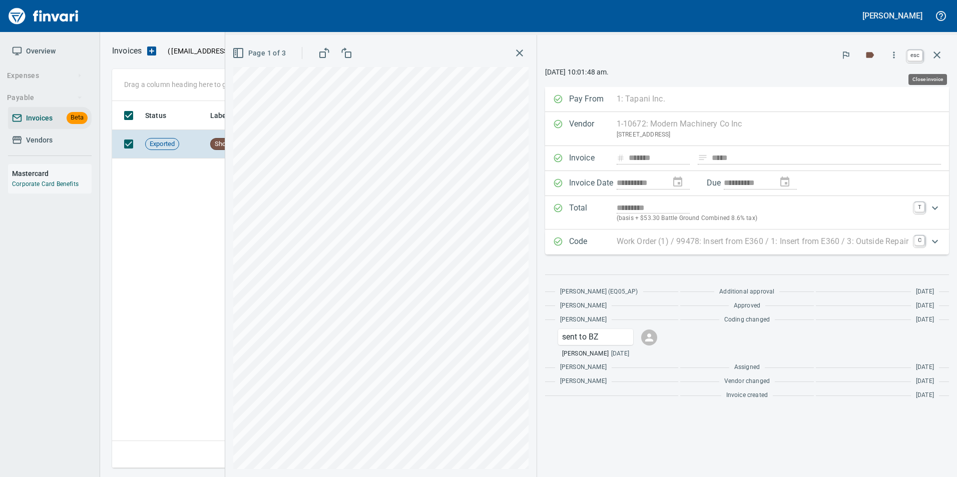
click at [944, 61] on button "button" at bounding box center [937, 55] width 24 height 24
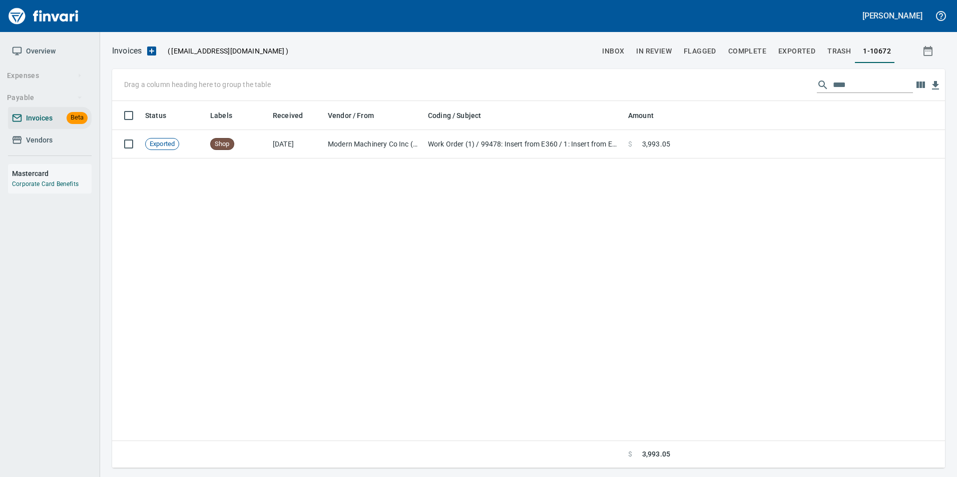
scroll to position [360, 825]
click at [865, 90] on input "****" at bounding box center [873, 85] width 80 height 16
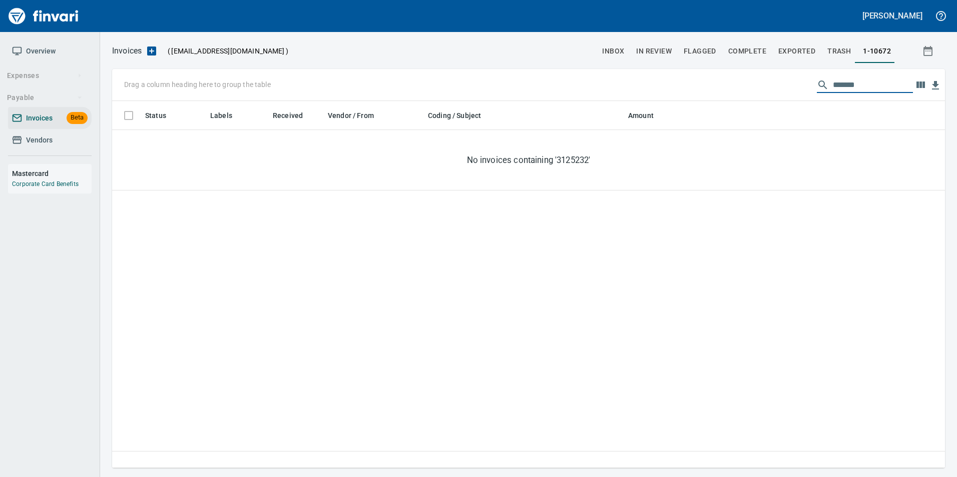
click at [851, 83] on input "*******" at bounding box center [873, 85] width 80 height 16
click at [851, 82] on input "*******" at bounding box center [873, 85] width 80 height 16
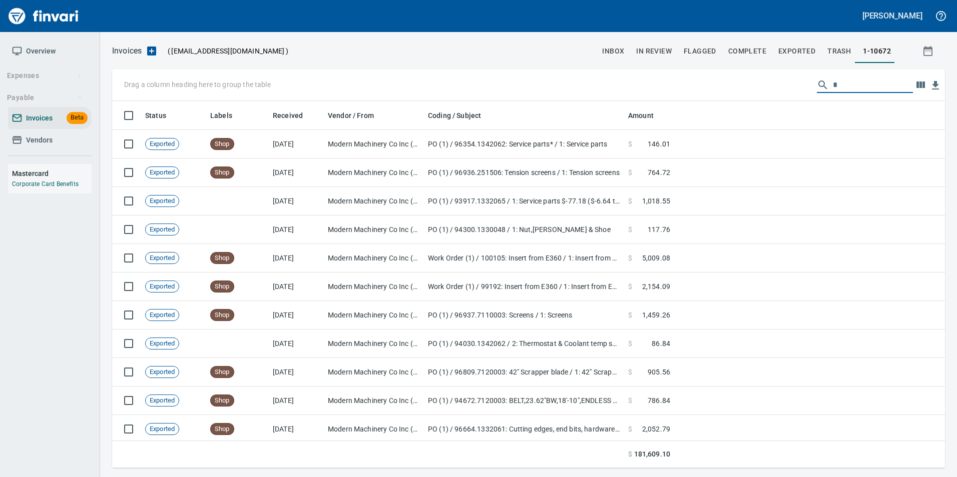
scroll to position [360, 818]
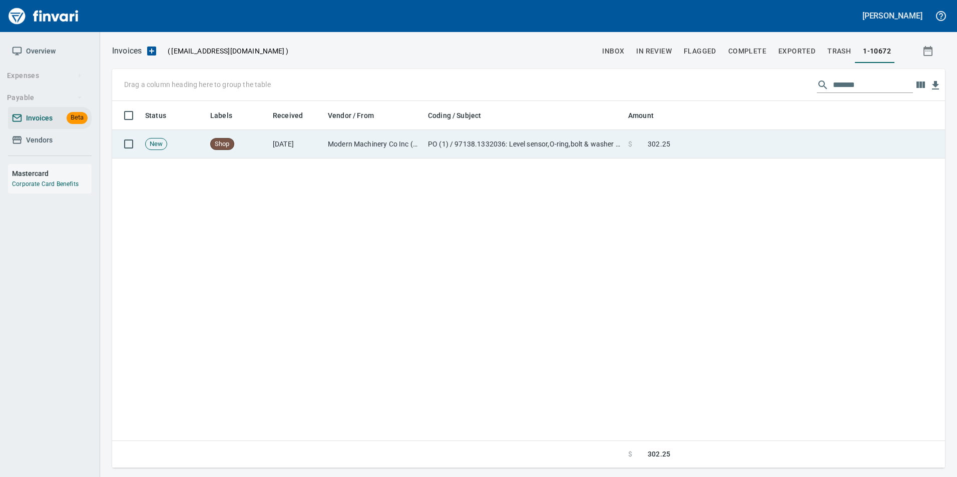
click at [788, 148] on td at bounding box center [809, 144] width 271 height 29
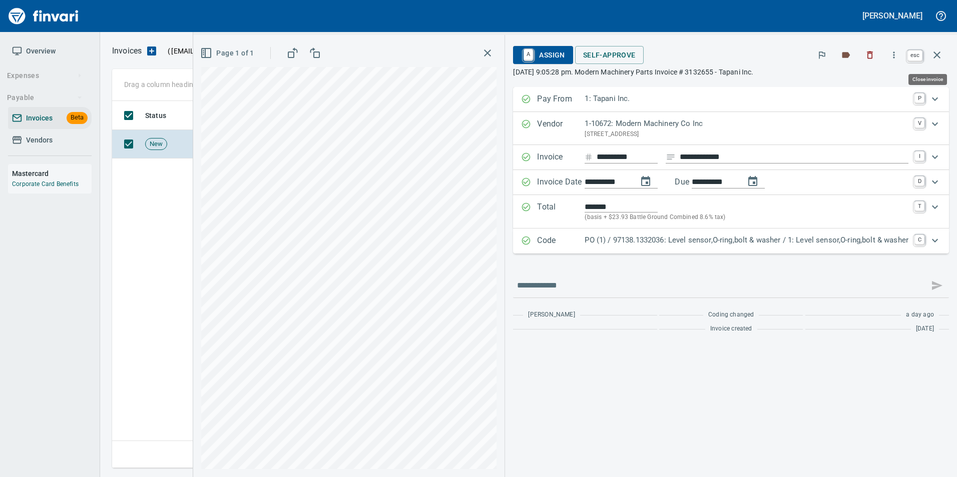
drag, startPoint x: 942, startPoint y: 59, endPoint x: 914, endPoint y: 85, distance: 38.2
click at [942, 59] on icon "button" at bounding box center [937, 55] width 12 height 12
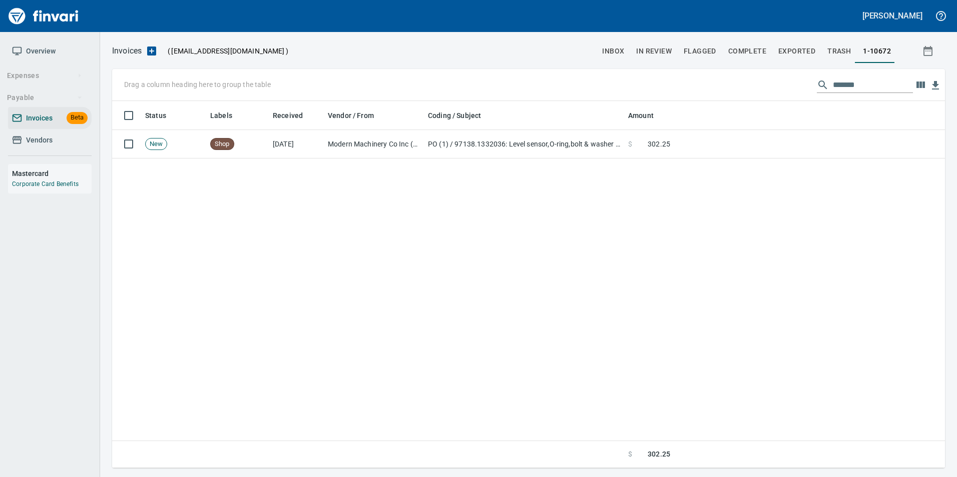
scroll to position [360, 825]
click at [833, 84] on input "*******" at bounding box center [873, 85] width 80 height 16
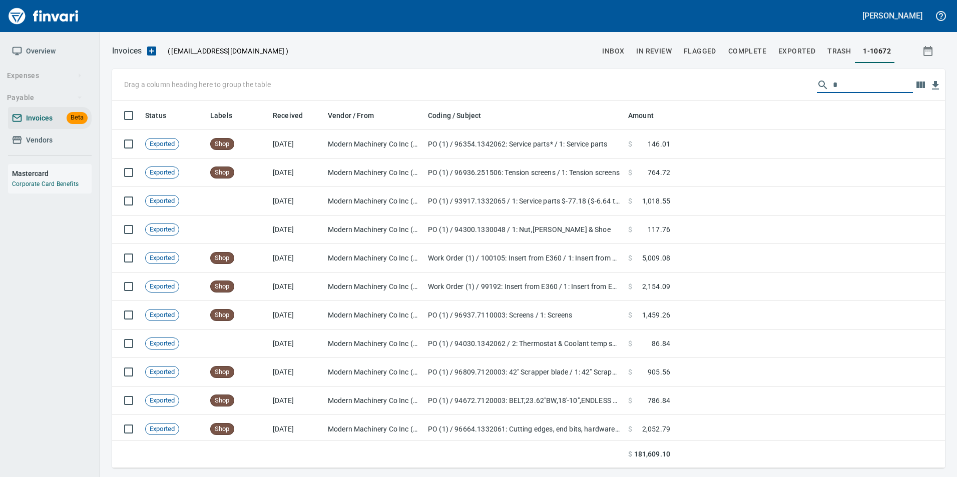
scroll to position [360, 818]
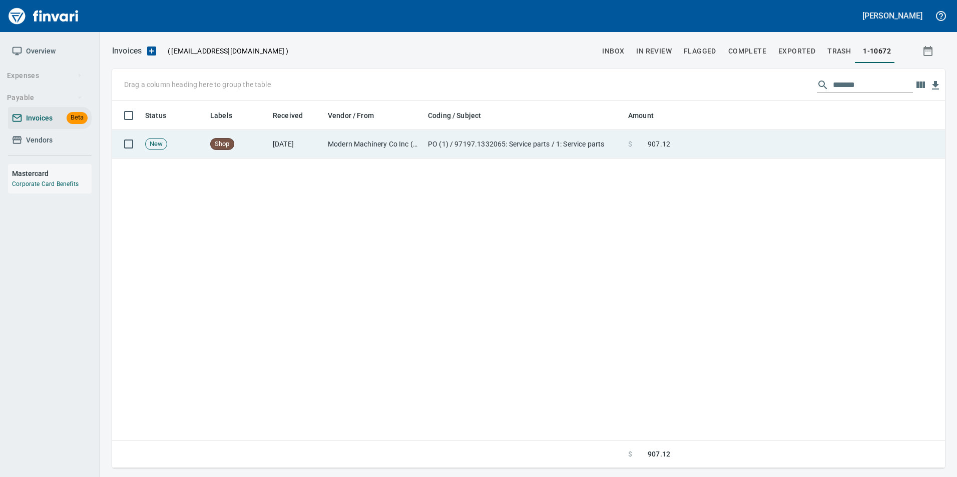
click at [783, 138] on td at bounding box center [809, 144] width 271 height 29
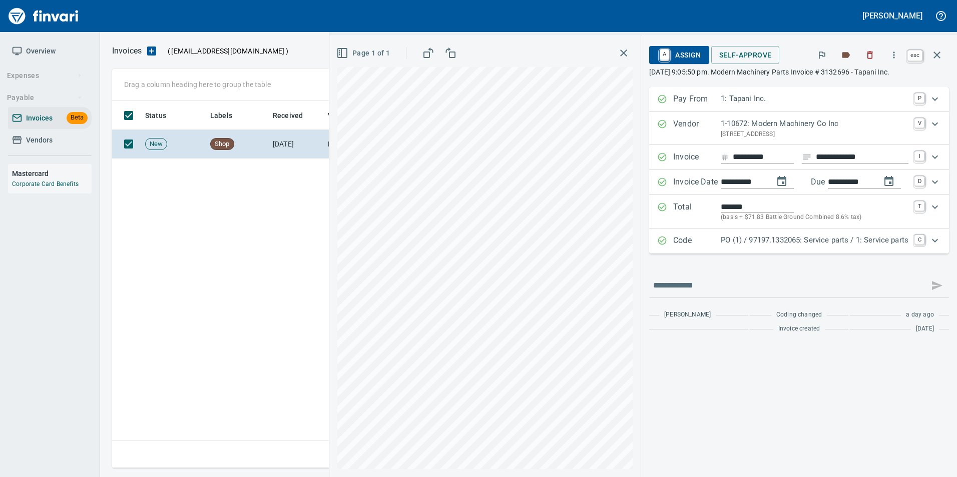
drag, startPoint x: 945, startPoint y: 53, endPoint x: 894, endPoint y: 72, distance: 55.0
click at [945, 52] on button "button" at bounding box center [937, 55] width 24 height 24
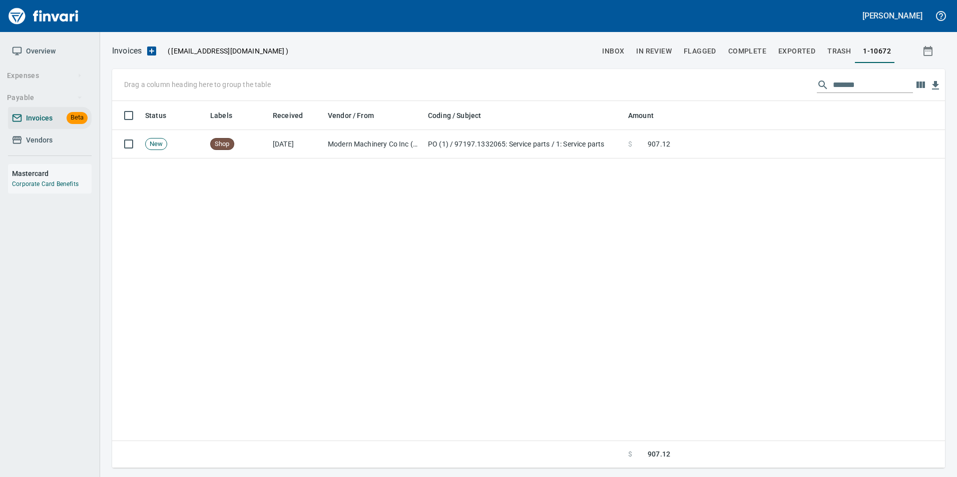
scroll to position [360, 825]
click at [858, 83] on input "*******" at bounding box center [873, 85] width 80 height 16
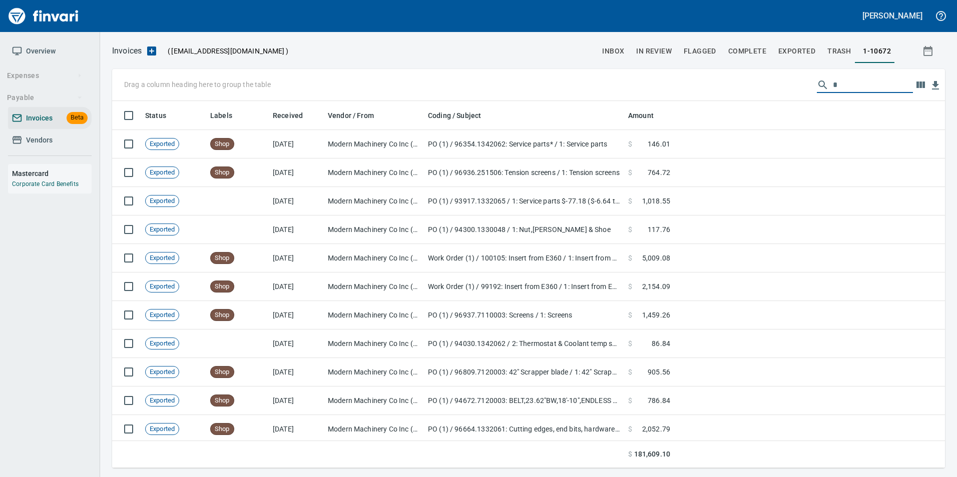
scroll to position [360, 818]
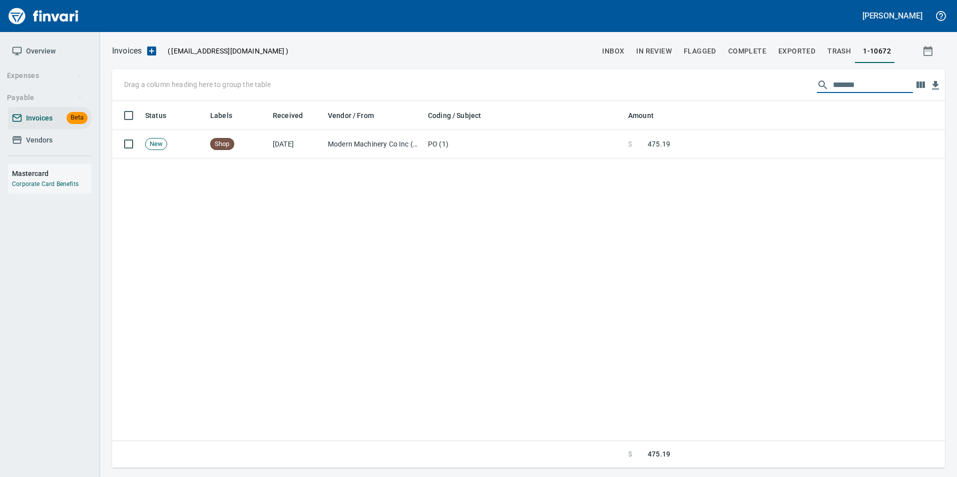
type input "*******"
click at [848, 87] on input "*******" at bounding box center [873, 85] width 80 height 16
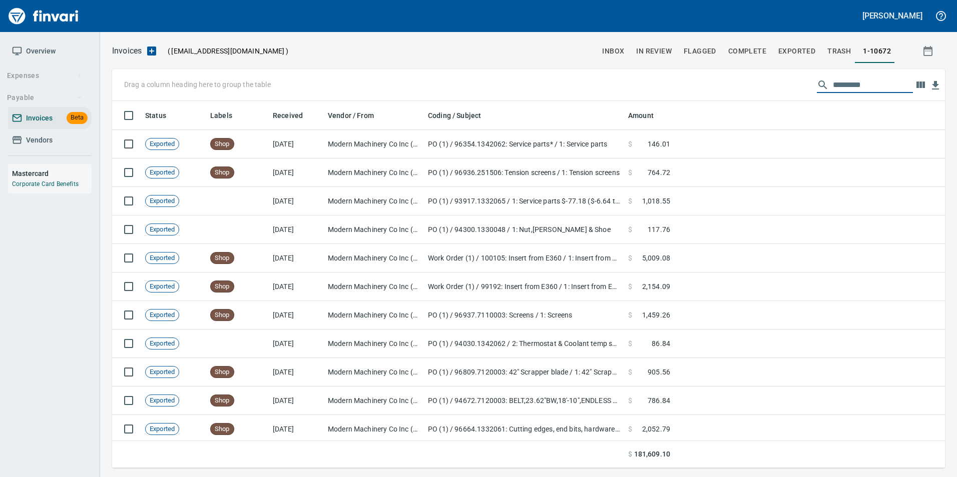
click at [612, 56] on span "inbox" at bounding box center [613, 51] width 22 height 13
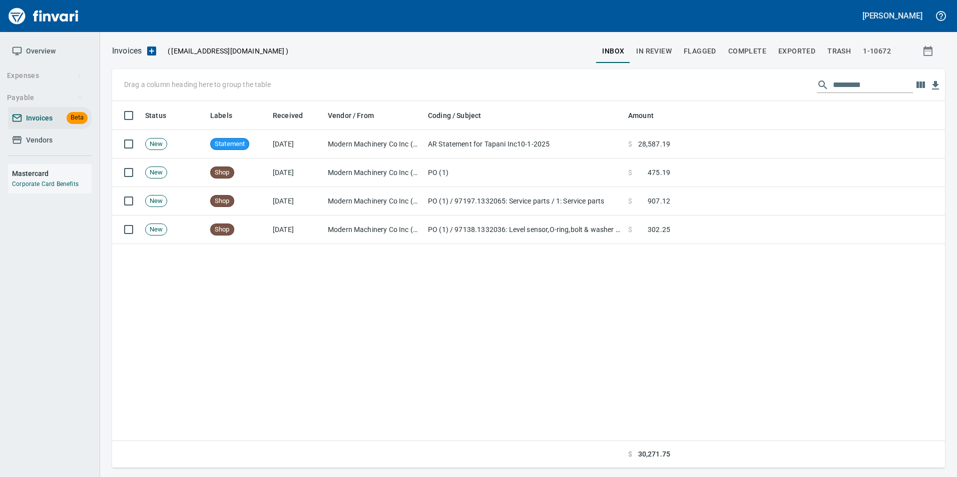
scroll to position [360, 818]
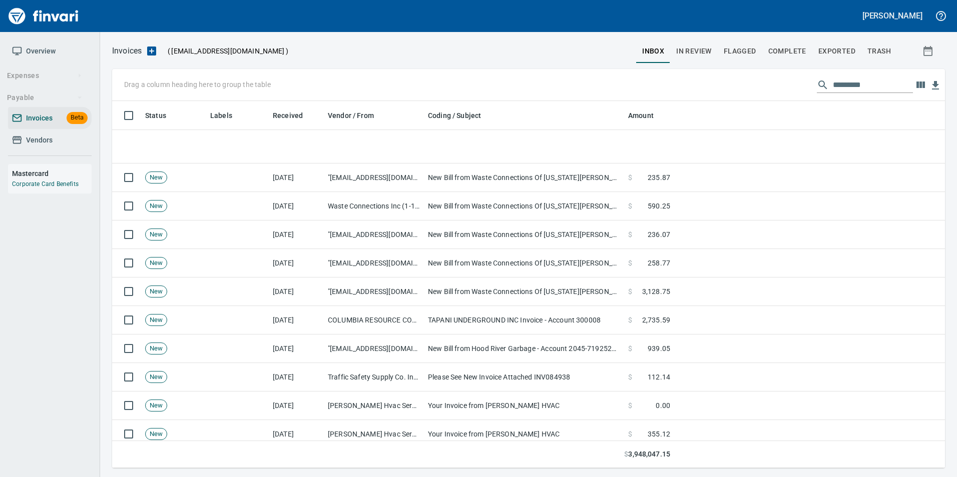
scroll to position [250, 0]
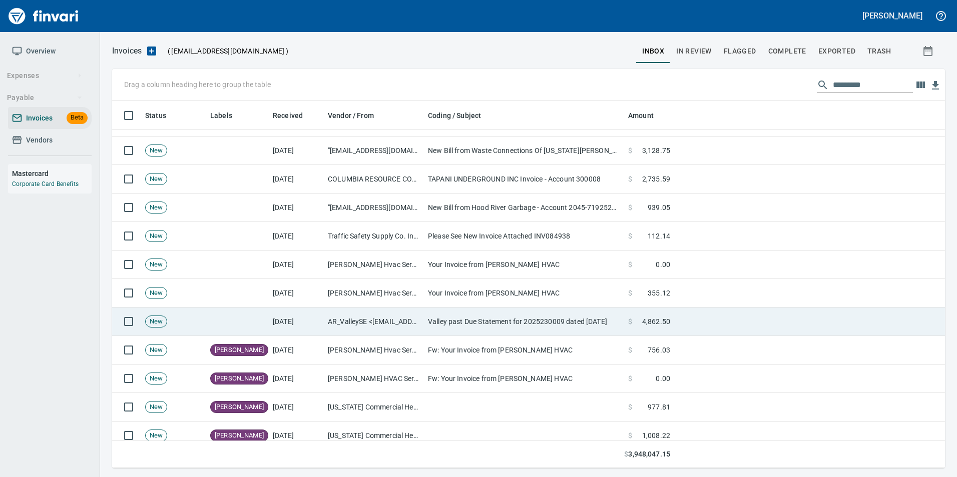
click at [370, 310] on td "AR_ValleySE <[EMAIL_ADDRESS][DOMAIN_NAME]>" at bounding box center [374, 322] width 100 height 29
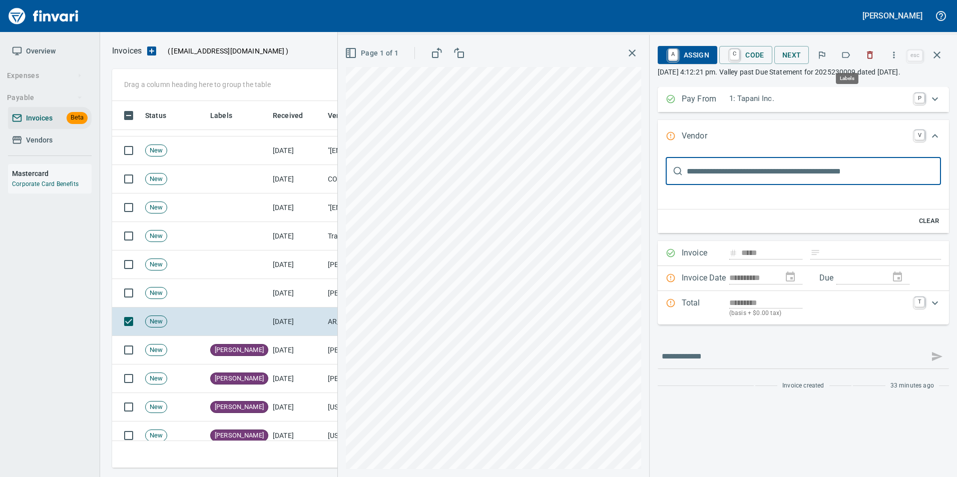
click at [843, 54] on icon "button" at bounding box center [846, 55] width 10 height 10
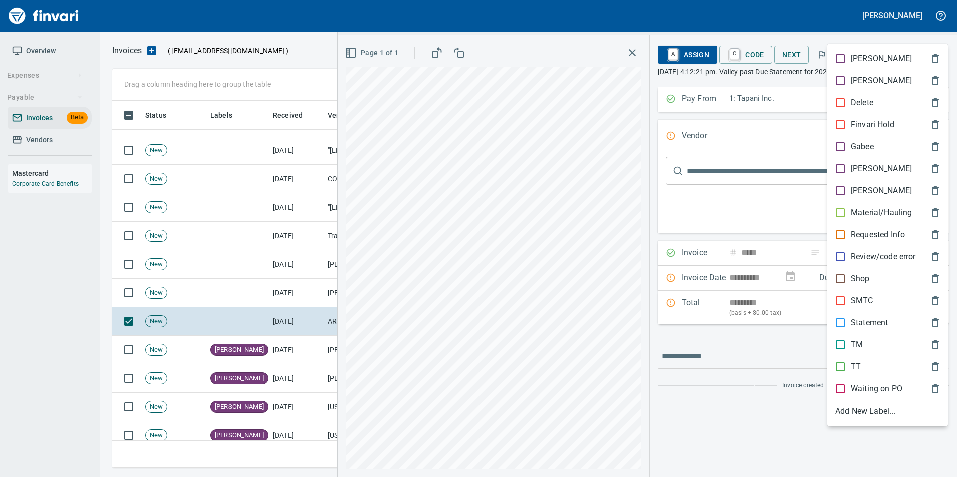
scroll to position [360, 817]
click at [872, 323] on p "Statement" at bounding box center [869, 323] width 37 height 12
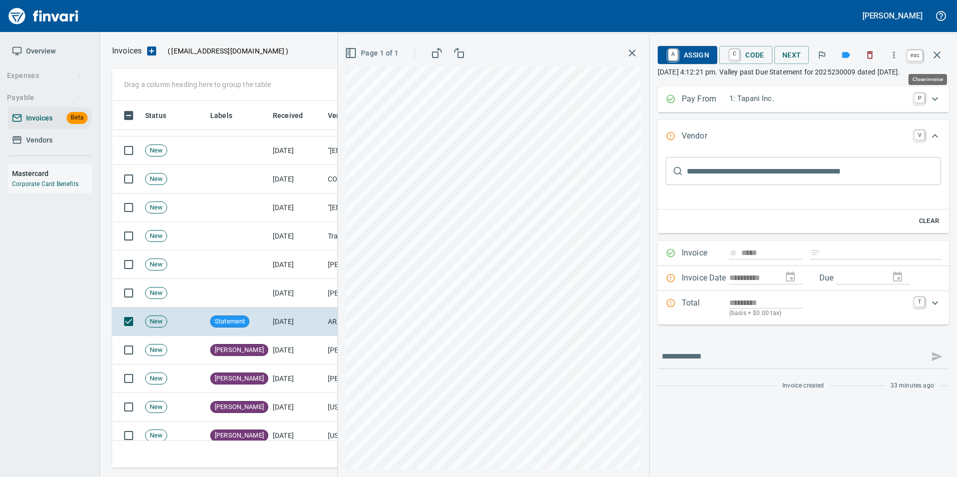
click at [940, 55] on icon "button" at bounding box center [937, 55] width 12 height 12
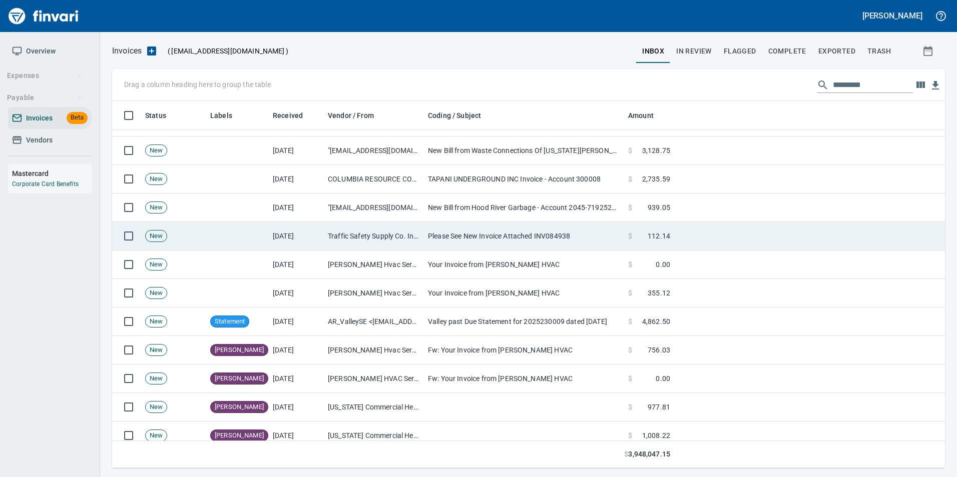
scroll to position [360, 817]
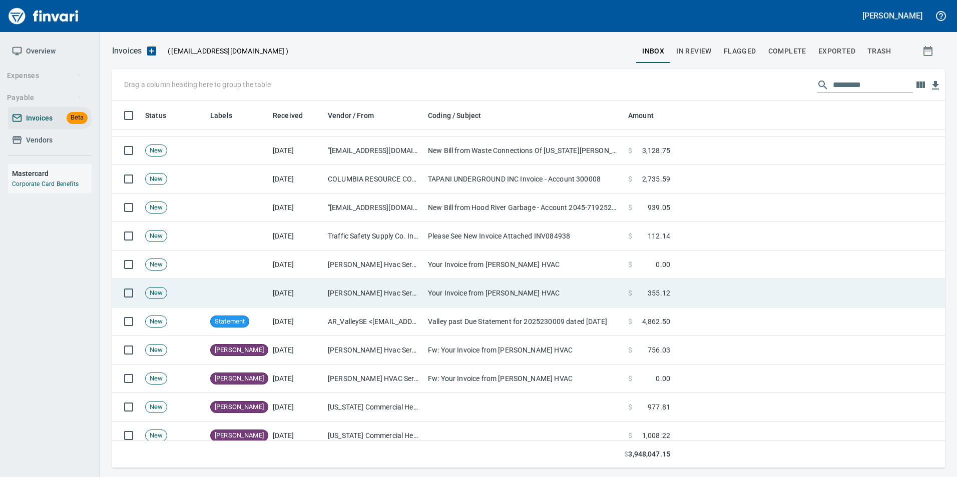
click at [289, 287] on td "[DATE]" at bounding box center [296, 293] width 55 height 29
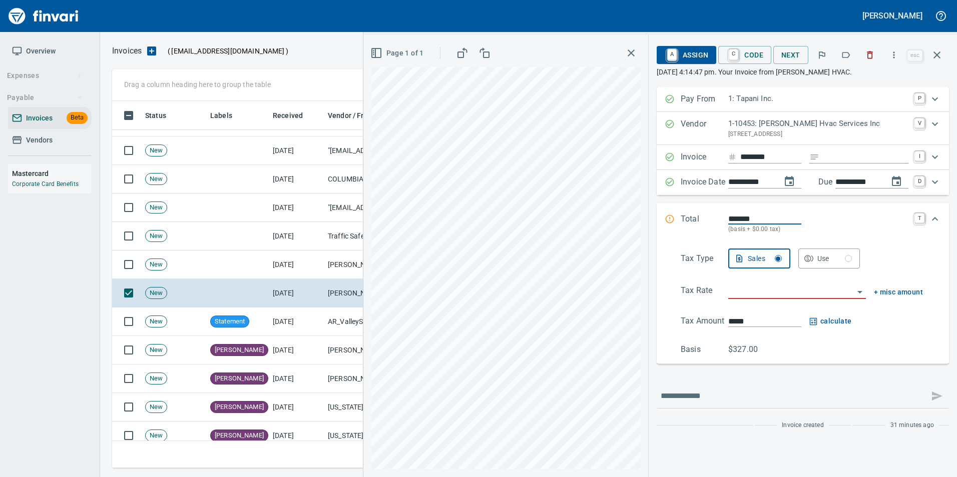
click at [869, 59] on icon "button" at bounding box center [870, 55] width 10 height 10
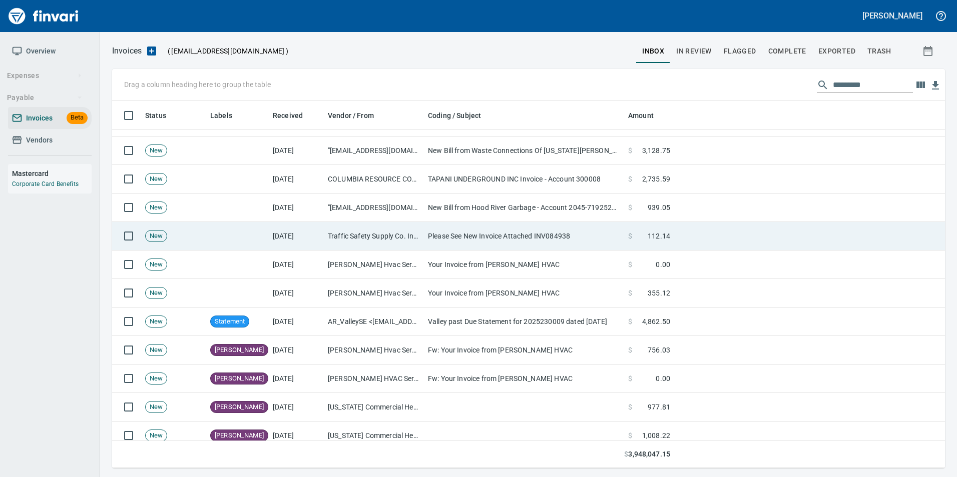
scroll to position [360, 817]
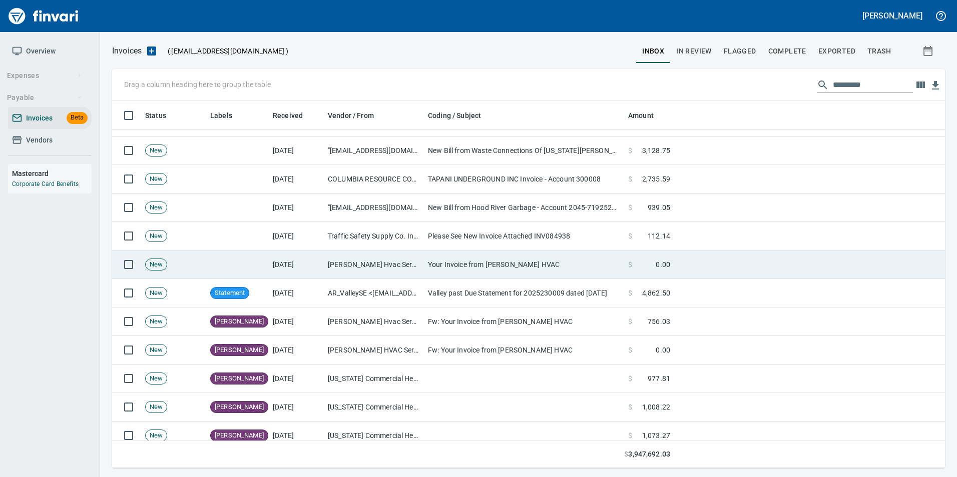
click at [380, 275] on td "[PERSON_NAME] Hvac Services Inc (1-10453)" at bounding box center [374, 265] width 100 height 29
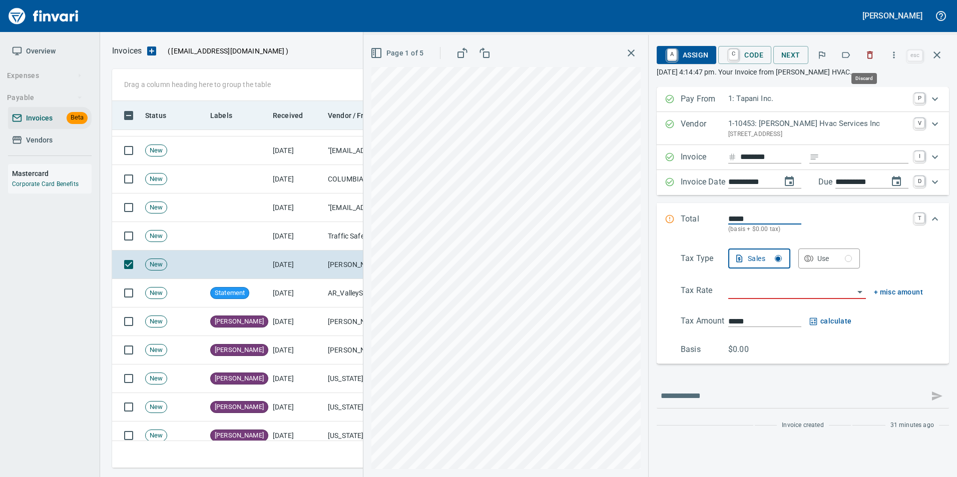
click at [873, 54] on icon "button" at bounding box center [870, 56] width 6 height 8
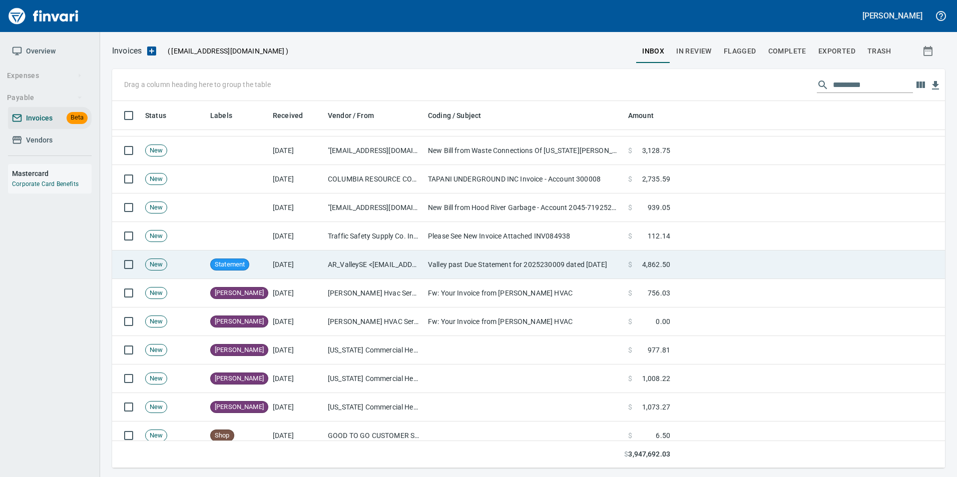
scroll to position [360, 817]
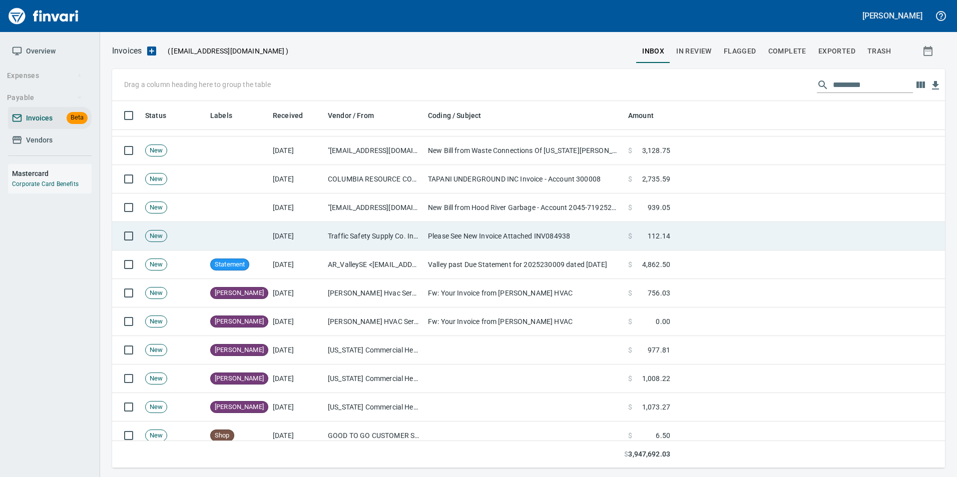
click at [399, 236] on td "Traffic Safety Supply Co. Inc (1-11034)" at bounding box center [374, 236] width 100 height 29
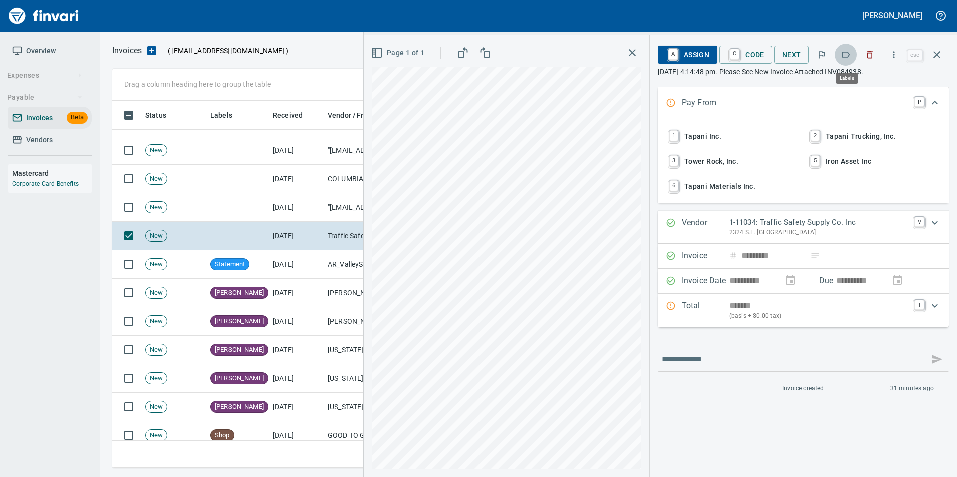
scroll to position [360, 817]
click at [849, 53] on icon "button" at bounding box center [846, 55] width 8 height 6
click at [936, 55] on icon "button" at bounding box center [936, 55] width 7 height 7
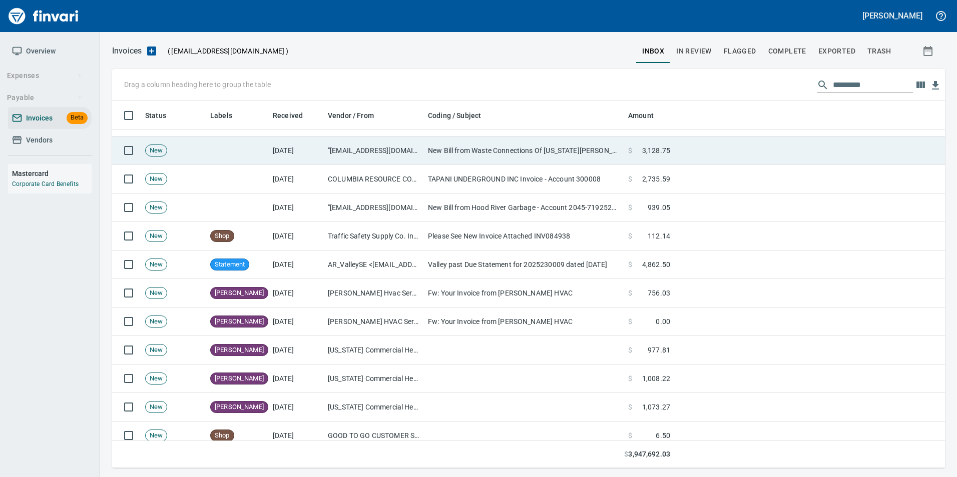
scroll to position [360, 817]
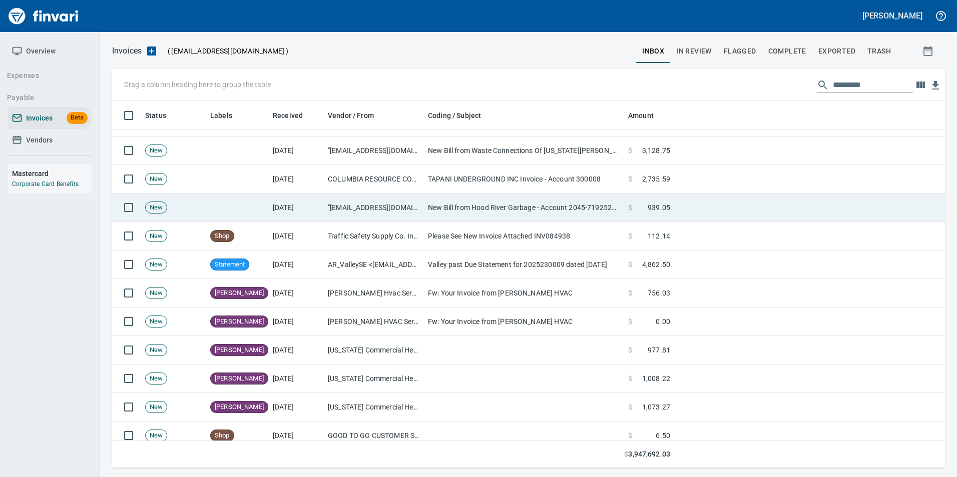
click at [405, 208] on td ""[EMAIL_ADDRESS][DOMAIN_NAME]" <[EMAIL_ADDRESS][DOMAIN_NAME]>" at bounding box center [374, 208] width 100 height 29
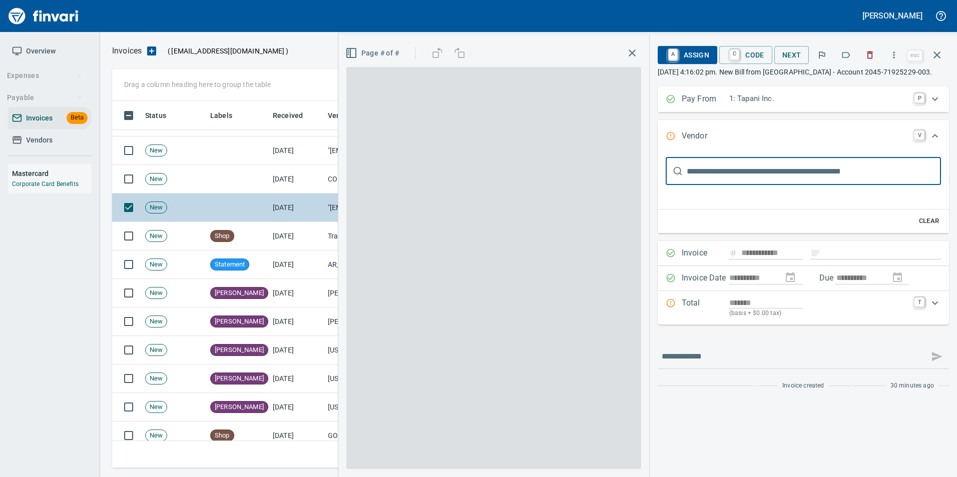
type input "**********"
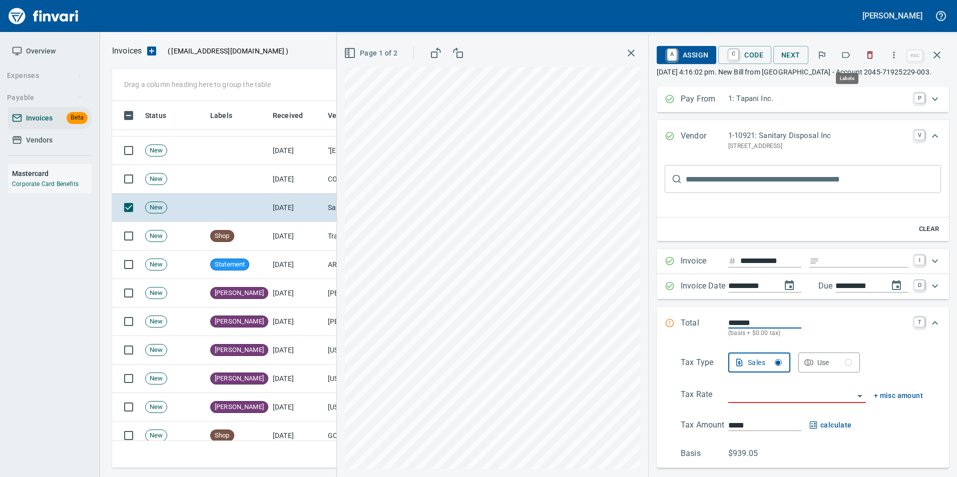
click at [848, 58] on icon "button" at bounding box center [846, 55] width 8 height 6
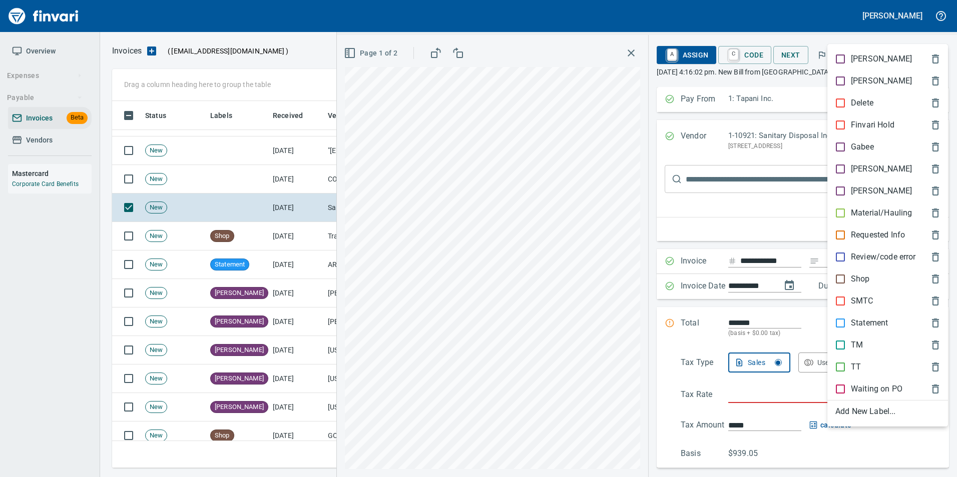
scroll to position [360, 817]
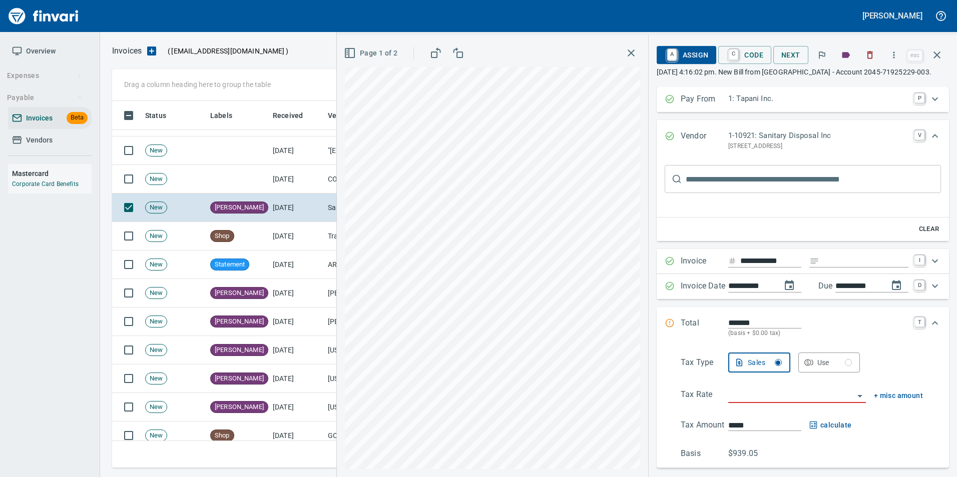
click at [943, 54] on button "button" at bounding box center [937, 55] width 24 height 24
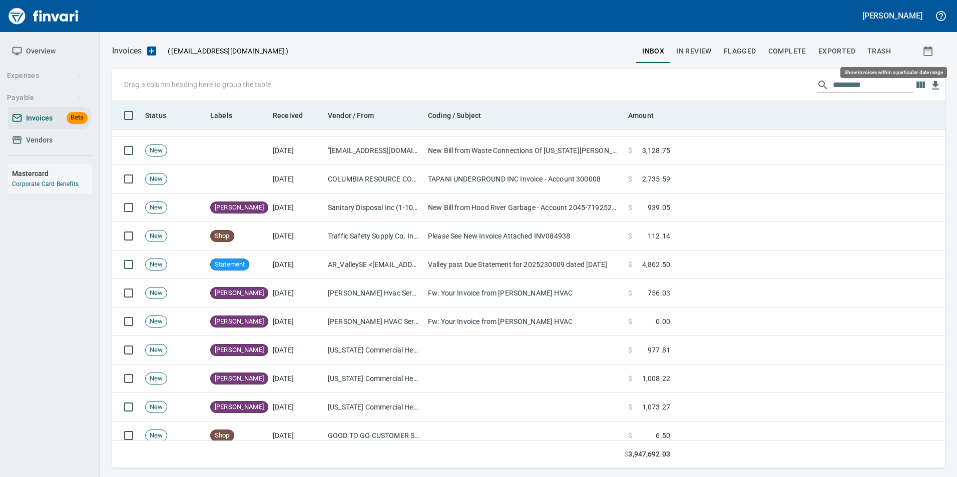
scroll to position [360, 817]
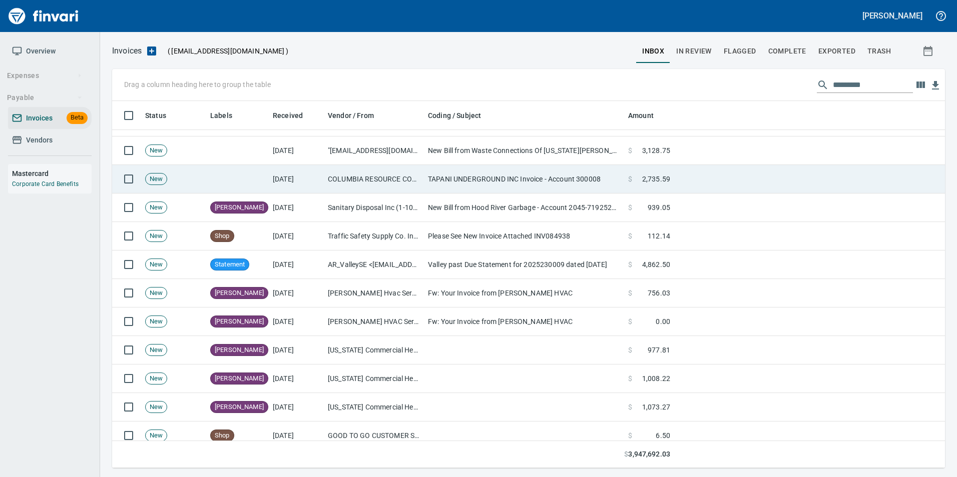
click at [484, 184] on td "TAPANI UNDERGROUND INC Invoice - Account 300008" at bounding box center [524, 179] width 200 height 29
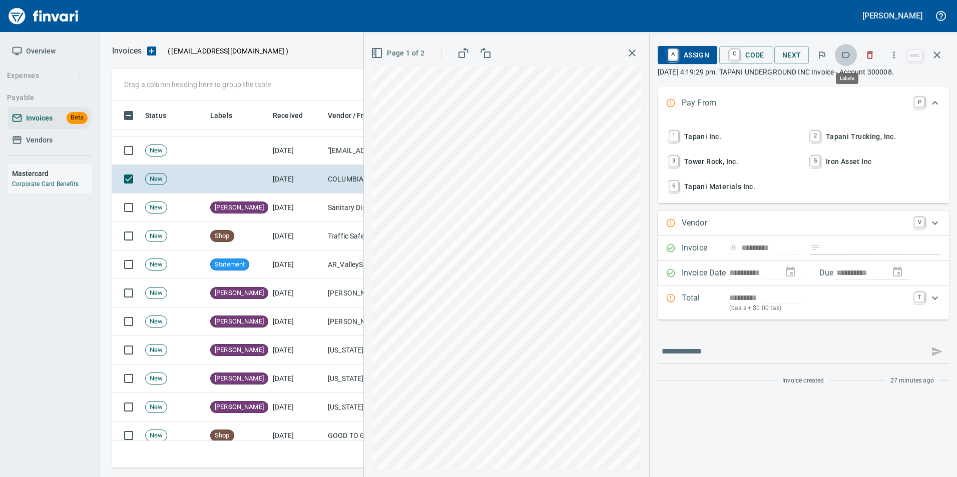
click at [848, 57] on icon "button" at bounding box center [846, 55] width 10 height 10
drag, startPoint x: 935, startPoint y: 56, endPoint x: 853, endPoint y: 71, distance: 83.4
click at [933, 57] on icon "button" at bounding box center [937, 55] width 12 height 12
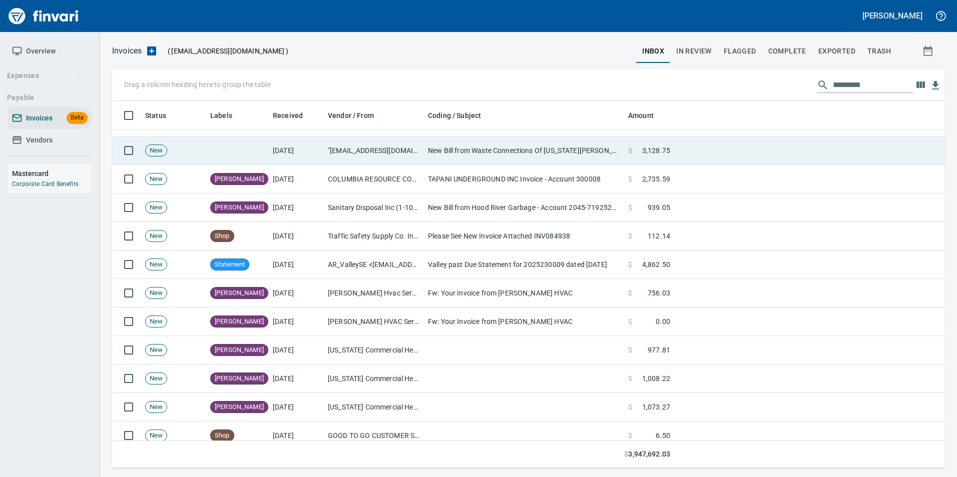
scroll to position [360, 817]
click at [361, 156] on td ""[EMAIL_ADDRESS][DOMAIN_NAME]" <[EMAIL_ADDRESS][DOMAIN_NAME]>" at bounding box center [374, 151] width 100 height 29
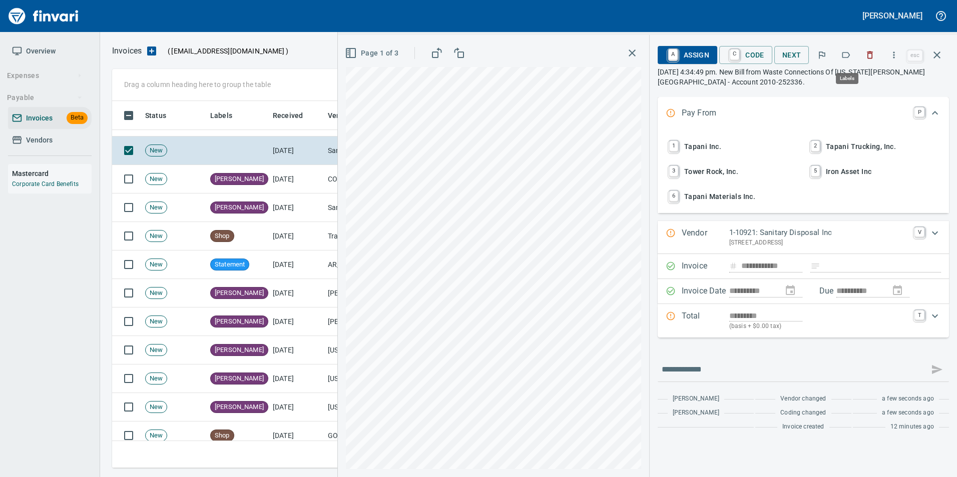
click at [850, 54] on icon "button" at bounding box center [846, 55] width 8 height 6
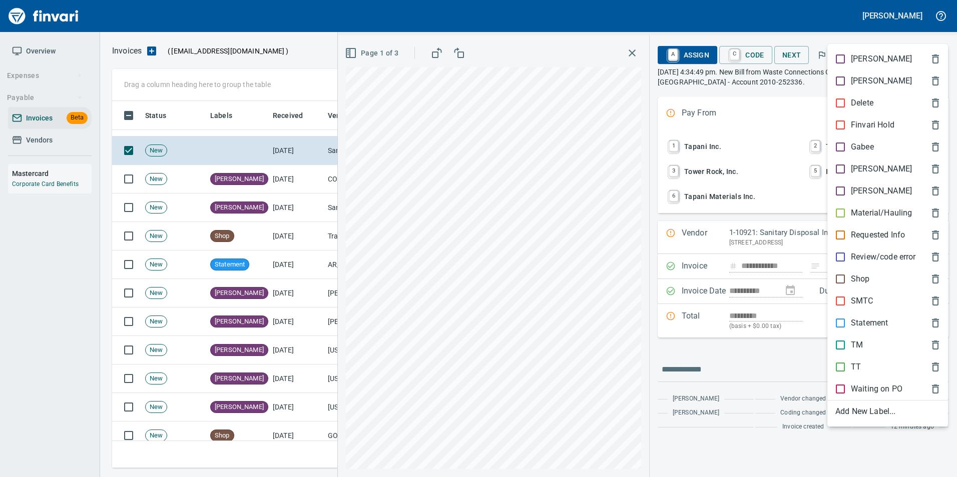
scroll to position [360, 817]
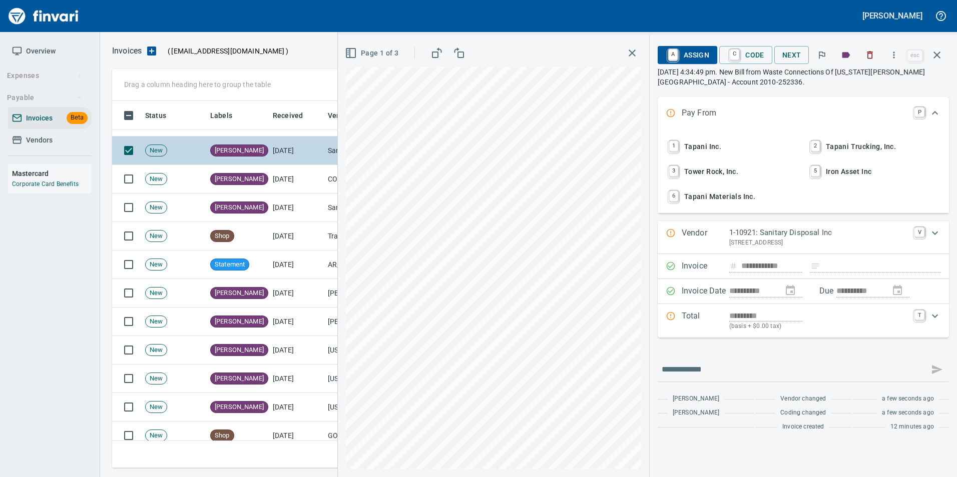
click at [936, 53] on icon "button" at bounding box center [937, 55] width 12 height 12
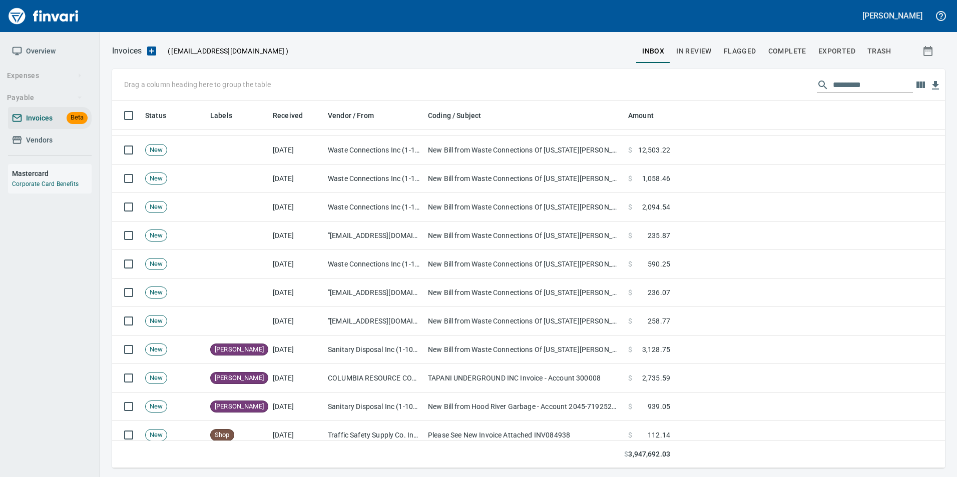
scroll to position [50, 0]
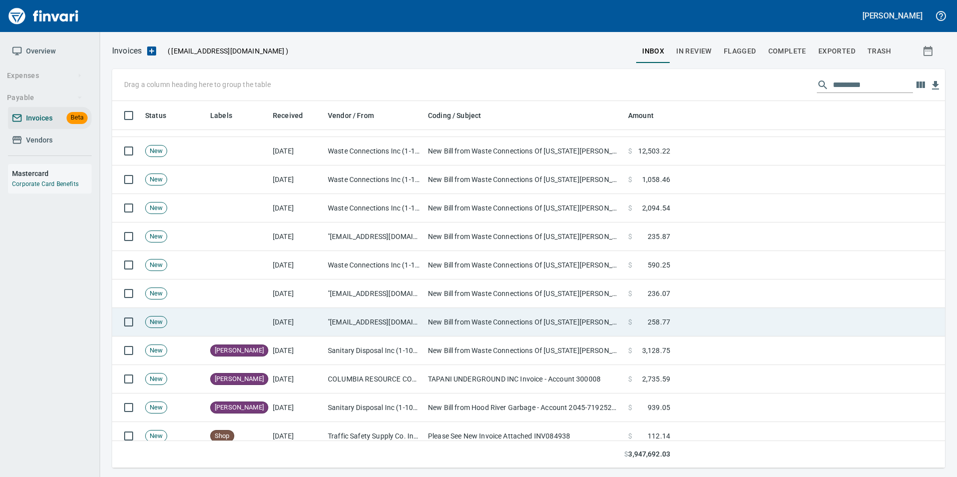
drag, startPoint x: 255, startPoint y: 318, endPoint x: 265, endPoint y: 318, distance: 9.5
click at [255, 318] on td at bounding box center [237, 322] width 63 height 29
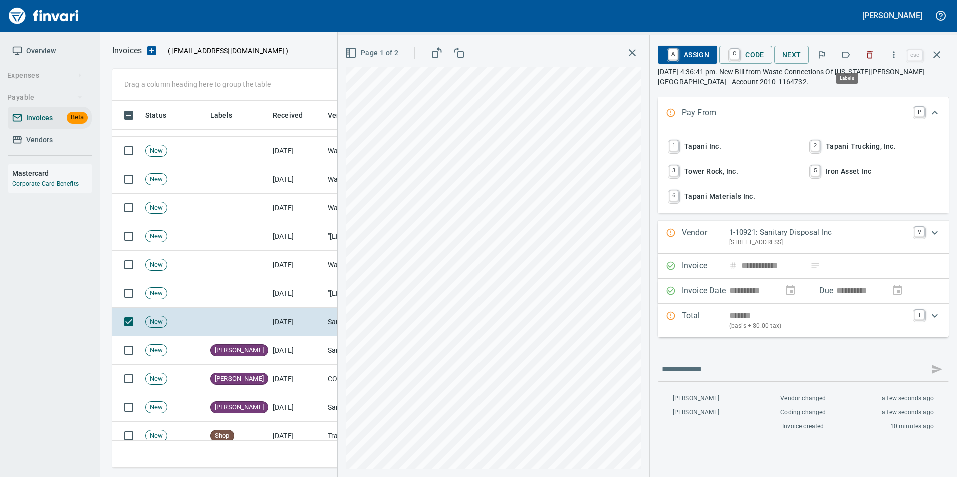
click at [844, 59] on icon "button" at bounding box center [846, 55] width 10 height 10
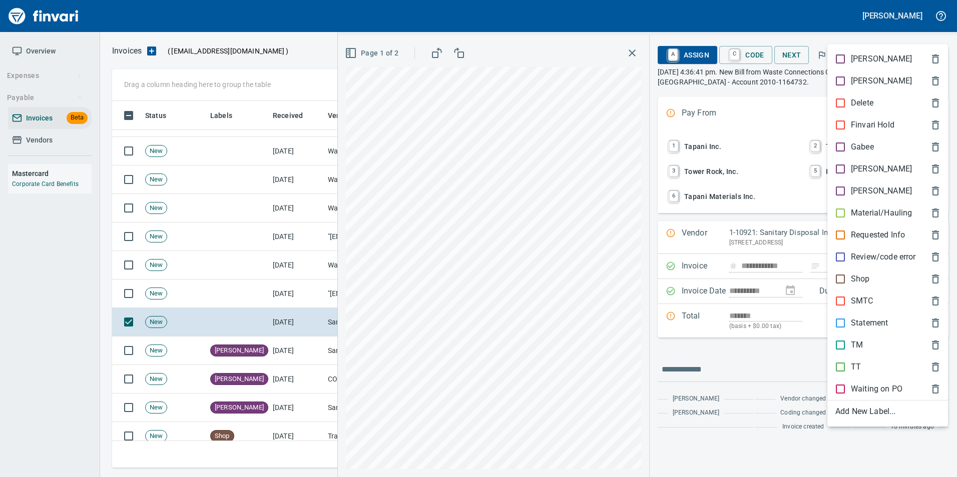
scroll to position [360, 817]
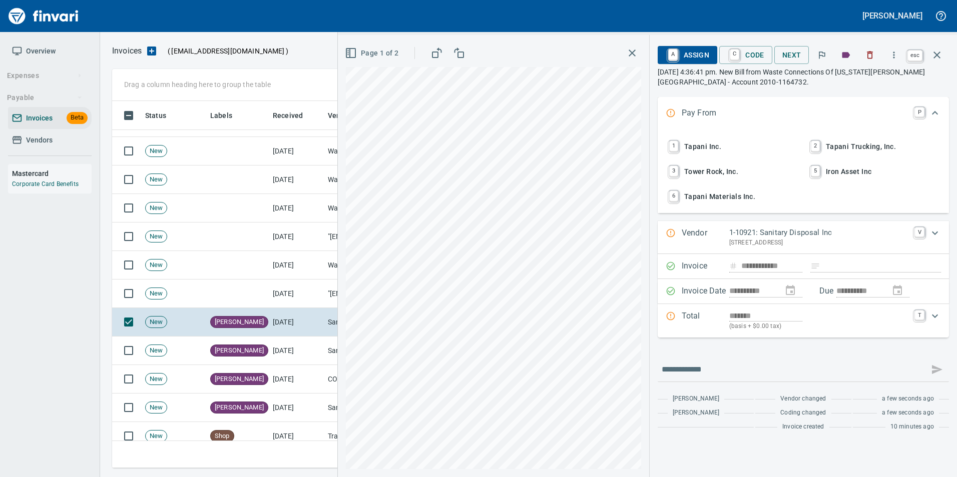
click at [934, 57] on icon "button" at bounding box center [937, 55] width 12 height 12
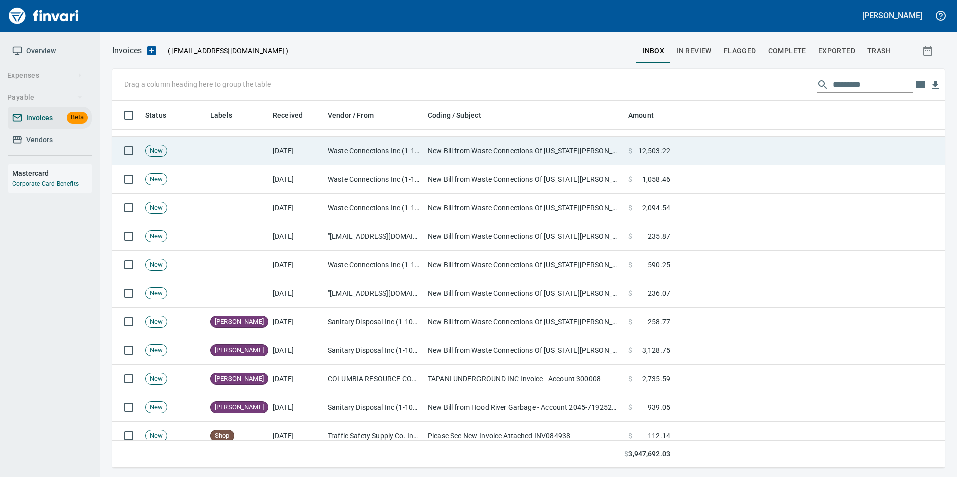
scroll to position [360, 817]
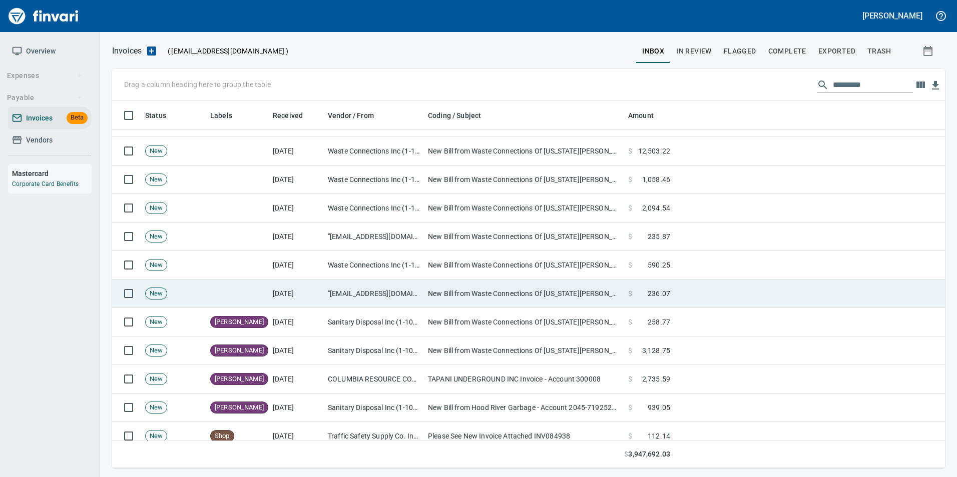
click at [412, 293] on td ""[EMAIL_ADDRESS][DOMAIN_NAME]" <[EMAIL_ADDRESS][DOMAIN_NAME]>" at bounding box center [374, 294] width 100 height 29
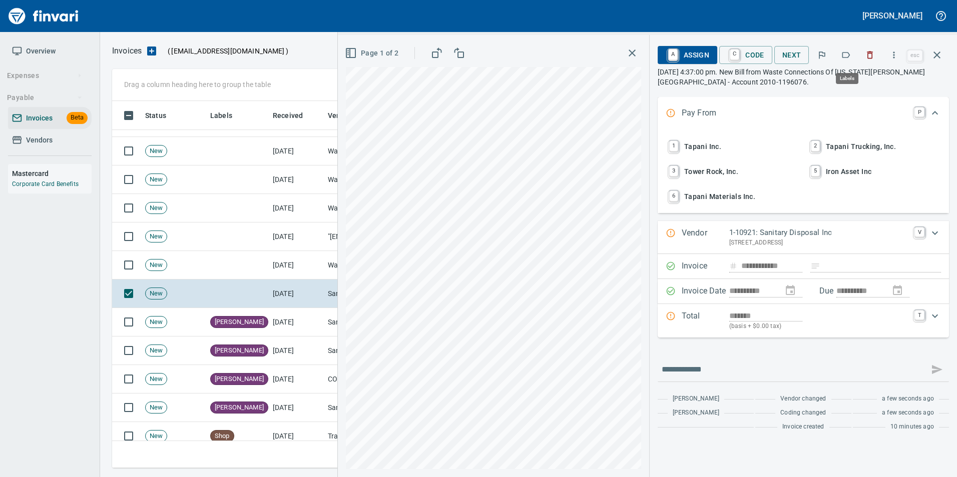
click at [846, 56] on icon "button" at bounding box center [846, 55] width 10 height 10
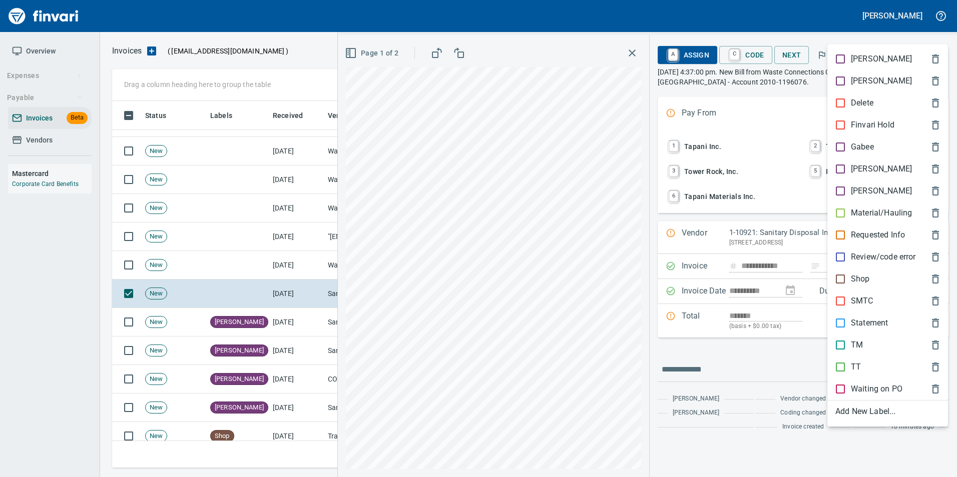
scroll to position [360, 817]
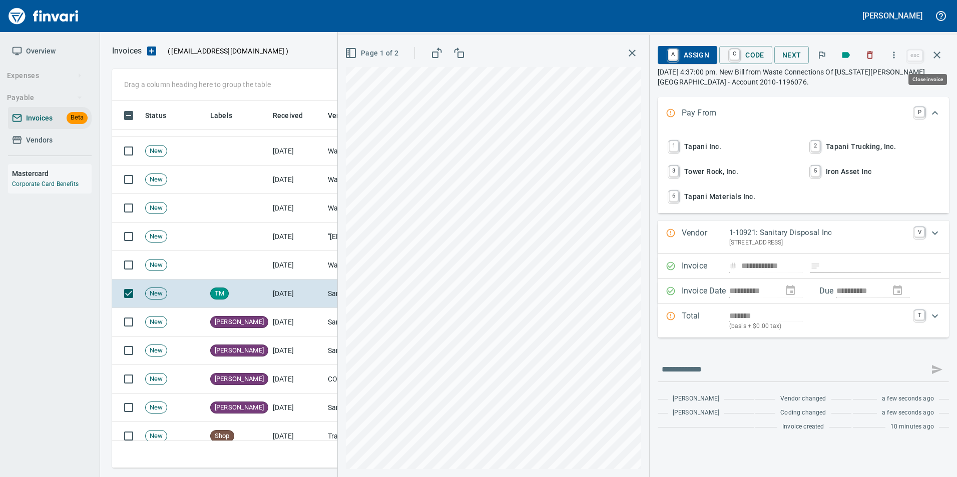
click at [940, 61] on button "button" at bounding box center [937, 55] width 24 height 24
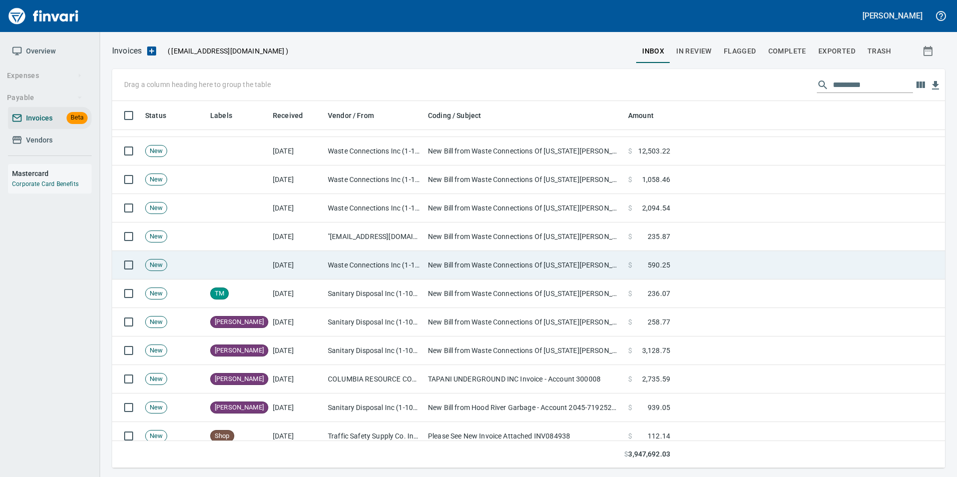
scroll to position [360, 817]
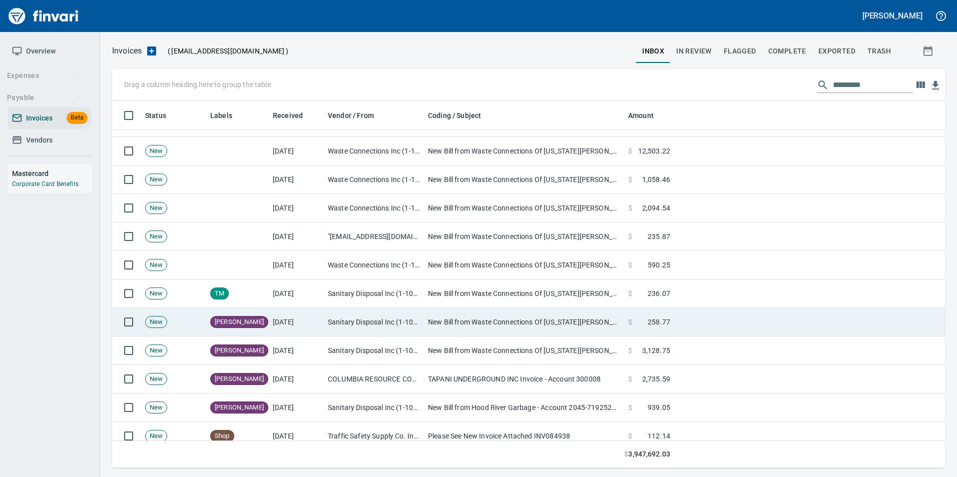
click at [351, 311] on td "Sanitary Disposal Inc (1-10921)" at bounding box center [374, 322] width 100 height 29
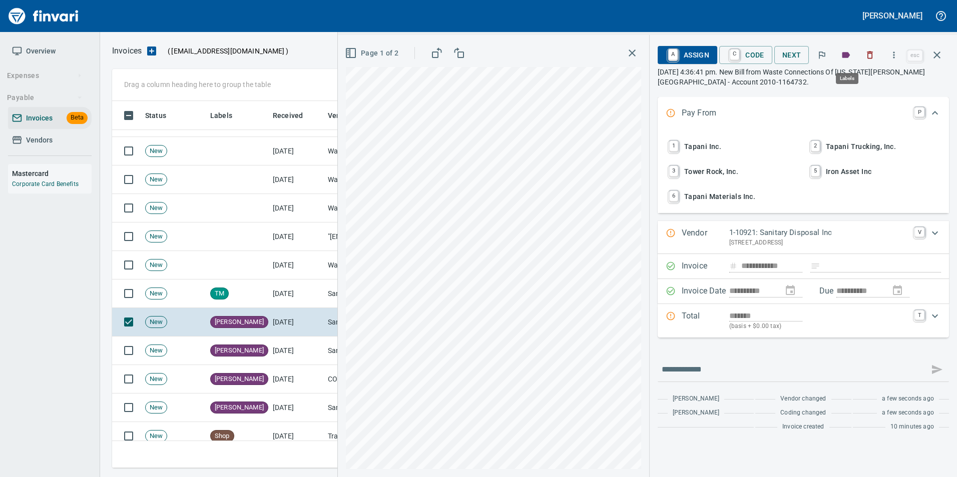
click at [844, 59] on icon "button" at bounding box center [846, 55] width 10 height 10
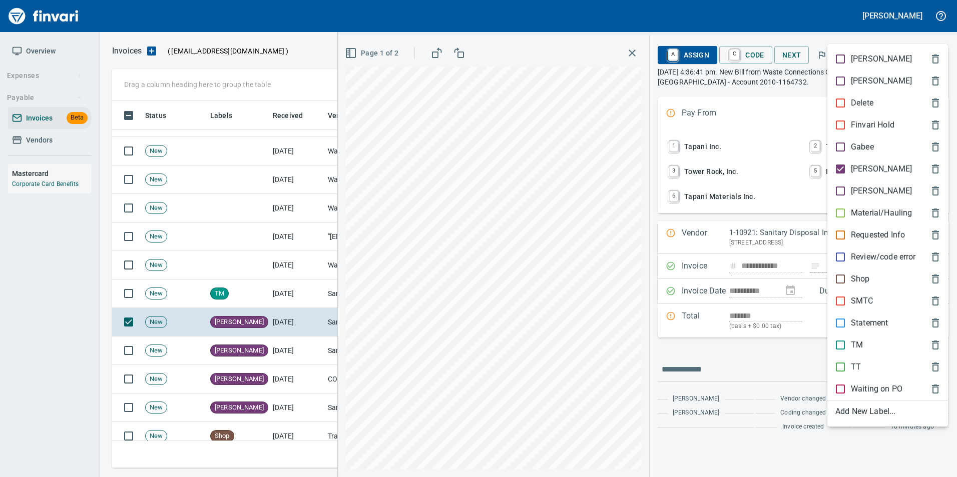
scroll to position [360, 817]
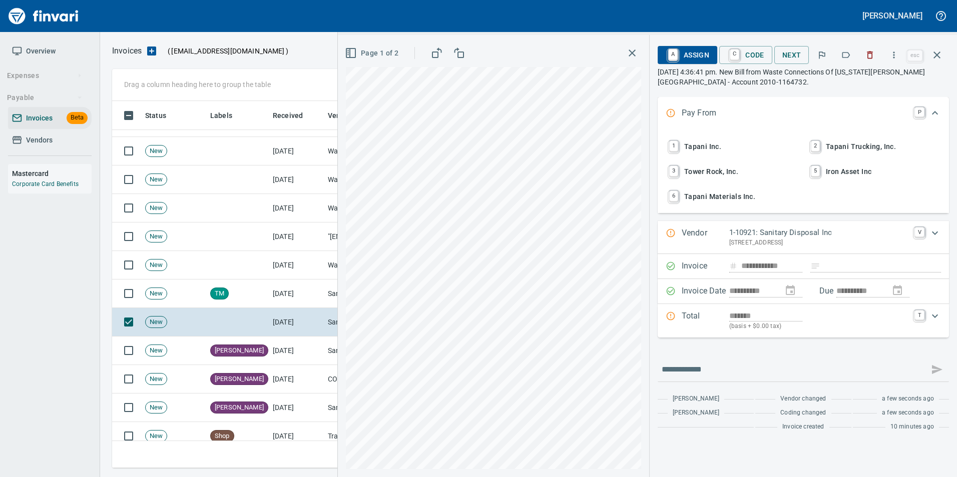
click at [845, 55] on icon "button" at bounding box center [846, 55] width 10 height 10
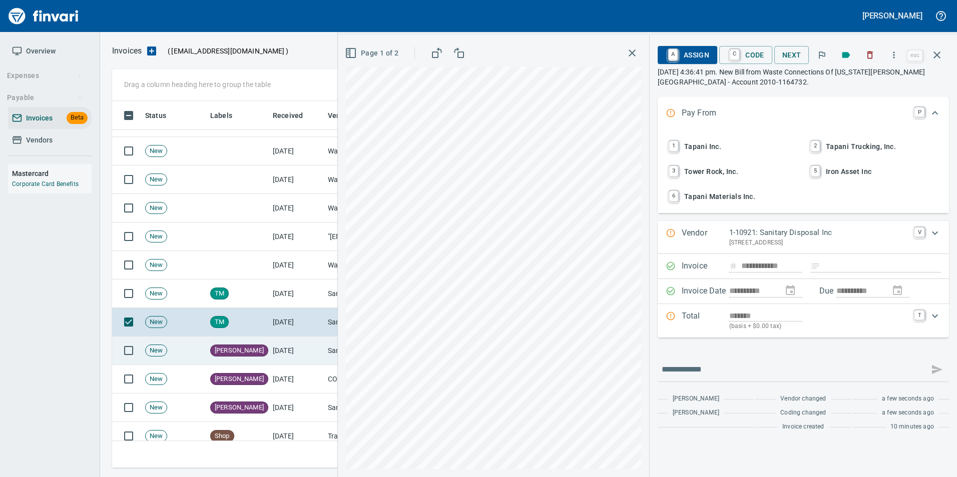
click at [311, 353] on td "[DATE]" at bounding box center [296, 351] width 55 height 29
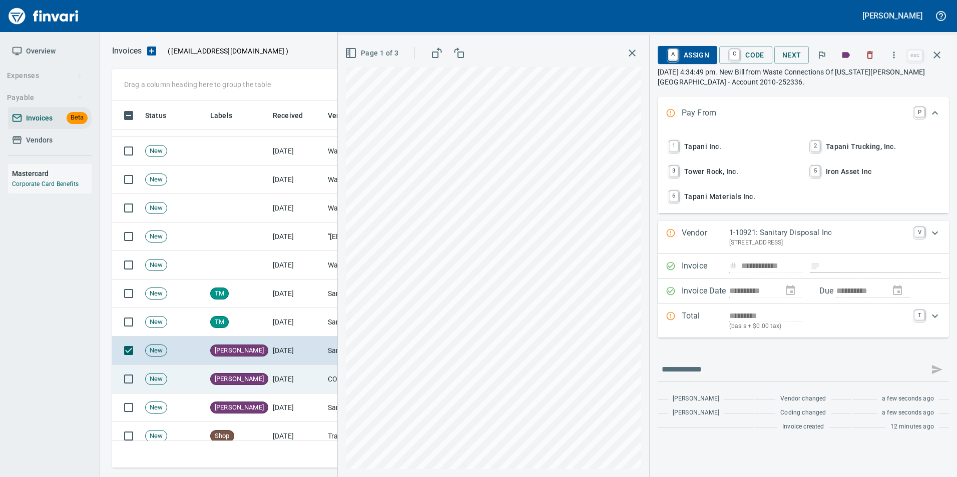
click at [289, 381] on td "[DATE]" at bounding box center [296, 379] width 55 height 29
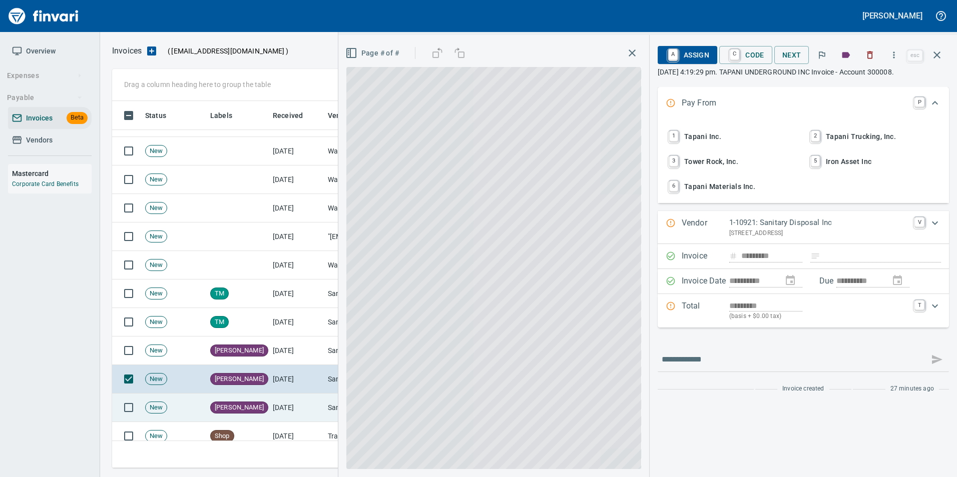
type input "**********"
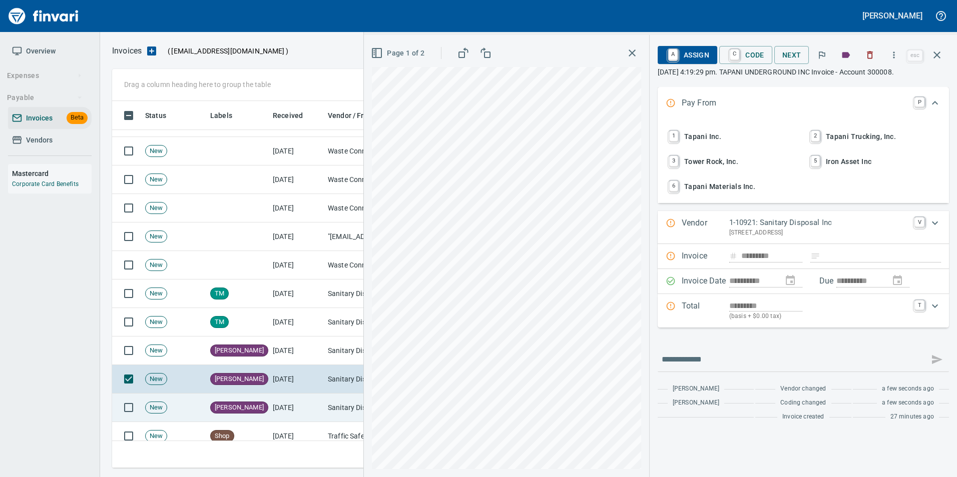
click at [282, 408] on td "[DATE]" at bounding box center [296, 408] width 55 height 29
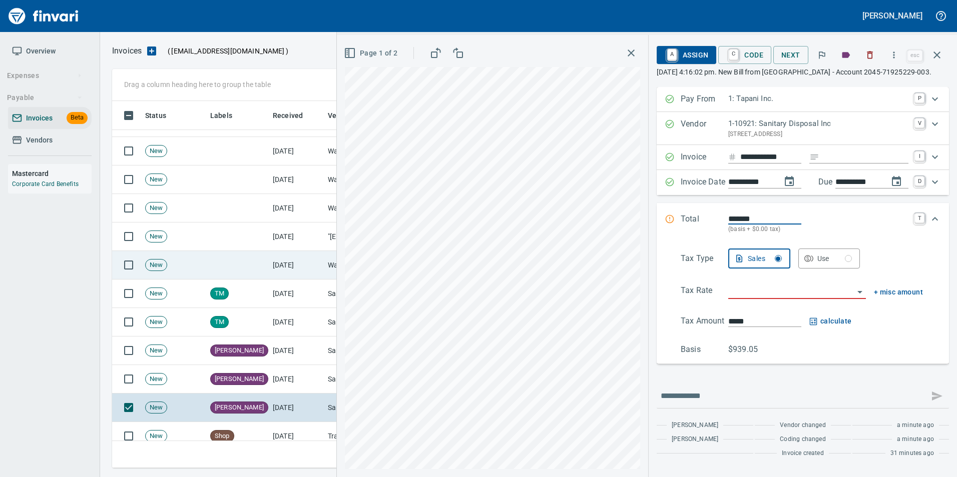
click at [293, 271] on td "[DATE]" at bounding box center [296, 265] width 55 height 29
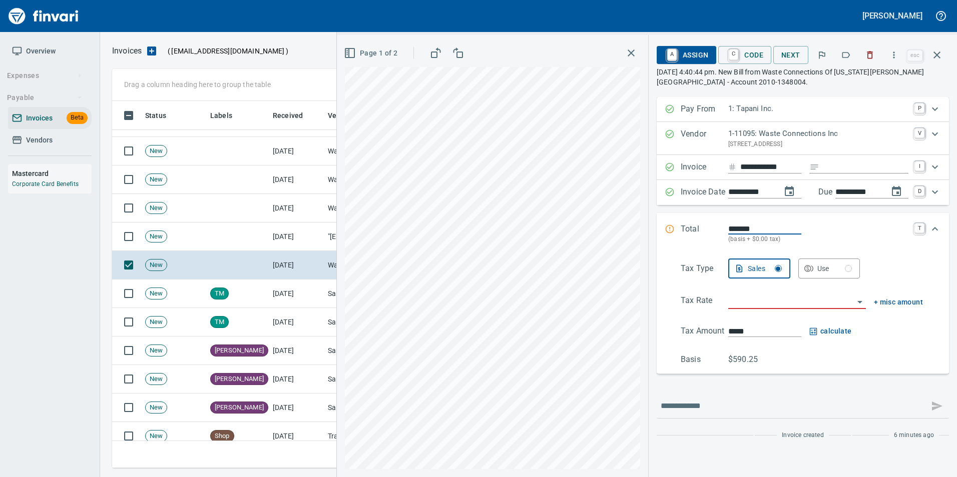
click at [845, 54] on icon "button" at bounding box center [846, 55] width 10 height 10
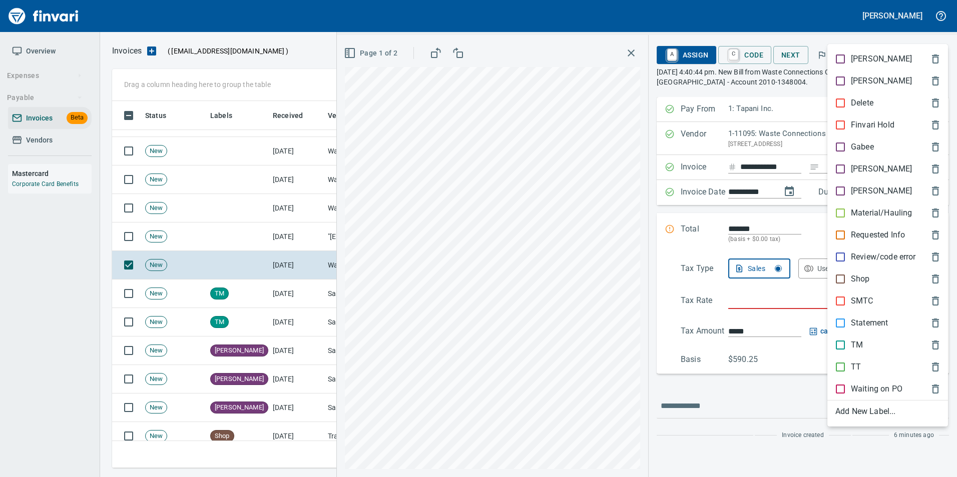
scroll to position [360, 817]
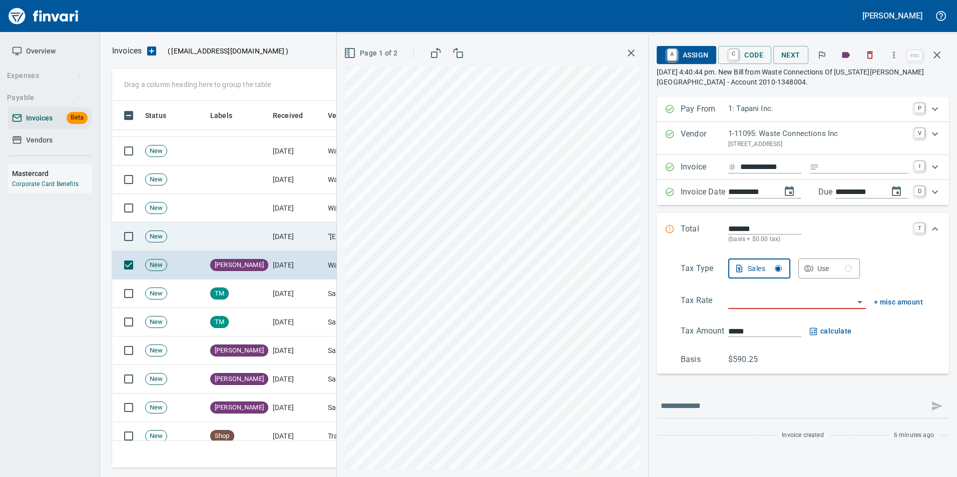
click at [299, 236] on td "[DATE]" at bounding box center [296, 237] width 55 height 29
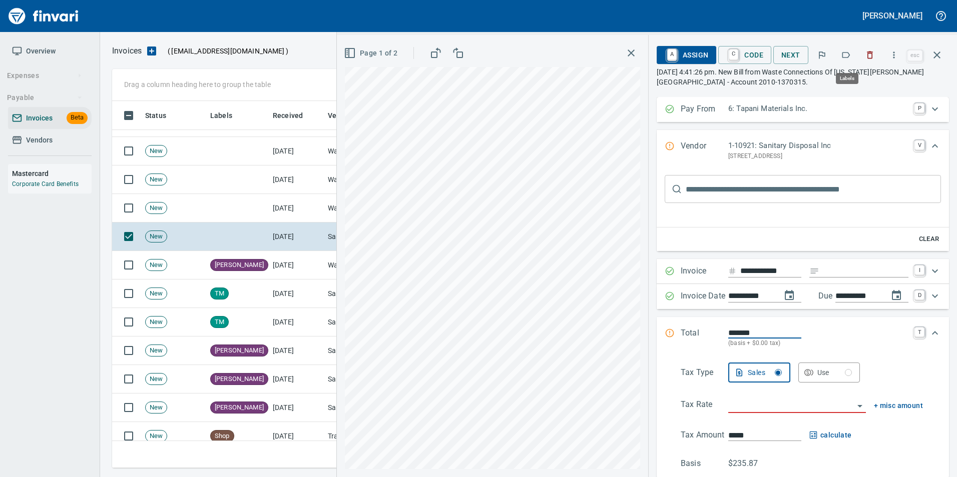
click at [844, 61] on button "button" at bounding box center [846, 55] width 22 height 22
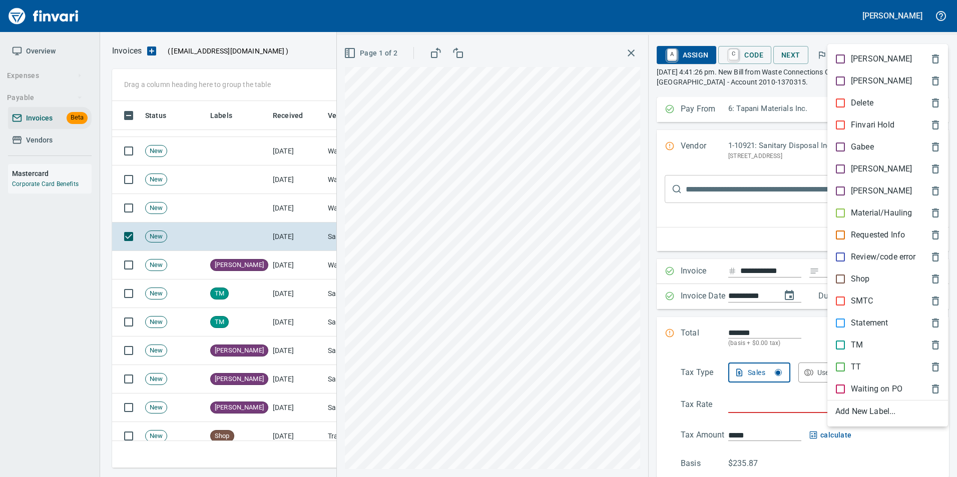
scroll to position [360, 817]
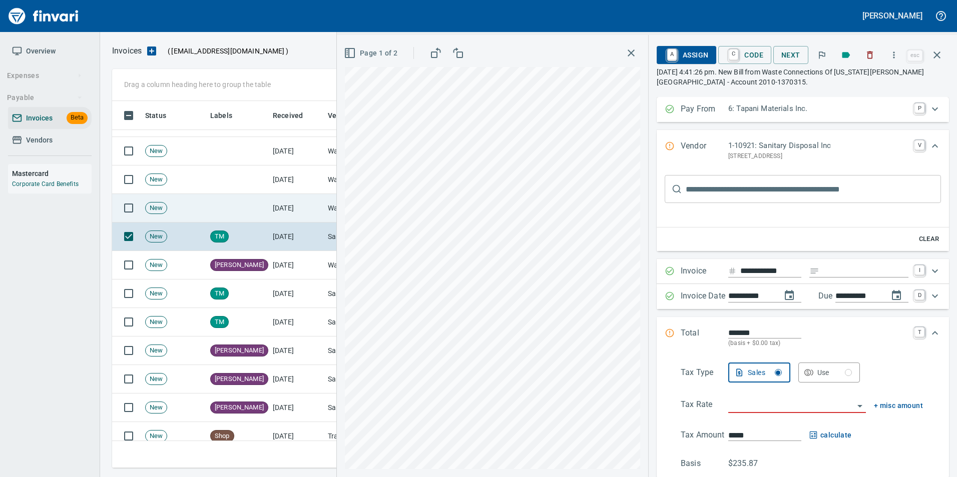
click at [265, 213] on td at bounding box center [237, 208] width 63 height 29
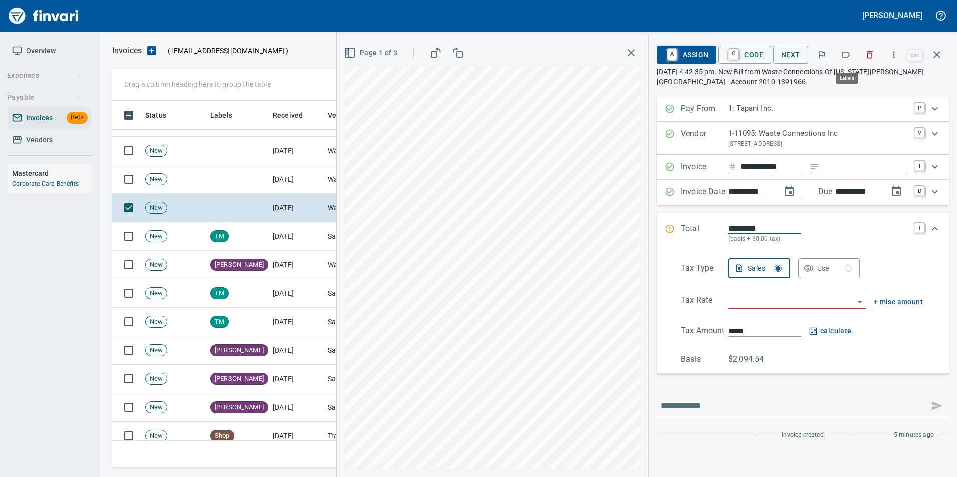
scroll to position [360, 817]
click at [842, 57] on icon "button" at bounding box center [846, 55] width 10 height 10
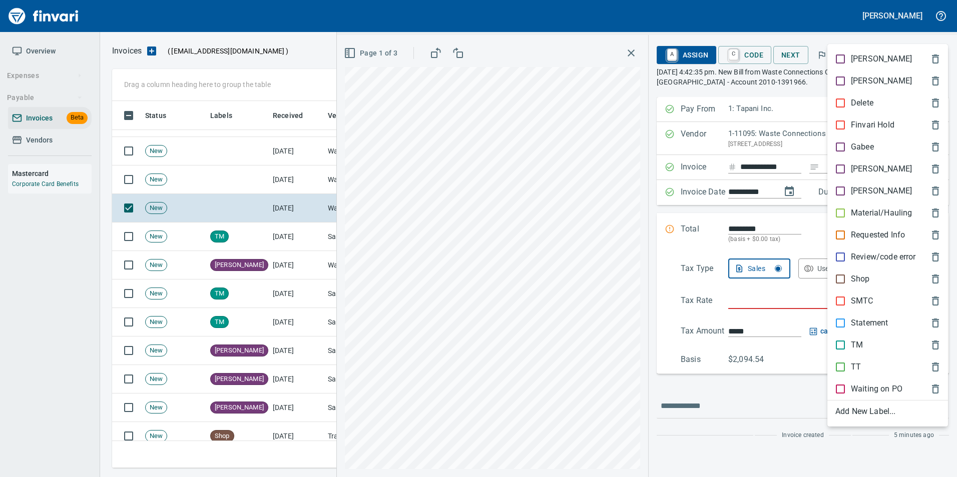
click at [872, 169] on span "[PERSON_NAME]" at bounding box center [879, 169] width 89 height 12
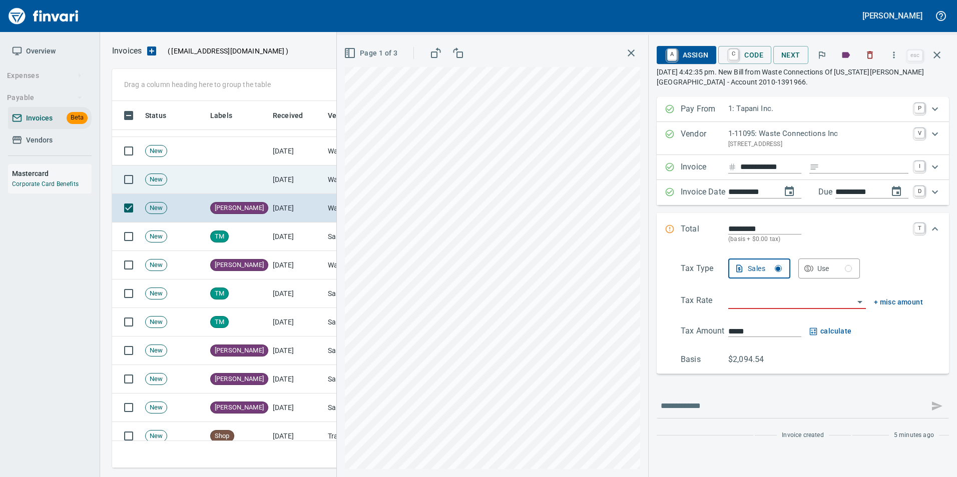
click at [301, 190] on td "[DATE]" at bounding box center [296, 180] width 55 height 29
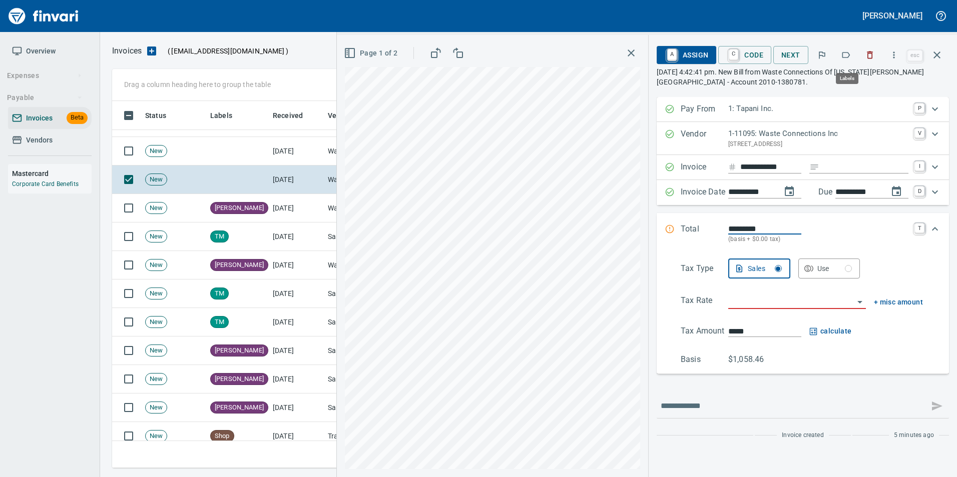
click at [847, 54] on icon "button" at bounding box center [846, 55] width 10 height 10
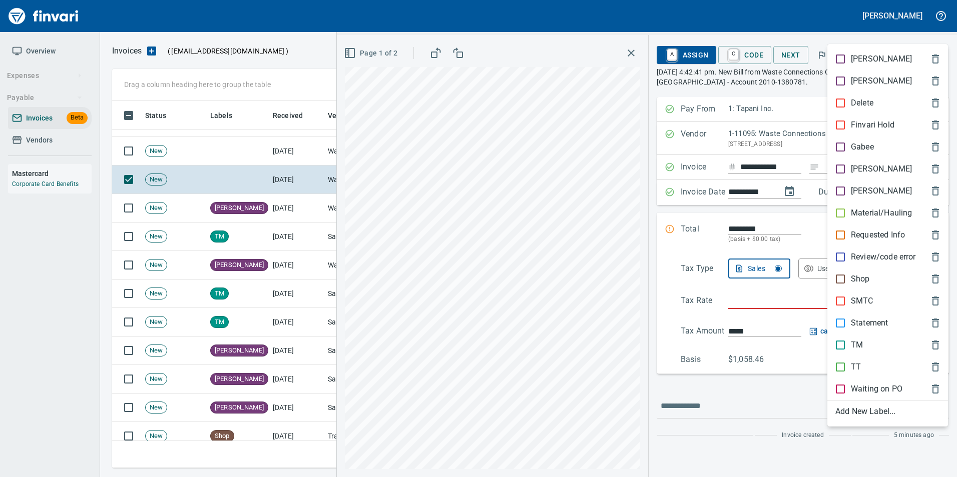
click at [869, 163] on div "[PERSON_NAME]" at bounding box center [887, 169] width 121 height 22
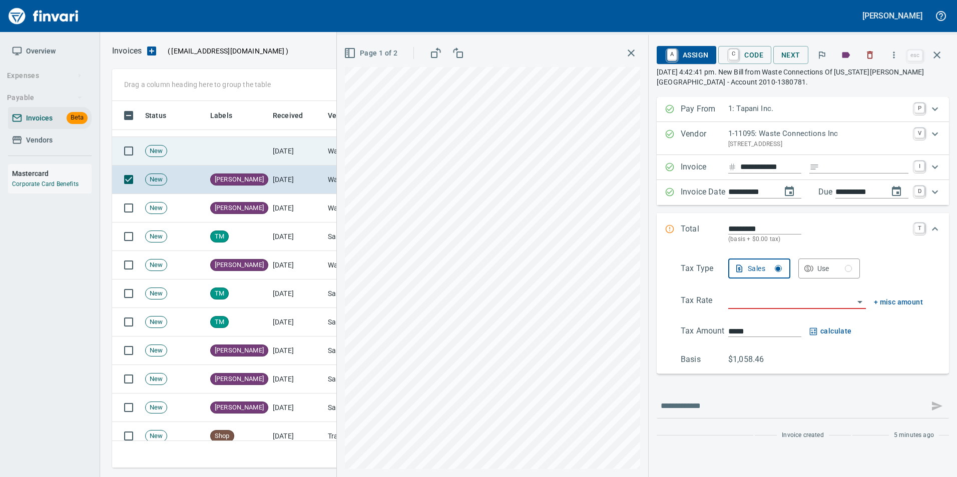
click at [314, 150] on td "[DATE]" at bounding box center [296, 151] width 55 height 29
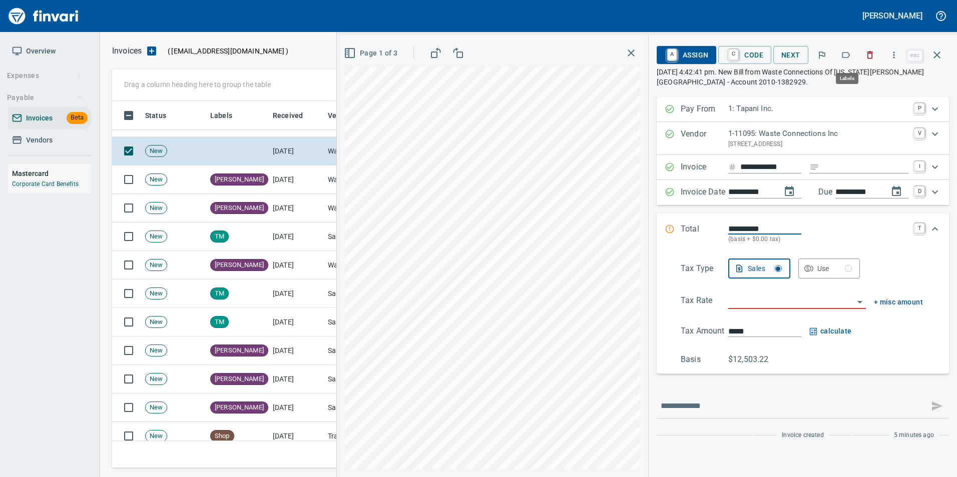
click at [852, 58] on button "button" at bounding box center [846, 55] width 22 height 22
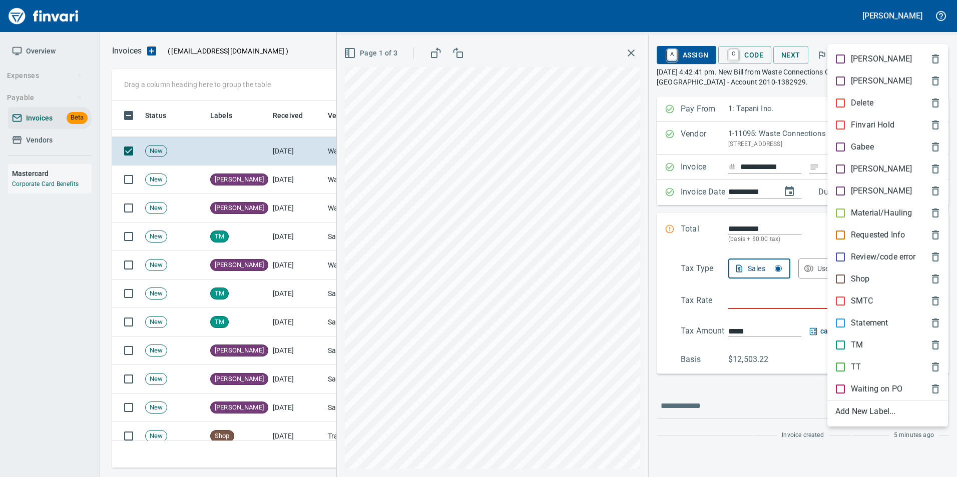
scroll to position [360, 817]
click at [861, 169] on p "[PERSON_NAME]" at bounding box center [881, 169] width 61 height 12
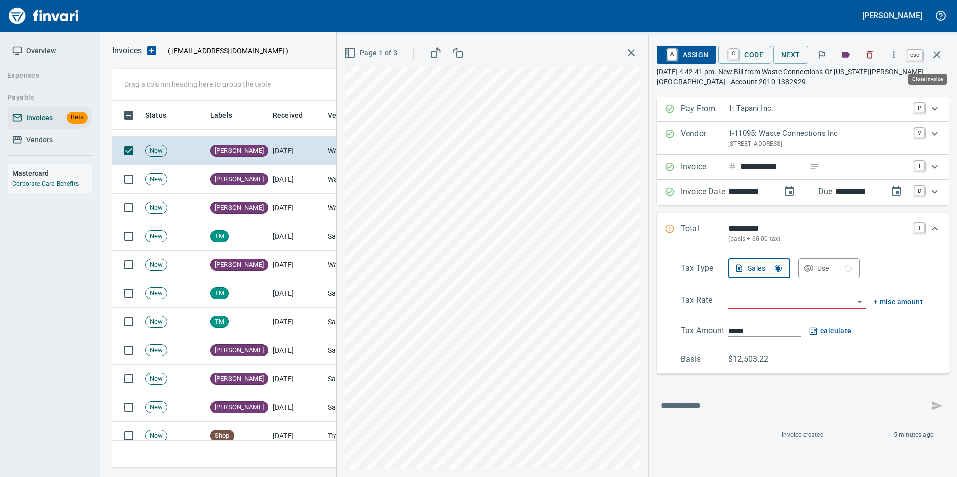
click at [944, 56] on button "button" at bounding box center [937, 55] width 24 height 24
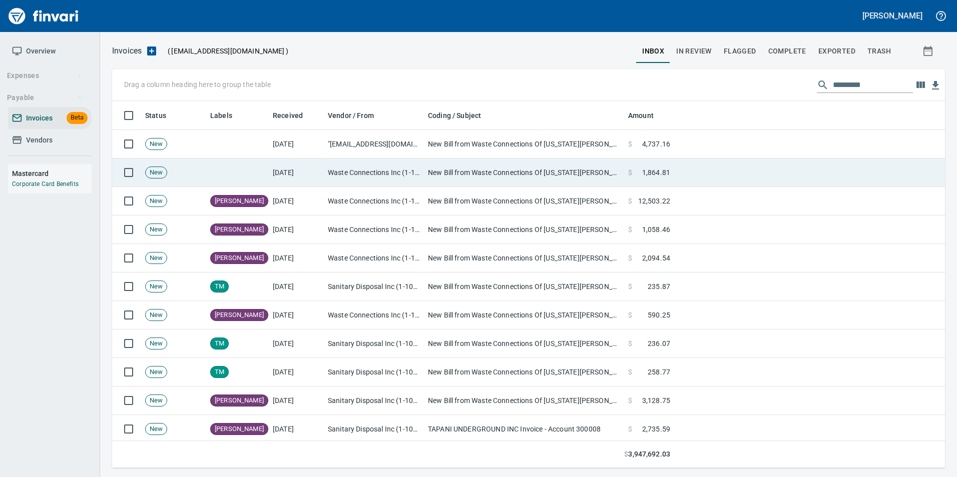
click at [238, 177] on td at bounding box center [237, 173] width 63 height 29
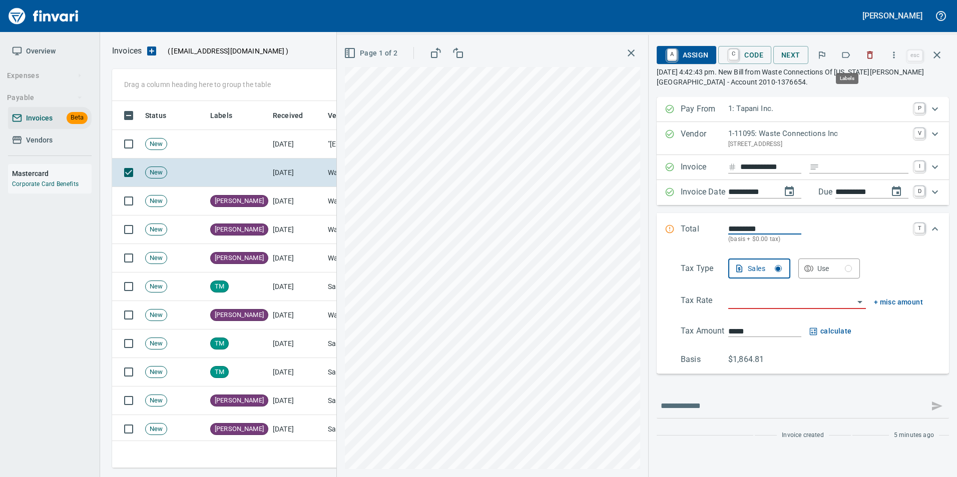
click at [842, 55] on icon "button" at bounding box center [846, 55] width 10 height 10
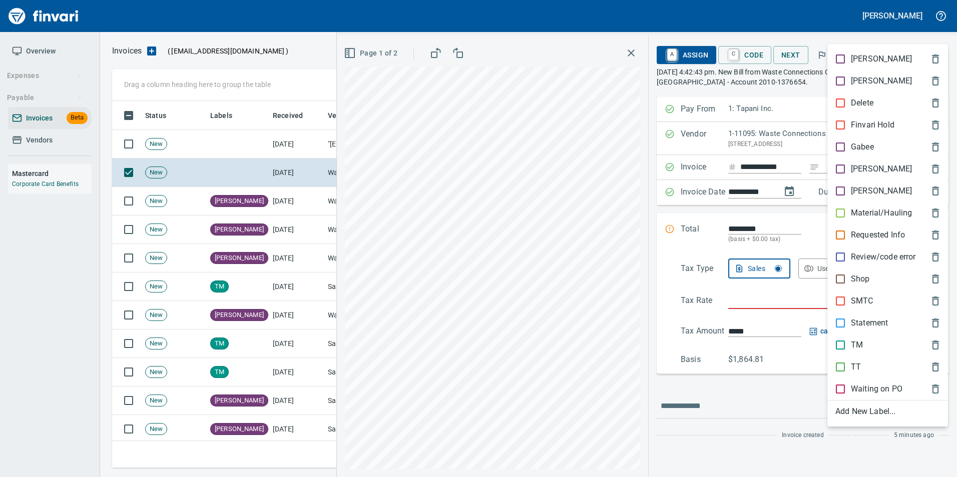
scroll to position [360, 817]
click at [871, 168] on span "[PERSON_NAME]" at bounding box center [879, 169] width 89 height 12
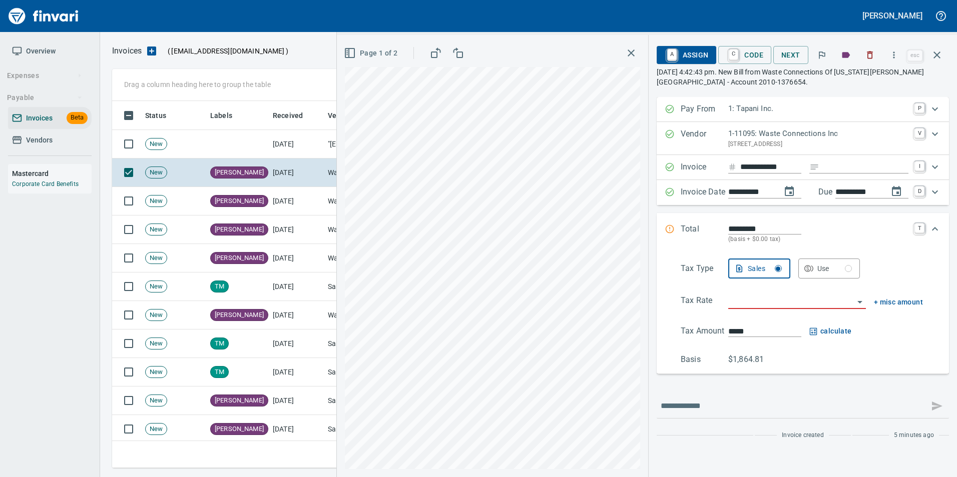
click at [935, 61] on button "button" at bounding box center [937, 55] width 24 height 24
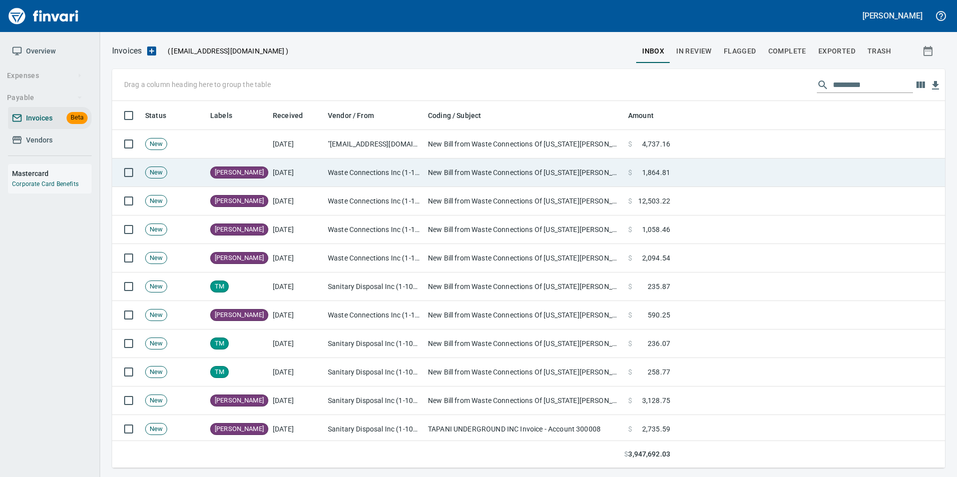
scroll to position [360, 817]
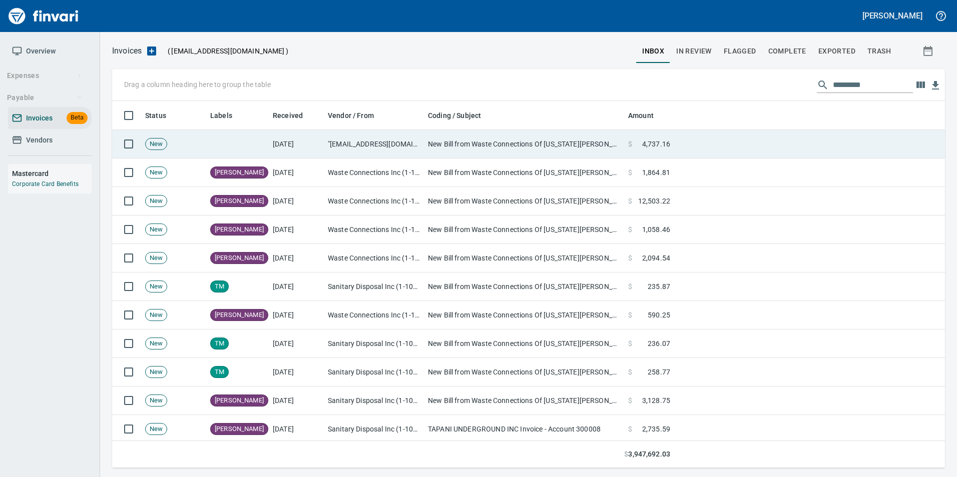
click at [551, 141] on td "New Bill from Waste Connections Of [US_STATE][PERSON_NAME][GEOGRAPHIC_DATA] - A…" at bounding box center [524, 144] width 200 height 29
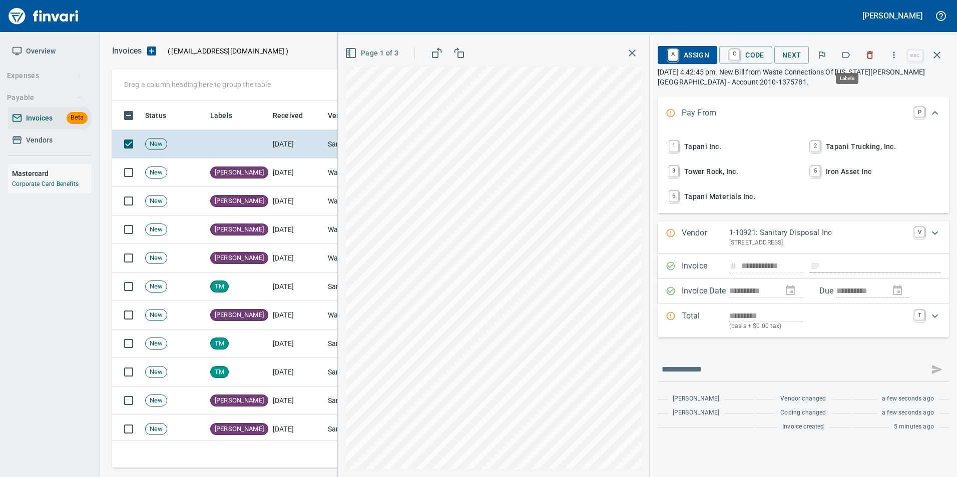
click at [846, 56] on icon "button" at bounding box center [846, 55] width 10 height 10
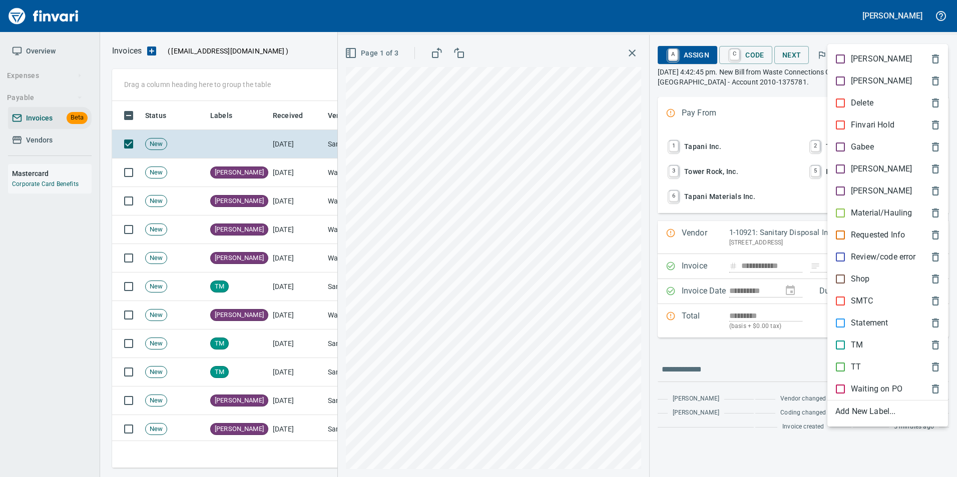
scroll to position [360, 817]
click at [873, 163] on span "[PERSON_NAME]" at bounding box center [879, 169] width 89 height 12
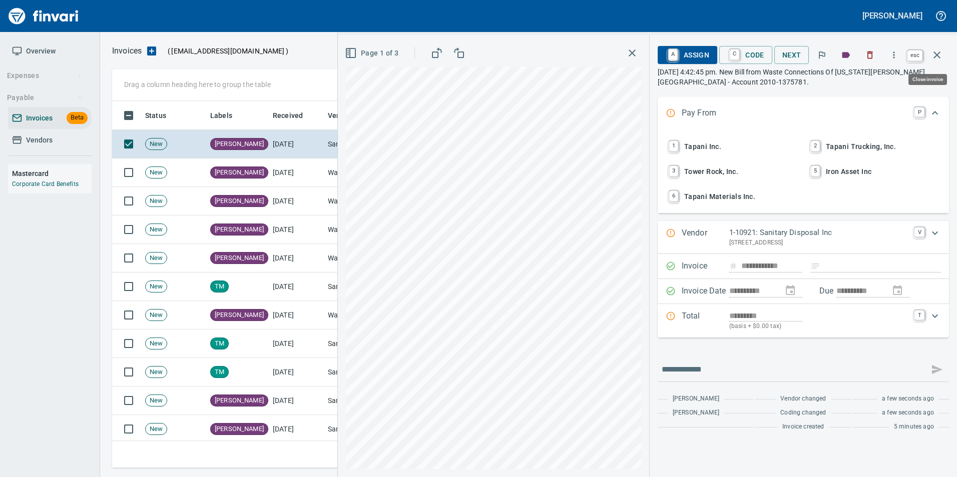
click at [943, 59] on button "button" at bounding box center [937, 55] width 24 height 24
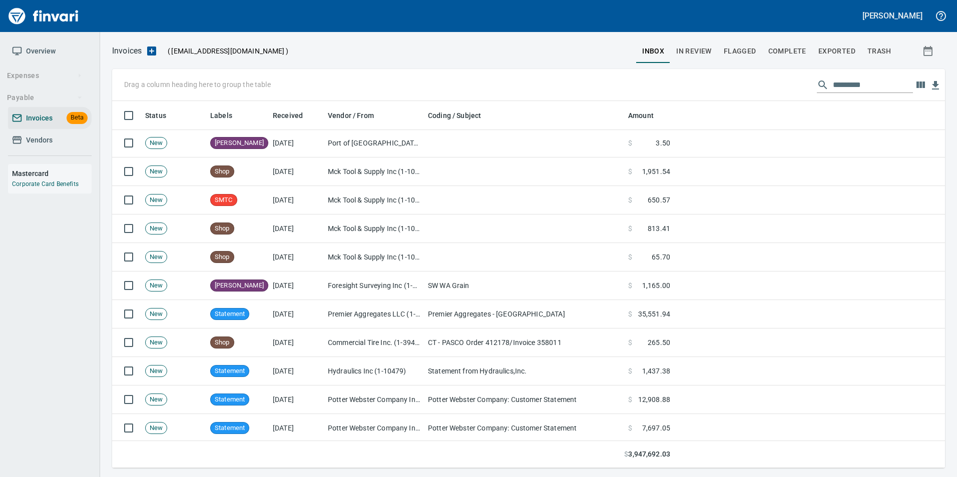
scroll to position [701, 0]
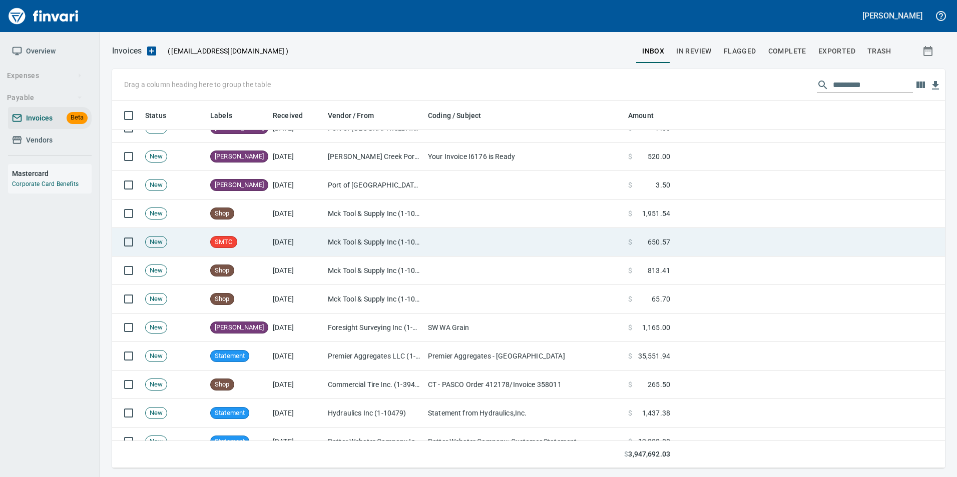
click at [402, 236] on td "Mck Tool & Supply Inc (1-10644)" at bounding box center [374, 242] width 100 height 29
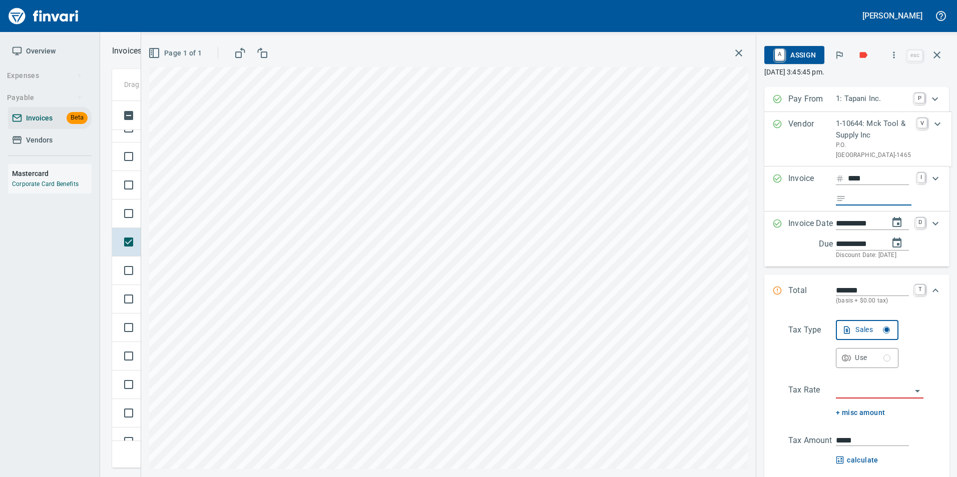
drag, startPoint x: 872, startPoint y: 213, endPoint x: 781, endPoint y: 217, distance: 91.7
click at [872, 206] on input "Expand" at bounding box center [881, 199] width 62 height 13
type input "**********"
click at [856, 398] on input "search" at bounding box center [874, 391] width 76 height 14
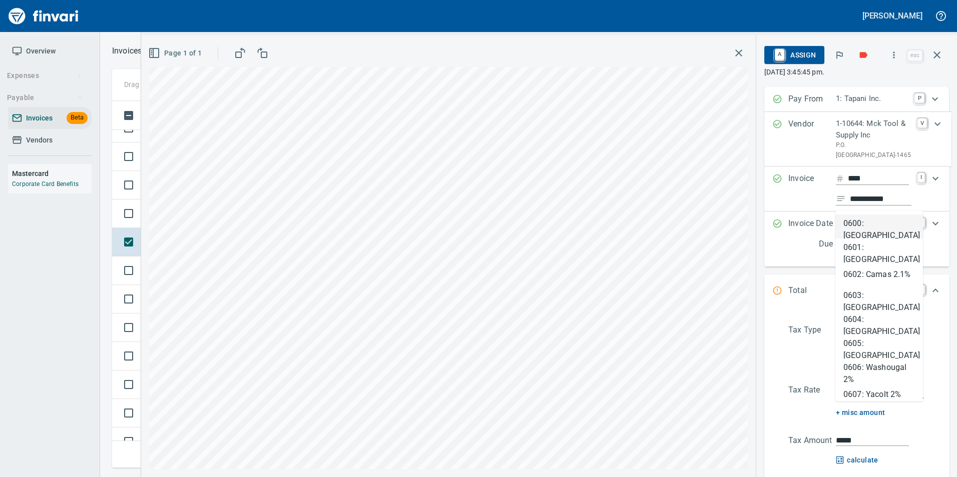
scroll to position [360, 817]
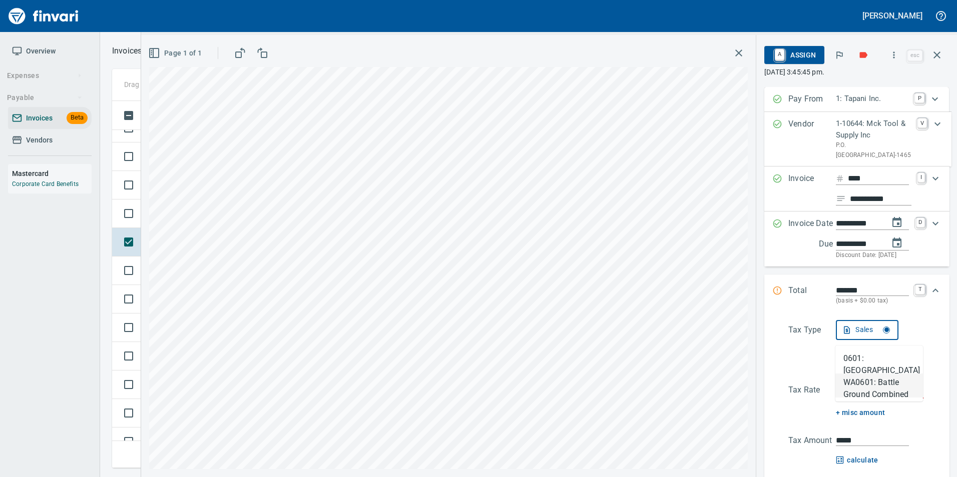
click at [850, 390] on li "WA0601: Battle Ground Combined 8.6%" at bounding box center [879, 386] width 88 height 24
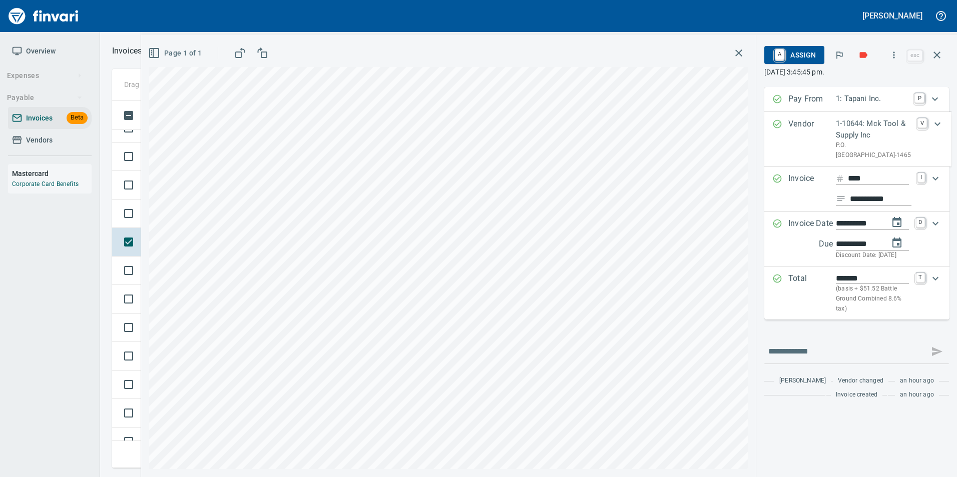
type input "**********"
type input "******"
type input "**********"
click at [794, 57] on span "A Assign" at bounding box center [794, 55] width 44 height 17
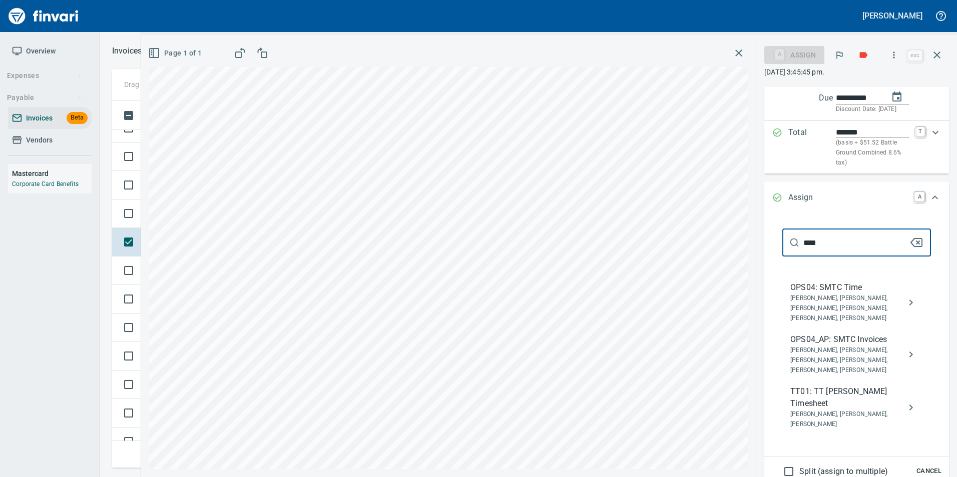
scroll to position [200, 0]
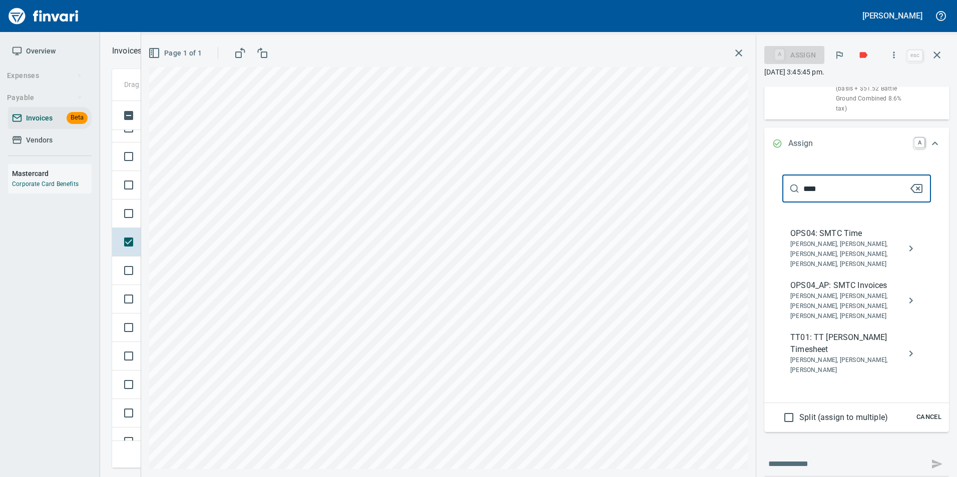
type input "****"
click at [899, 313] on button "assign" at bounding box center [911, 301] width 24 height 24
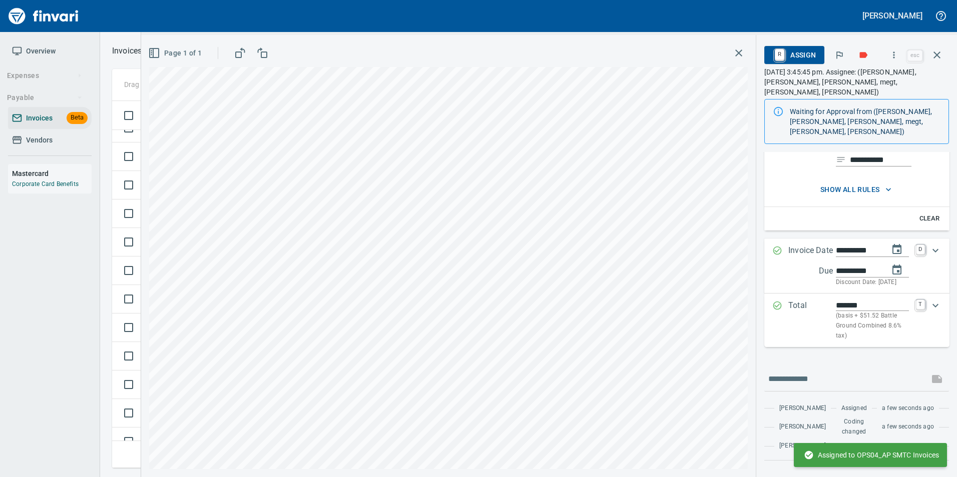
scroll to position [58, 0]
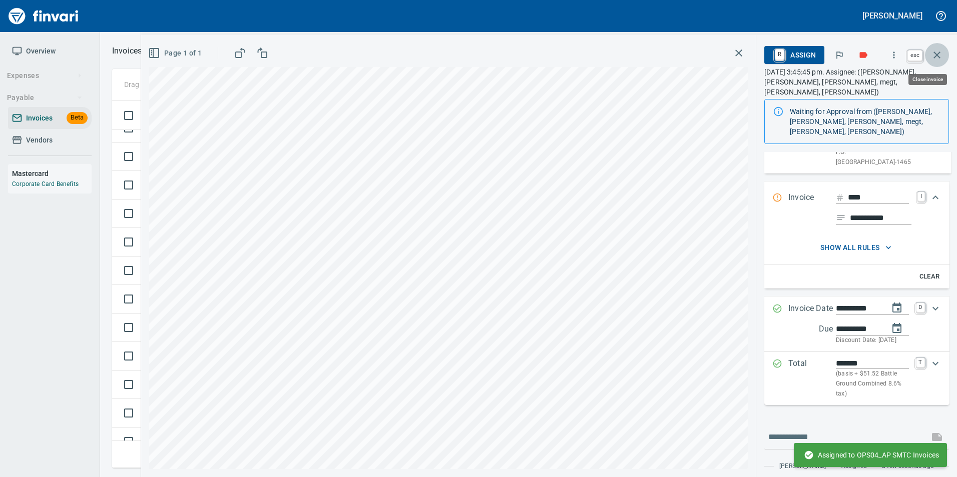
click at [941, 61] on icon "button" at bounding box center [937, 55] width 12 height 12
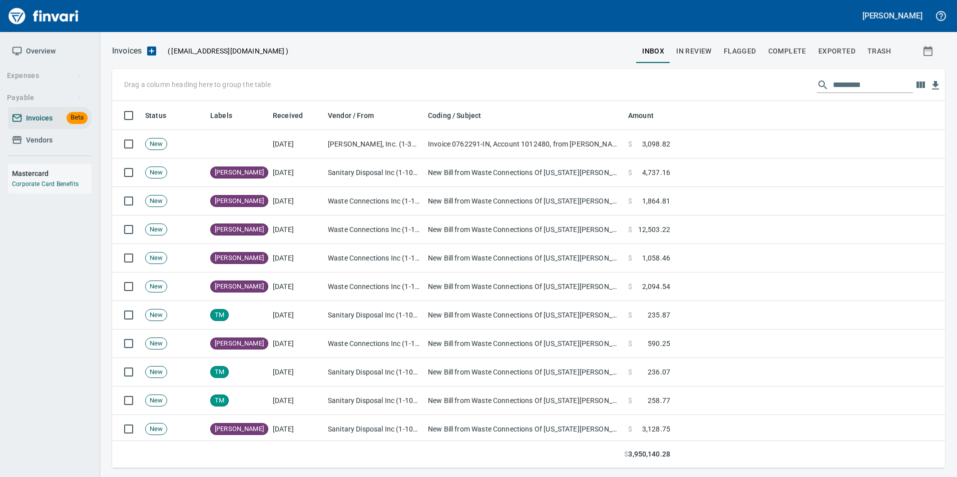
click at [699, 50] on span "In Review" at bounding box center [694, 51] width 36 height 13
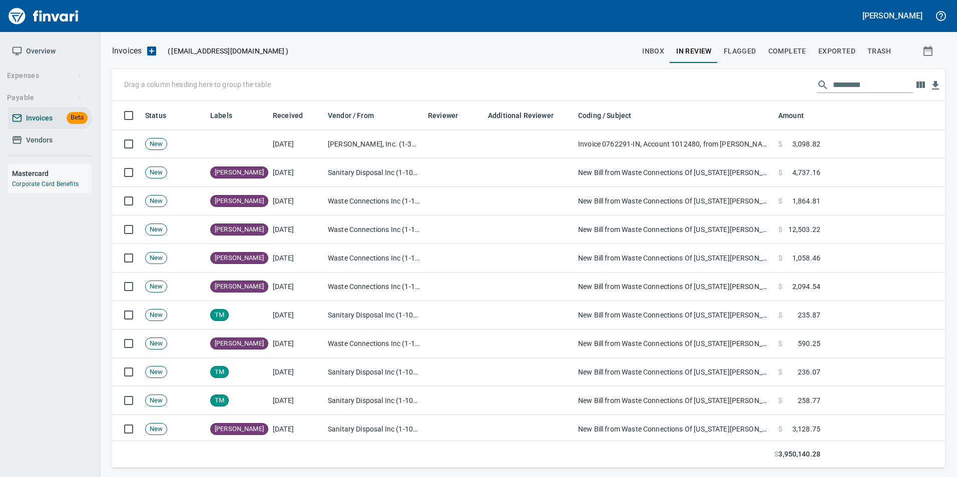
scroll to position [360, 818]
click at [849, 88] on input "text" at bounding box center [873, 85] width 80 height 16
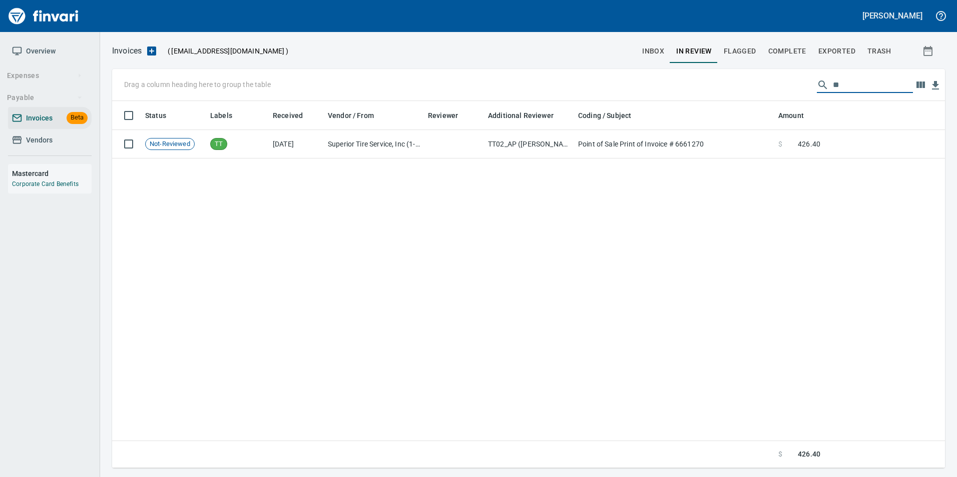
type input "*"
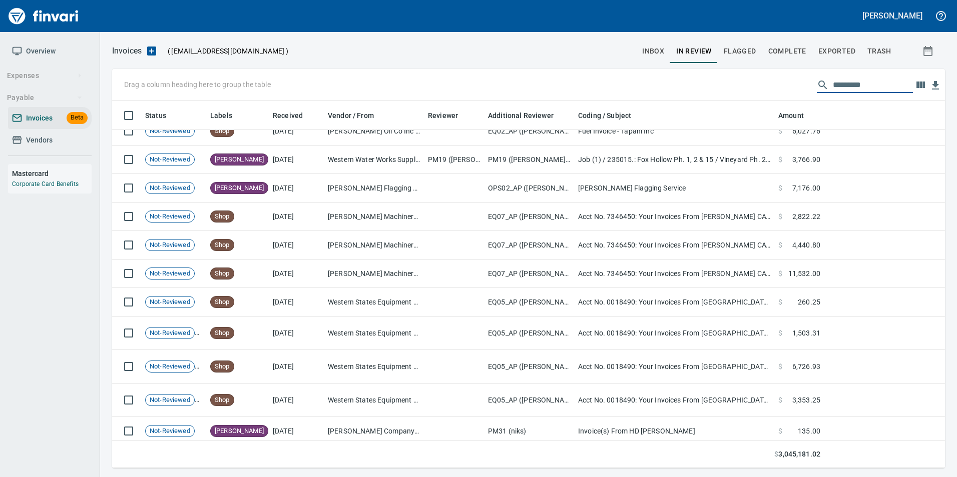
scroll to position [2202, 0]
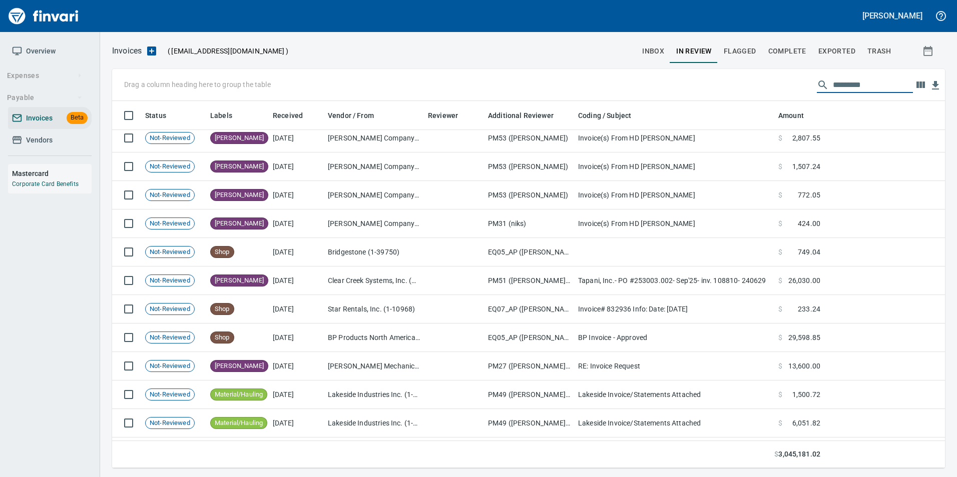
click at [875, 90] on input "text" at bounding box center [873, 85] width 80 height 16
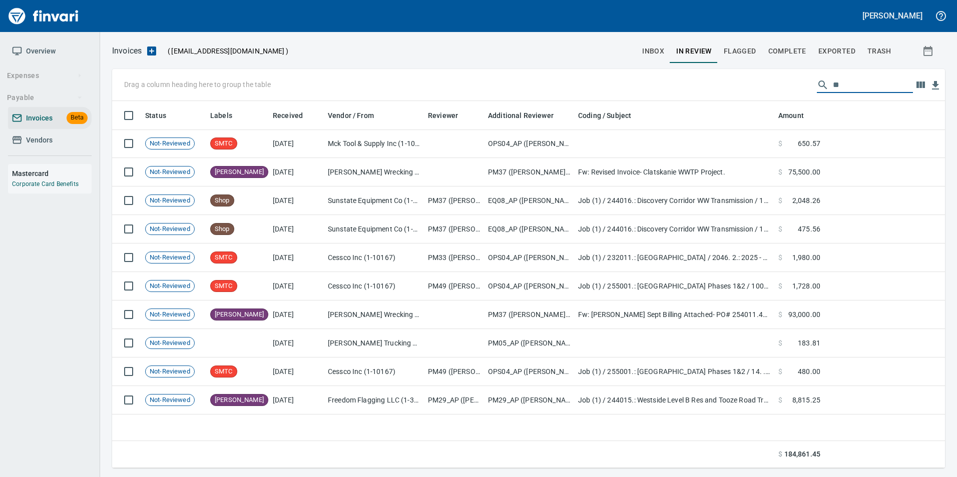
scroll to position [0, 0]
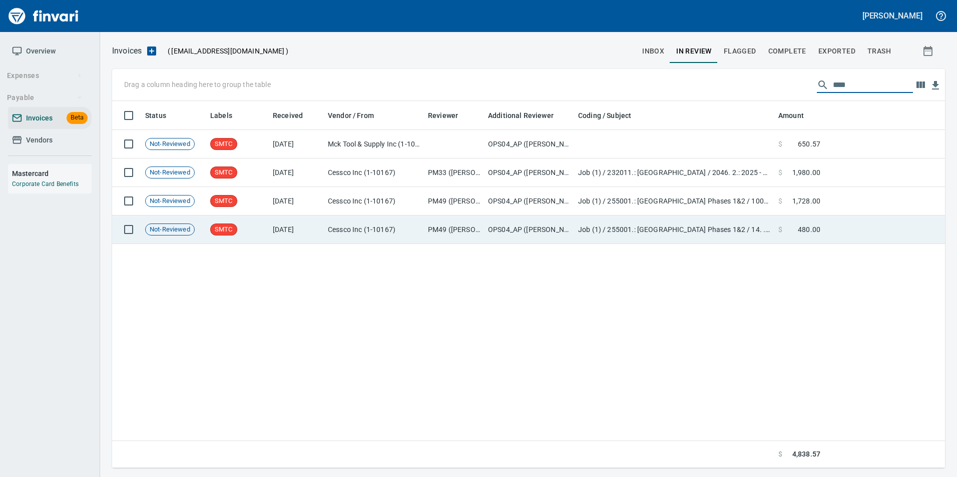
type input "****"
click at [488, 225] on td "OPS04_AP ([PERSON_NAME], [PERSON_NAME], [PERSON_NAME], [PERSON_NAME], [PERSON_N…" at bounding box center [529, 230] width 90 height 29
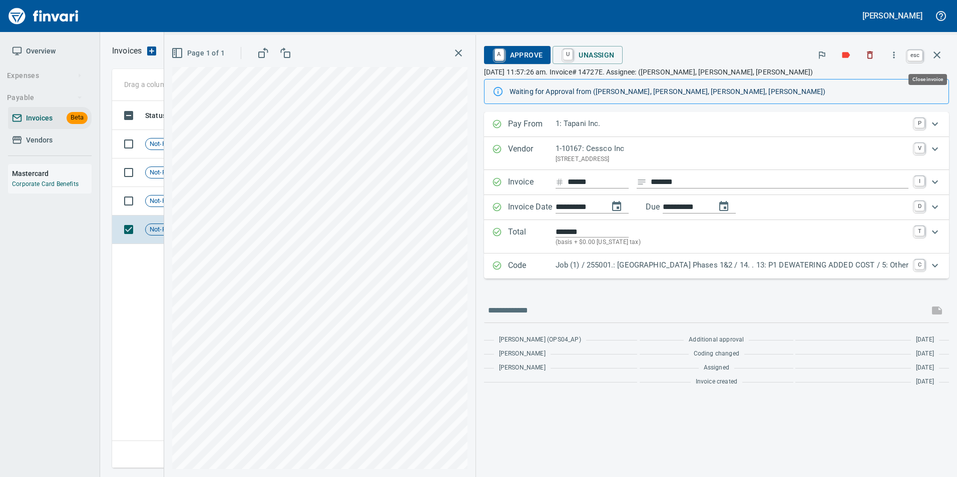
click at [942, 53] on icon "button" at bounding box center [937, 55] width 12 height 12
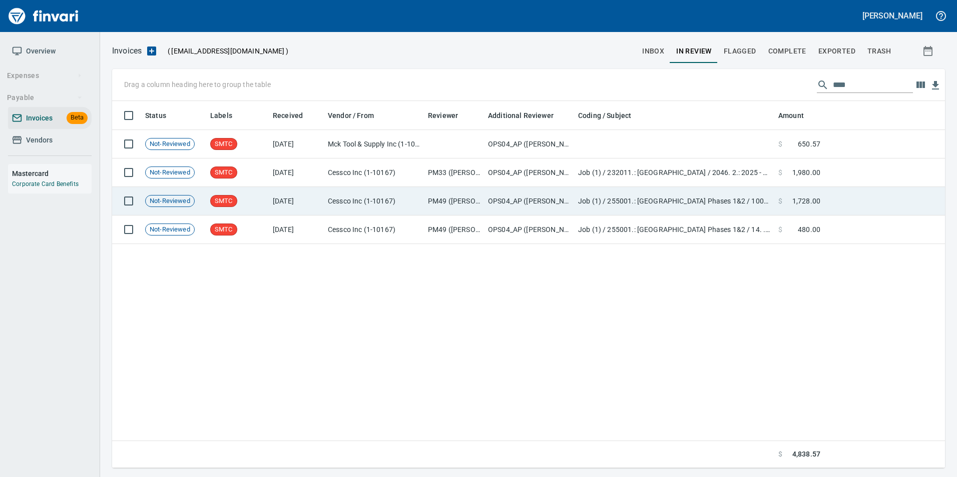
click at [493, 189] on td "OPS04_AP ([PERSON_NAME], [PERSON_NAME], [PERSON_NAME], [PERSON_NAME], [PERSON_N…" at bounding box center [529, 201] width 90 height 29
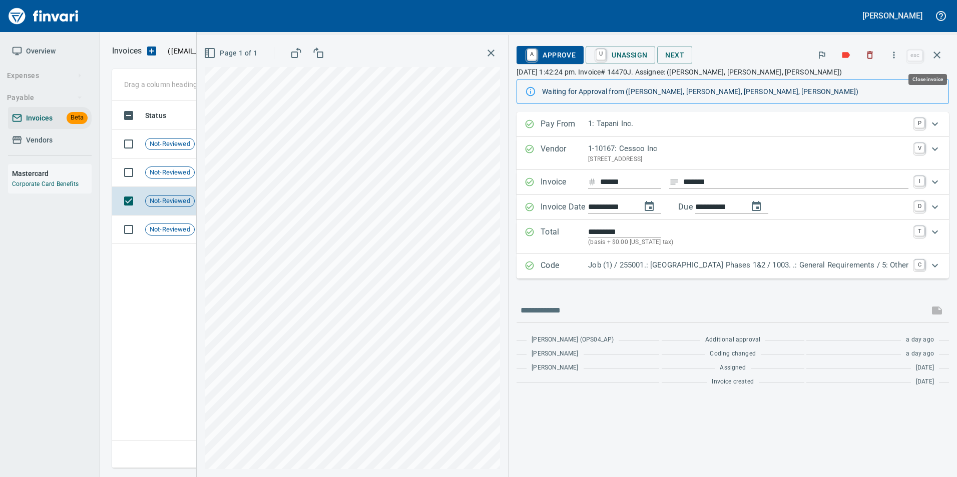
click at [944, 61] on button "button" at bounding box center [937, 55] width 24 height 24
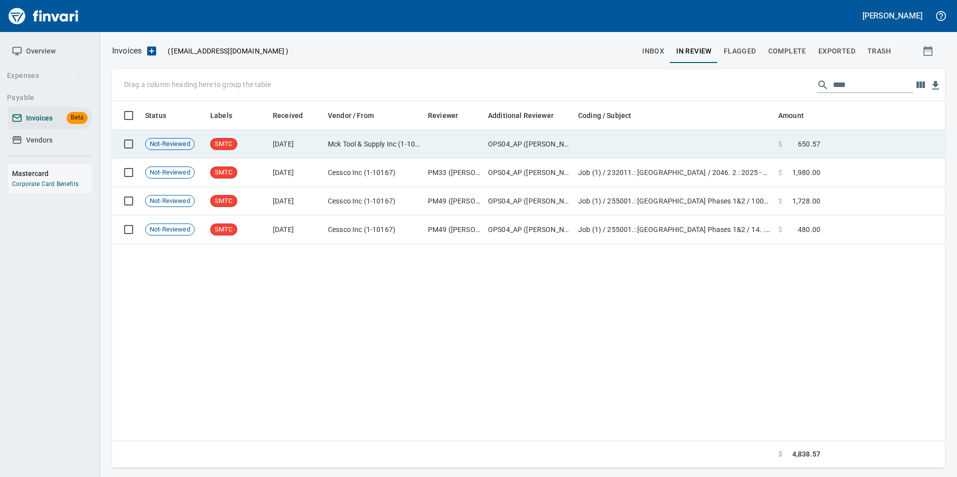
scroll to position [360, 825]
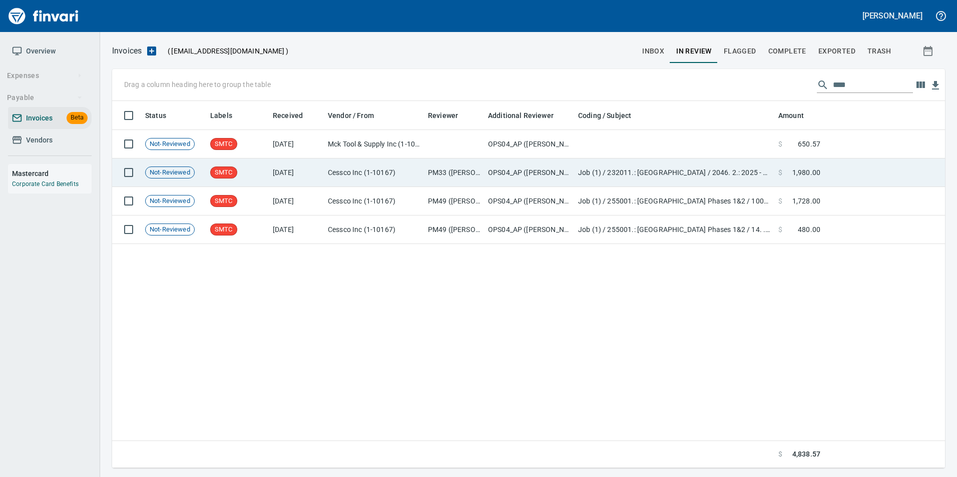
click at [633, 168] on td "Job (1) / 232011.: Mt St Helens Spirit Lake Intake / 2046. 2.: 2025 - Dust Cont…" at bounding box center [674, 173] width 200 height 29
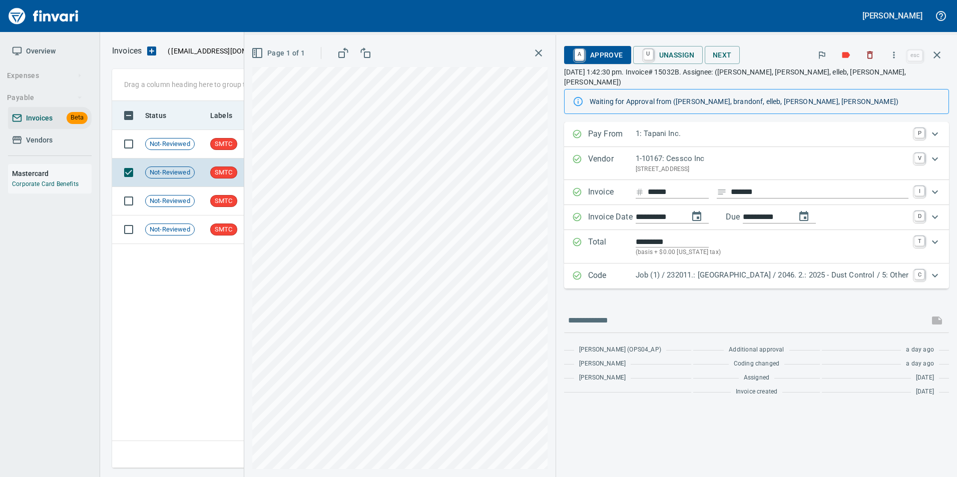
click at [935, 56] on icon "button" at bounding box center [936, 55] width 7 height 7
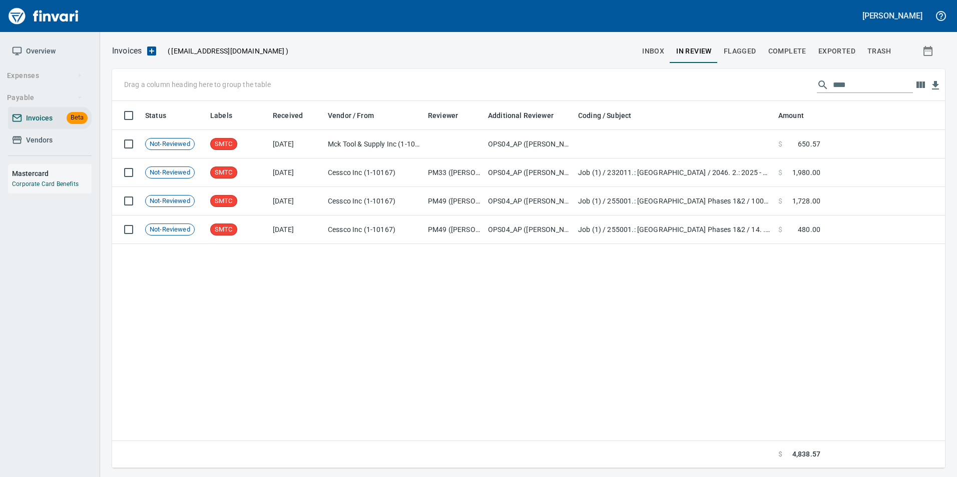
click at [844, 87] on input "****" at bounding box center [873, 85] width 80 height 16
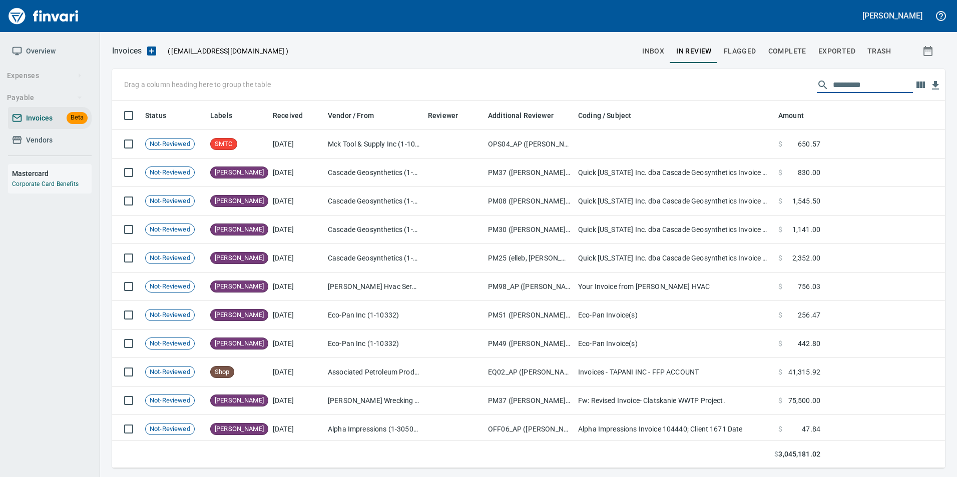
scroll to position [360, 818]
click at [634, 52] on div at bounding box center [462, 51] width 348 height 24
click at [667, 56] on button "inbox" at bounding box center [653, 51] width 34 height 24
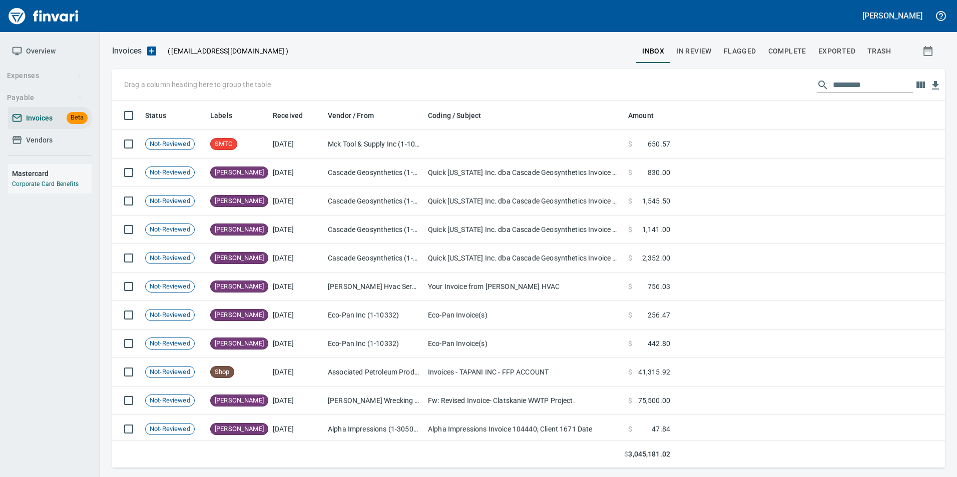
scroll to position [360, 818]
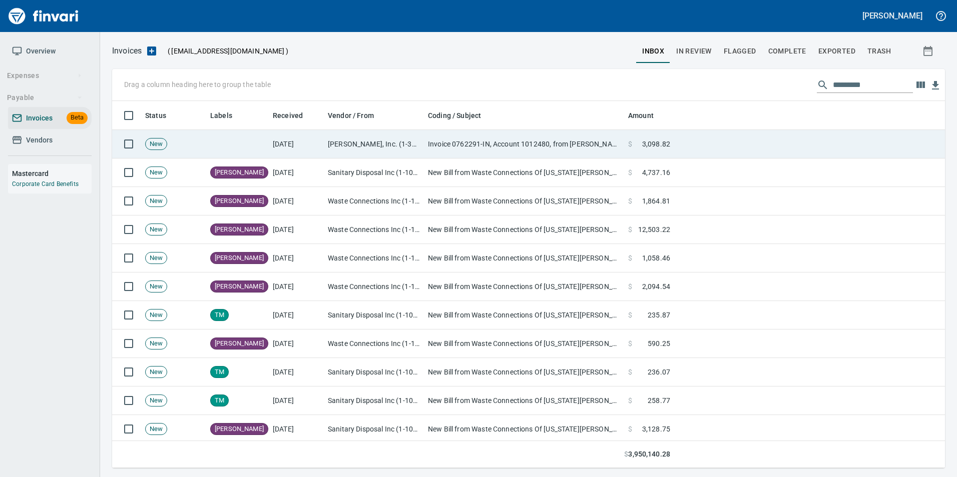
click at [404, 148] on td "[PERSON_NAME], Inc. (1-39587)" at bounding box center [374, 144] width 100 height 29
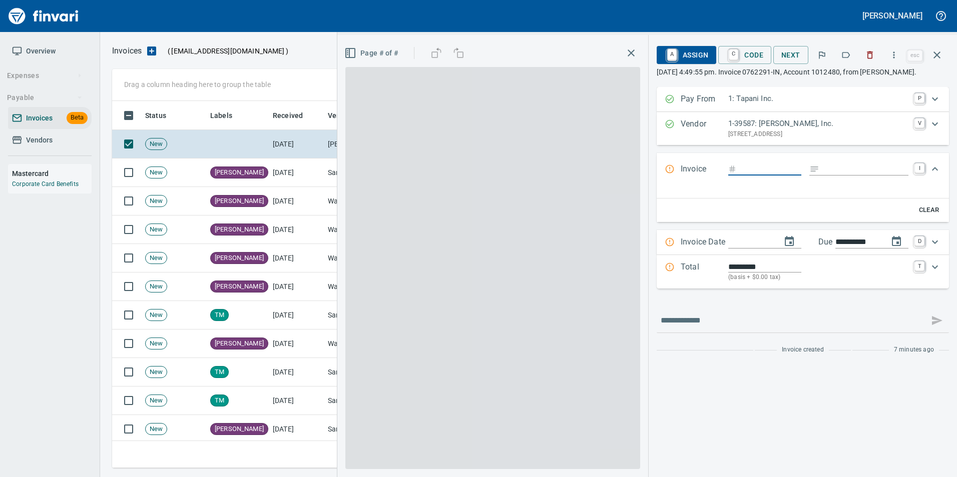
scroll to position [360, 817]
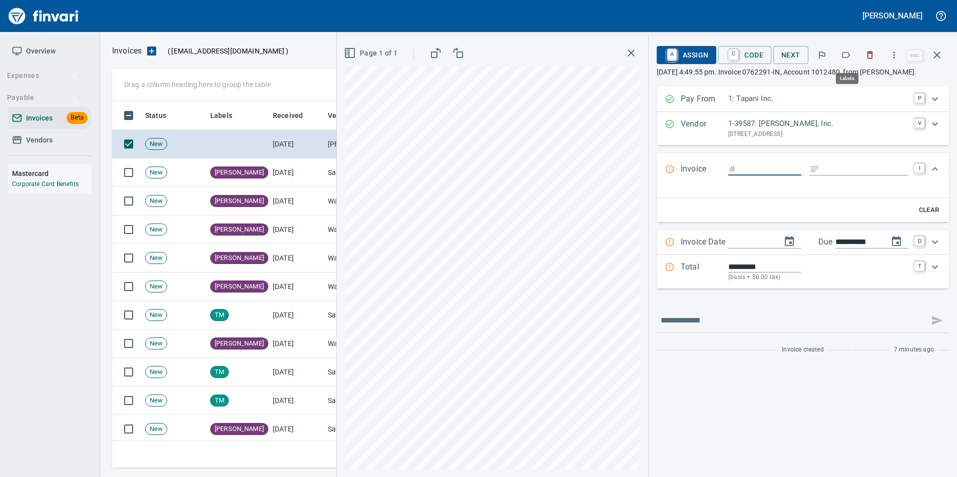
click at [850, 58] on icon "button" at bounding box center [846, 55] width 10 height 10
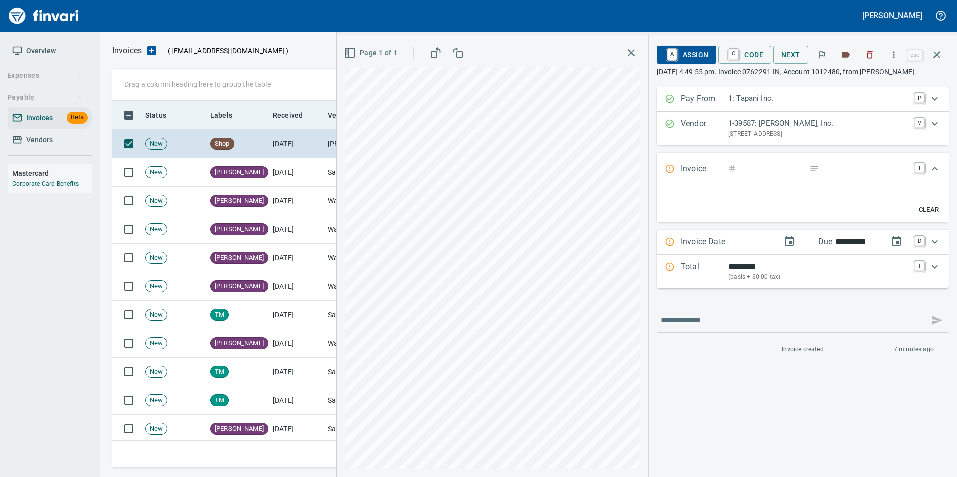
click at [937, 58] on icon "button" at bounding box center [937, 55] width 12 height 12
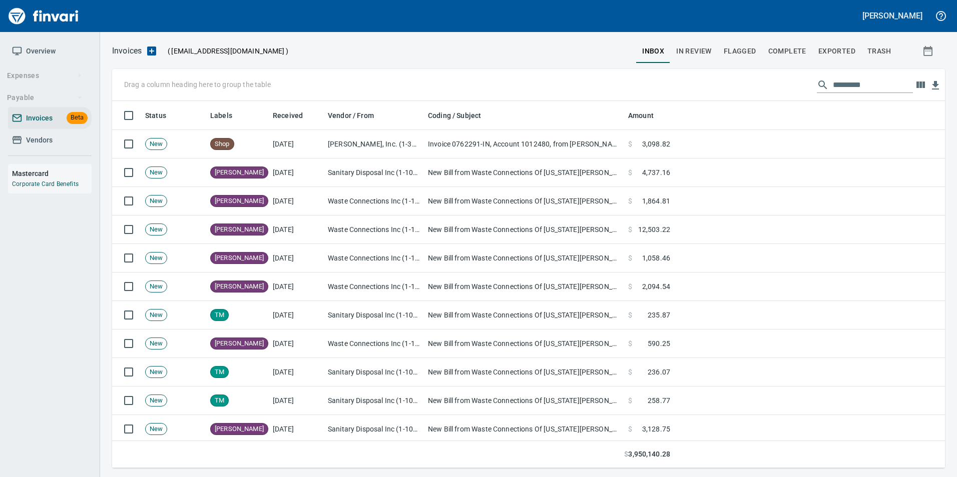
scroll to position [360, 818]
